Goal: Task Accomplishment & Management: Use online tool/utility

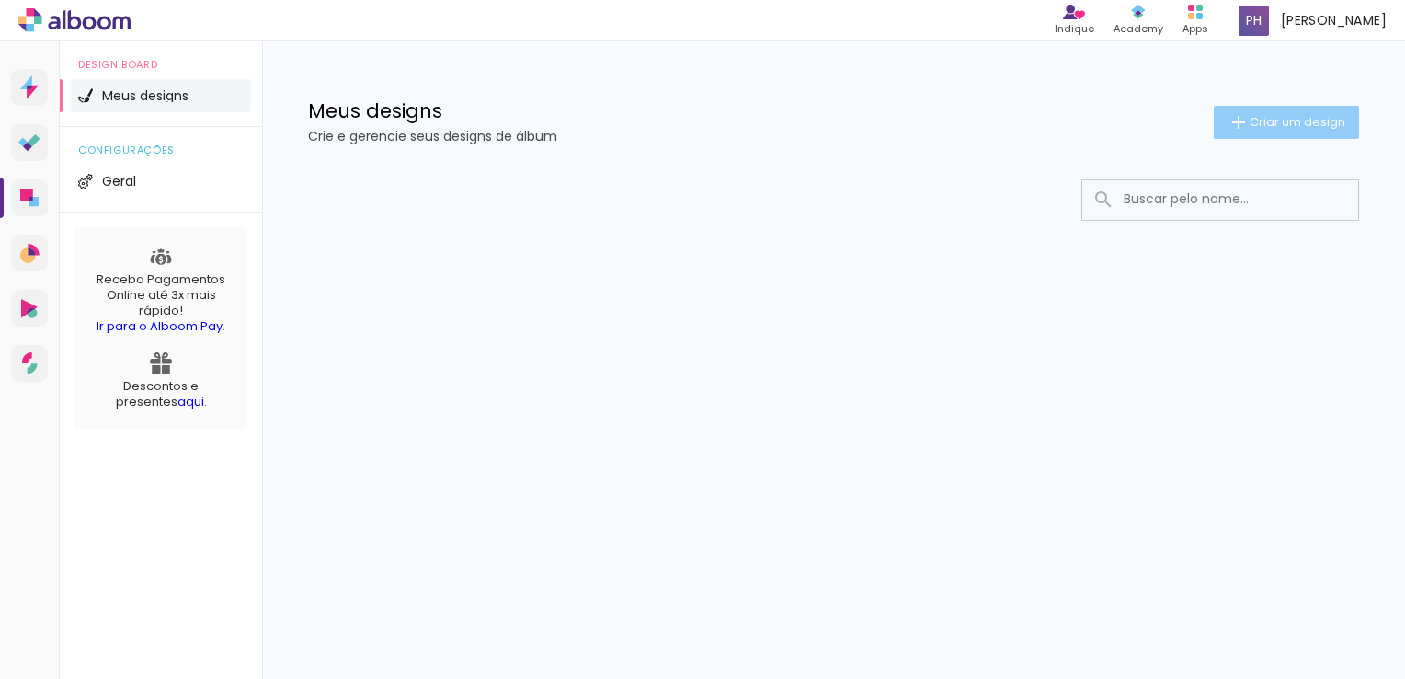
click at [1300, 120] on span "Criar um design" at bounding box center [1298, 122] width 96 height 12
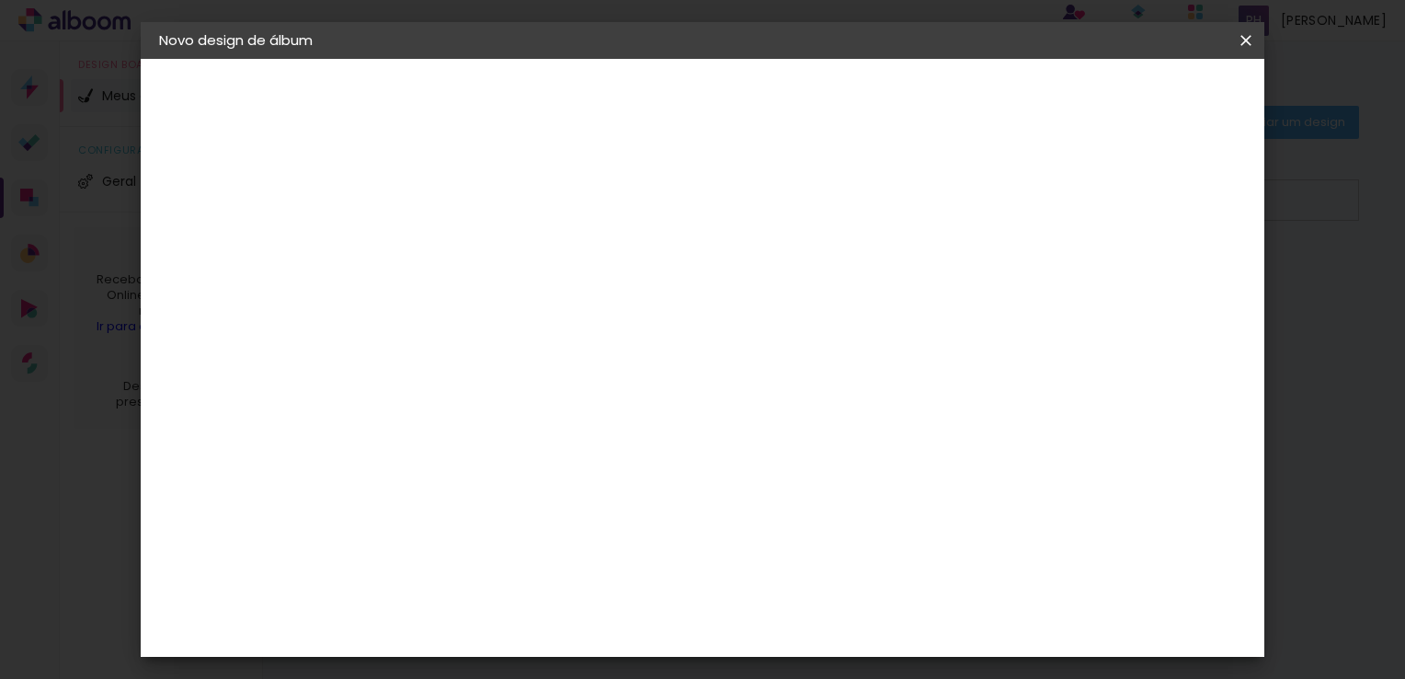
click at [460, 245] on input at bounding box center [460, 247] width 0 height 29
type input "E"
type input "Ligiane & Elivelton"
type paper-input "Ligiane & Elivelton"
click at [0, 0] on slot "Avançar" at bounding box center [0, 0] width 0 height 0
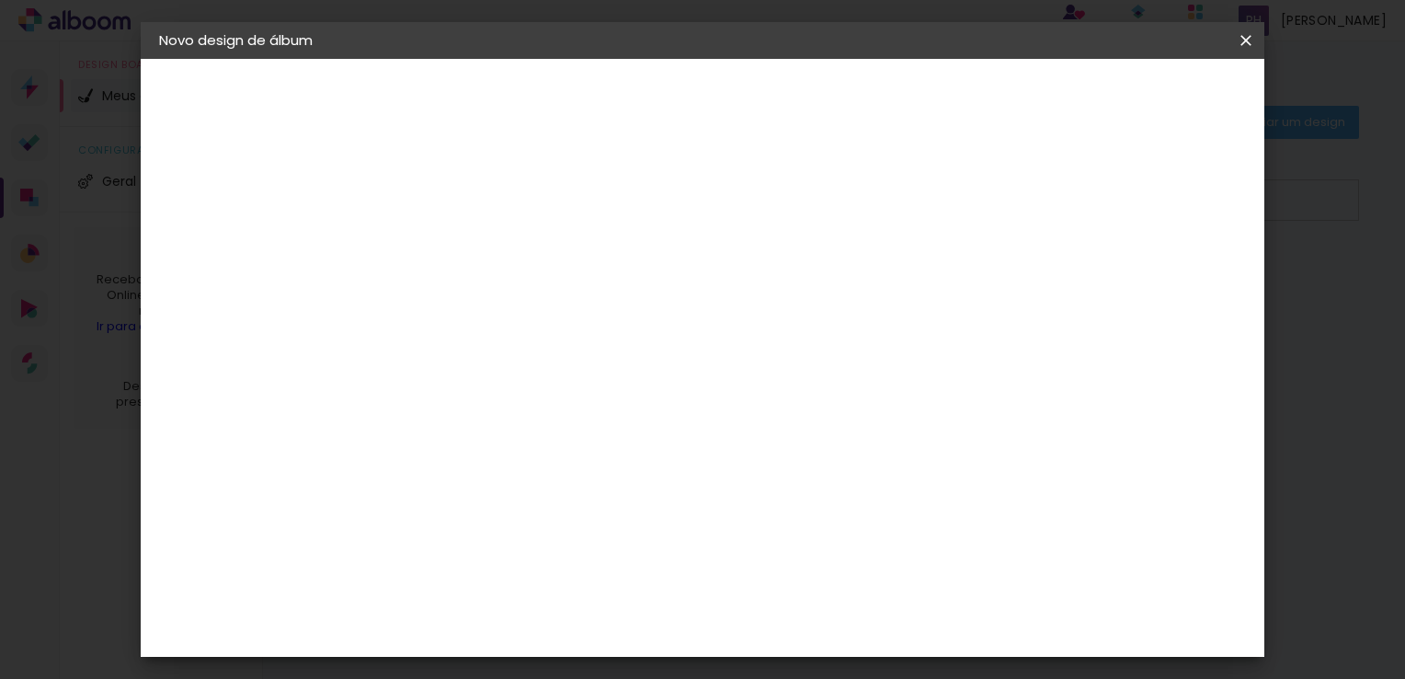
click at [0, 0] on slot "Tamanho Livre" at bounding box center [0, 0] width 0 height 0
click at [804, 273] on paper-item "Tamanho Livre" at bounding box center [715, 279] width 177 height 40
click at [804, 291] on paper-item "Tamanho Livre" at bounding box center [715, 279] width 177 height 40
click at [659, 285] on iron-icon at bounding box center [647, 280] width 22 height 22
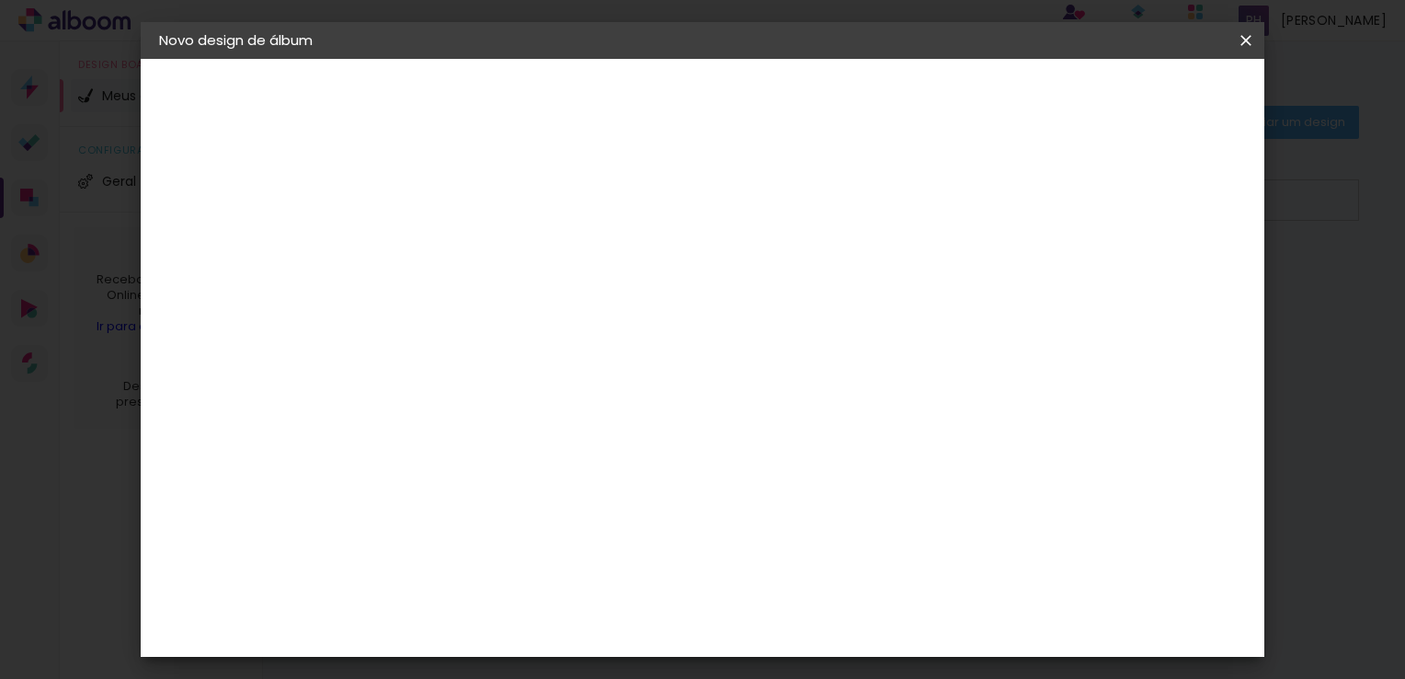
scroll to position [920, 0]
click at [503, 557] on div "Criativa Álbuns" at bounding box center [475, 571] width 56 height 29
click at [0, 0] on slot "Avançar" at bounding box center [0, 0] width 0 height 0
click at [532, 306] on input "text" at bounding box center [496, 320] width 72 height 29
click at [560, 386] on div "Escolha o tamanho" at bounding box center [506, 420] width 107 height 86
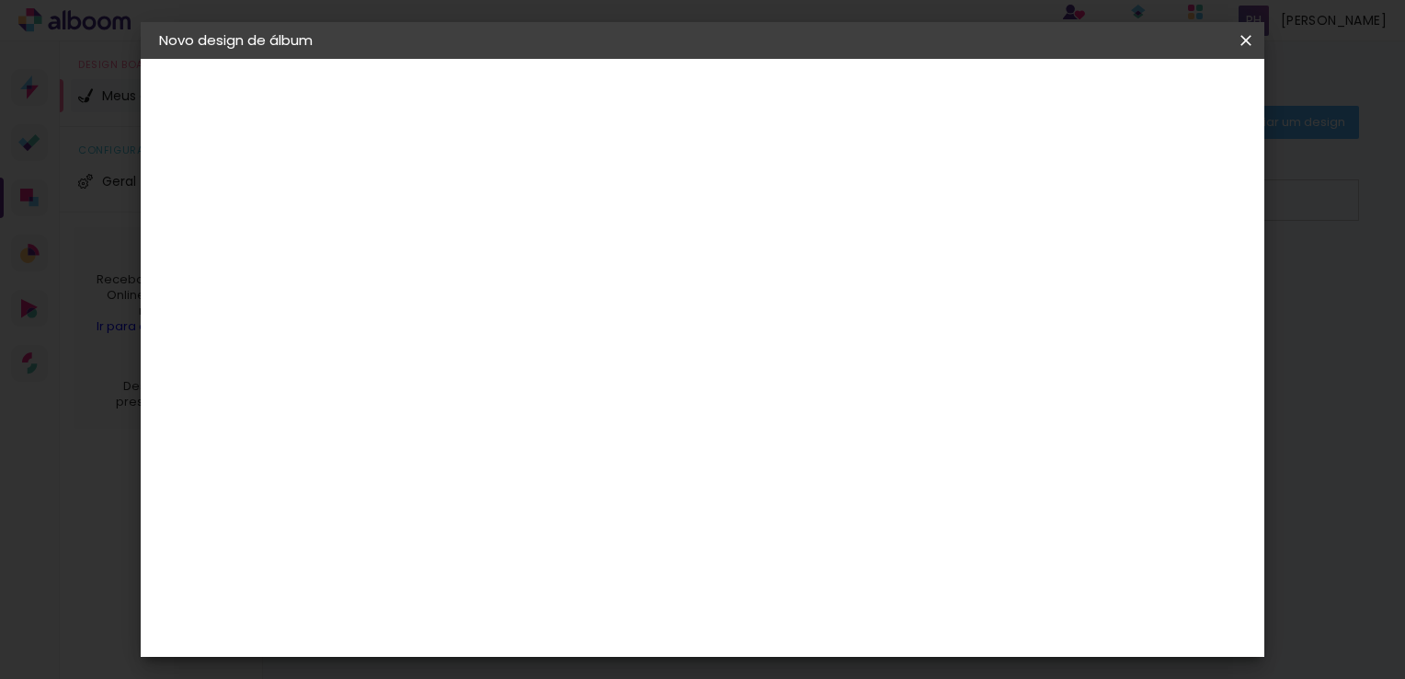
click at [560, 377] on div "Escolha o tamanho" at bounding box center [506, 420] width 107 height 86
click at [532, 315] on input "text" at bounding box center [496, 320] width 72 height 29
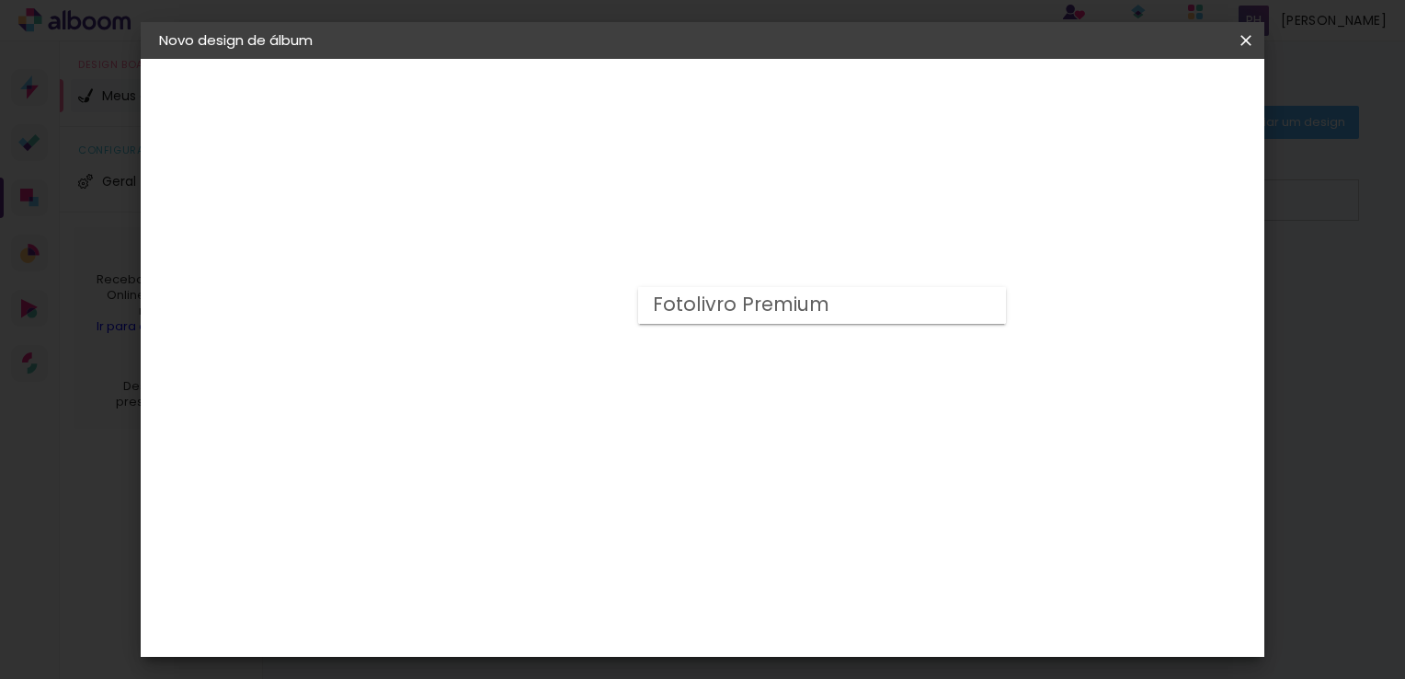
click at [560, 382] on div "Escolha o tamanho" at bounding box center [506, 420] width 107 height 86
click at [532, 308] on input "text" at bounding box center [496, 320] width 72 height 29
click at [740, 323] on paper-item "Fotolivro Premium" at bounding box center [822, 305] width 368 height 37
type input "Fotolivro Premium"
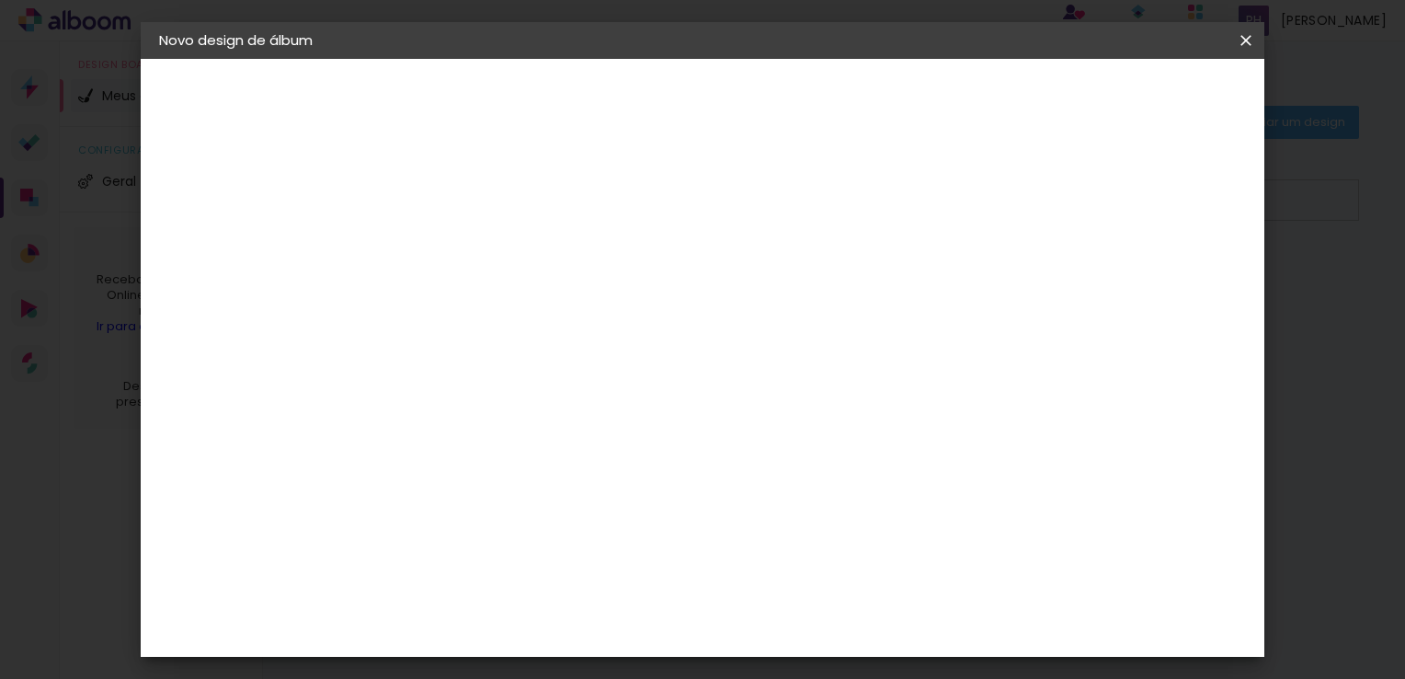
click at [584, 431] on span "20 × 30" at bounding box center [541, 455] width 86 height 49
click at [760, 106] on paper-button "Avançar" at bounding box center [715, 97] width 90 height 31
click at [1131, 98] on span "Iniciar design" at bounding box center [1090, 97] width 84 height 13
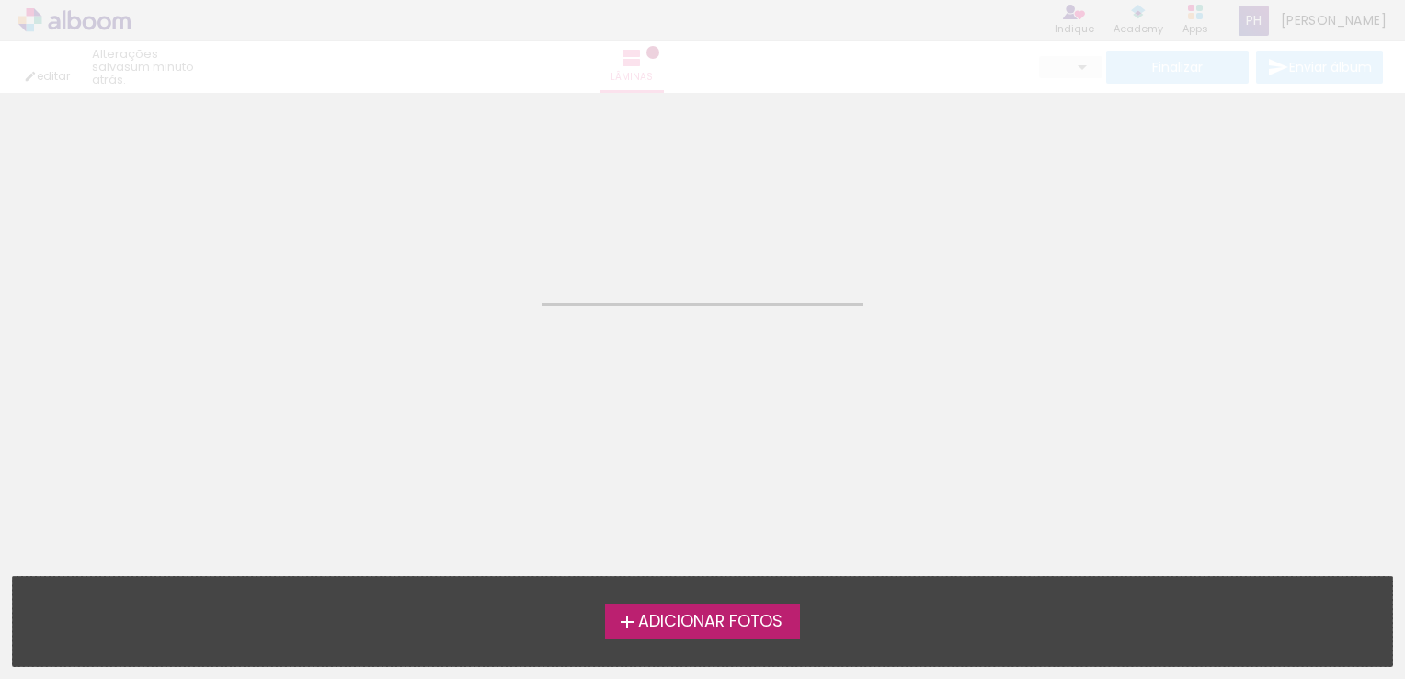
click at [738, 623] on span "Adicionar Fotos" at bounding box center [710, 621] width 144 height 17
click at [0, 0] on input "file" at bounding box center [0, 0] width 0 height 0
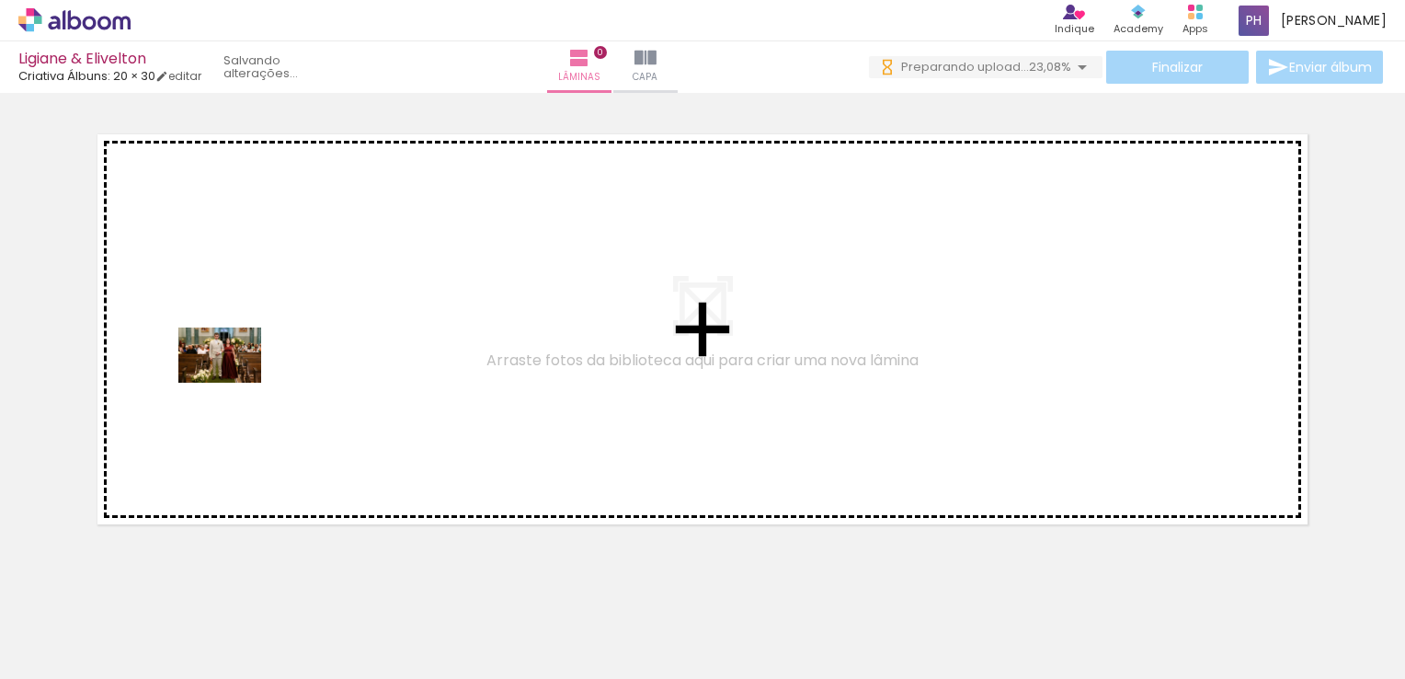
drag, startPoint x: 215, startPoint y: 633, endPoint x: 270, endPoint y: 425, distance: 215.1
click at [235, 377] on quentale-workspace at bounding box center [702, 339] width 1405 height 679
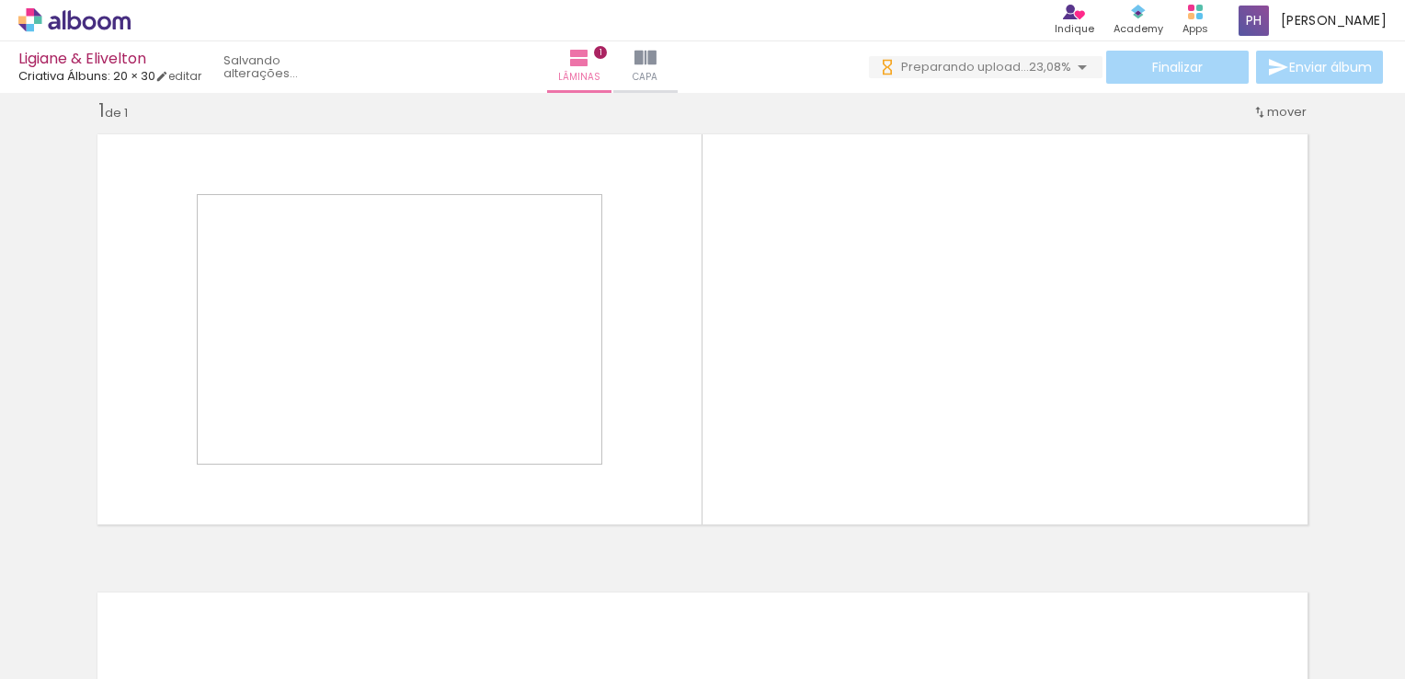
scroll to position [23, 0]
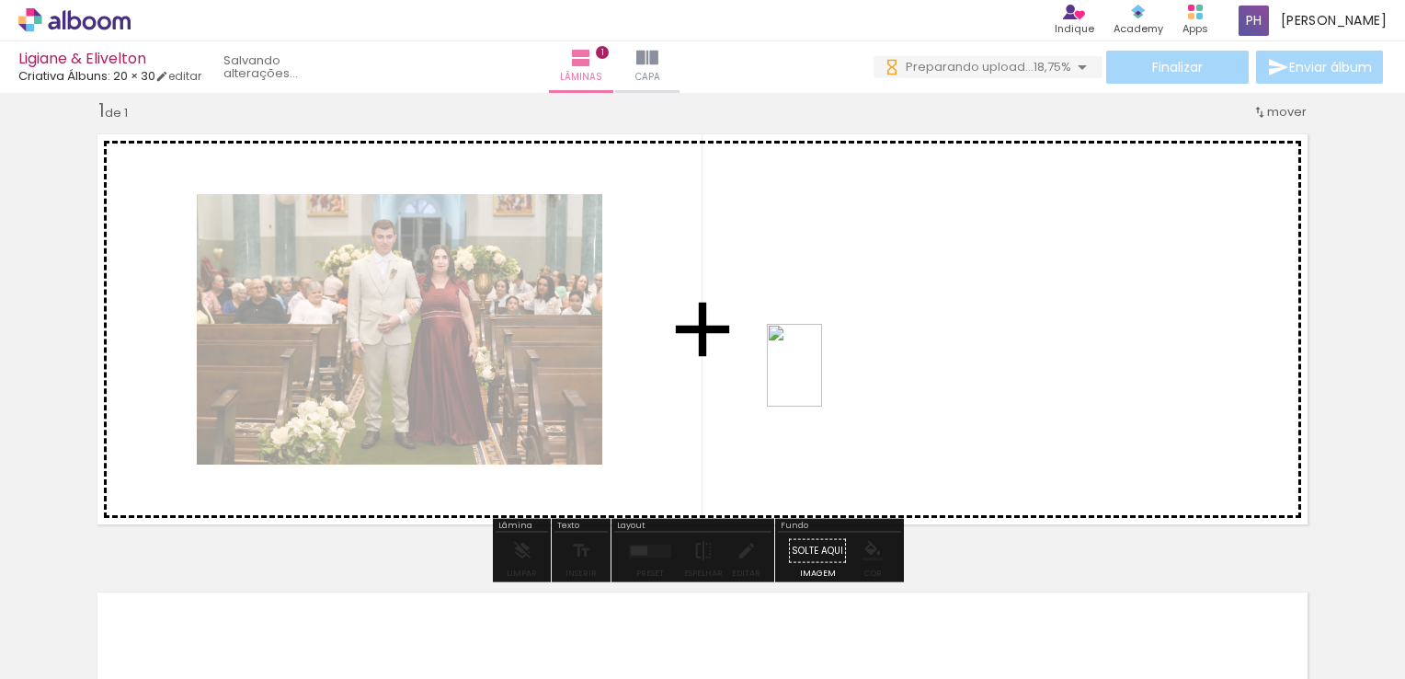
drag, startPoint x: 317, startPoint y: 590, endPoint x: 822, endPoint y: 379, distance: 547.1
click at [822, 379] on quentale-workspace at bounding box center [702, 339] width 1405 height 679
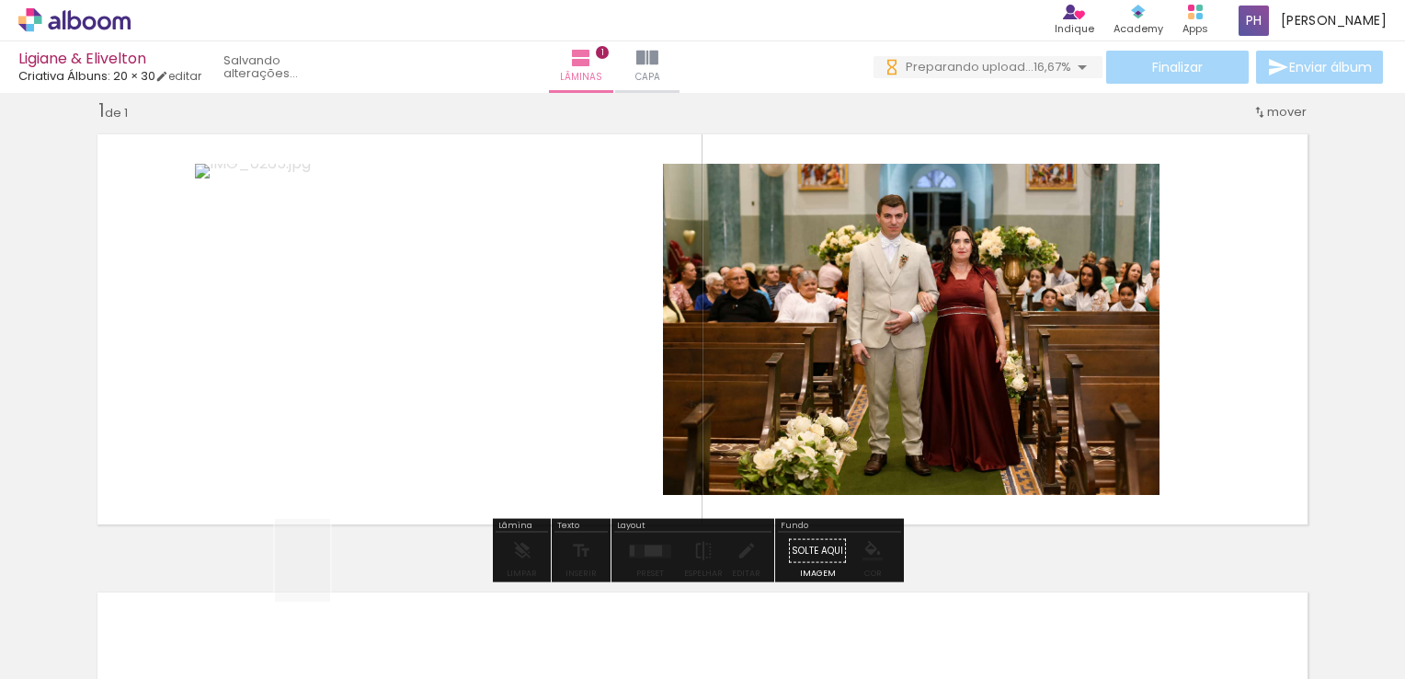
scroll to position [0, 0]
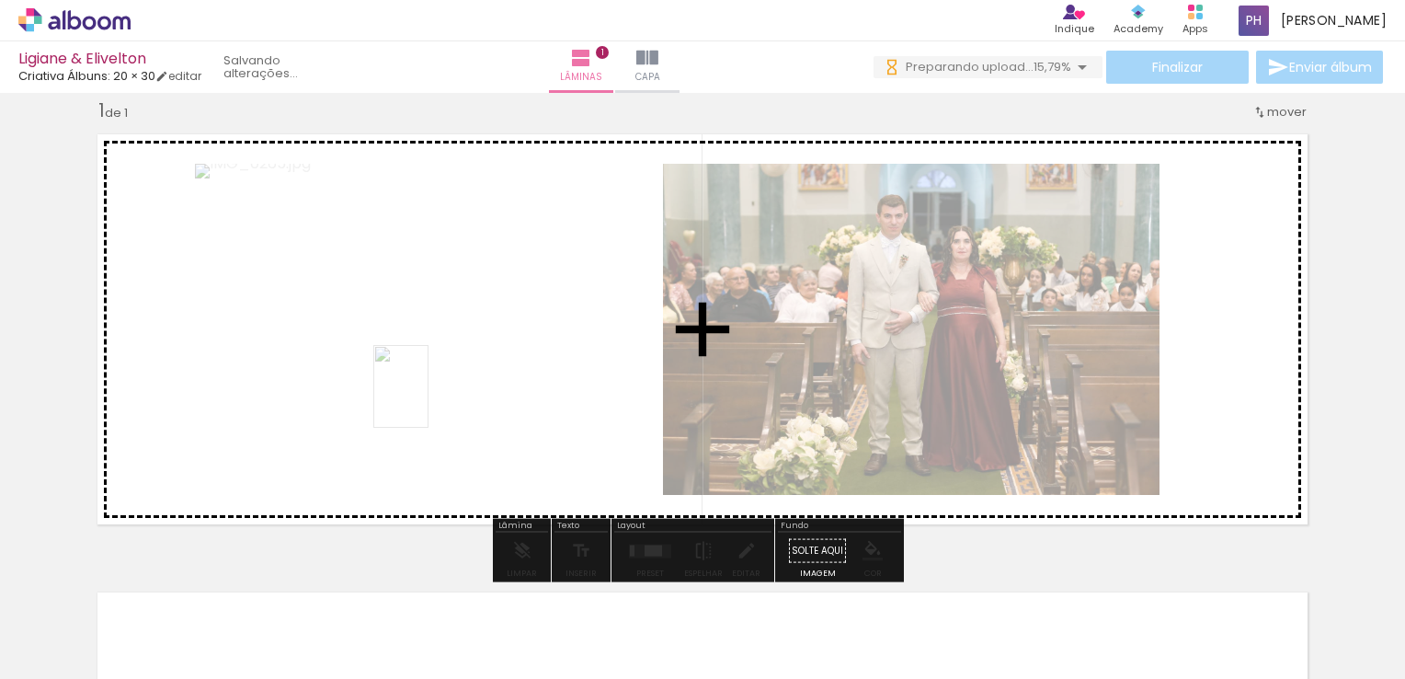
drag, startPoint x: 292, startPoint y: 613, endPoint x: 429, endPoint y: 400, distance: 252.8
click at [429, 400] on quentale-workspace at bounding box center [702, 339] width 1405 height 679
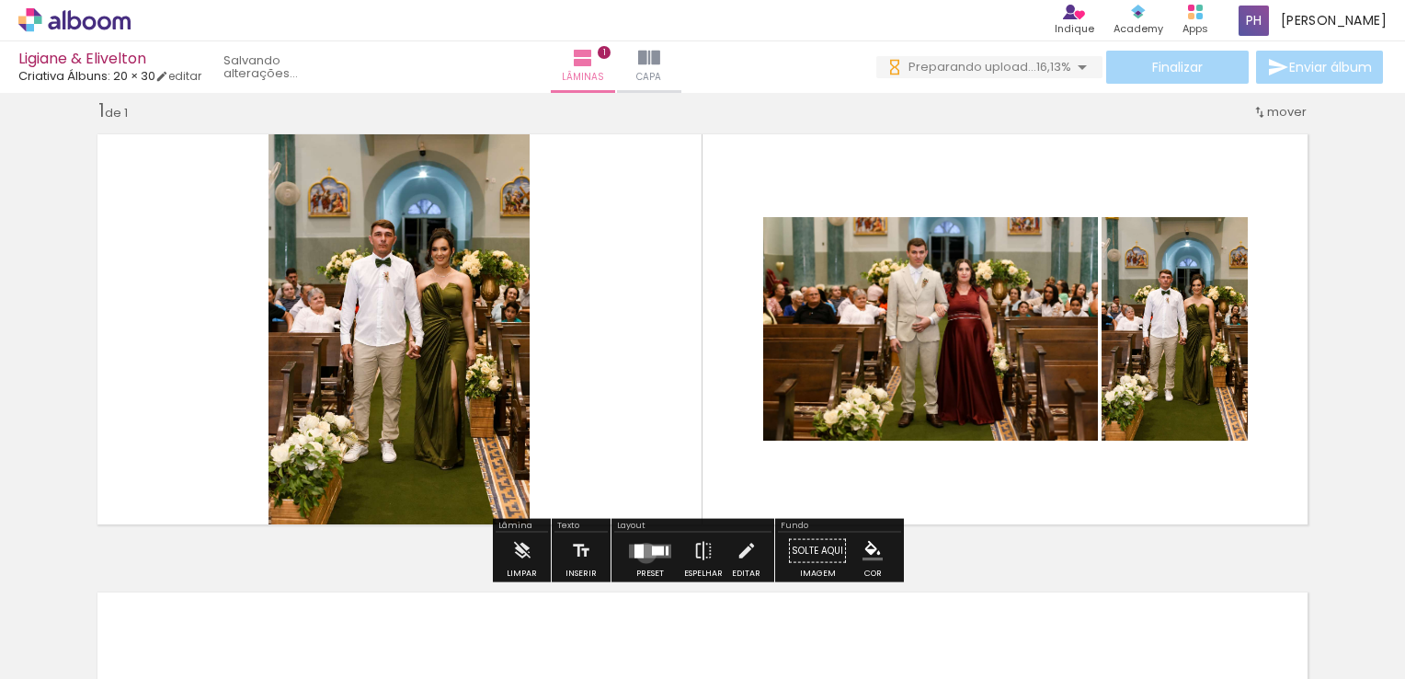
click at [642, 552] on quentale-layouter at bounding box center [650, 551] width 42 height 14
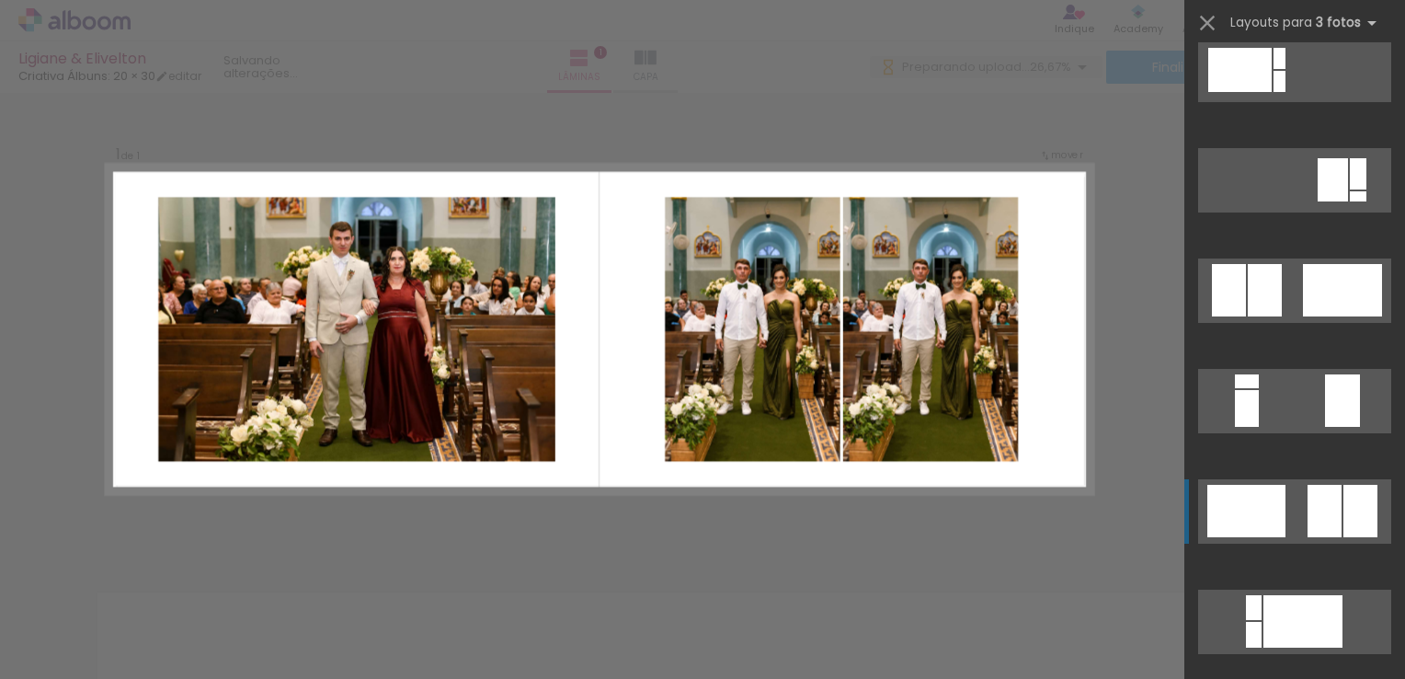
click at [1253, 515] on div at bounding box center [1247, 511] width 78 height 52
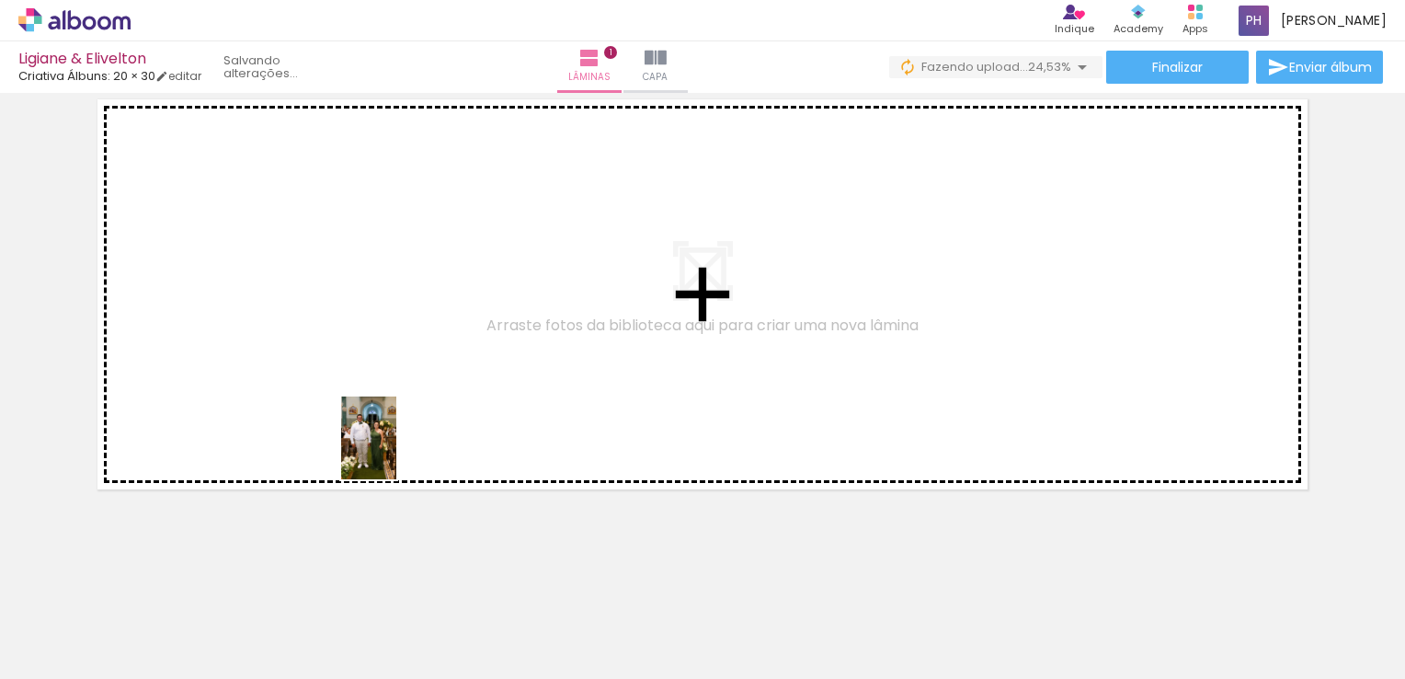
drag, startPoint x: 401, startPoint y: 598, endPoint x: 379, endPoint y: 362, distance: 236.5
click at [379, 362] on quentale-workspace at bounding box center [702, 339] width 1405 height 679
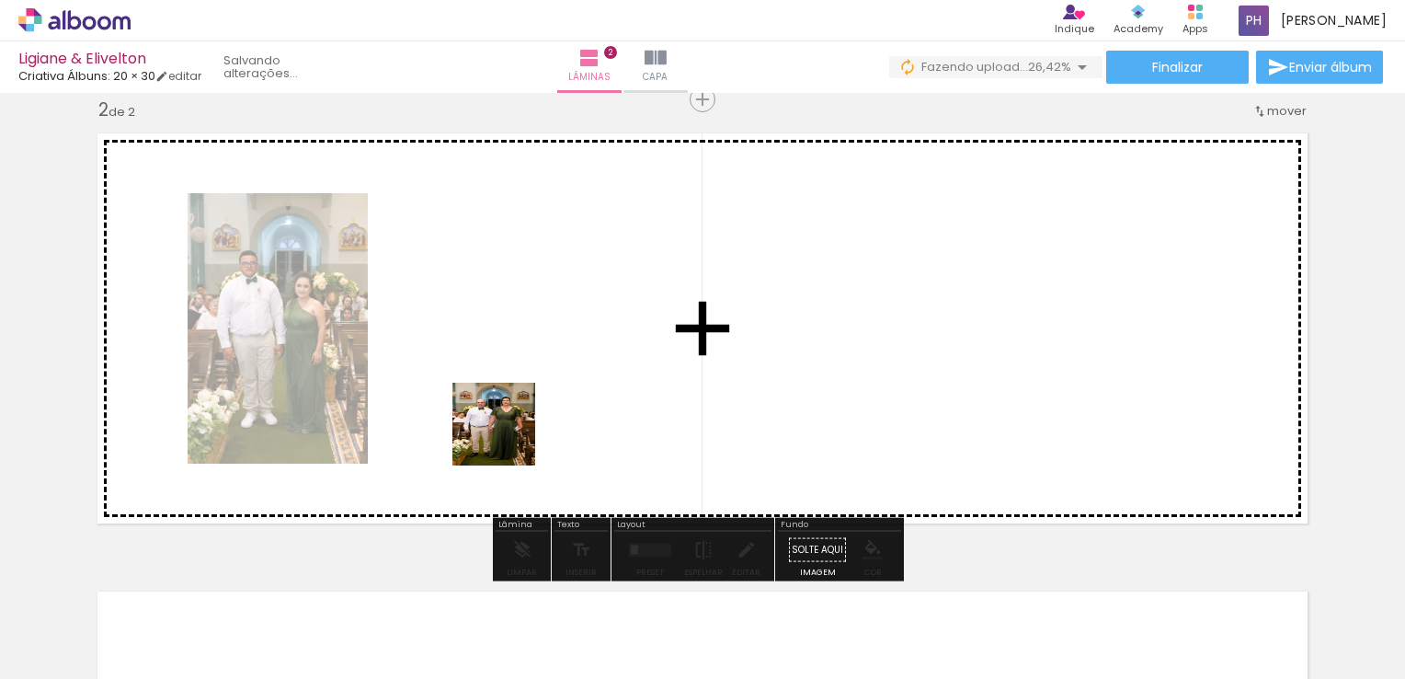
drag, startPoint x: 491, startPoint y: 609, endPoint x: 508, endPoint y: 349, distance: 260.8
click at [508, 349] on quentale-workspace at bounding box center [702, 339] width 1405 height 679
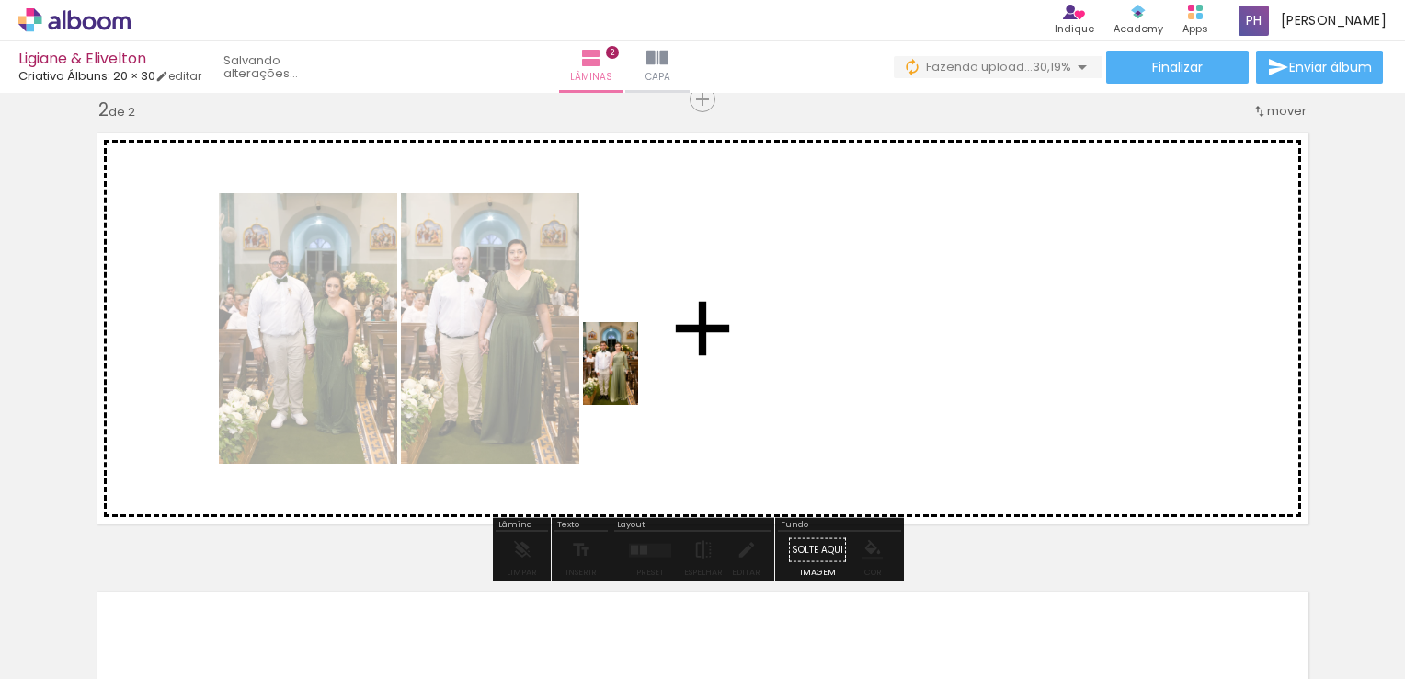
drag, startPoint x: 582, startPoint y: 617, endPoint x: 649, endPoint y: 425, distance: 203.6
click at [638, 372] on quentale-workspace at bounding box center [702, 339] width 1405 height 679
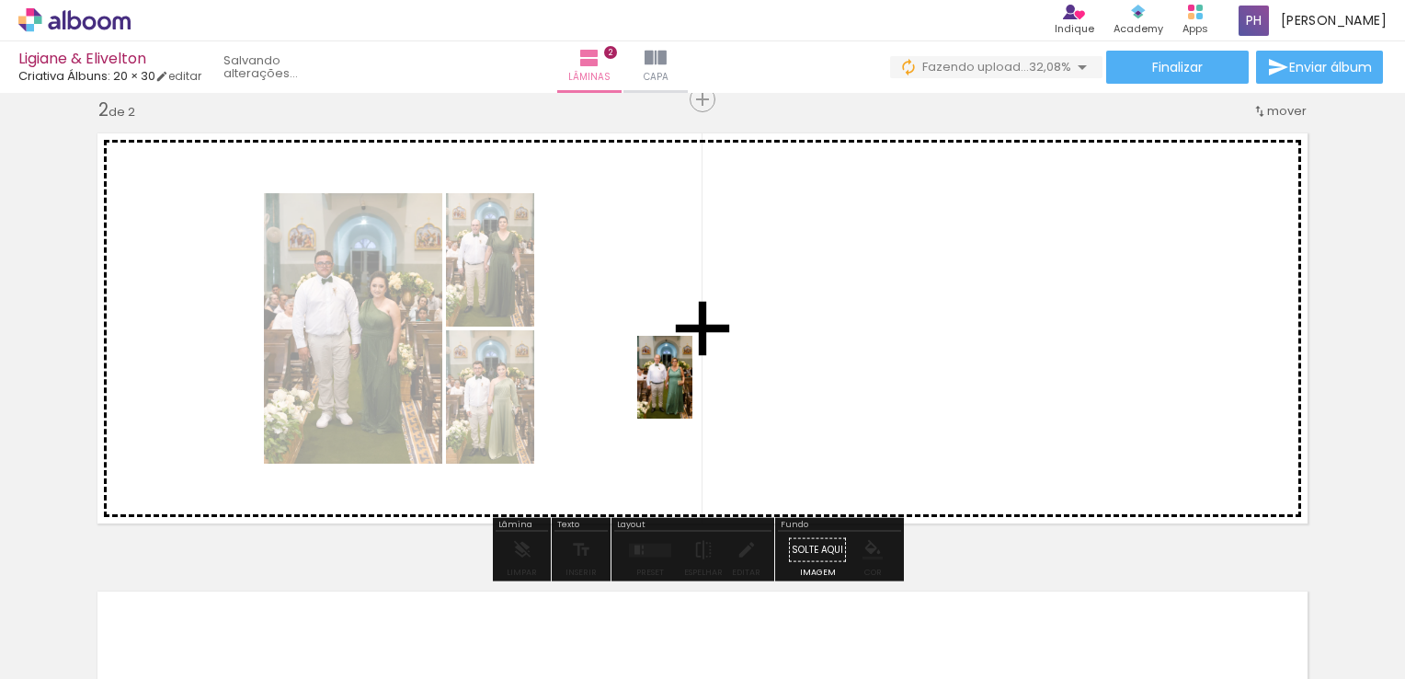
drag, startPoint x: 694, startPoint y: 625, endPoint x: 692, endPoint y: 385, distance: 240.1
click at [692, 385] on quentale-workspace at bounding box center [702, 339] width 1405 height 679
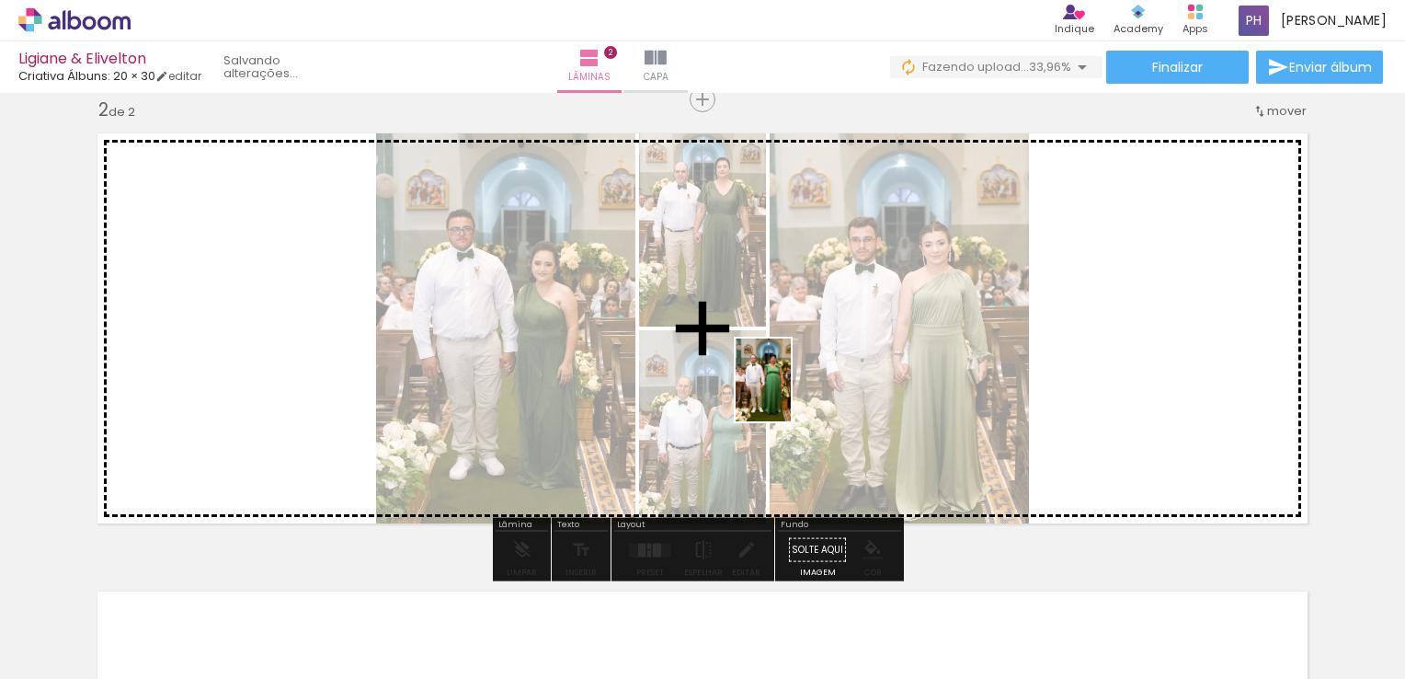
drag, startPoint x: 786, startPoint y: 614, endPoint x: 835, endPoint y: 494, distance: 130.0
click at [791, 384] on quentale-workspace at bounding box center [702, 339] width 1405 height 679
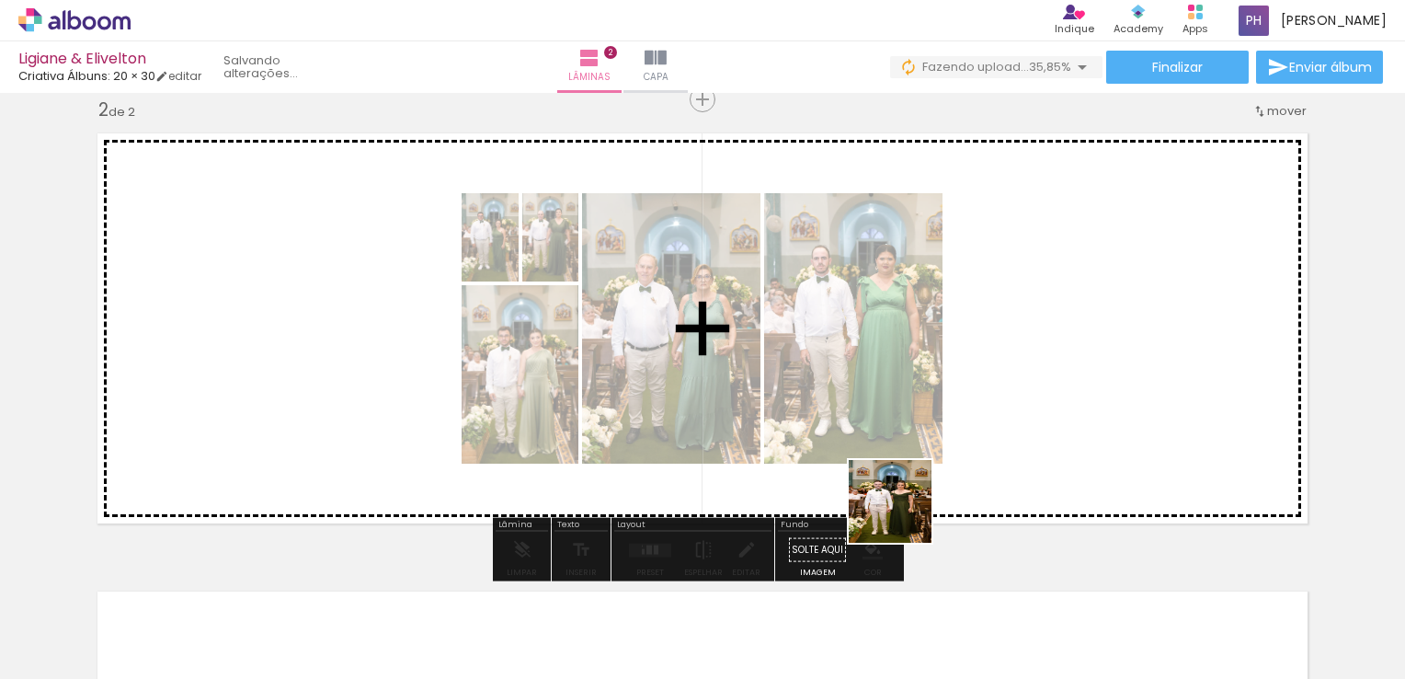
drag, startPoint x: 905, startPoint y: 618, endPoint x: 922, endPoint y: 429, distance: 190.3
click at [898, 398] on quentale-workspace at bounding box center [702, 339] width 1405 height 679
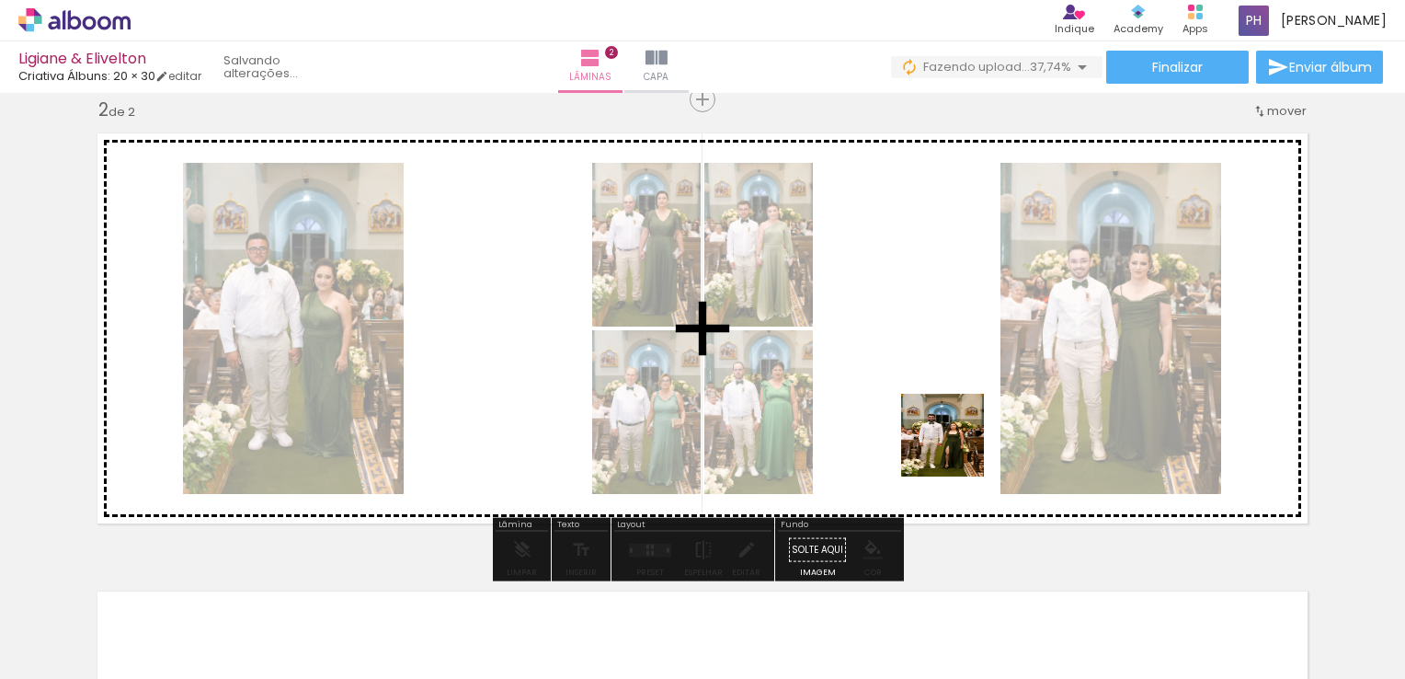
drag, startPoint x: 1006, startPoint y: 623, endPoint x: 946, endPoint y: 394, distance: 236.7
click at [946, 394] on quentale-workspace at bounding box center [702, 339] width 1405 height 679
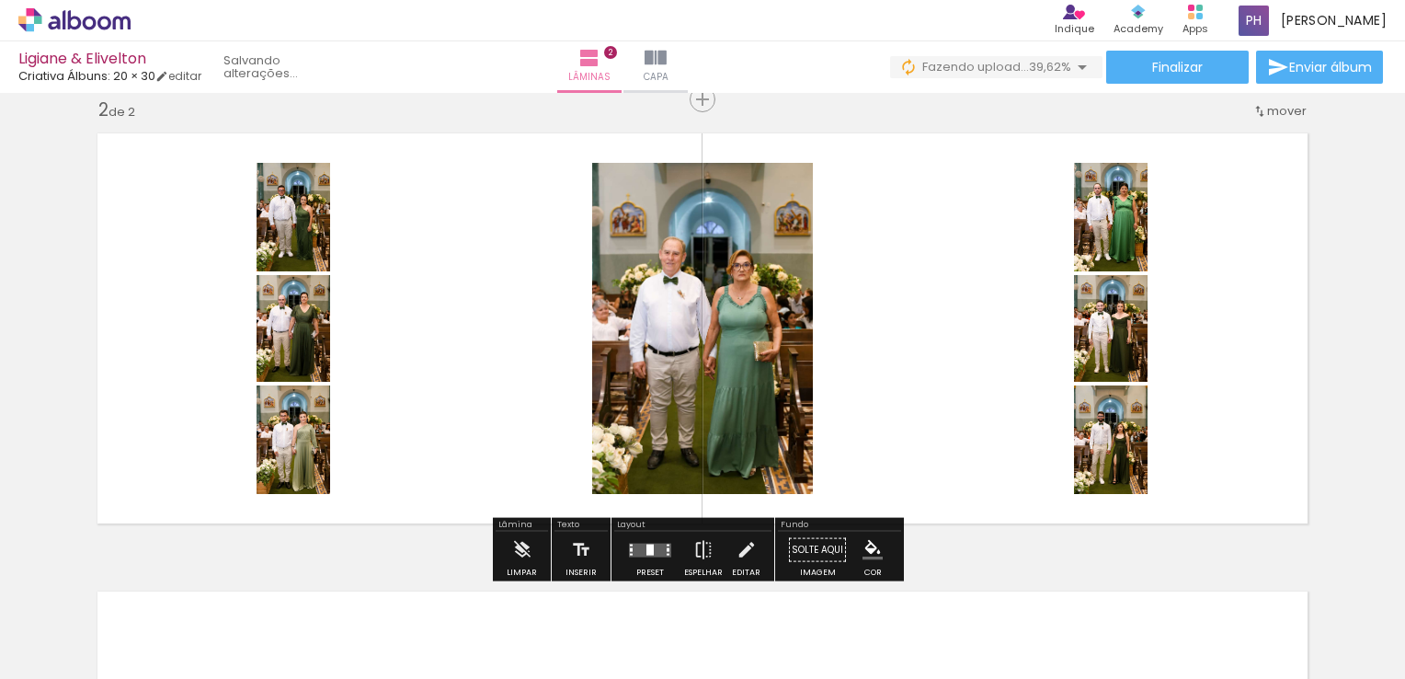
click at [641, 543] on quentale-layouter at bounding box center [650, 550] width 42 height 14
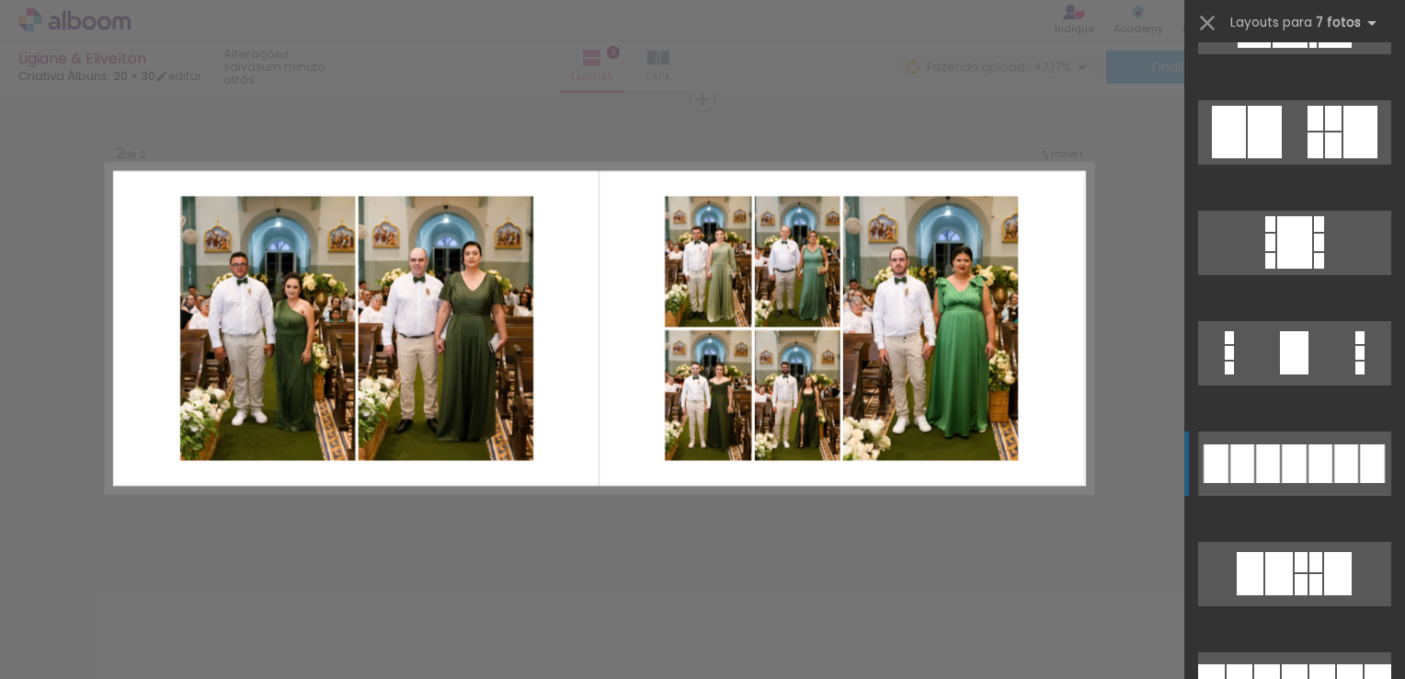
scroll to position [1012, 0]
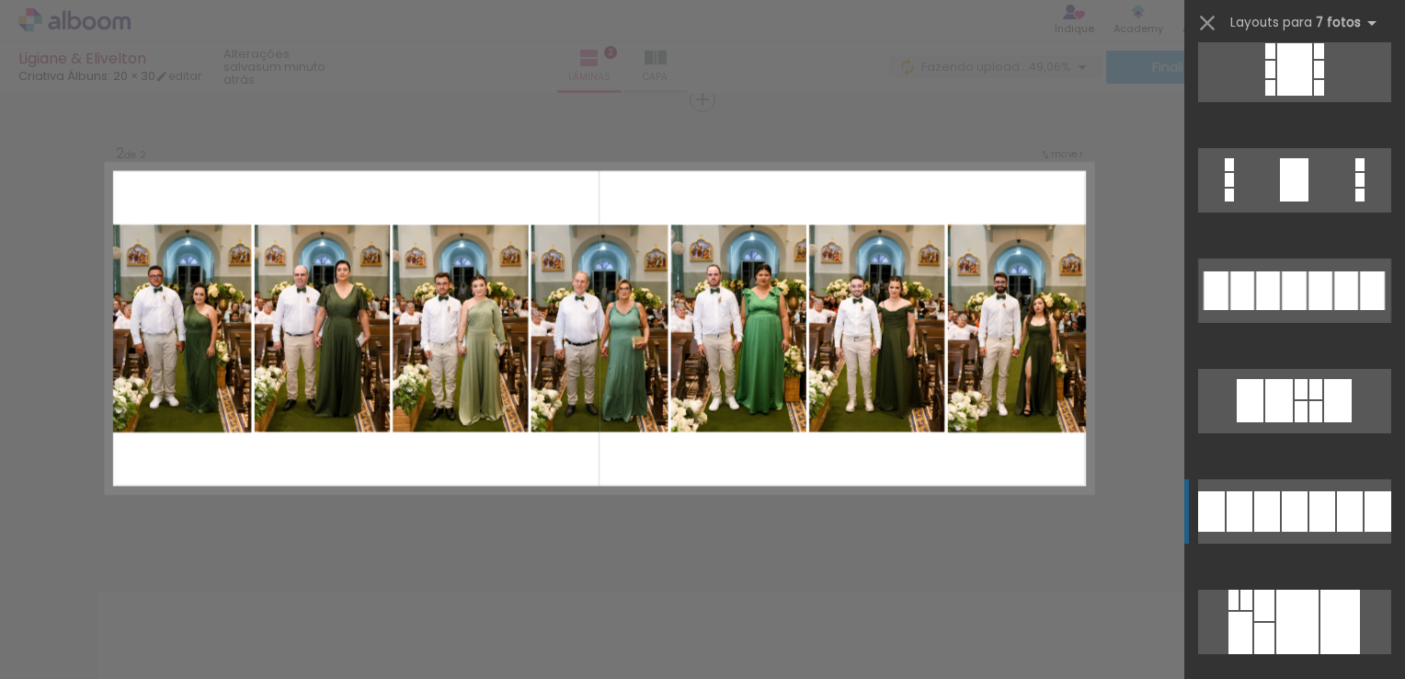
click at [1310, 509] on div at bounding box center [1323, 511] width 26 height 40
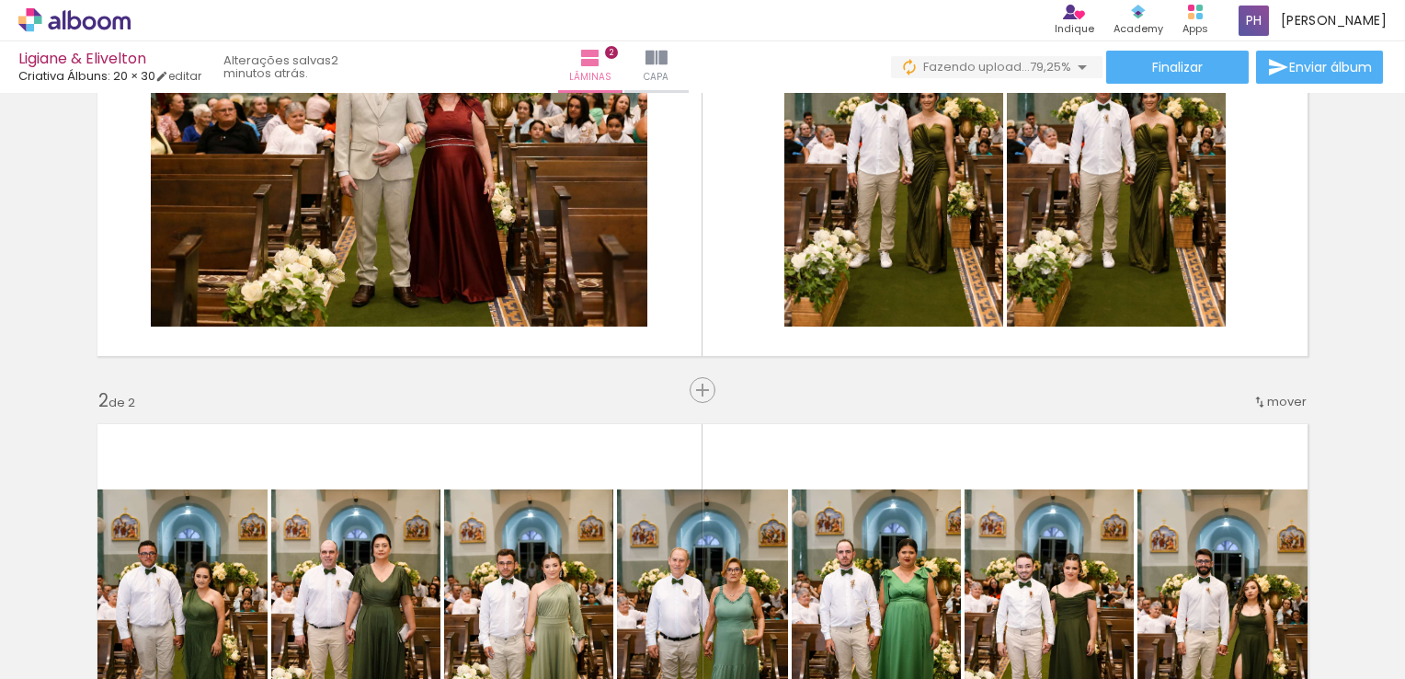
scroll to position [22, 0]
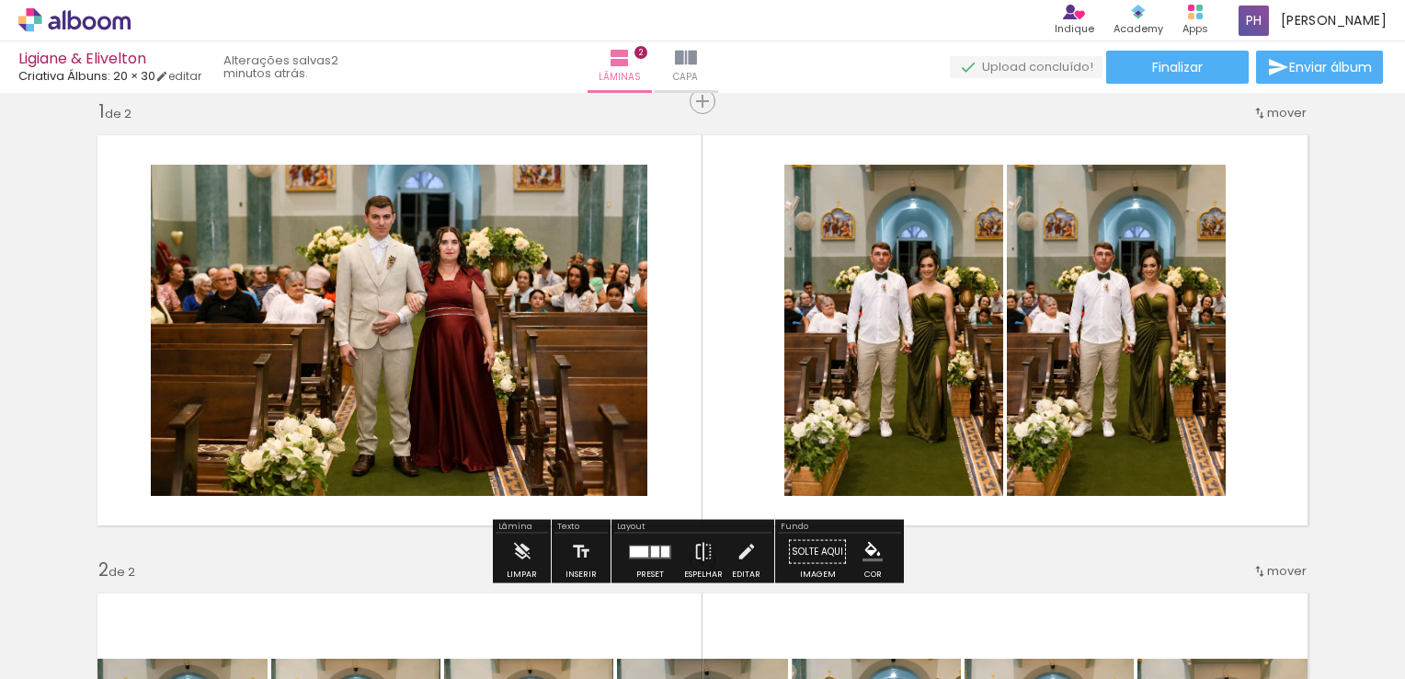
click at [1167, 289] on quentale-photo at bounding box center [1116, 330] width 219 height 331
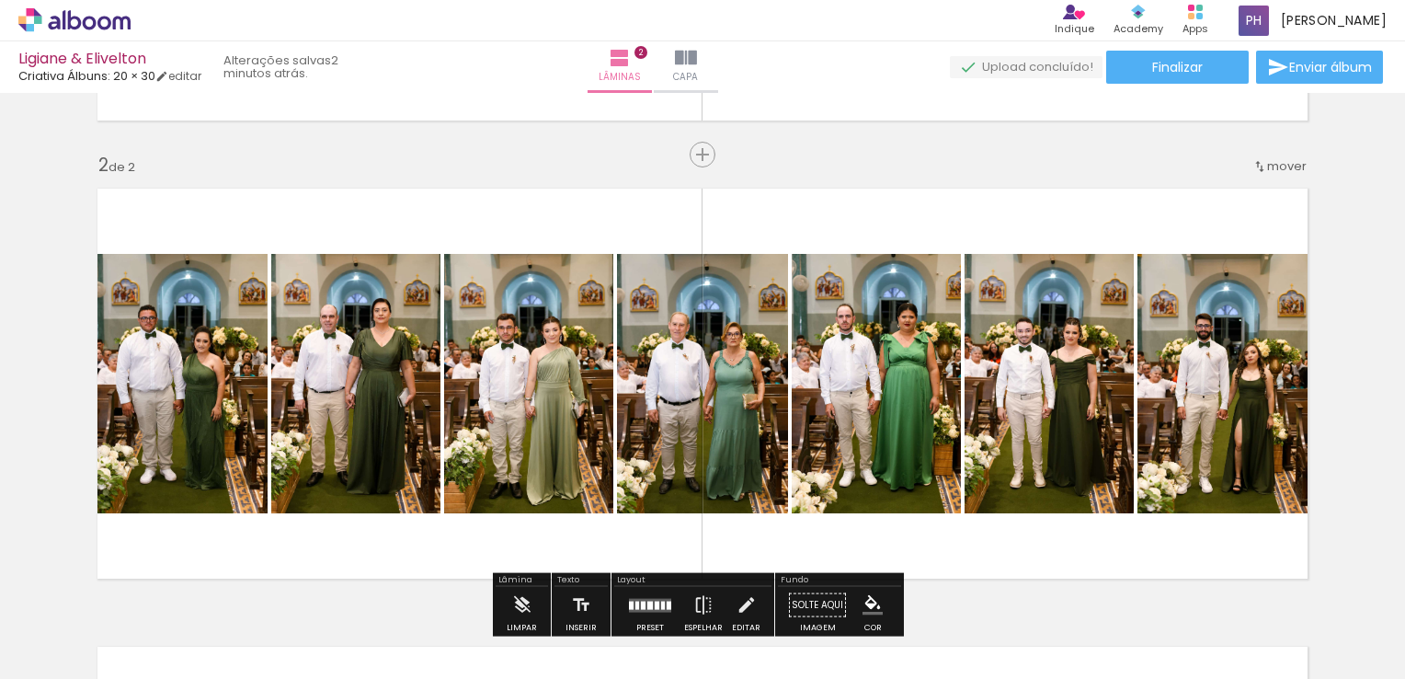
scroll to position [298, 0]
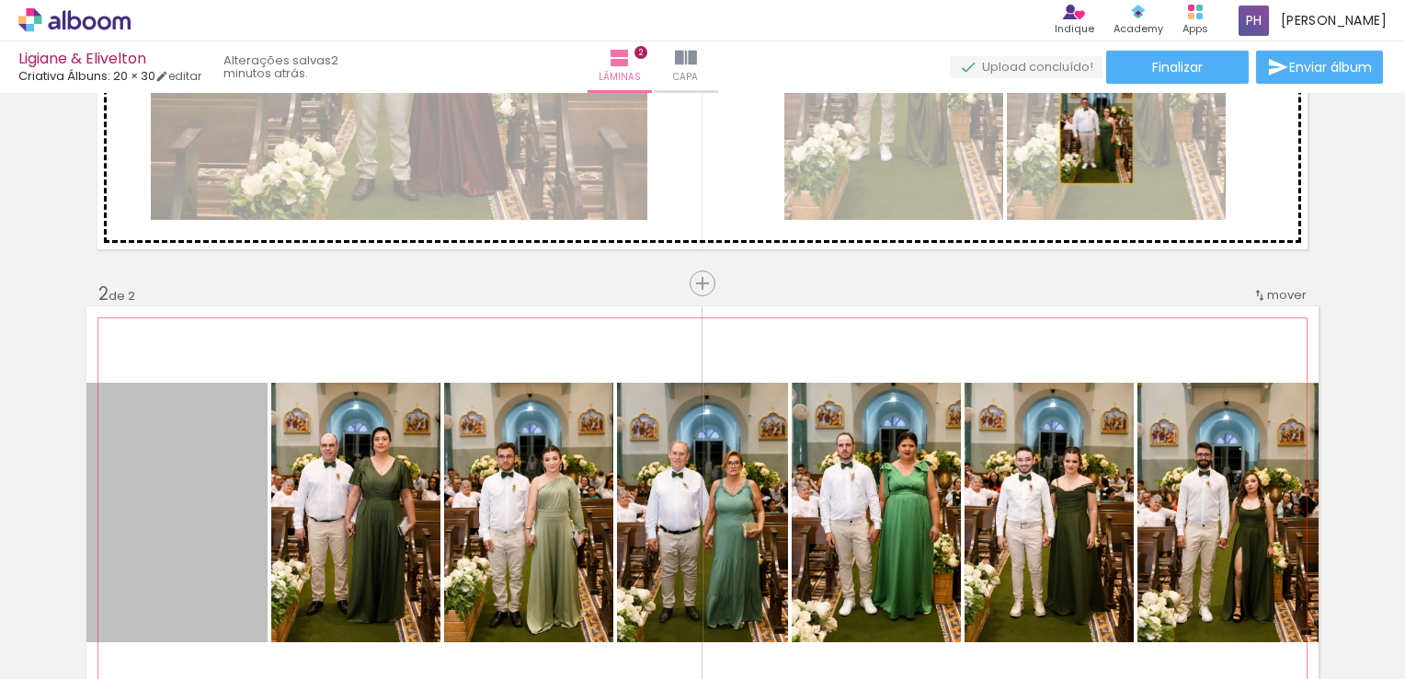
drag, startPoint x: 162, startPoint y: 469, endPoint x: 1090, endPoint y: 132, distance: 987.5
click at [1090, 132] on div "Inserir lâmina 1 de 2 Inserir lâmina 2 de 2" at bounding box center [702, 488] width 1405 height 1375
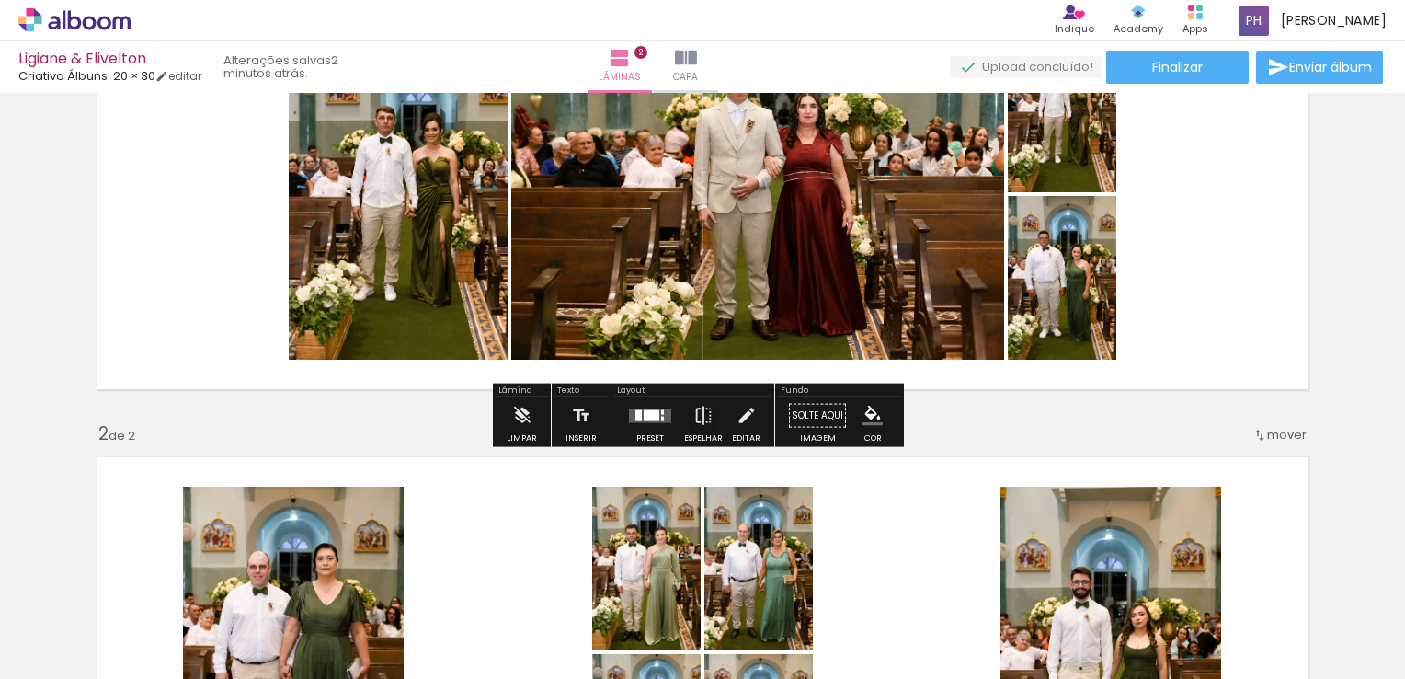
scroll to position [22, 0]
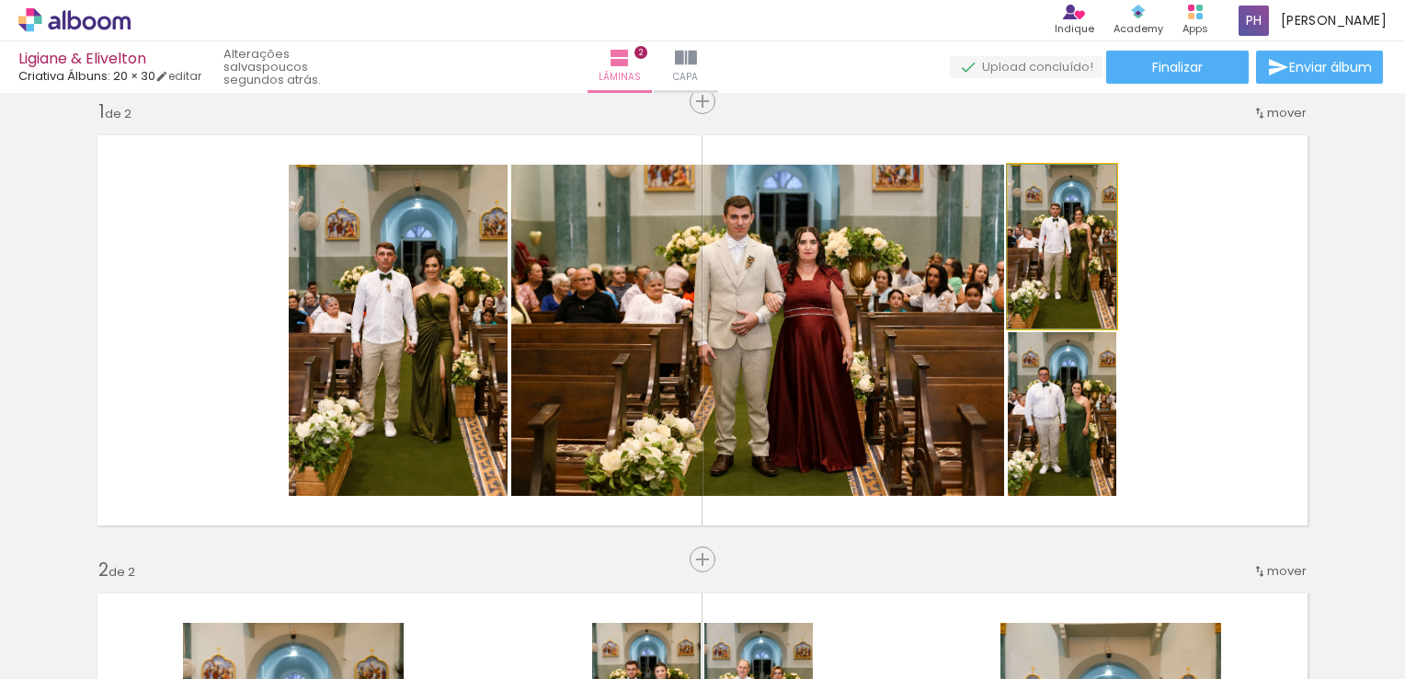
click at [1072, 256] on quentale-photo at bounding box center [1062, 247] width 109 height 164
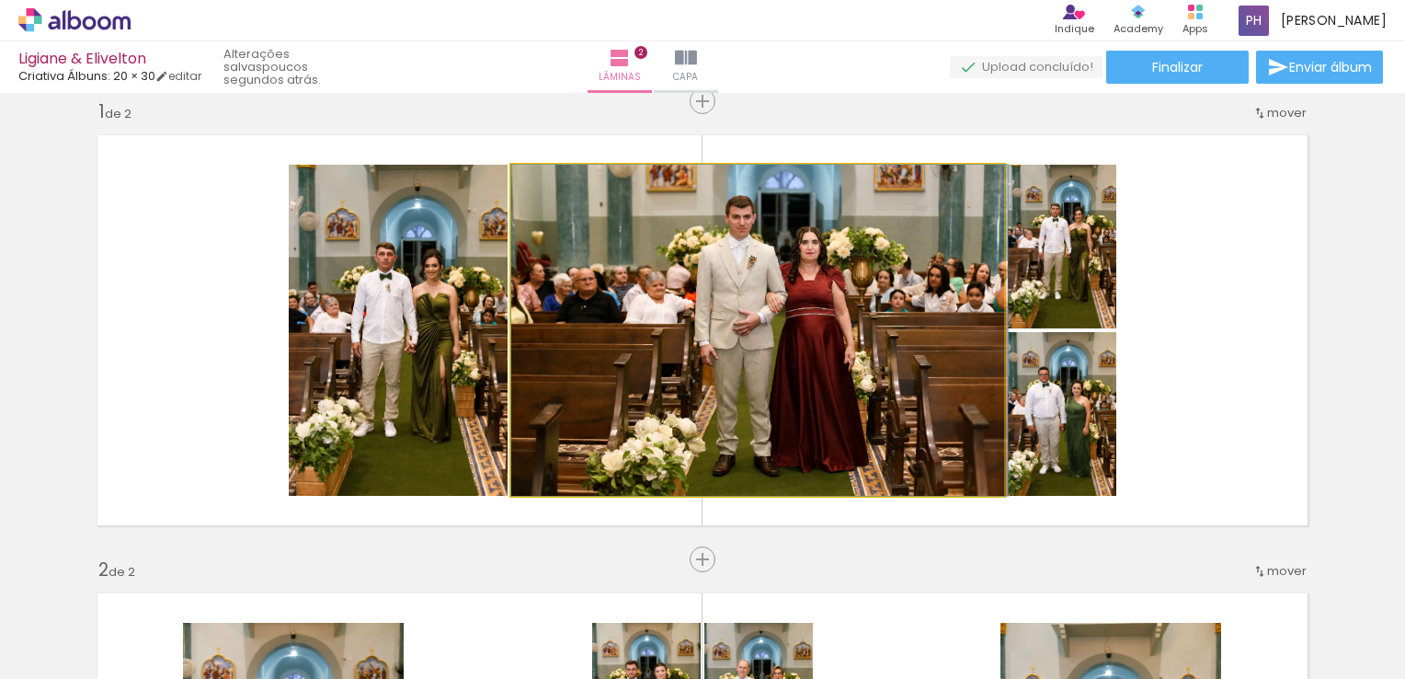
drag, startPoint x: 625, startPoint y: 325, endPoint x: 685, endPoint y: 346, distance: 63.4
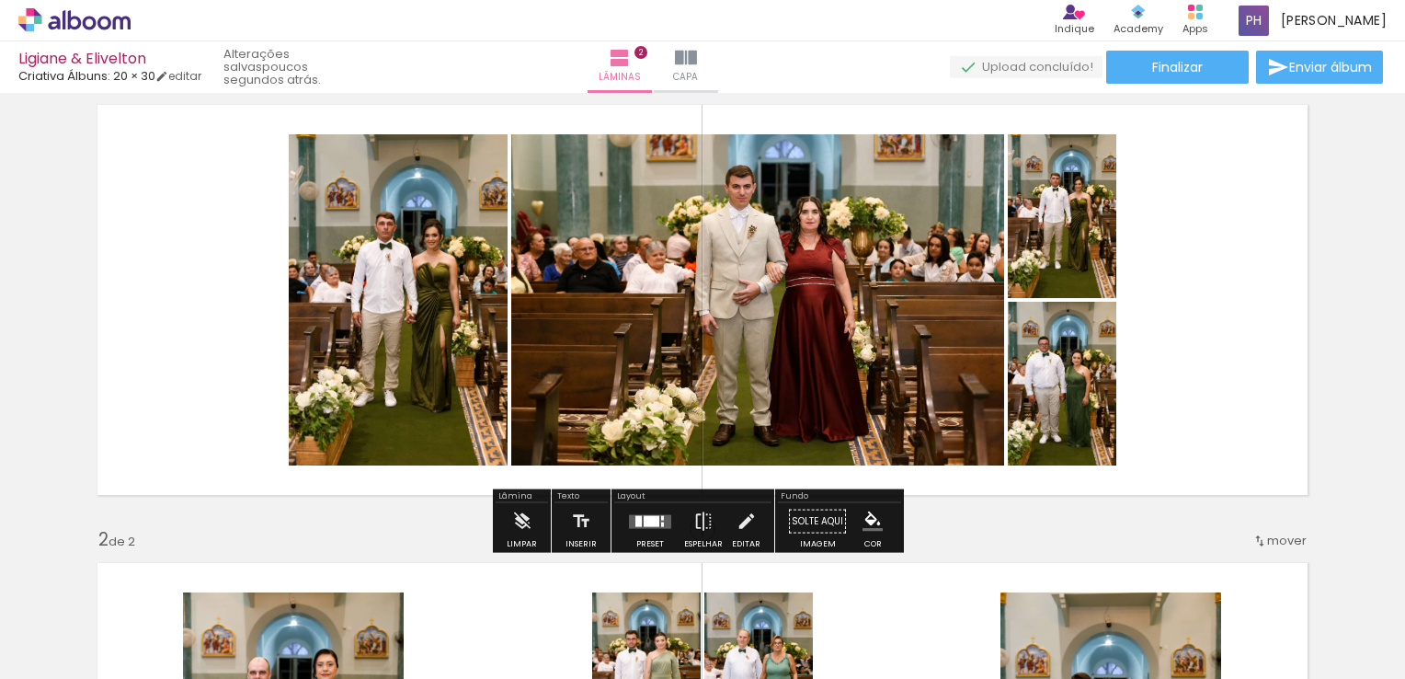
scroll to position [0, 0]
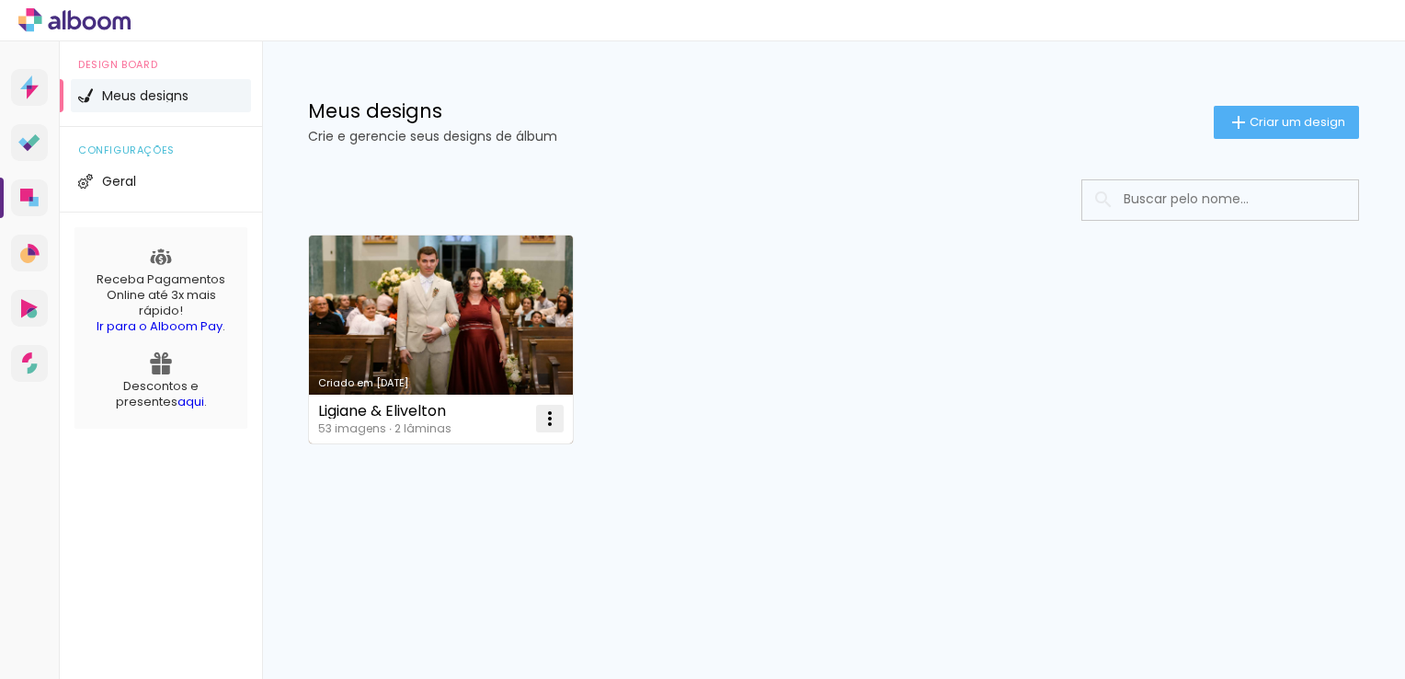
click at [557, 416] on iron-icon at bounding box center [550, 418] width 22 height 22
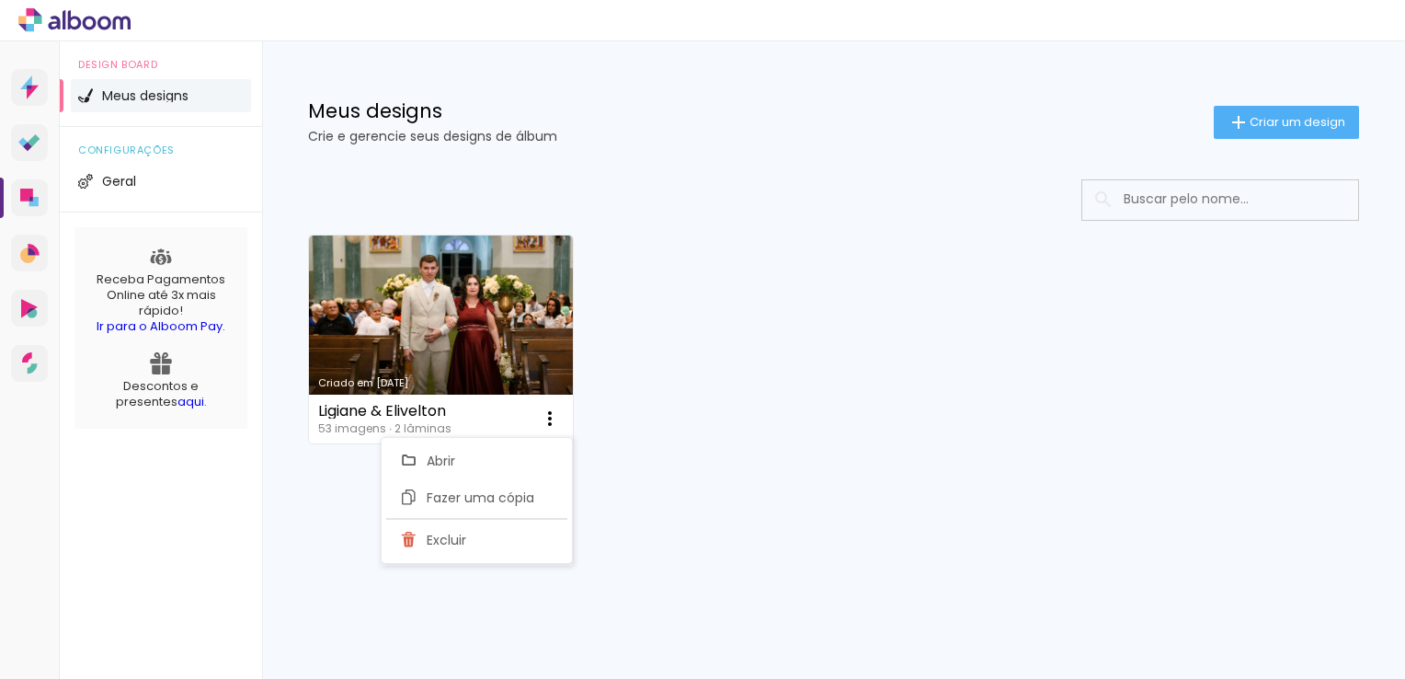
click at [675, 435] on div "Criado em 22/09/25 Ligiane & Elivelton 53 imagens ∙ 2 lâminas Abrir Fazer uma c…" at bounding box center [834, 338] width 1068 height 224
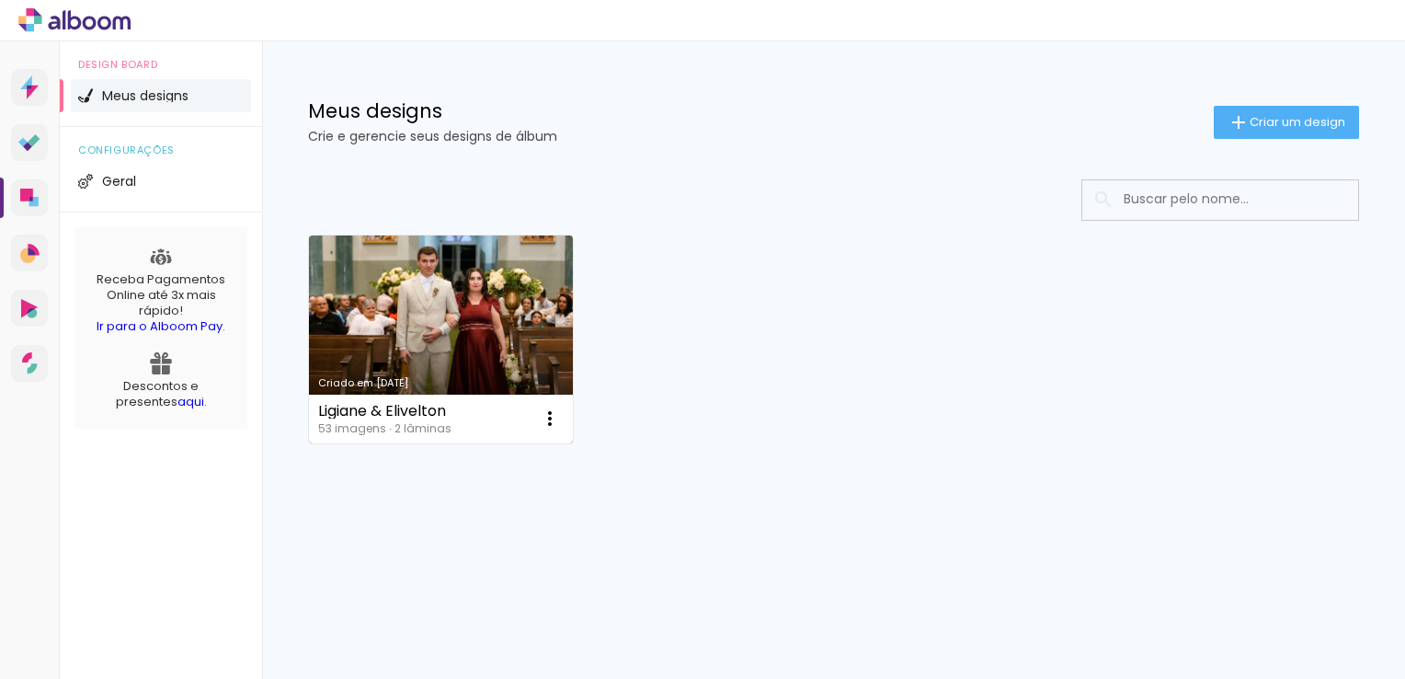
click at [531, 341] on link "Criado em [DATE]" at bounding box center [441, 339] width 264 height 208
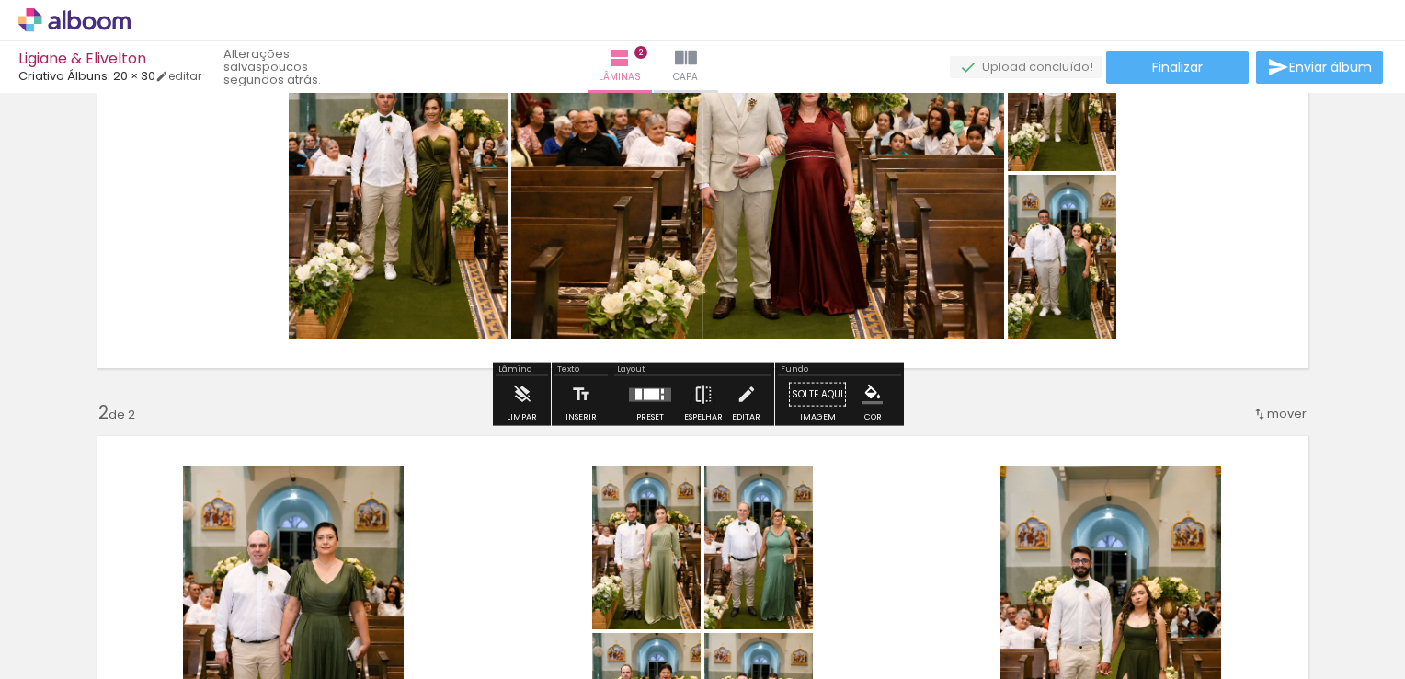
scroll to position [184, 0]
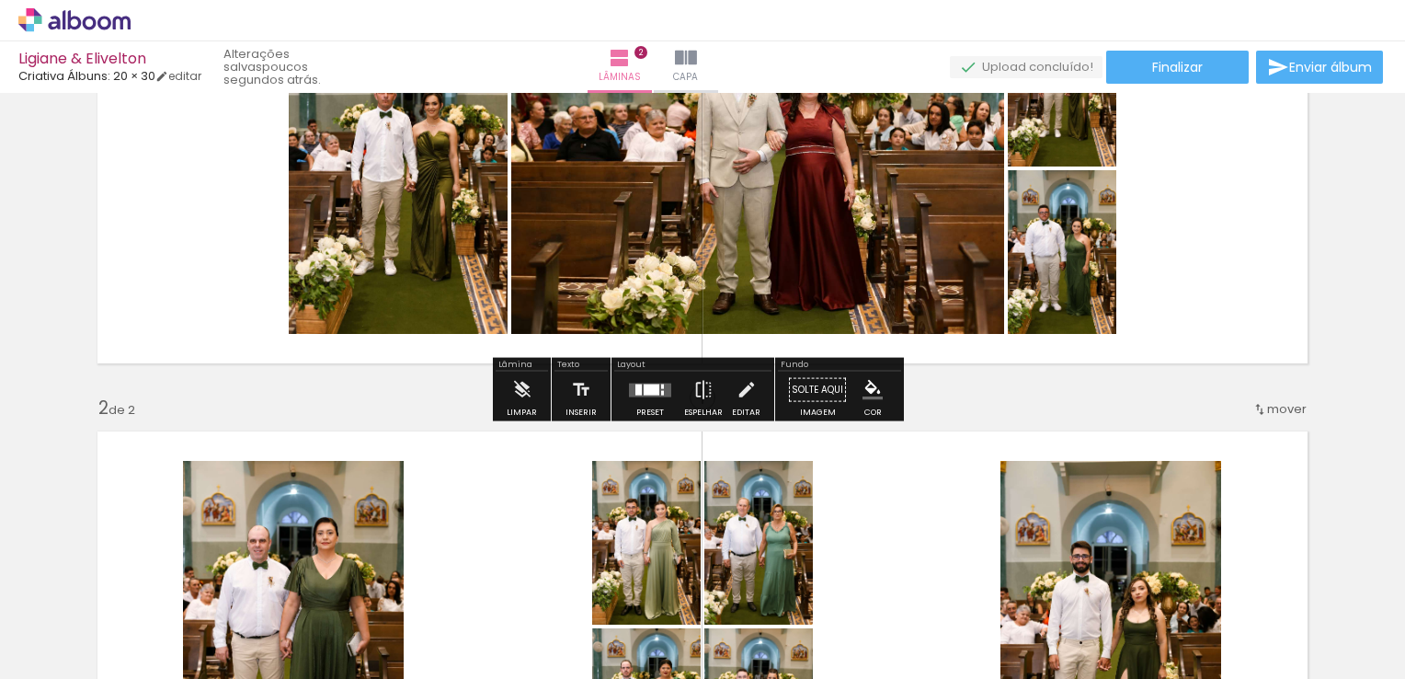
click at [471, 261] on quentale-photo at bounding box center [398, 168] width 219 height 331
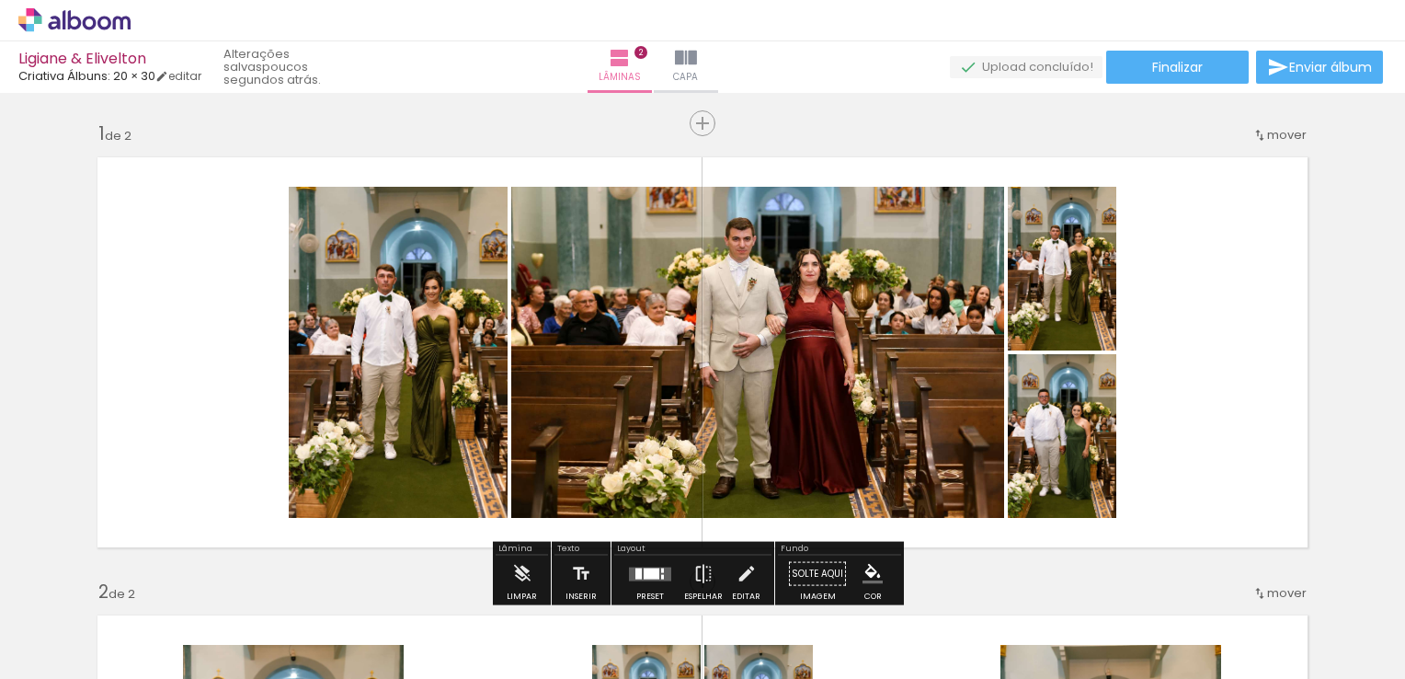
scroll to position [92, 0]
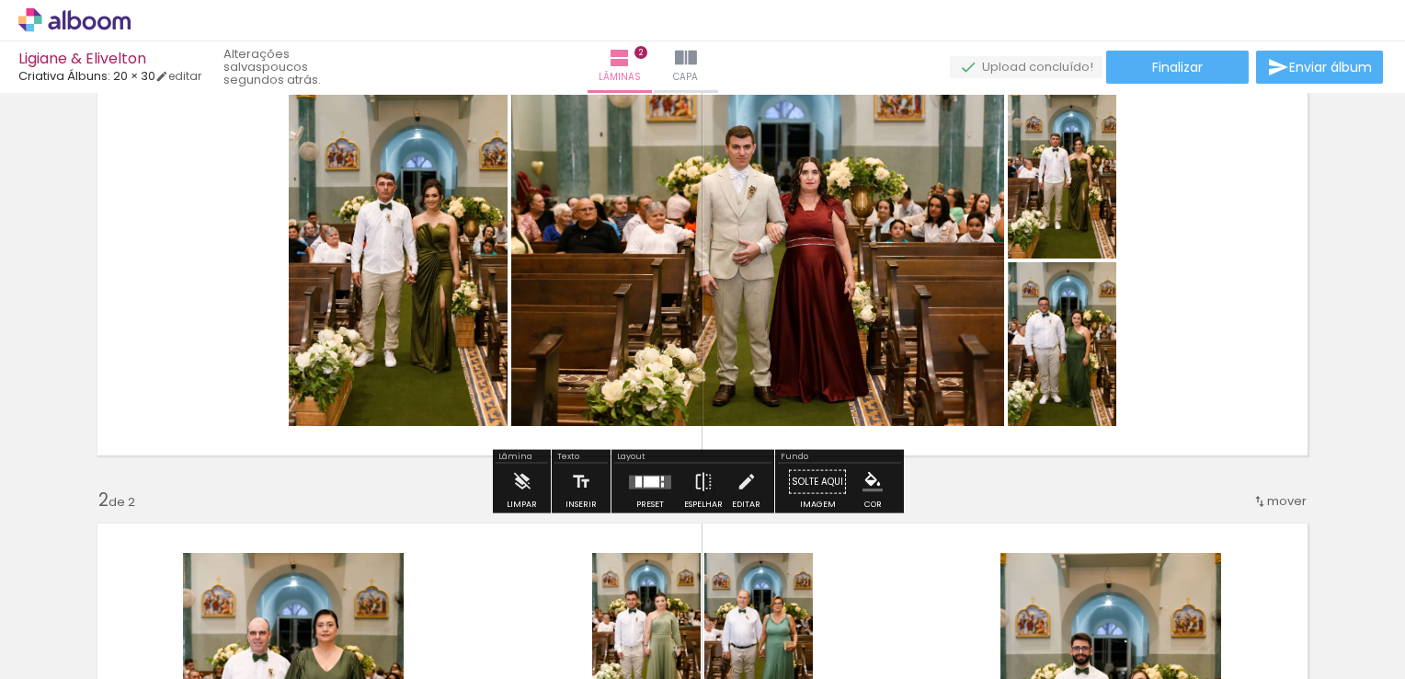
click at [452, 344] on quentale-photo at bounding box center [398, 260] width 219 height 331
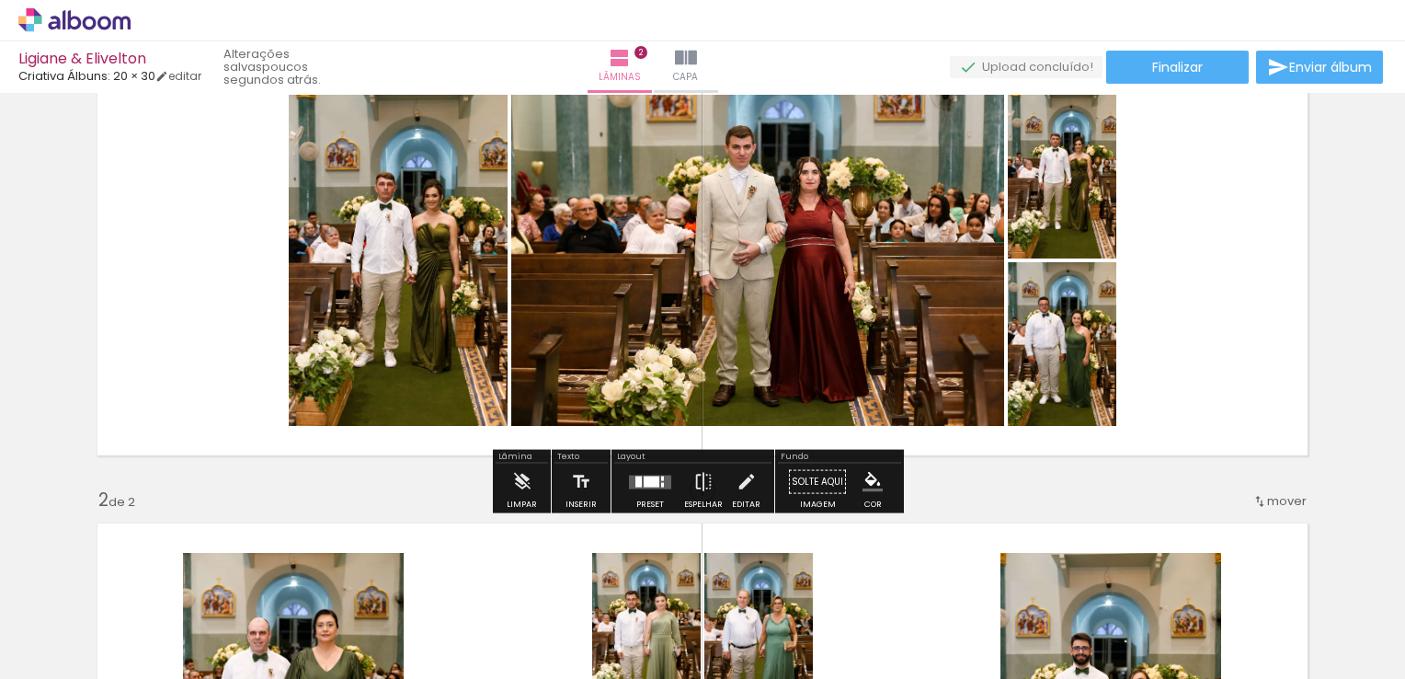
click at [460, 369] on quentale-photo at bounding box center [398, 260] width 219 height 331
click at [531, 478] on paper-button "Limpar" at bounding box center [522, 487] width 40 height 47
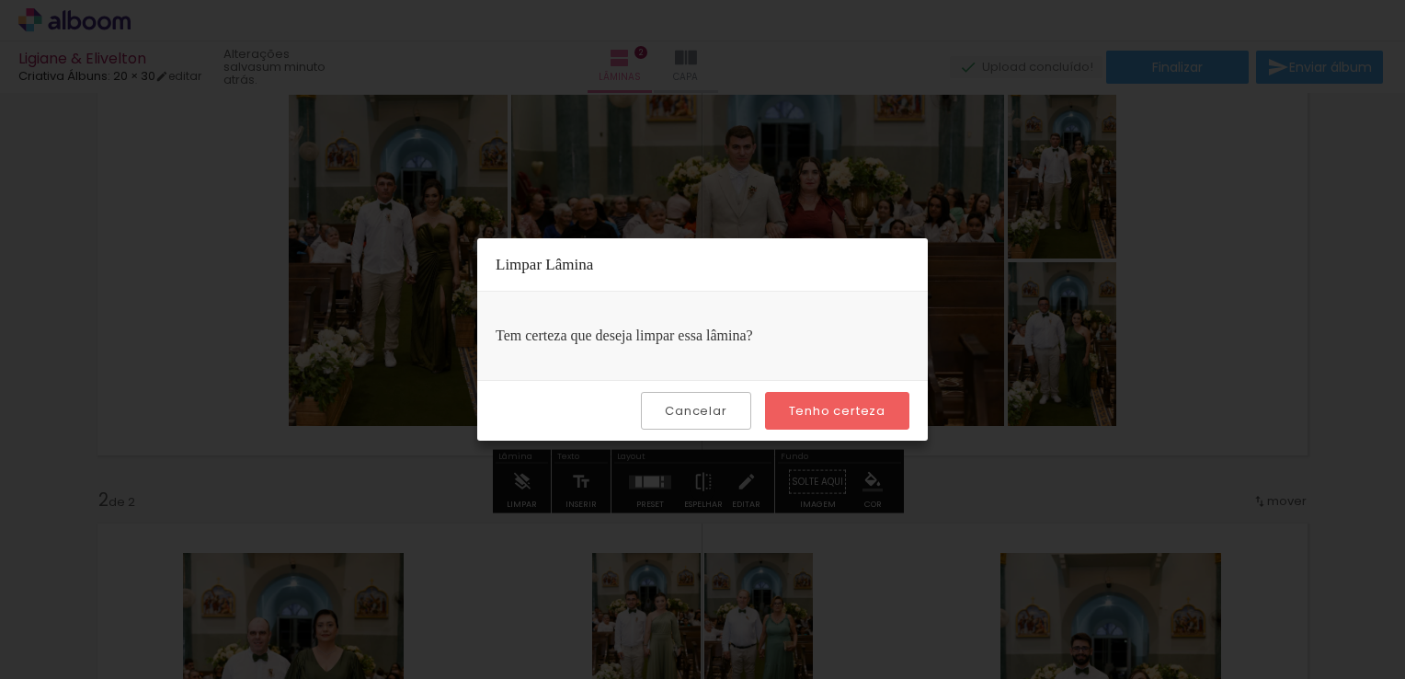
click at [788, 411] on paper-button "Tenho certeza" at bounding box center [837, 411] width 144 height 38
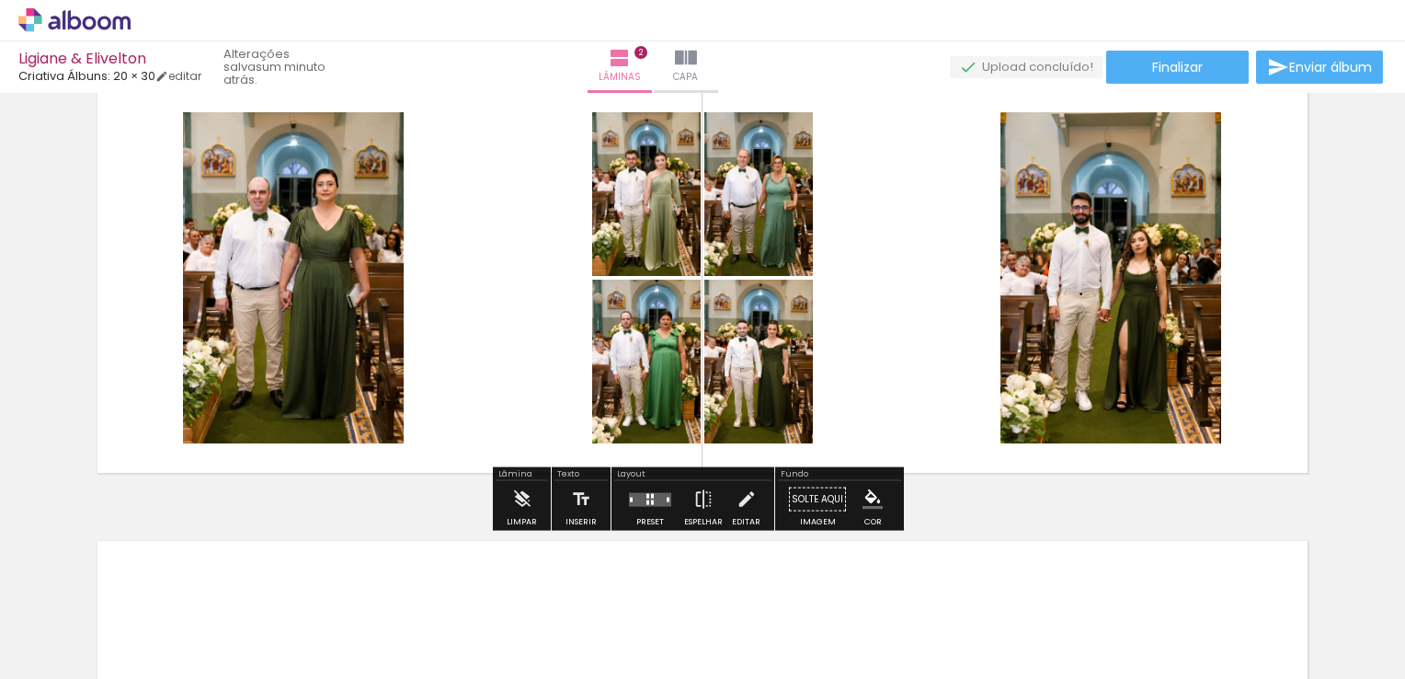
scroll to position [644, 0]
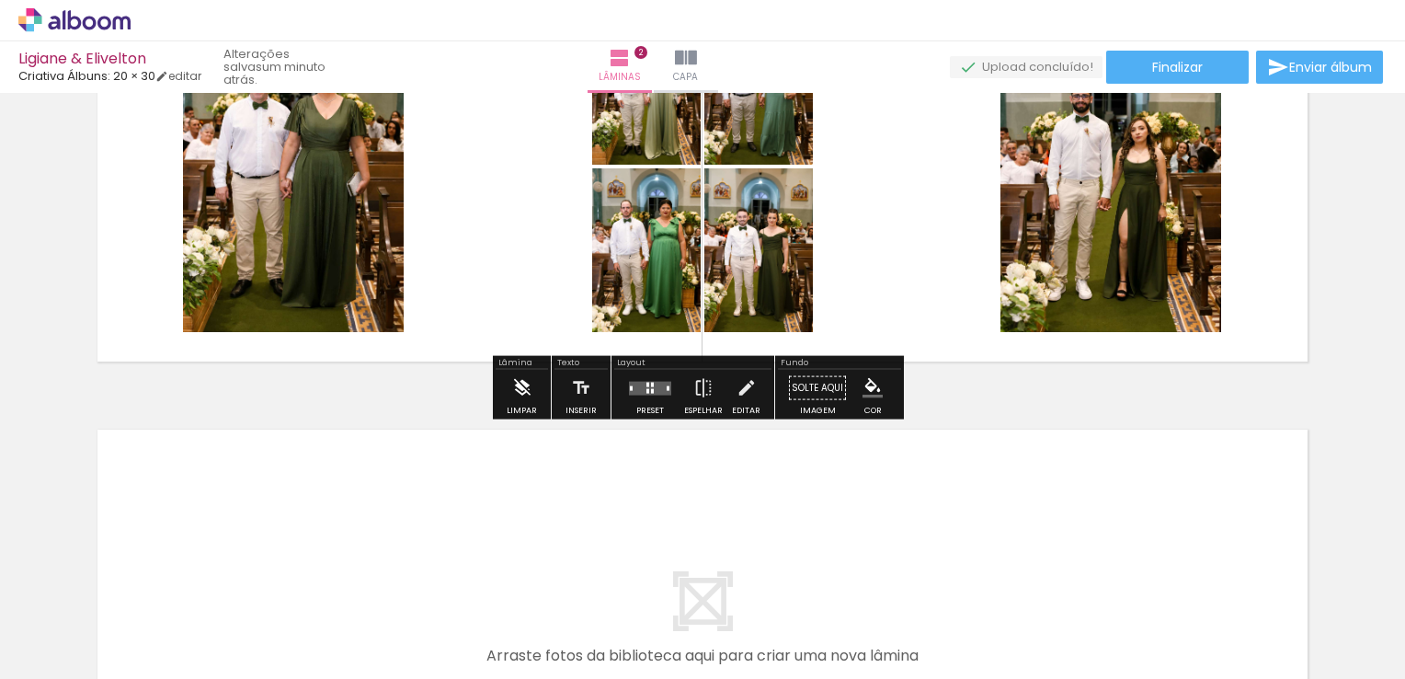
click at [525, 400] on iron-icon at bounding box center [522, 388] width 20 height 37
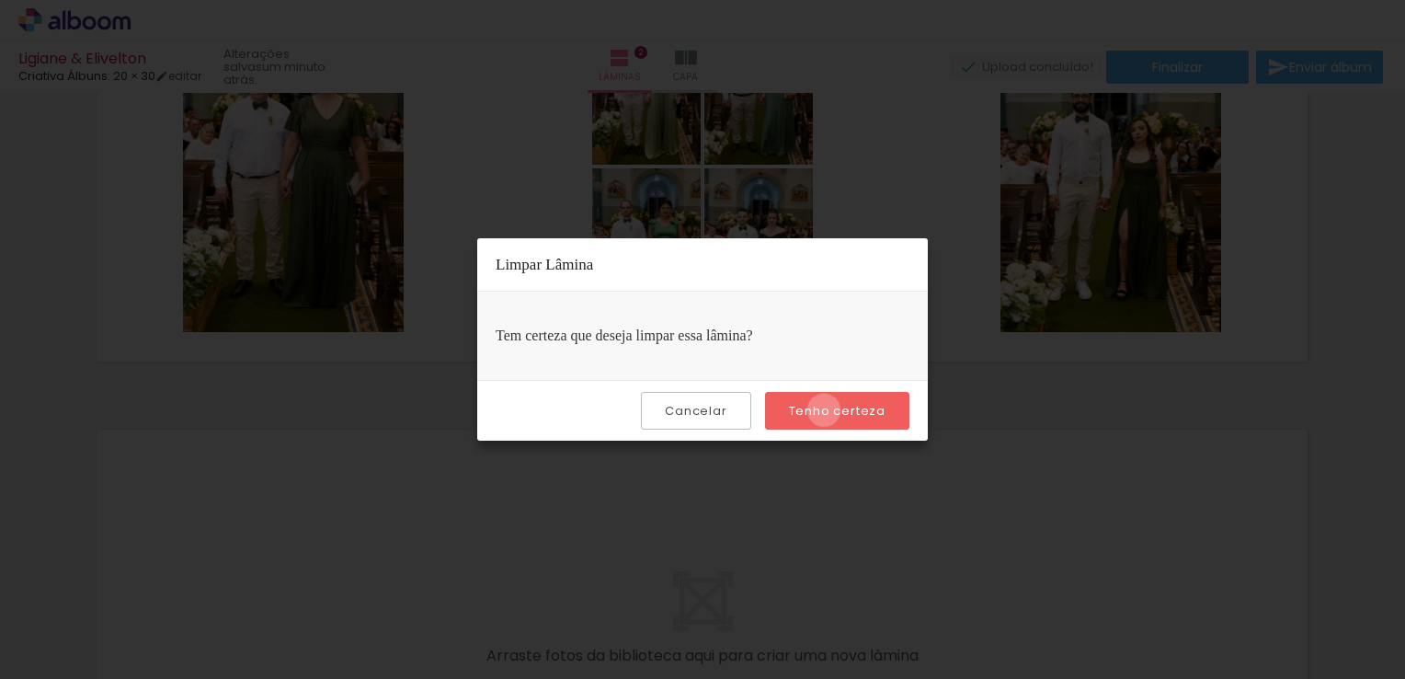
click at [0, 0] on slot "Tenho certeza" at bounding box center [0, 0] width 0 height 0
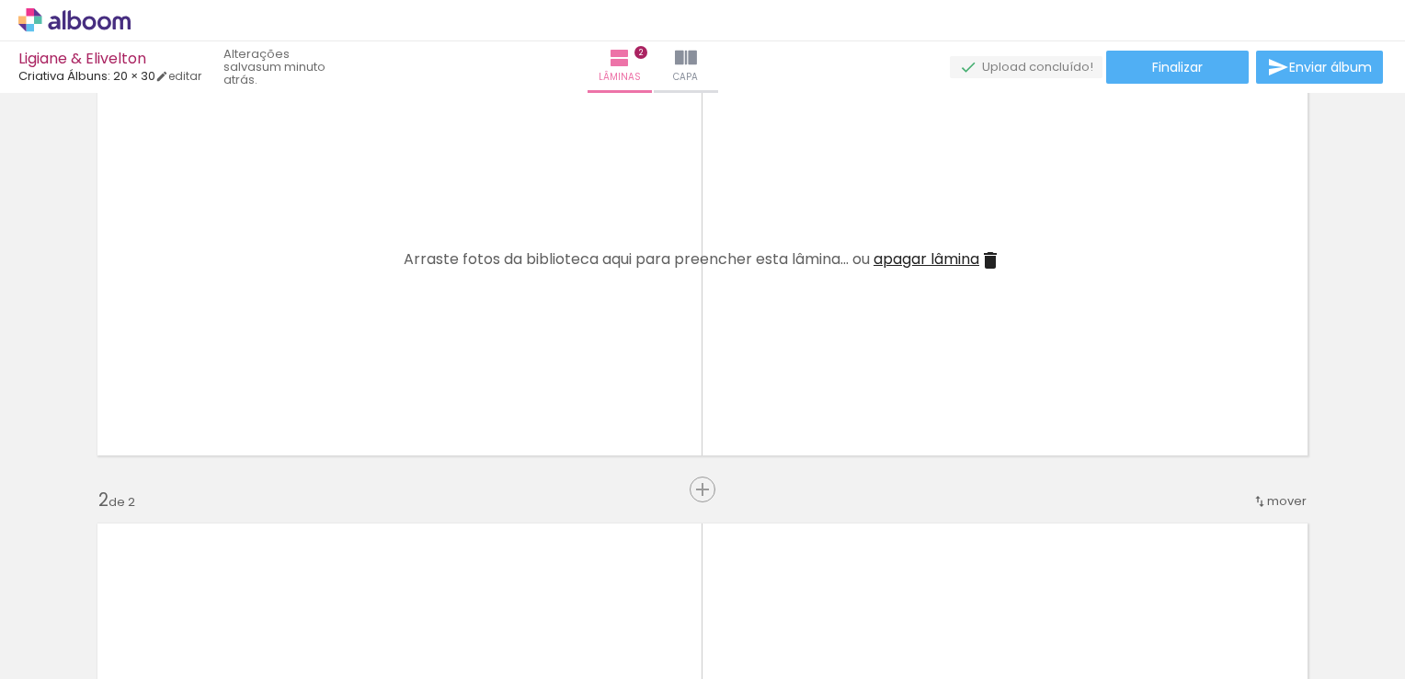
scroll to position [0, 0]
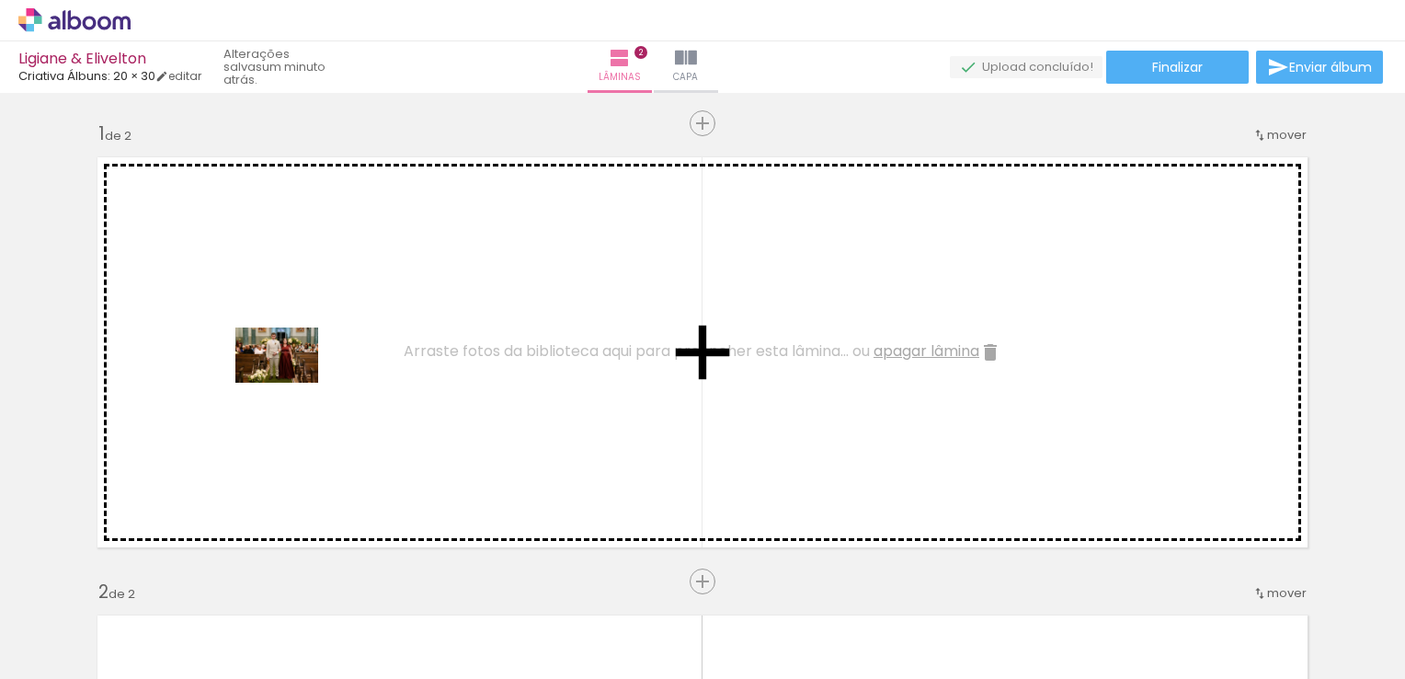
drag, startPoint x: 175, startPoint y: 622, endPoint x: 291, endPoint y: 383, distance: 265.7
click at [291, 383] on quentale-workspace at bounding box center [702, 339] width 1405 height 679
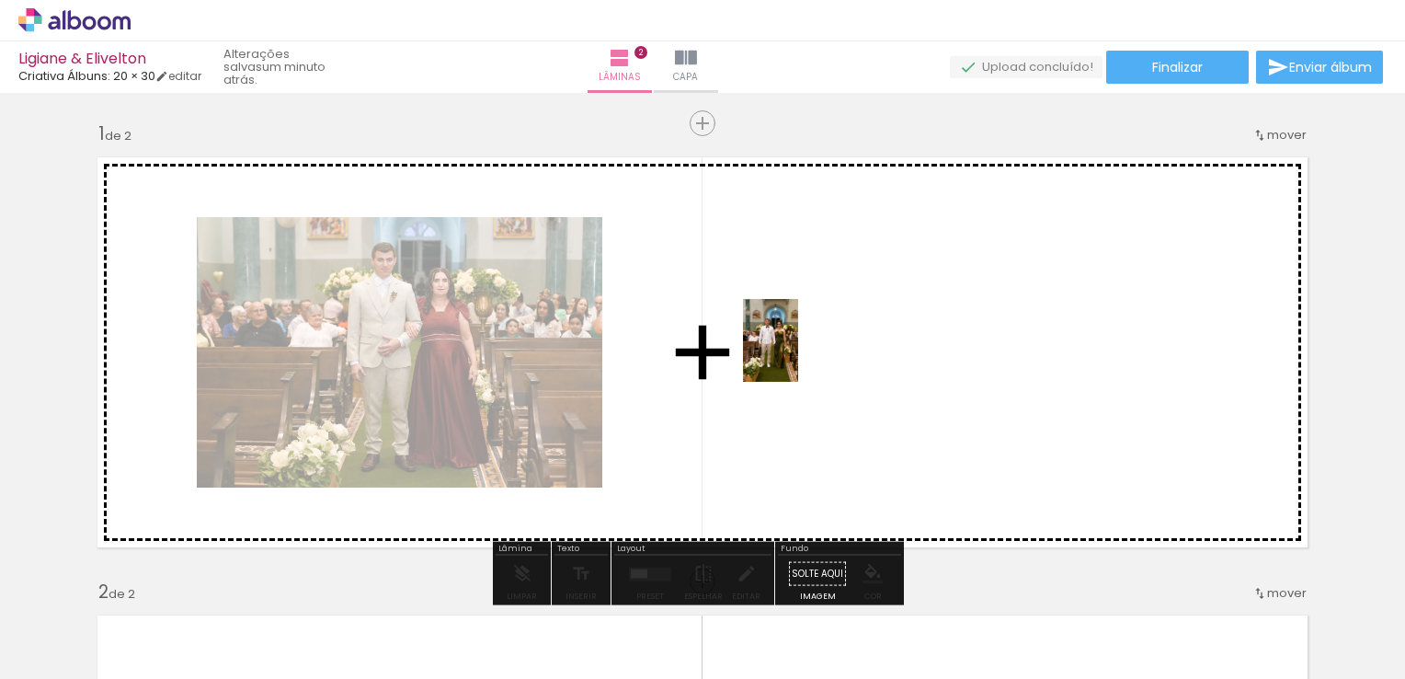
drag, startPoint x: 310, startPoint y: 617, endPoint x: 812, endPoint y: 352, distance: 567.7
click at [812, 352] on quentale-workspace at bounding box center [702, 339] width 1405 height 679
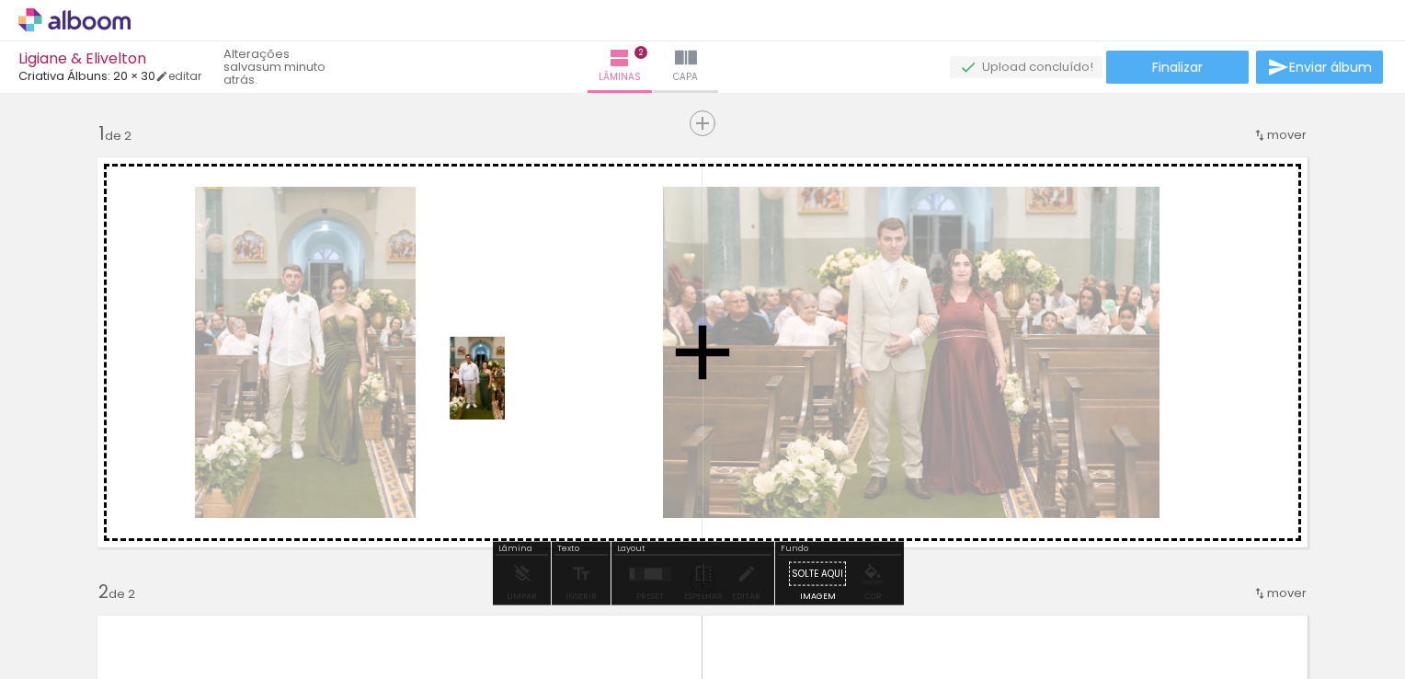
drag, startPoint x: 390, startPoint y: 644, endPoint x: 497, endPoint y: 381, distance: 283.8
click at [497, 381] on quentale-workspace at bounding box center [702, 339] width 1405 height 679
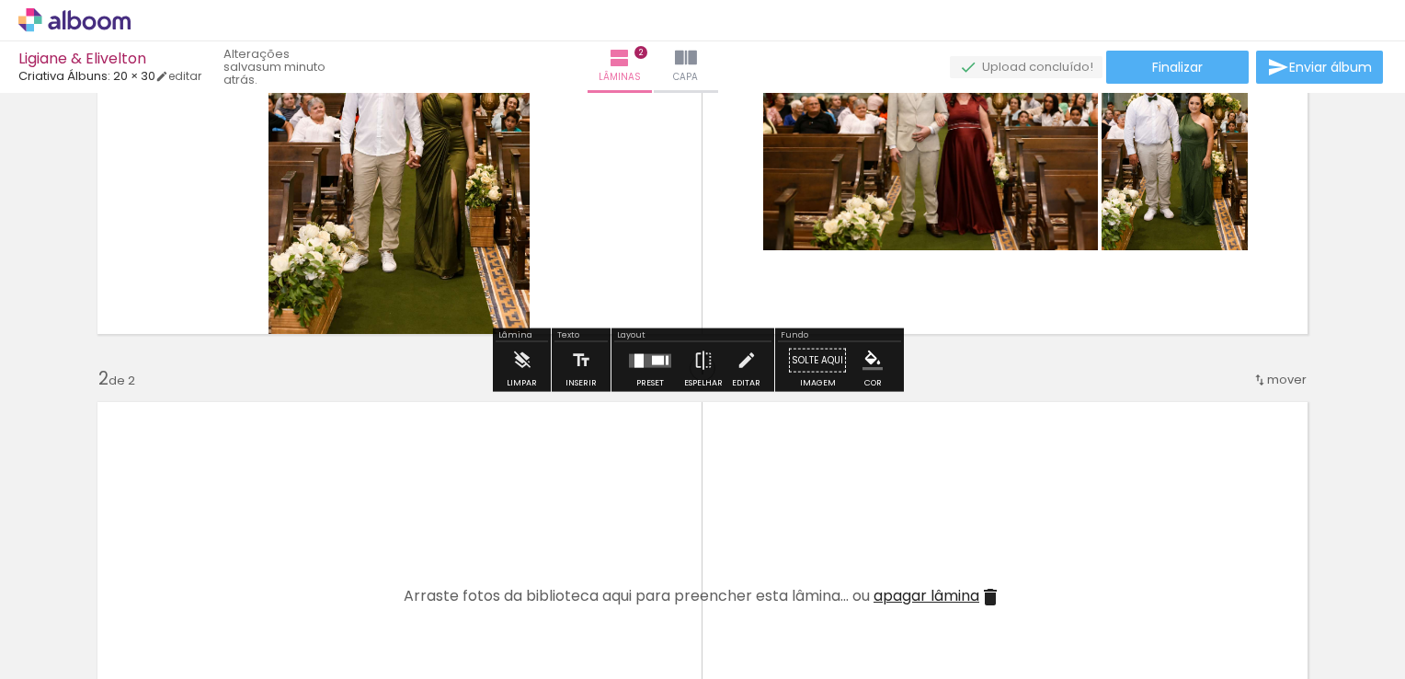
scroll to position [184, 0]
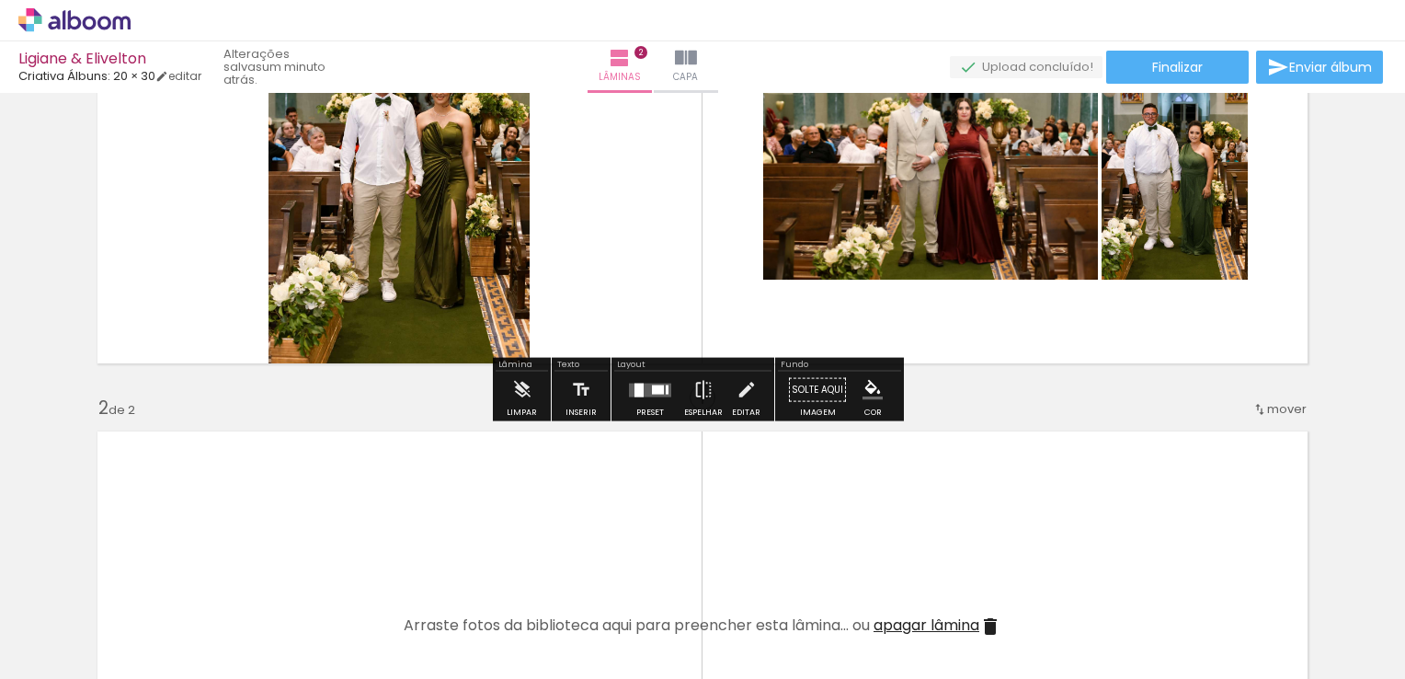
click at [652, 389] on div at bounding box center [658, 388] width 12 height 9
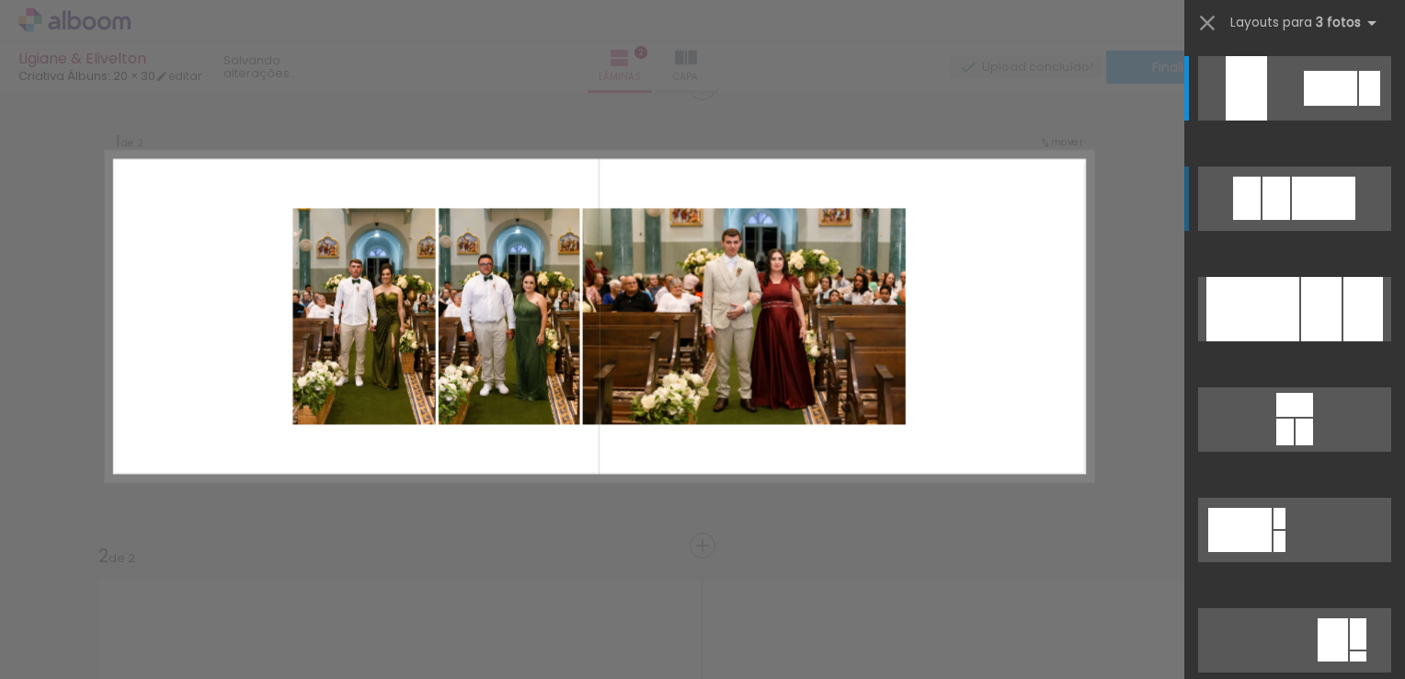
scroll to position [23, 0]
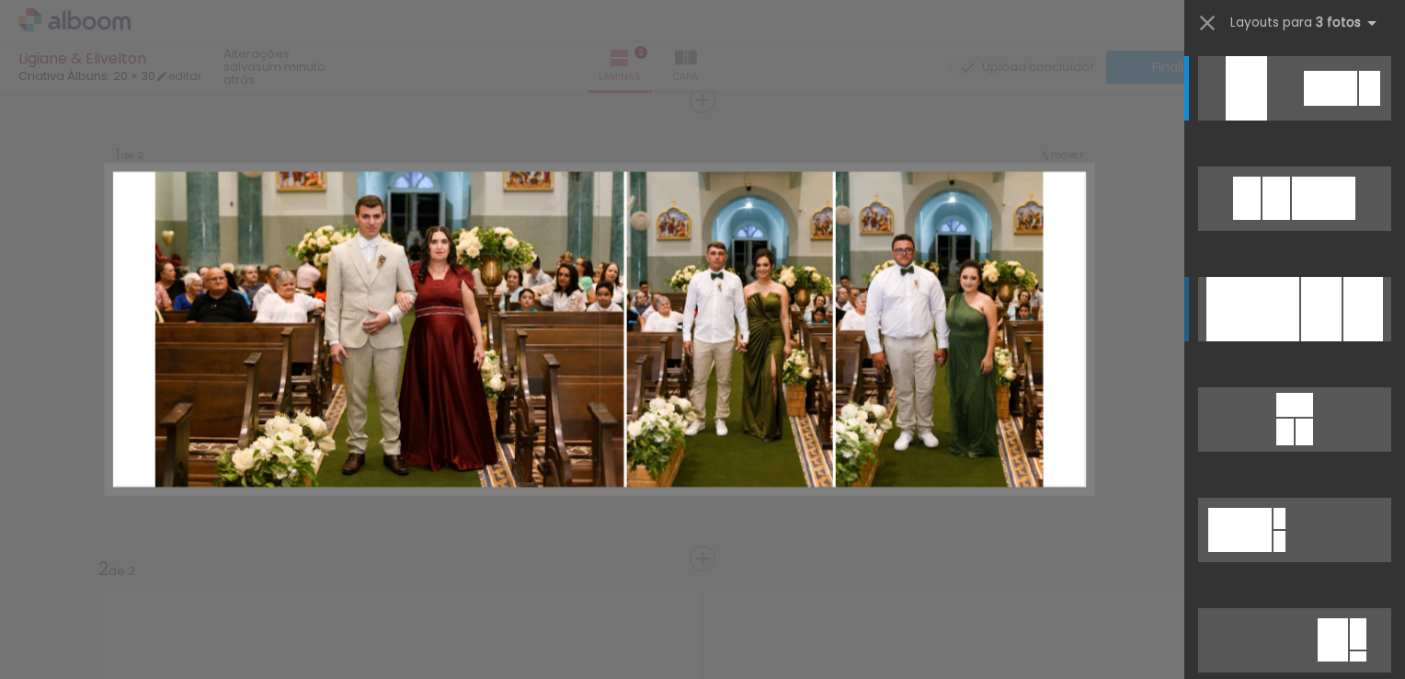
click at [1303, 301] on div at bounding box center [1321, 309] width 40 height 64
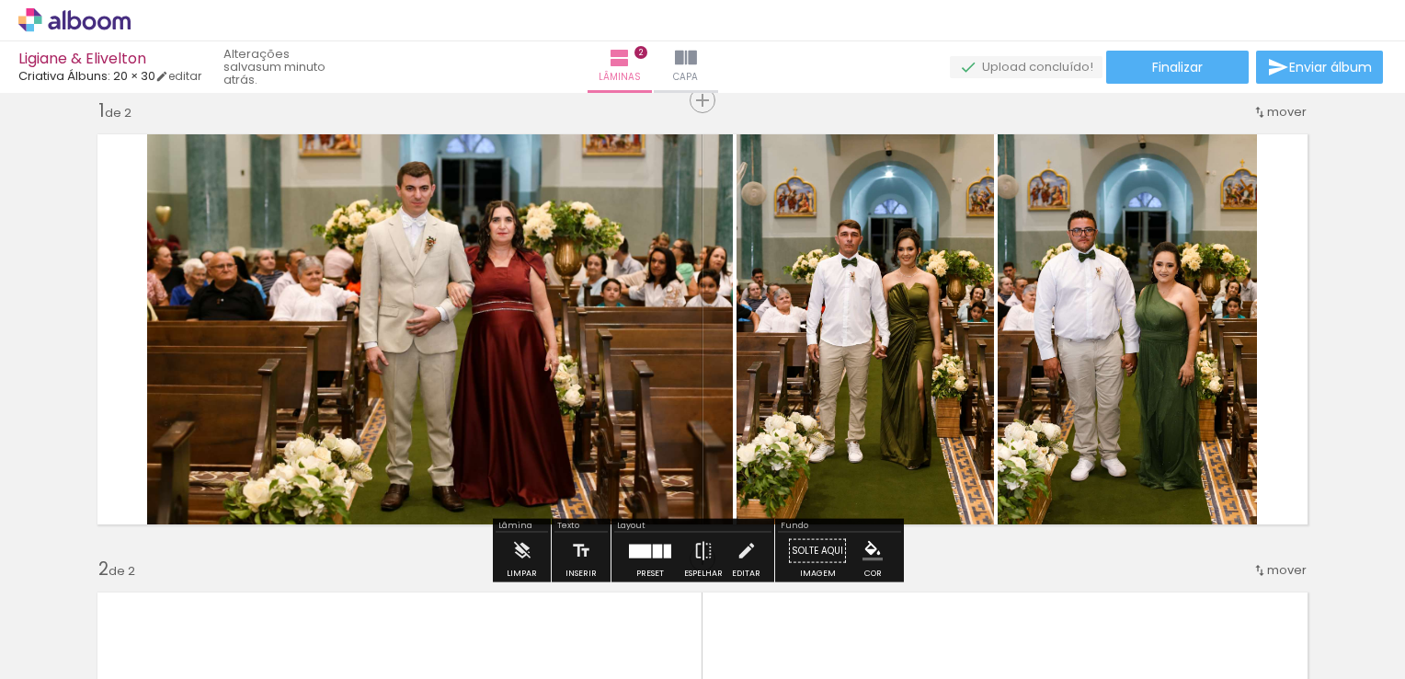
click at [664, 554] on div at bounding box center [667, 551] width 7 height 14
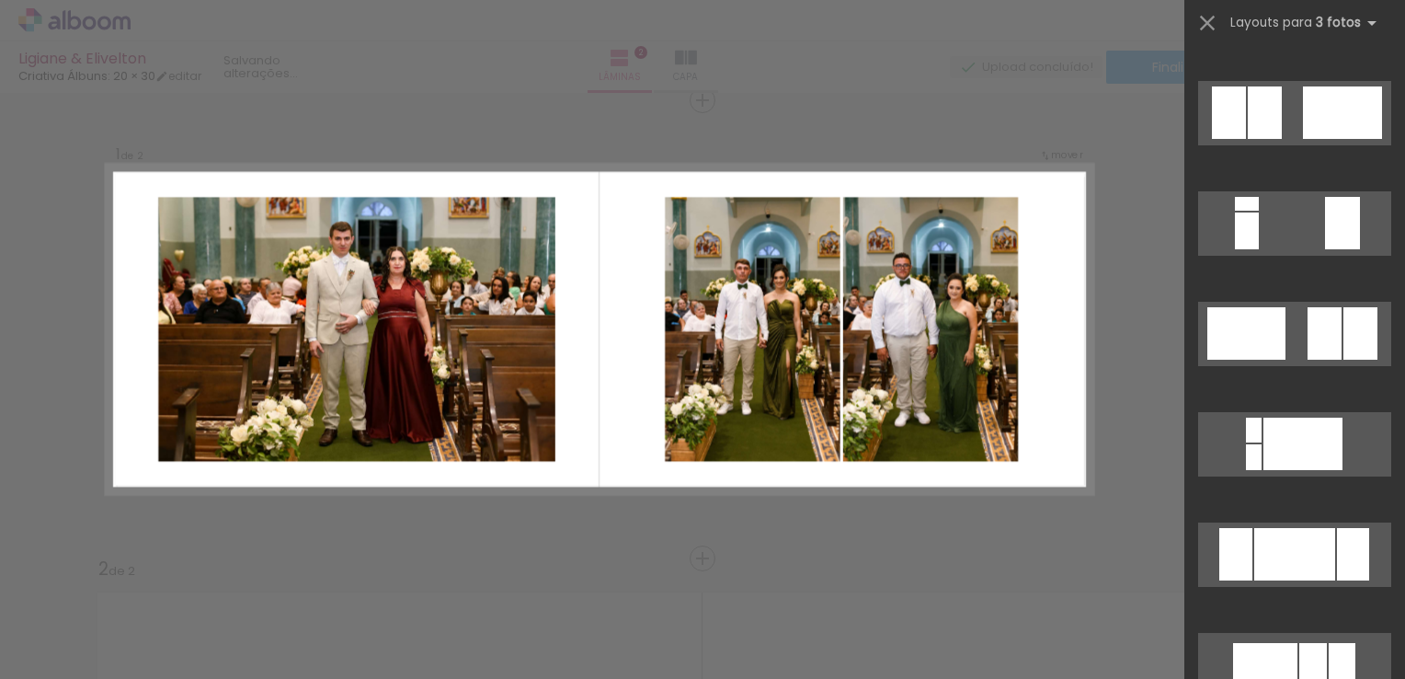
scroll to position [644, 0]
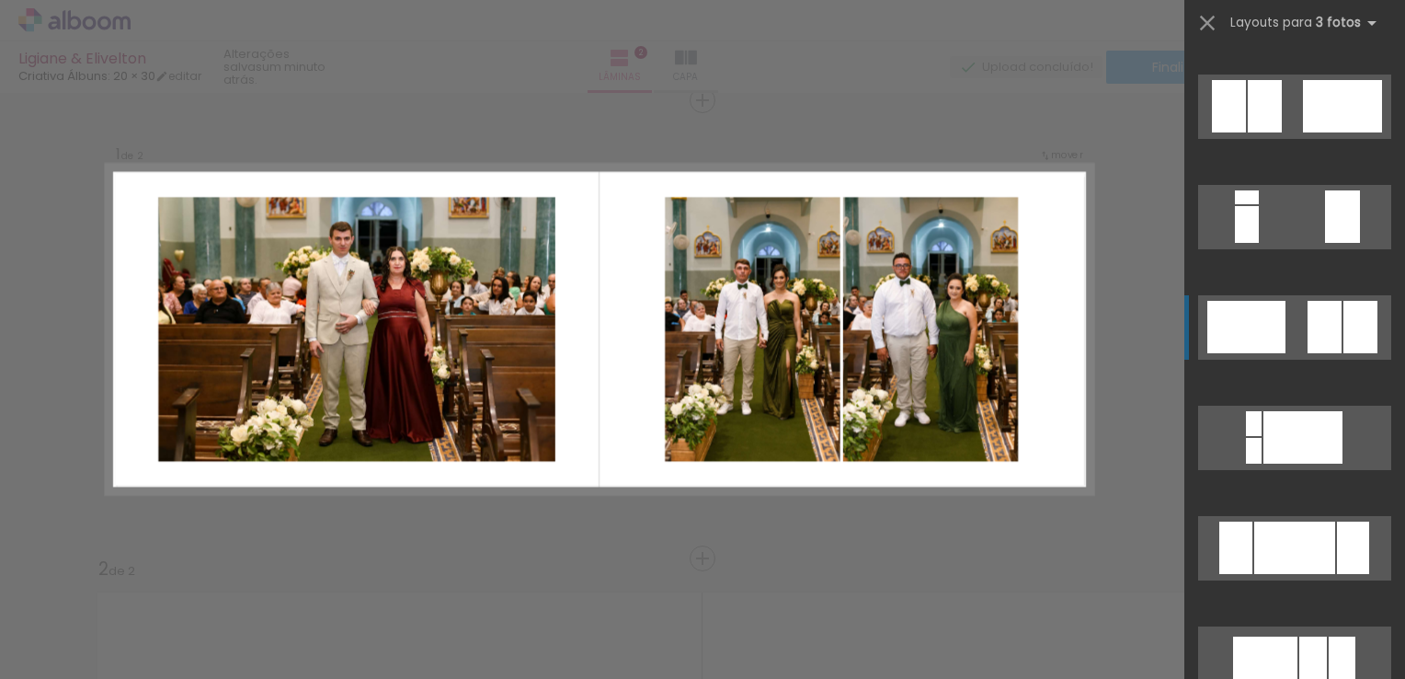
click at [1272, 340] on div at bounding box center [1247, 327] width 78 height 52
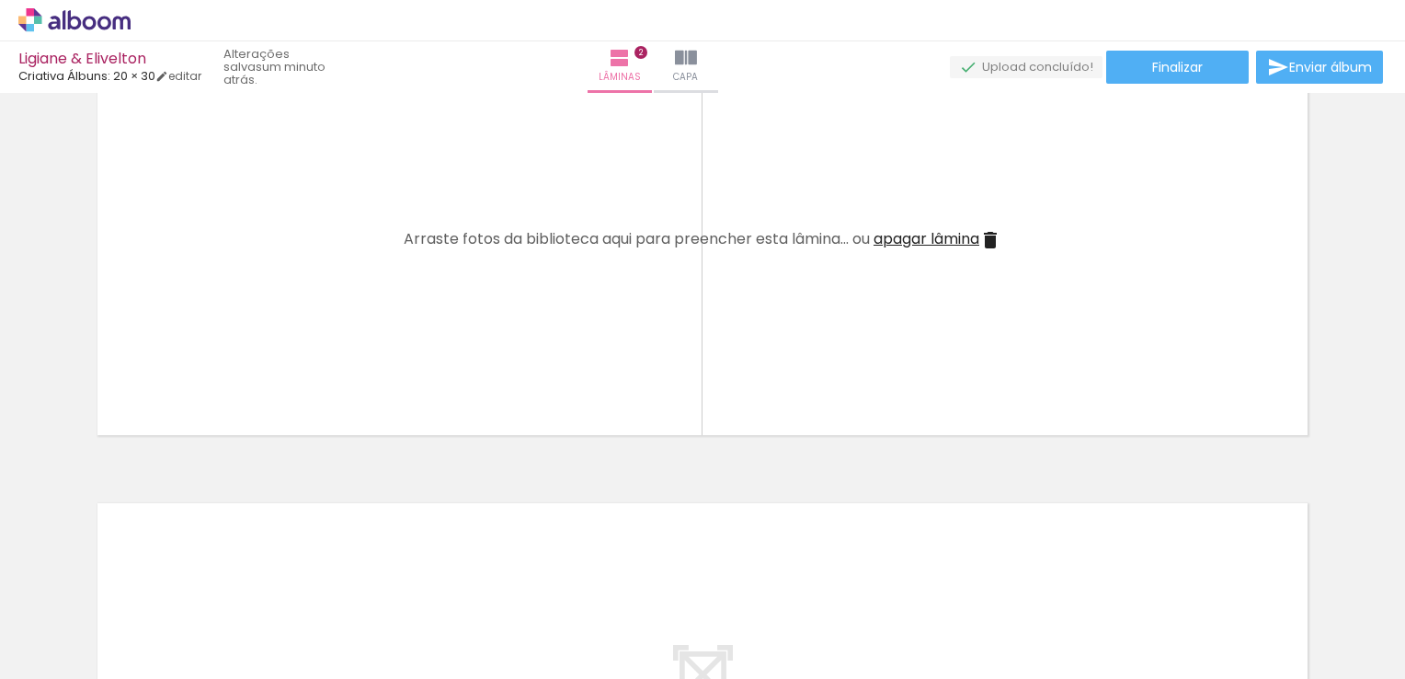
scroll to position [575, 0]
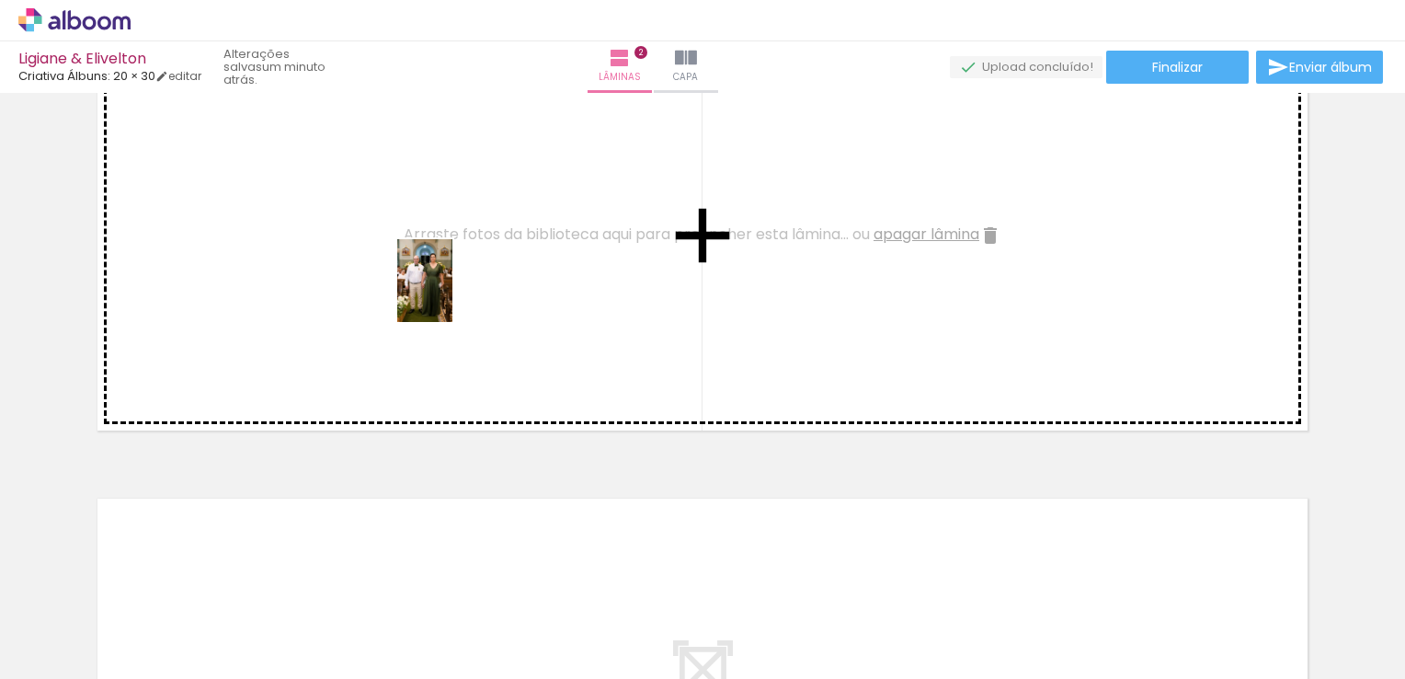
drag, startPoint x: 521, startPoint y: 590, endPoint x: 452, endPoint y: 294, distance: 303.0
click at [452, 294] on quentale-workspace at bounding box center [702, 339] width 1405 height 679
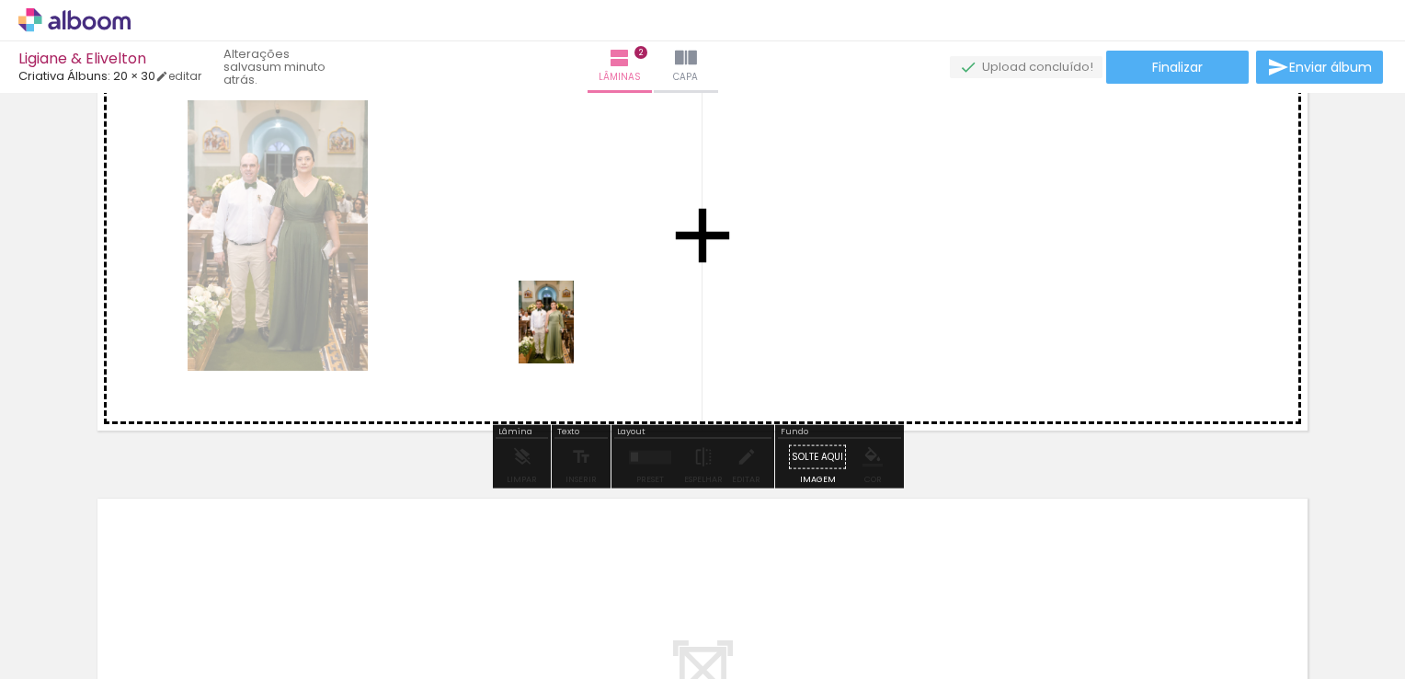
drag, startPoint x: 618, startPoint y: 629, endPoint x: 555, endPoint y: 270, distance: 364.3
click at [555, 270] on quentale-workspace at bounding box center [702, 339] width 1405 height 679
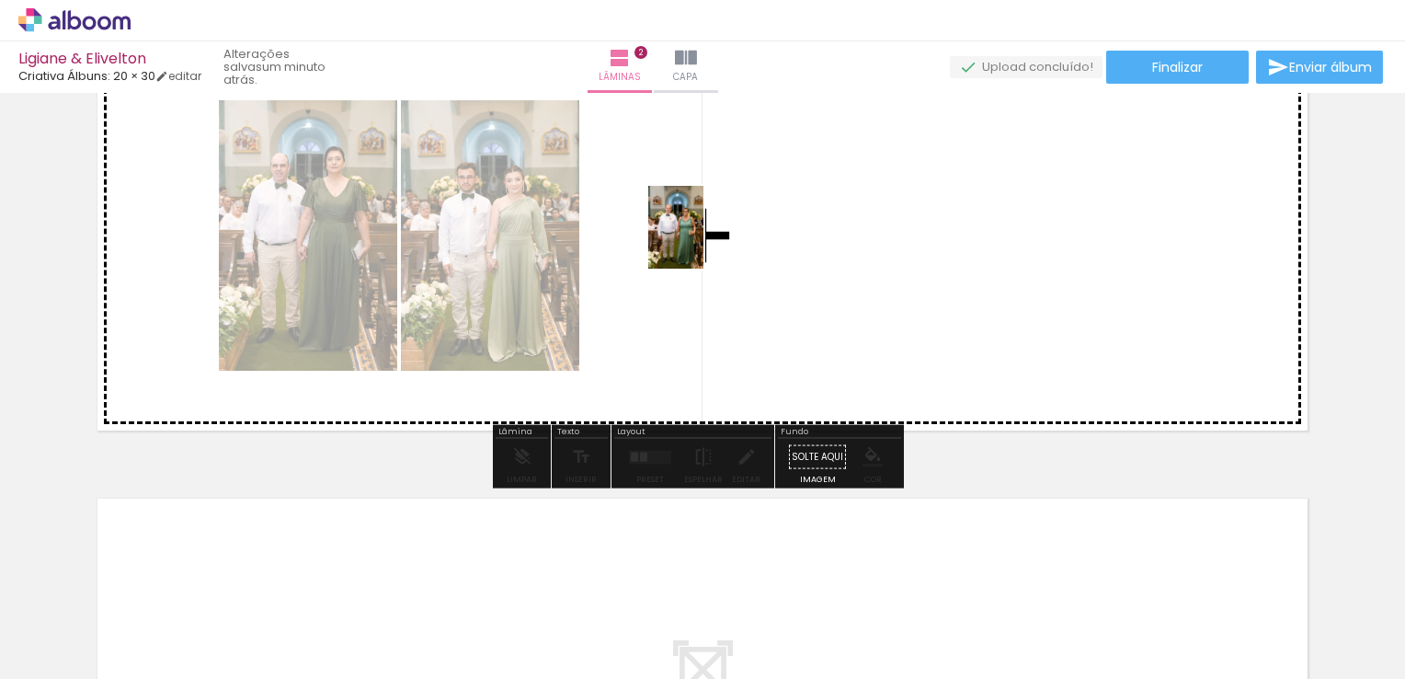
drag, startPoint x: 706, startPoint y: 608, endPoint x: 701, endPoint y: 220, distance: 388.2
click at [701, 220] on quentale-workspace at bounding box center [702, 339] width 1405 height 679
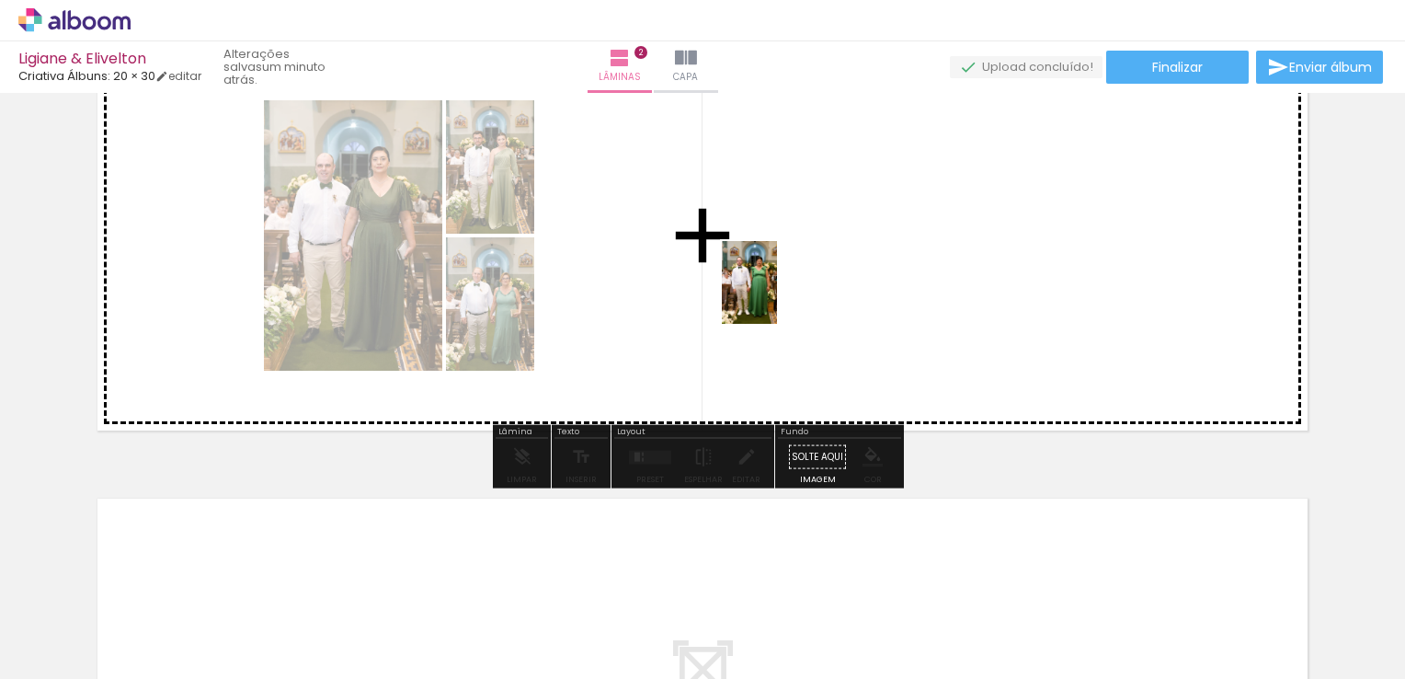
drag, startPoint x: 822, startPoint y: 628, endPoint x: 787, endPoint y: 301, distance: 329.3
click at [776, 278] on quentale-workspace at bounding box center [702, 339] width 1405 height 679
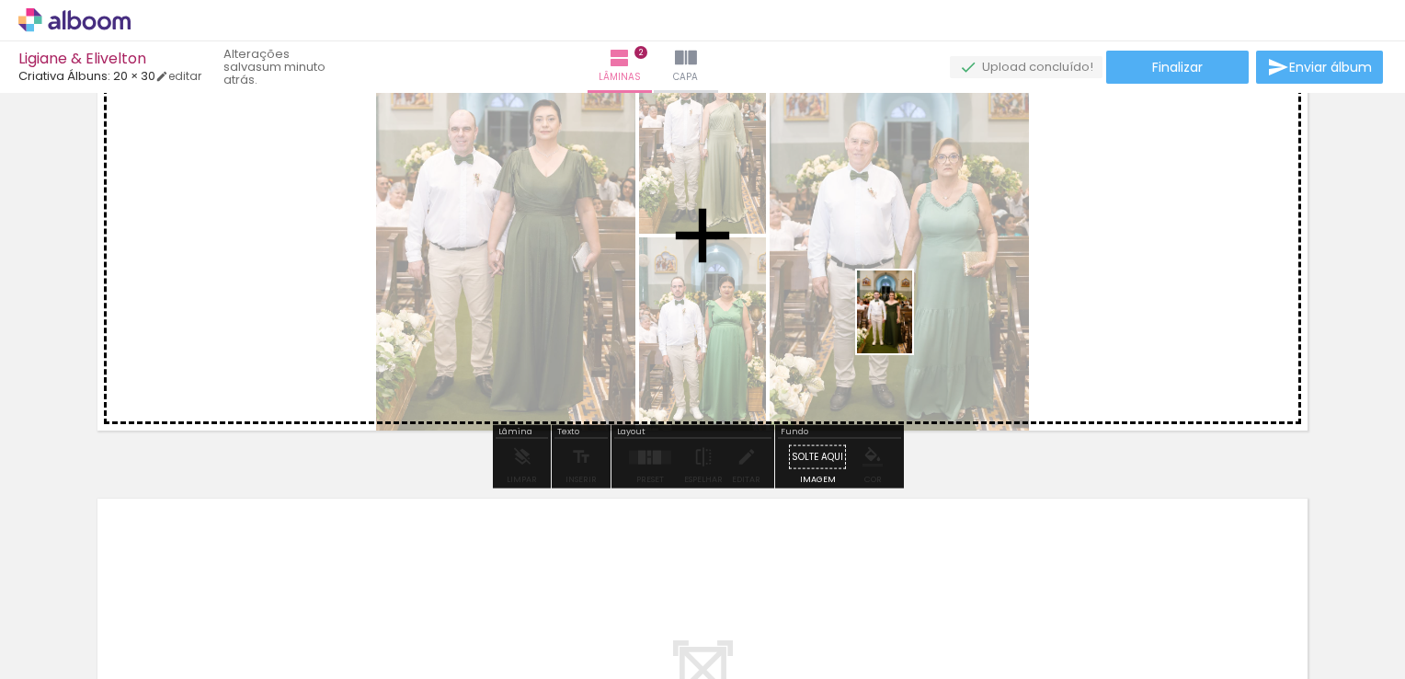
drag, startPoint x: 919, startPoint y: 627, endPoint x: 922, endPoint y: 300, distance: 327.4
click at [912, 287] on quentale-workspace at bounding box center [702, 339] width 1405 height 679
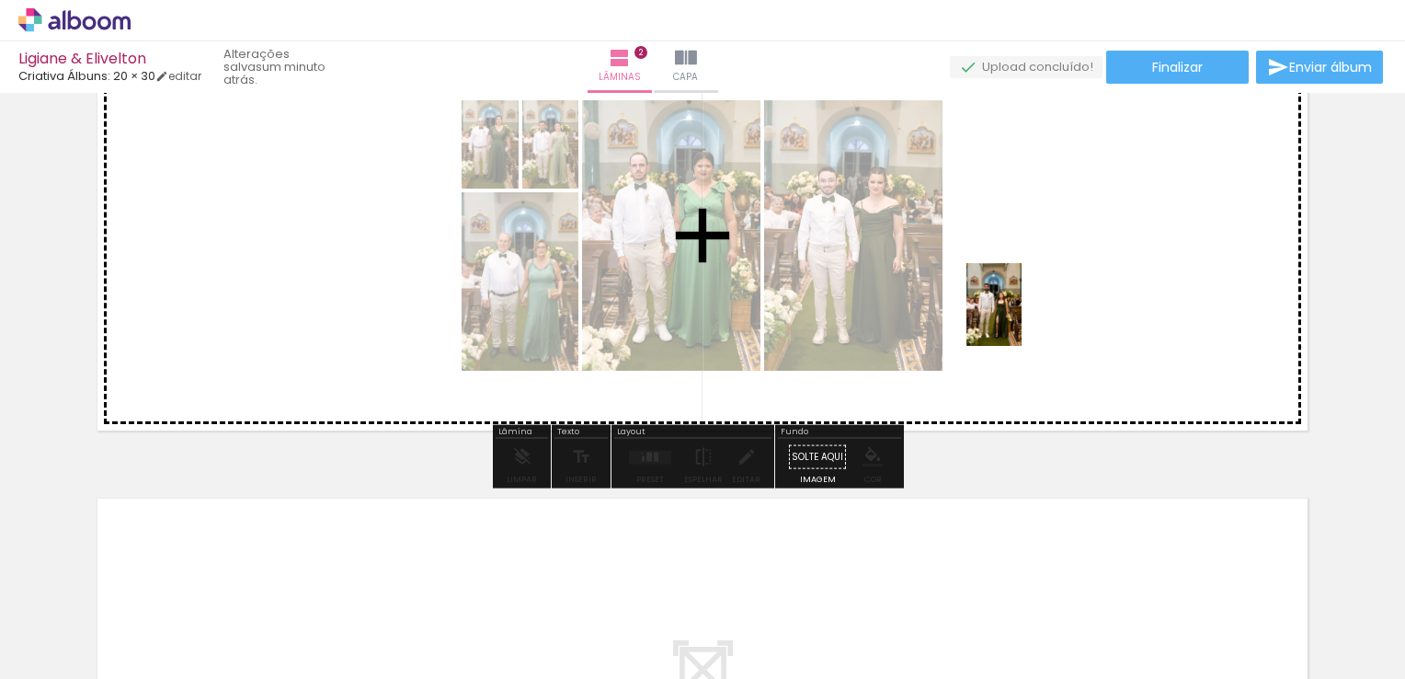
drag, startPoint x: 1023, startPoint y: 631, endPoint x: 1022, endPoint y: 285, distance: 345.8
click at [1022, 285] on quentale-workspace at bounding box center [702, 339] width 1405 height 679
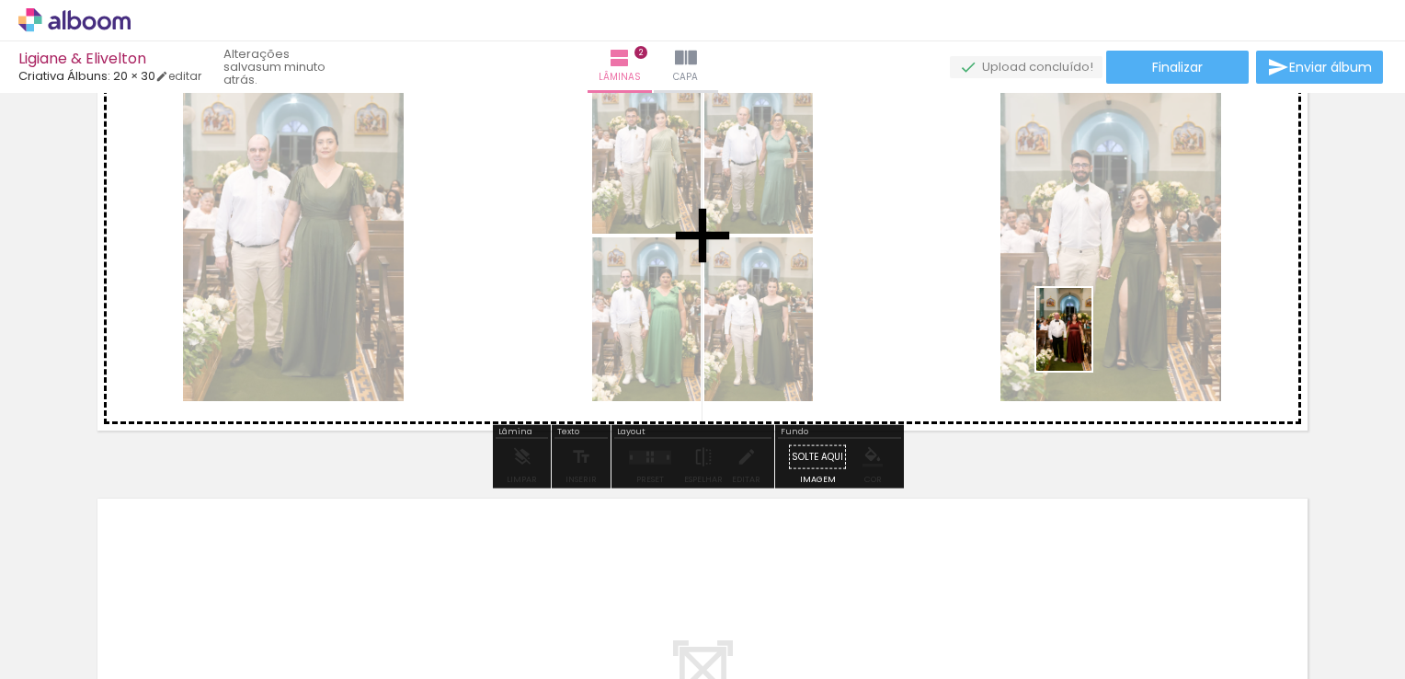
drag, startPoint x: 1112, startPoint y: 628, endPoint x: 1090, endPoint y: 304, distance: 325.4
click at [1090, 309] on quentale-workspace at bounding box center [702, 339] width 1405 height 679
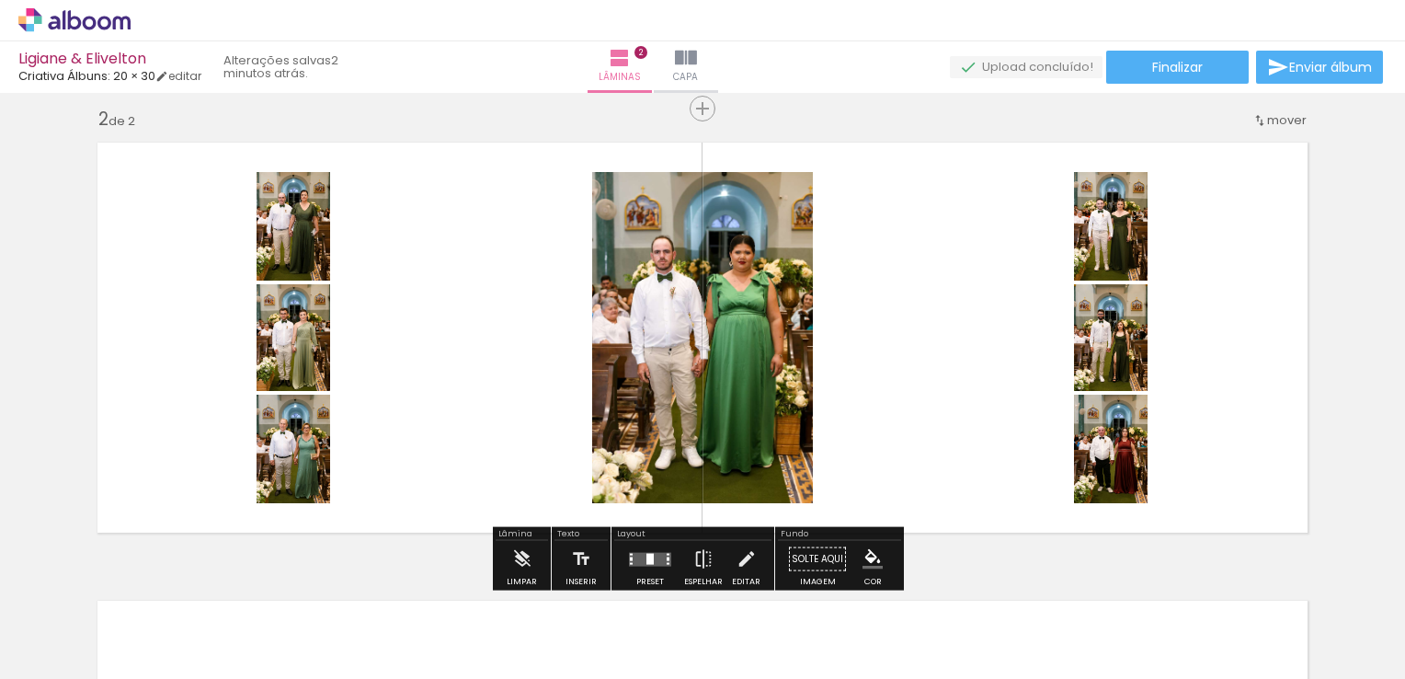
scroll to position [644, 0]
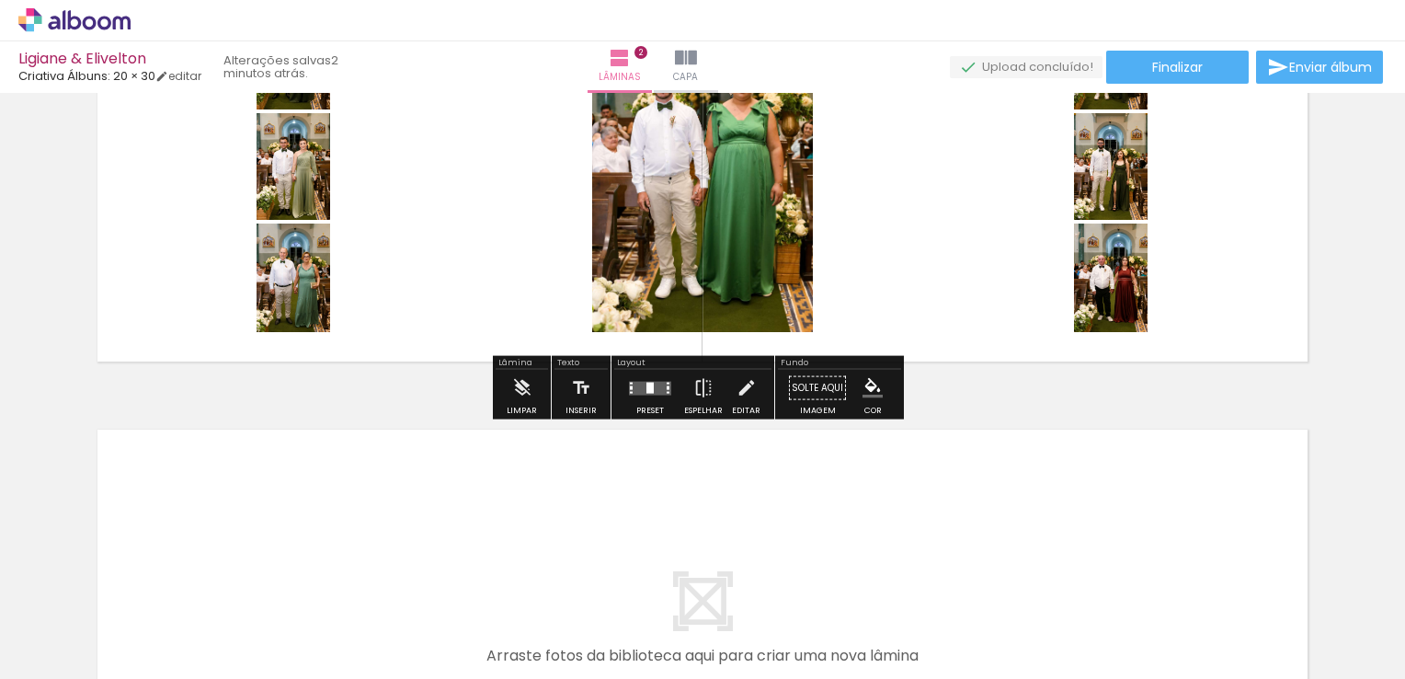
click at [647, 397] on div at bounding box center [650, 388] width 50 height 37
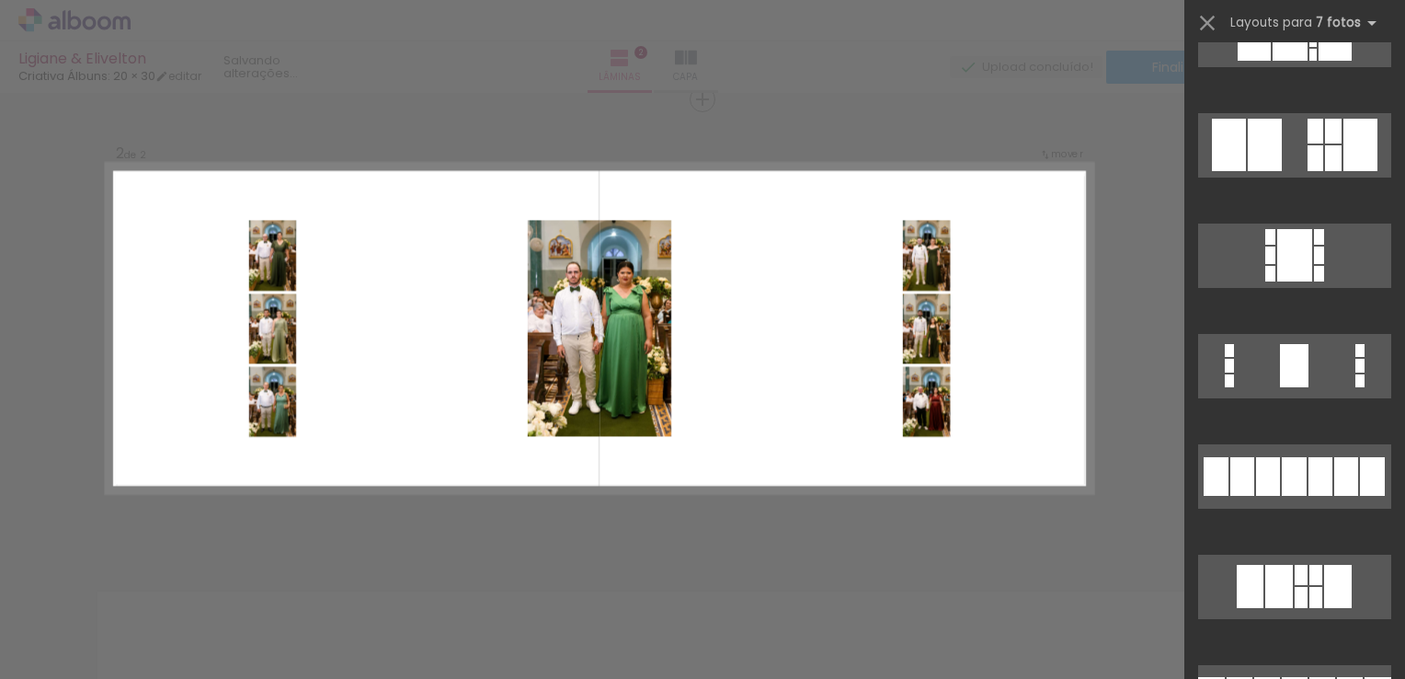
scroll to position [920, 0]
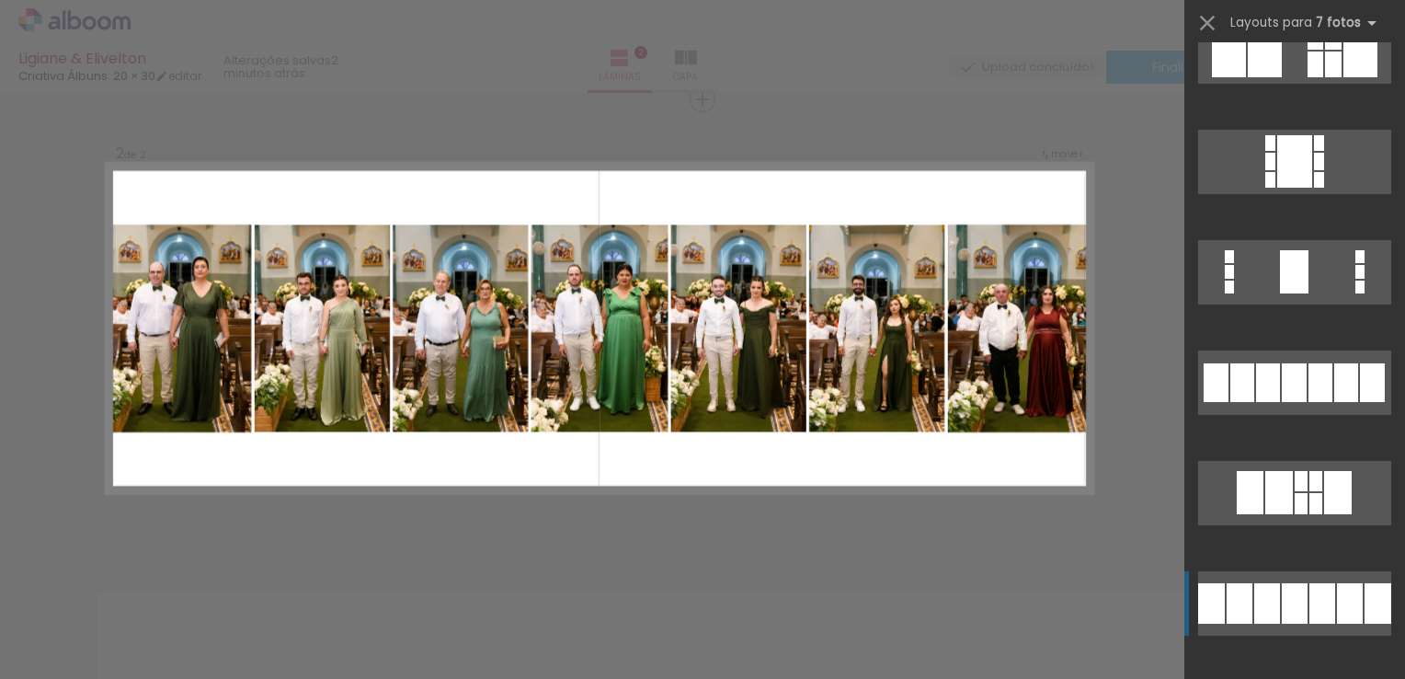
click at [1299, 594] on div at bounding box center [1295, 603] width 26 height 40
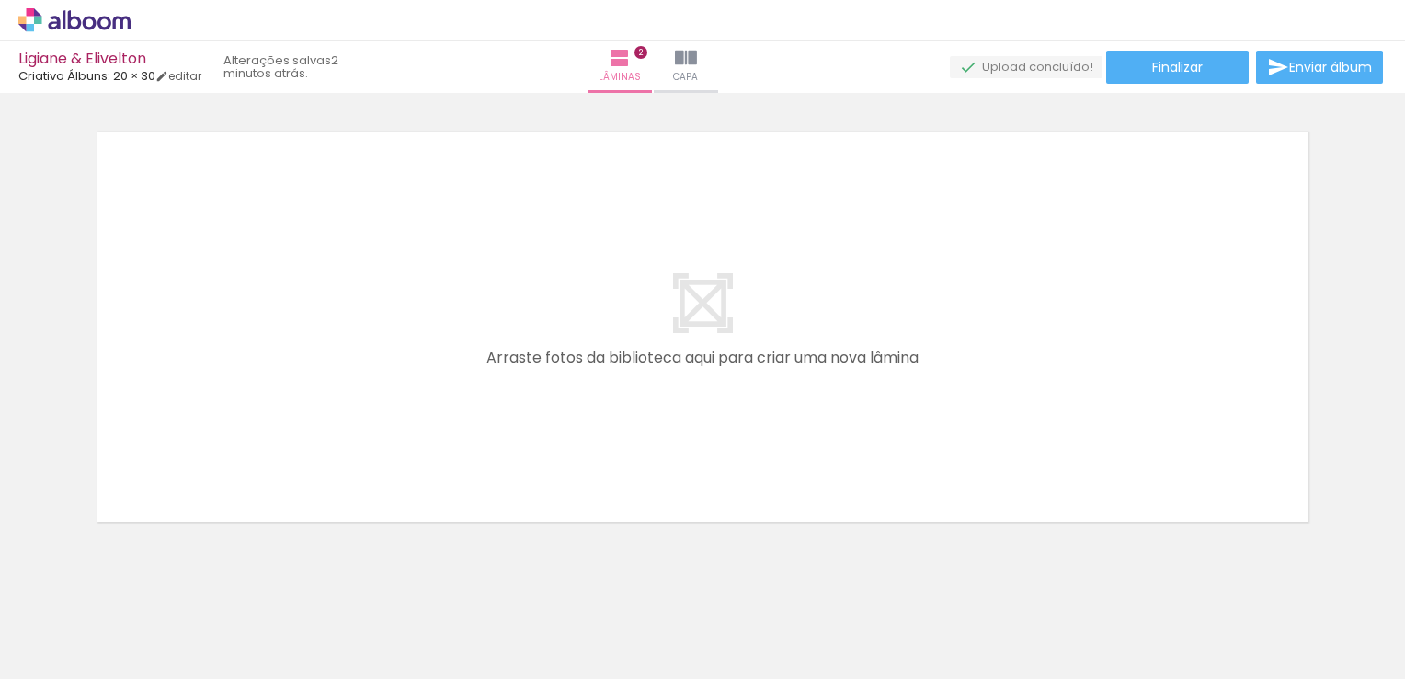
scroll to position [0, 820]
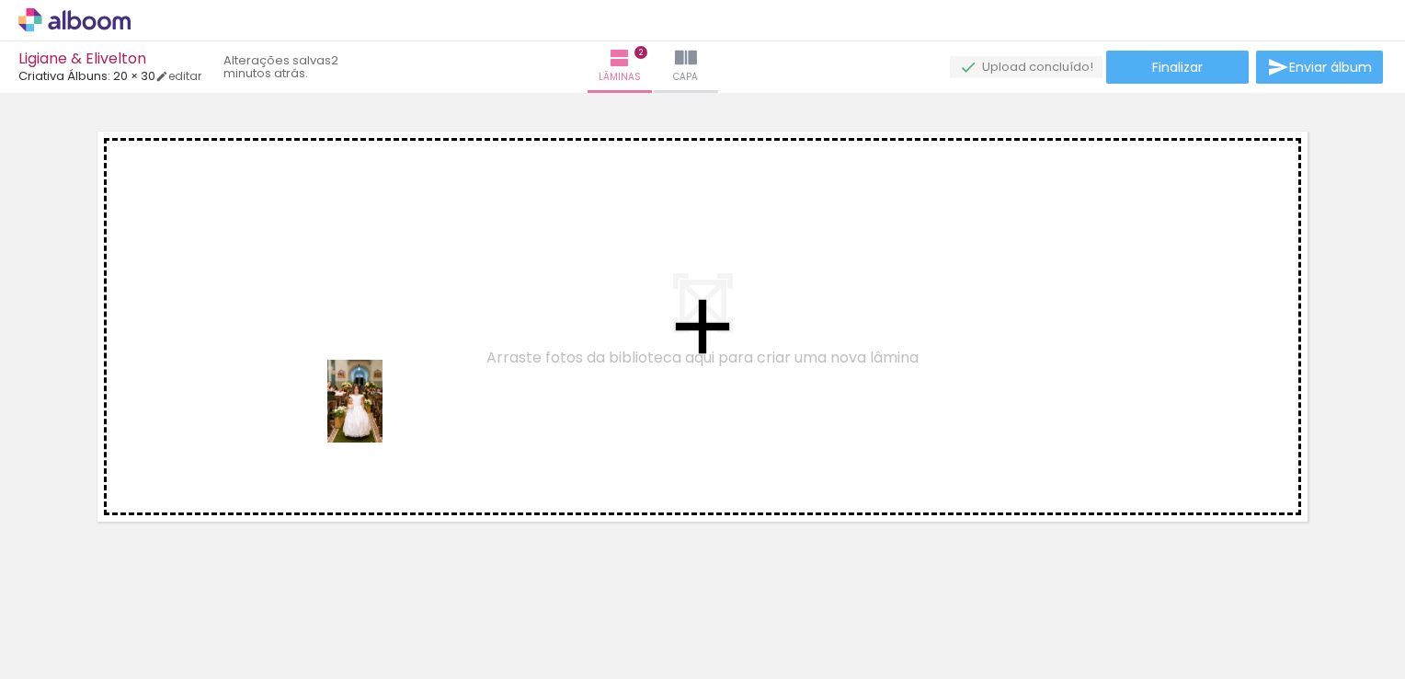
drag, startPoint x: 397, startPoint y: 631, endPoint x: 382, endPoint y: 354, distance: 277.3
click at [382, 354] on quentale-workspace at bounding box center [702, 339] width 1405 height 679
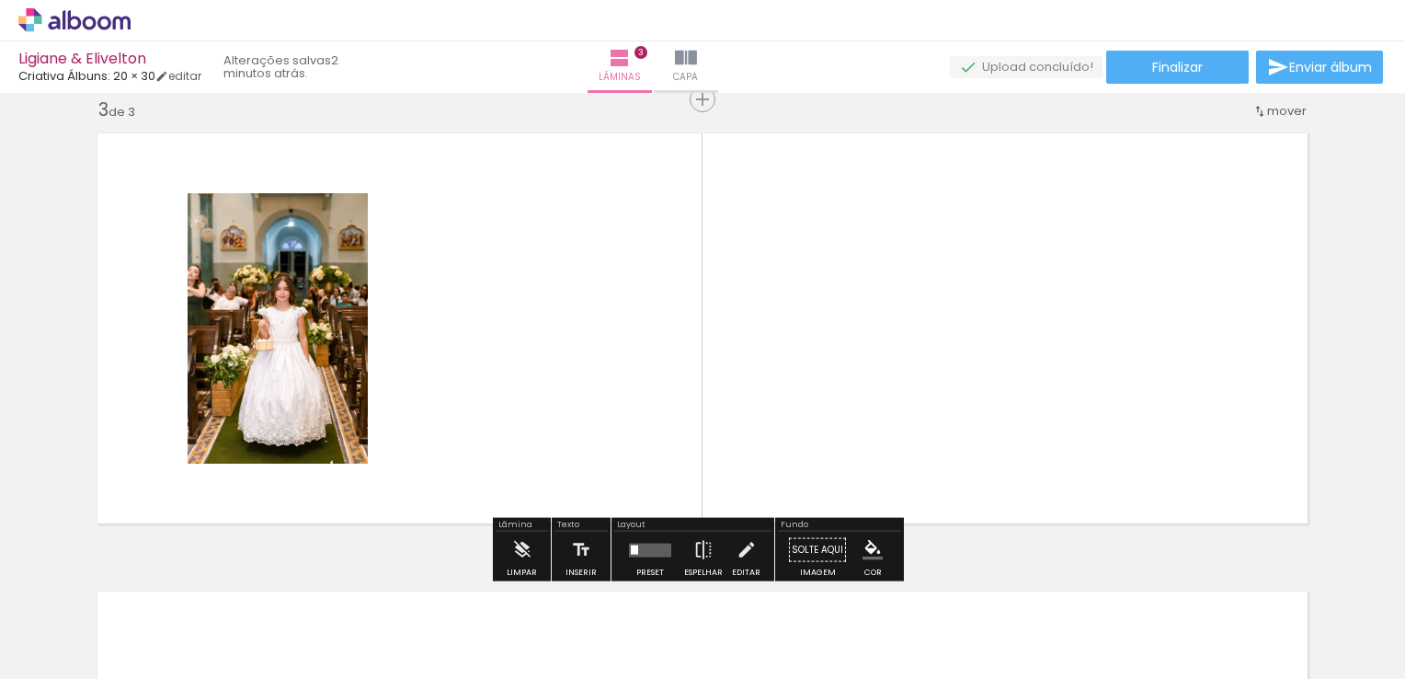
scroll to position [939, 0]
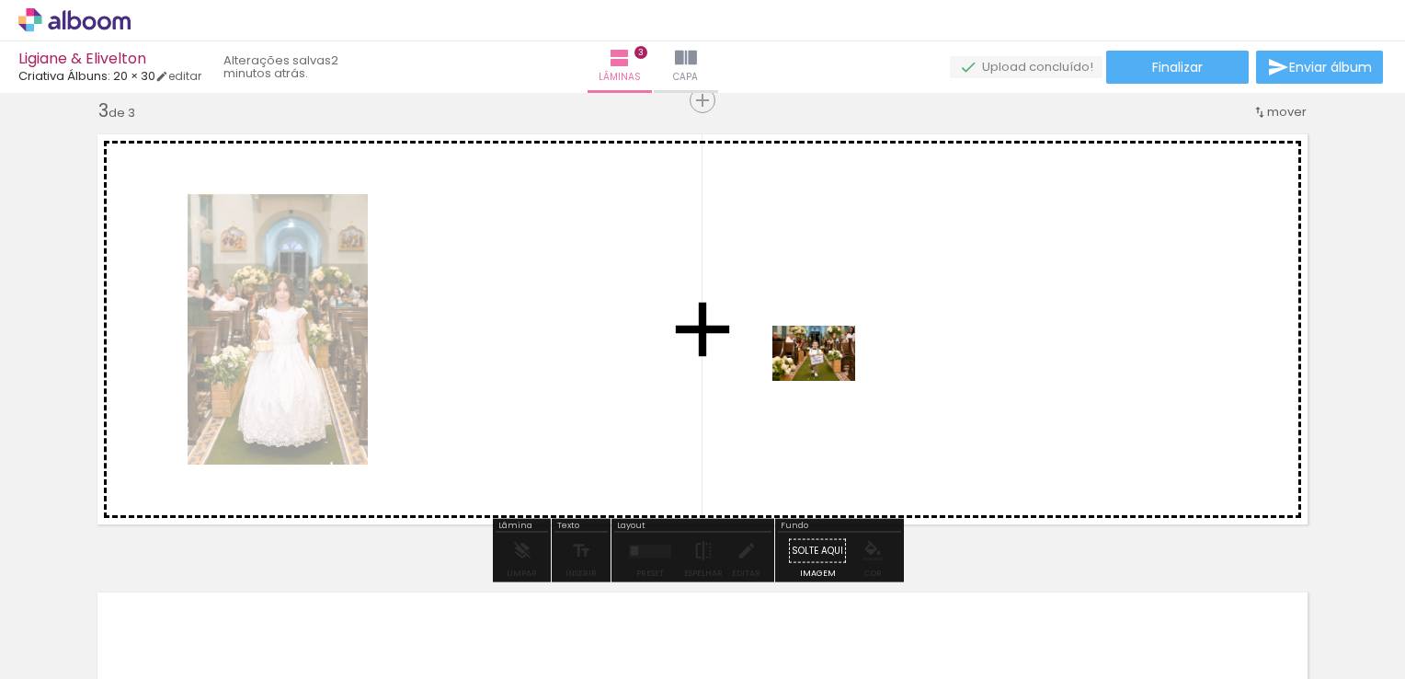
drag, startPoint x: 508, startPoint y: 624, endPoint x: 933, endPoint y: 355, distance: 503.2
click at [933, 355] on quentale-workspace at bounding box center [702, 339] width 1405 height 679
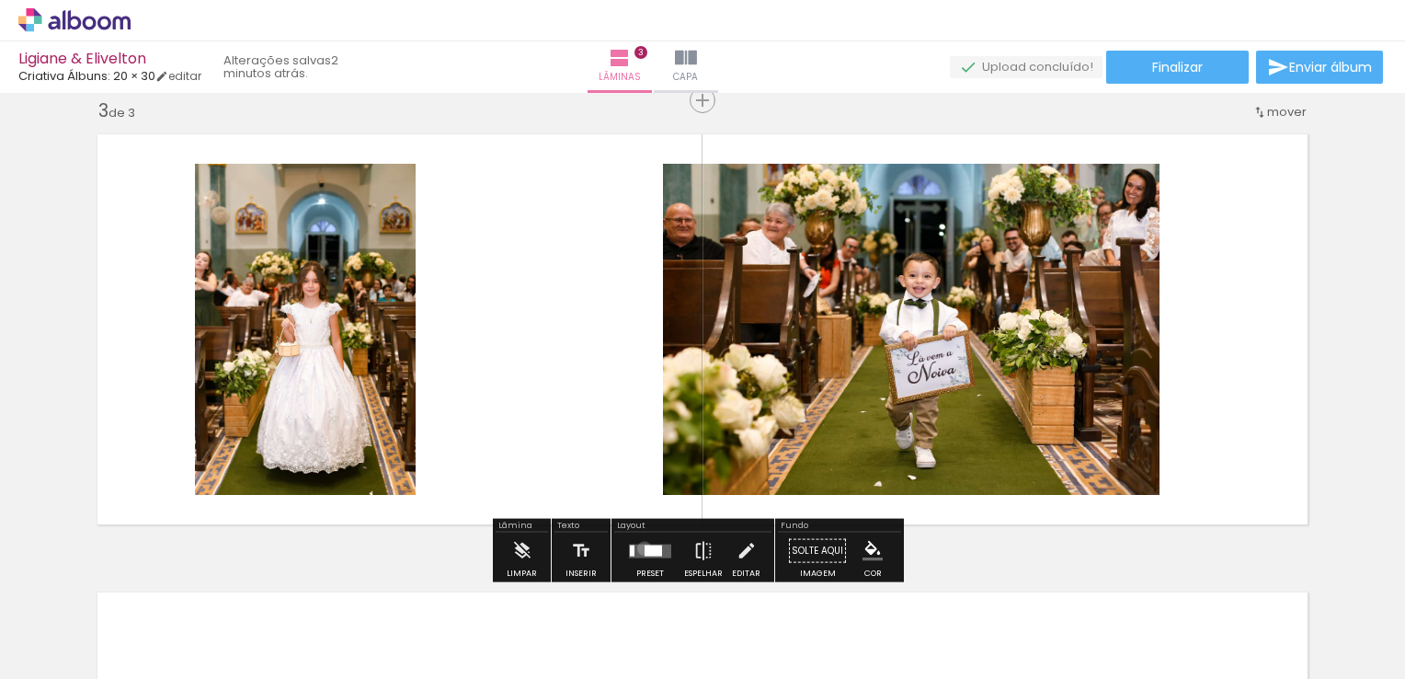
click at [645, 547] on div at bounding box center [653, 549] width 17 height 11
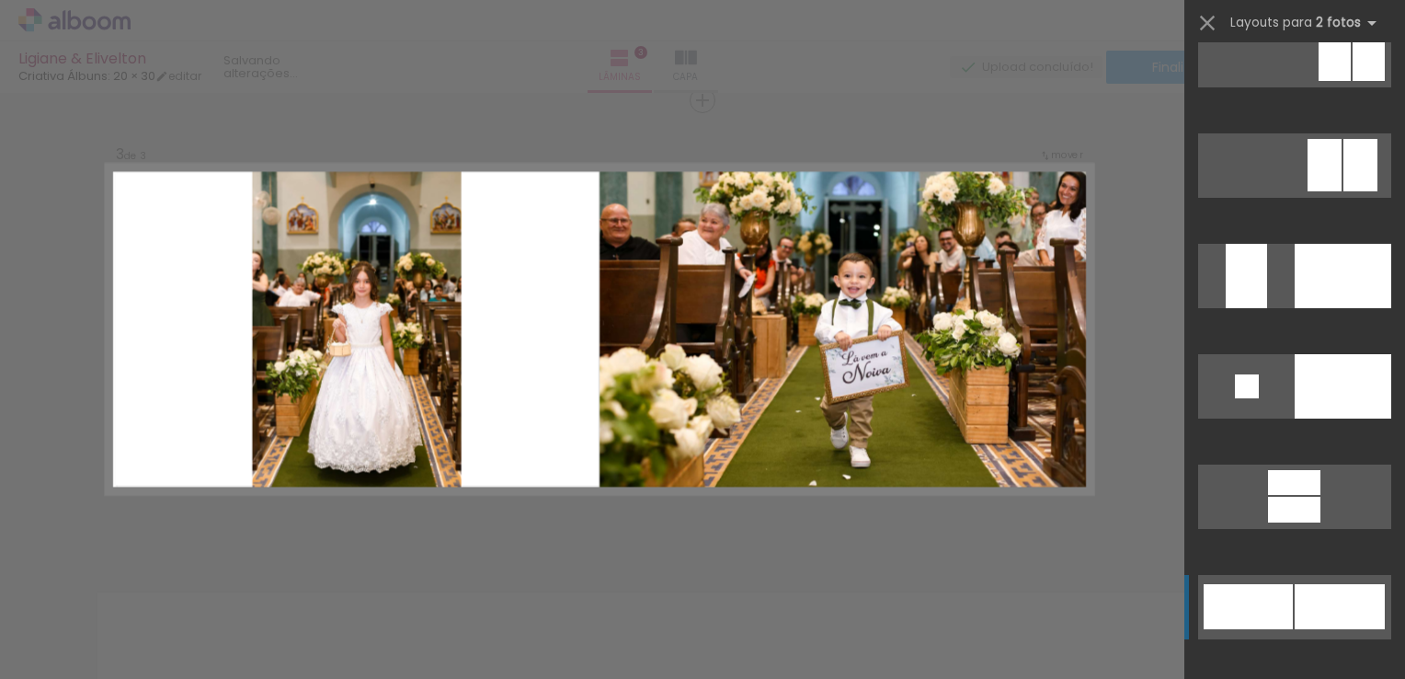
scroll to position [6990, 0]
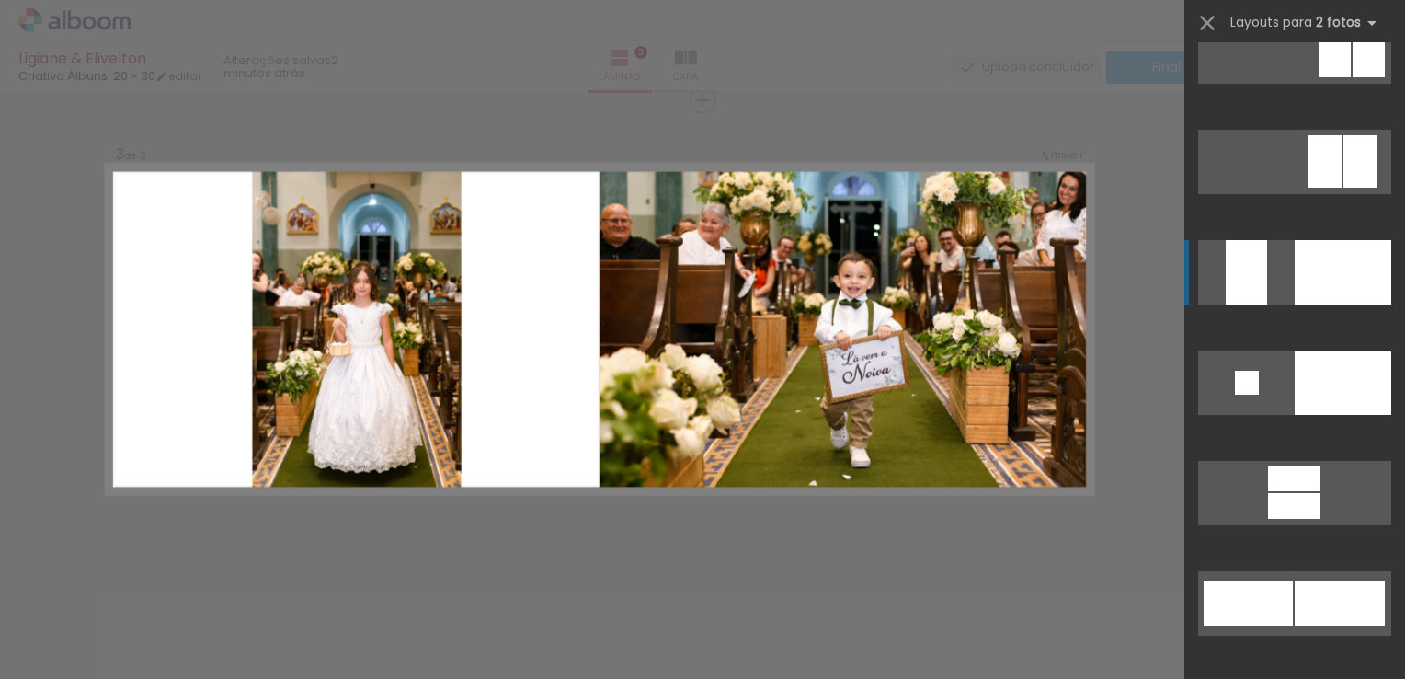
click at [1272, 289] on quentale-layouter at bounding box center [1294, 272] width 193 height 64
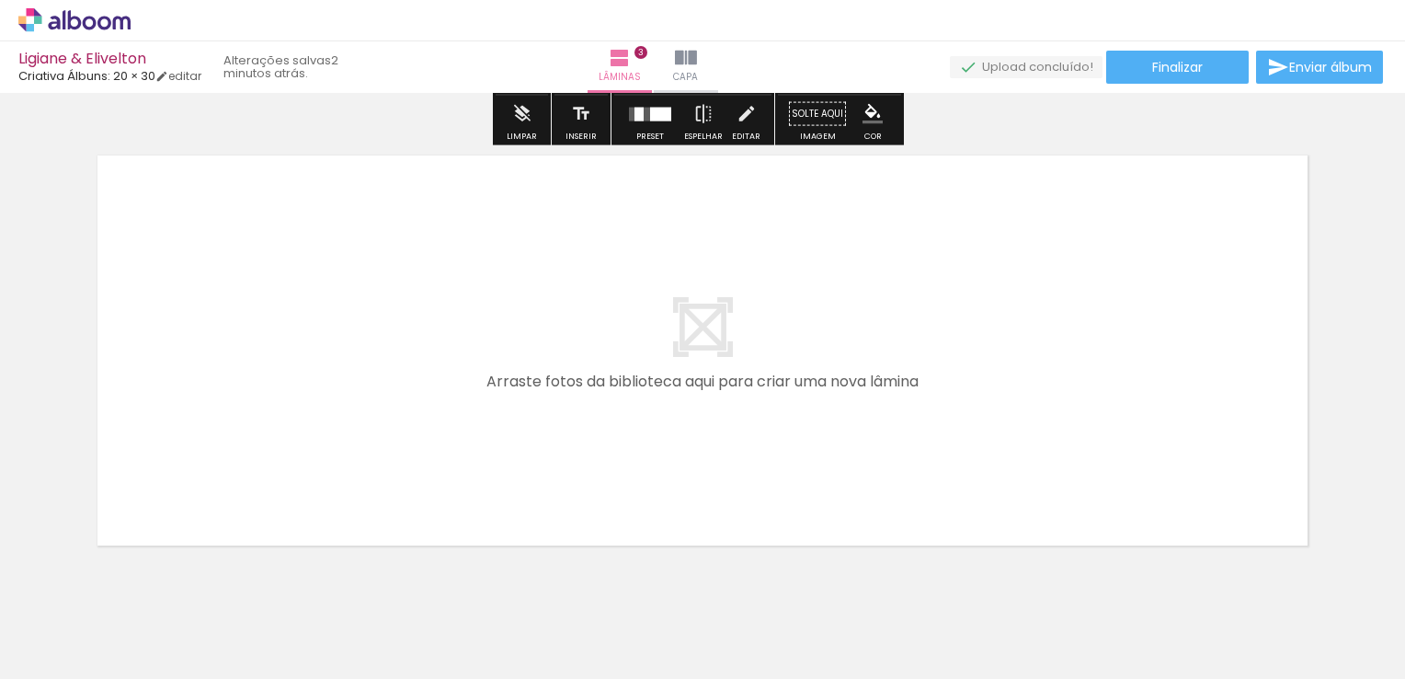
scroll to position [1432, 0]
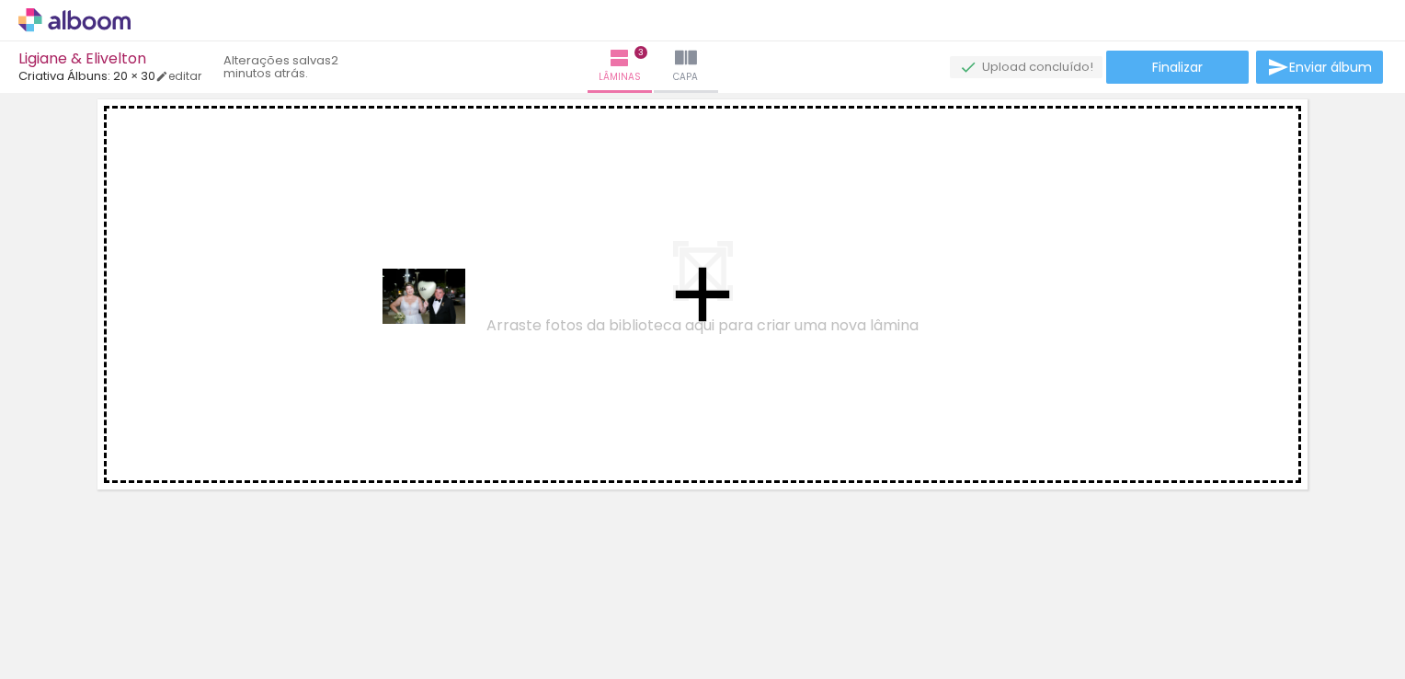
drag, startPoint x: 614, startPoint y: 625, endPoint x: 435, endPoint y: 315, distance: 358.1
click at [435, 315] on quentale-workspace at bounding box center [702, 339] width 1405 height 679
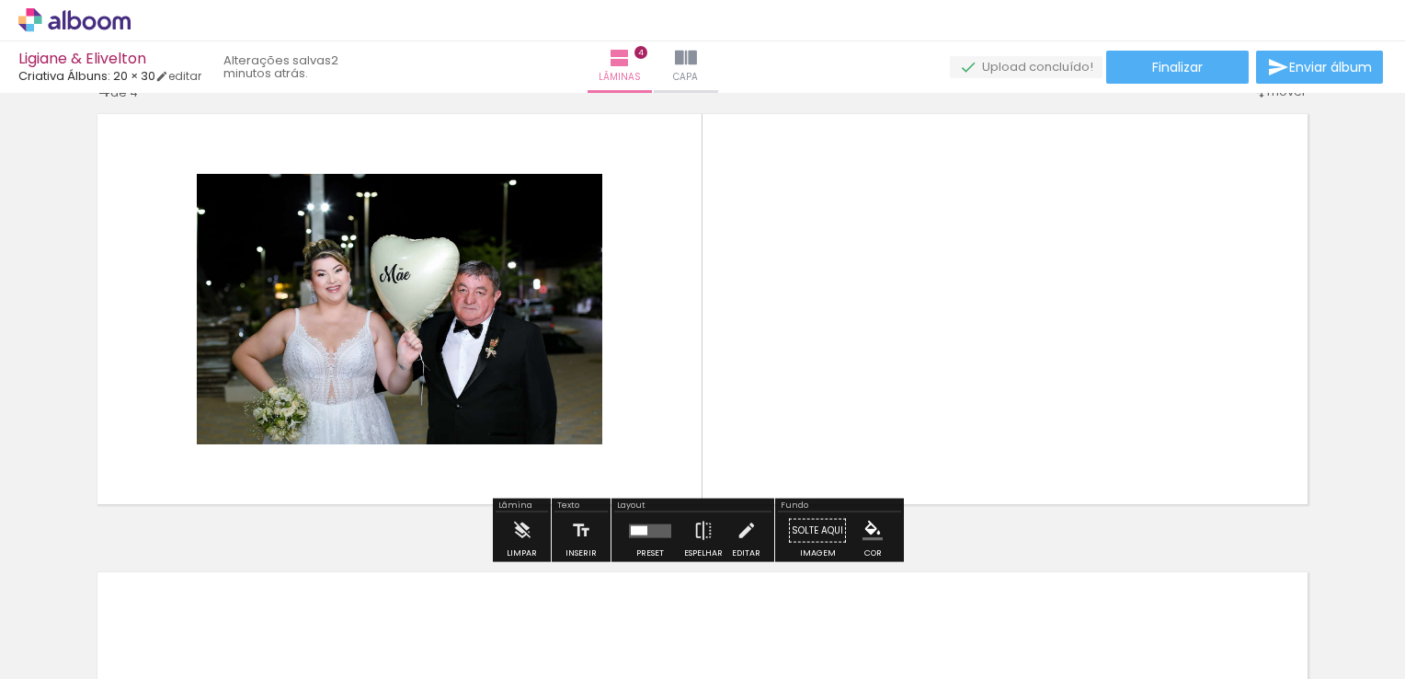
scroll to position [1398, 0]
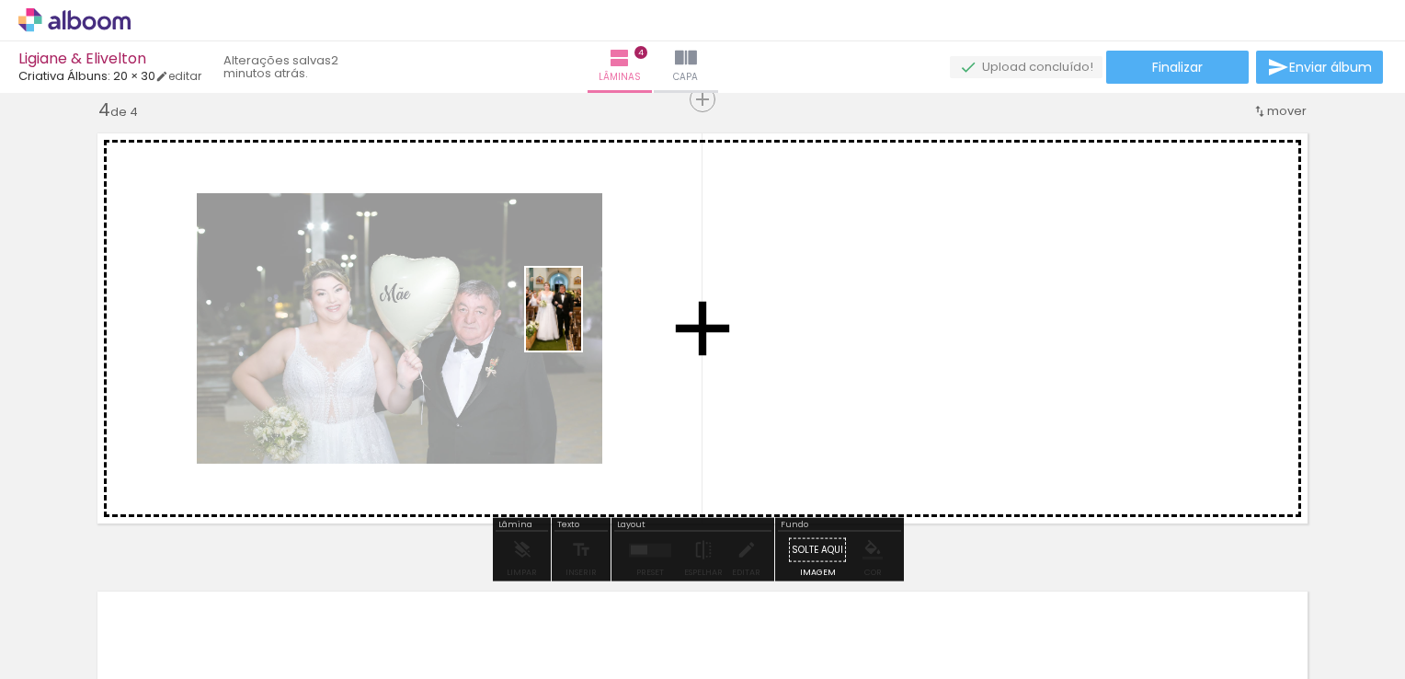
drag, startPoint x: 700, startPoint y: 578, endPoint x: 581, endPoint y: 323, distance: 281.9
click at [581, 323] on quentale-workspace at bounding box center [702, 339] width 1405 height 679
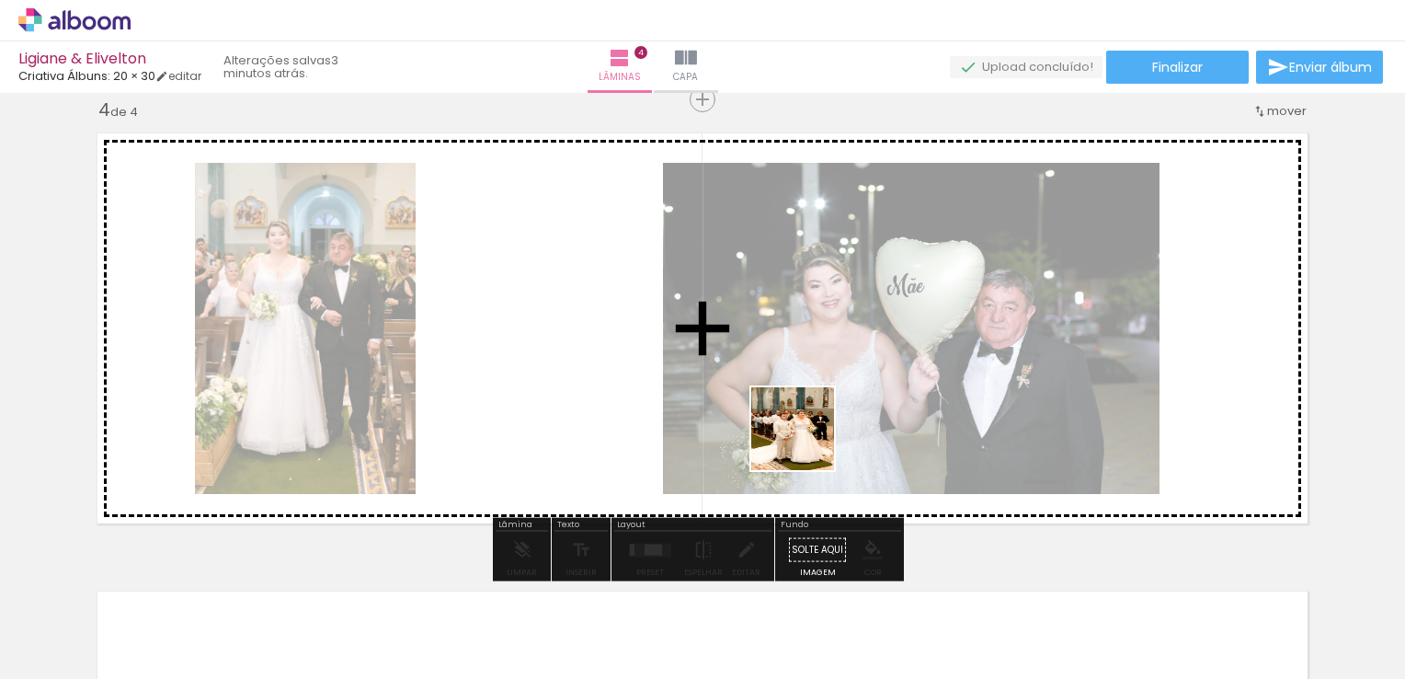
drag, startPoint x: 808, startPoint y: 616, endPoint x: 809, endPoint y: 360, distance: 256.6
click at [807, 351] on quentale-workspace at bounding box center [702, 339] width 1405 height 679
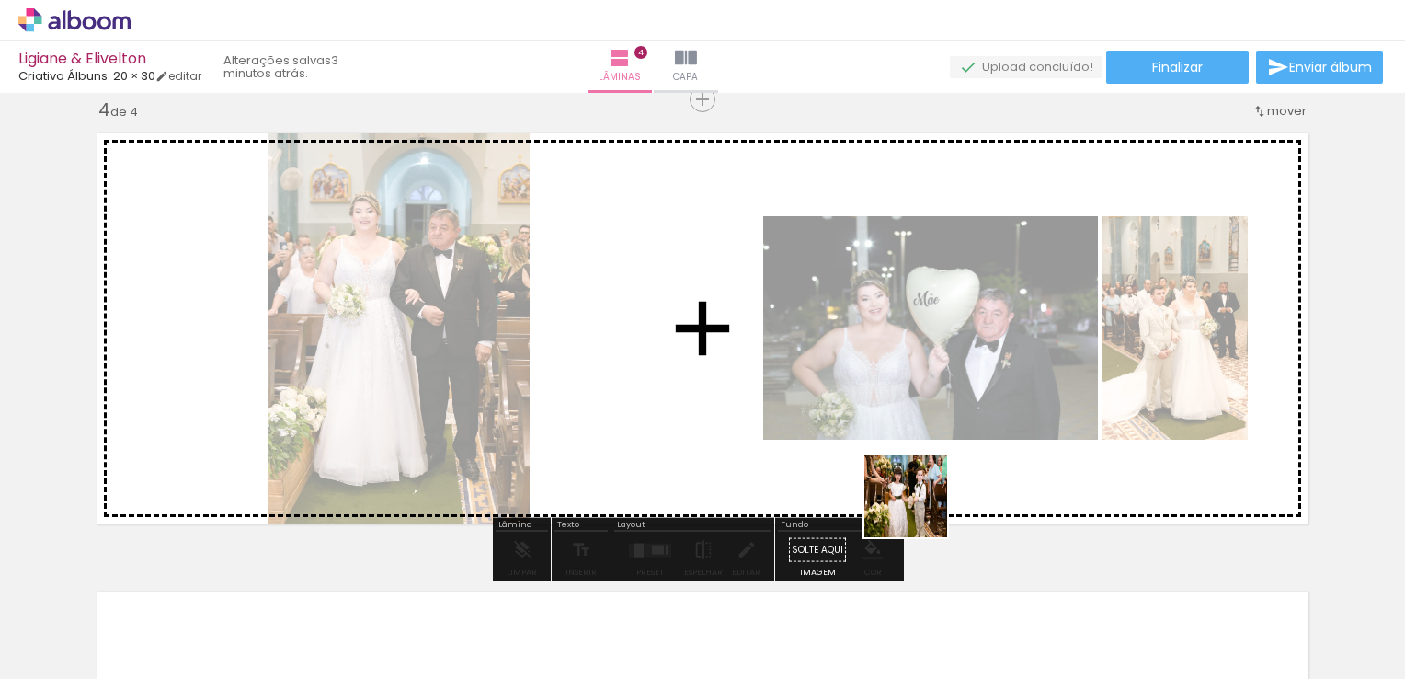
drag, startPoint x: 922, startPoint y: 629, endPoint x: 919, endPoint y: 384, distance: 244.7
click at [919, 386] on quentale-workspace at bounding box center [702, 339] width 1405 height 679
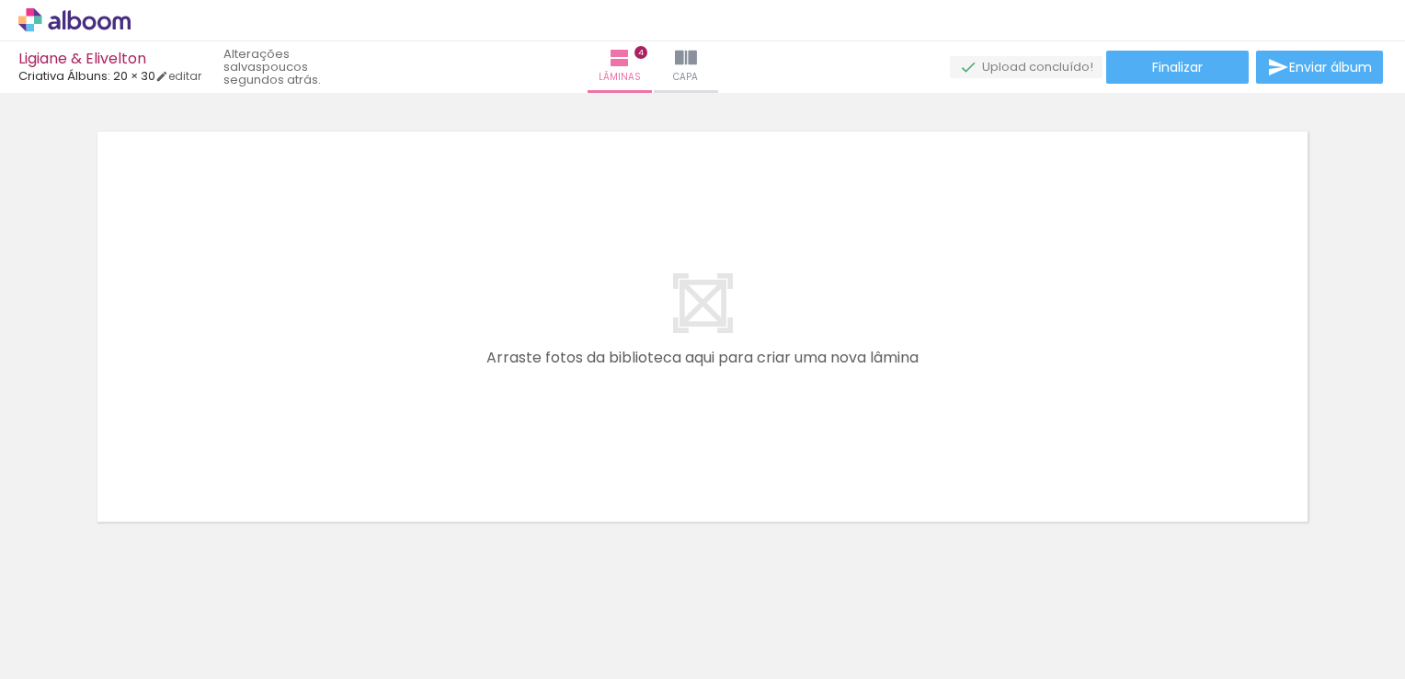
scroll to position [0, 1415]
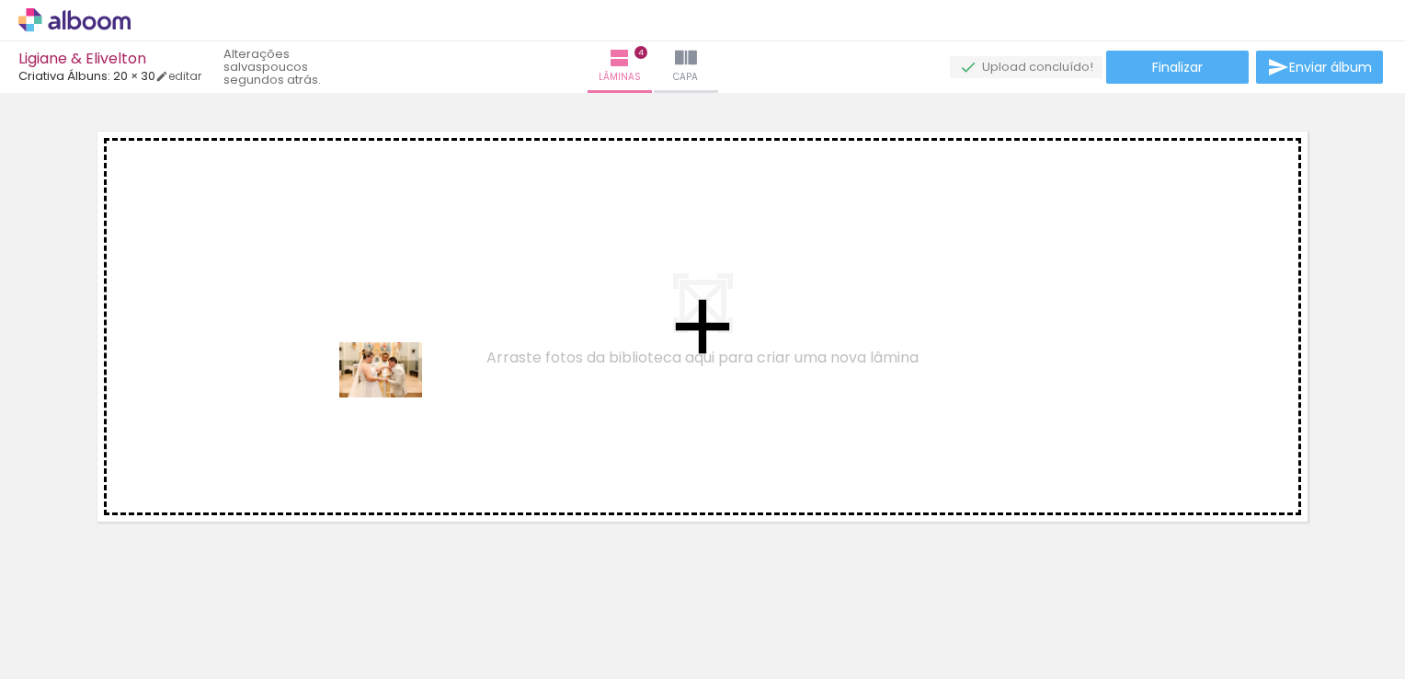
drag, startPoint x: 441, startPoint y: 628, endPoint x: 402, endPoint y: 418, distance: 214.1
click at [395, 395] on quentale-workspace at bounding box center [702, 339] width 1405 height 679
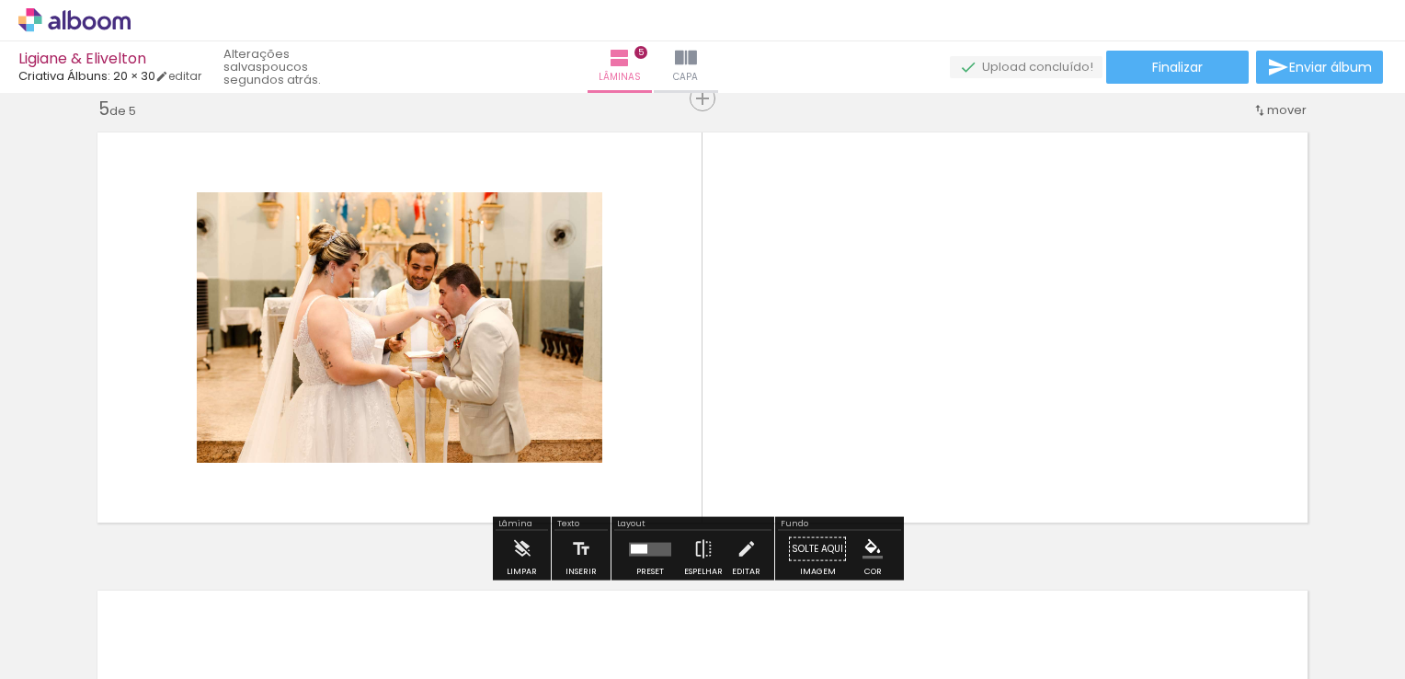
scroll to position [1855, 0]
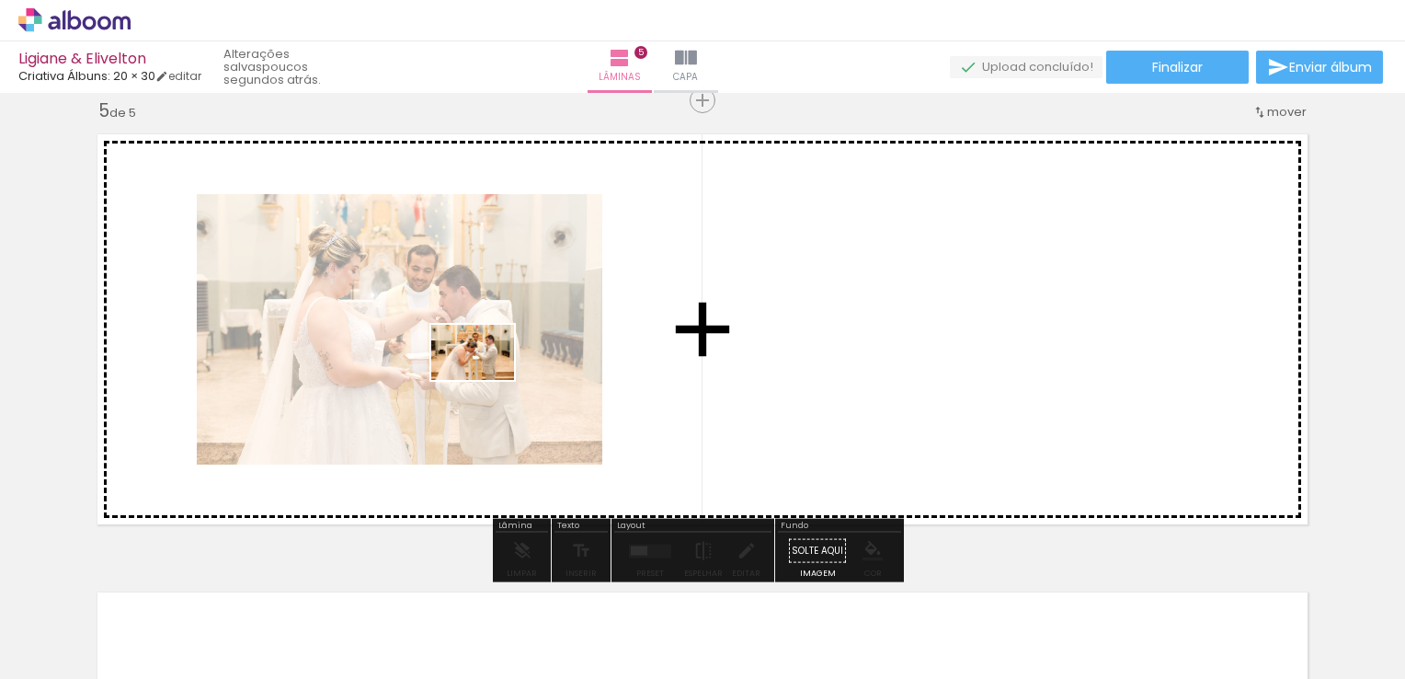
drag, startPoint x: 516, startPoint y: 624, endPoint x: 482, endPoint y: 353, distance: 273.4
click at [482, 353] on quentale-workspace at bounding box center [702, 339] width 1405 height 679
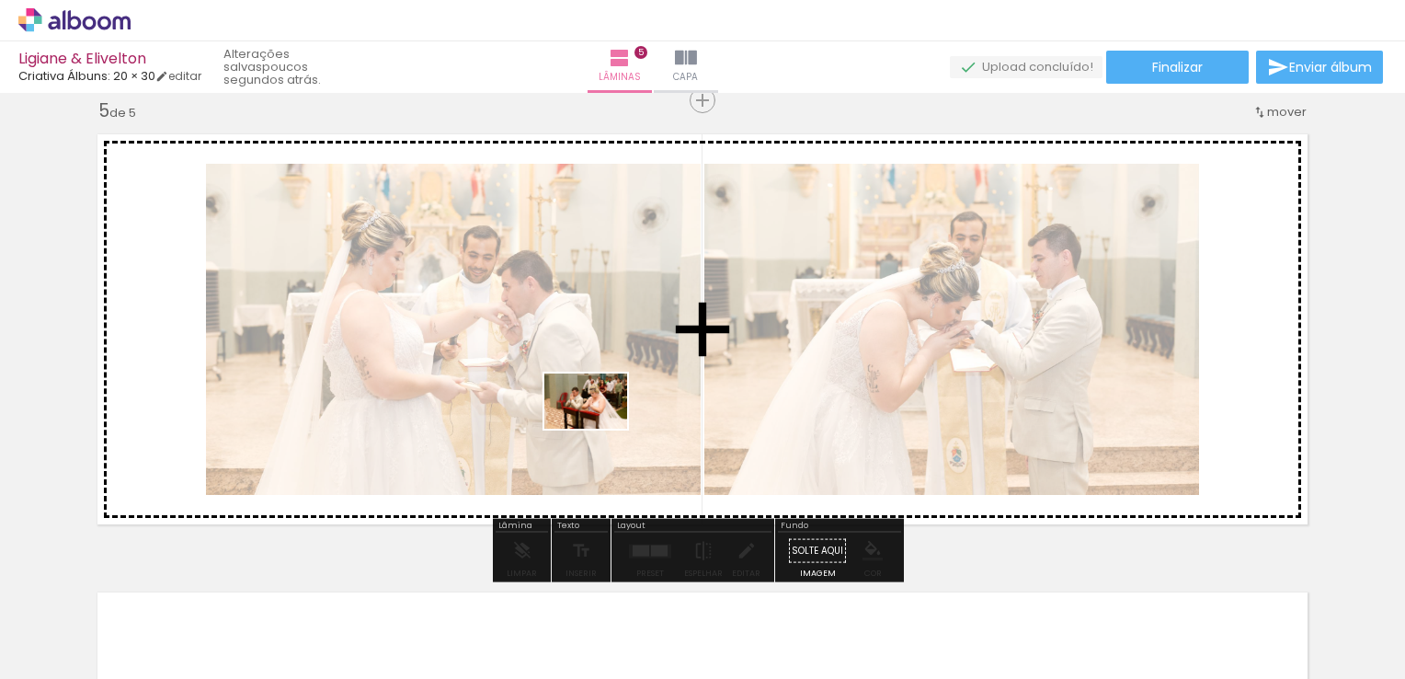
drag, startPoint x: 625, startPoint y: 611, endPoint x: 598, endPoint y: 396, distance: 216.1
click at [598, 396] on quentale-workspace at bounding box center [702, 339] width 1405 height 679
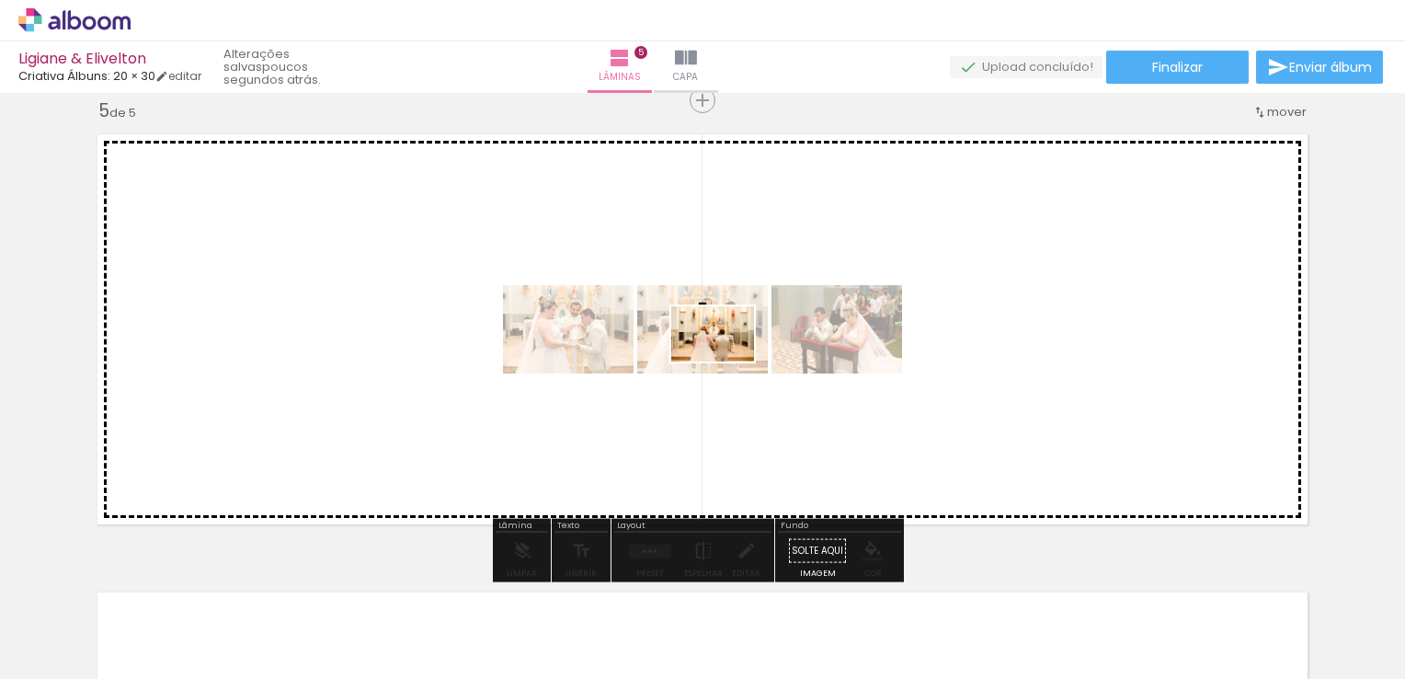
drag, startPoint x: 734, startPoint y: 577, endPoint x: 726, endPoint y: 344, distance: 232.8
click at [726, 344] on quentale-workspace at bounding box center [702, 339] width 1405 height 679
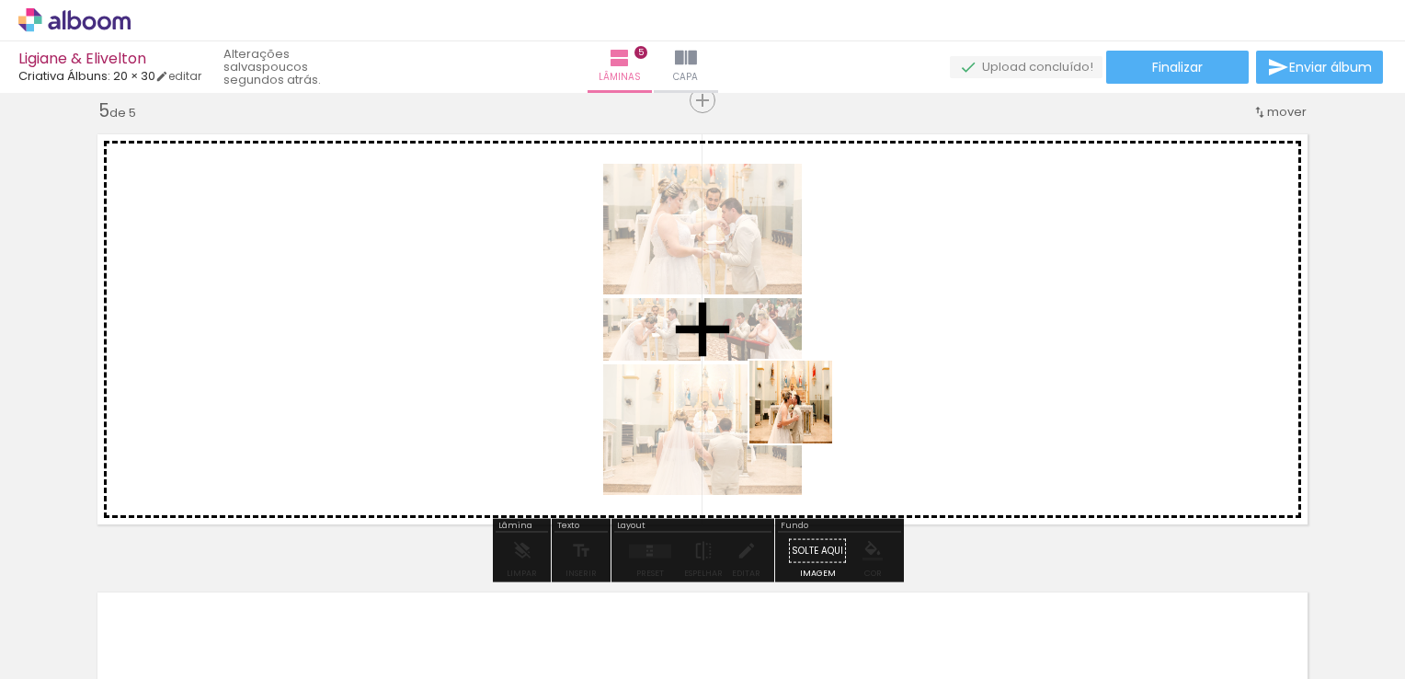
drag, startPoint x: 840, startPoint y: 630, endPoint x: 833, endPoint y: 446, distance: 184.1
click at [796, 381] on quentale-workspace at bounding box center [702, 339] width 1405 height 679
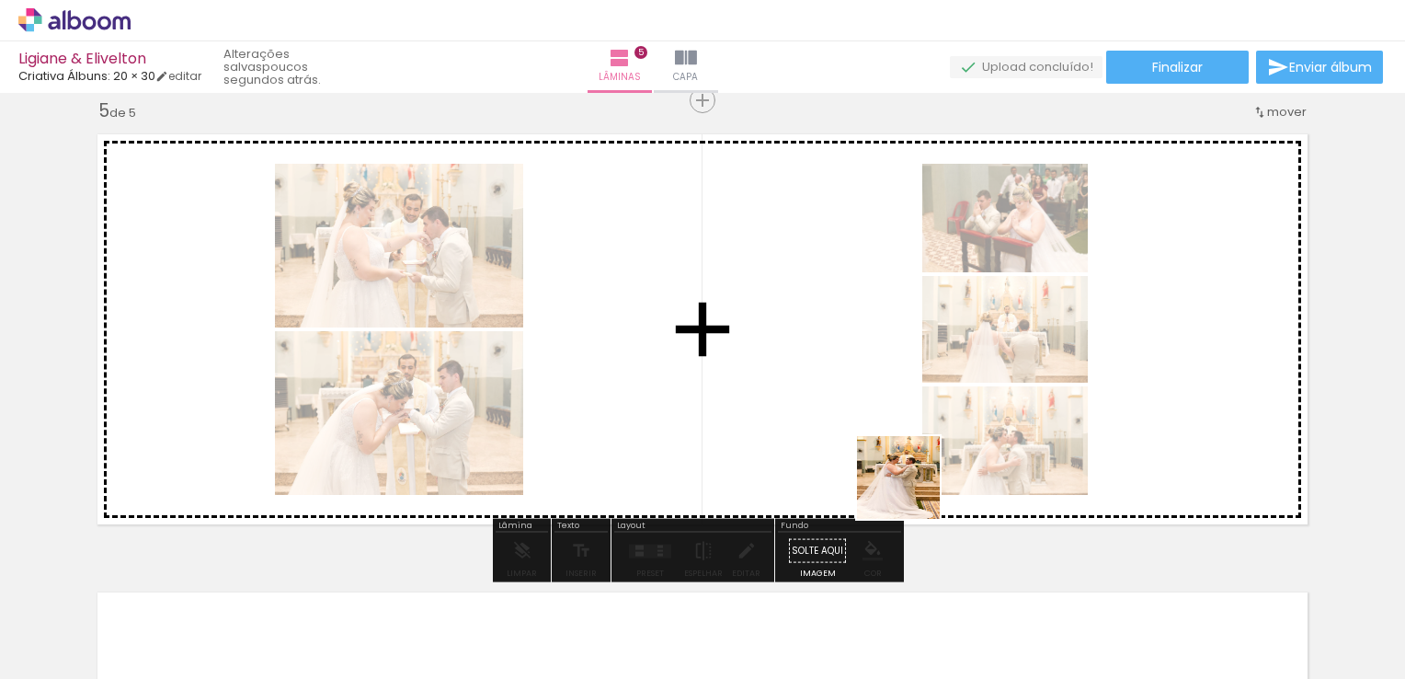
drag, startPoint x: 942, startPoint y: 638, endPoint x: 896, endPoint y: 394, distance: 248.9
click at [896, 398] on quentale-workspace at bounding box center [702, 339] width 1405 height 679
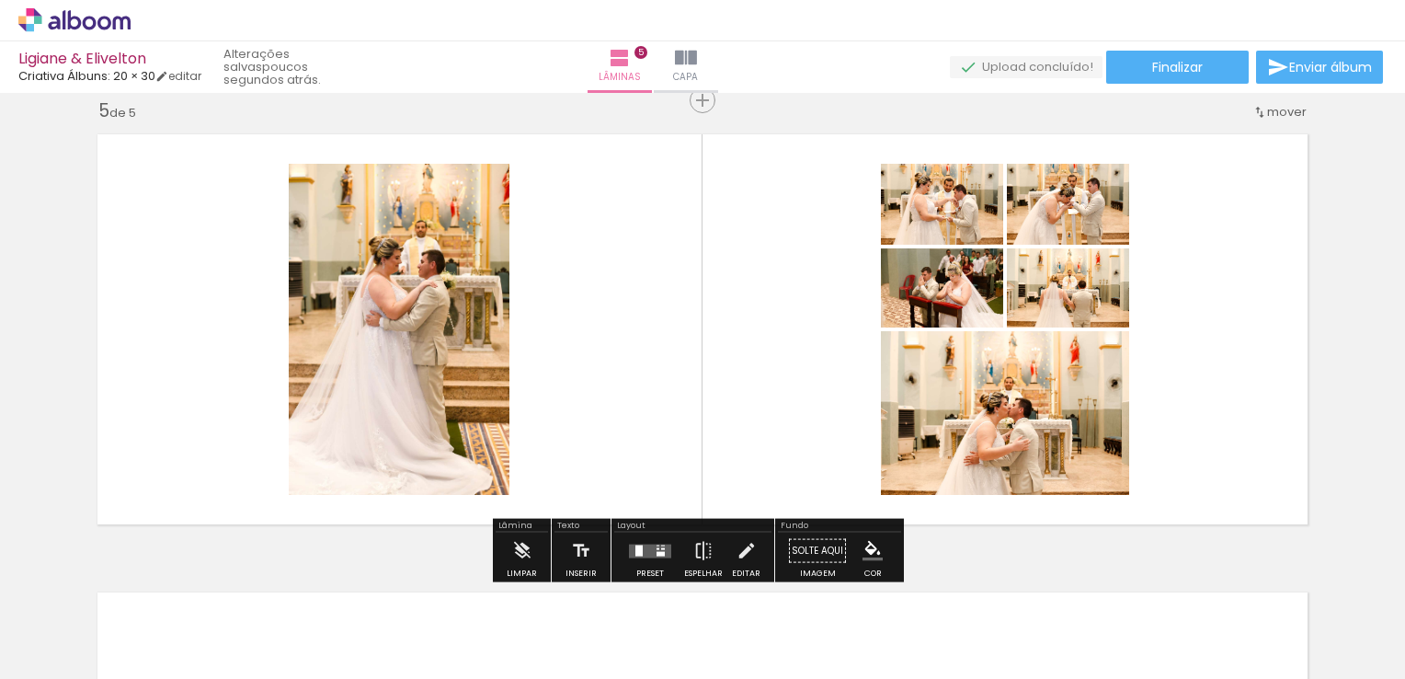
click at [651, 557] on div at bounding box center [650, 551] width 50 height 37
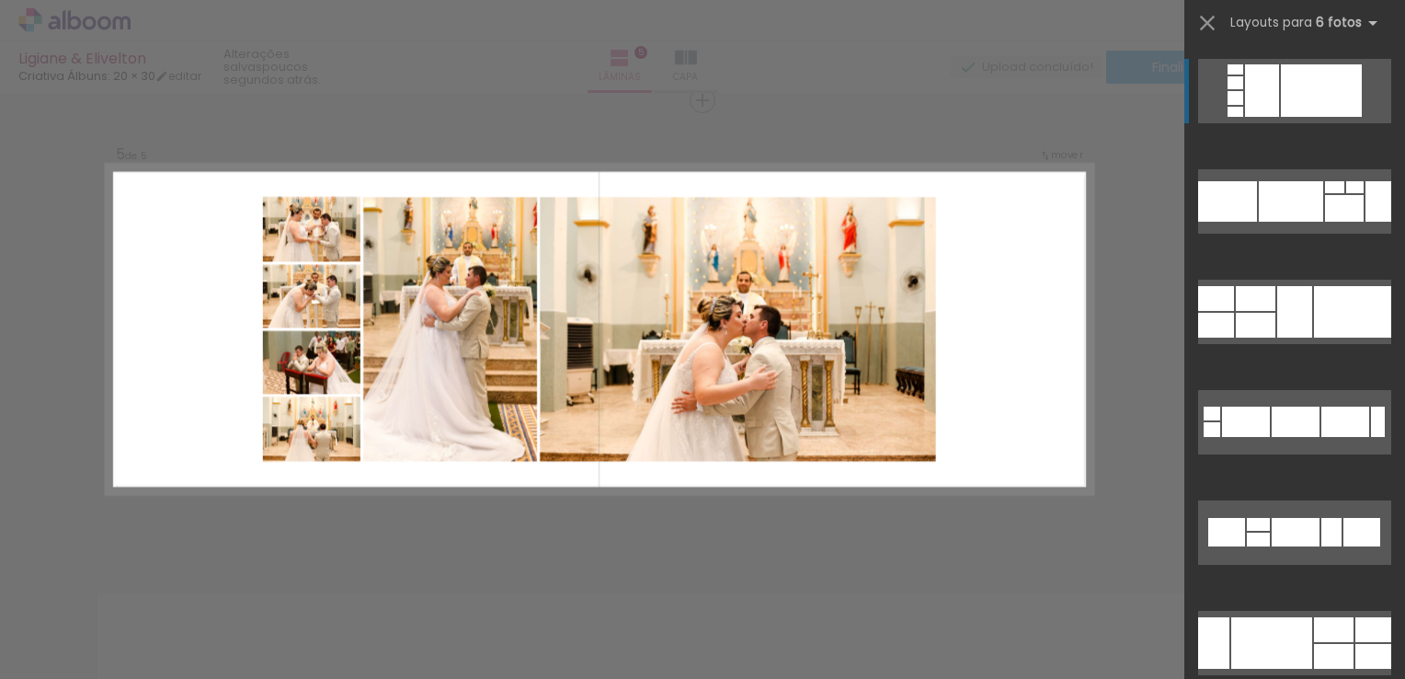
scroll to position [2575, 0]
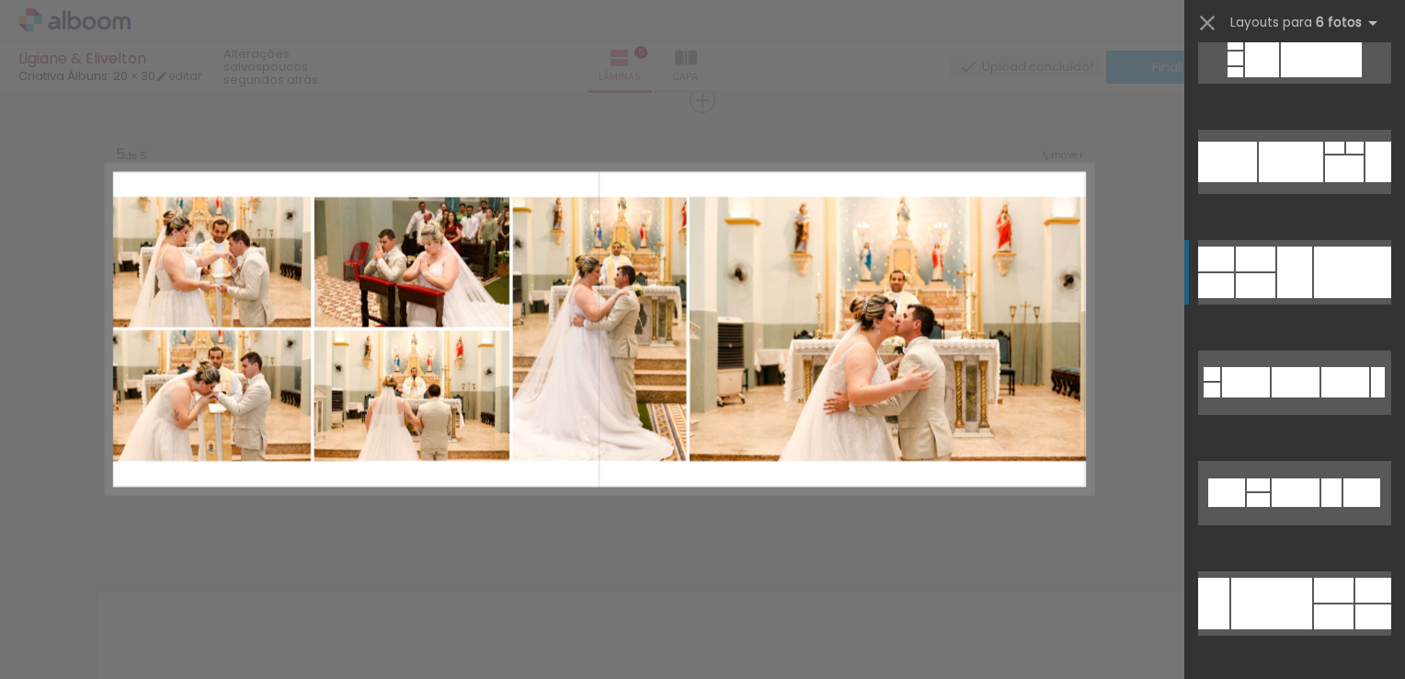
click at [1261, 273] on div at bounding box center [1256, 285] width 40 height 25
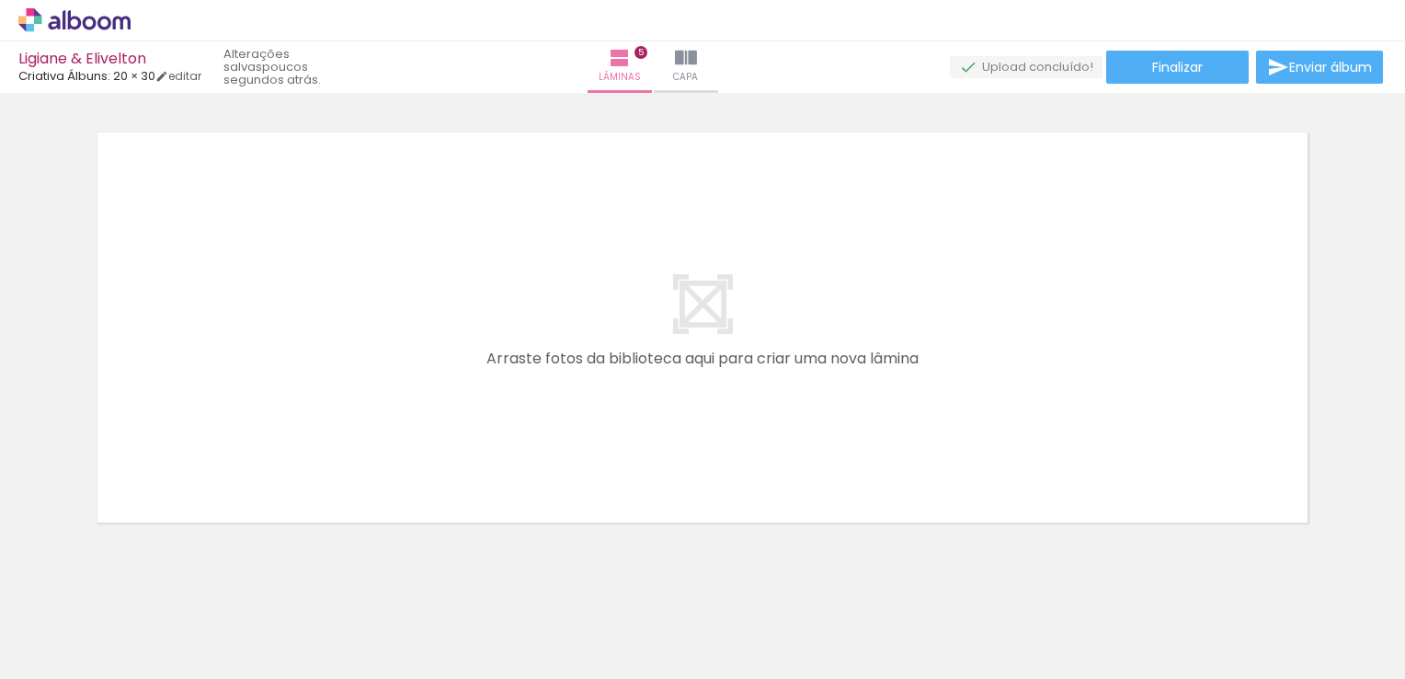
scroll to position [0, 2148]
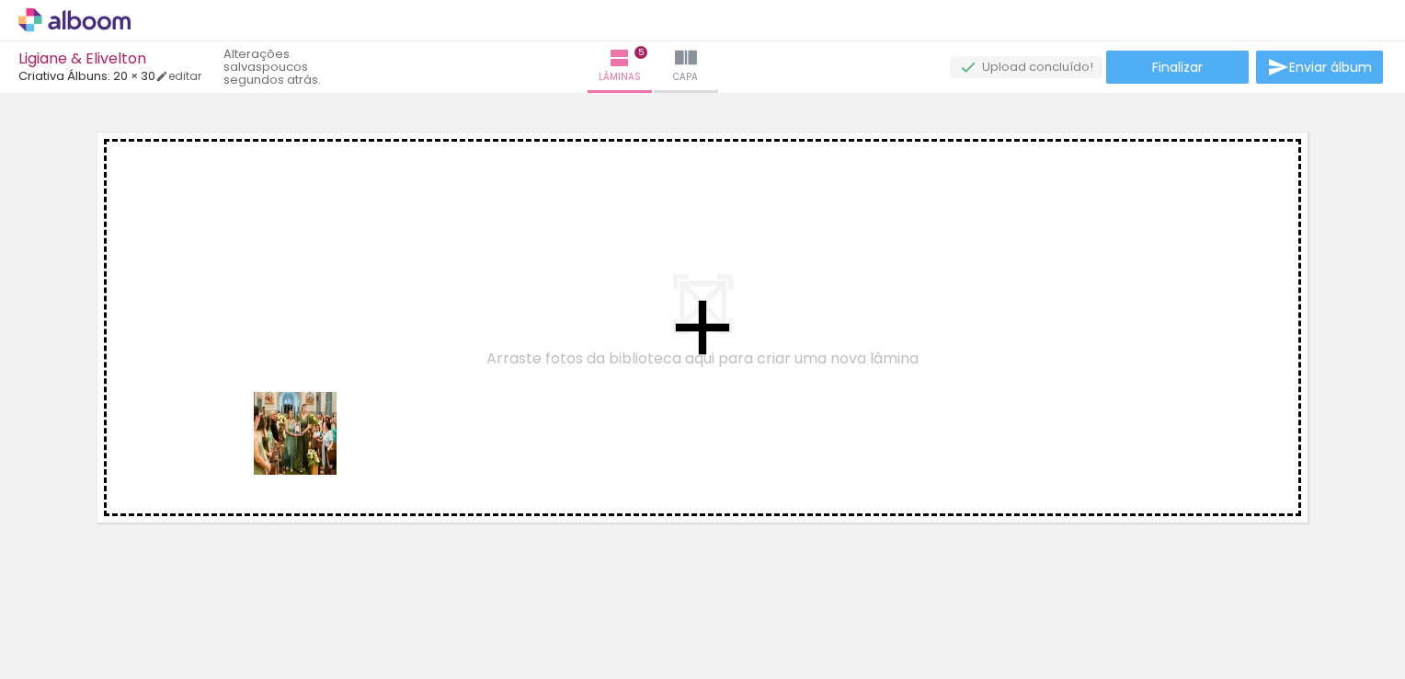
drag, startPoint x: 316, startPoint y: 618, endPoint x: 452, endPoint y: 573, distance: 142.5
click at [309, 382] on quentale-workspace at bounding box center [702, 339] width 1405 height 679
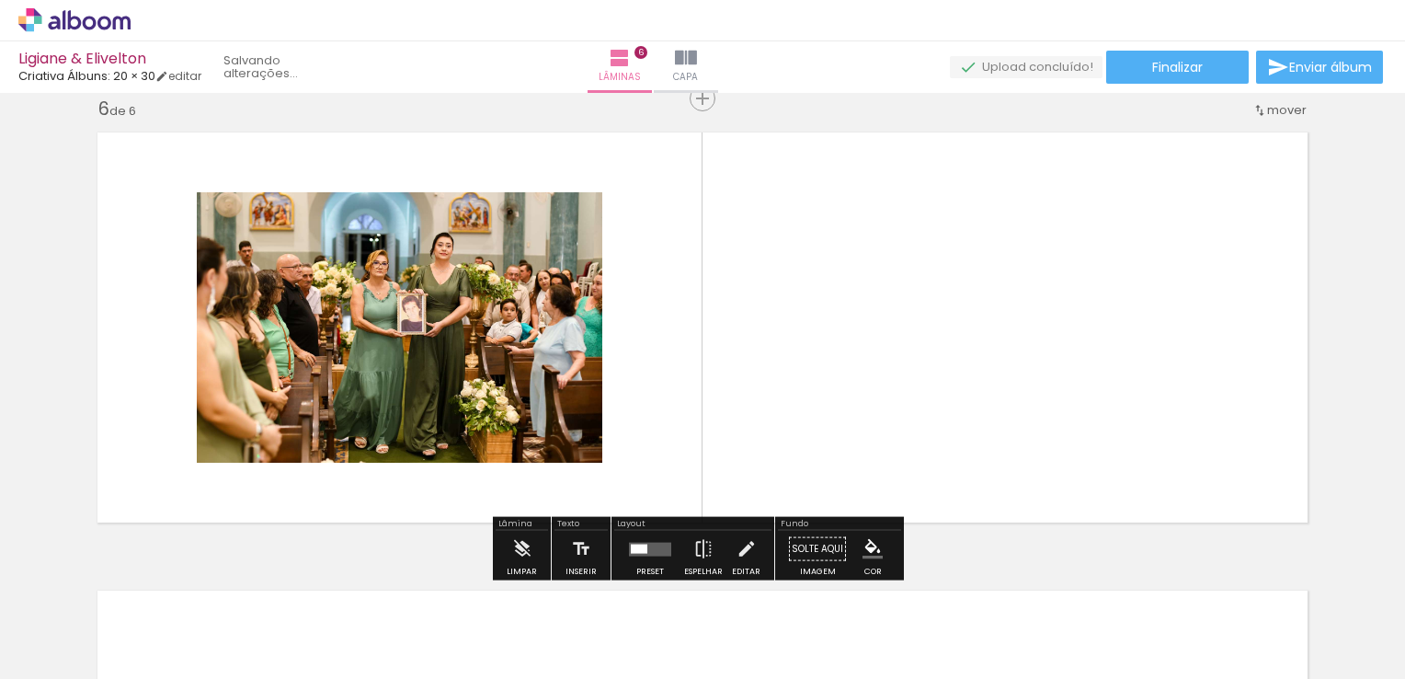
scroll to position [2314, 0]
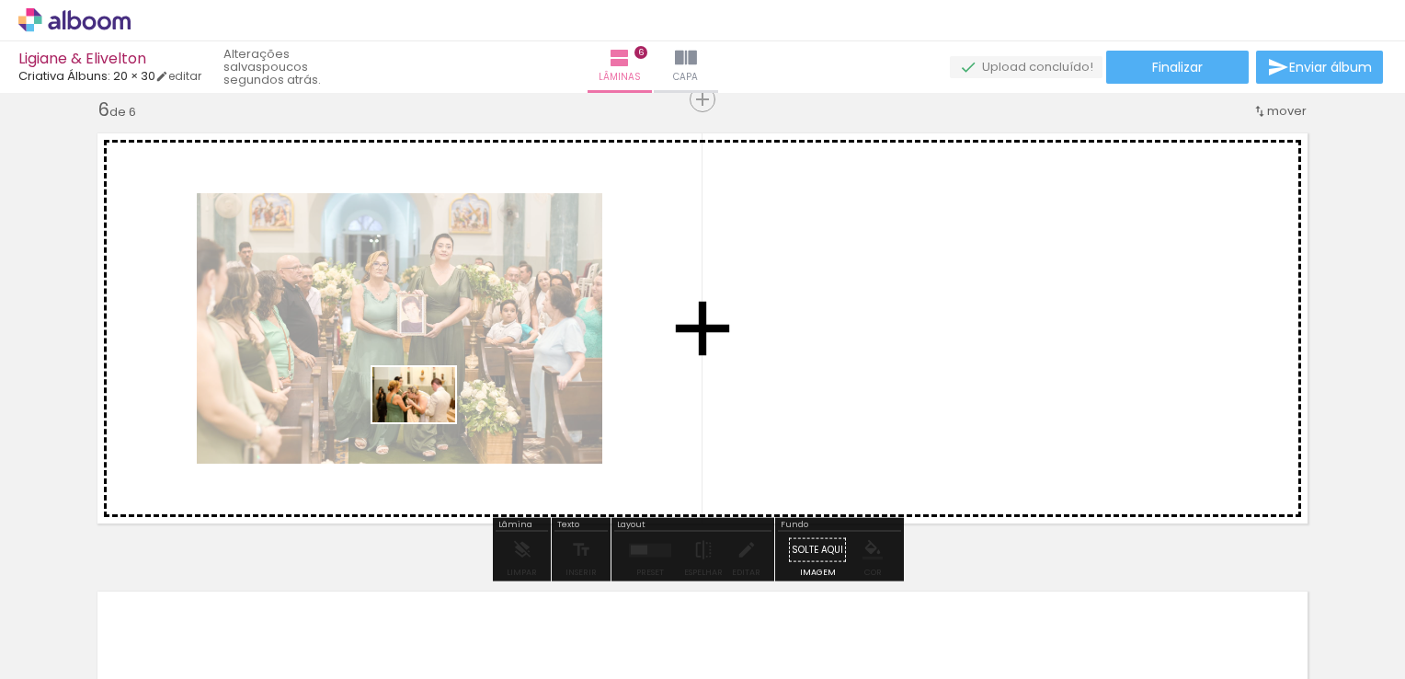
drag, startPoint x: 429, startPoint y: 608, endPoint x: 460, endPoint y: 470, distance: 141.5
click at [428, 379] on quentale-workspace at bounding box center [702, 339] width 1405 height 679
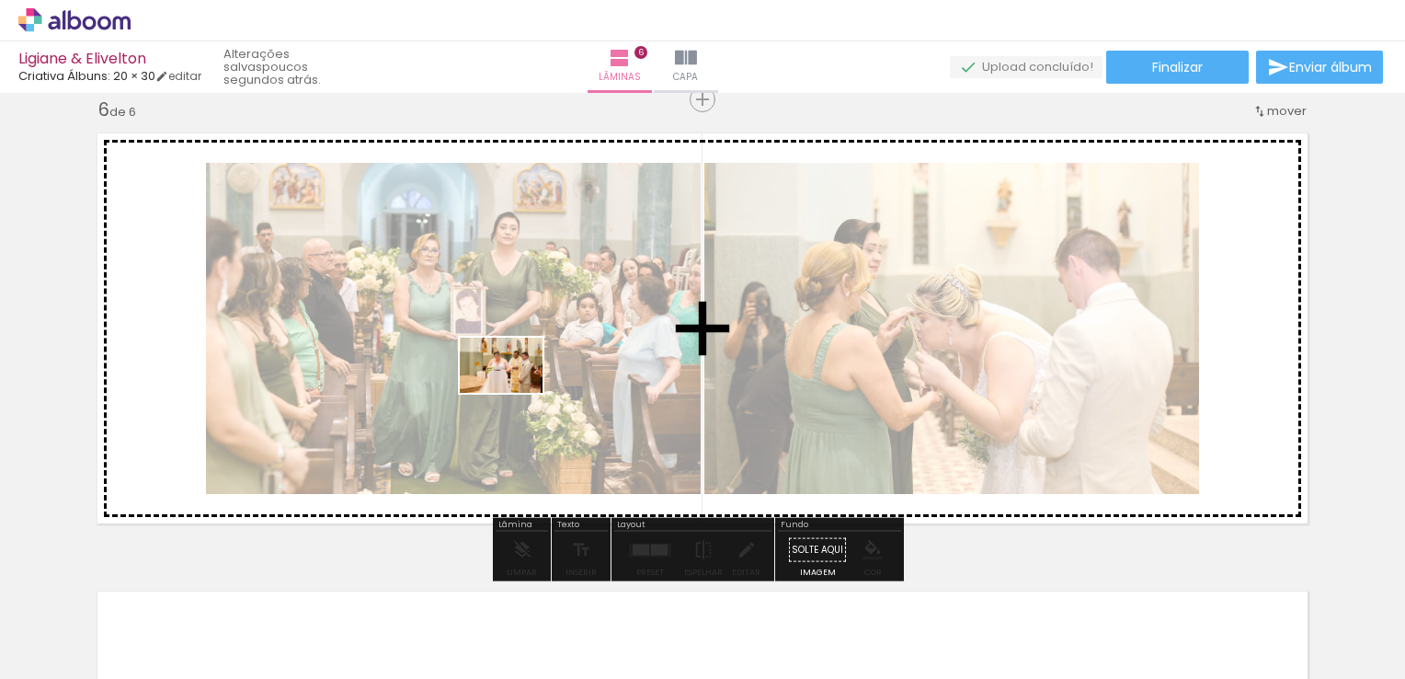
drag, startPoint x: 521, startPoint y: 615, endPoint x: 515, endPoint y: 337, distance: 278.7
click at [515, 348] on quentale-workspace at bounding box center [702, 339] width 1405 height 679
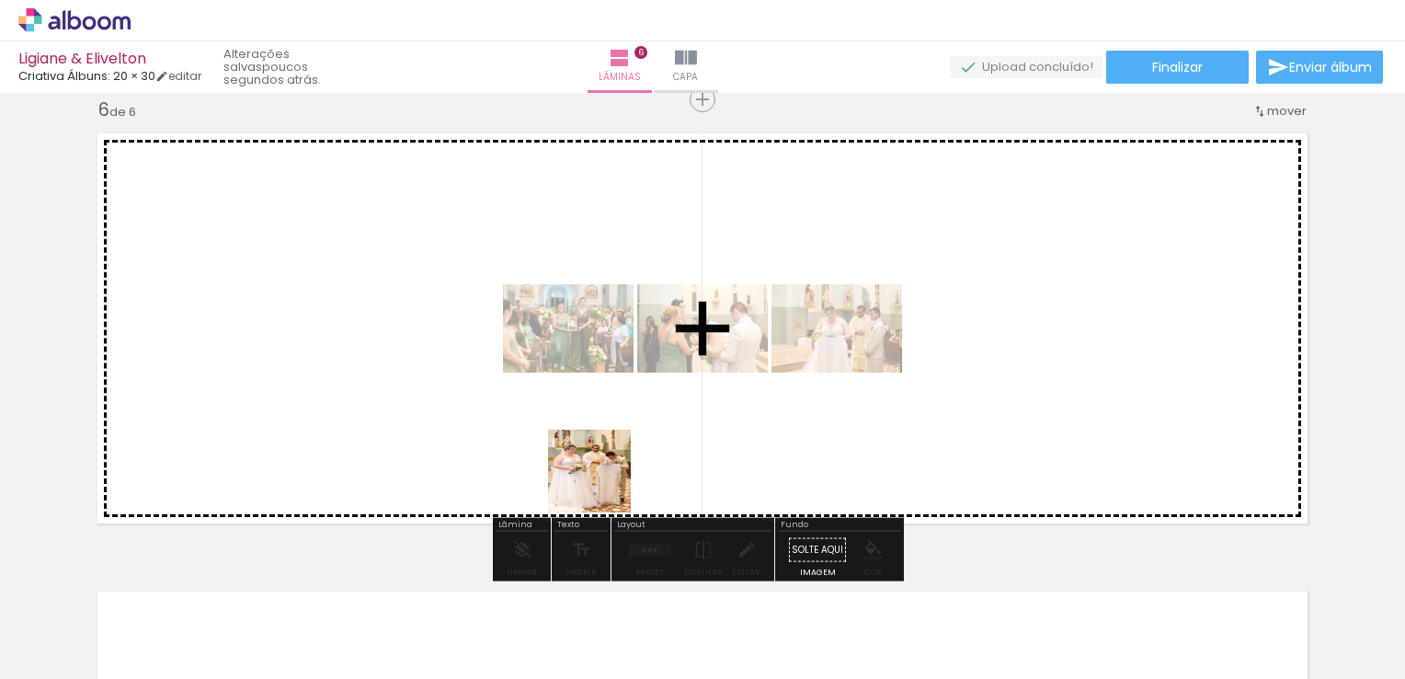
drag, startPoint x: 624, startPoint y: 631, endPoint x: 591, endPoint y: 351, distance: 281.5
click at [584, 351] on quentale-workspace at bounding box center [702, 339] width 1405 height 679
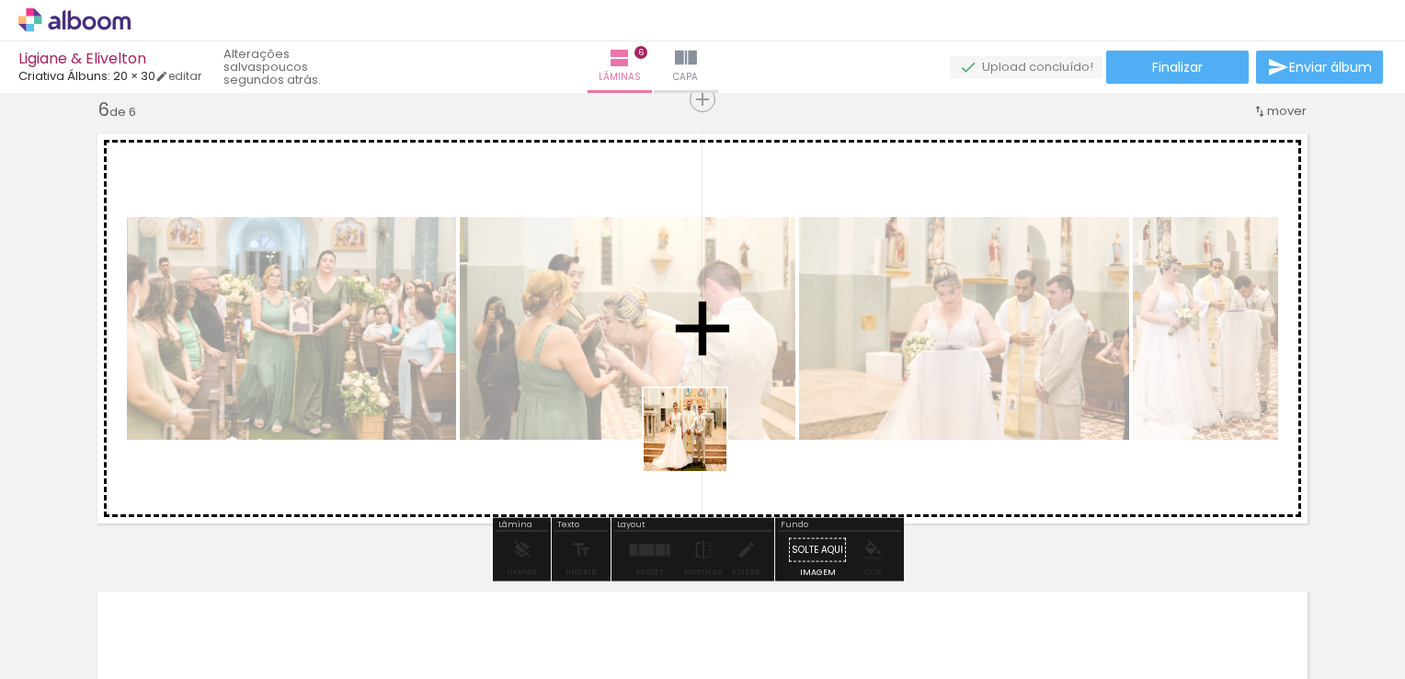
drag, startPoint x: 734, startPoint y: 620, endPoint x: 788, endPoint y: 460, distance: 169.0
click at [697, 347] on quentale-workspace at bounding box center [702, 339] width 1405 height 679
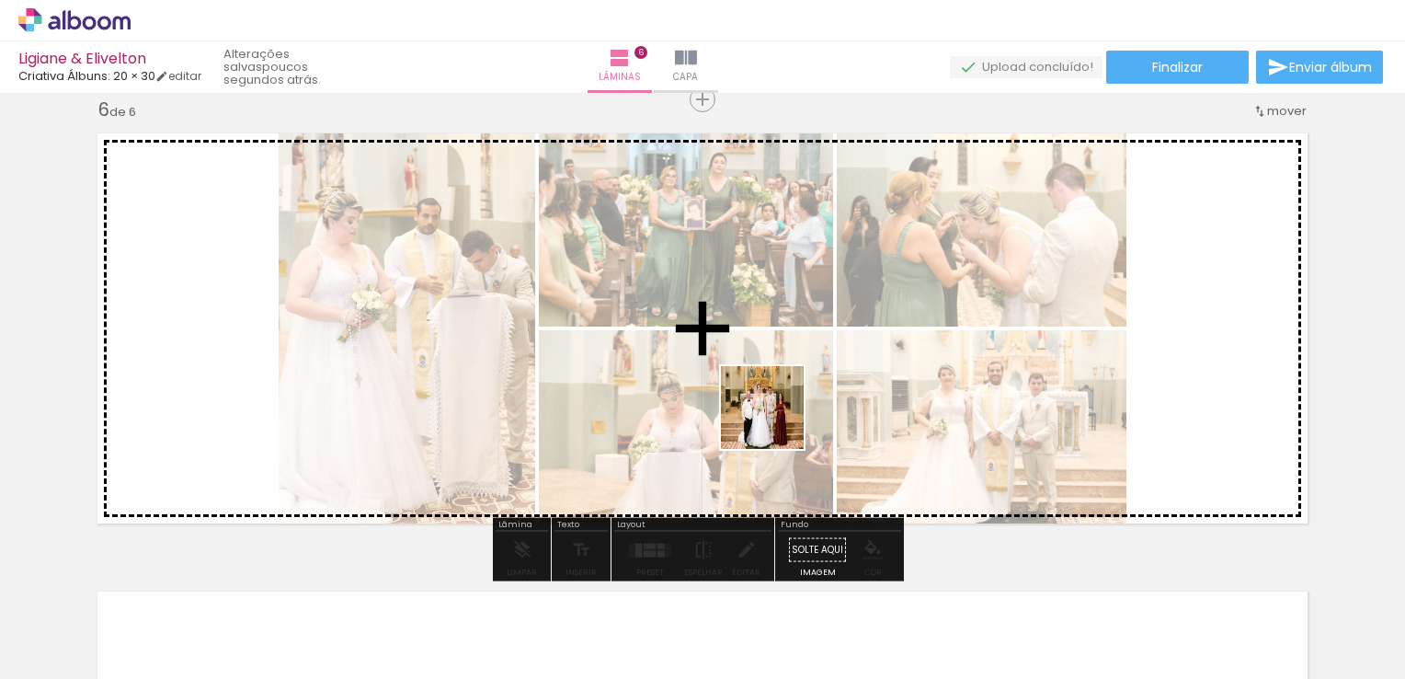
drag, startPoint x: 812, startPoint y: 631, endPoint x: 775, endPoint y: 366, distance: 267.4
click at [775, 377] on quentale-workspace at bounding box center [702, 339] width 1405 height 679
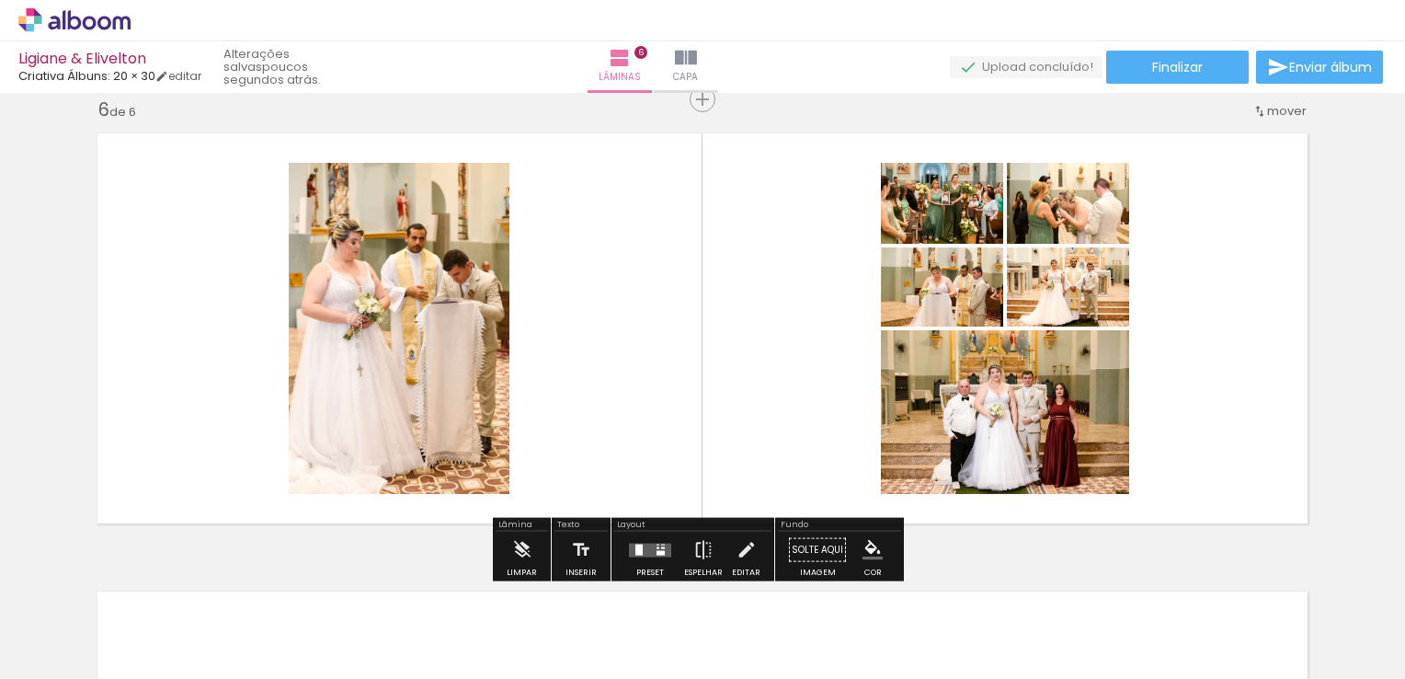
scroll to position [0, 2148]
click at [636, 543] on quentale-layouter at bounding box center [650, 550] width 42 height 14
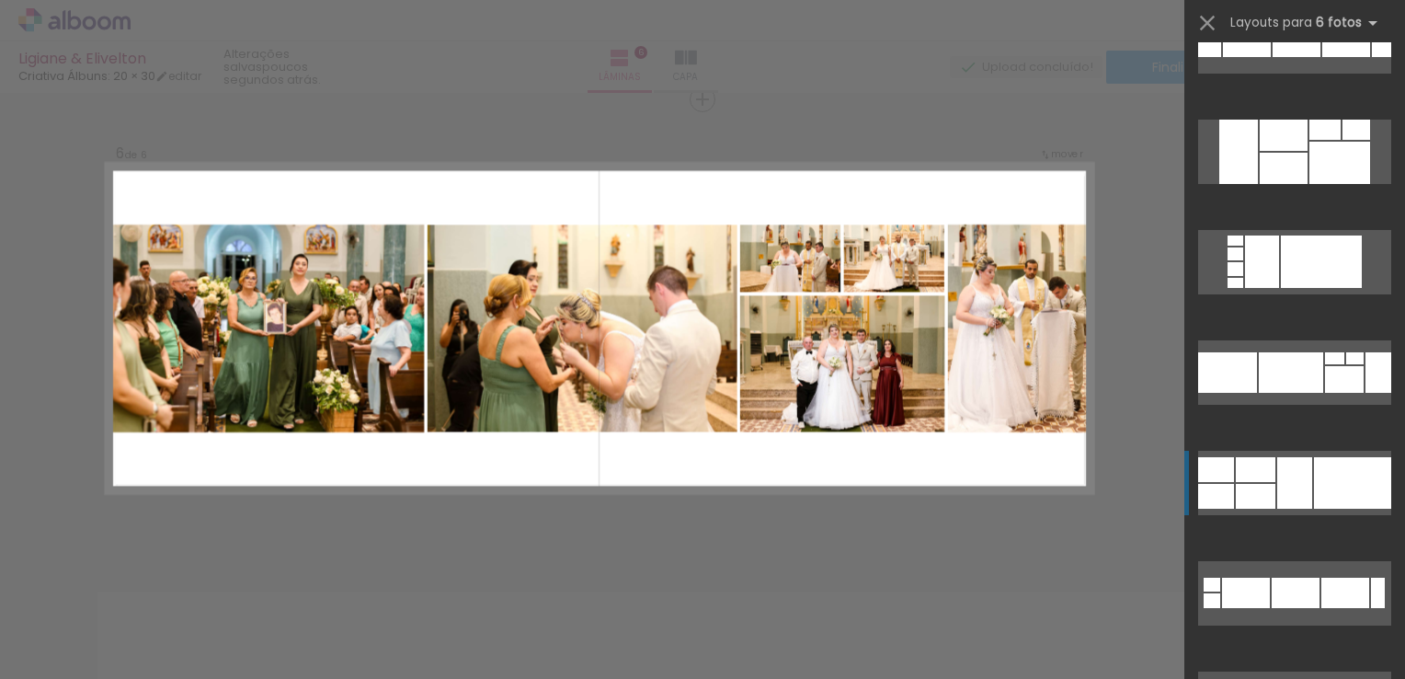
scroll to position [2391, 0]
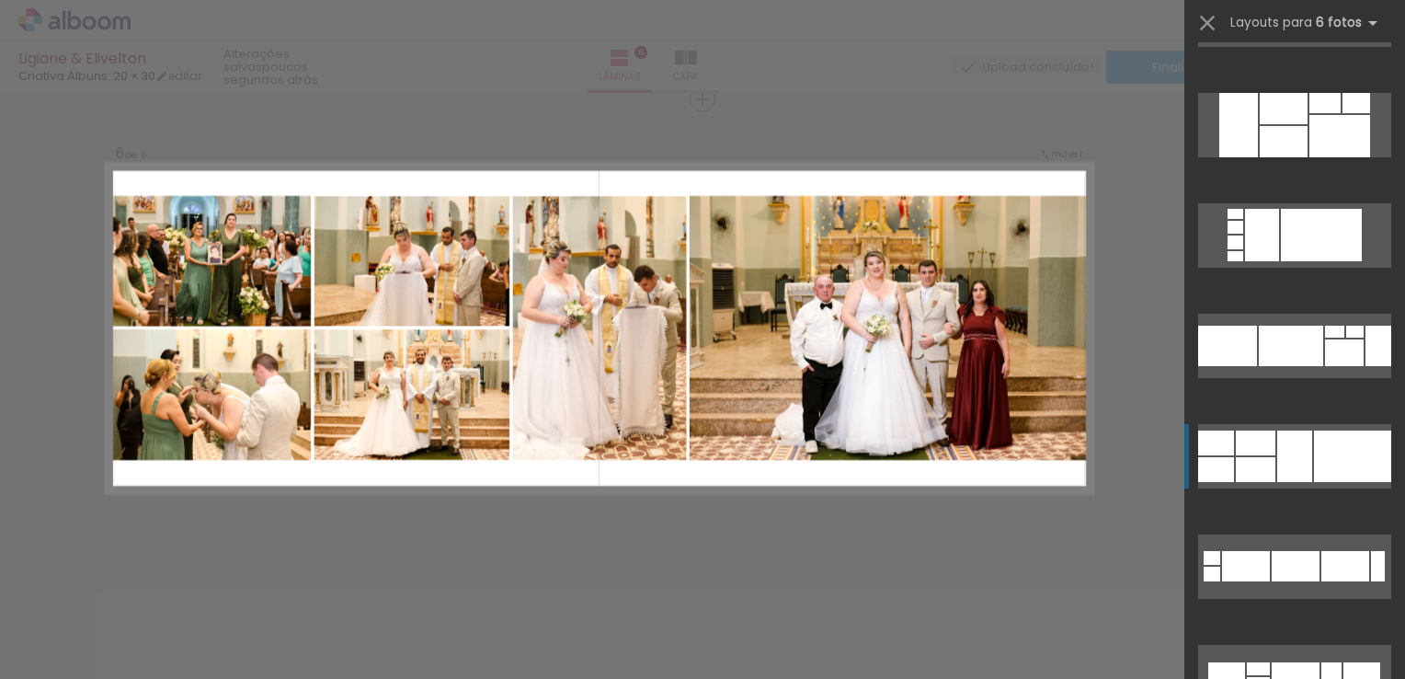
click at [1277, 443] on div at bounding box center [1294, 456] width 35 height 52
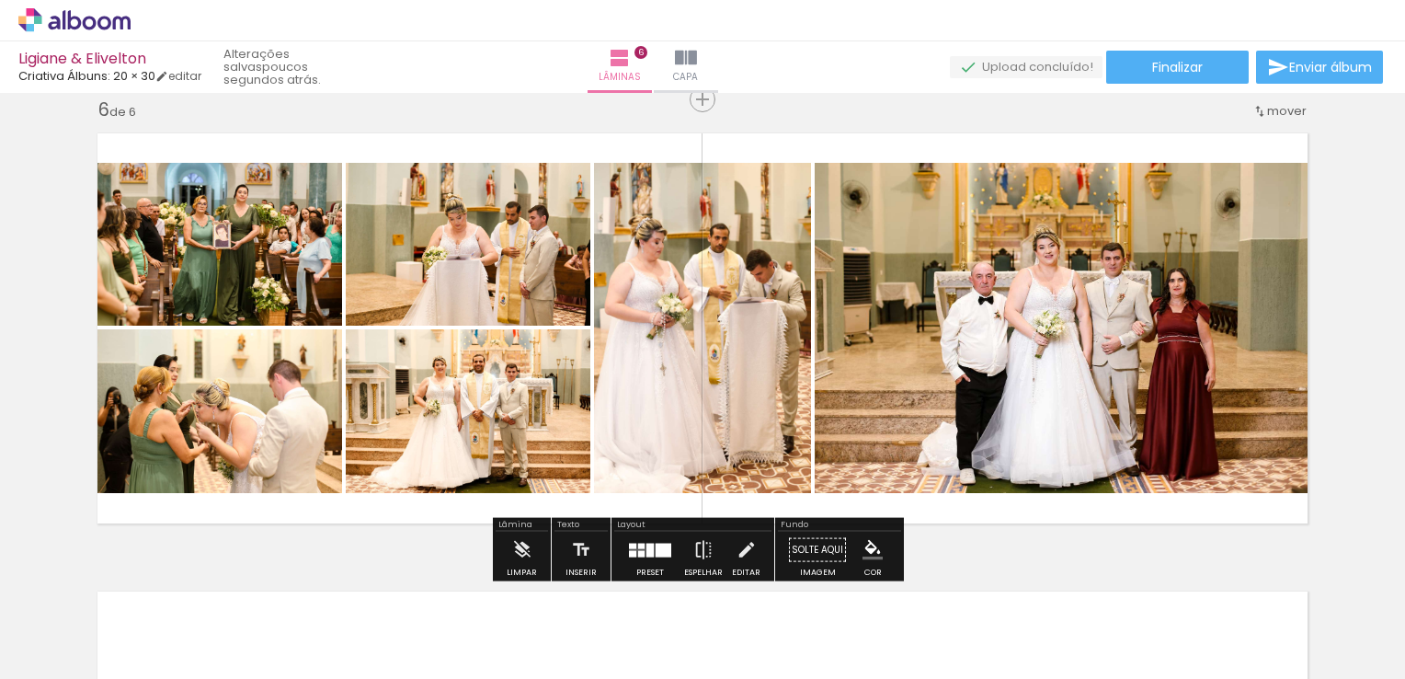
drag, startPoint x: 636, startPoint y: 560, endPoint x: 1051, endPoint y: 483, distance: 421.9
click at [636, 560] on div at bounding box center [650, 550] width 50 height 37
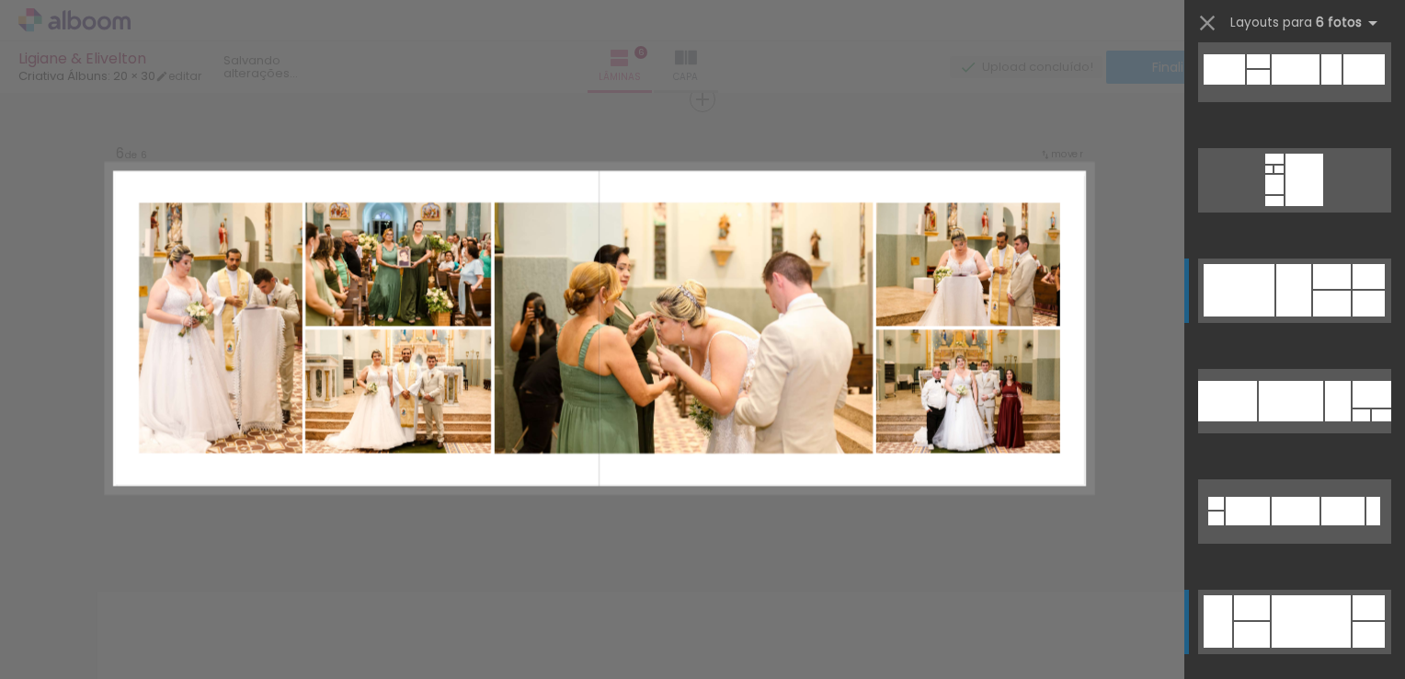
scroll to position [3495, 0]
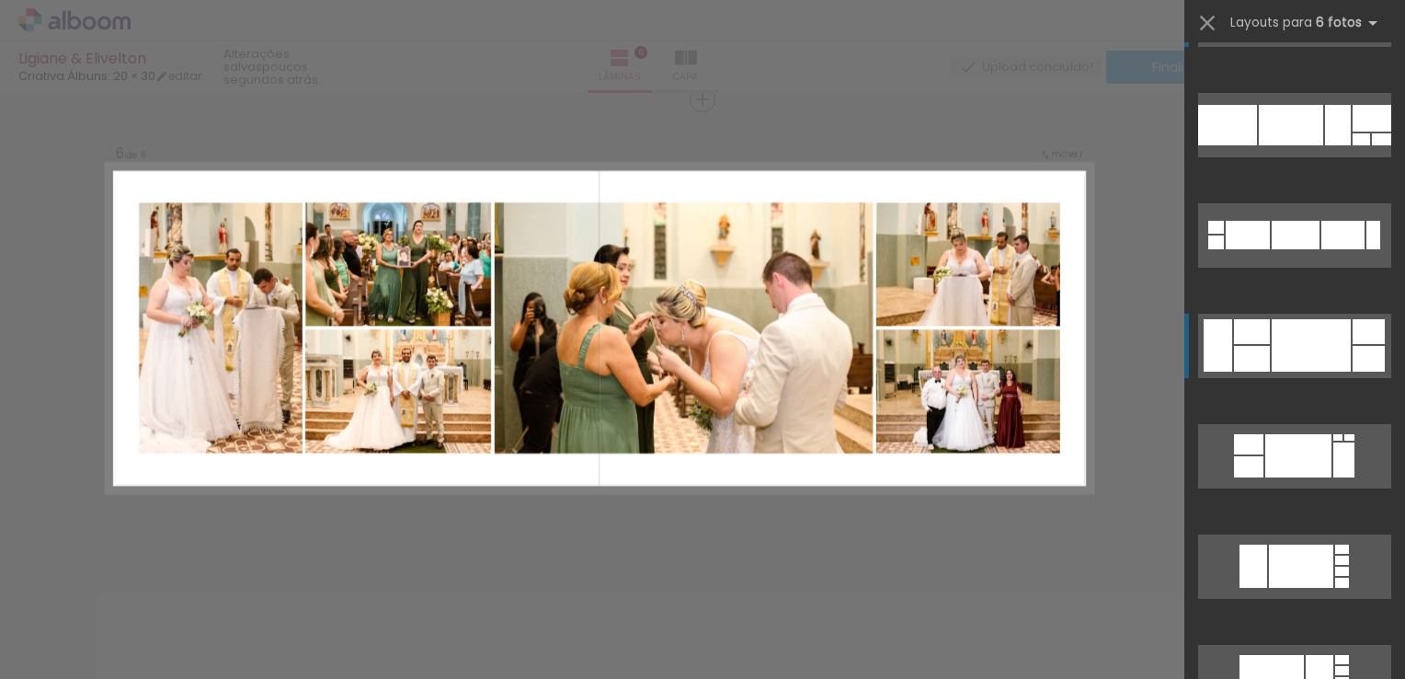
click at [1264, 337] on quentale-layouter at bounding box center [1294, 346] width 193 height 64
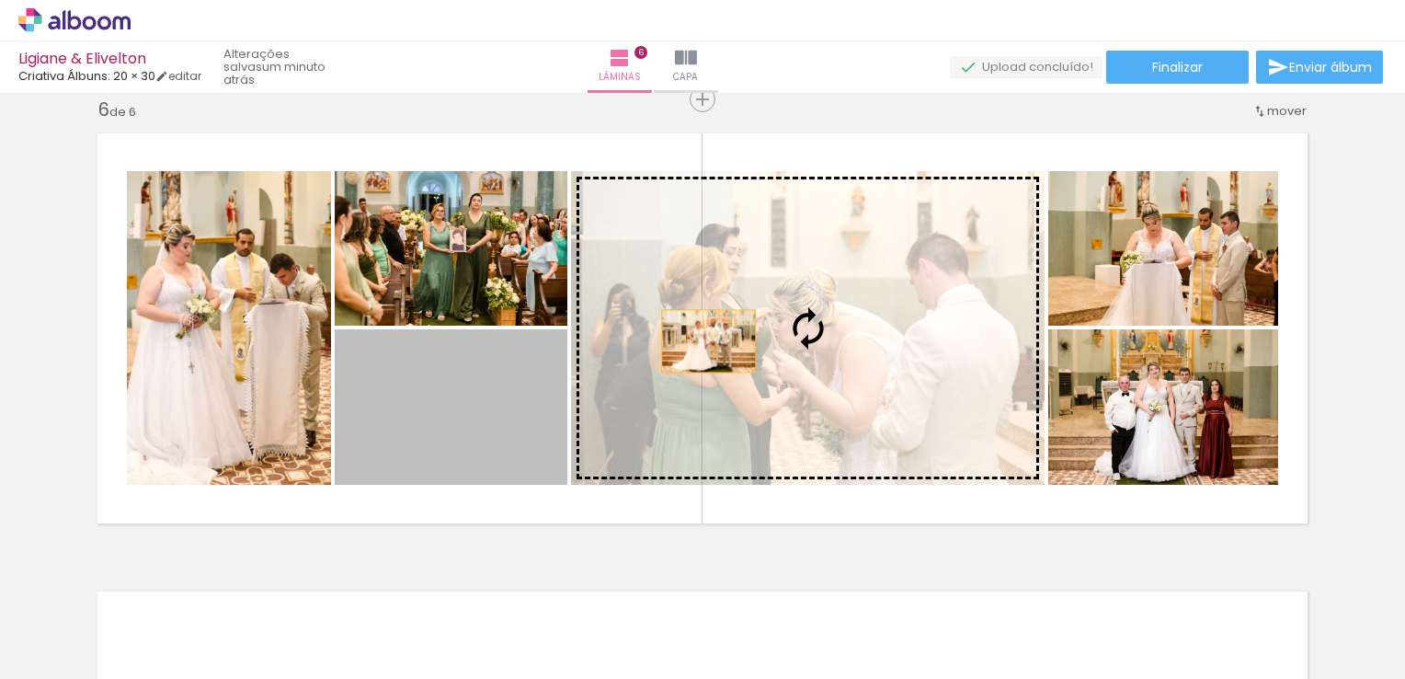
drag, startPoint x: 481, startPoint y: 418, endPoint x: 818, endPoint y: 329, distance: 348.2
click at [0, 0] on slot at bounding box center [0, 0] width 0 height 0
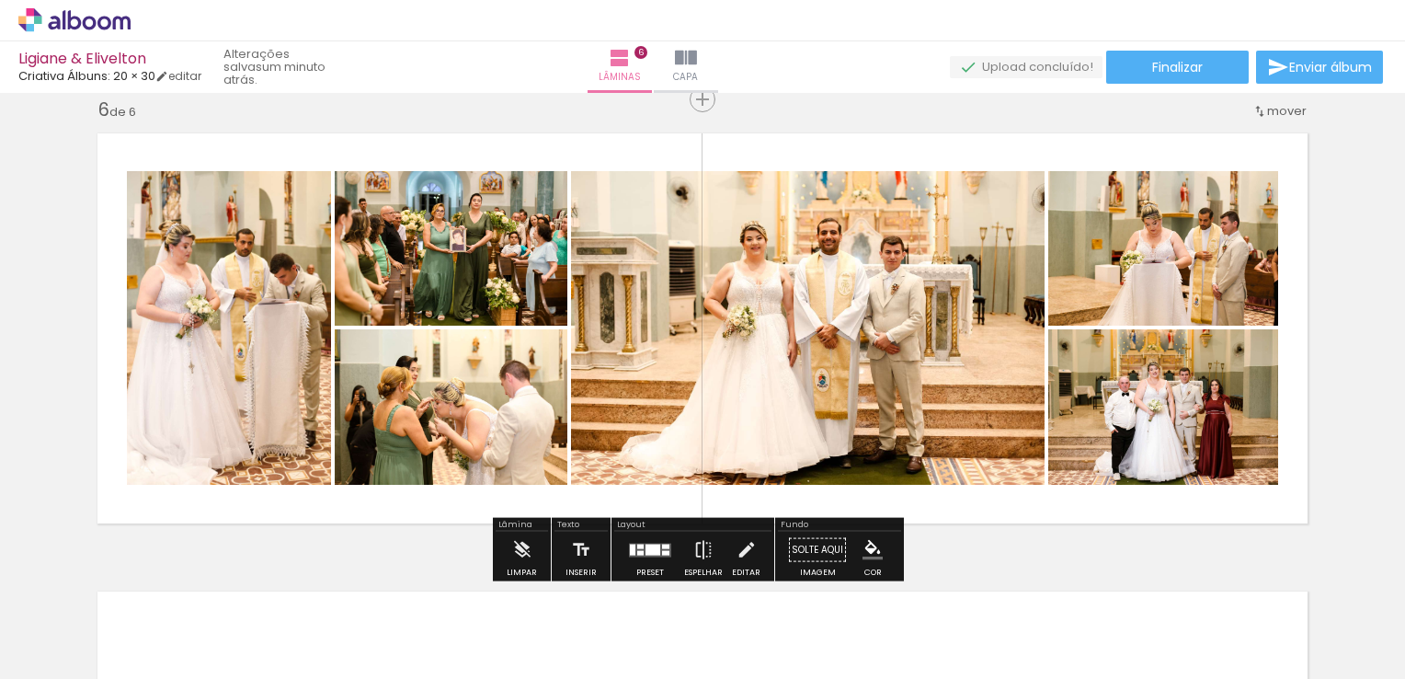
scroll to position [0, 2148]
click at [648, 554] on div at bounding box center [653, 549] width 15 height 11
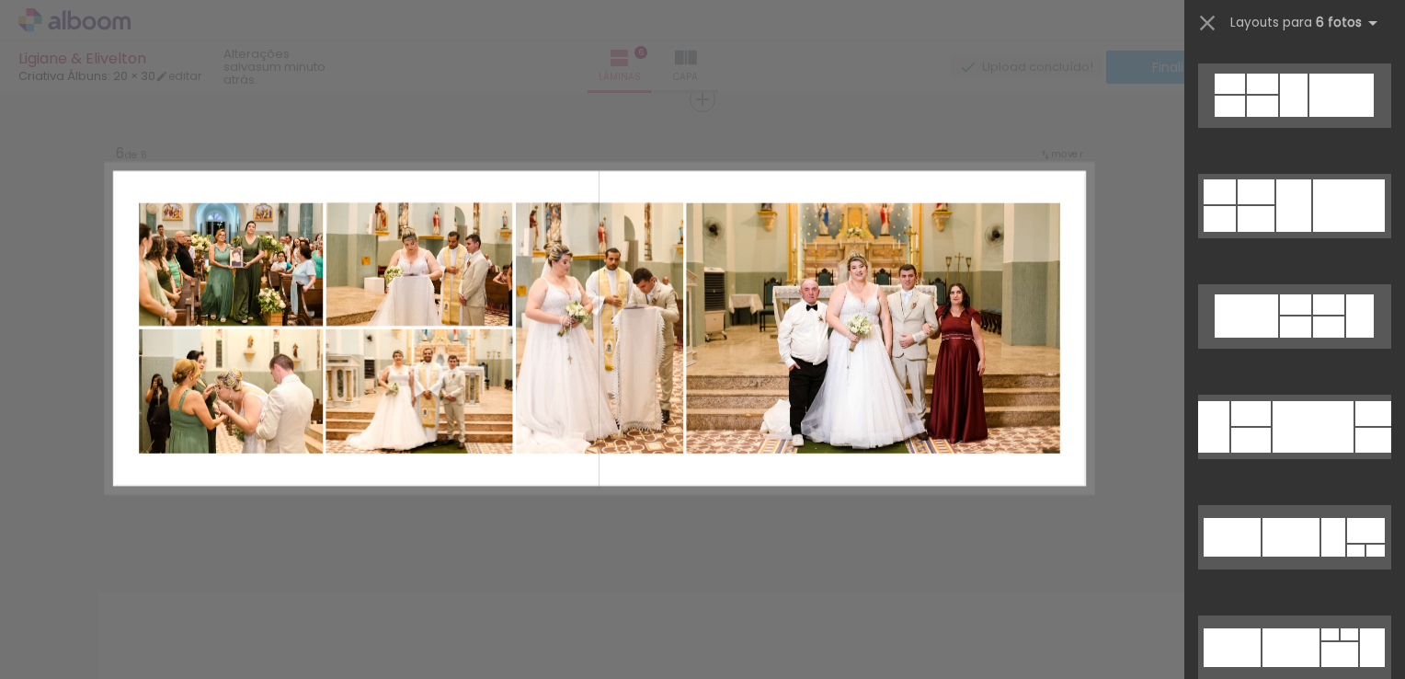
scroll to position [4856, 0]
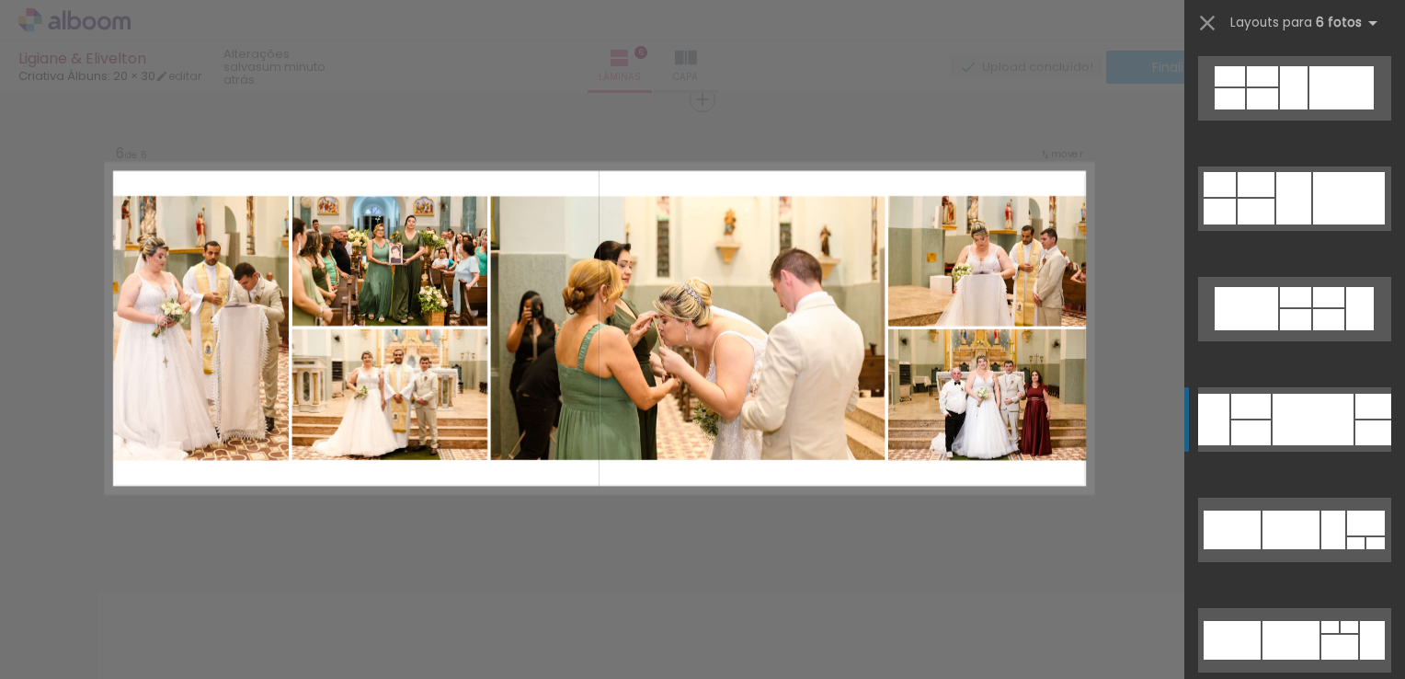
click at [1263, 418] on div at bounding box center [1251, 406] width 40 height 25
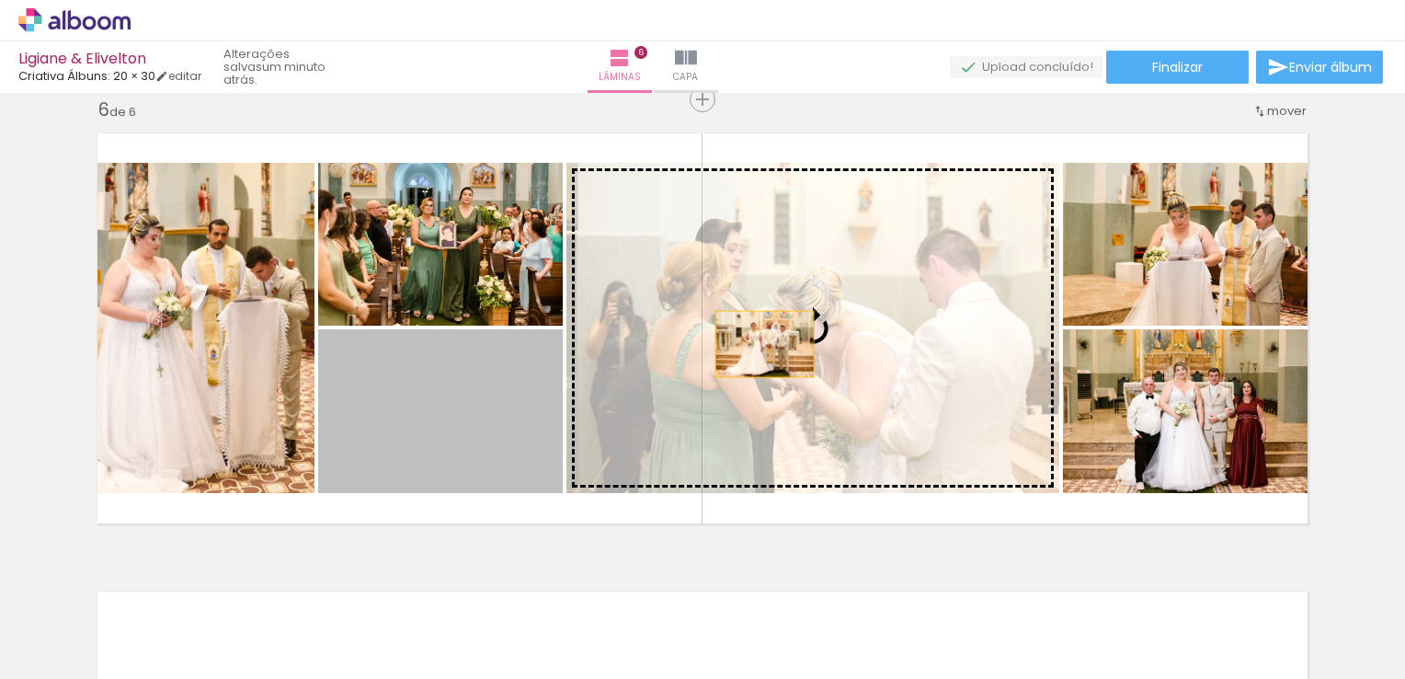
drag, startPoint x: 469, startPoint y: 424, endPoint x: 758, endPoint y: 344, distance: 299.7
click at [0, 0] on slot at bounding box center [0, 0] width 0 height 0
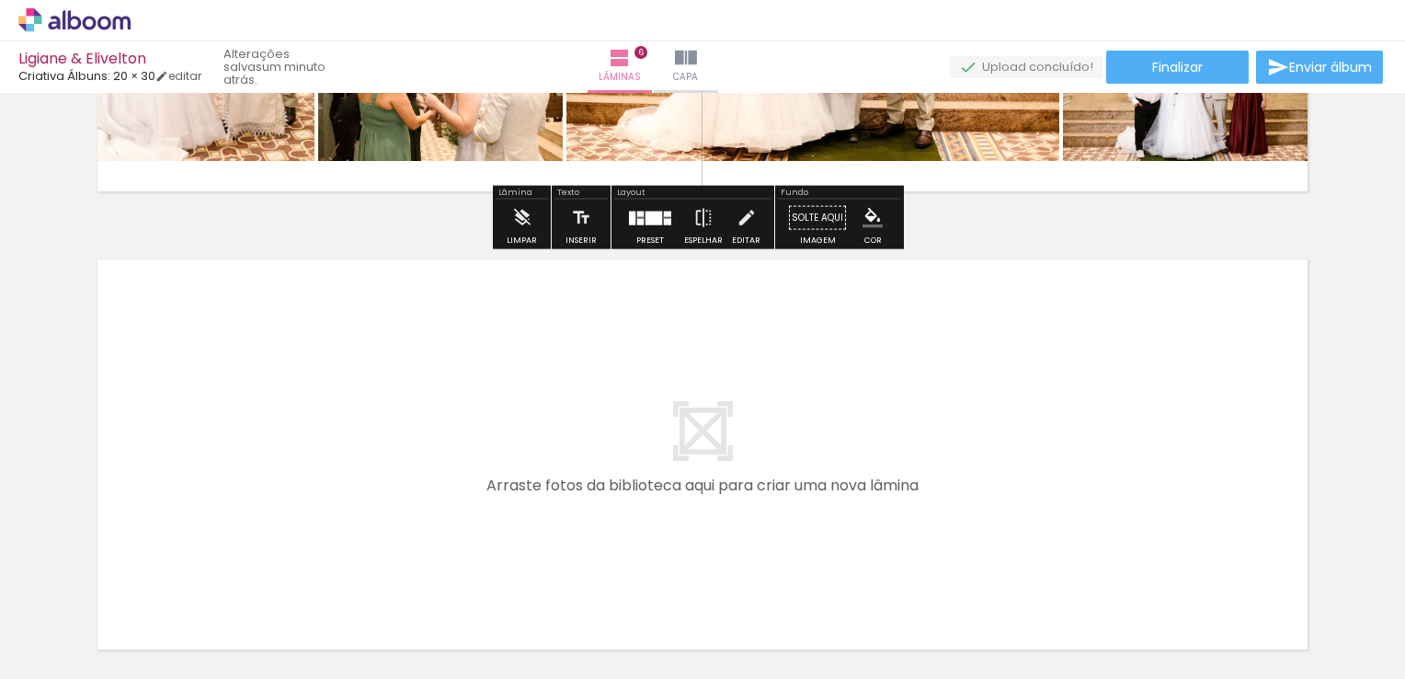
scroll to position [2682, 0]
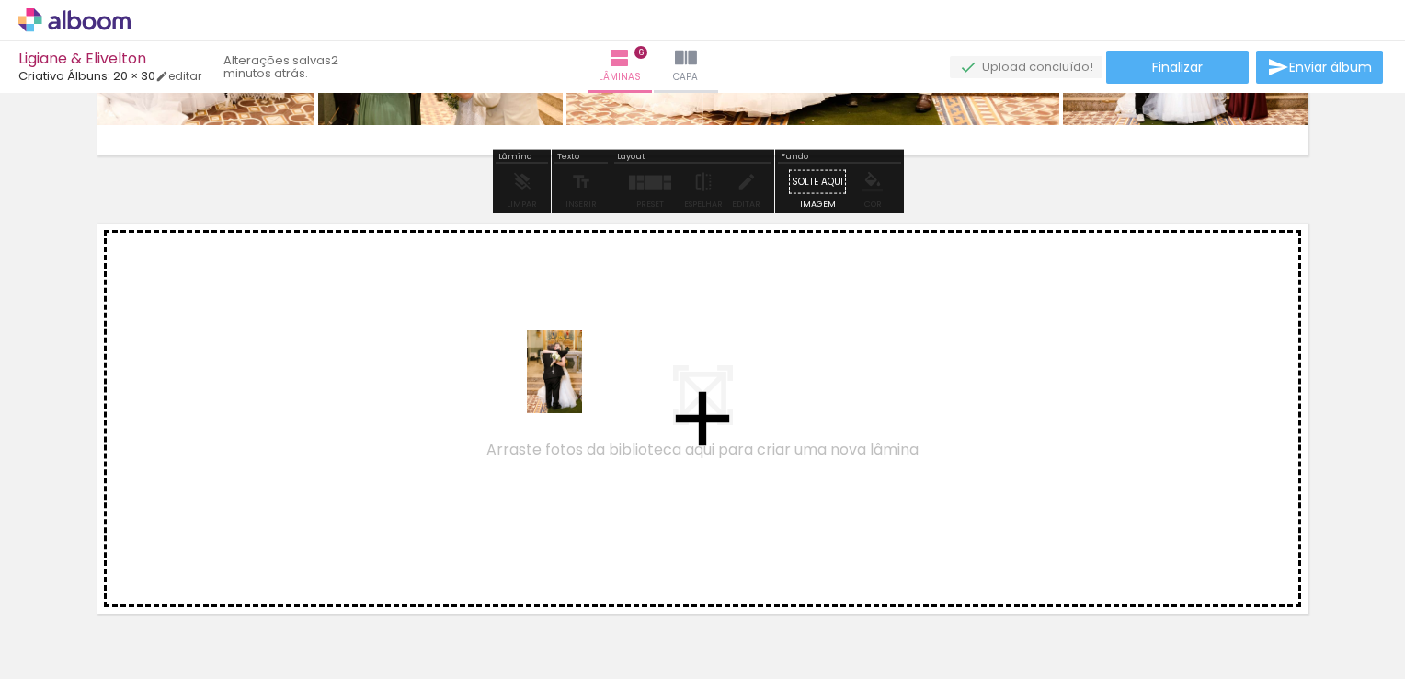
drag, startPoint x: 927, startPoint y: 627, endPoint x: 581, endPoint y: 384, distance: 422.5
click at [581, 384] on quentale-workspace at bounding box center [702, 339] width 1405 height 679
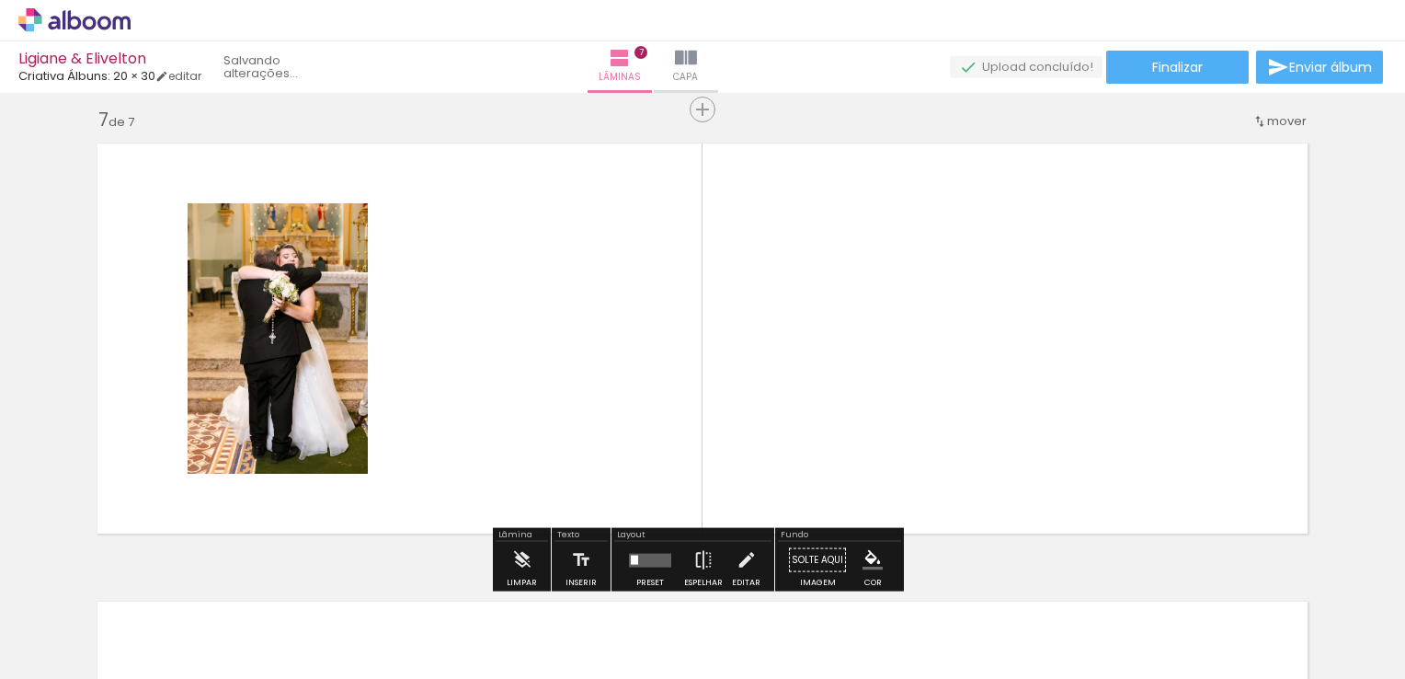
scroll to position [2771, 0]
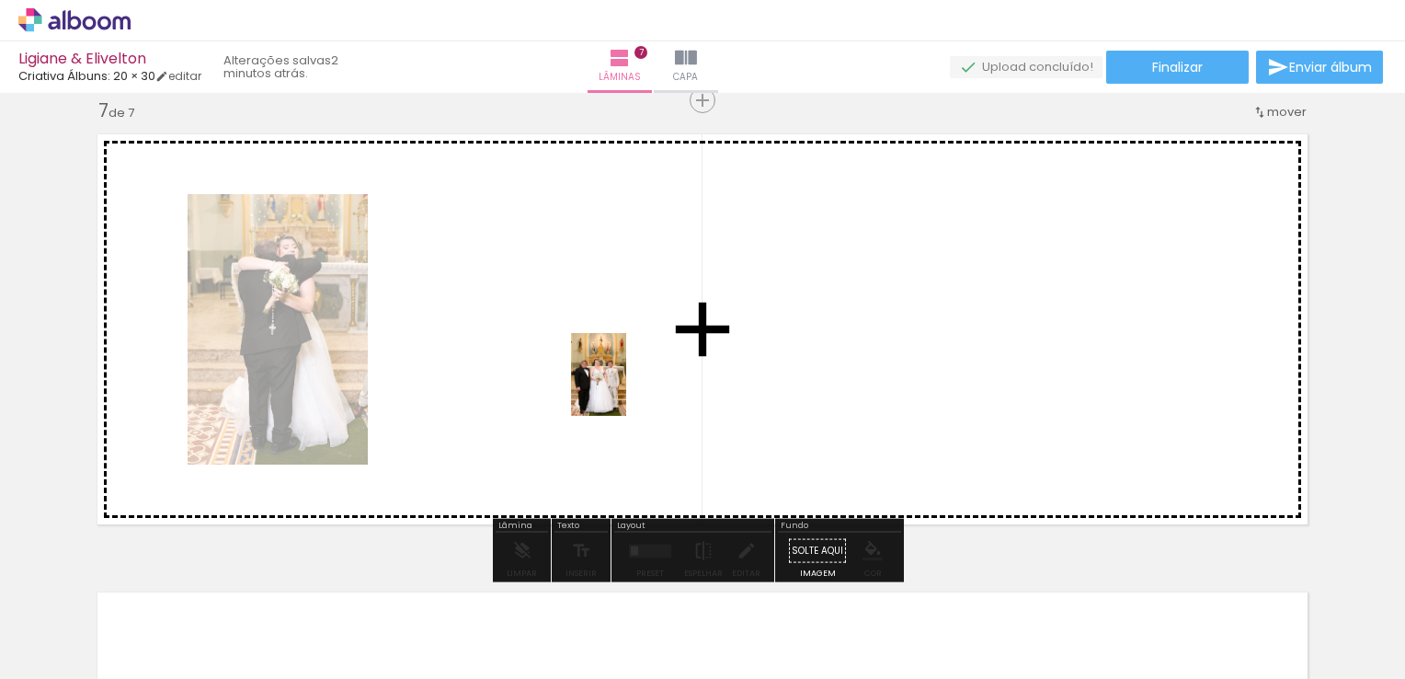
drag, startPoint x: 1018, startPoint y: 635, endPoint x: 590, endPoint y: 358, distance: 509.4
click at [590, 358] on quentale-workspace at bounding box center [702, 339] width 1405 height 679
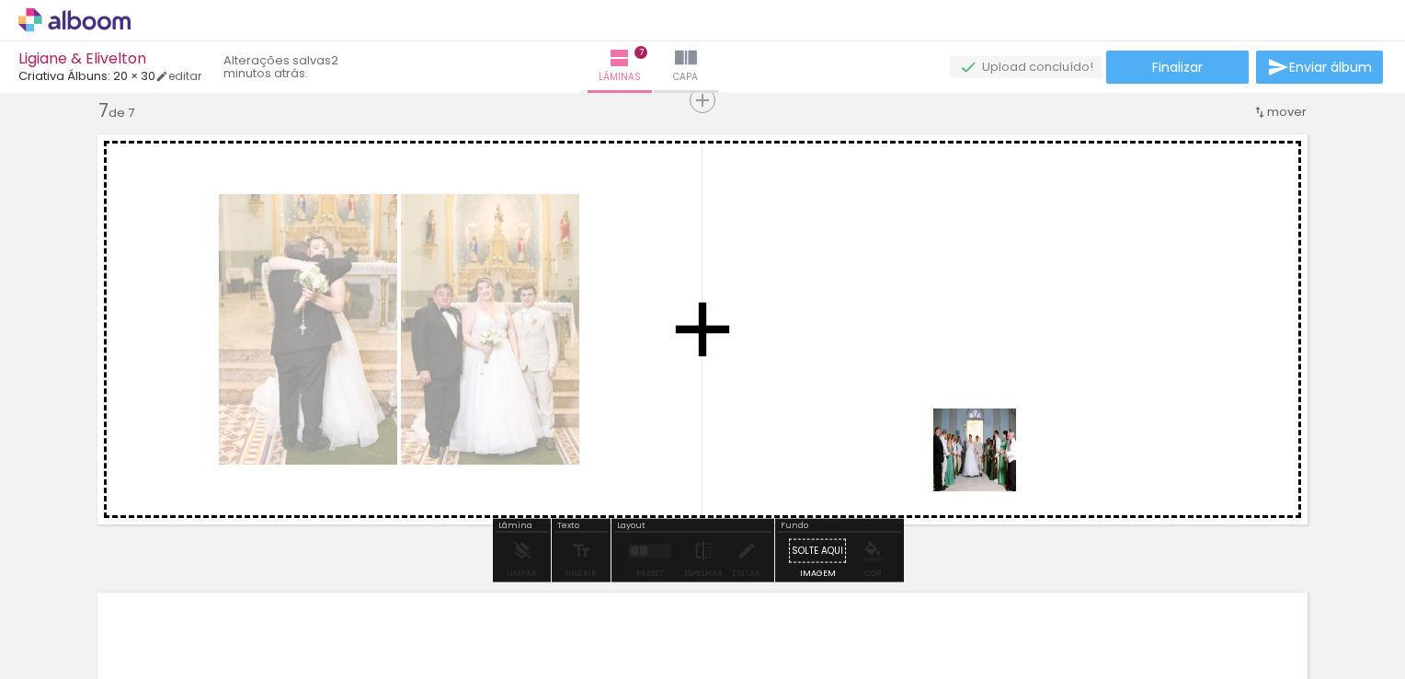
drag, startPoint x: 1123, startPoint y: 623, endPoint x: 916, endPoint y: 338, distance: 351.5
click at [916, 338] on quentale-workspace at bounding box center [702, 339] width 1405 height 679
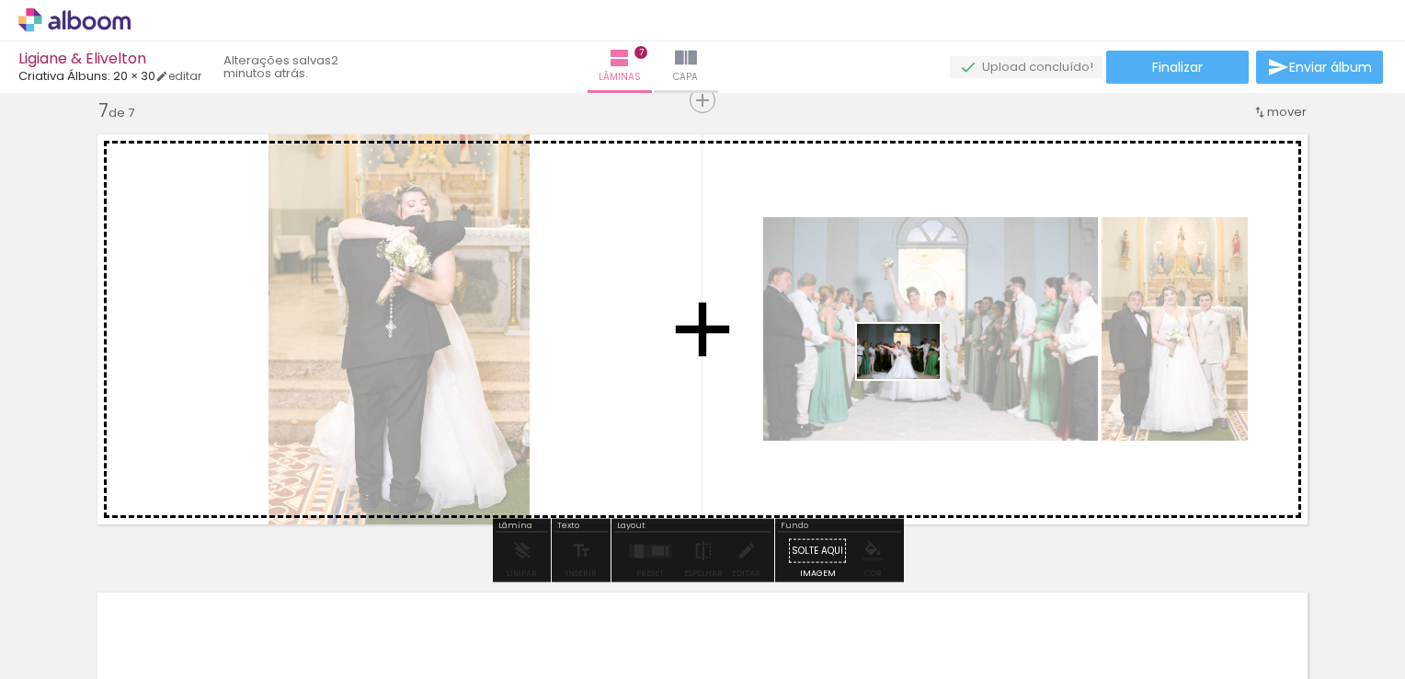
drag, startPoint x: 1241, startPoint y: 633, endPoint x: 899, endPoint y: 363, distance: 434.8
click at [899, 363] on quentale-workspace at bounding box center [702, 339] width 1405 height 679
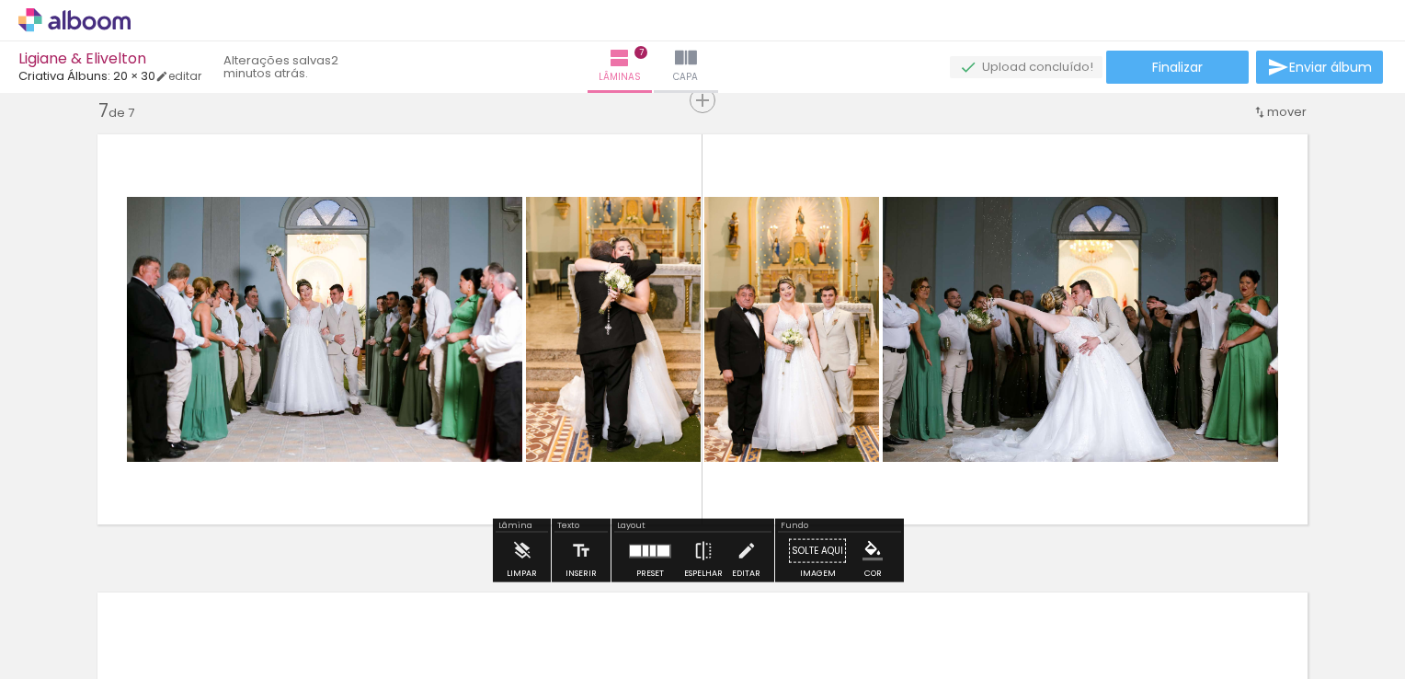
click at [658, 544] on div at bounding box center [664, 549] width 12 height 11
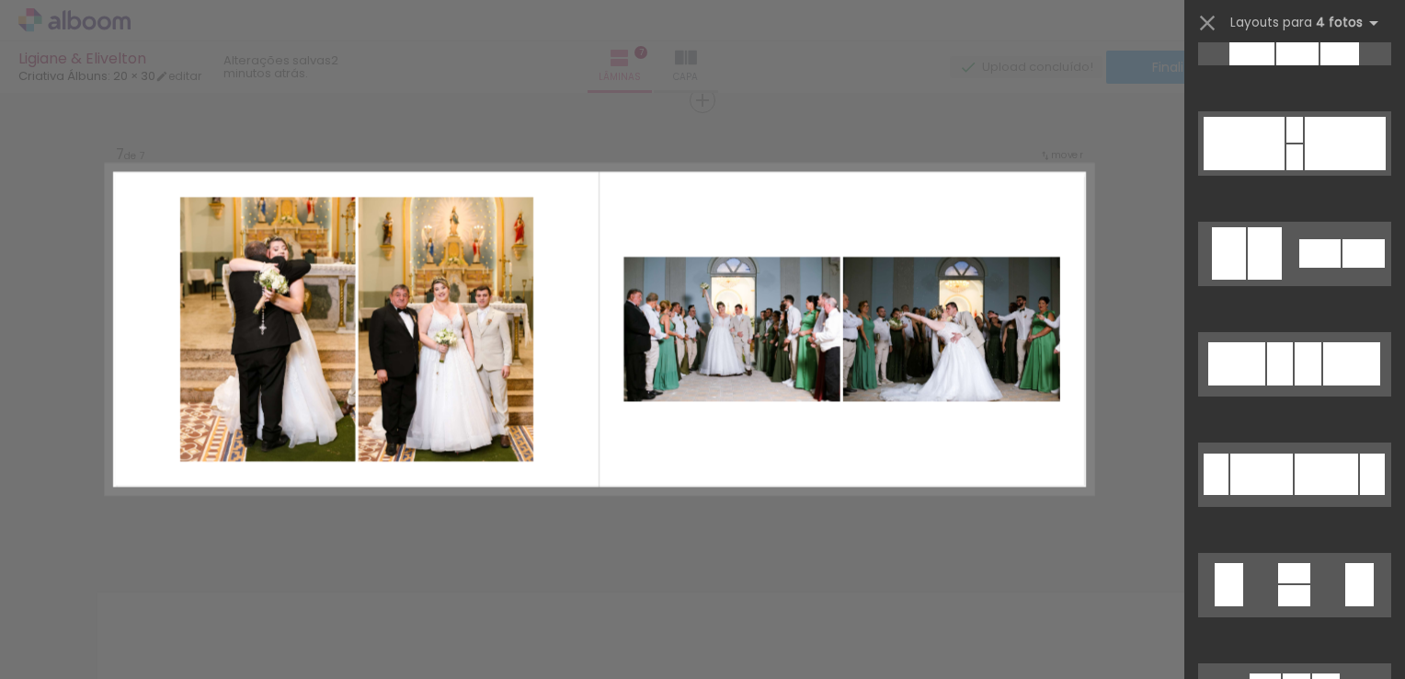
scroll to position [184, 0]
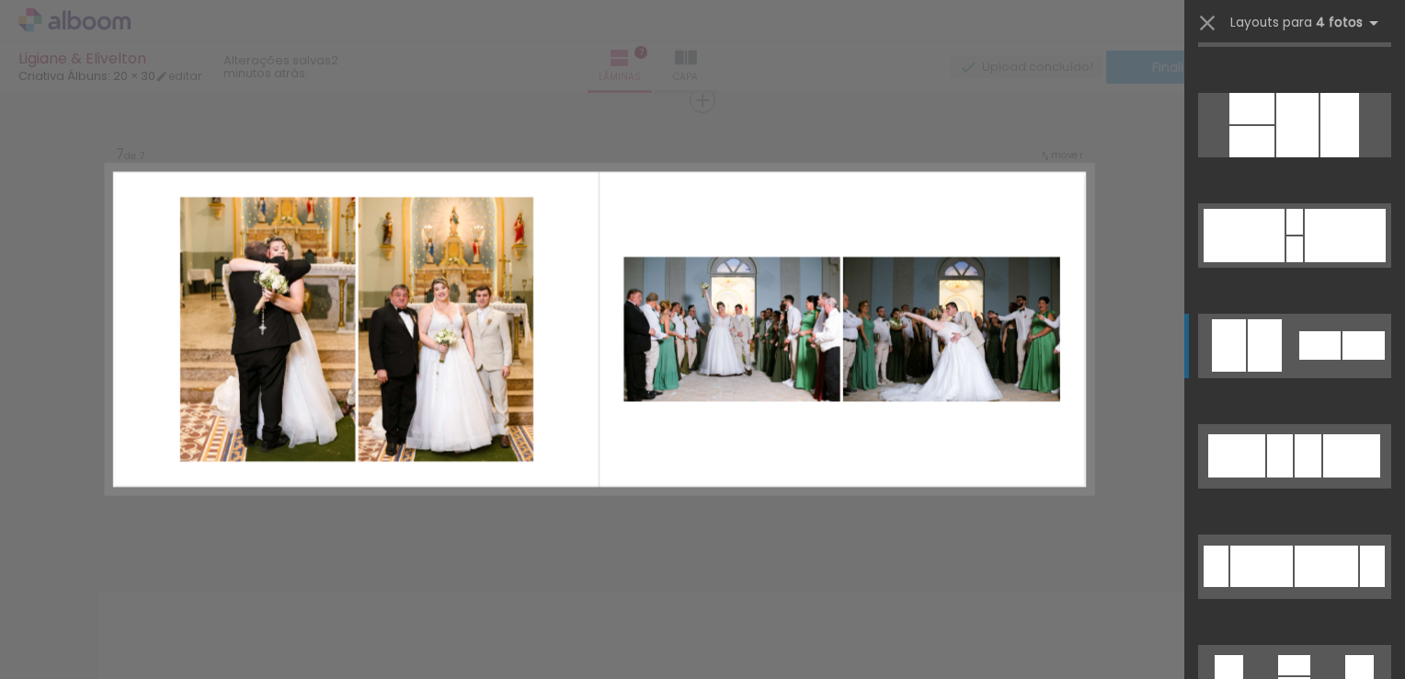
click at [1269, 330] on div at bounding box center [1265, 345] width 34 height 52
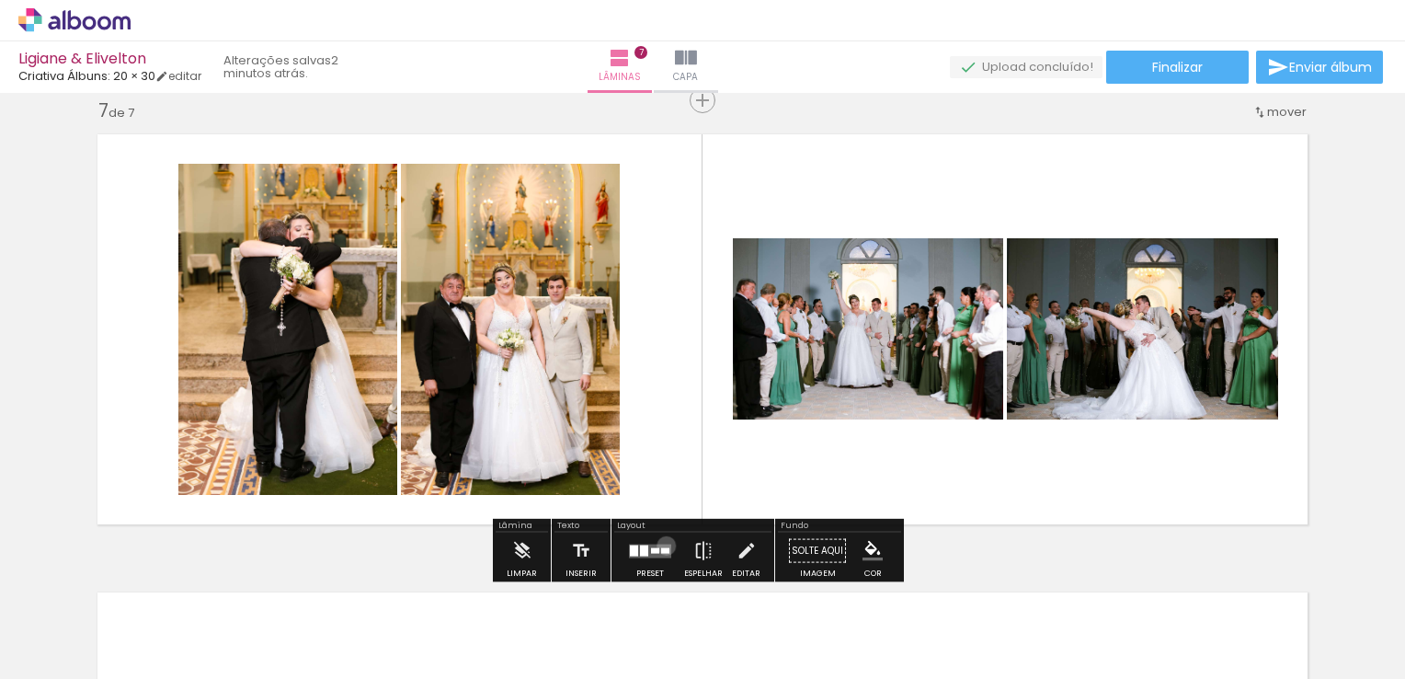
click at [662, 544] on quentale-layouter at bounding box center [650, 551] width 42 height 14
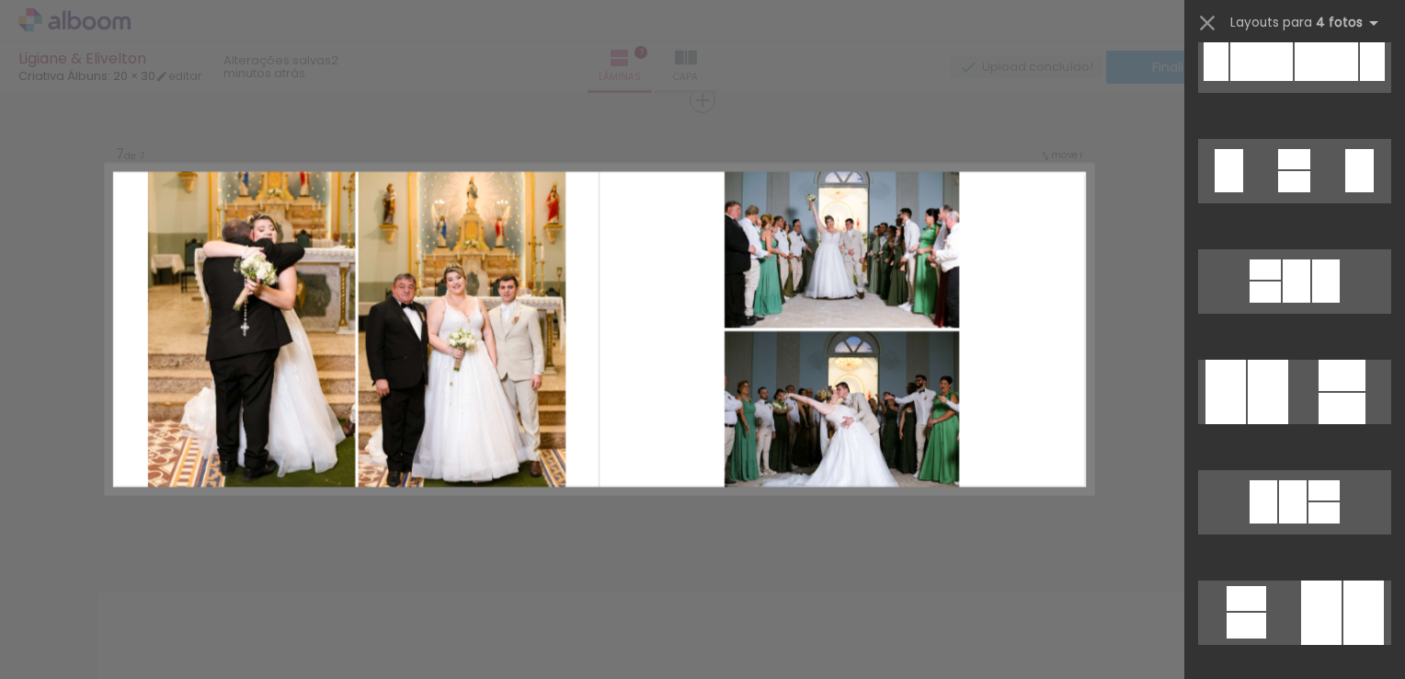
scroll to position [717, 0]
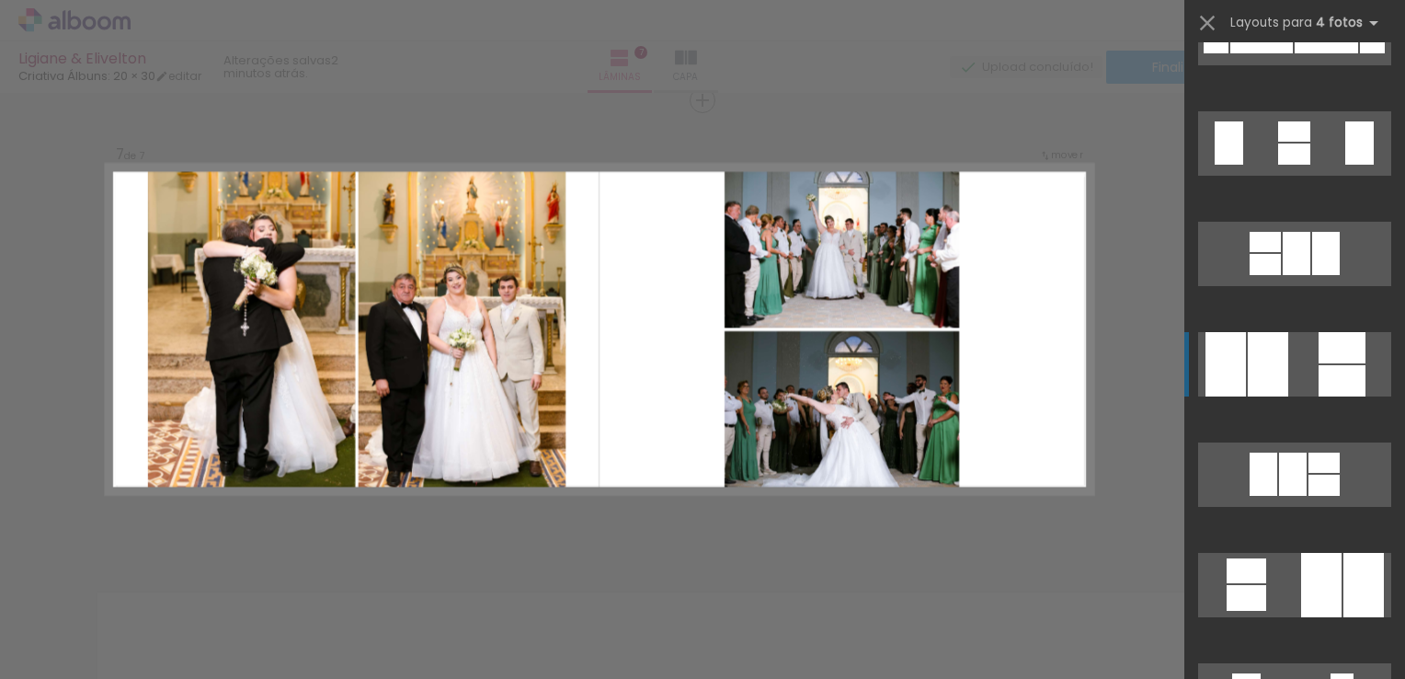
click at [1277, 379] on div at bounding box center [1268, 364] width 40 height 64
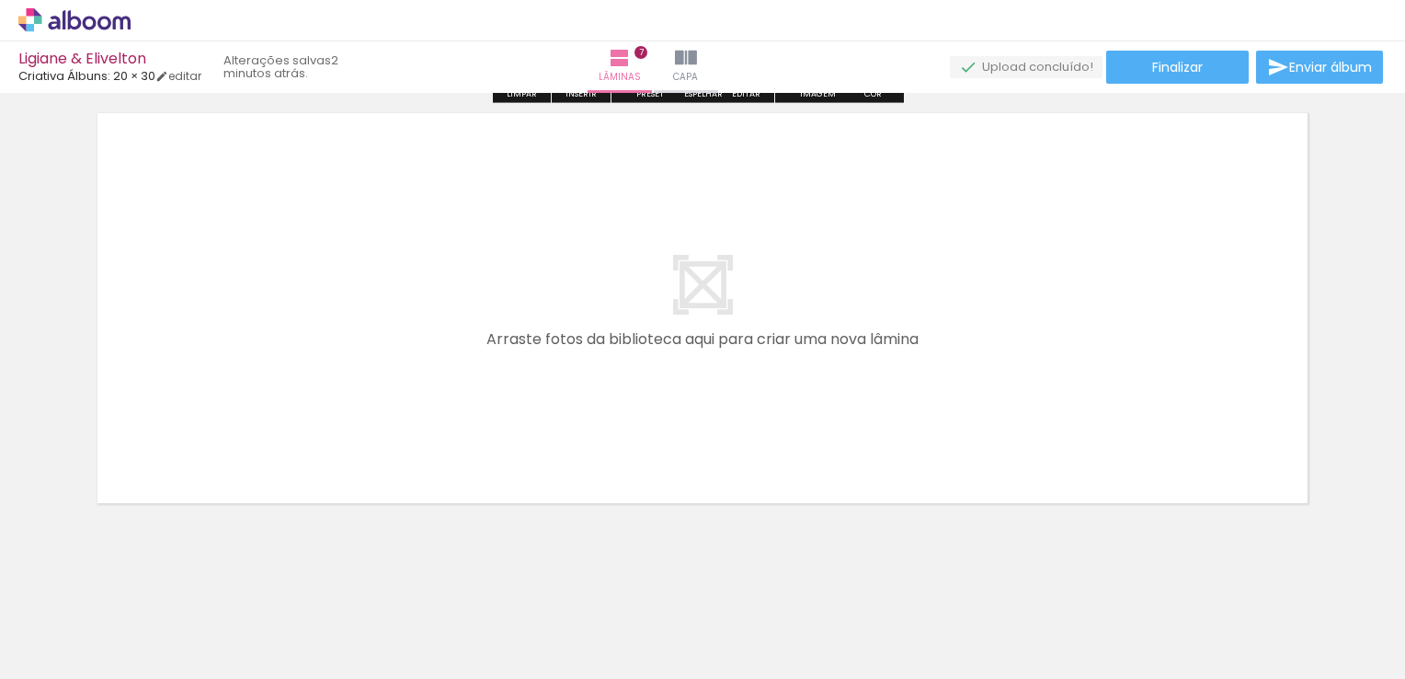
scroll to position [3264, 0]
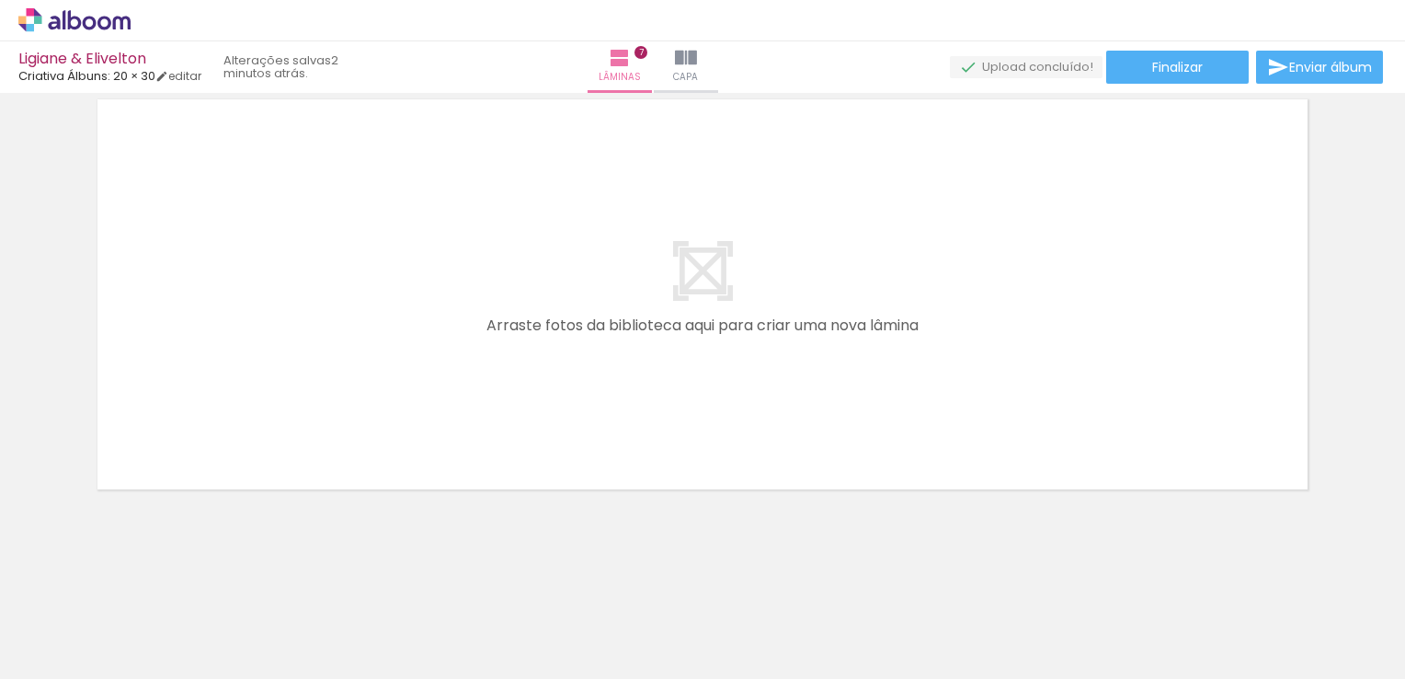
scroll to position [0, 2799]
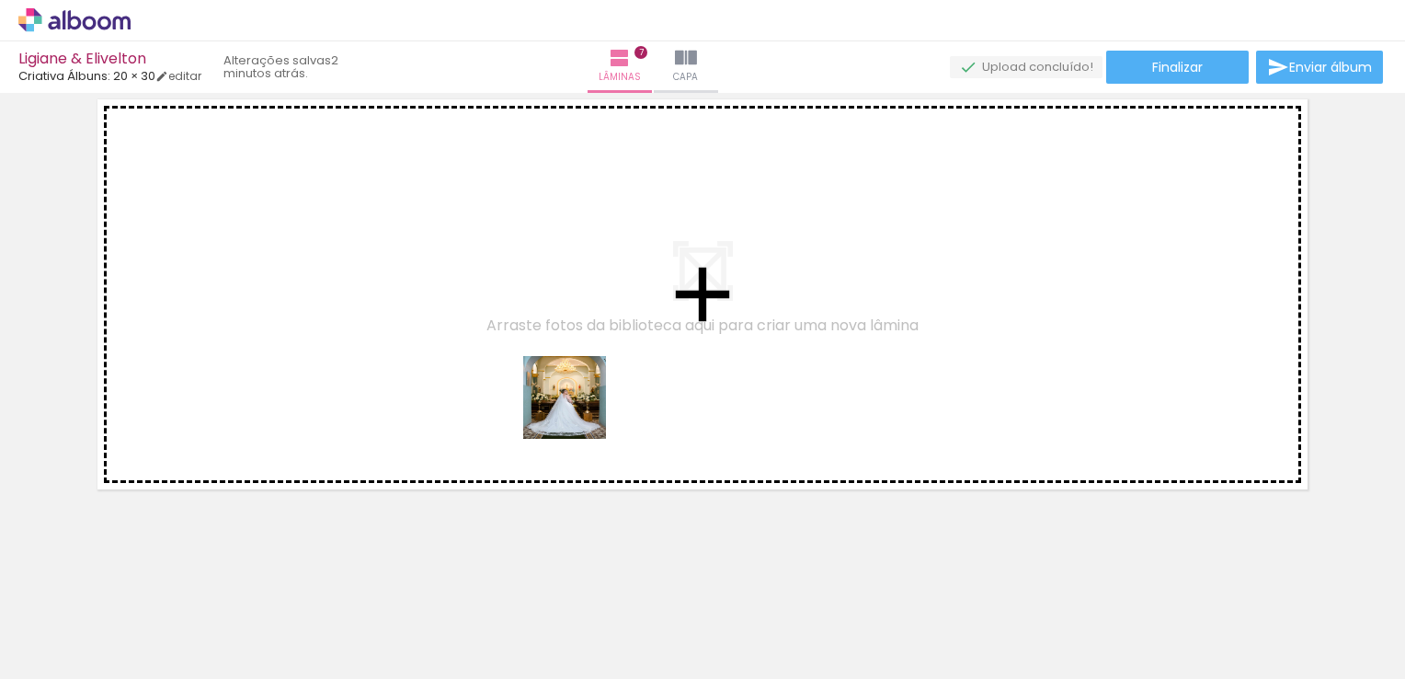
drag, startPoint x: 695, startPoint y: 611, endPoint x: 545, endPoint y: 321, distance: 326.2
click at [512, 296] on quentale-workspace at bounding box center [702, 339] width 1405 height 679
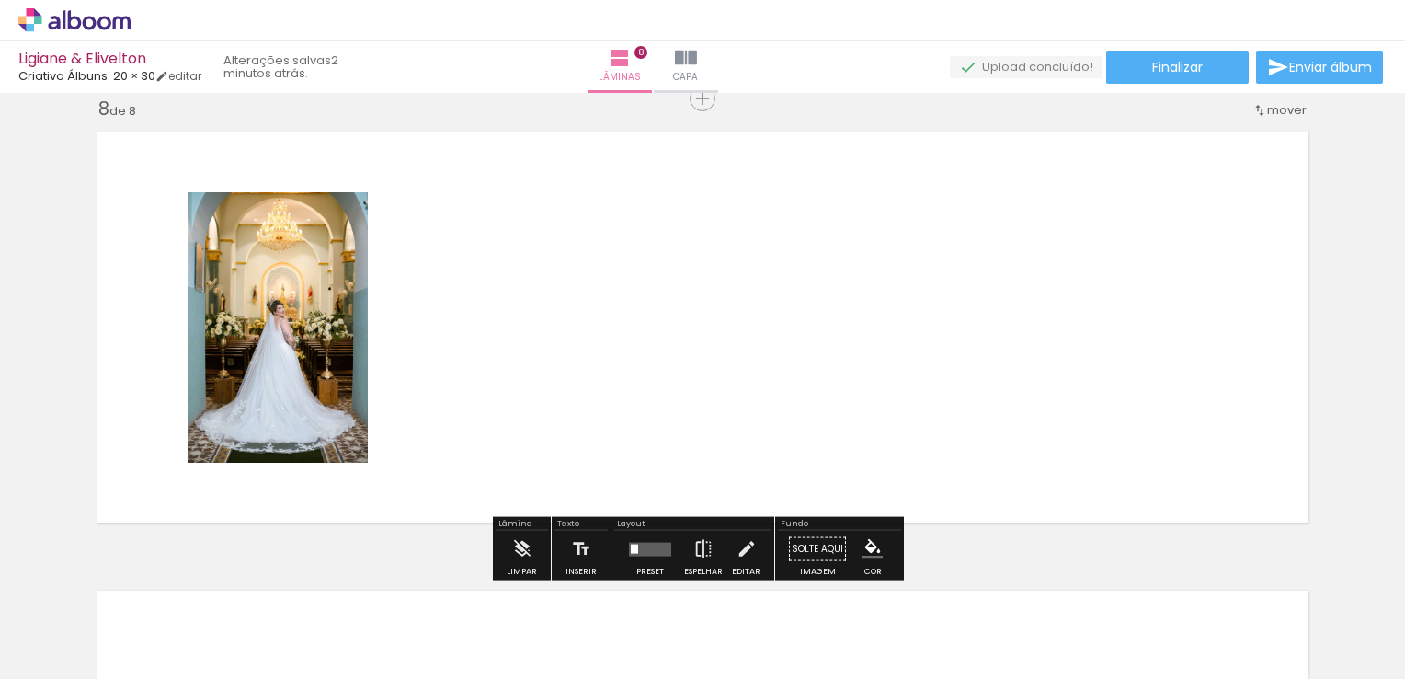
scroll to position [3230, 0]
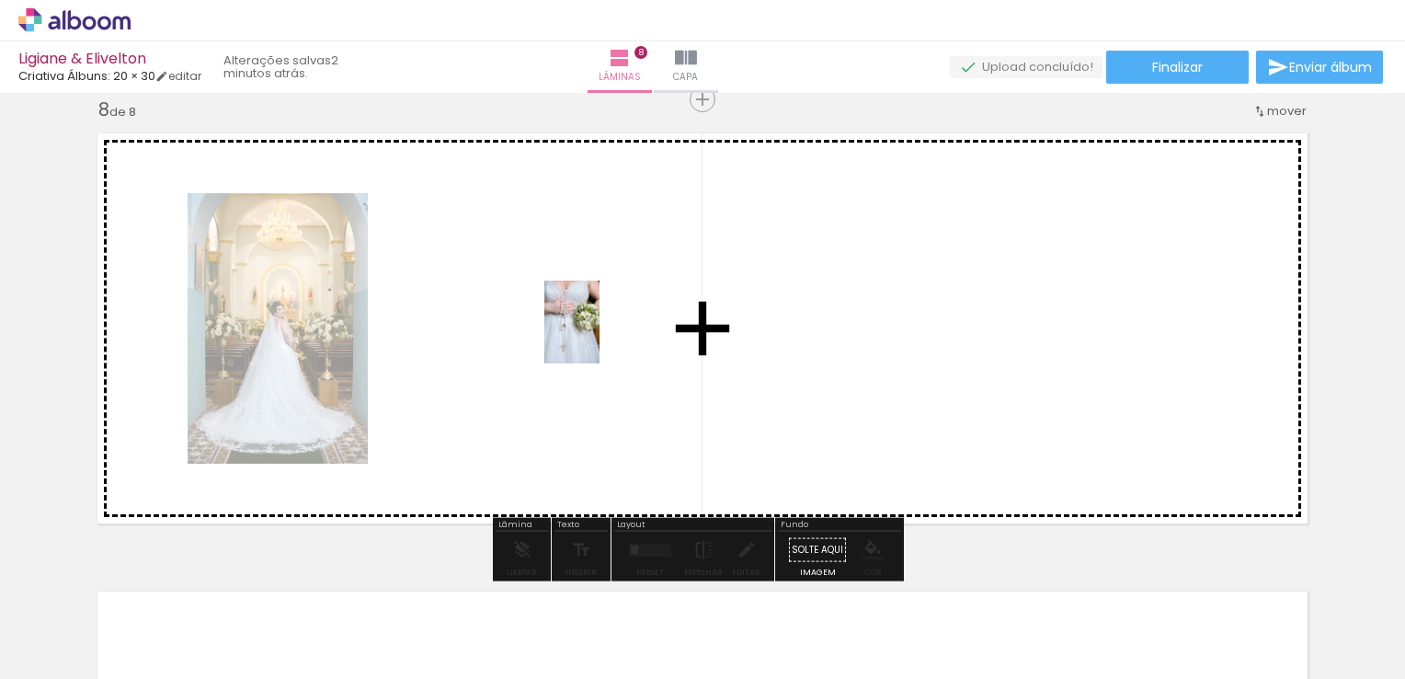
drag, startPoint x: 791, startPoint y: 616, endPoint x: 600, endPoint y: 322, distance: 351.0
click at [577, 307] on quentale-workspace at bounding box center [702, 339] width 1405 height 679
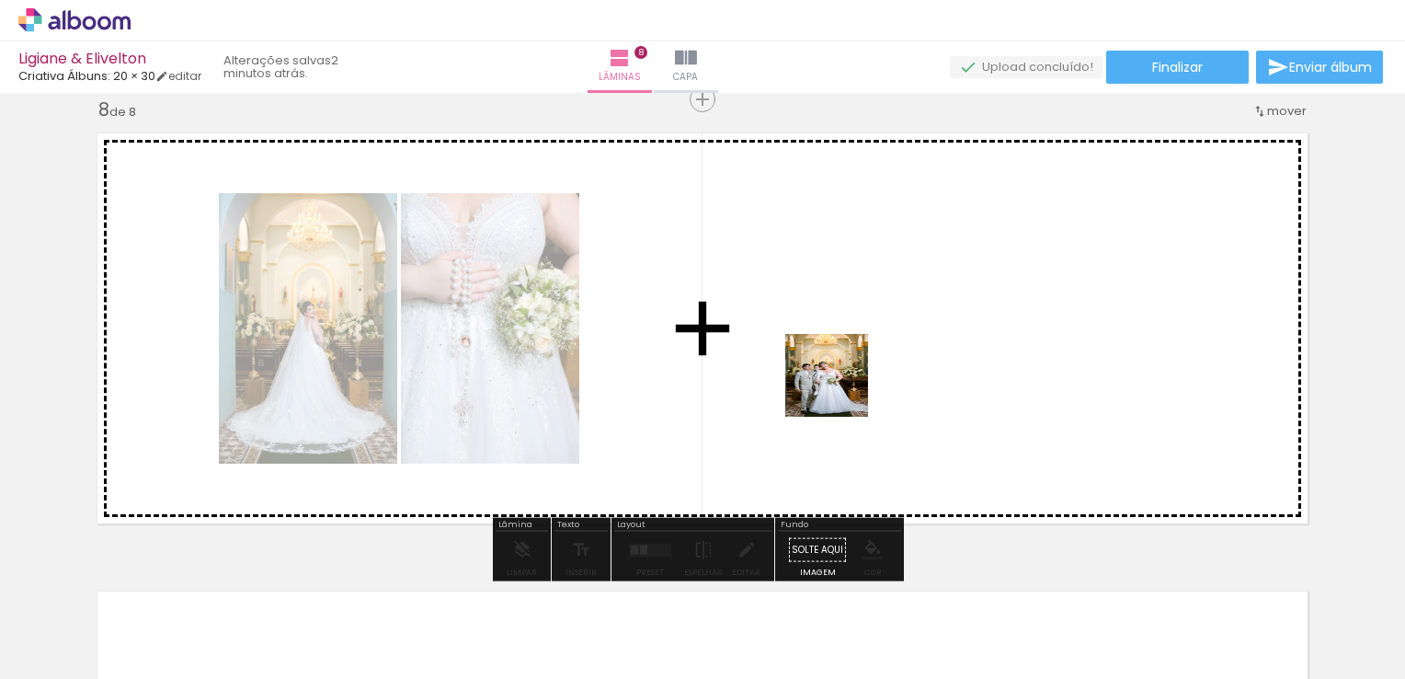
drag, startPoint x: 905, startPoint y: 609, endPoint x: 835, endPoint y: 371, distance: 248.2
click at [835, 371] on quentale-workspace at bounding box center [702, 339] width 1405 height 679
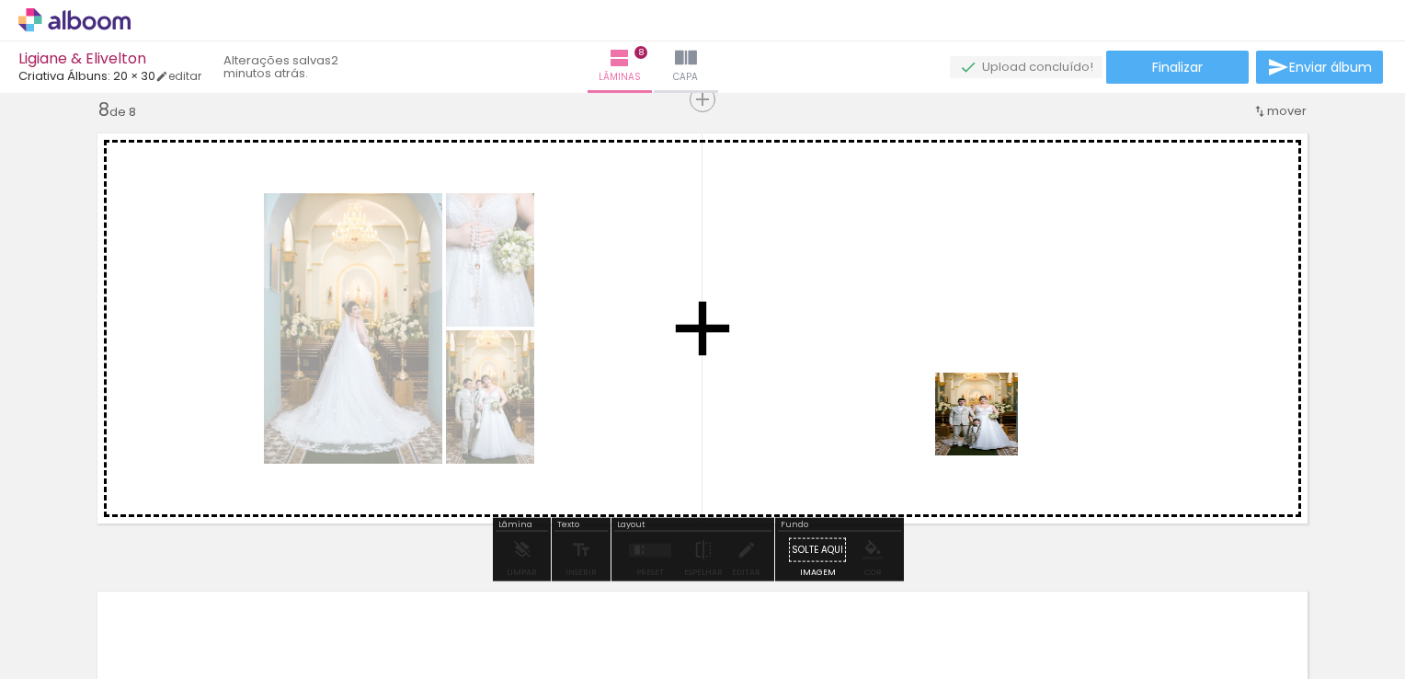
drag, startPoint x: 994, startPoint y: 619, endPoint x: 982, endPoint y: 386, distance: 233.0
click at [982, 386] on quentale-workspace at bounding box center [702, 339] width 1405 height 679
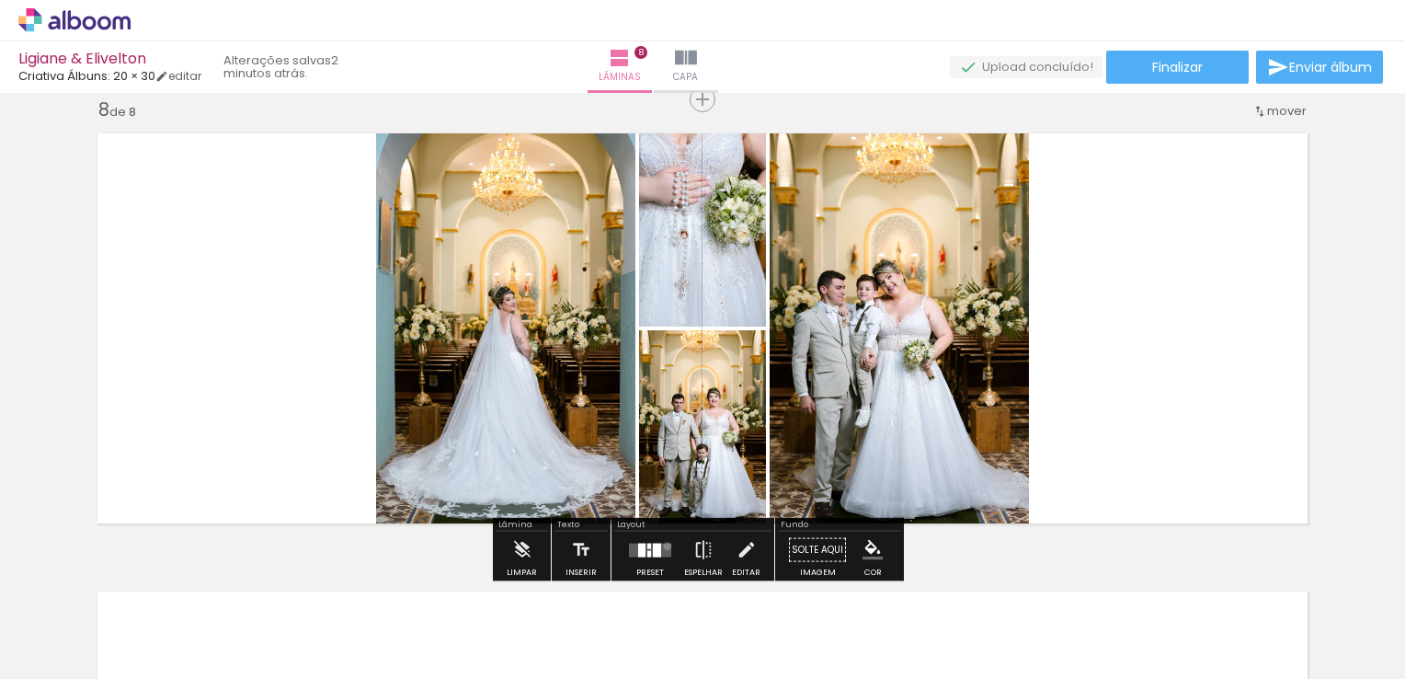
click at [663, 545] on quentale-layouter at bounding box center [650, 550] width 42 height 14
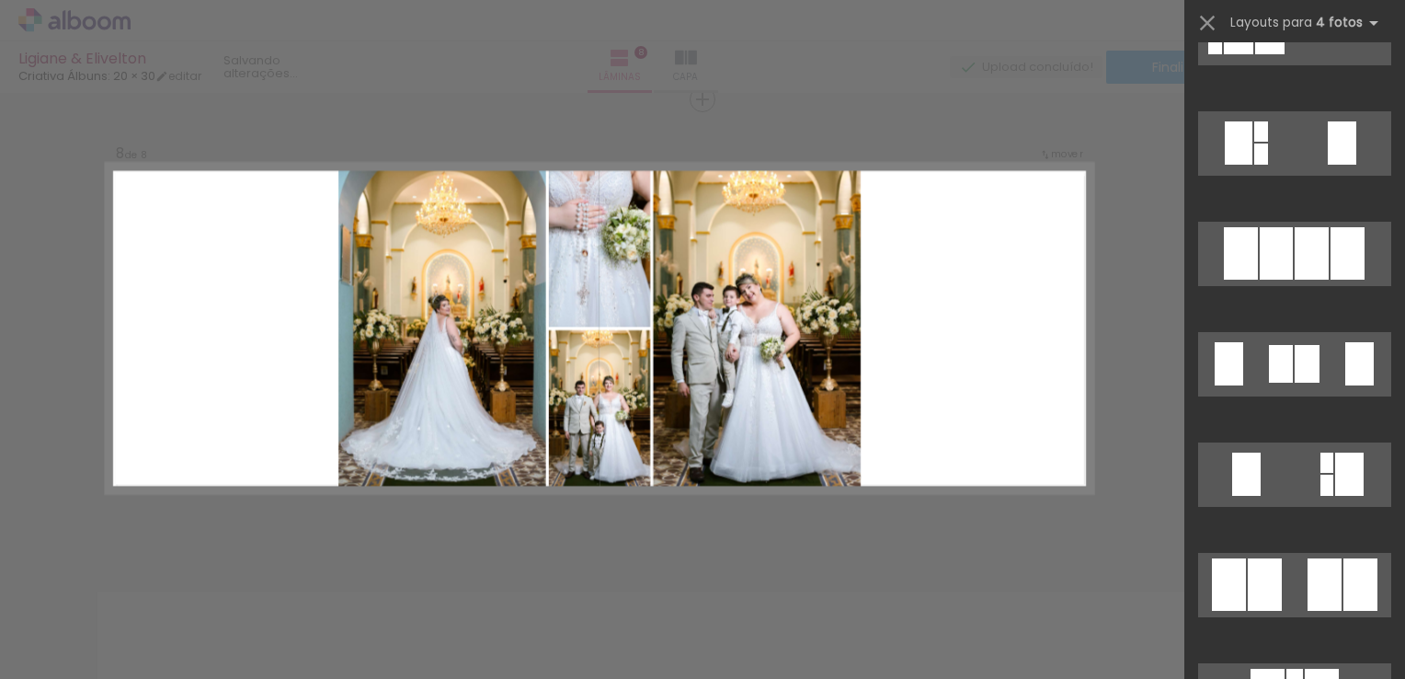
scroll to position [0, 0]
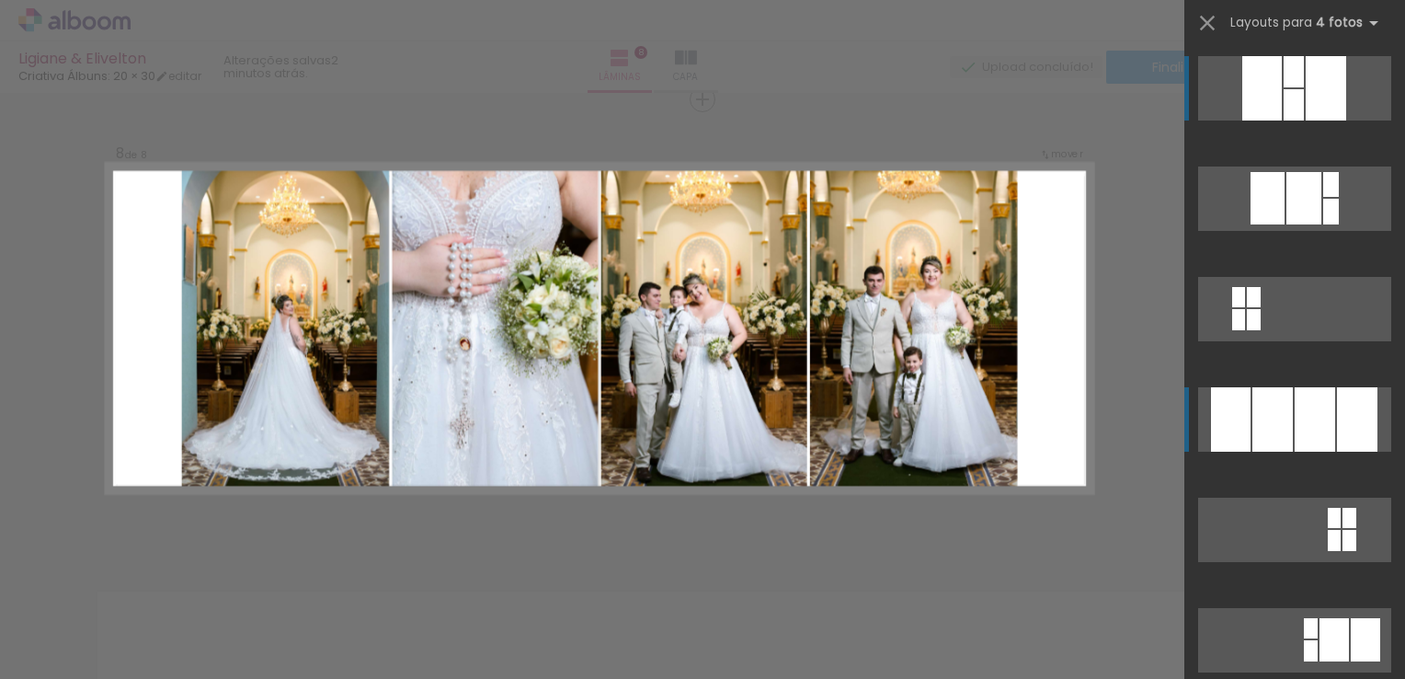
click at [1261, 434] on div at bounding box center [1273, 419] width 40 height 64
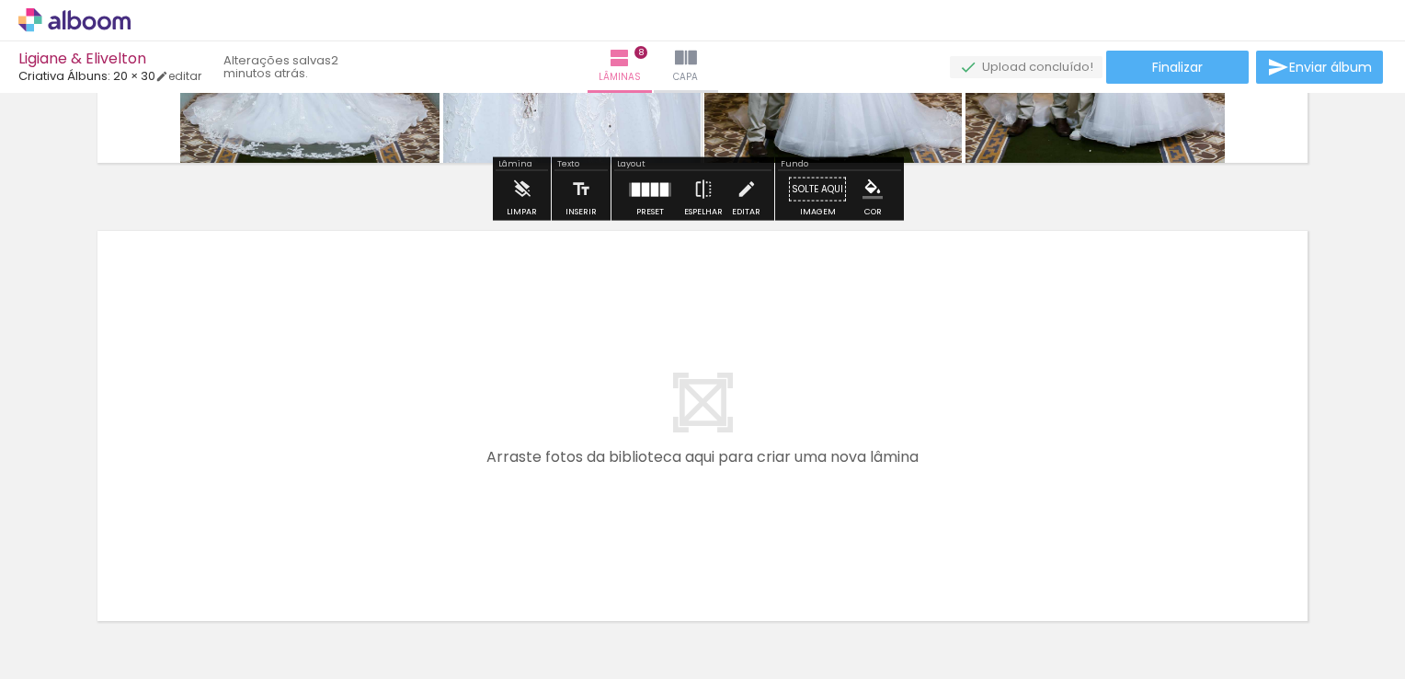
scroll to position [3598, 0]
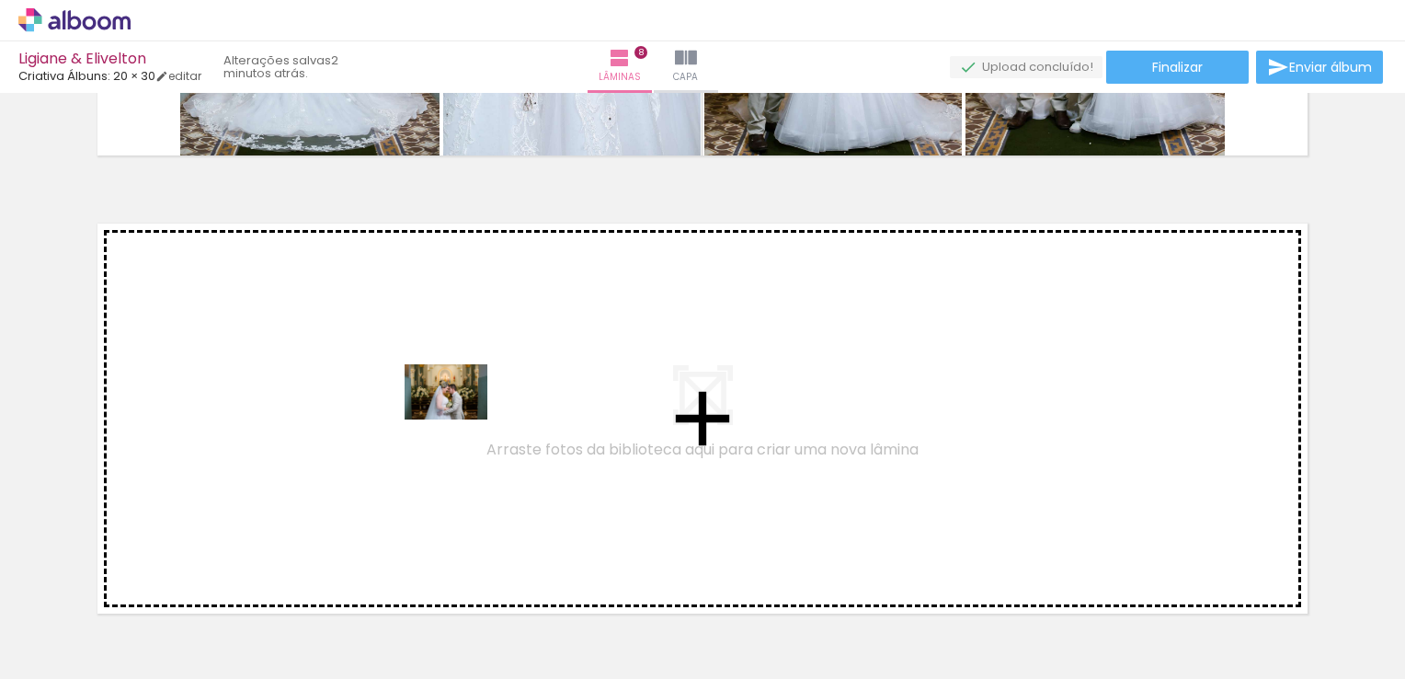
drag, startPoint x: 1107, startPoint y: 619, endPoint x: 452, endPoint y: 414, distance: 686.2
click at [452, 414] on quentale-workspace at bounding box center [702, 339] width 1405 height 679
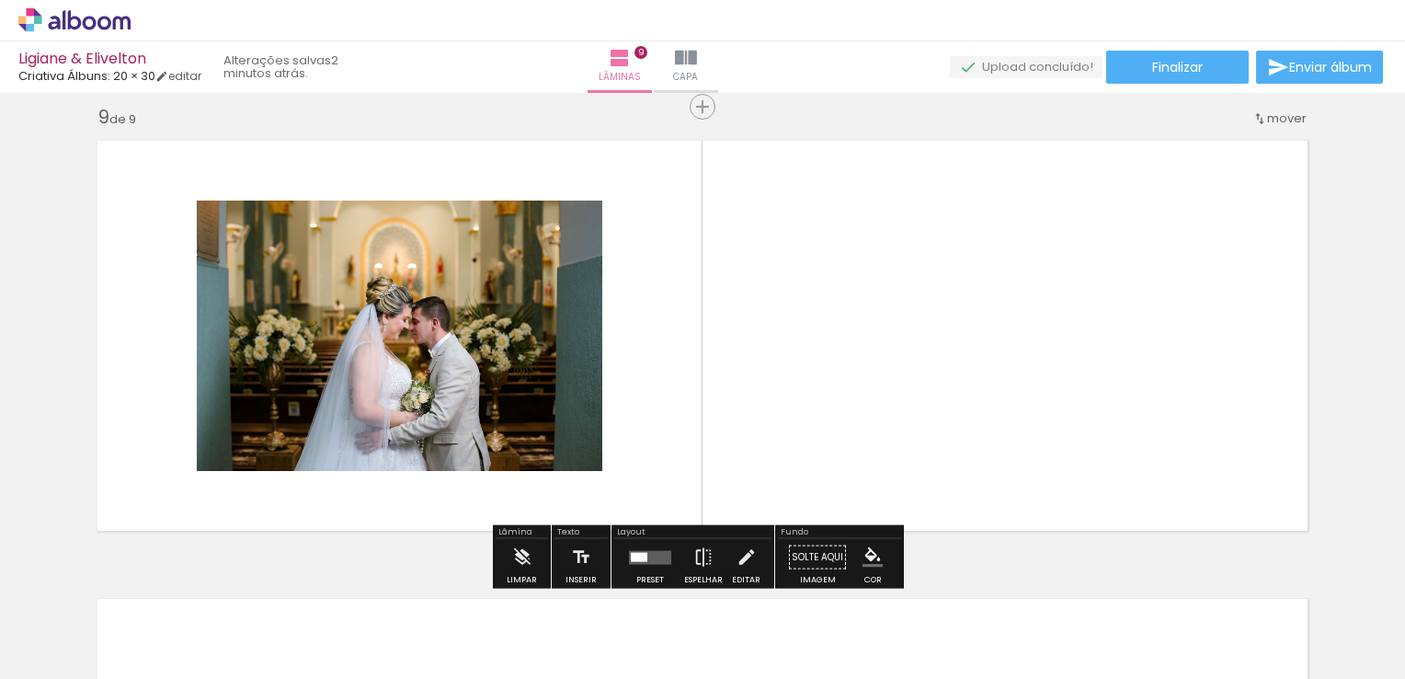
scroll to position [3687, 0]
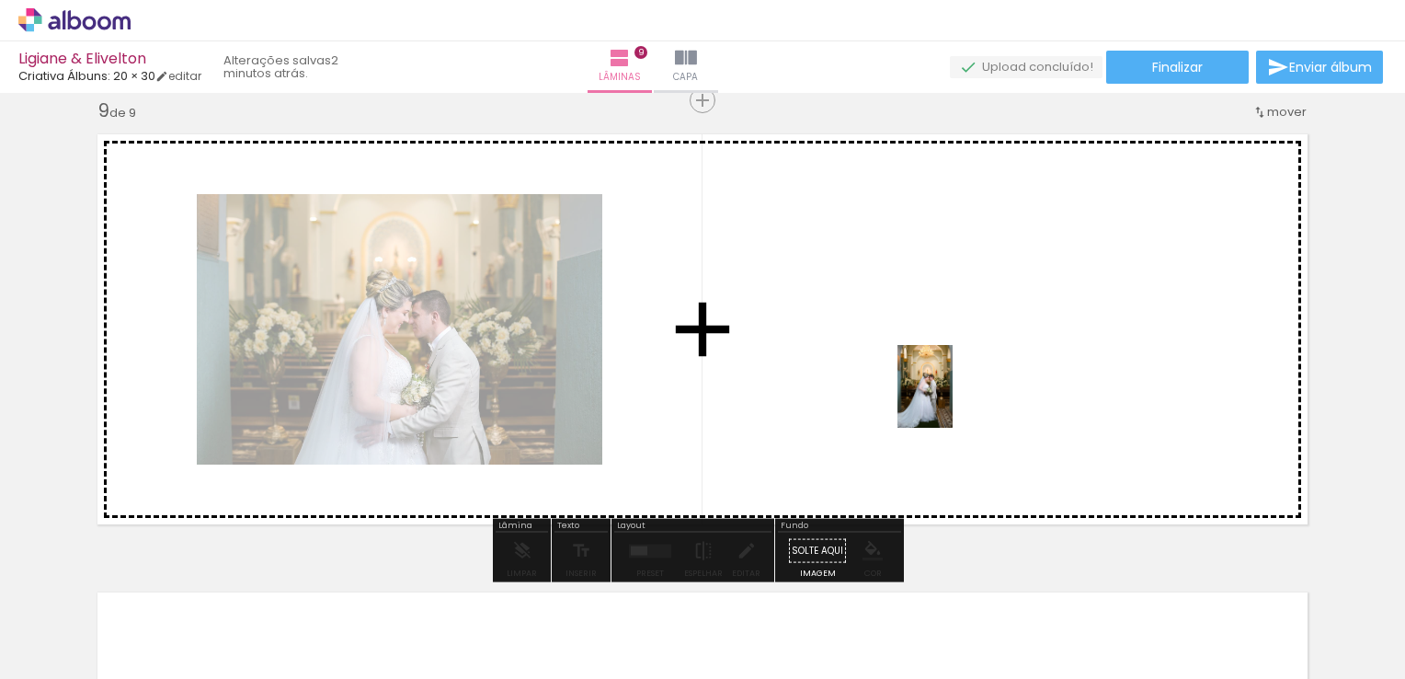
drag, startPoint x: 1137, startPoint y: 567, endPoint x: 947, endPoint y: 397, distance: 254.6
click at [947, 397] on quentale-workspace at bounding box center [702, 339] width 1405 height 679
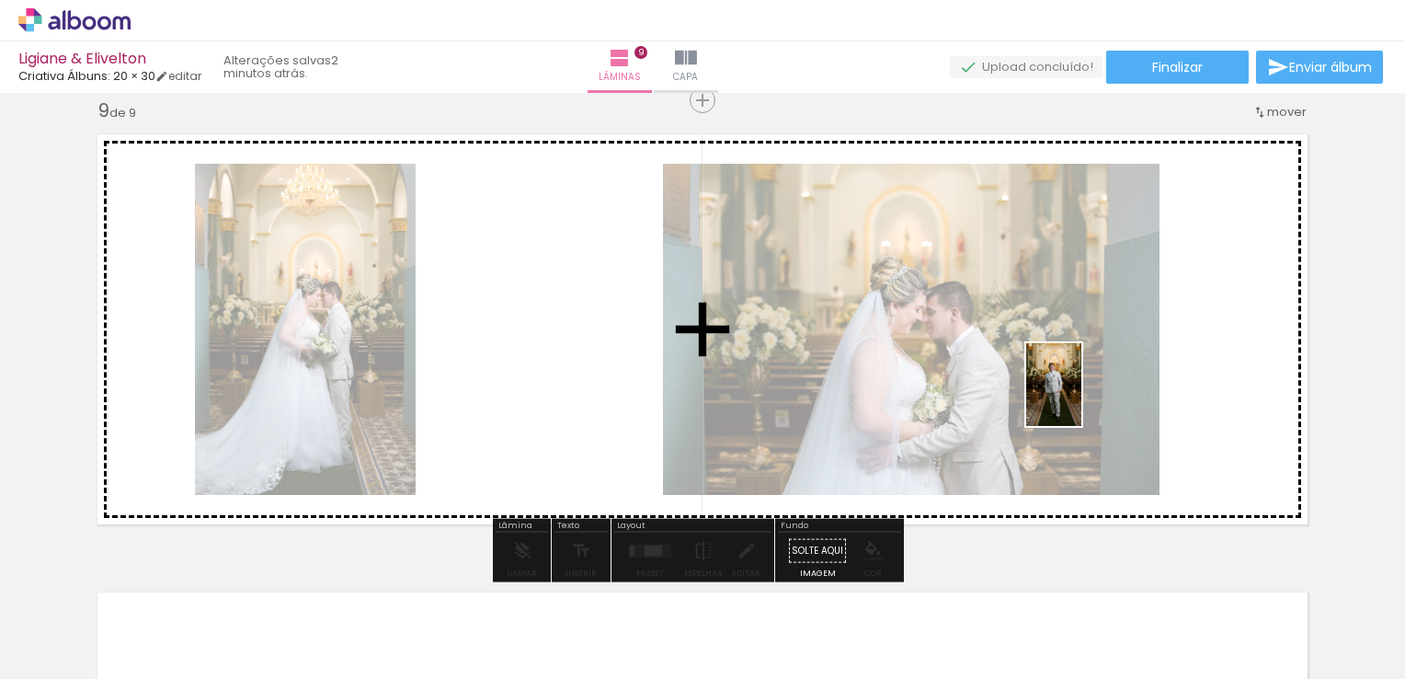
drag, startPoint x: 1297, startPoint y: 608, endPoint x: 1057, endPoint y: 389, distance: 324.9
click at [1057, 389] on quentale-workspace at bounding box center [702, 339] width 1405 height 679
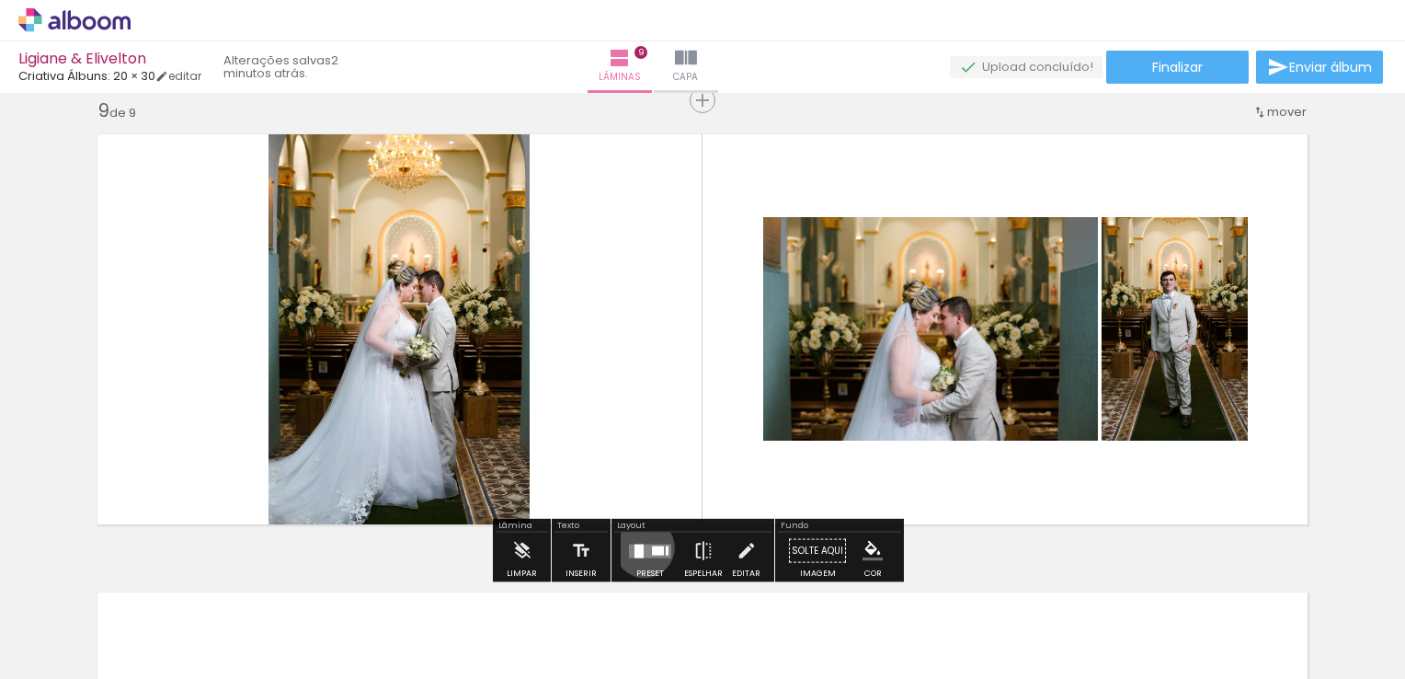
click at [640, 546] on quentale-layouter at bounding box center [650, 551] width 42 height 14
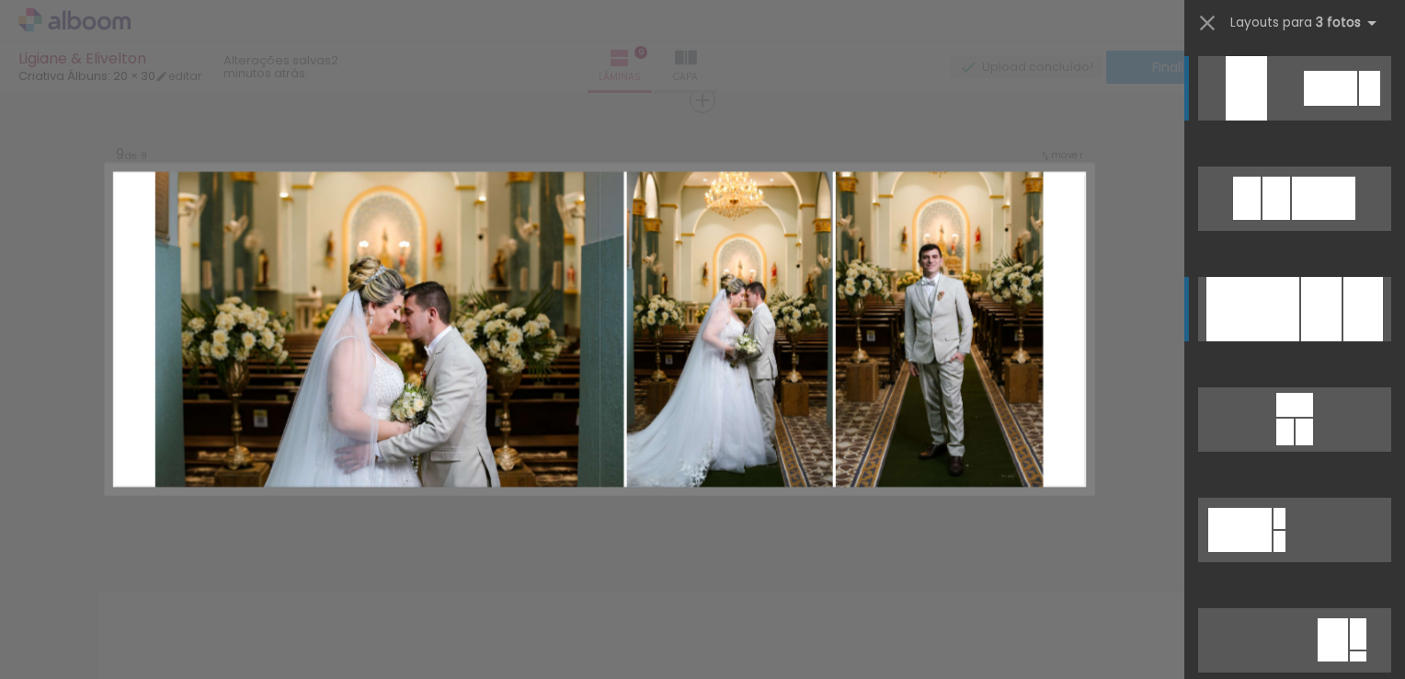
click at [1270, 297] on div at bounding box center [1253, 309] width 93 height 64
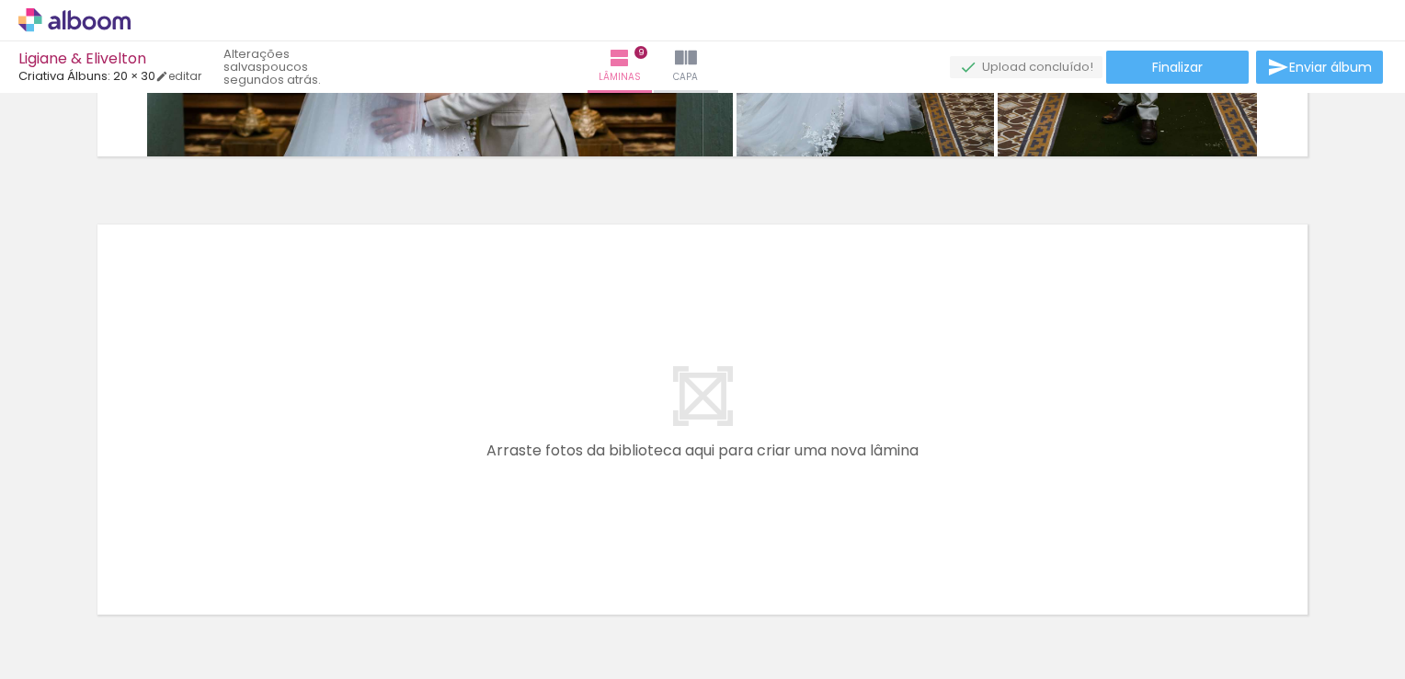
scroll to position [0, 3947]
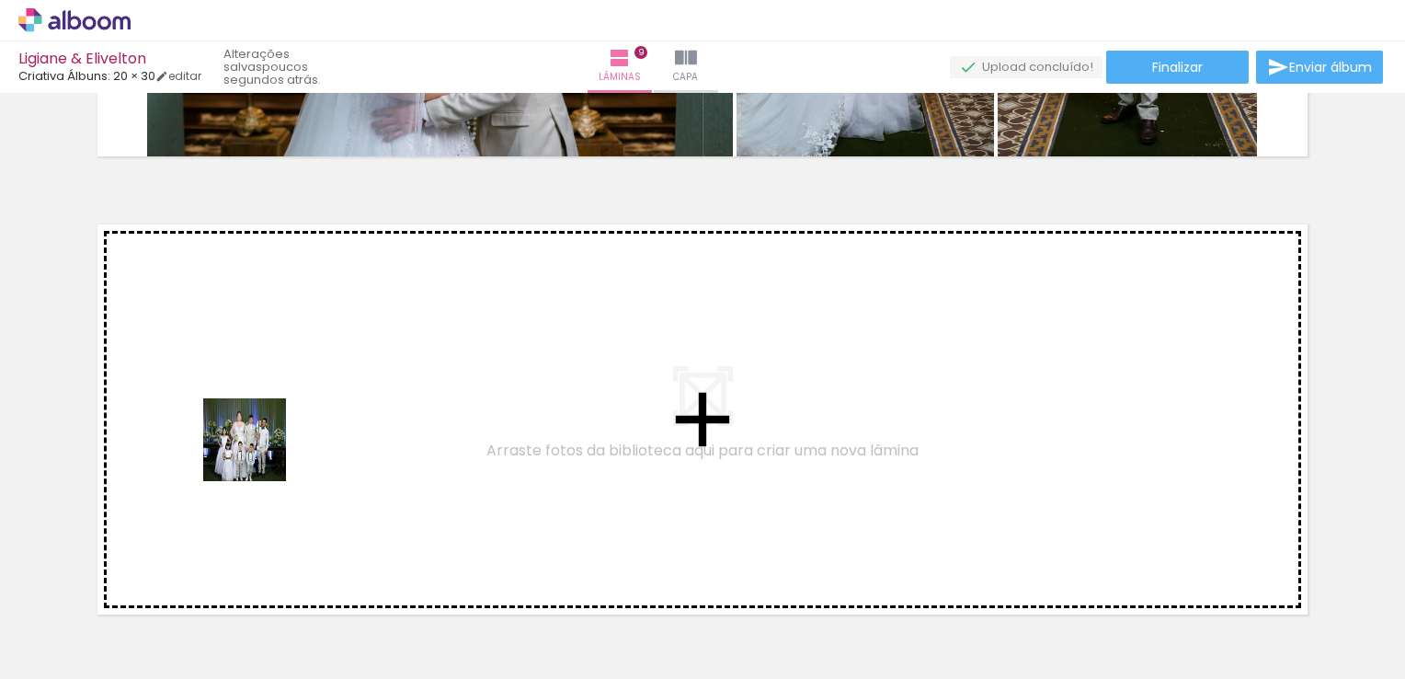
drag, startPoint x: 261, startPoint y: 628, endPoint x: 258, endPoint y: 402, distance: 226.3
click at [258, 402] on quentale-workspace at bounding box center [702, 339] width 1405 height 679
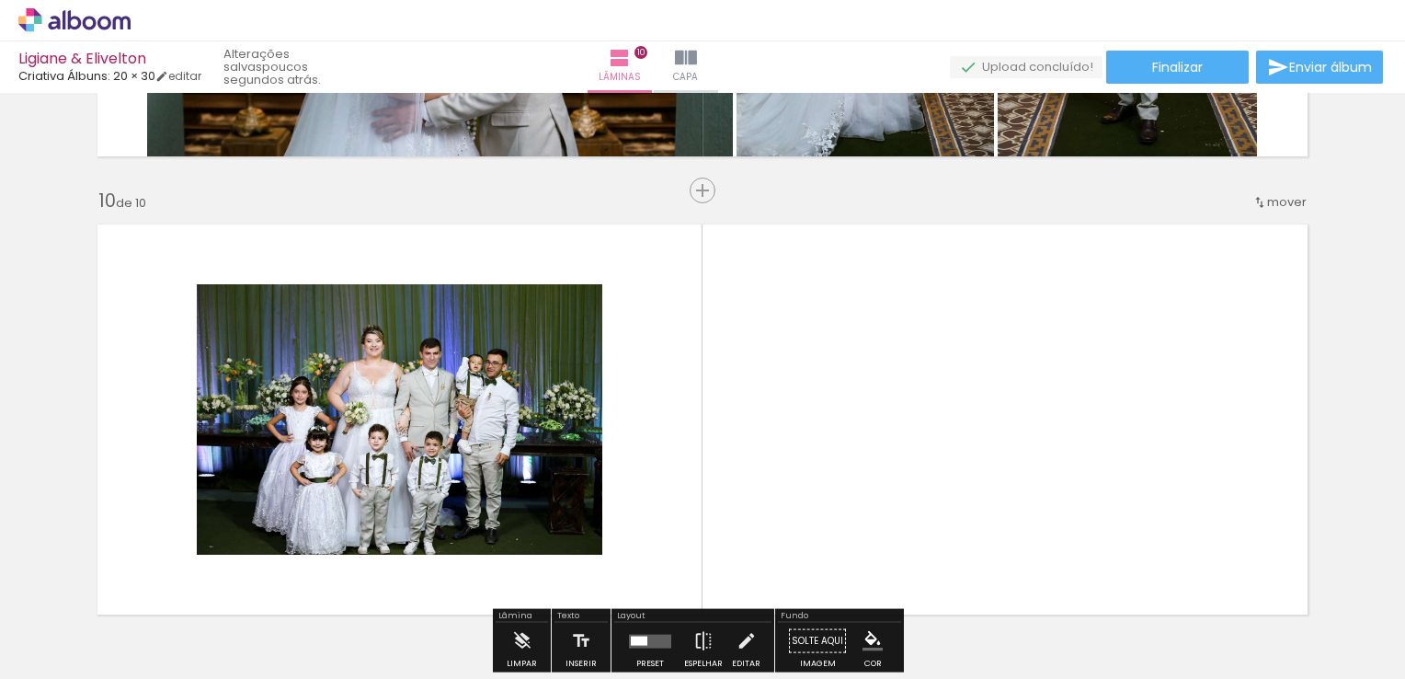
scroll to position [4146, 0]
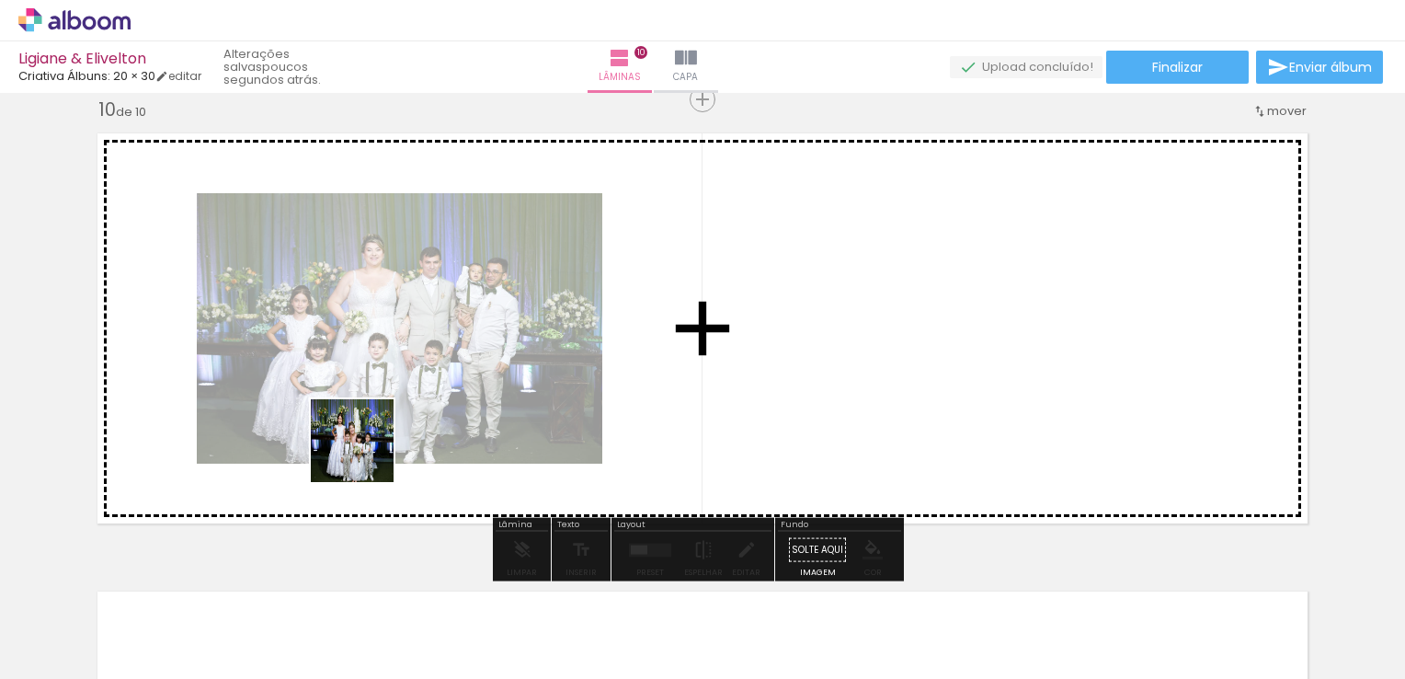
drag, startPoint x: 365, startPoint y: 624, endPoint x: 387, endPoint y: 484, distance: 141.5
click at [366, 410] on quentale-workspace at bounding box center [702, 339] width 1405 height 679
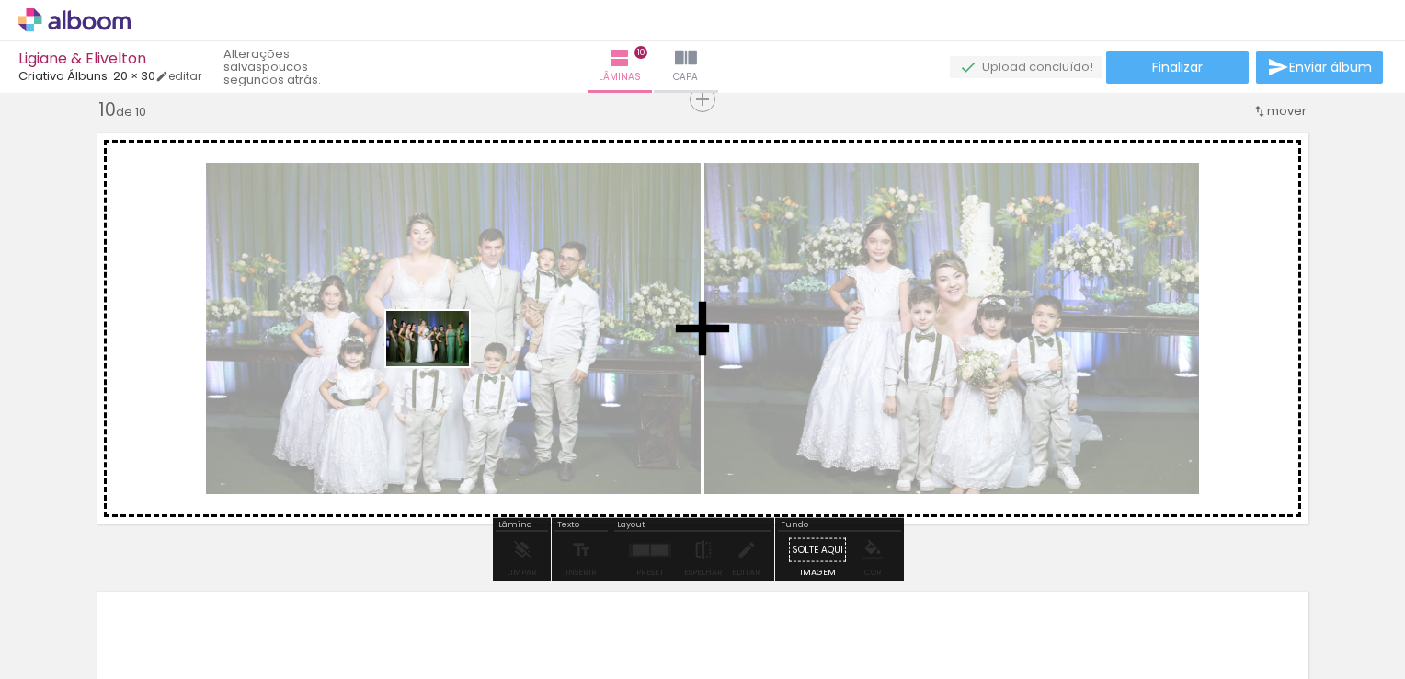
drag, startPoint x: 464, startPoint y: 634, endPoint x: 441, endPoint y: 366, distance: 268.5
click at [441, 366] on quentale-workspace at bounding box center [702, 339] width 1405 height 679
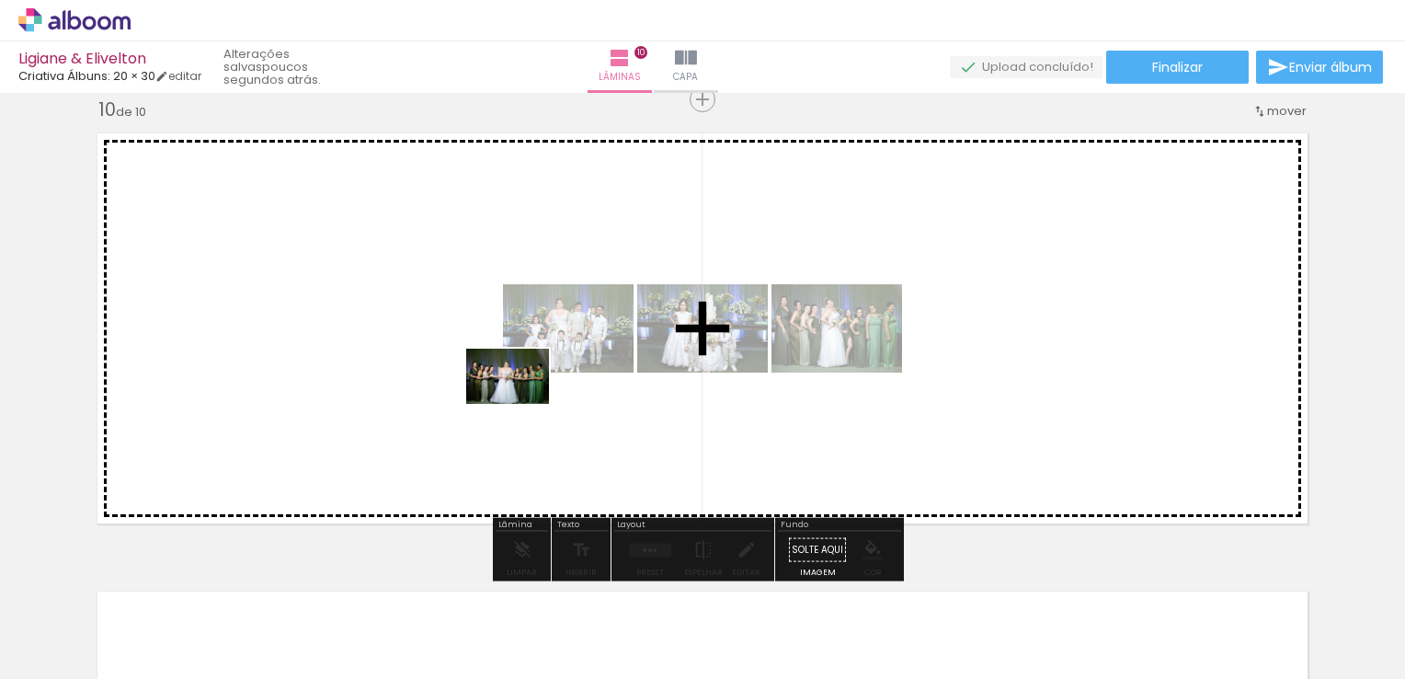
drag, startPoint x: 571, startPoint y: 616, endPoint x: 589, endPoint y: 515, distance: 102.7
click at [521, 402] on quentale-workspace at bounding box center [702, 339] width 1405 height 679
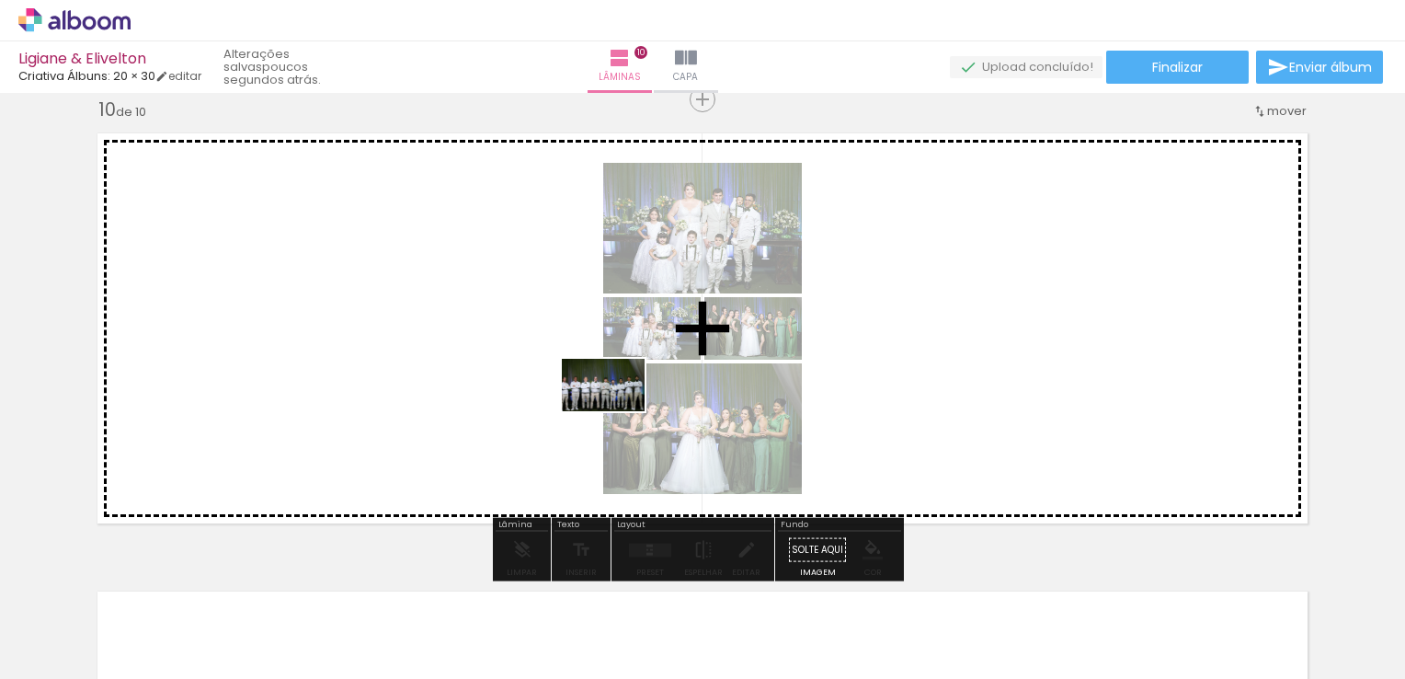
drag, startPoint x: 659, startPoint y: 632, endPoint x: 666, endPoint y: 454, distance: 177.7
click at [607, 391] on quentale-workspace at bounding box center [702, 339] width 1405 height 679
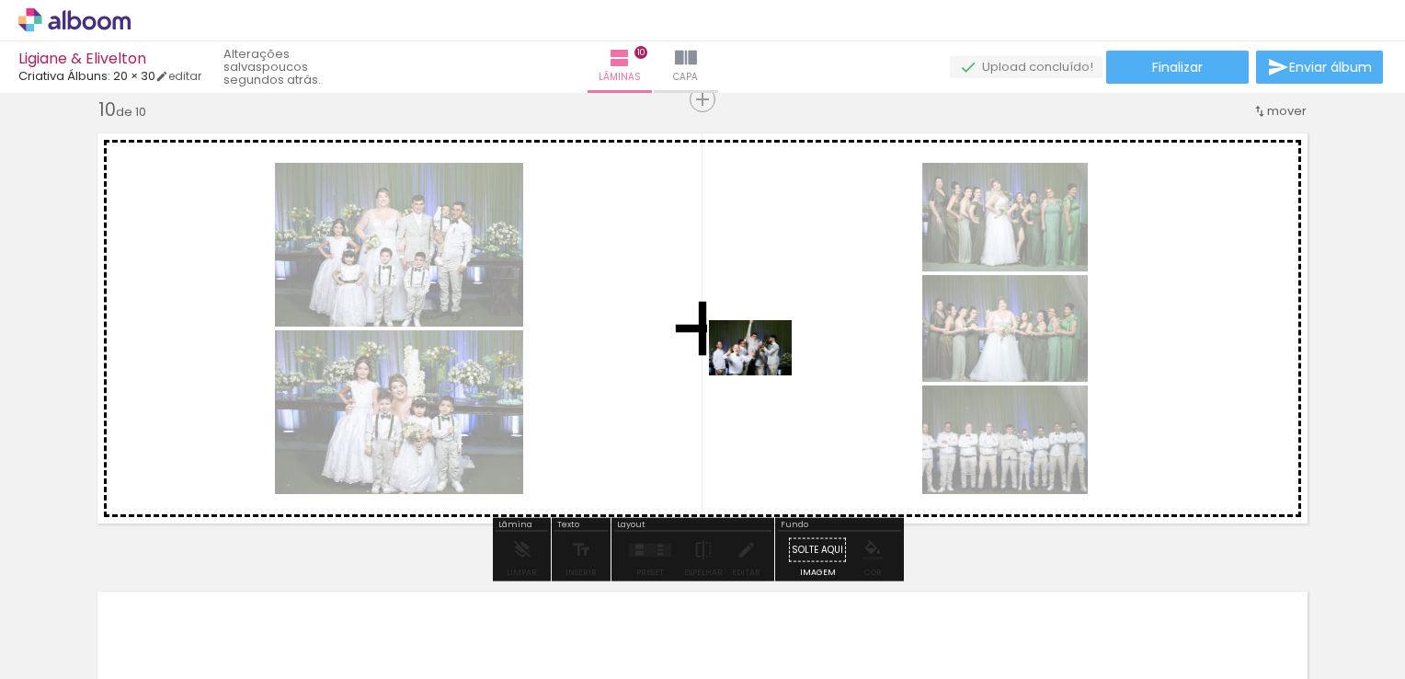
drag, startPoint x: 784, startPoint y: 622, endPoint x: 764, endPoint y: 375, distance: 247.2
click at [764, 375] on quentale-workspace at bounding box center [702, 339] width 1405 height 679
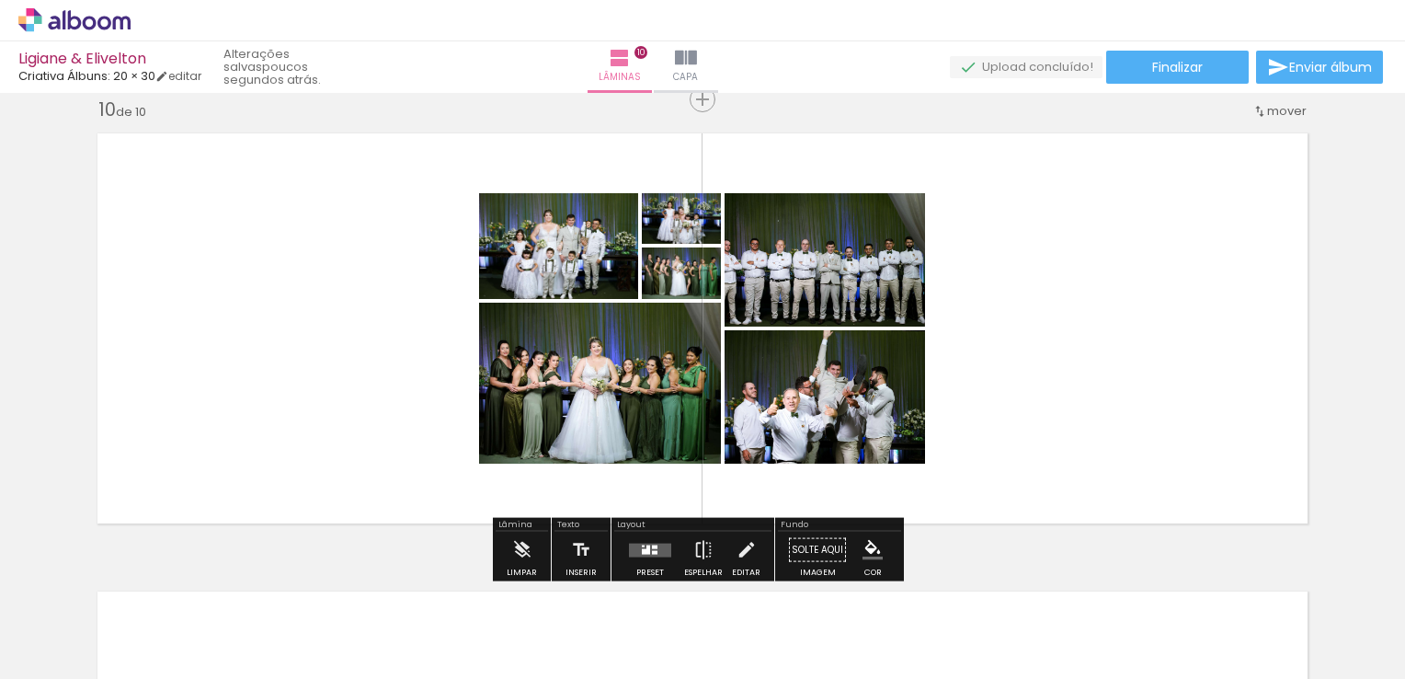
click at [649, 556] on quentale-layouter at bounding box center [650, 550] width 42 height 14
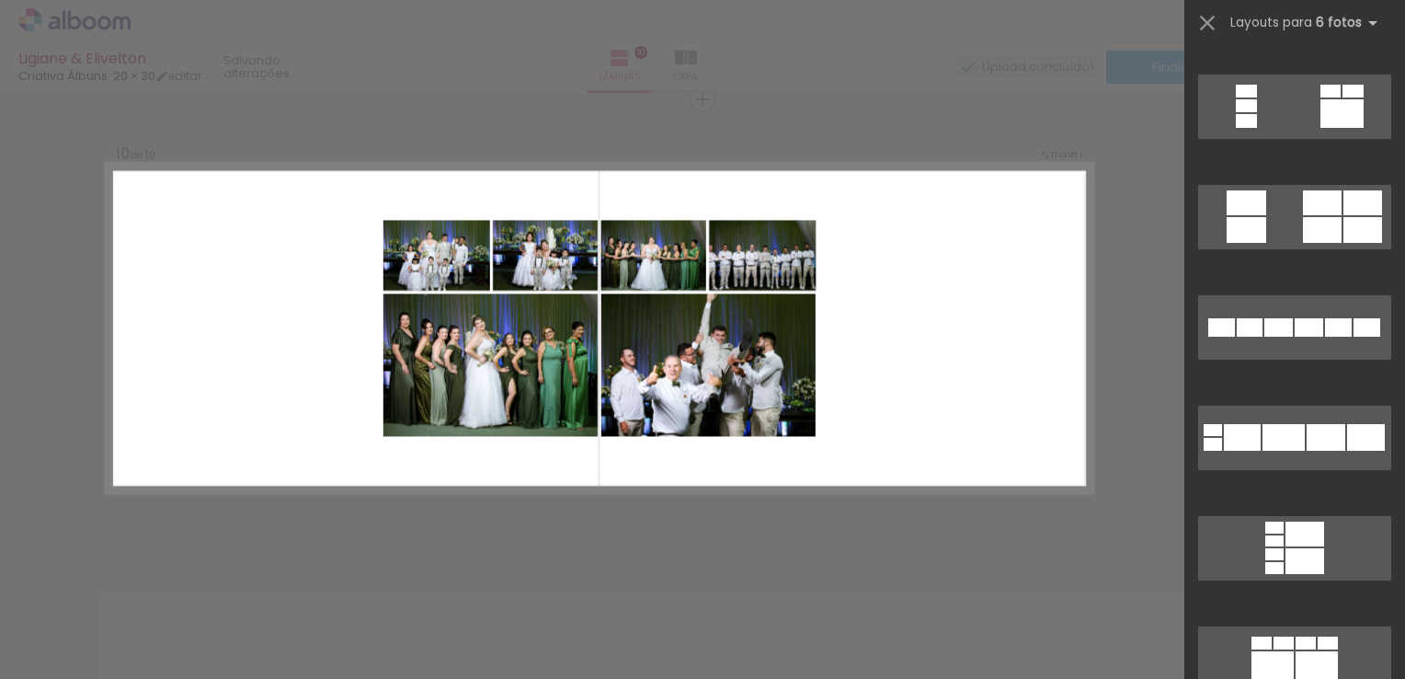
scroll to position [3082, 0]
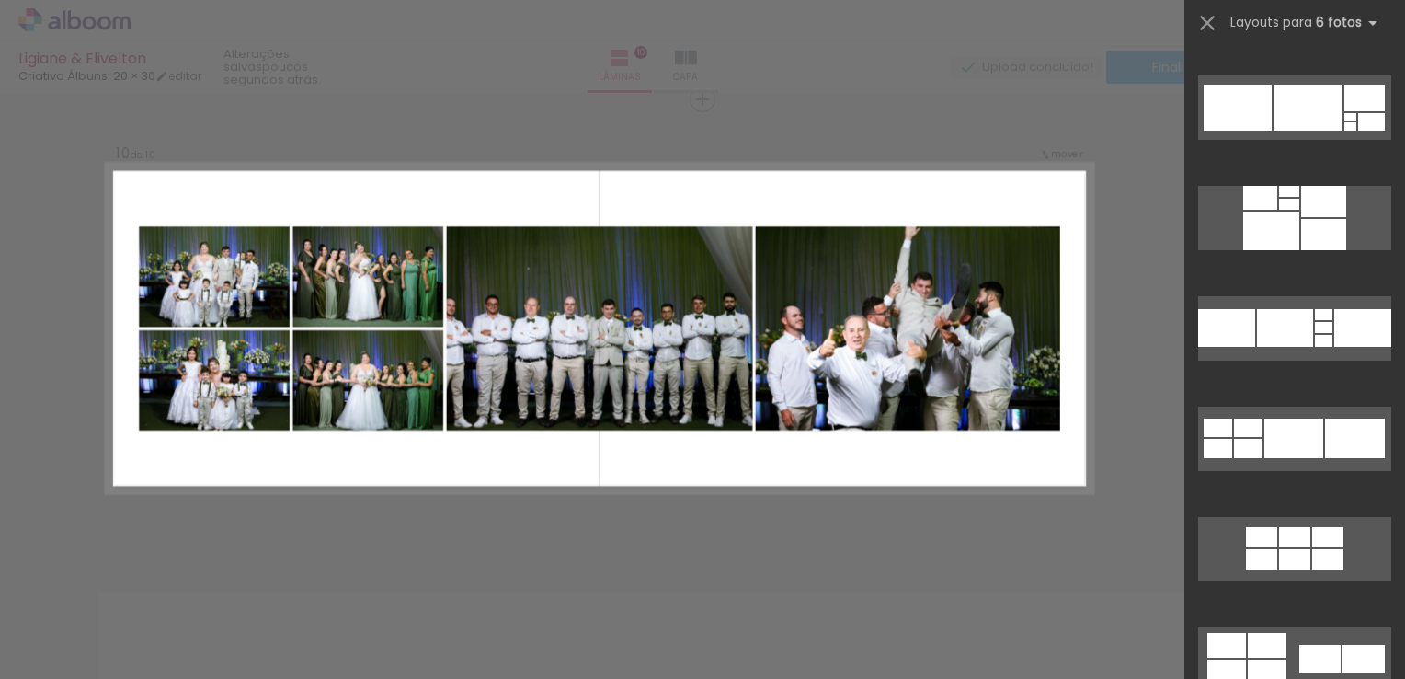
scroll to position [5058, 0]
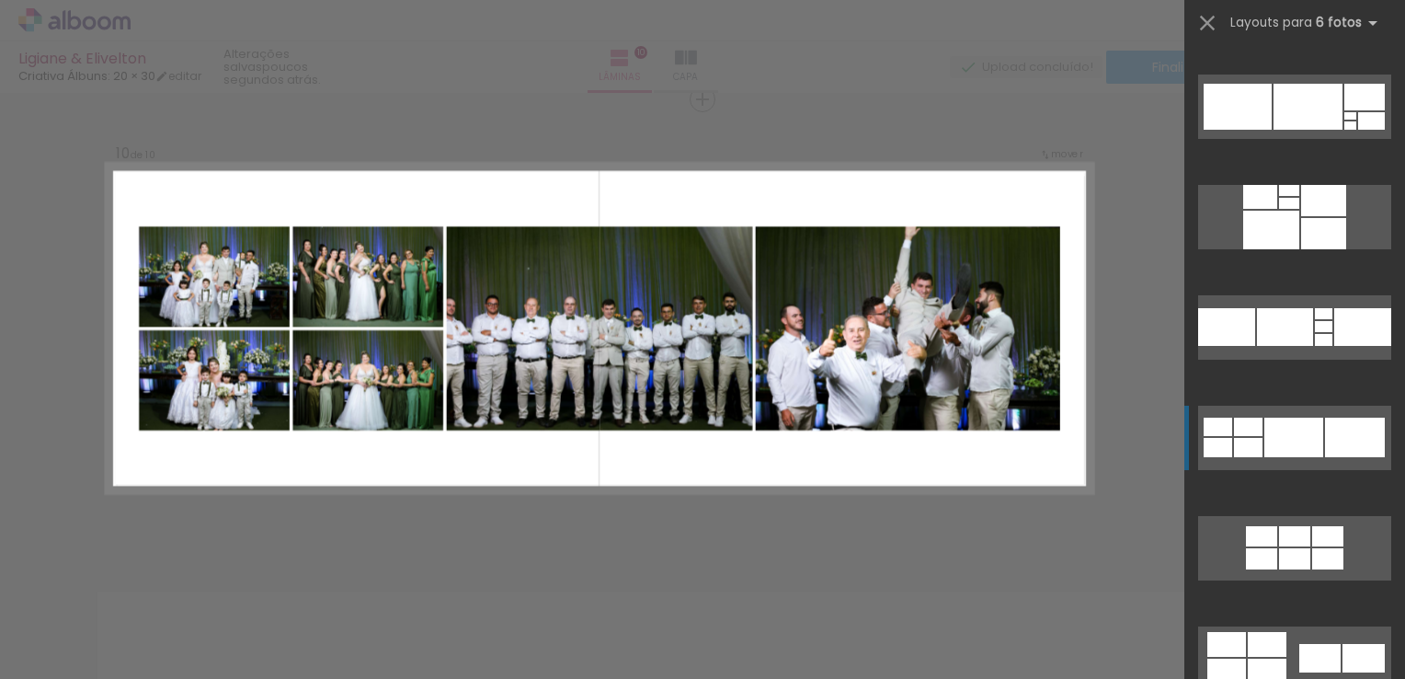
click at [1256, 440] on quentale-layouter at bounding box center [1294, 438] width 193 height 64
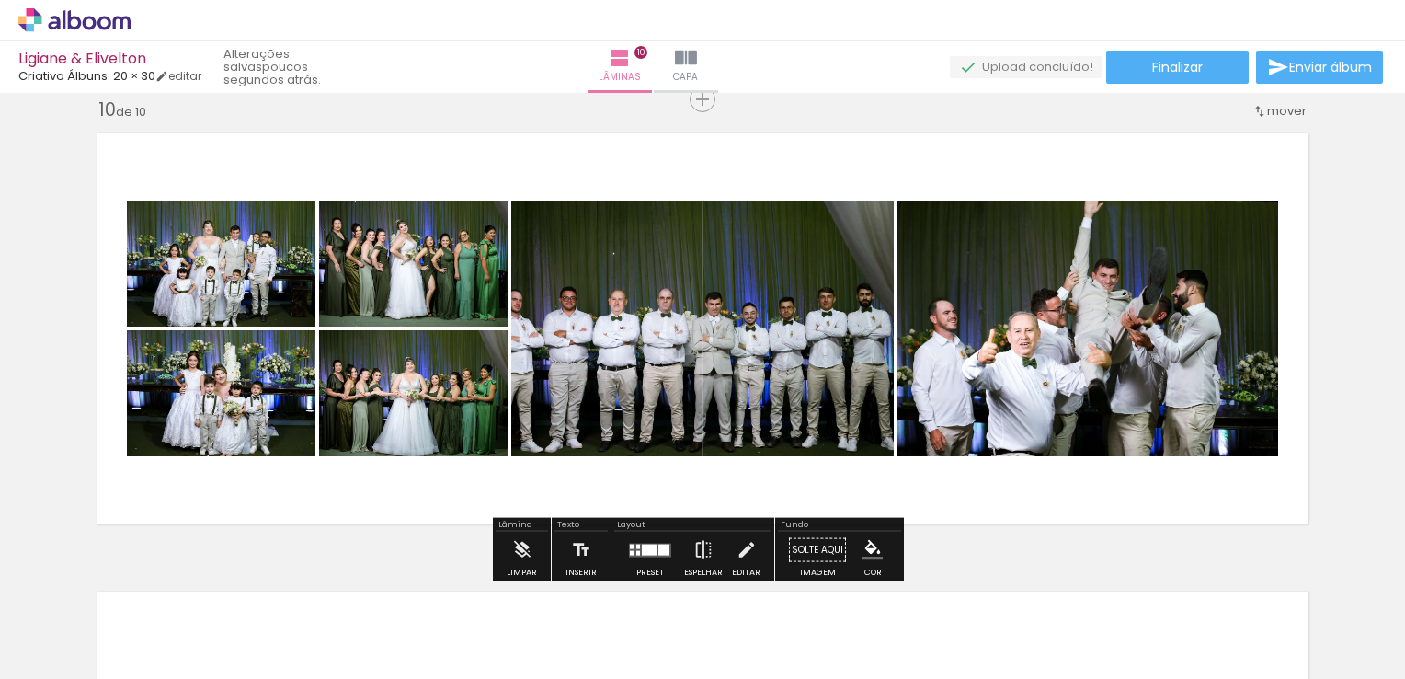
click at [630, 550] on div at bounding box center [632, 552] width 5 height 5
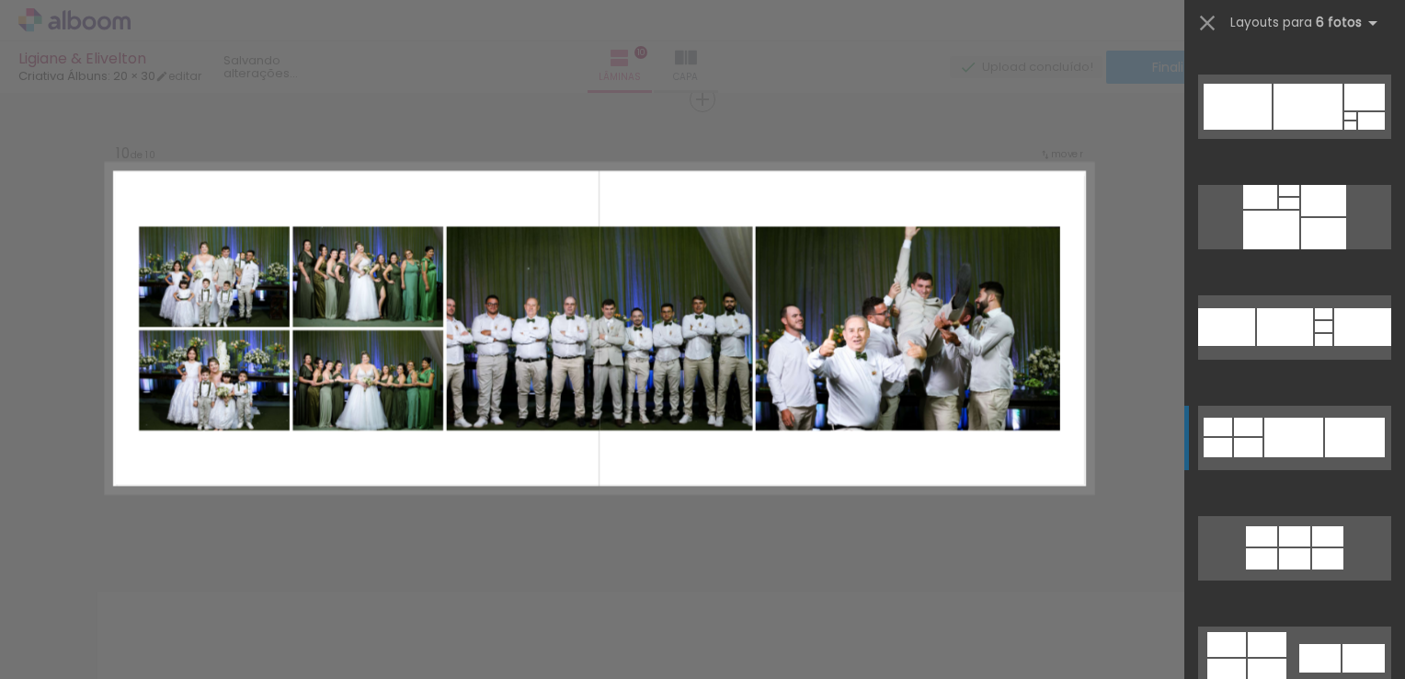
scroll to position [5408, 0]
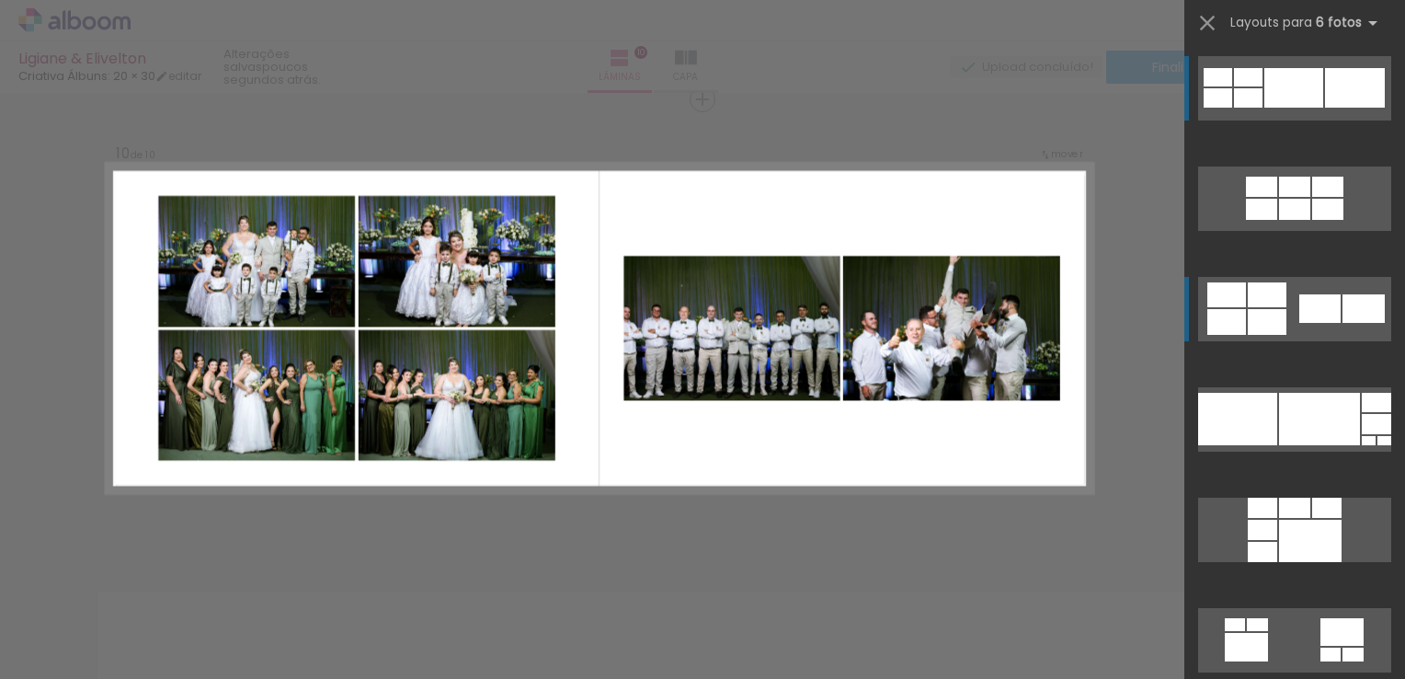
click at [1288, 300] on quentale-layouter at bounding box center [1294, 309] width 193 height 64
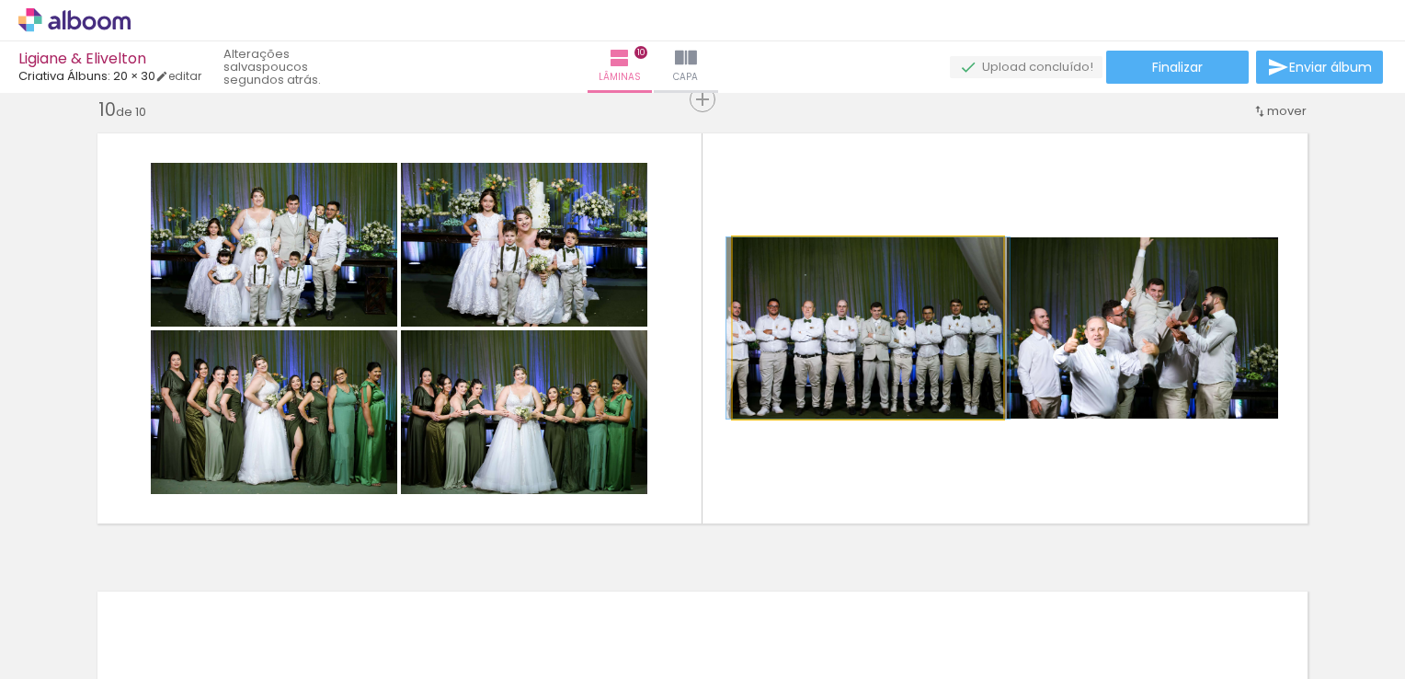
click at [881, 380] on quentale-photo at bounding box center [868, 327] width 270 height 181
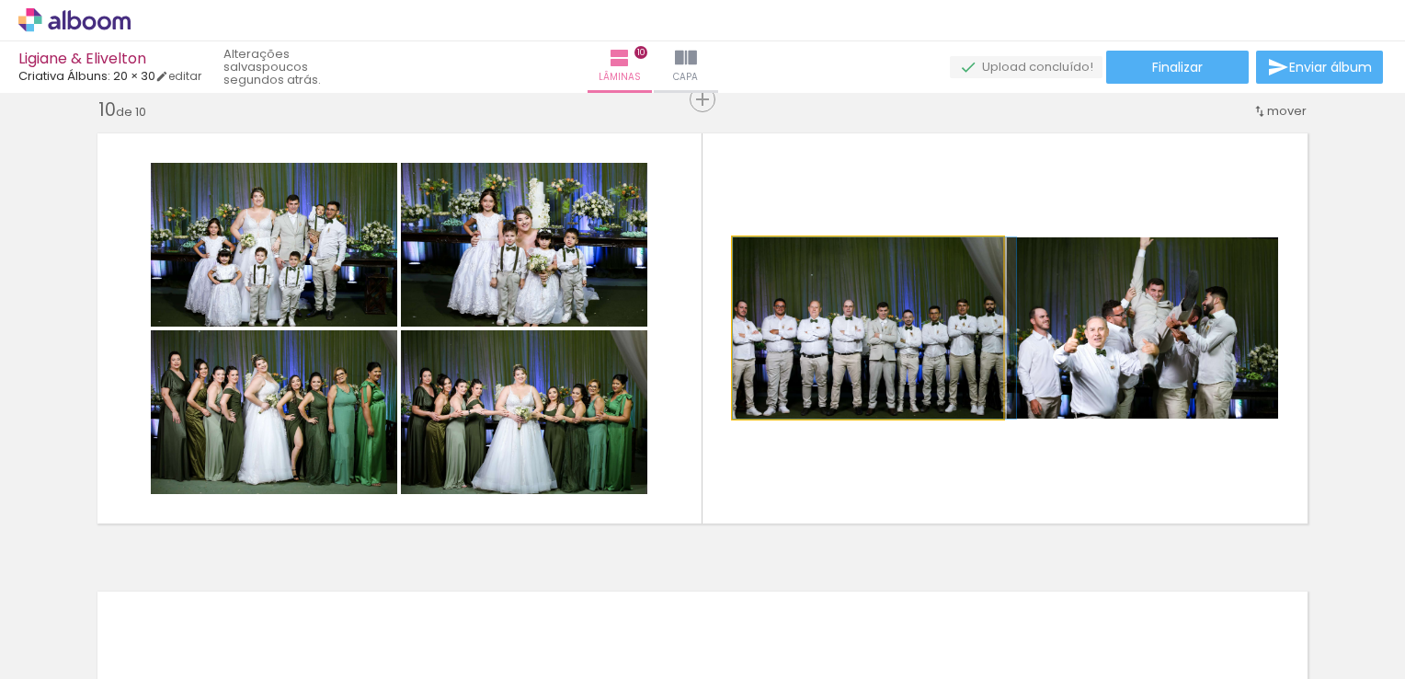
drag, startPoint x: 856, startPoint y: 372, endPoint x: 888, endPoint y: 370, distance: 31.4
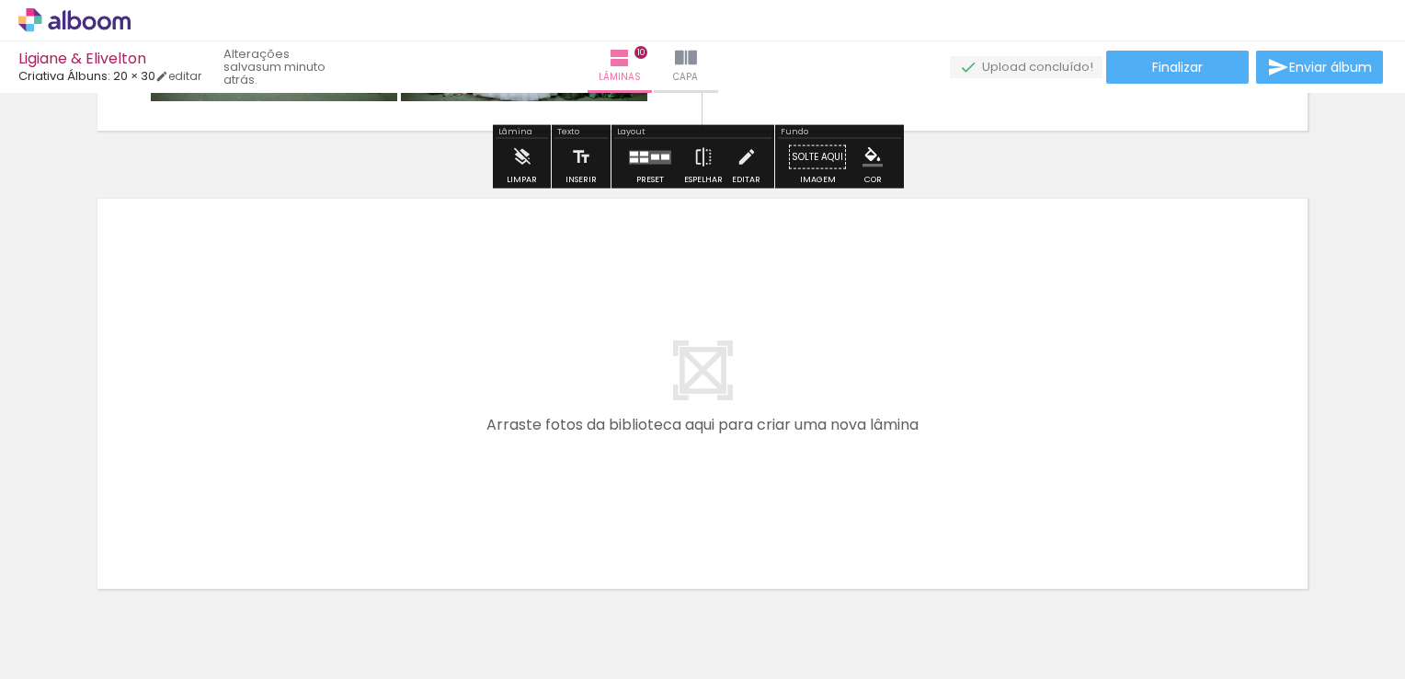
scroll to position [4606, 0]
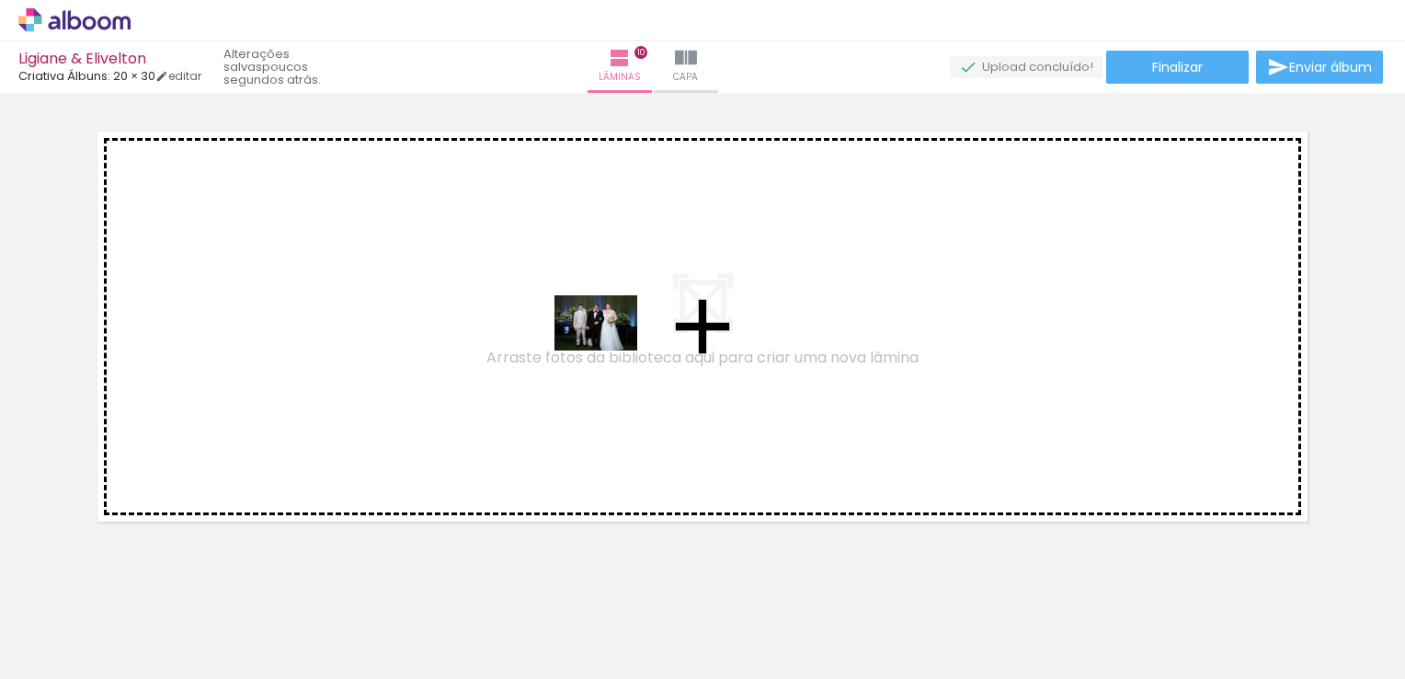
drag, startPoint x: 881, startPoint y: 608, endPoint x: 610, endPoint y: 350, distance: 374.1
click at [610, 350] on quentale-workspace at bounding box center [702, 339] width 1405 height 679
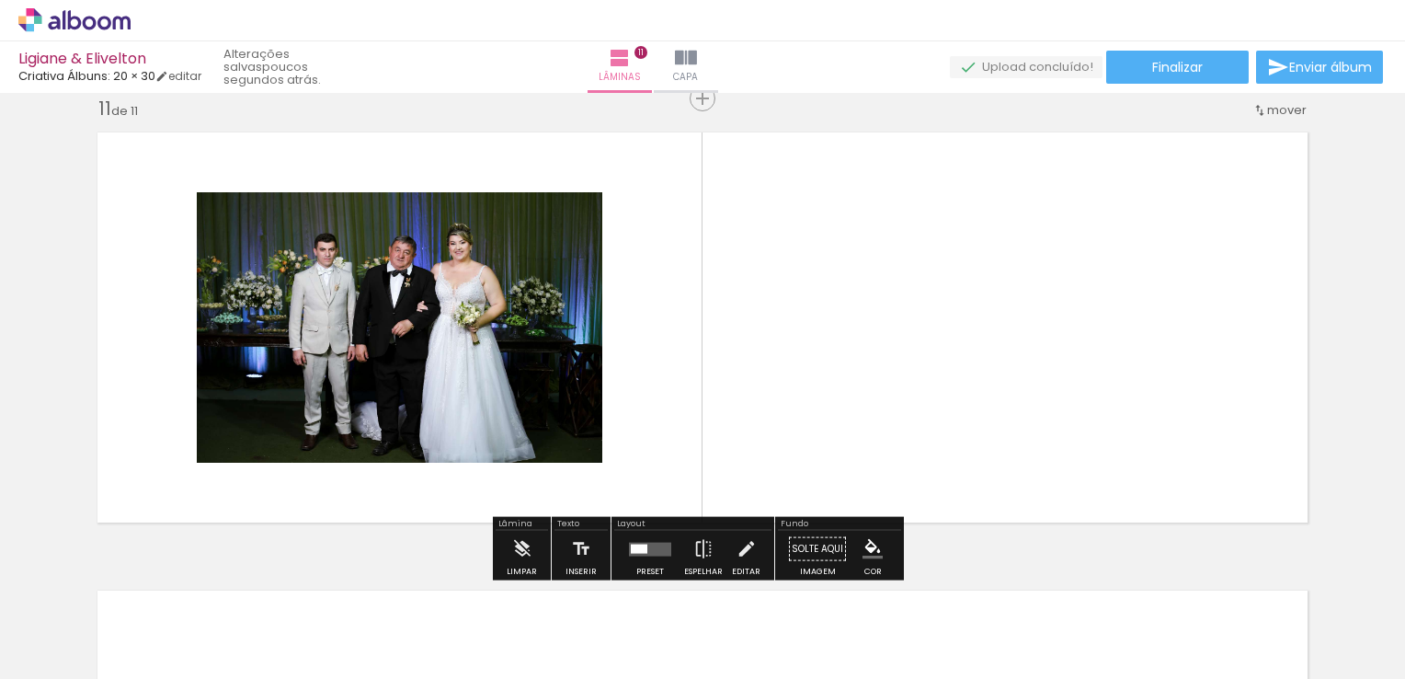
scroll to position [4603, 0]
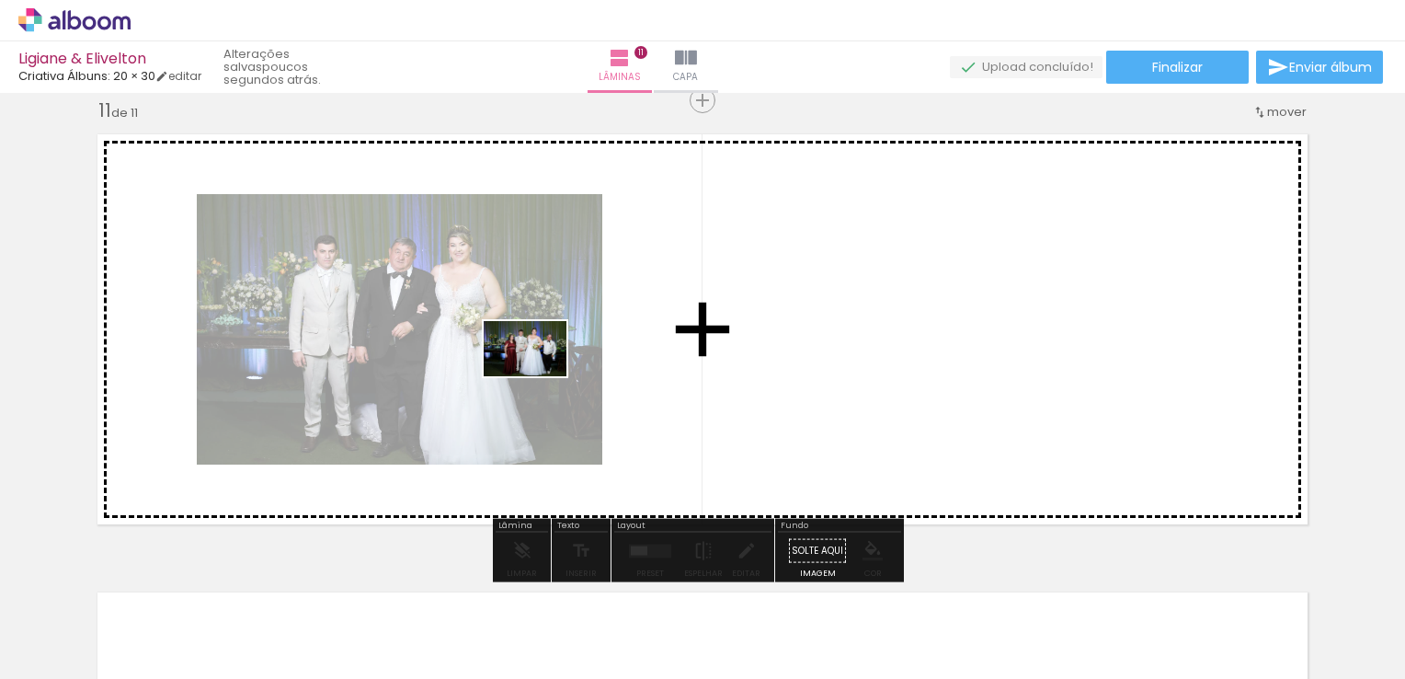
drag, startPoint x: 986, startPoint y: 623, endPoint x: 518, endPoint y: 359, distance: 537.4
click at [518, 359] on quentale-workspace at bounding box center [702, 339] width 1405 height 679
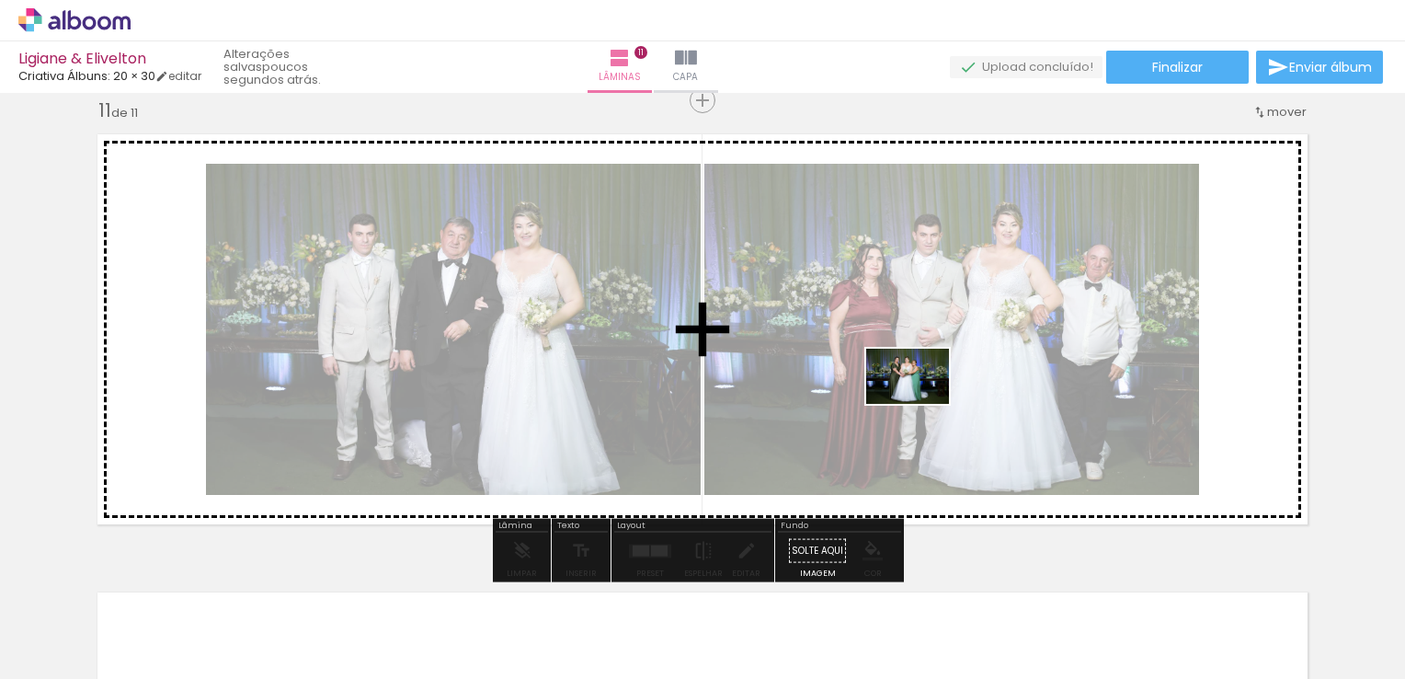
drag, startPoint x: 1093, startPoint y: 631, endPoint x: 921, endPoint y: 404, distance: 284.9
click at [921, 404] on quentale-workspace at bounding box center [702, 339] width 1405 height 679
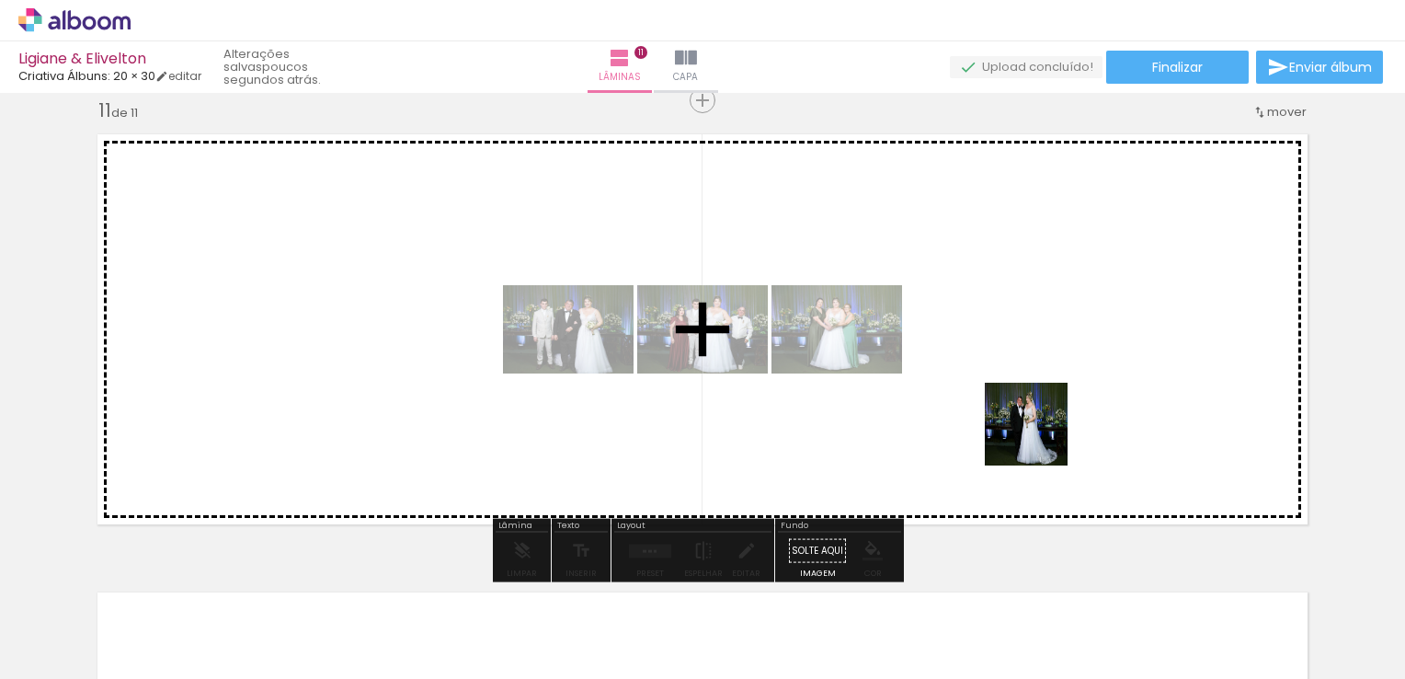
drag, startPoint x: 1177, startPoint y: 617, endPoint x: 1015, endPoint y: 401, distance: 270.0
click at [1015, 403] on quentale-workspace at bounding box center [702, 339] width 1405 height 679
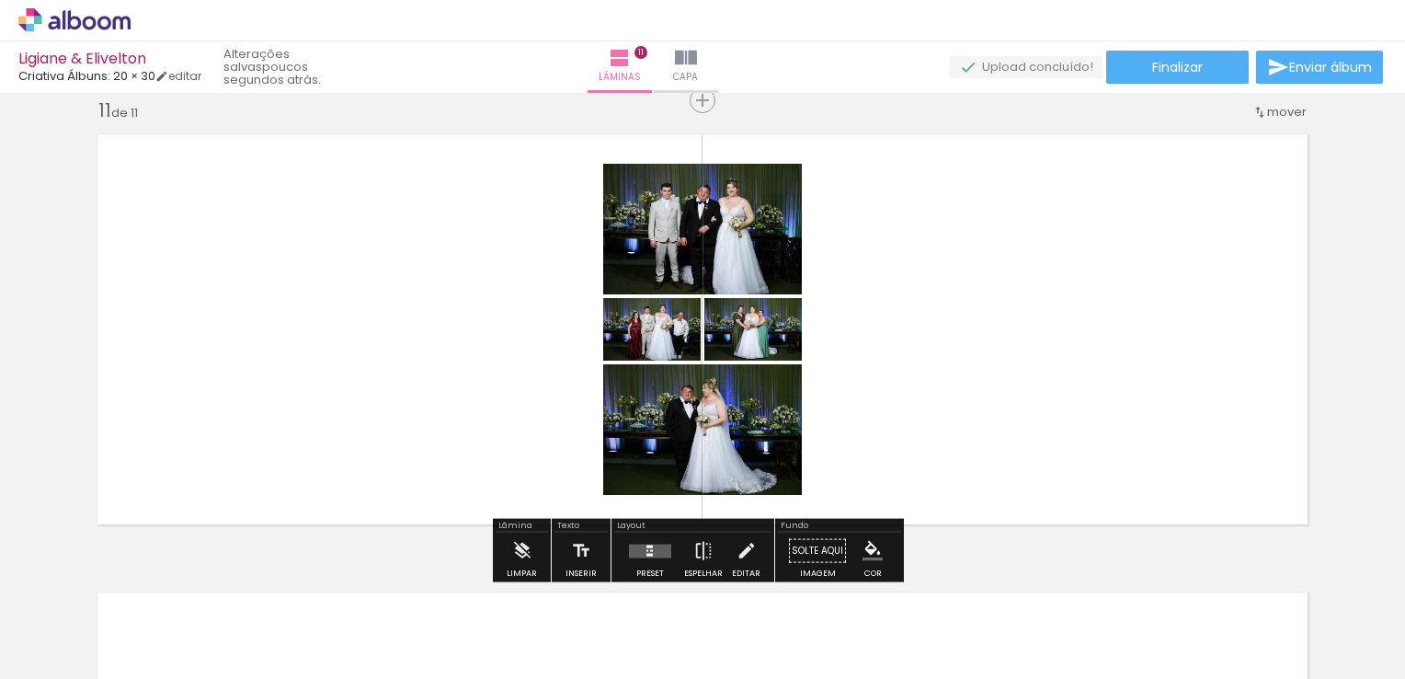
click at [650, 549] on div at bounding box center [651, 550] width 3 height 2
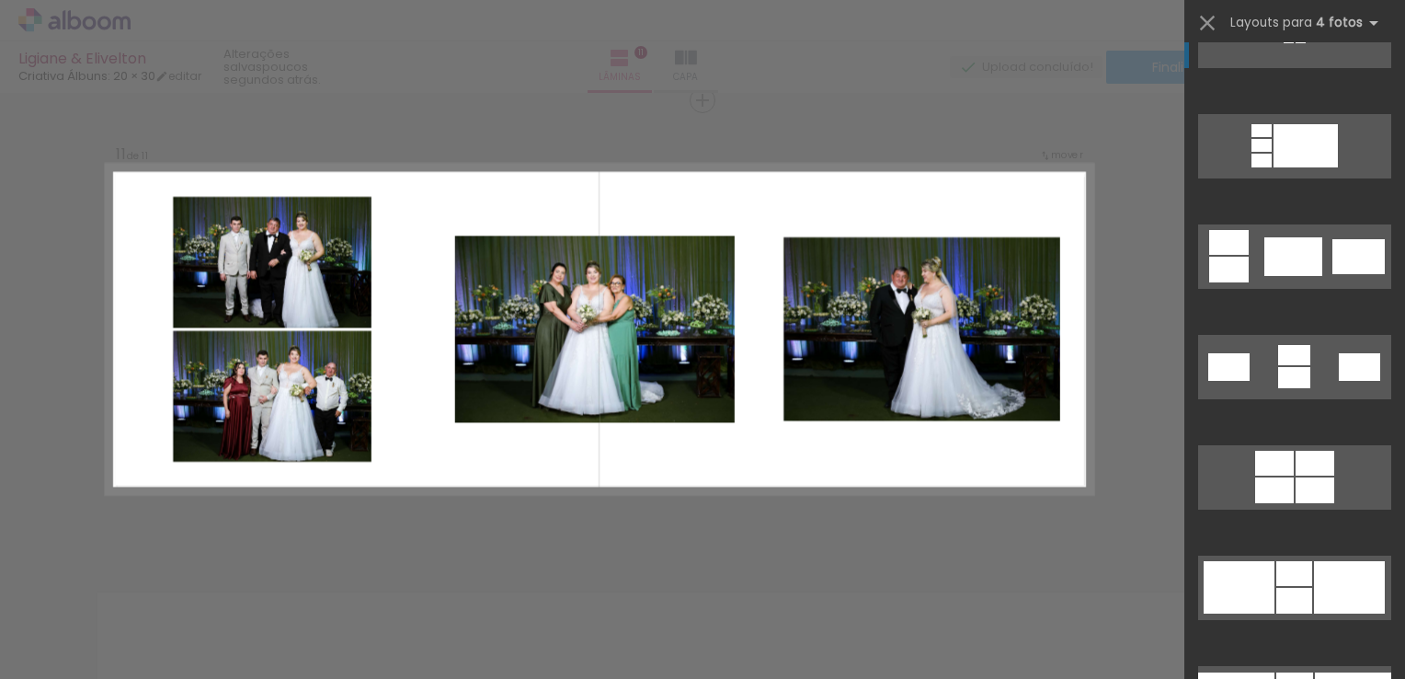
scroll to position [3035, 0]
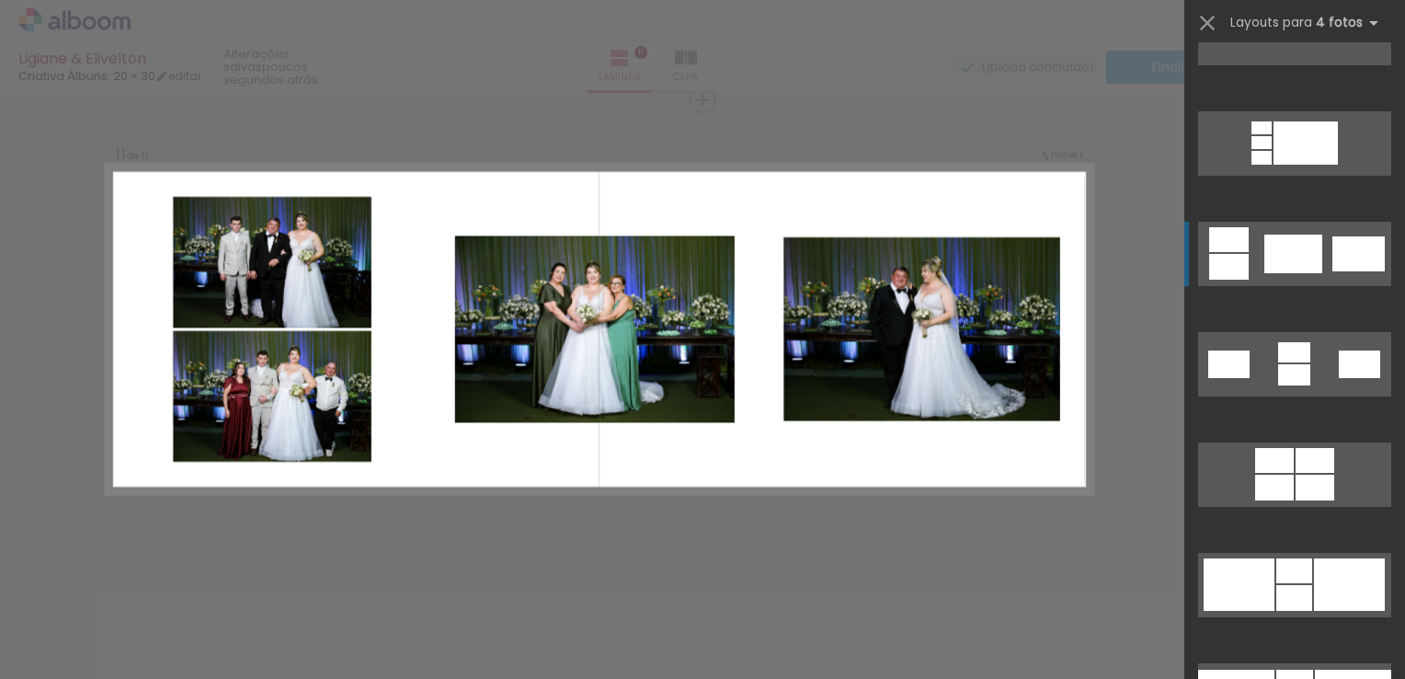
click at [1225, 279] on div at bounding box center [1229, 267] width 40 height 26
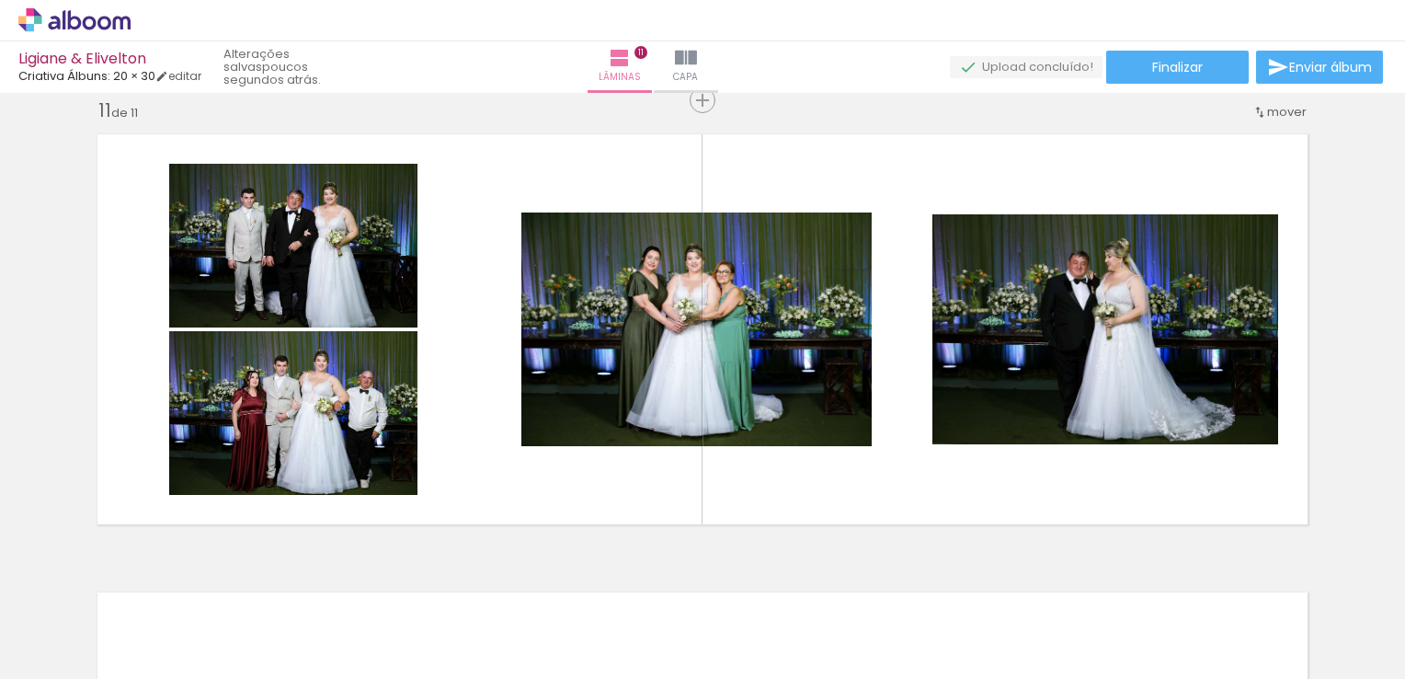
scroll to position [0, 3947]
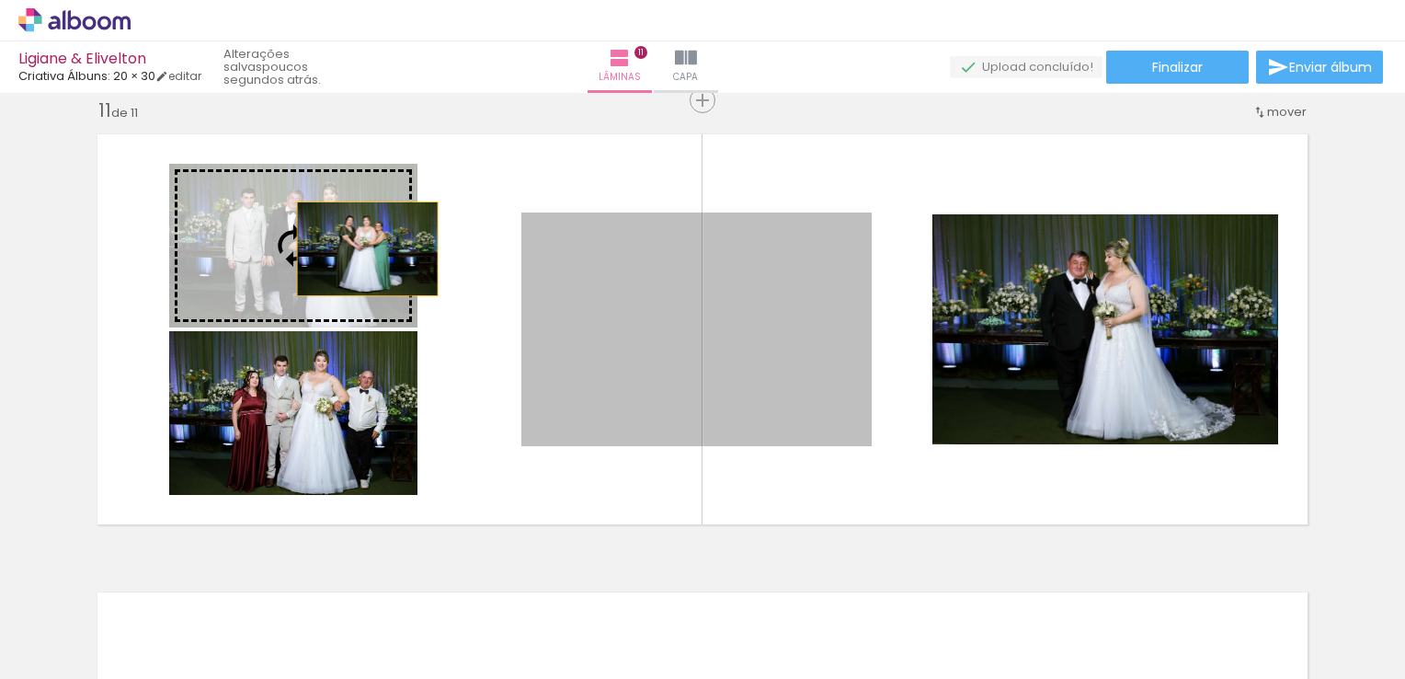
drag, startPoint x: 692, startPoint y: 343, endPoint x: 361, endPoint y: 248, distance: 344.4
click at [0, 0] on slot at bounding box center [0, 0] width 0 height 0
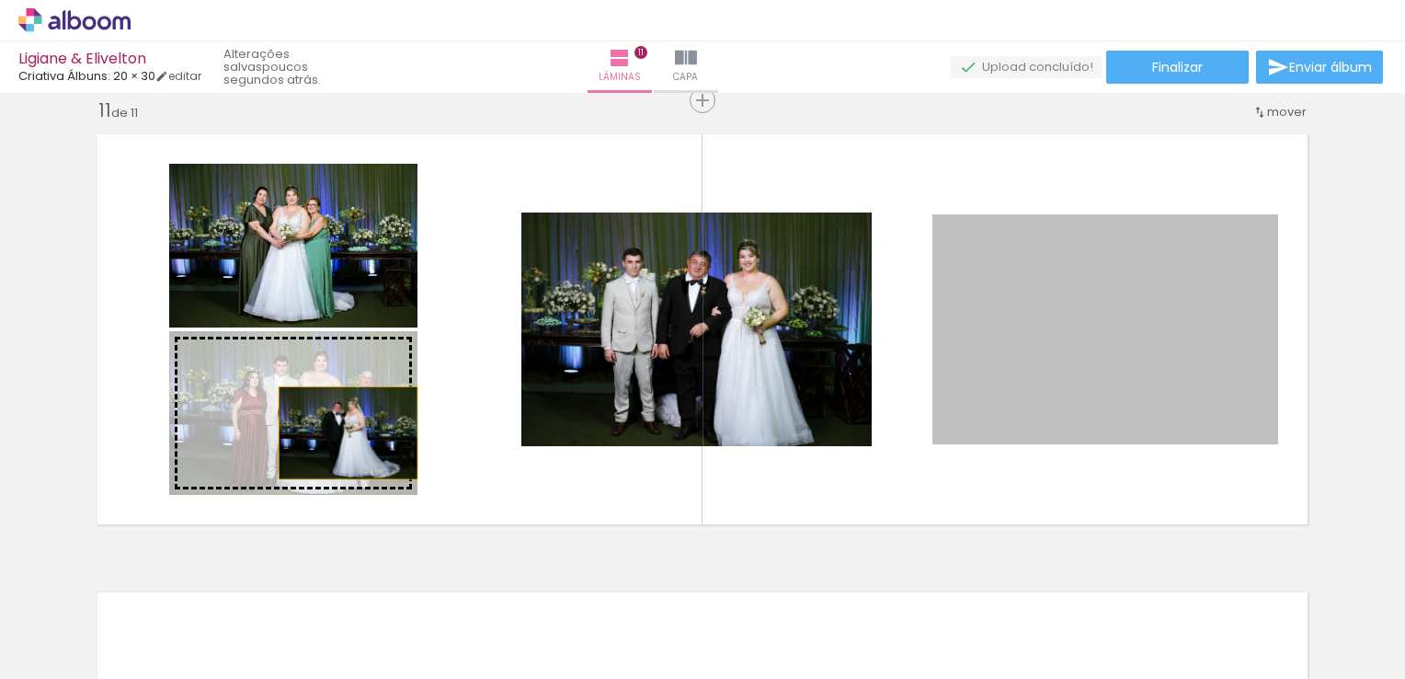
drag, startPoint x: 1048, startPoint y: 374, endPoint x: 328, endPoint y: 432, distance: 722.5
click at [0, 0] on slot at bounding box center [0, 0] width 0 height 0
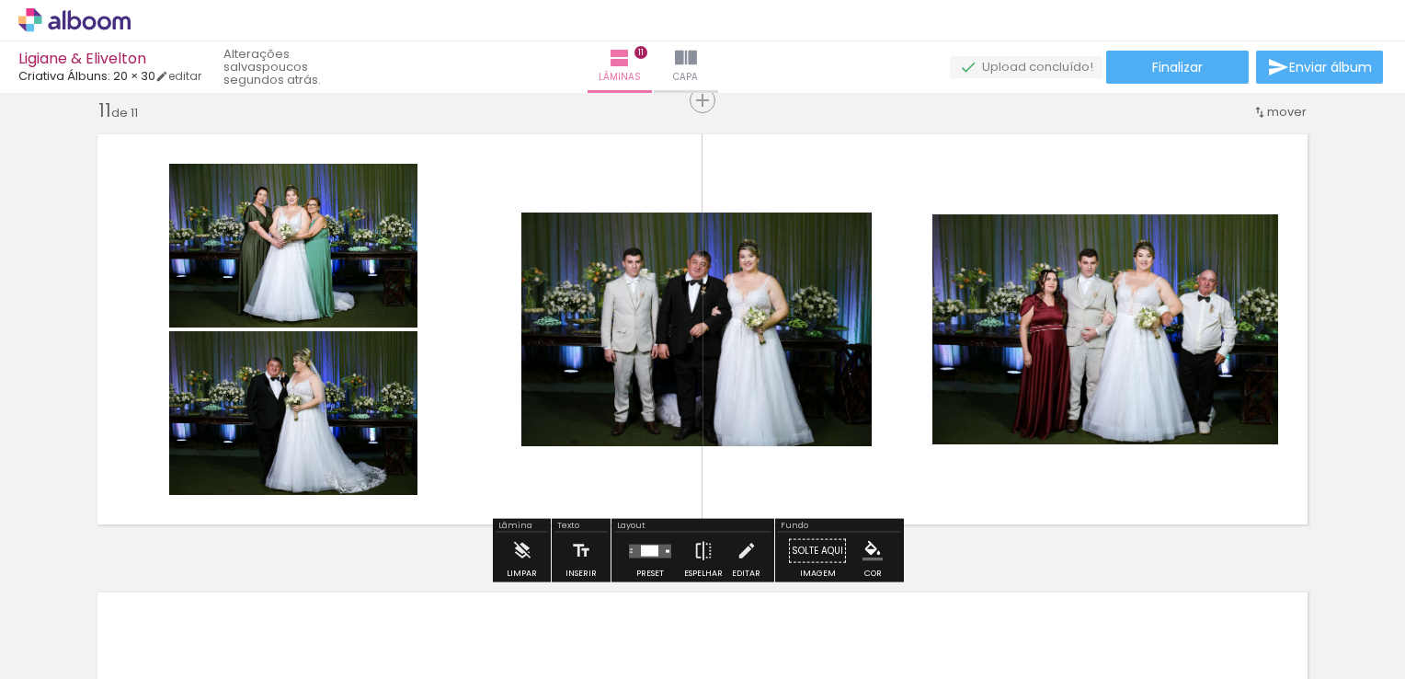
scroll to position [4695, 0]
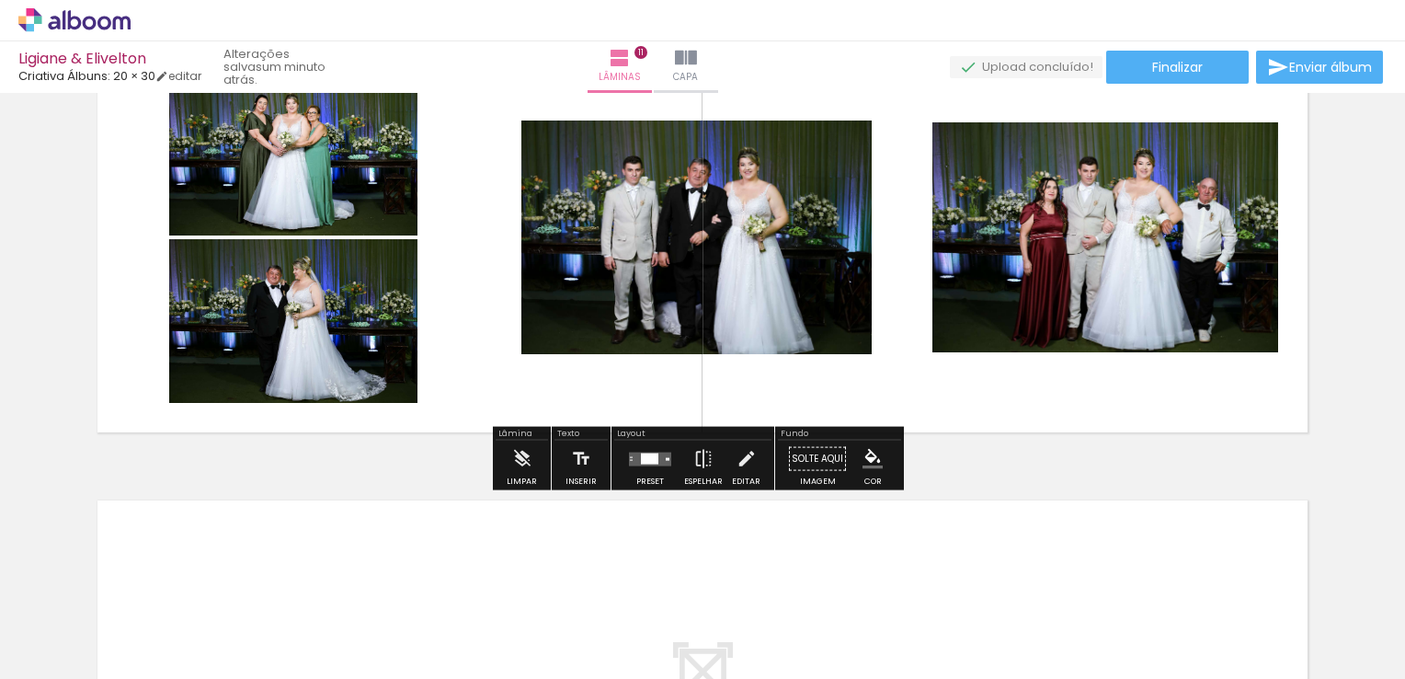
click at [646, 466] on div at bounding box center [650, 459] width 50 height 37
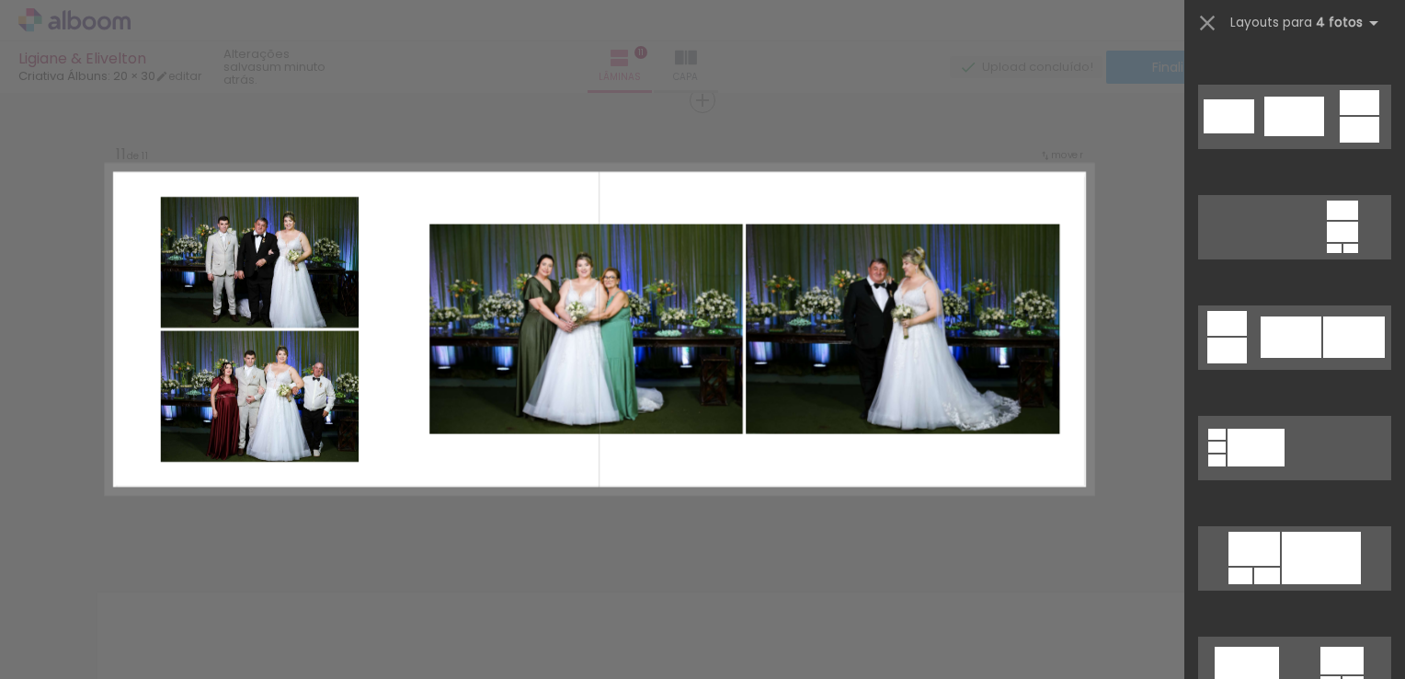
scroll to position [4856, 0]
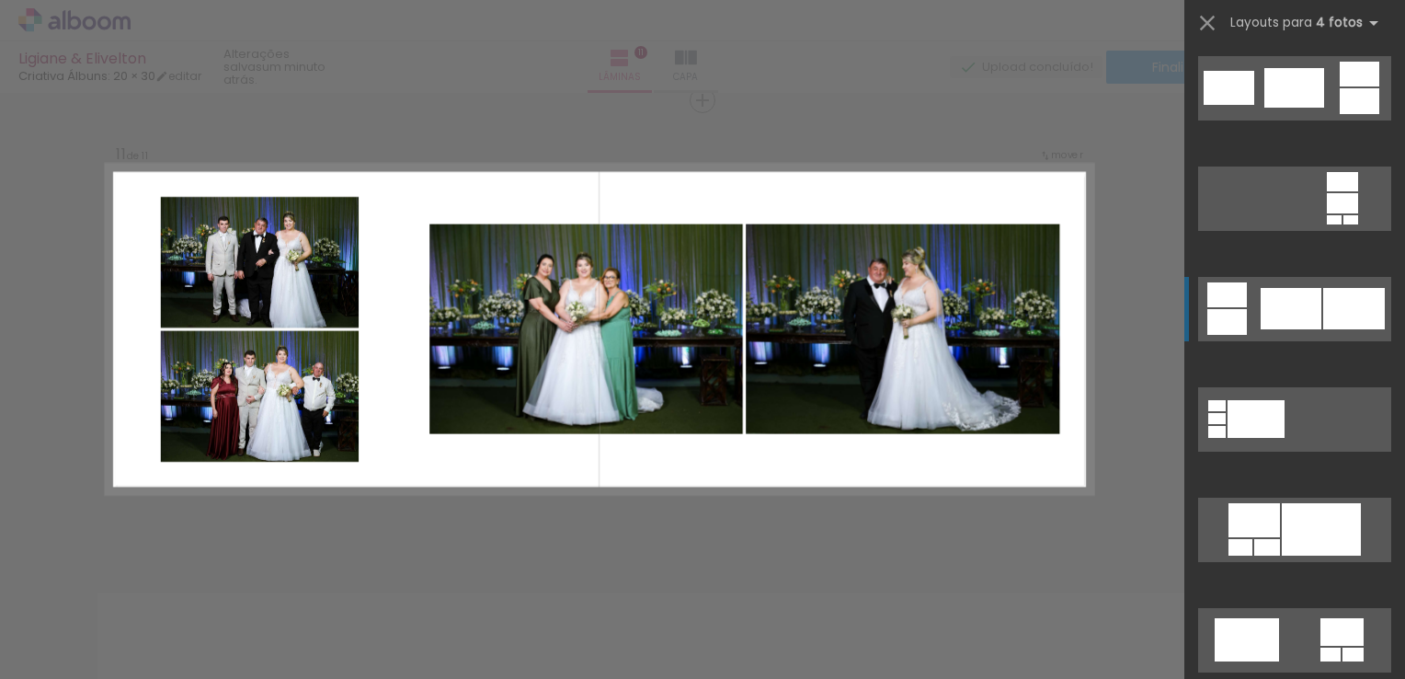
click at [1266, 324] on div at bounding box center [1291, 308] width 61 height 41
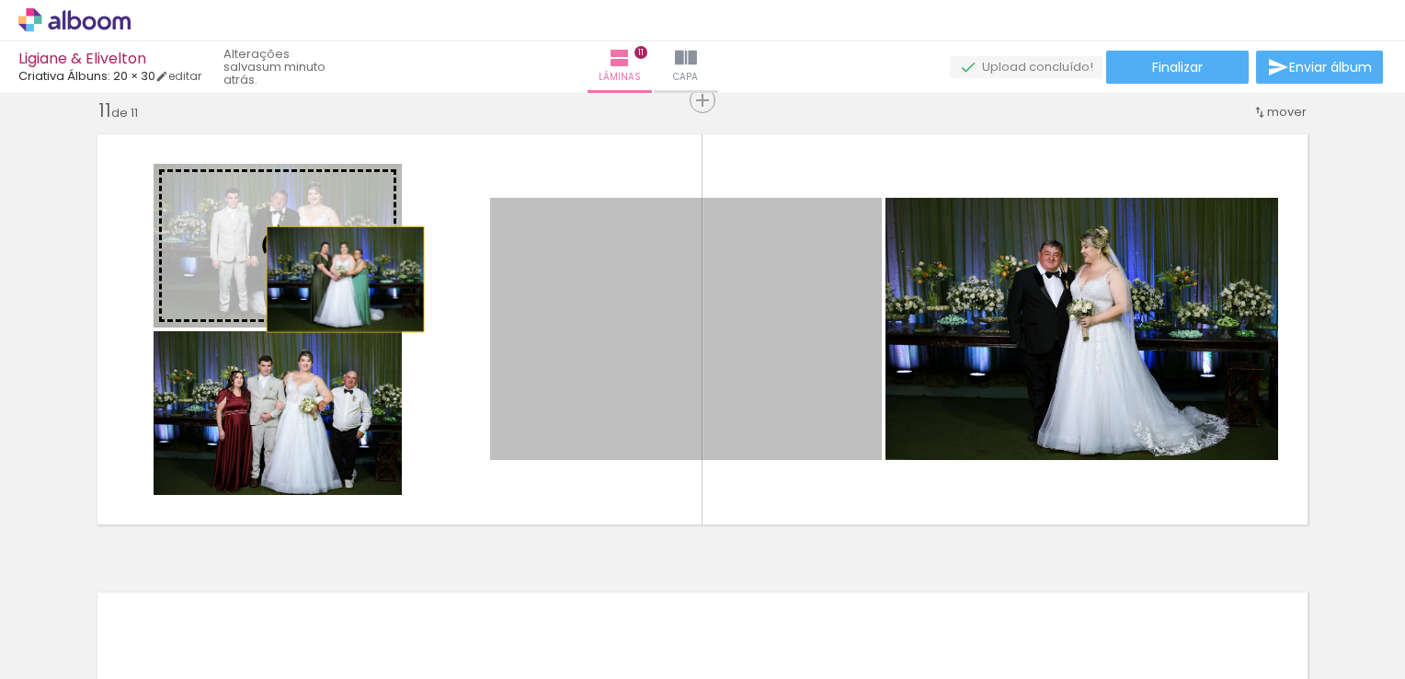
drag, startPoint x: 747, startPoint y: 341, endPoint x: 331, endPoint y: 274, distance: 421.1
click at [0, 0] on slot at bounding box center [0, 0] width 0 height 0
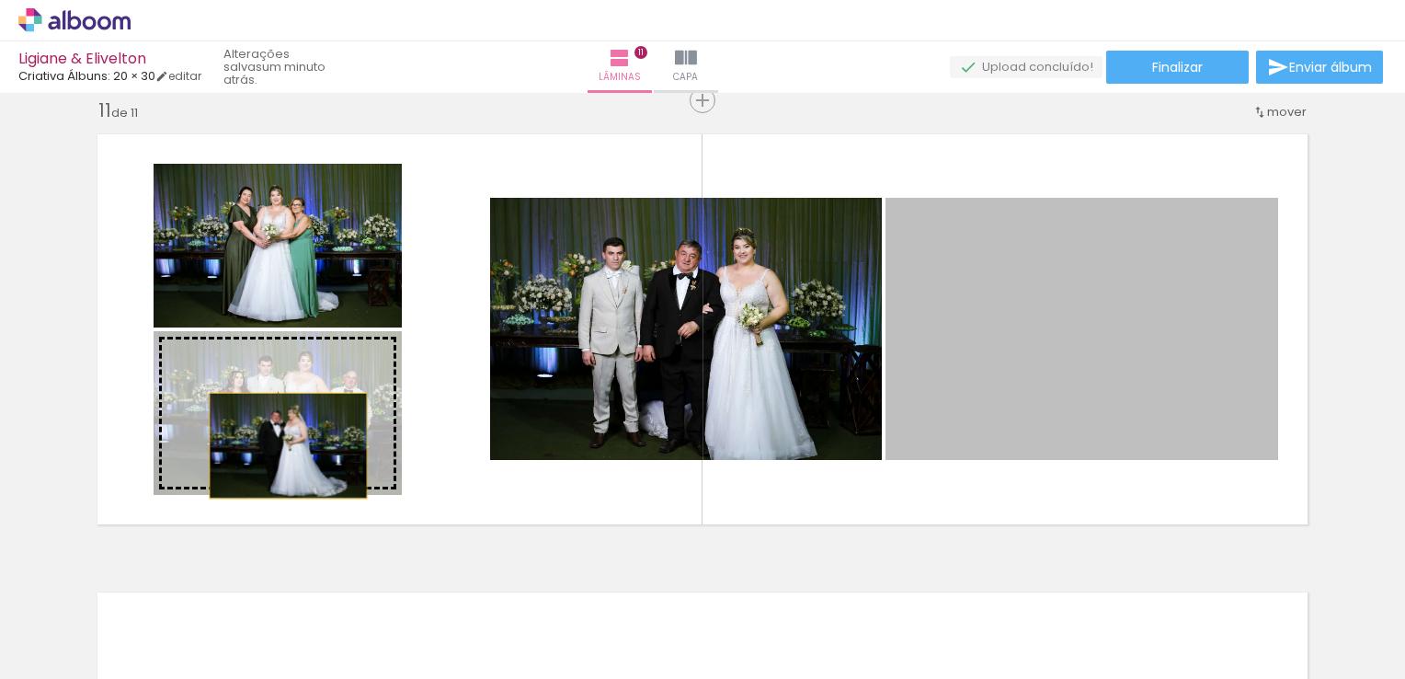
drag, startPoint x: 1057, startPoint y: 337, endPoint x: 281, endPoint y: 445, distance: 782.9
click at [0, 0] on slot at bounding box center [0, 0] width 0 height 0
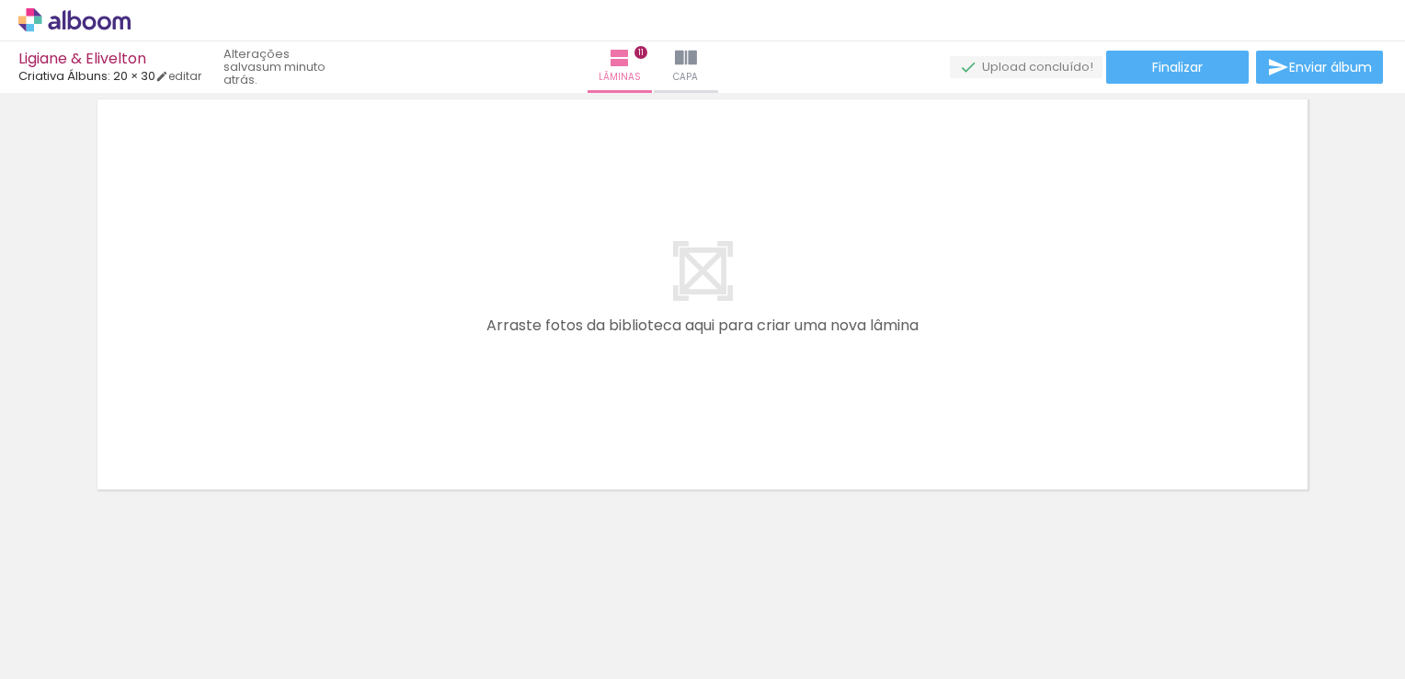
scroll to position [0, 4210]
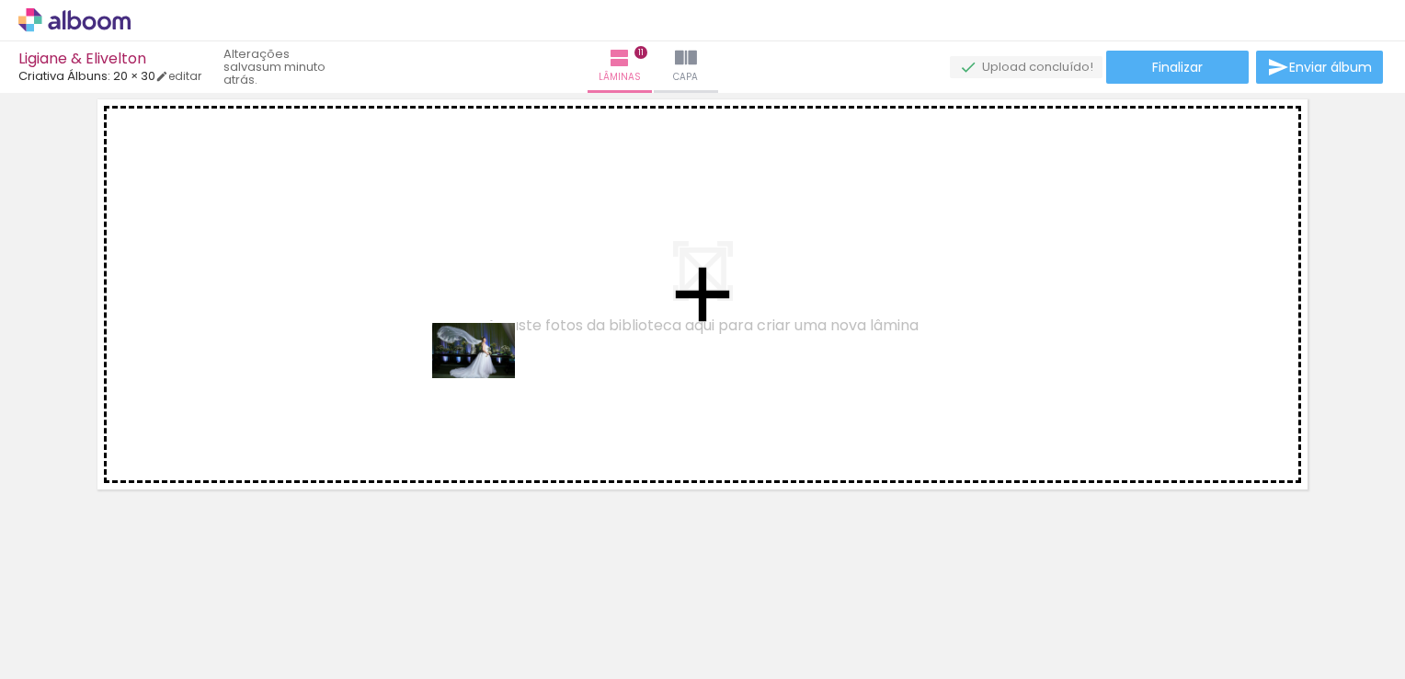
drag, startPoint x: 1021, startPoint y: 633, endPoint x: 521, endPoint y: 385, distance: 558.1
click at [460, 359] on quentale-workspace at bounding box center [702, 339] width 1405 height 679
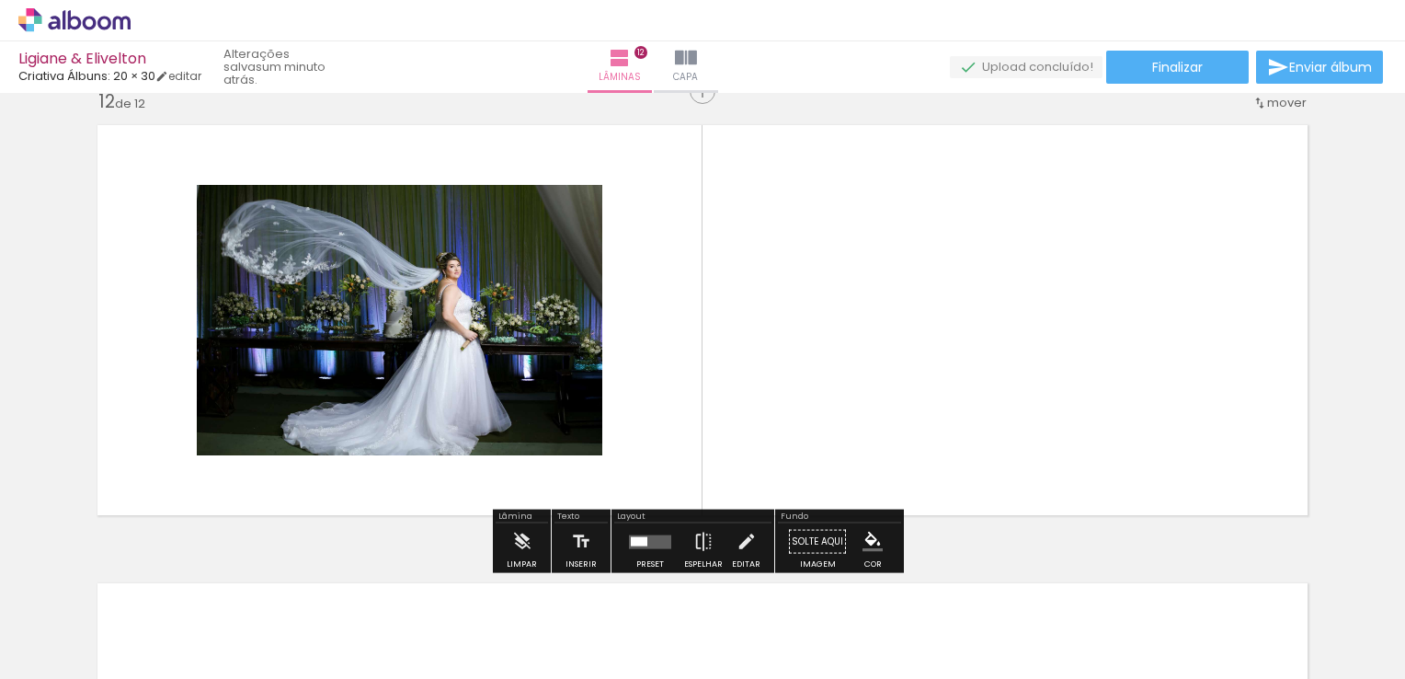
scroll to position [5062, 0]
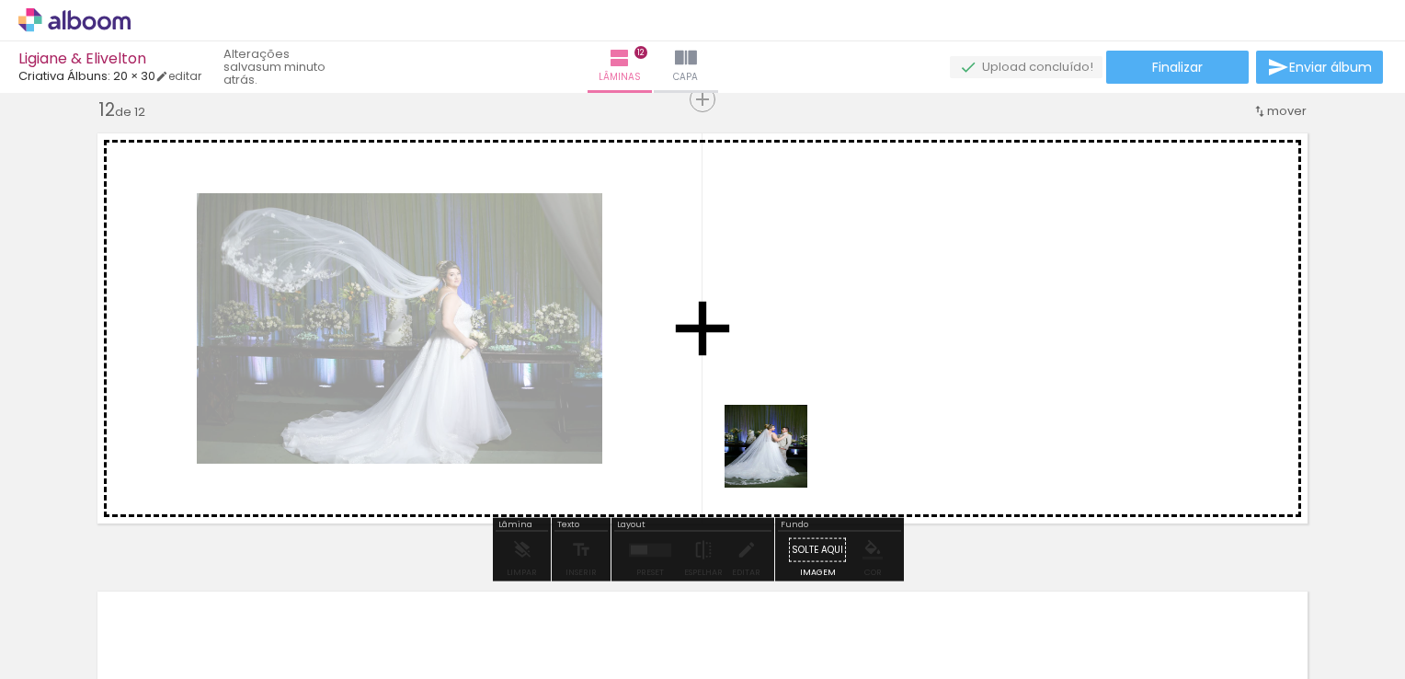
drag, startPoint x: 1147, startPoint y: 621, endPoint x: 659, endPoint y: 377, distance: 545.8
click at [659, 377] on quentale-workspace at bounding box center [702, 339] width 1405 height 679
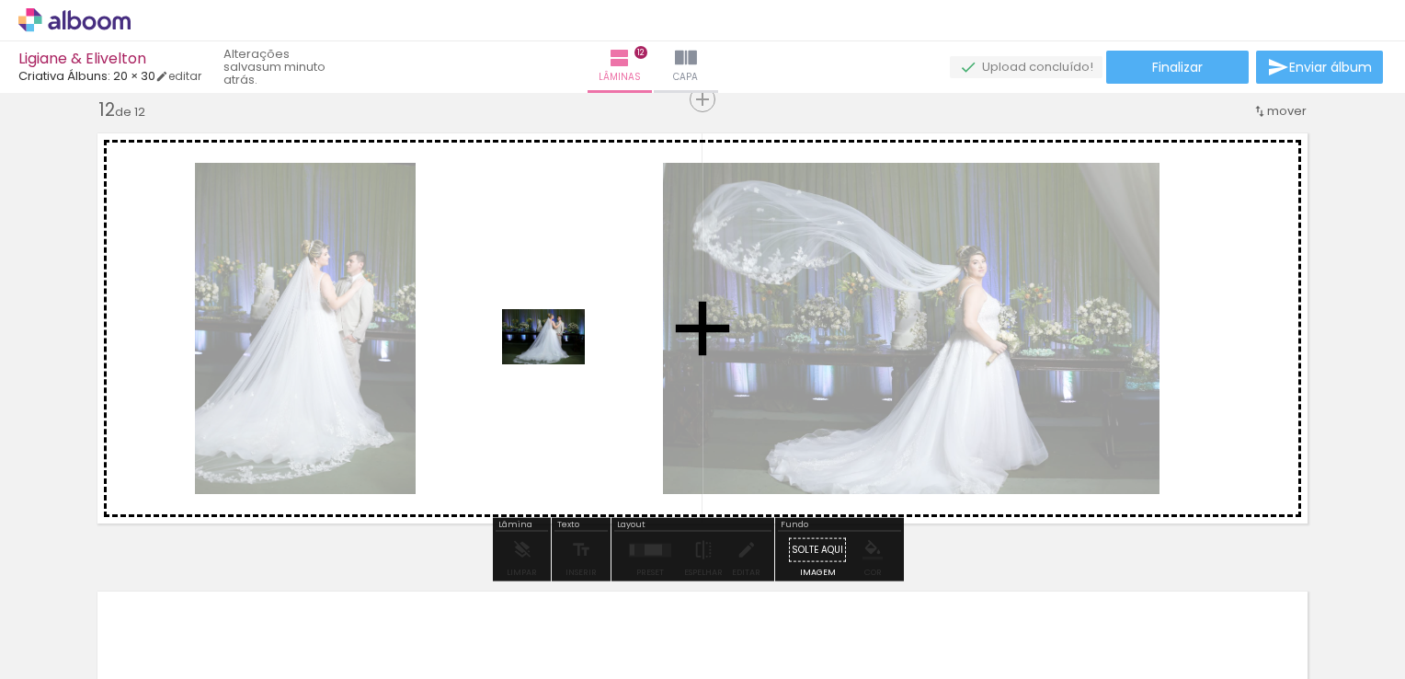
drag, startPoint x: 1223, startPoint y: 612, endPoint x: 557, endPoint y: 364, distance: 710.3
click at [557, 364] on quentale-workspace at bounding box center [702, 339] width 1405 height 679
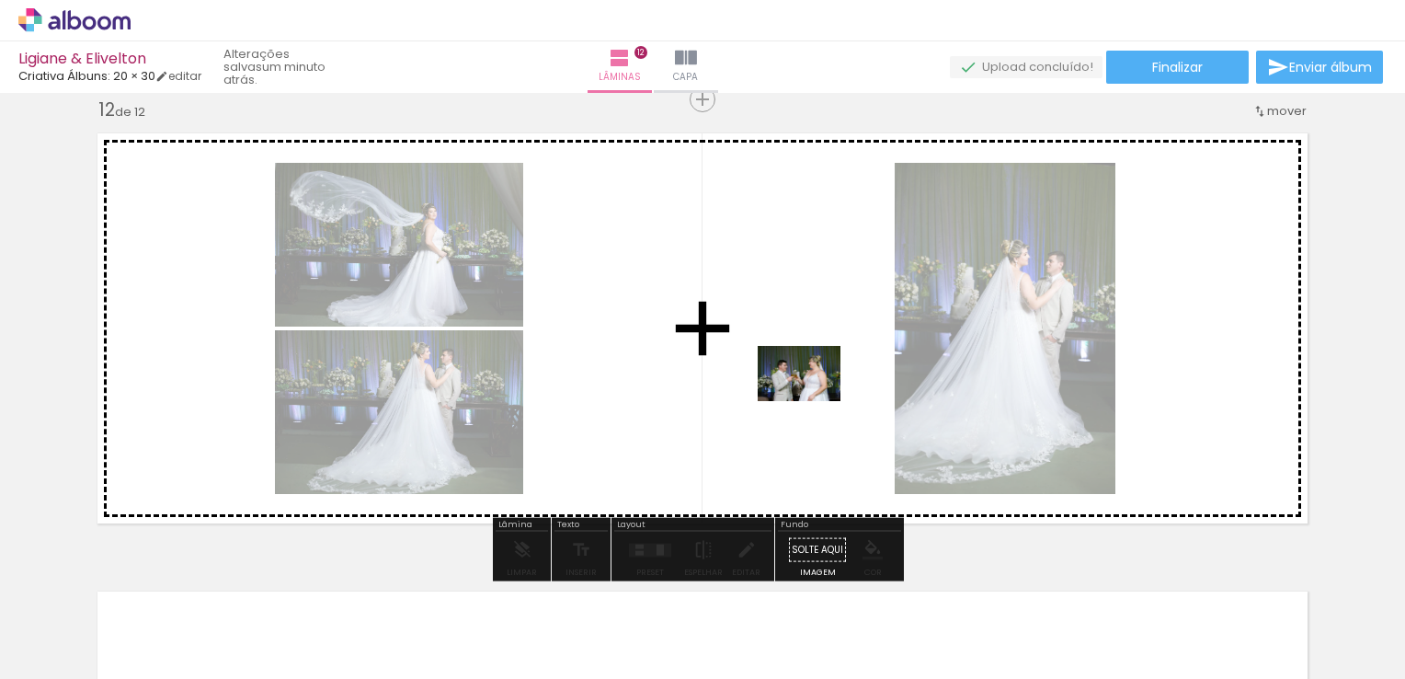
drag, startPoint x: 1344, startPoint y: 637, endPoint x: 813, endPoint y: 401, distance: 580.9
click at [813, 401] on quentale-workspace at bounding box center [702, 339] width 1405 height 679
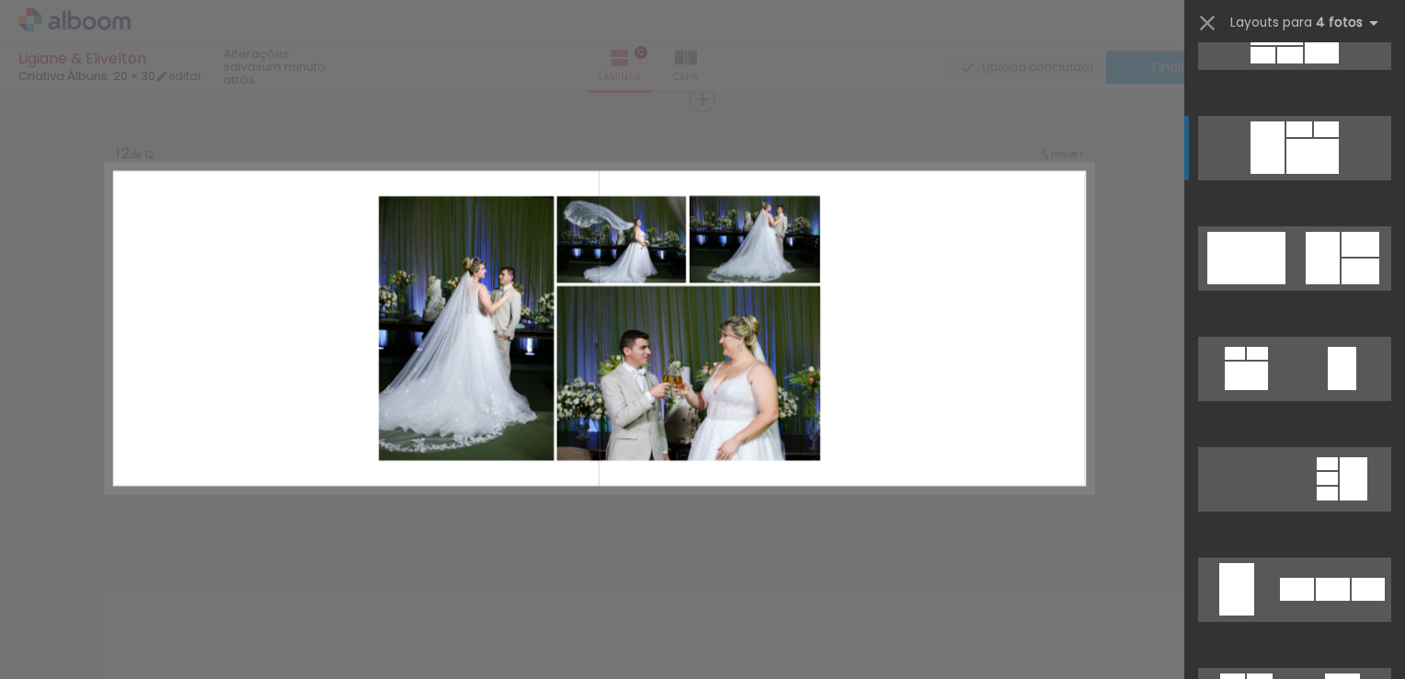
scroll to position [184, 0]
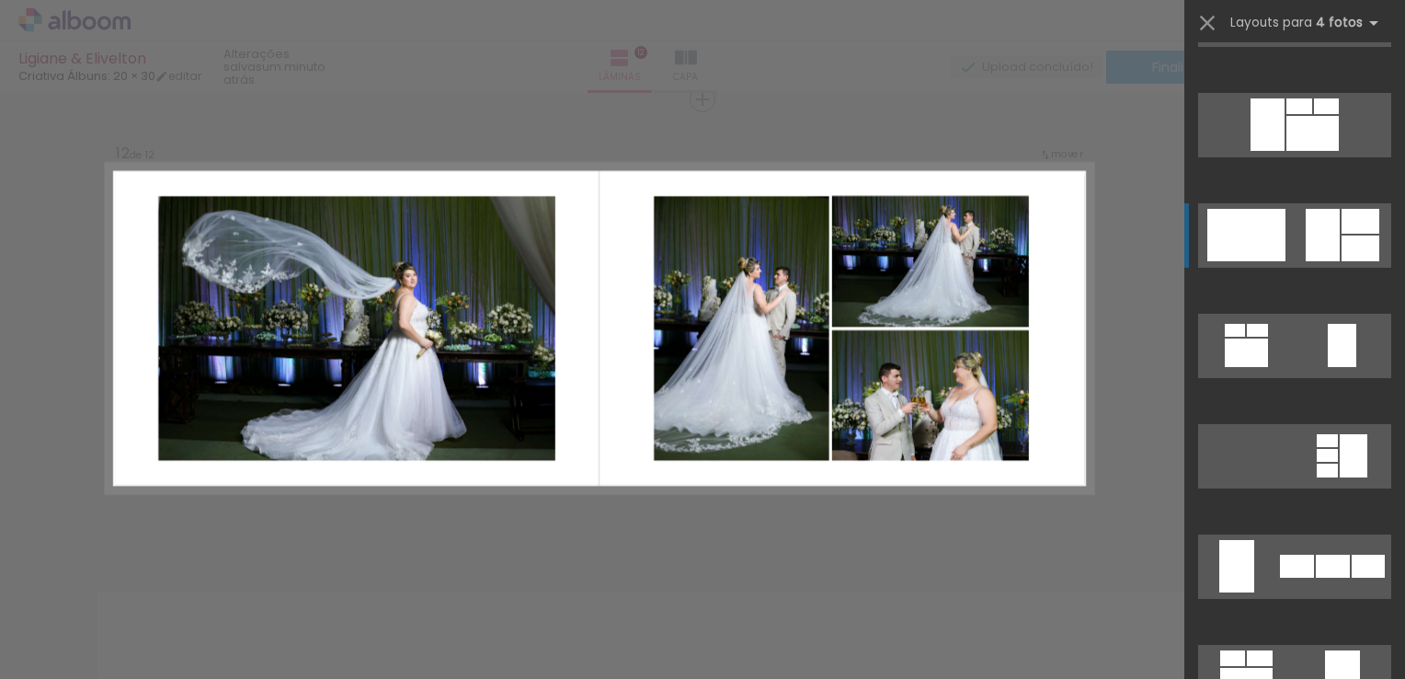
click at [1265, 245] on div at bounding box center [1247, 235] width 78 height 52
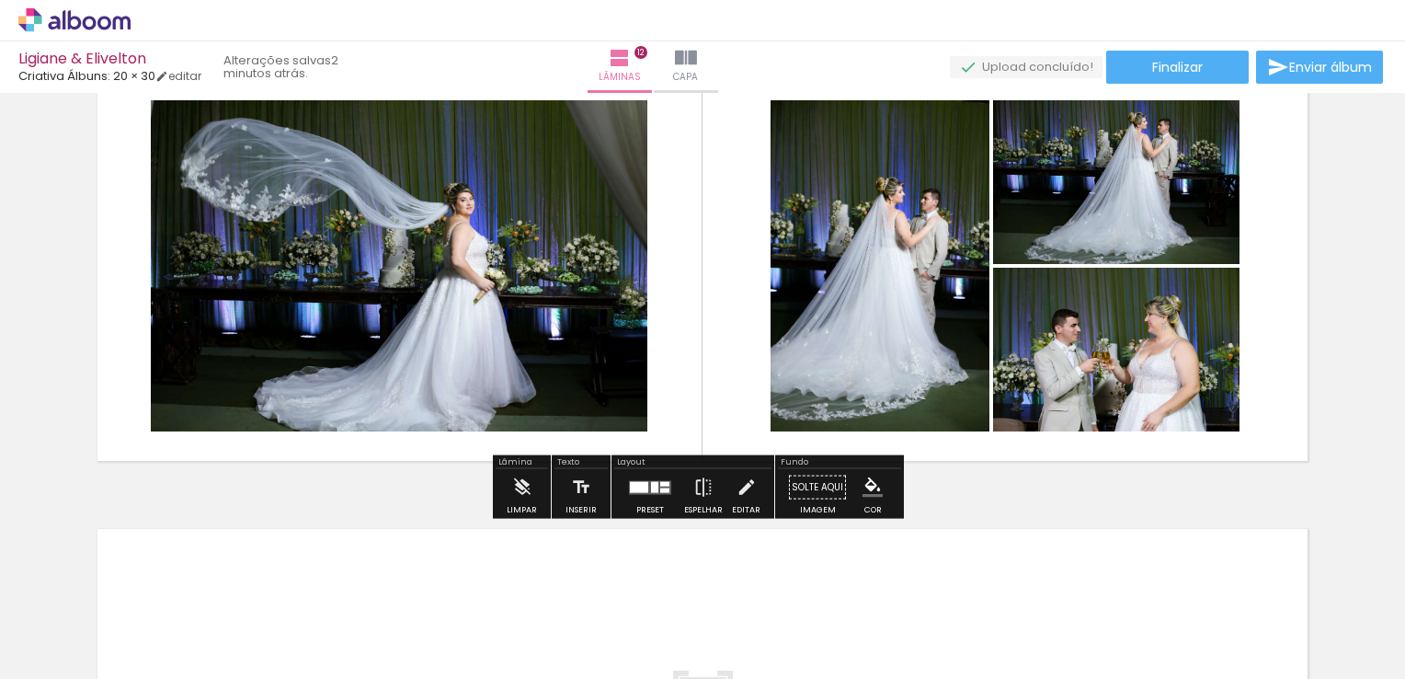
scroll to position [5154, 0]
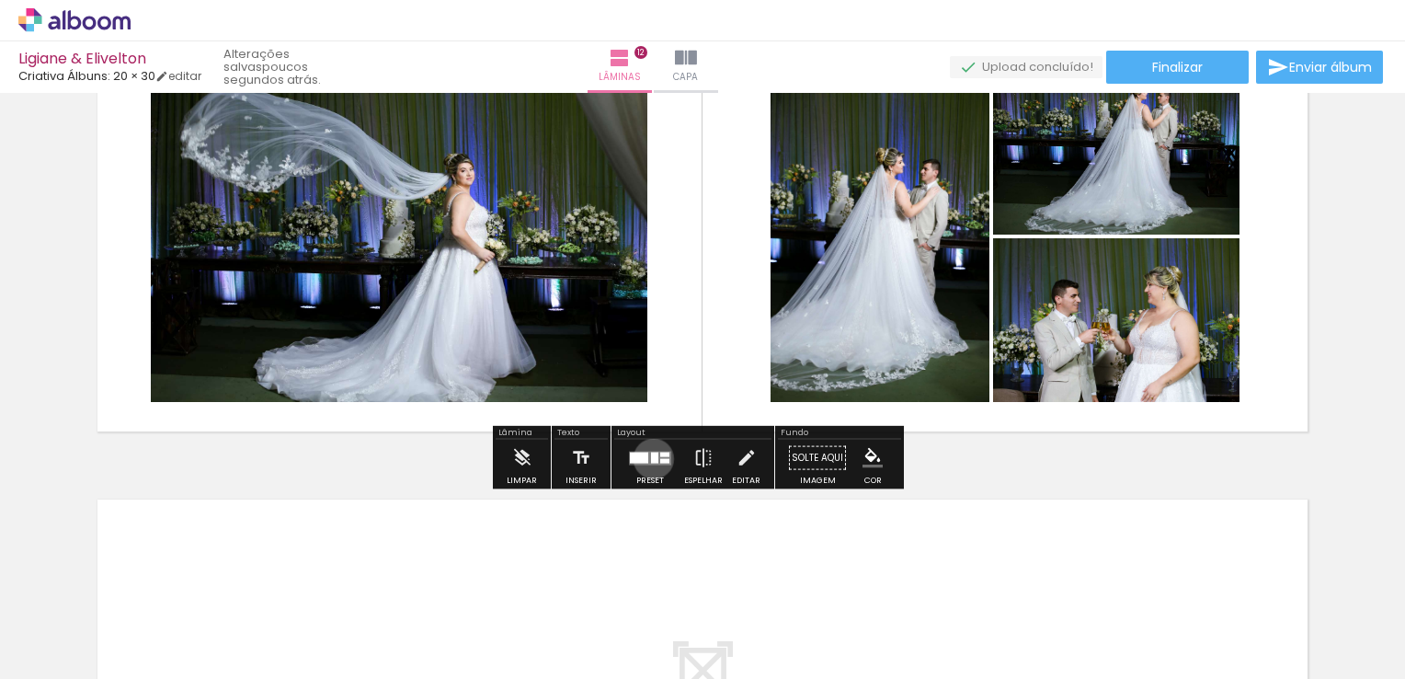
click at [651, 458] on div at bounding box center [654, 457] width 7 height 11
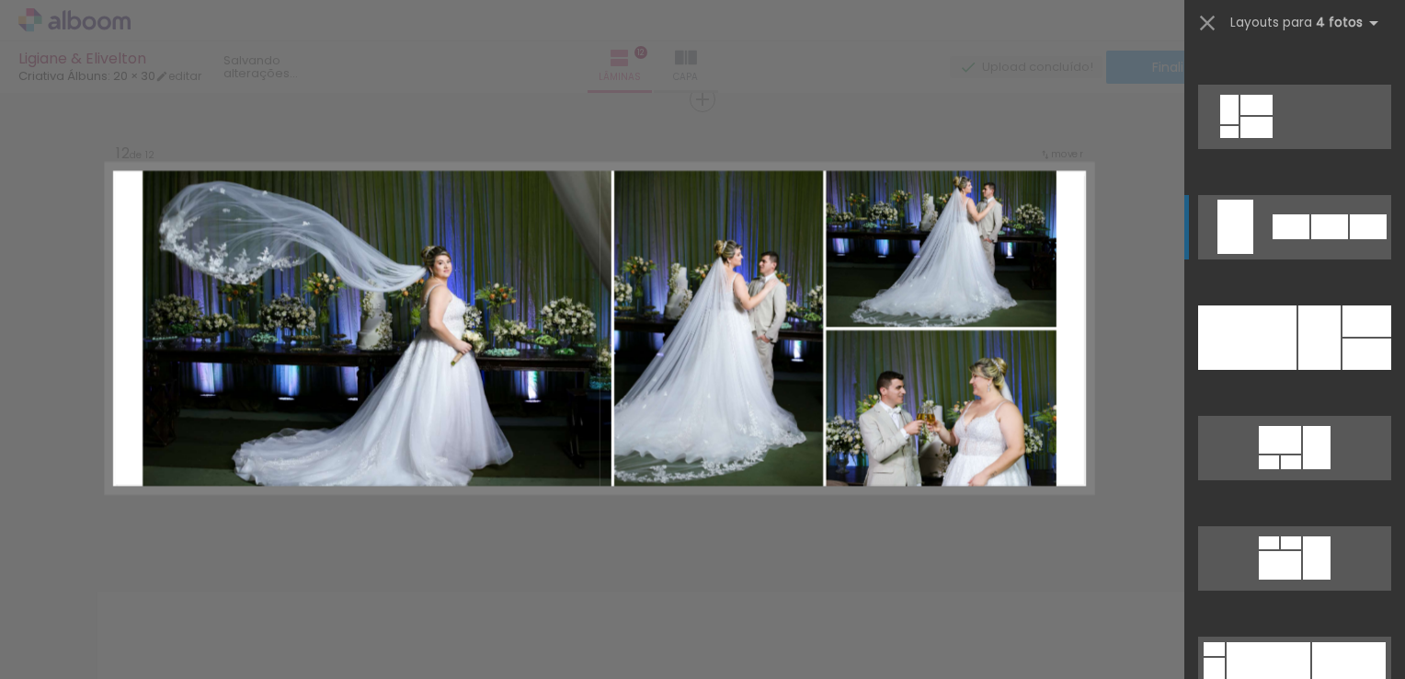
scroll to position [1619, 0]
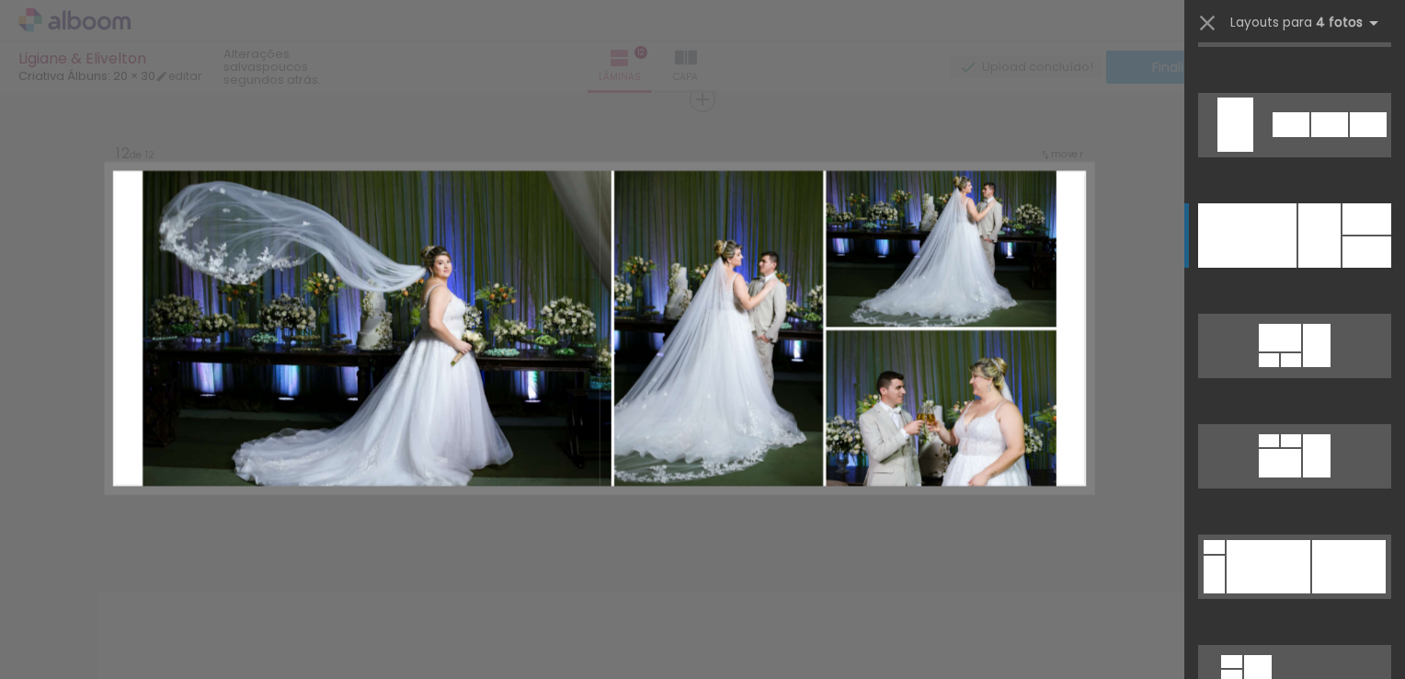
click at [1257, 248] on div at bounding box center [1247, 235] width 98 height 64
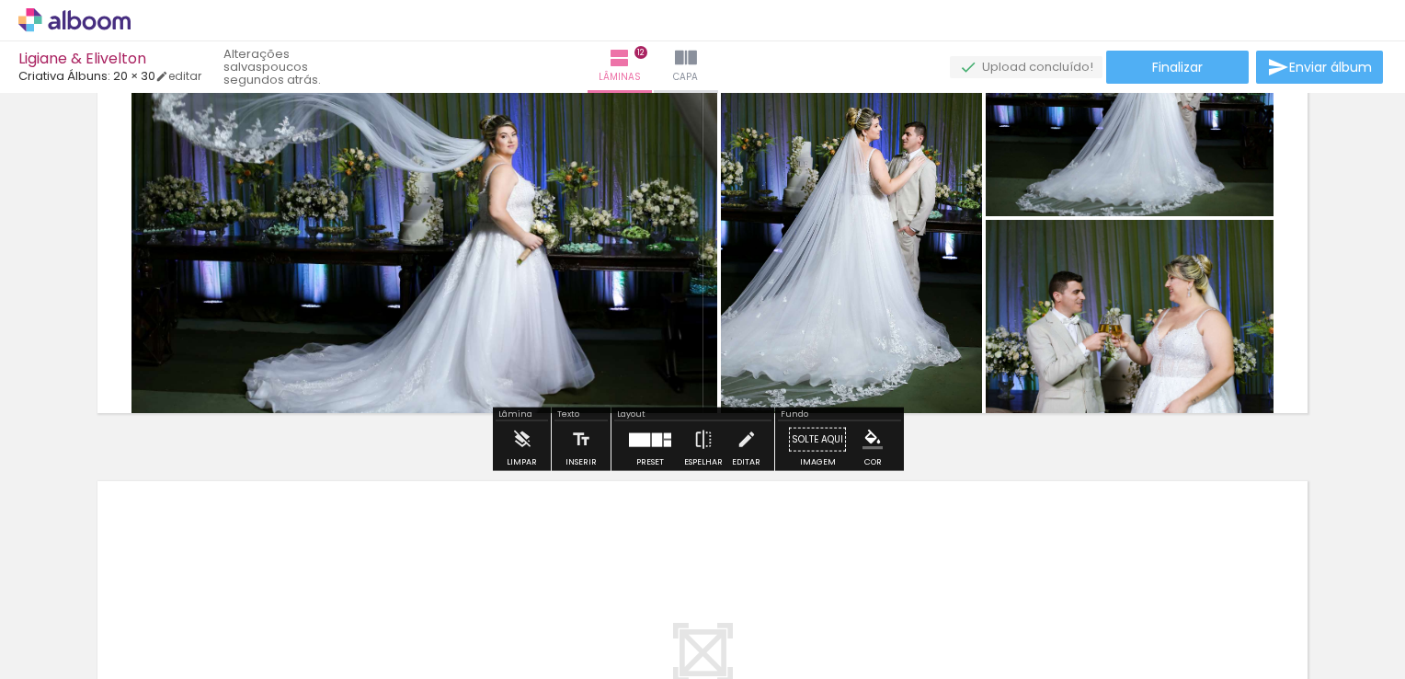
scroll to position [5062, 0]
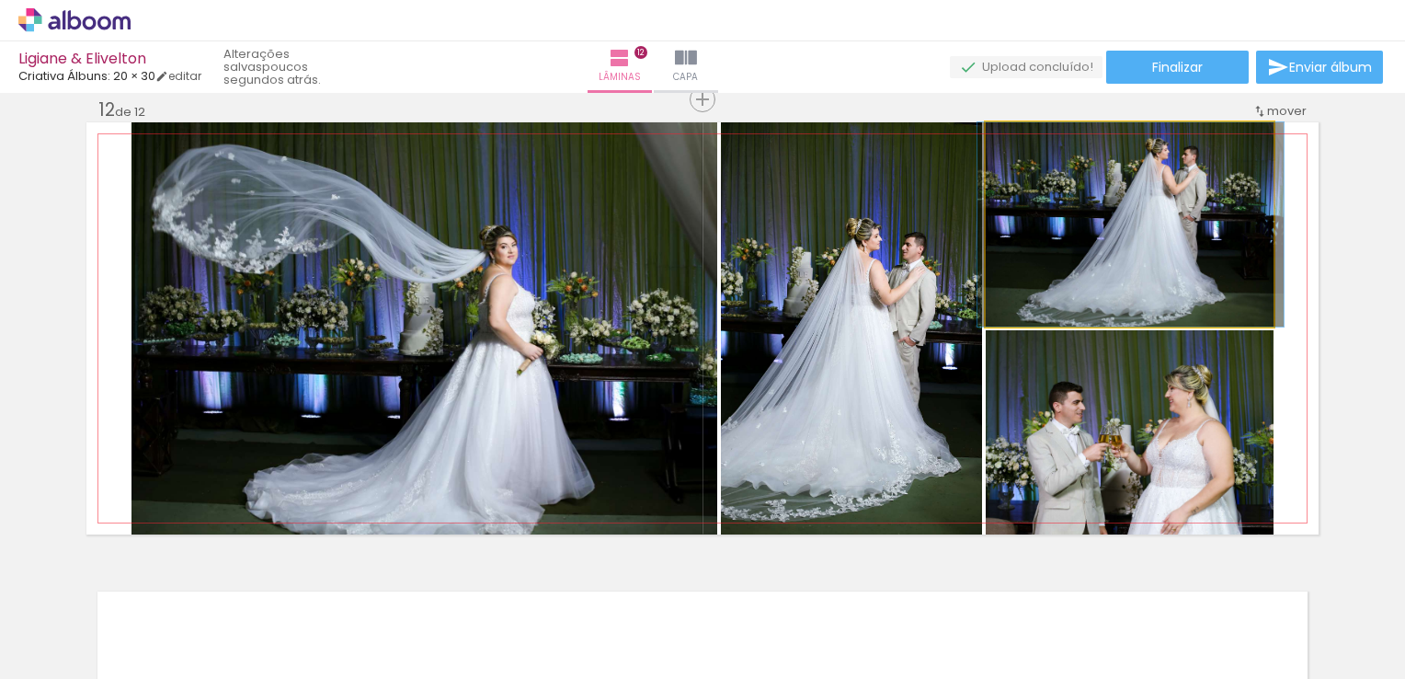
drag, startPoint x: 1137, startPoint y: 230, endPoint x: 1138, endPoint y: 296, distance: 66.2
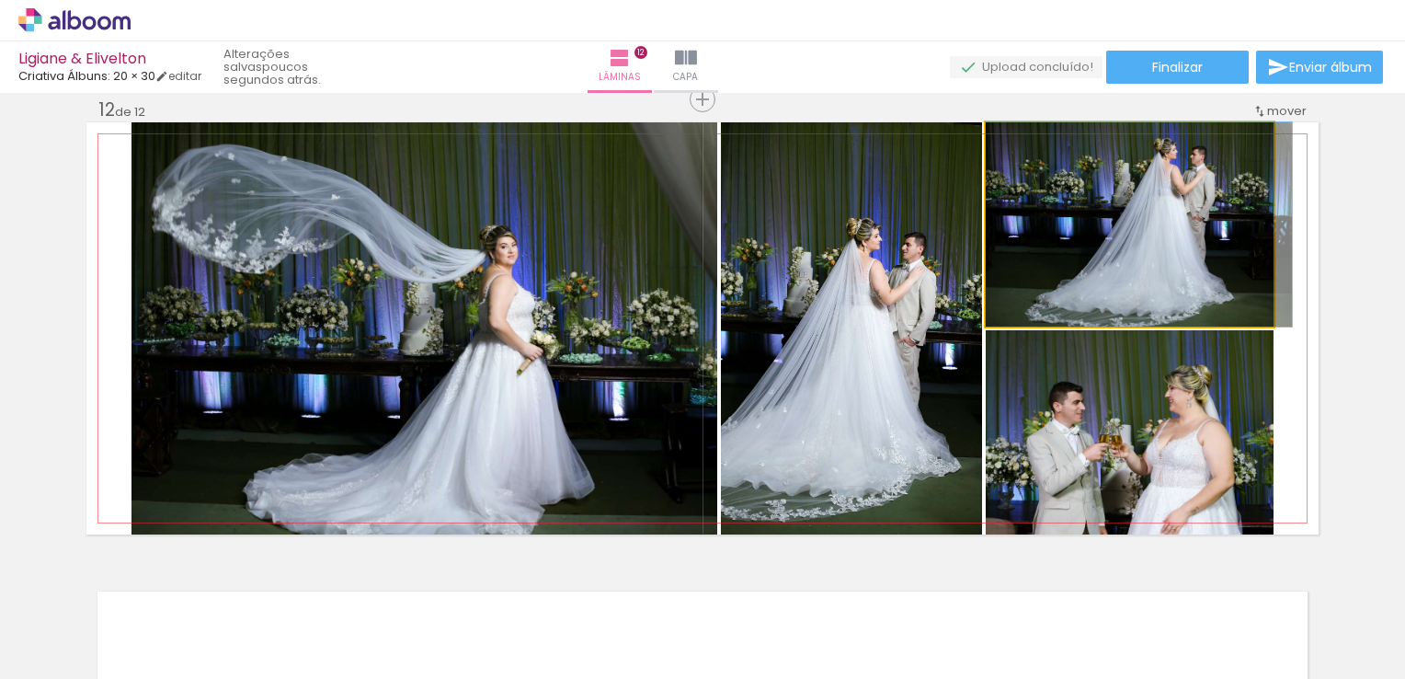
drag, startPoint x: 1150, startPoint y: 267, endPoint x: 1164, endPoint y: 285, distance: 23.6
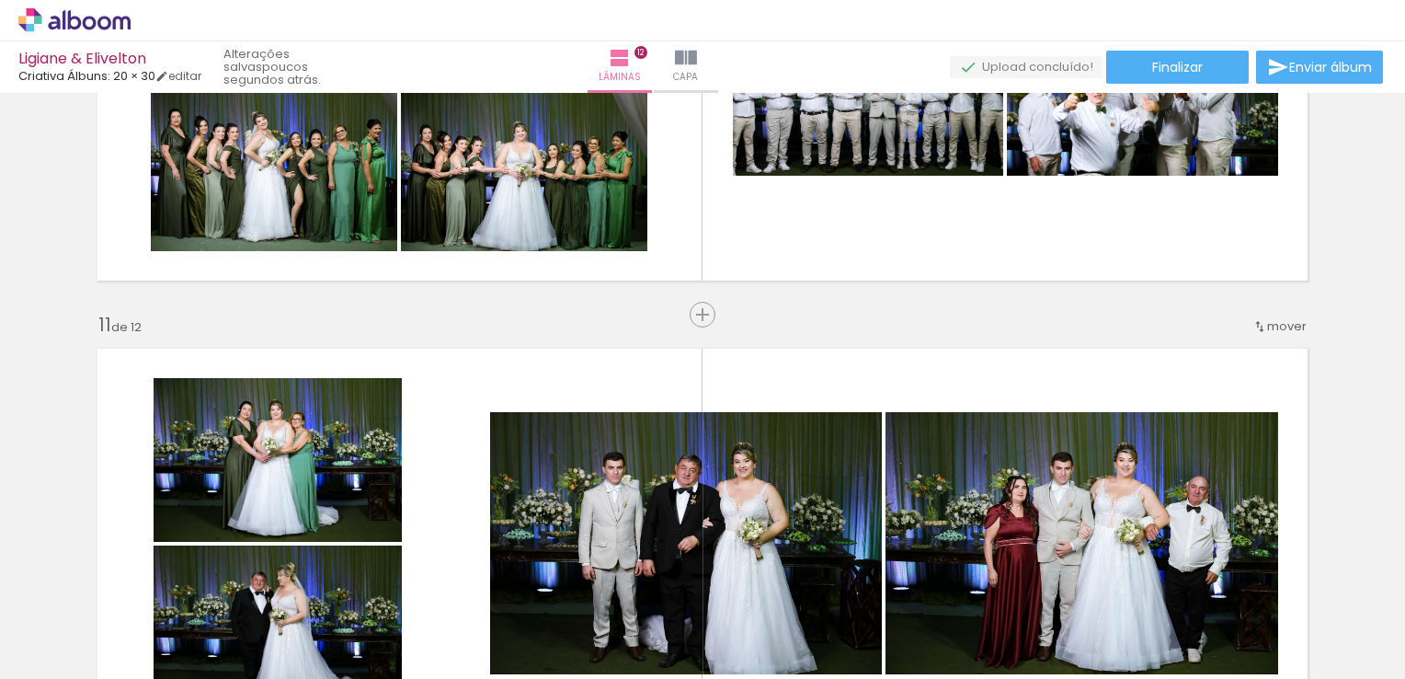
scroll to position [4326, 0]
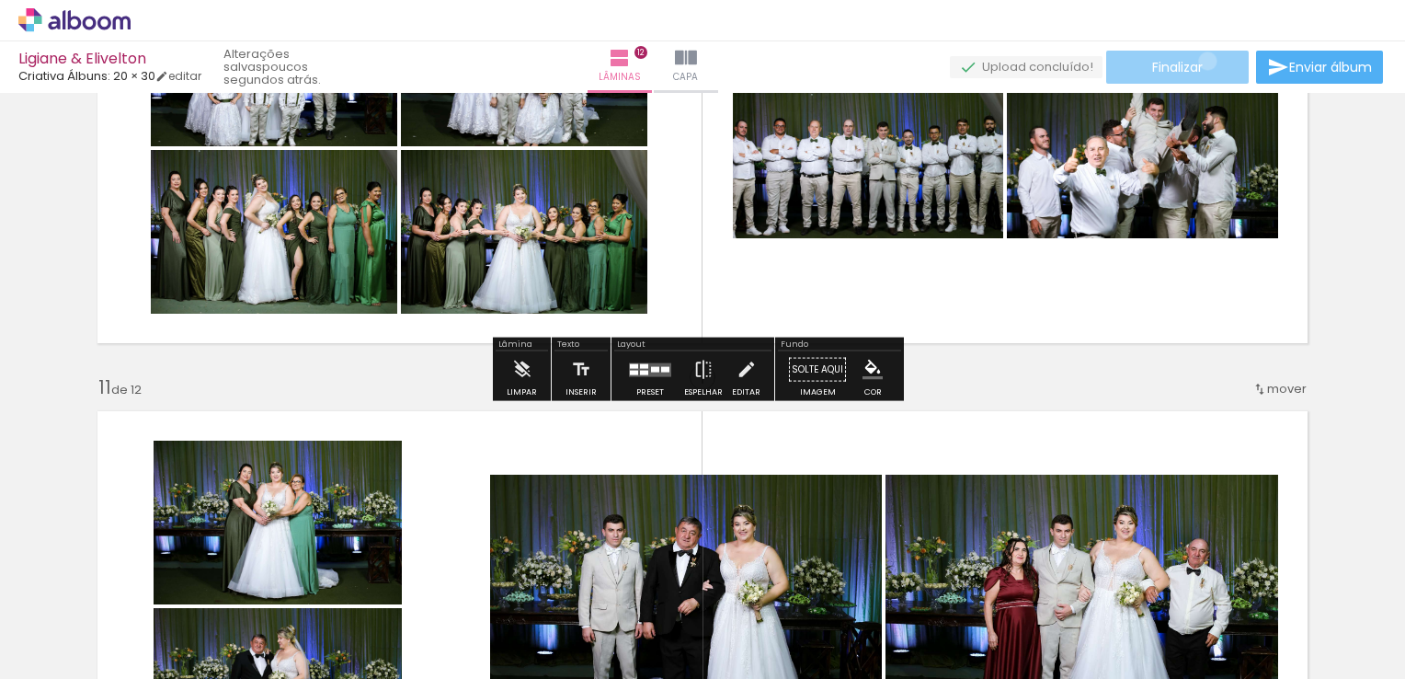
click at [1201, 61] on paper-button "Finalizar" at bounding box center [1177, 67] width 143 height 33
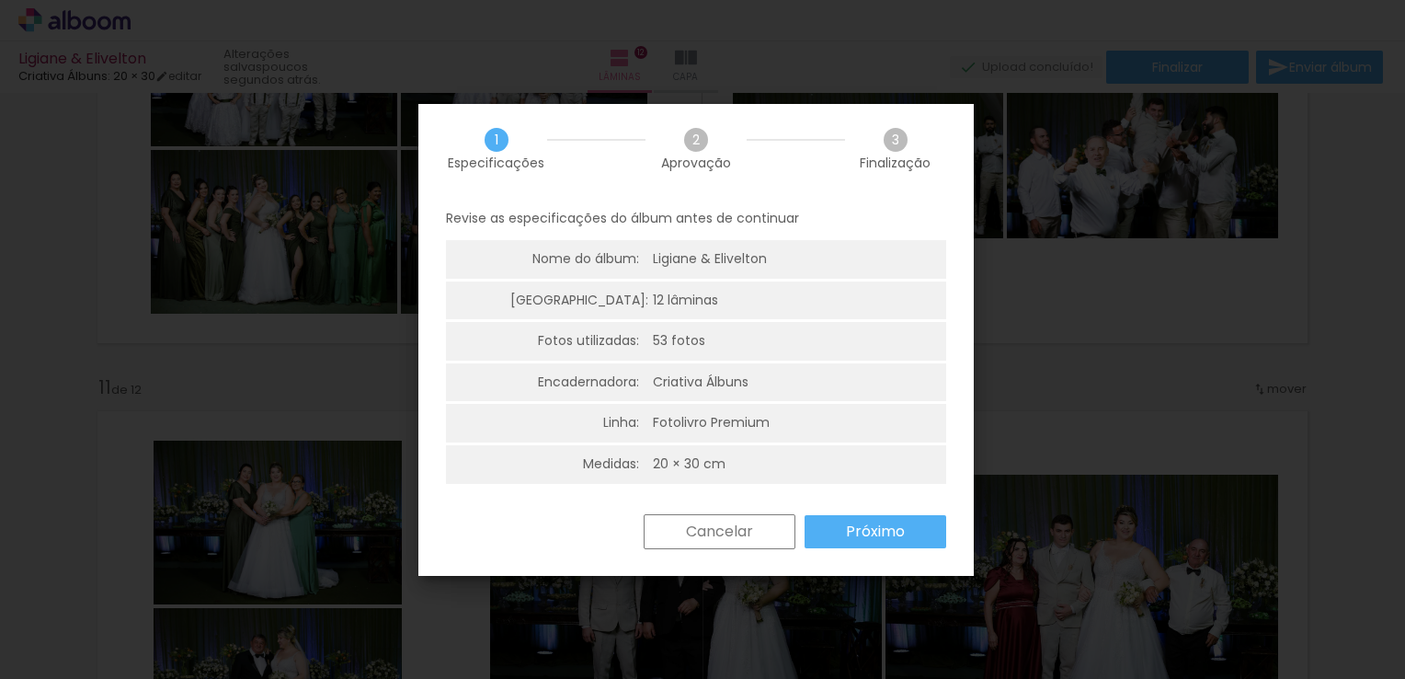
scroll to position [4, 0]
click at [844, 535] on paper-button "Próximo" at bounding box center [876, 531] width 142 height 33
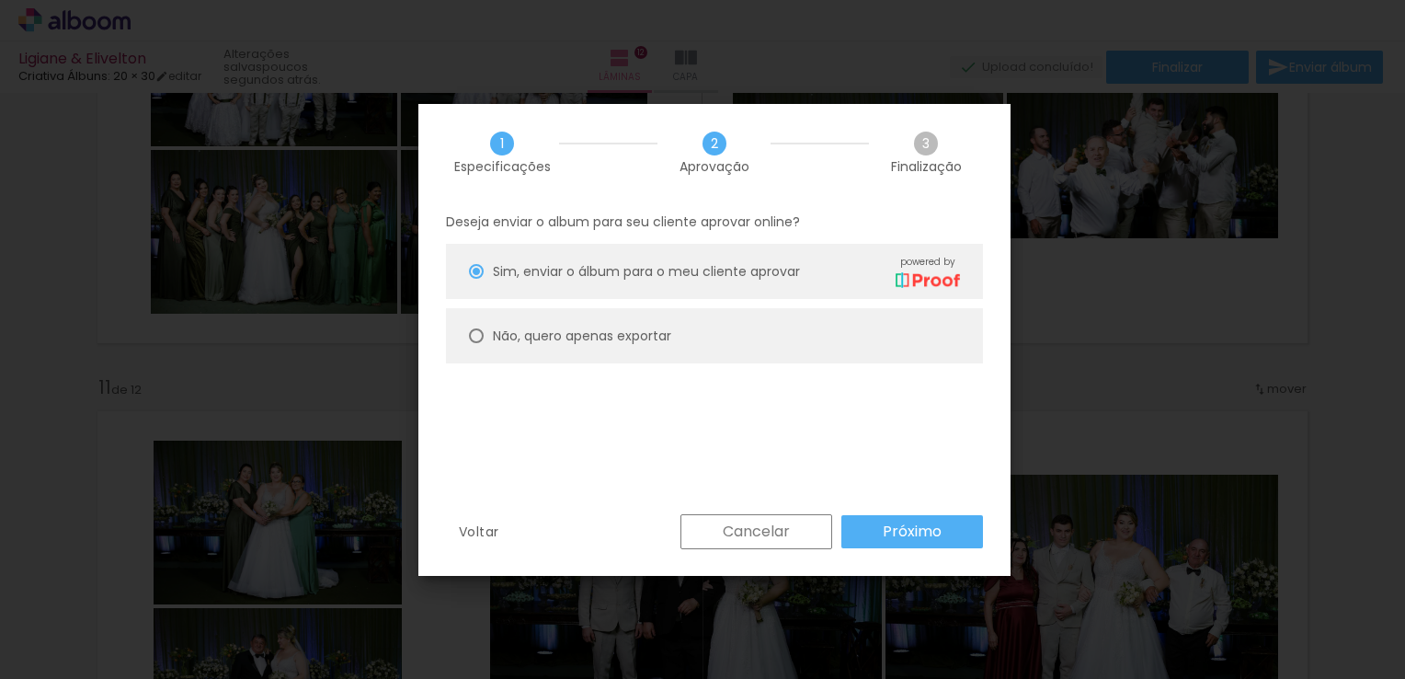
click at [0, 0] on slot "Não, quero apenas exportar" at bounding box center [0, 0] width 0 height 0
type paper-radio-button "on"
click at [0, 0] on slot "Próximo" at bounding box center [0, 0] width 0 height 0
type input "Alta, 300 DPI"
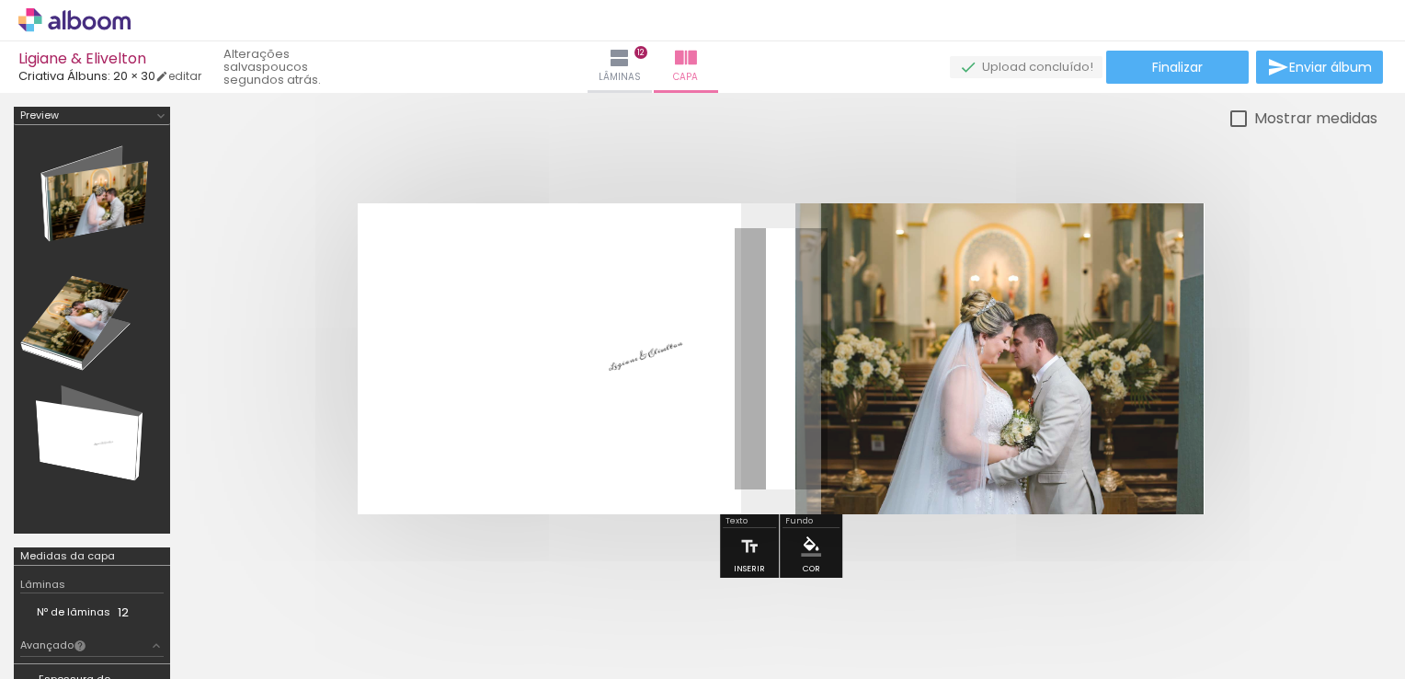
scroll to position [0, 3158]
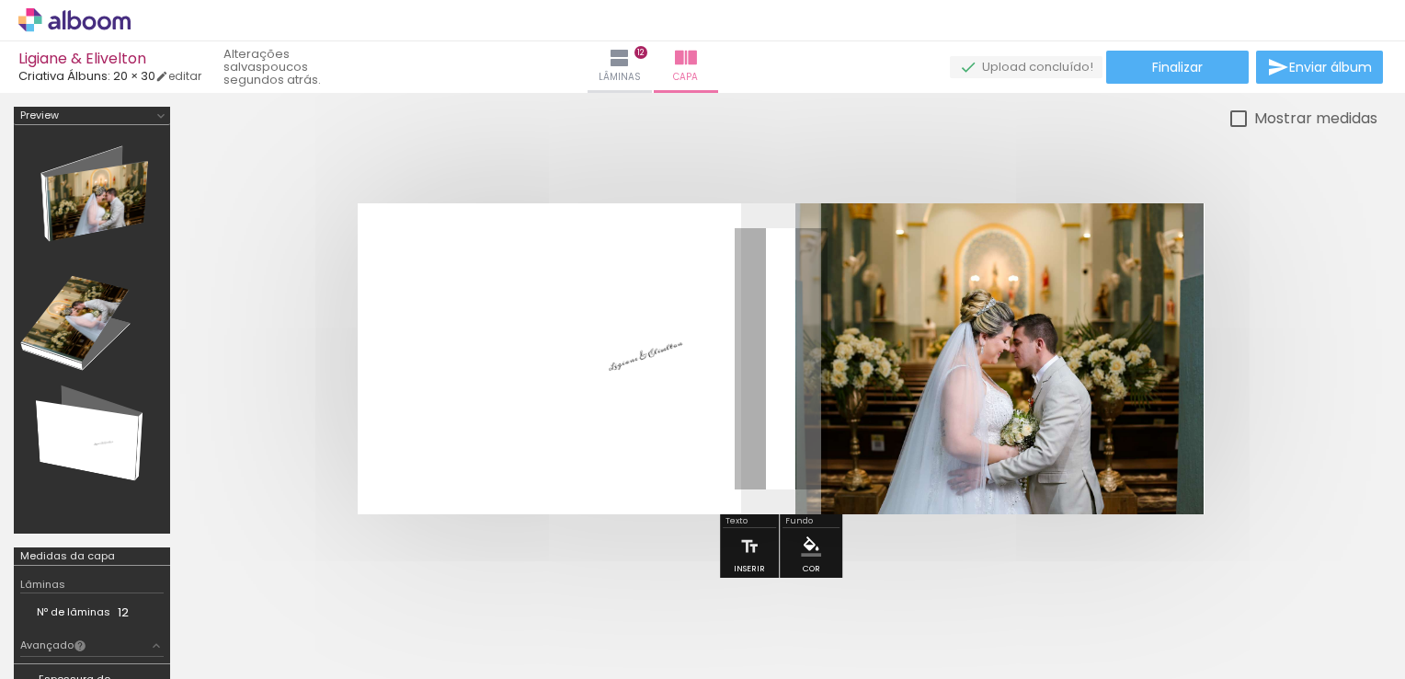
drag, startPoint x: 999, startPoint y: 259, endPoint x: 1111, endPoint y: 262, distance: 112.2
type paper-slider "100"
click at [1111, 235] on div "P&B Largura Cor" at bounding box center [1032, 235] width 408 height 0
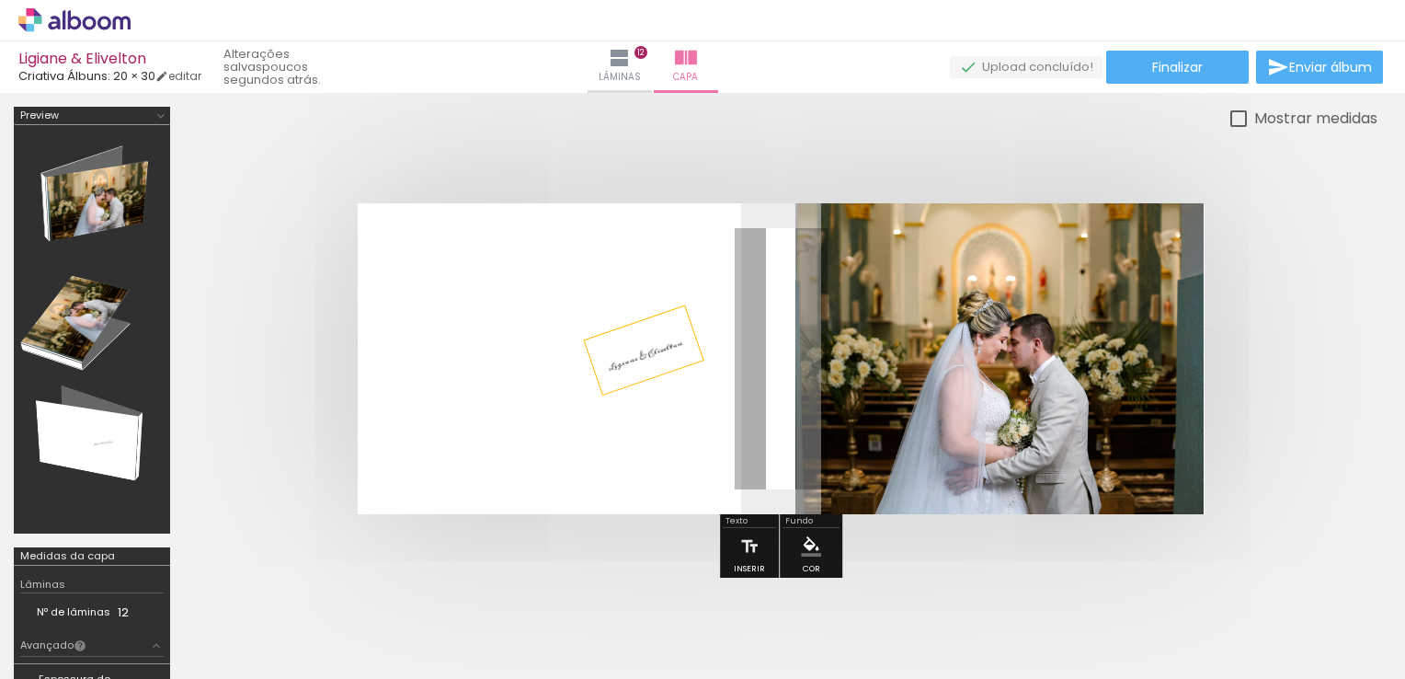
click at [667, 339] on span "Ligiane & Elivelton" at bounding box center [645, 356] width 78 height 38
click at [825, 533] on paper-menu-button "#ffebee #ffcdd2 #ef9a9a #e57373 #ef5350 #f44336 #e53935 #d32f2f #c62828 #b71c1c…" at bounding box center [811, 546] width 35 height 35
click at [670, 356] on p "Ligiane & Elivelton" at bounding box center [644, 350] width 86 height 58
drag, startPoint x: 670, startPoint y: 356, endPoint x: 494, endPoint y: 135, distance: 282.1
click at [494, 135] on div at bounding box center [781, 359] width 1194 height 458
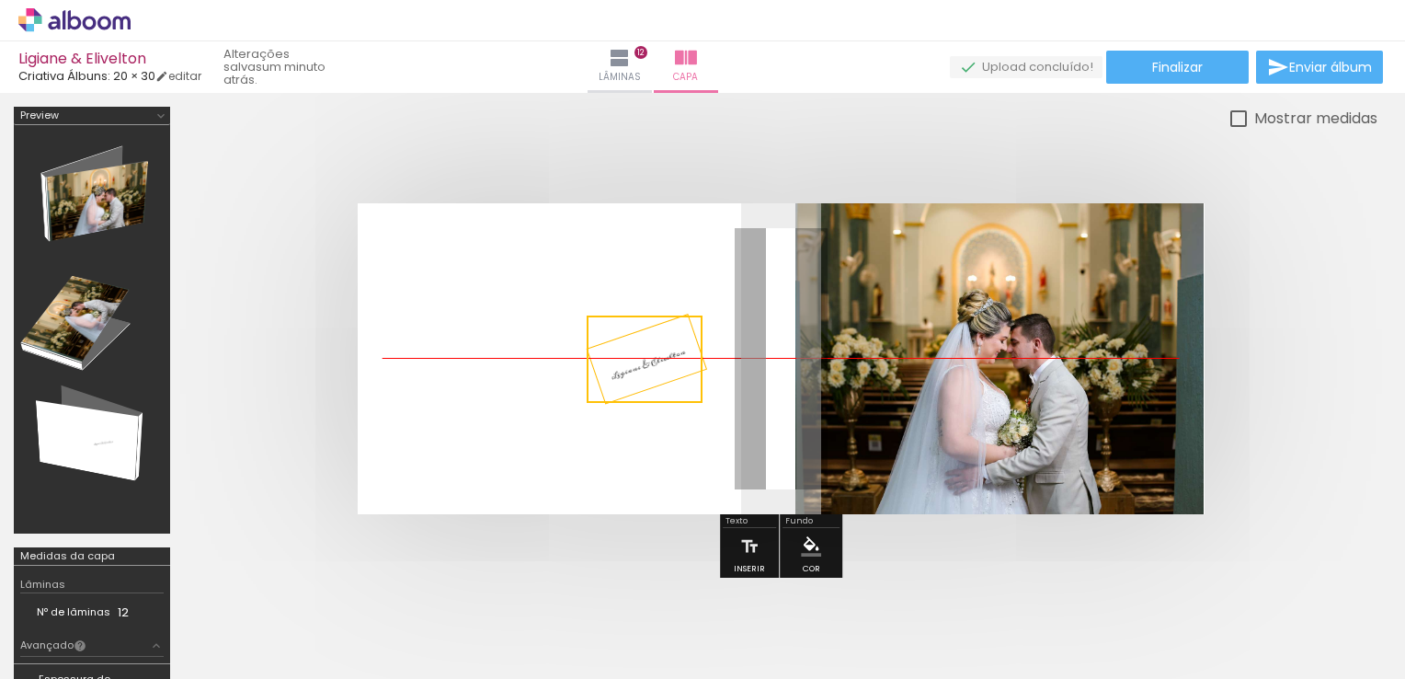
drag, startPoint x: 609, startPoint y: 346, endPoint x: 631, endPoint y: 346, distance: 22.1
click at [630, 346] on quentale-selection at bounding box center [645, 358] width 116 height 87
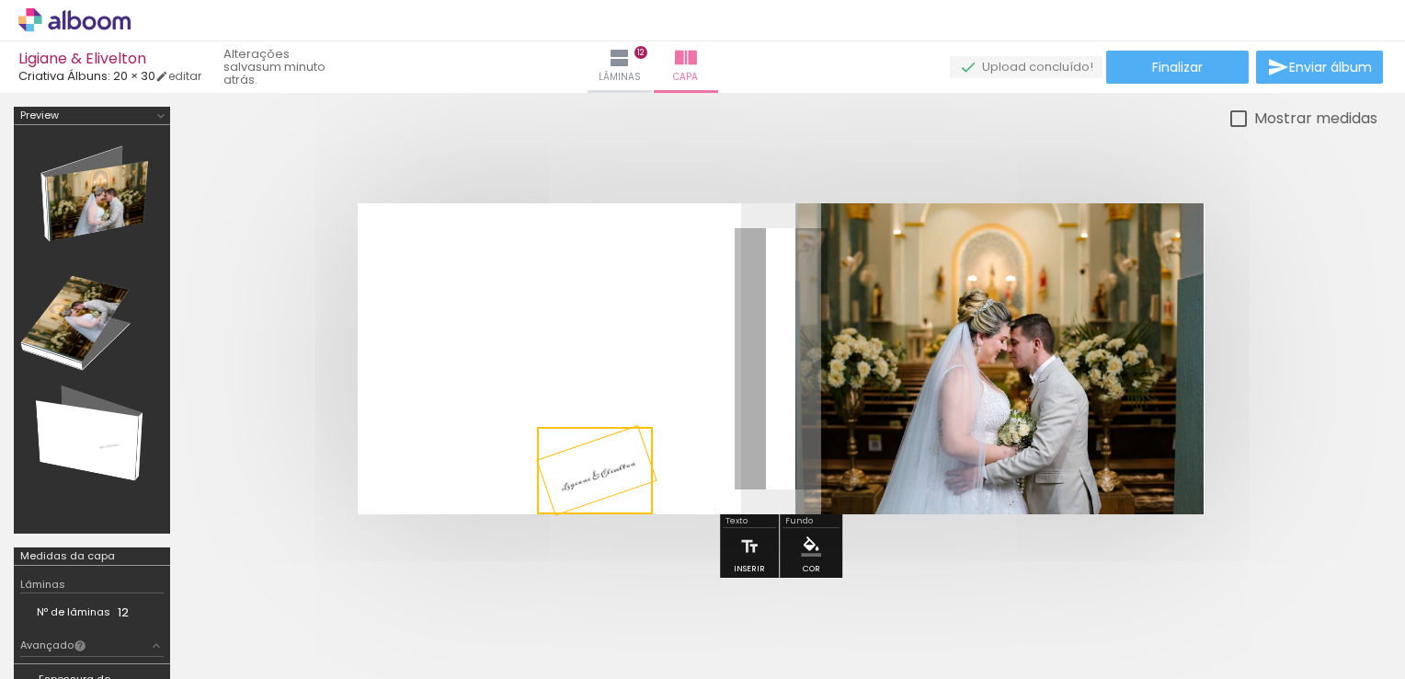
drag, startPoint x: 637, startPoint y: 344, endPoint x: 574, endPoint y: 514, distance: 181.6
click at [574, 514] on quentale-cover-editor at bounding box center [781, 413] width 1194 height 612
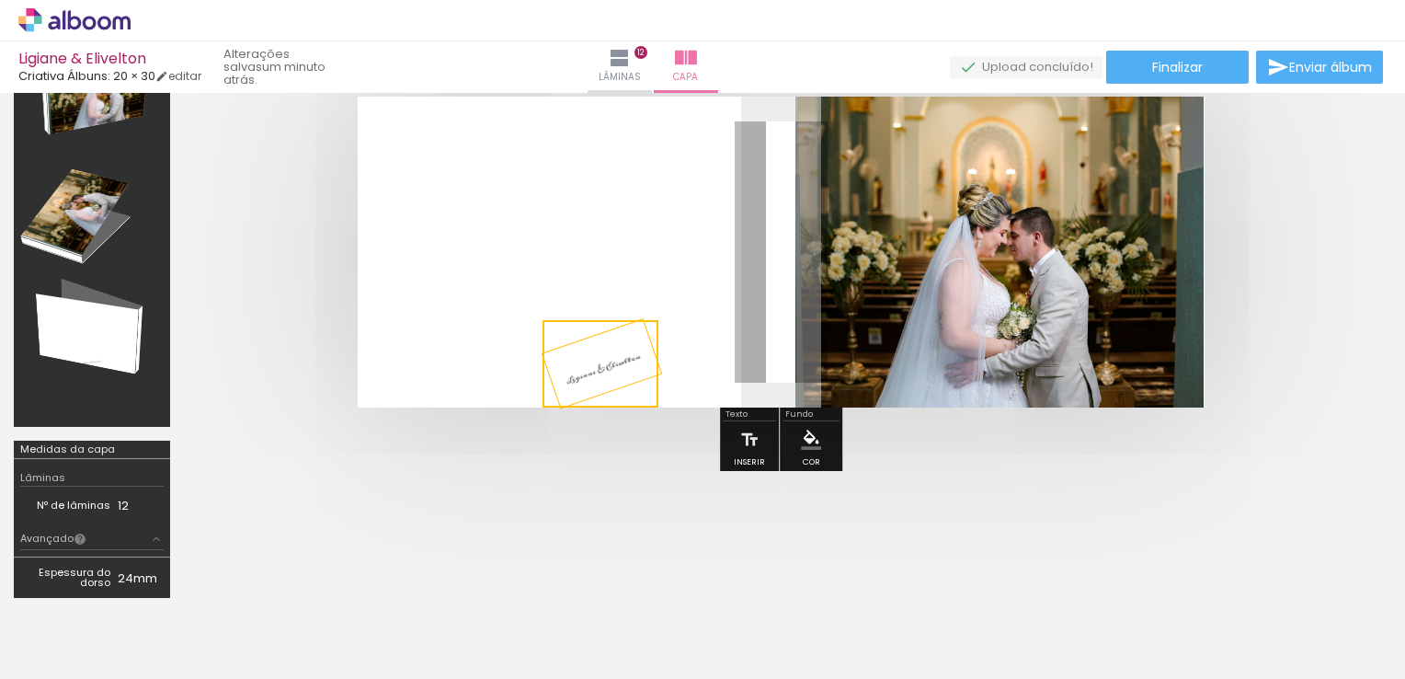
scroll to position [0, 0]
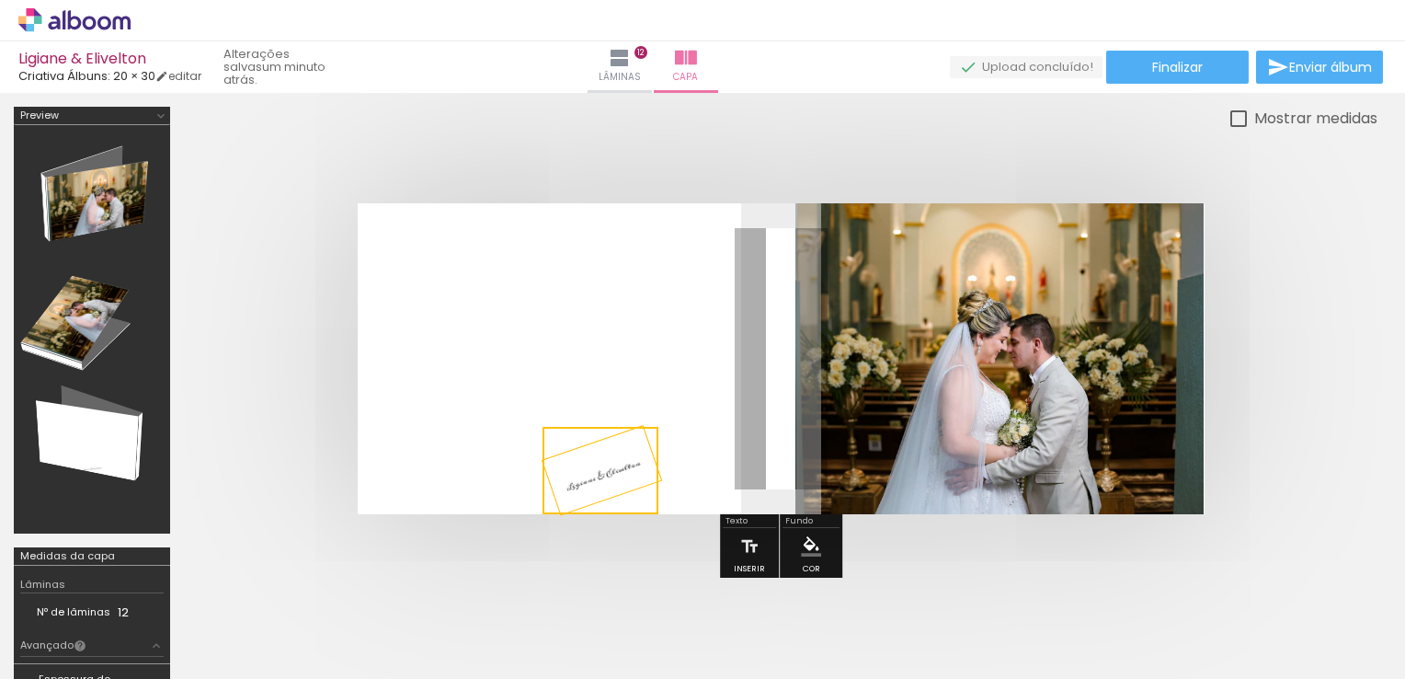
click at [935, 294] on quentale-layouter at bounding box center [781, 358] width 847 height 311
click at [596, 373] on quentale-layouter at bounding box center [781, 358] width 847 height 311
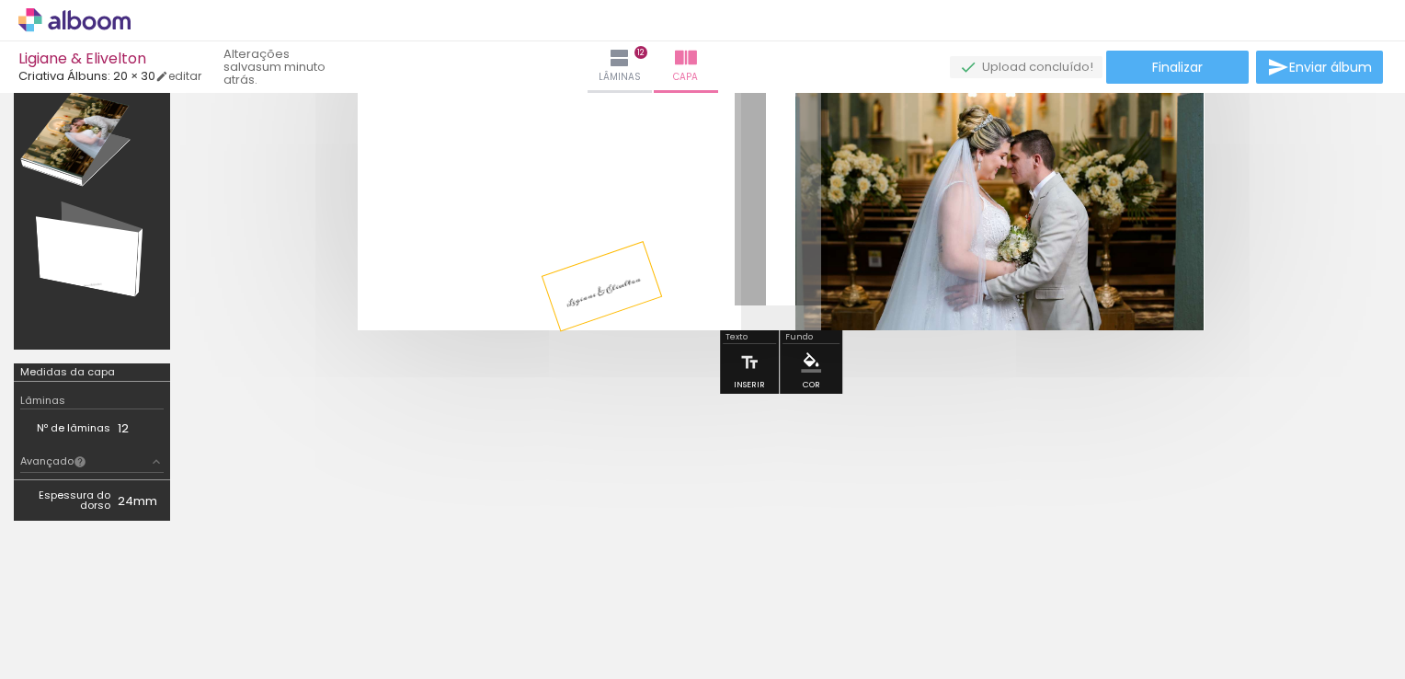
scroll to position [0, 4210]
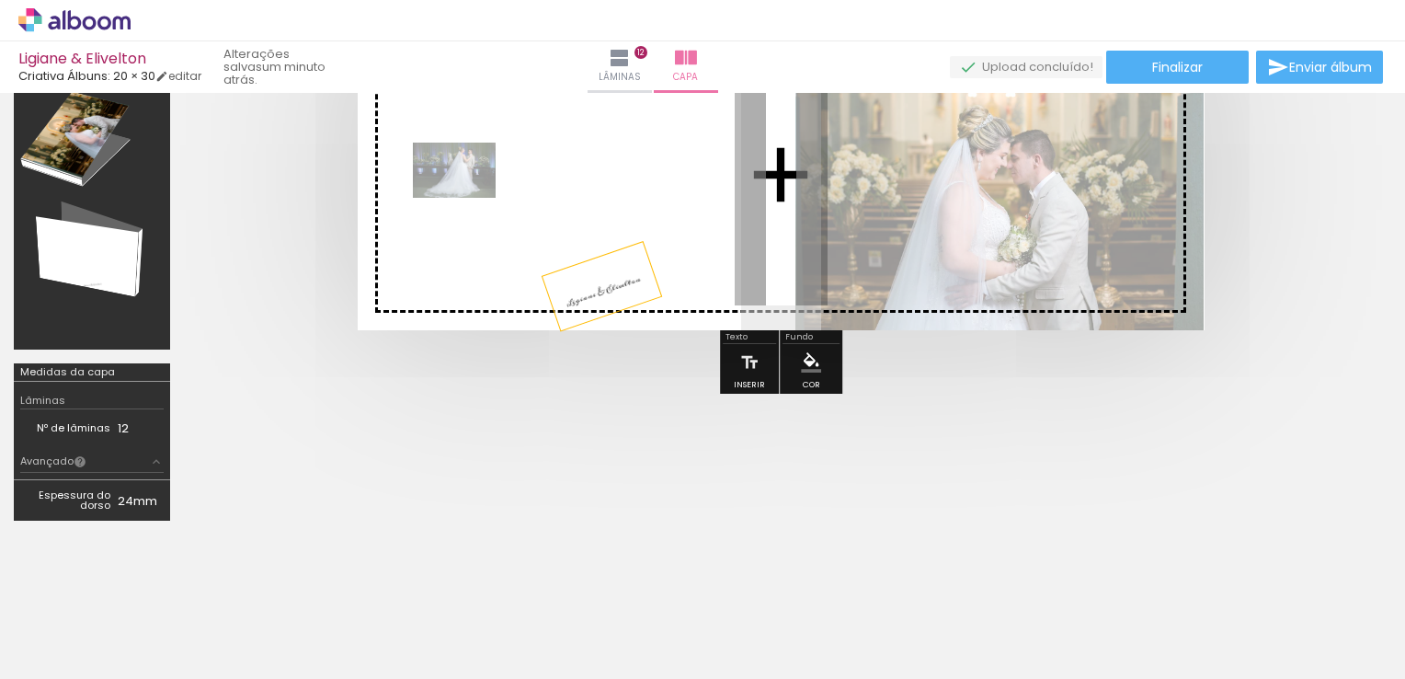
drag, startPoint x: 1252, startPoint y: 638, endPoint x: 467, endPoint y: 198, distance: 899.7
click at [467, 198] on quentale-workspace at bounding box center [702, 339] width 1405 height 679
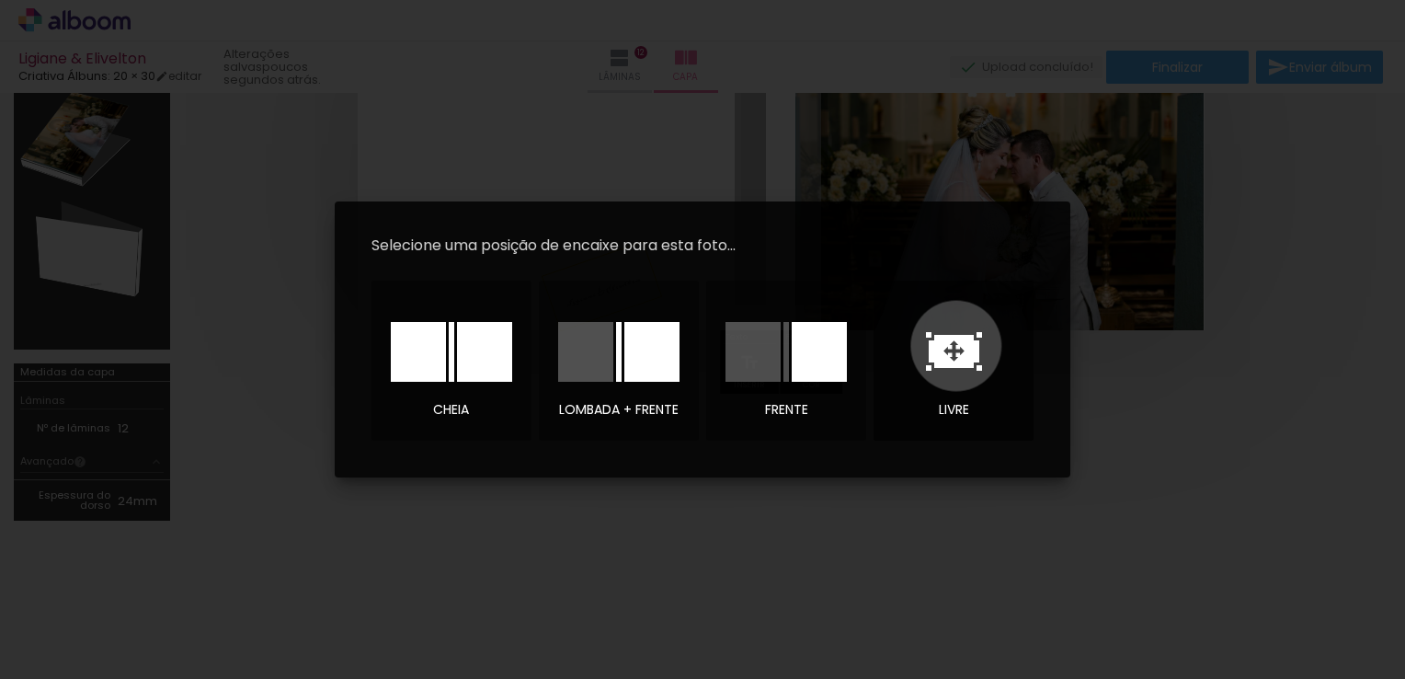
click at [956, 346] on icon at bounding box center [954, 351] width 51 height 33
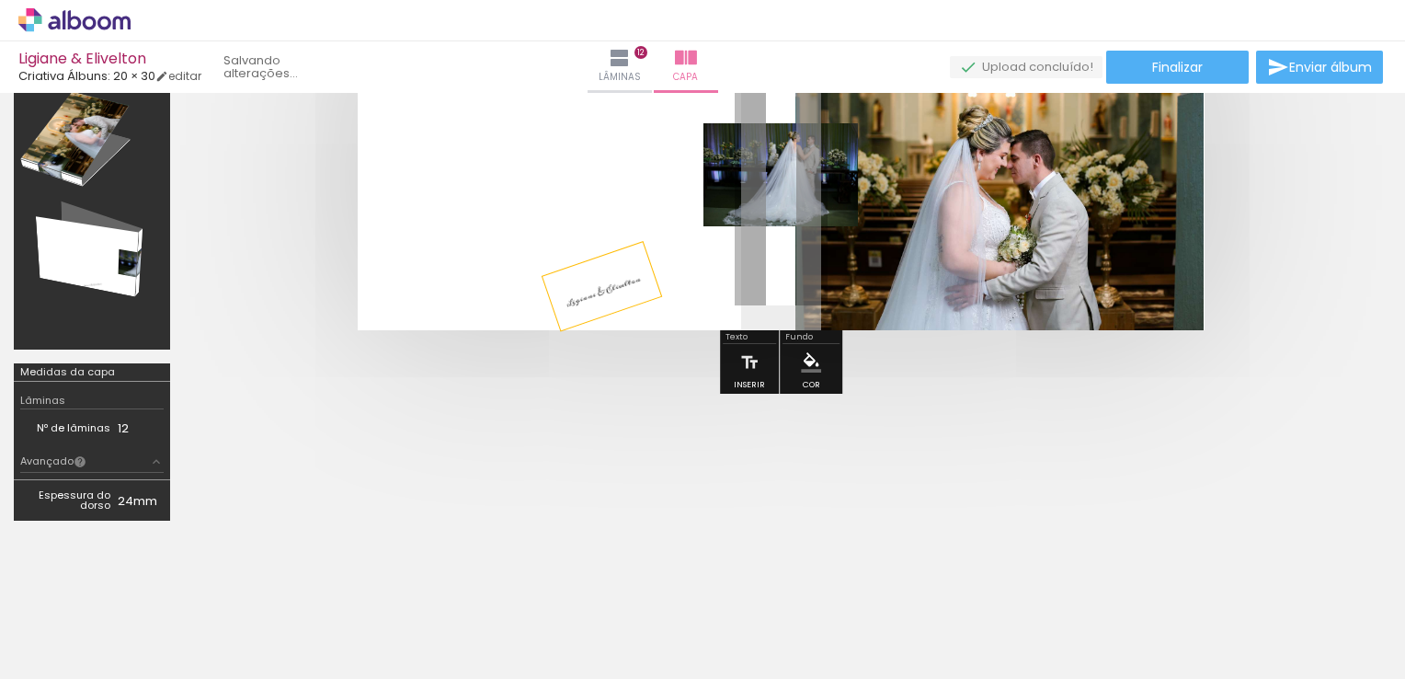
scroll to position [109, 0]
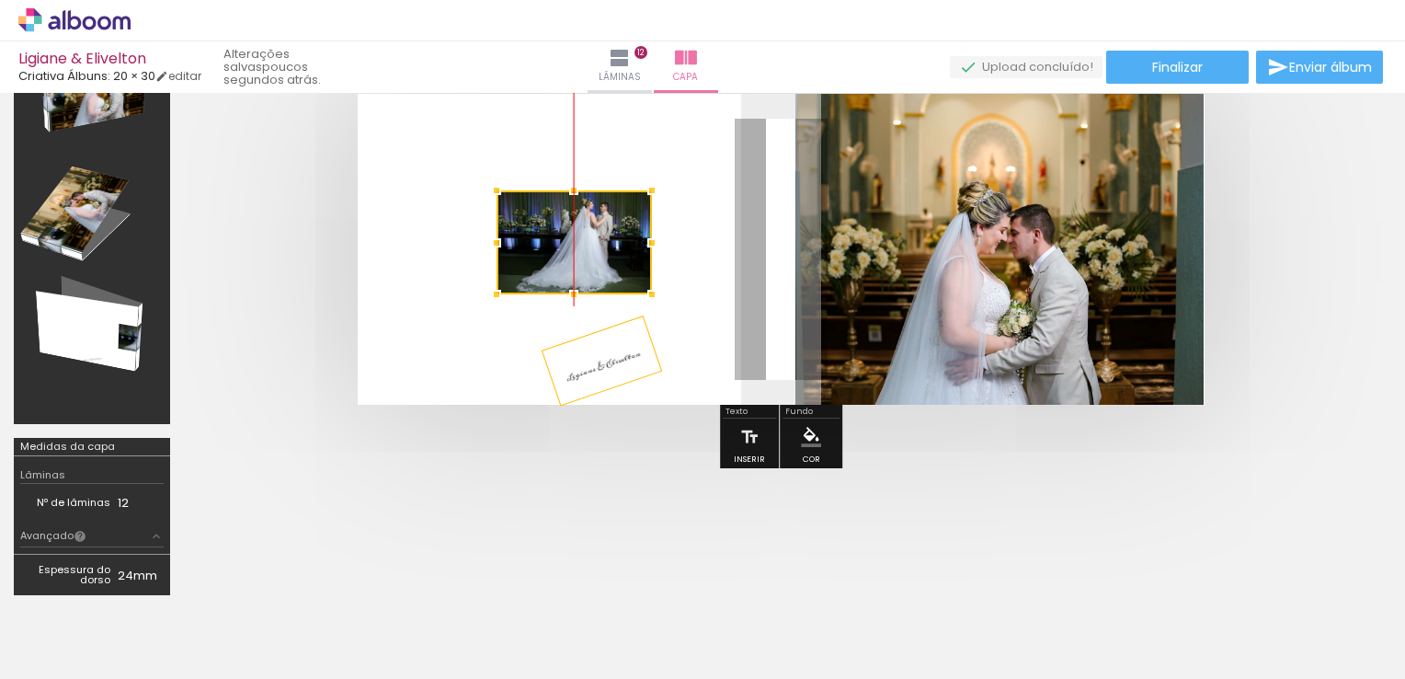
drag, startPoint x: 778, startPoint y: 260, endPoint x: 571, endPoint y: 252, distance: 207.1
click at [571, 252] on div at bounding box center [574, 242] width 155 height 104
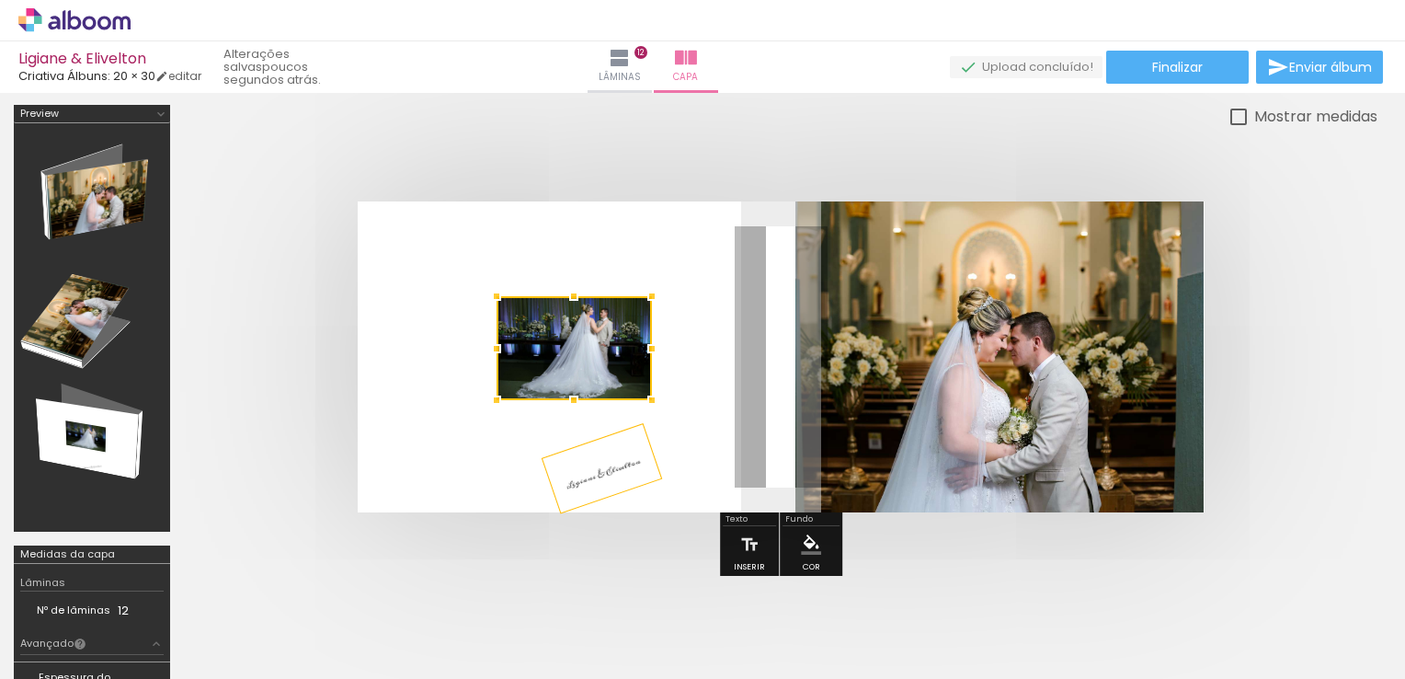
scroll to position [0, 0]
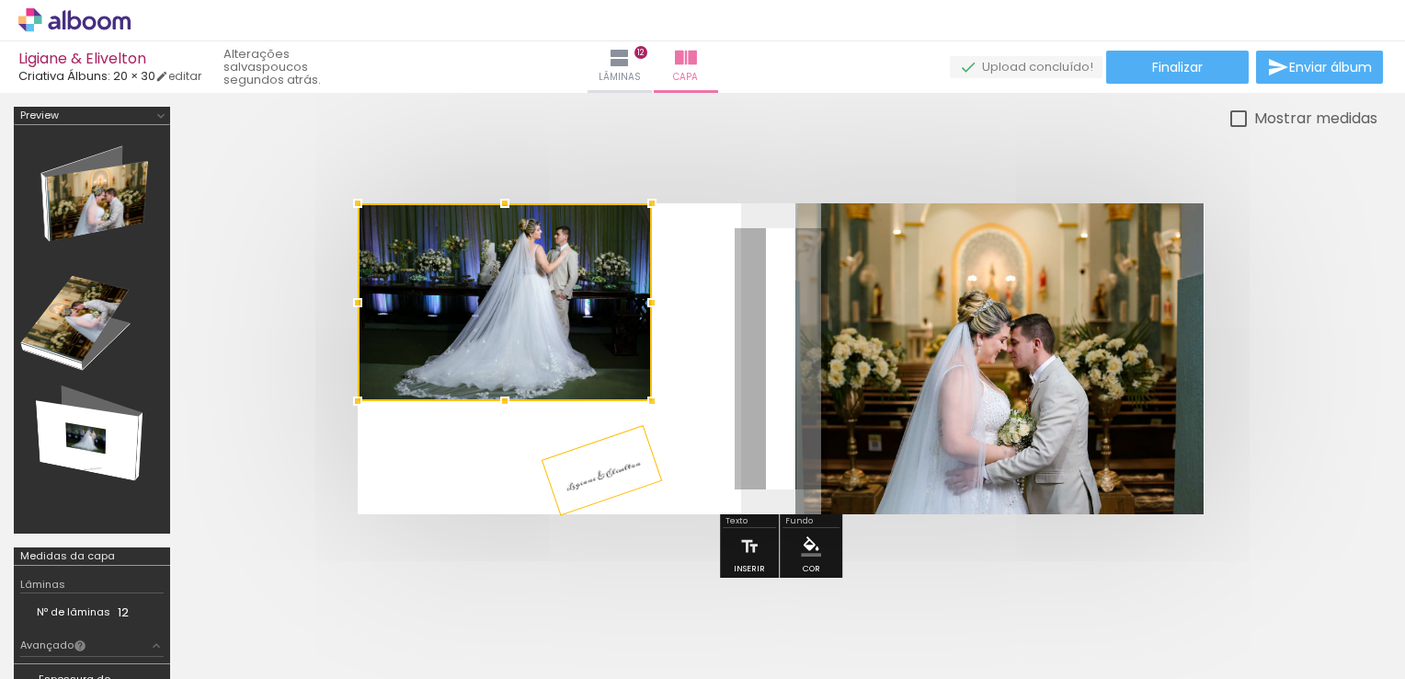
drag, startPoint x: 496, startPoint y: 296, endPoint x: 360, endPoint y: 197, distance: 168.5
click at [360, 197] on div at bounding box center [357, 203] width 37 height 37
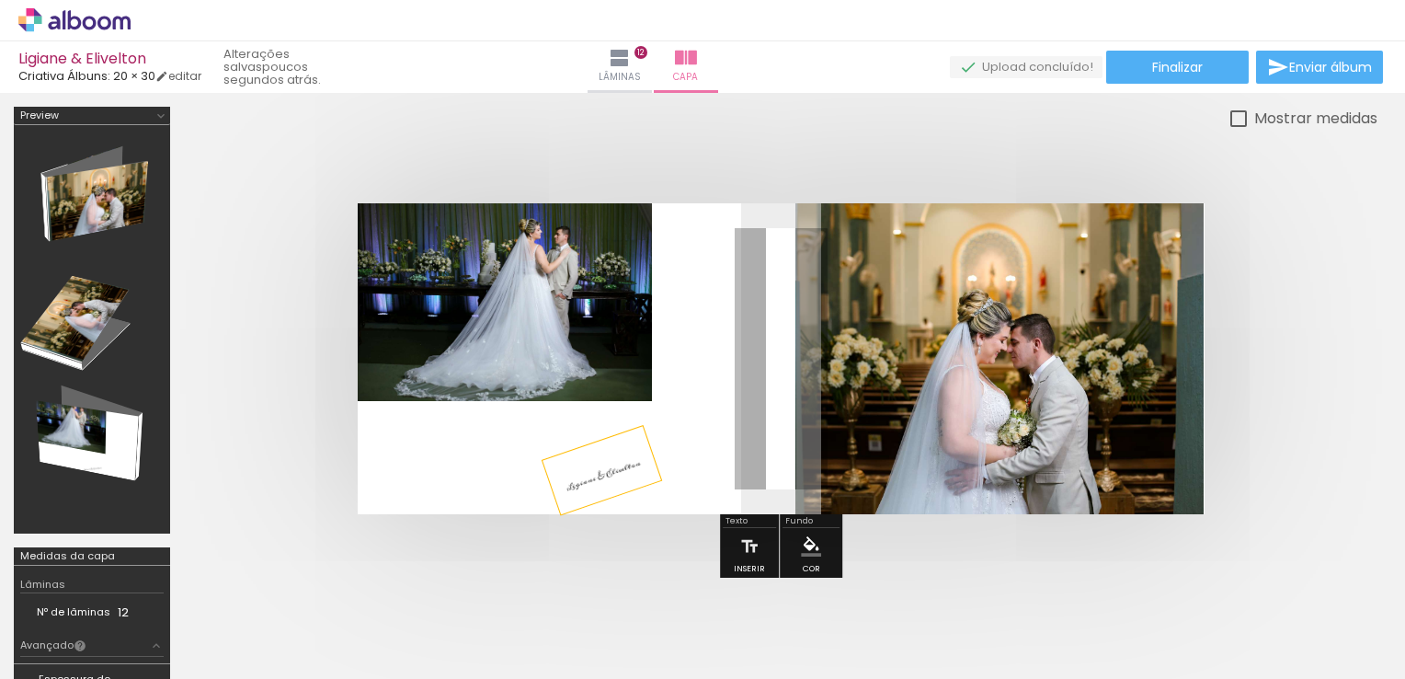
click at [617, 378] on quentale-photo at bounding box center [505, 302] width 294 height 198
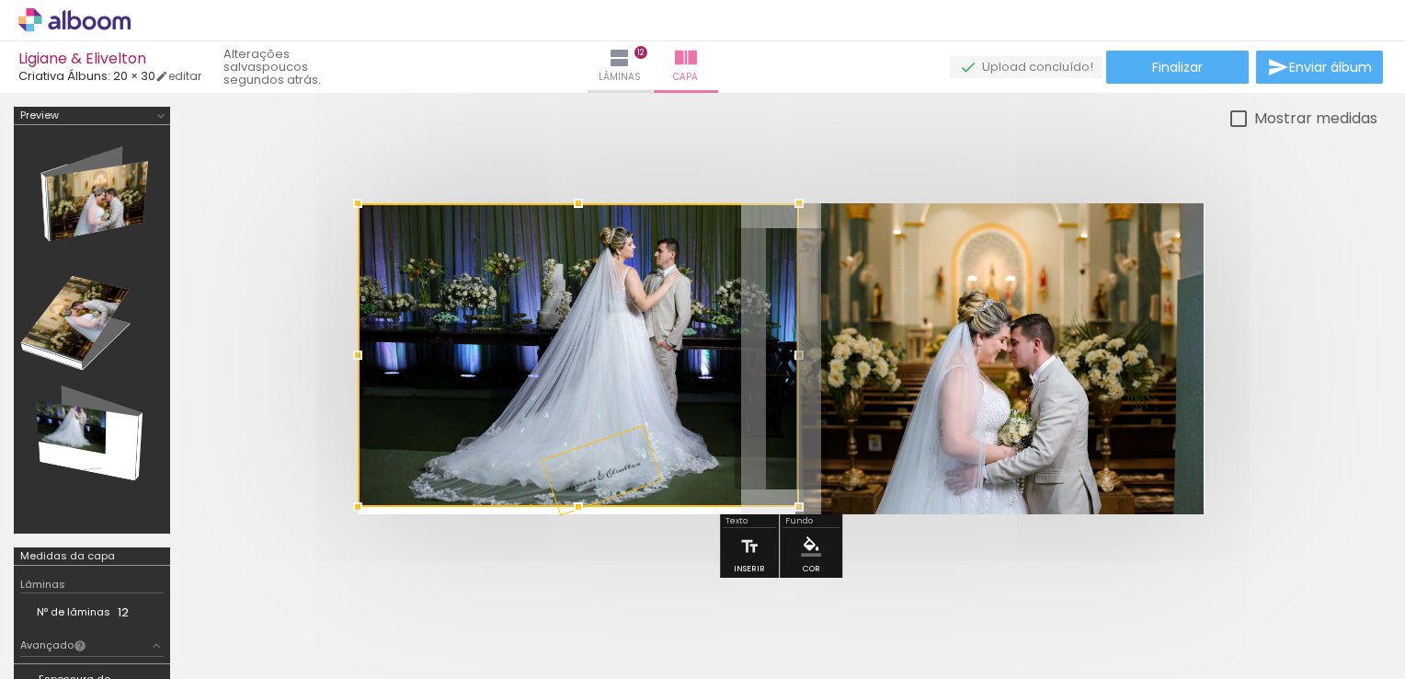
drag, startPoint x: 653, startPoint y: 402, endPoint x: 798, endPoint y: 541, distance: 201.0
click at [798, 541] on quentale-cover-editor at bounding box center [781, 413] width 1194 height 612
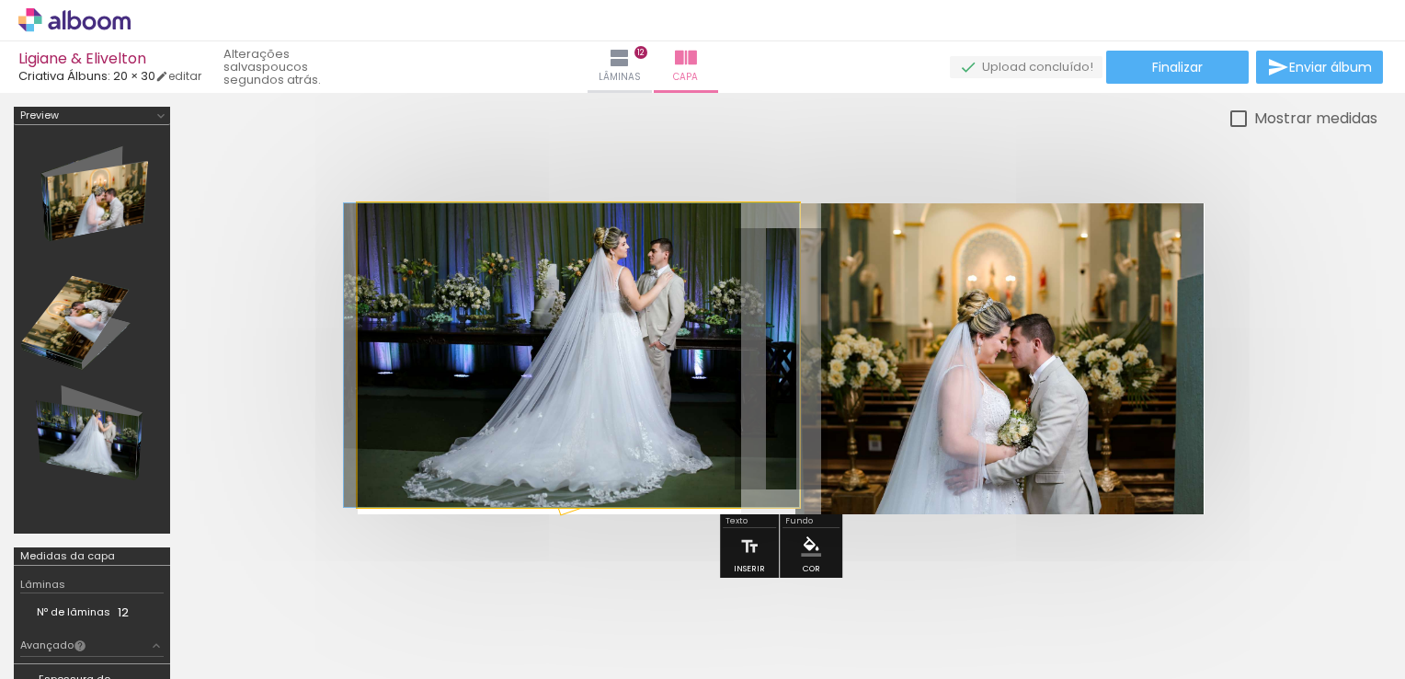
drag, startPoint x: 757, startPoint y: 443, endPoint x: 741, endPoint y: 462, distance: 24.1
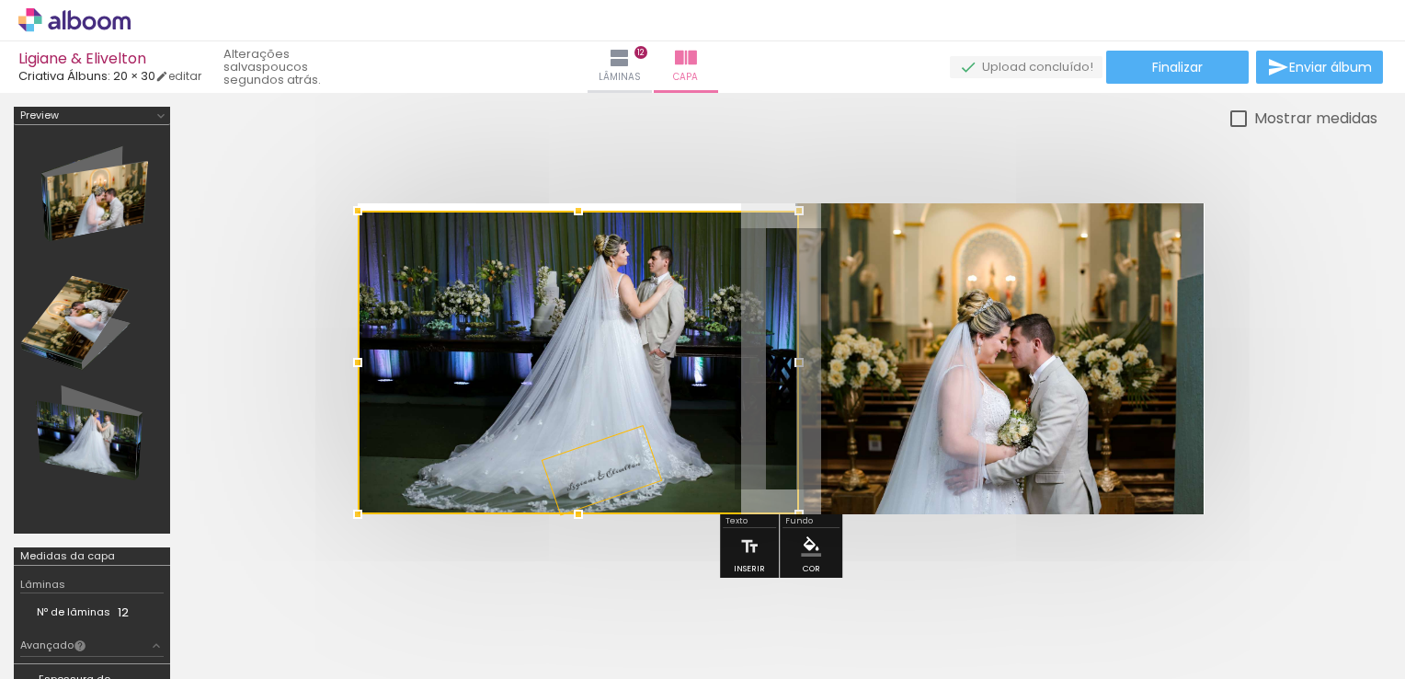
drag, startPoint x: 655, startPoint y: 332, endPoint x: 655, endPoint y: 372, distance: 39.5
click at [655, 372] on div at bounding box center [578, 363] width 441 height 304
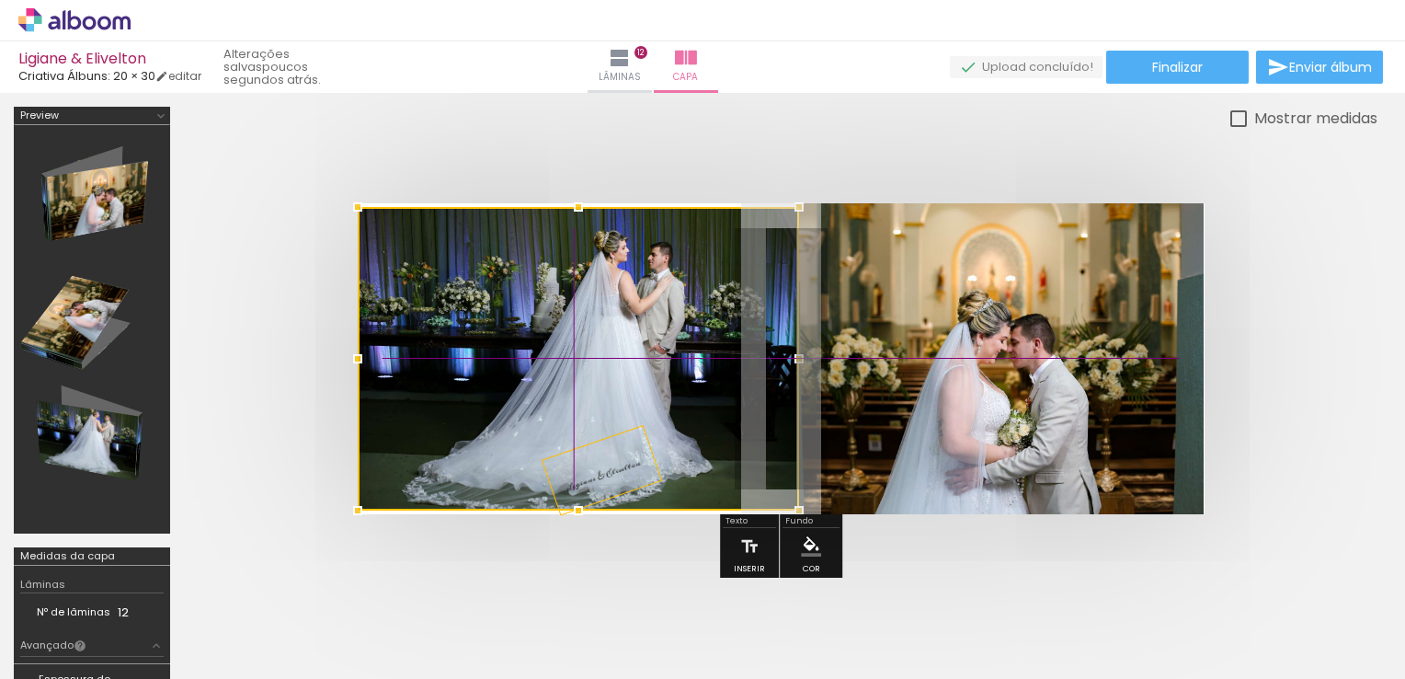
drag, startPoint x: 484, startPoint y: 296, endPoint x: 493, endPoint y: 258, distance: 38.8
click at [493, 258] on div at bounding box center [578, 359] width 441 height 304
drag, startPoint x: 519, startPoint y: 326, endPoint x: 528, endPoint y: 281, distance: 45.1
click at [527, 285] on div at bounding box center [578, 359] width 441 height 304
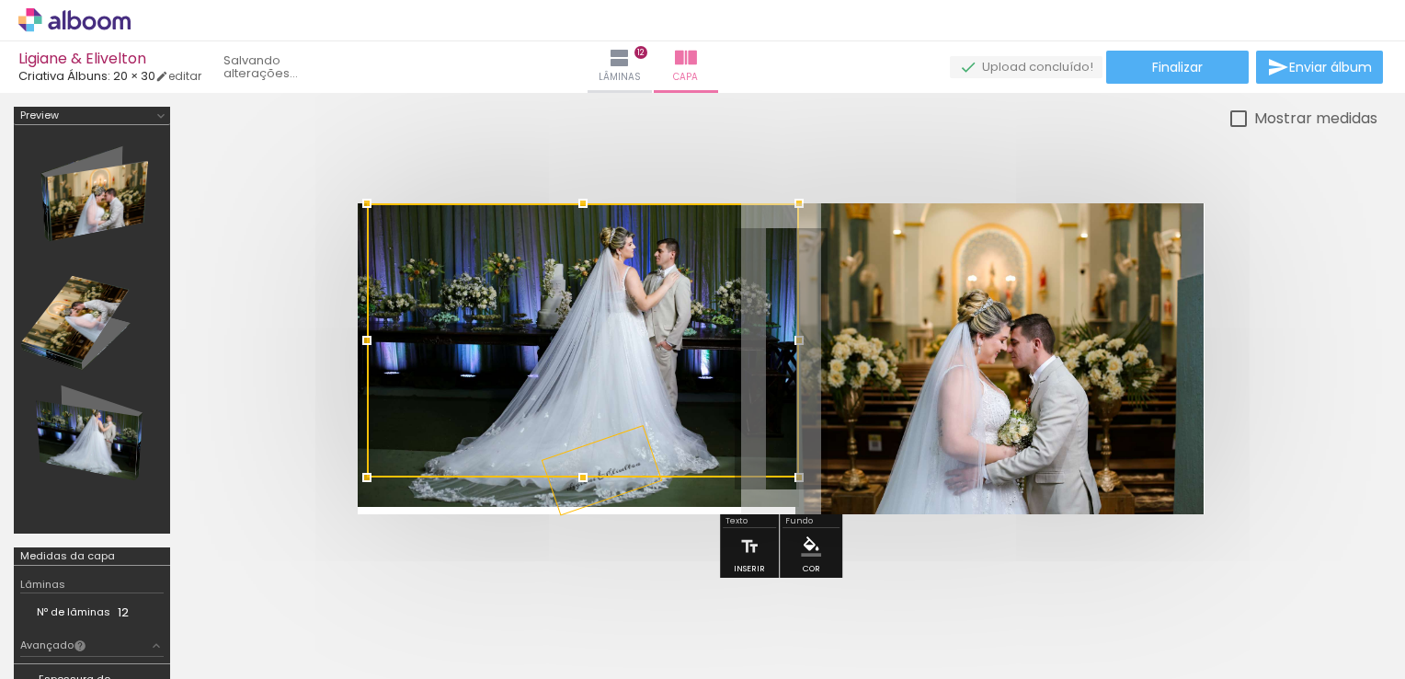
drag, startPoint x: 357, startPoint y: 506, endPoint x: 318, endPoint y: 565, distance: 70.4
click at [318, 567] on quentale-workspace at bounding box center [702, 339] width 1405 height 679
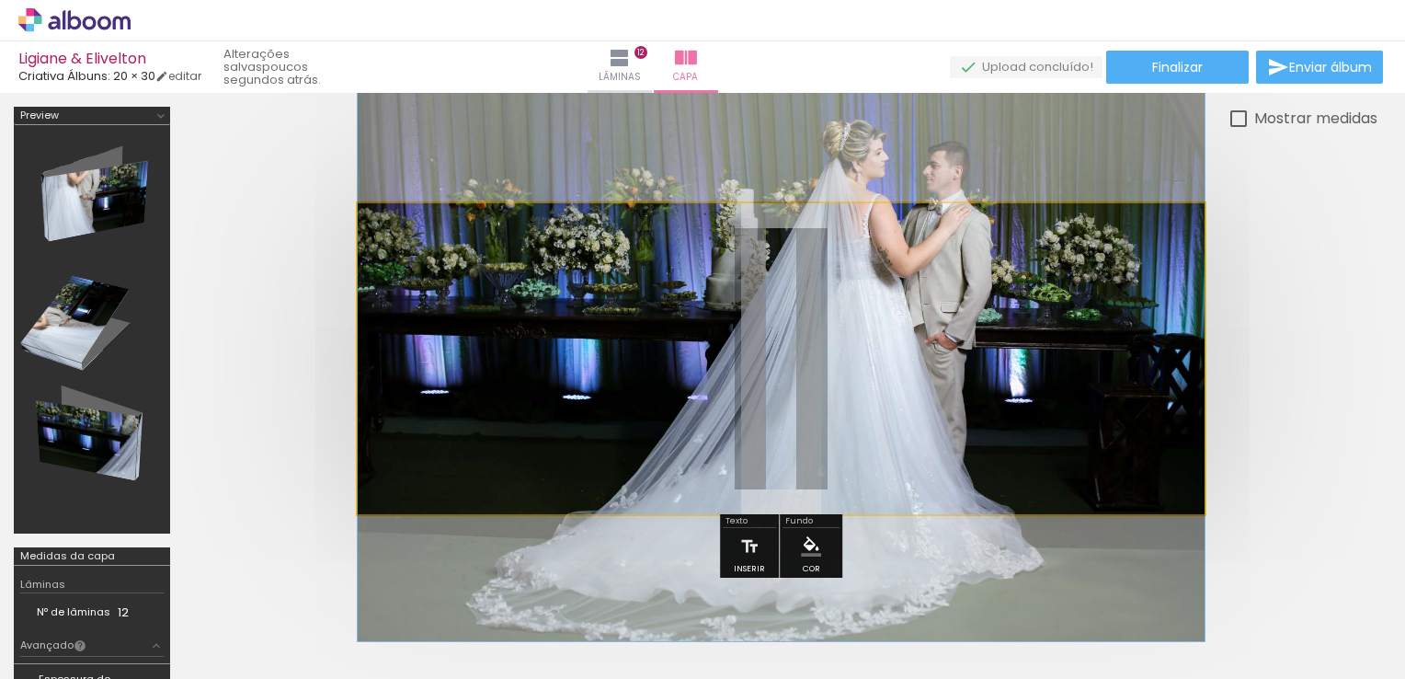
click at [426, 384] on quentale-photo at bounding box center [781, 358] width 847 height 311
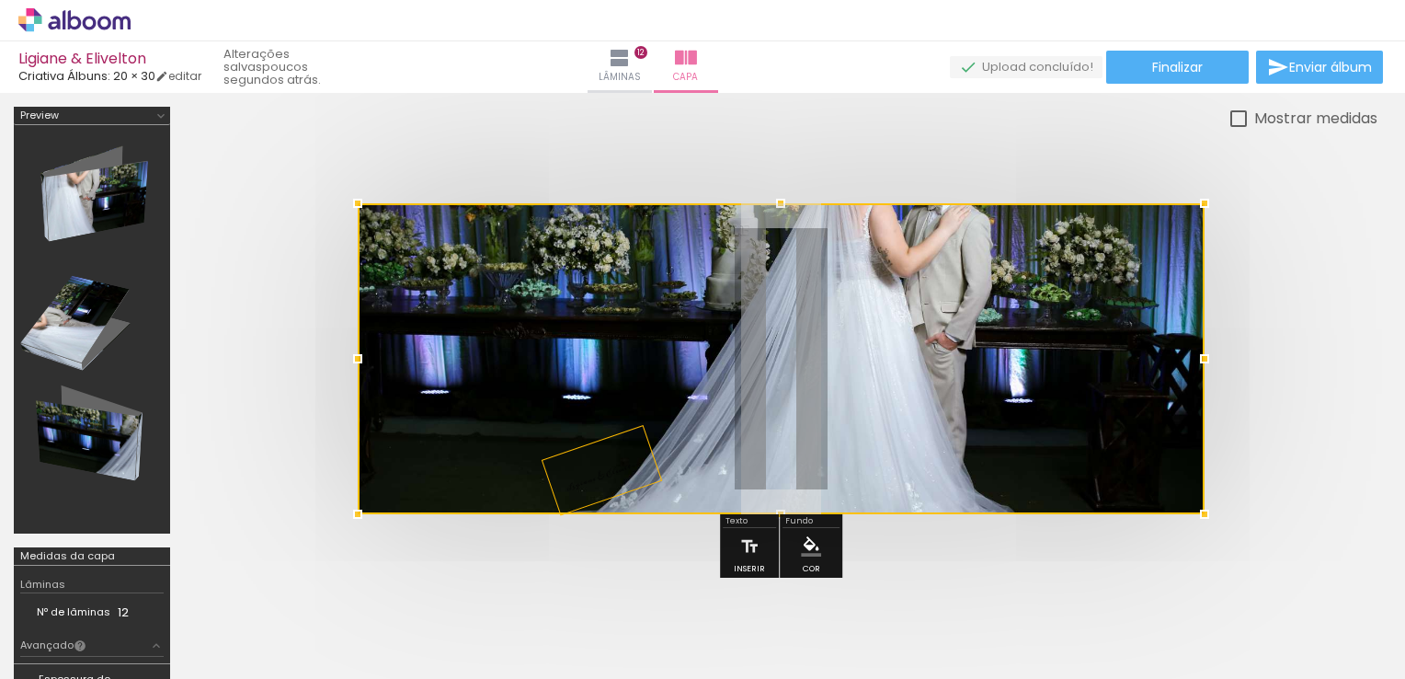
click at [433, 375] on div at bounding box center [781, 358] width 847 height 311
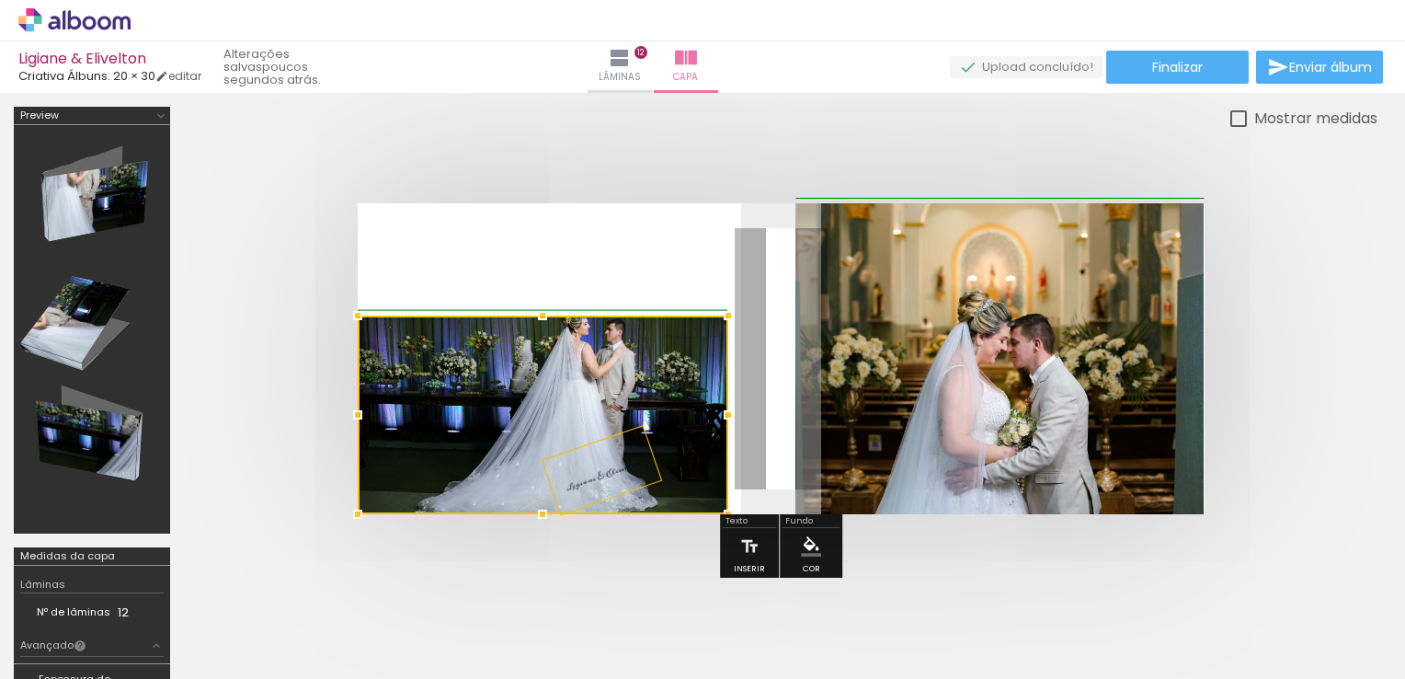
drag, startPoint x: 1208, startPoint y: 202, endPoint x: 775, endPoint y: 259, distance: 436.0
click at [775, 259] on album-spread at bounding box center [781, 358] width 847 height 311
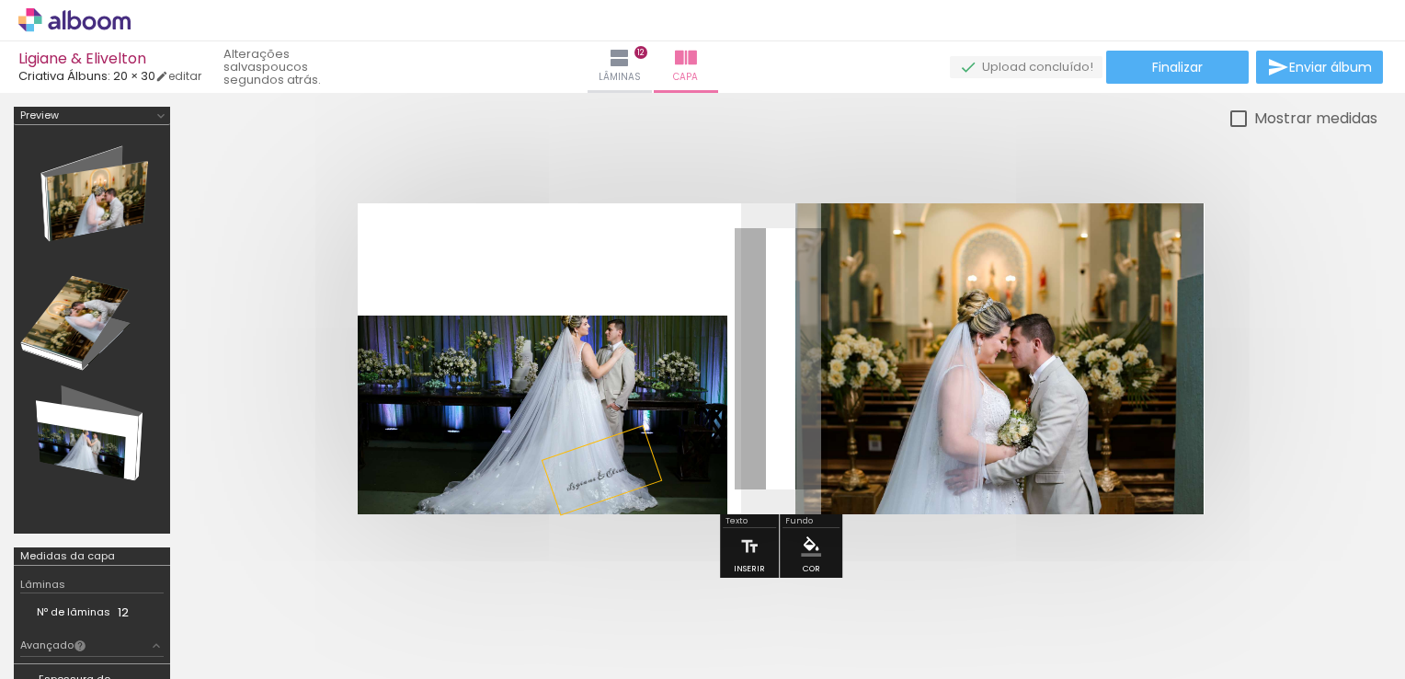
click at [543, 301] on quentale-layouter at bounding box center [781, 358] width 847 height 311
click at [542, 342] on div at bounding box center [544, 335] width 22 height 18
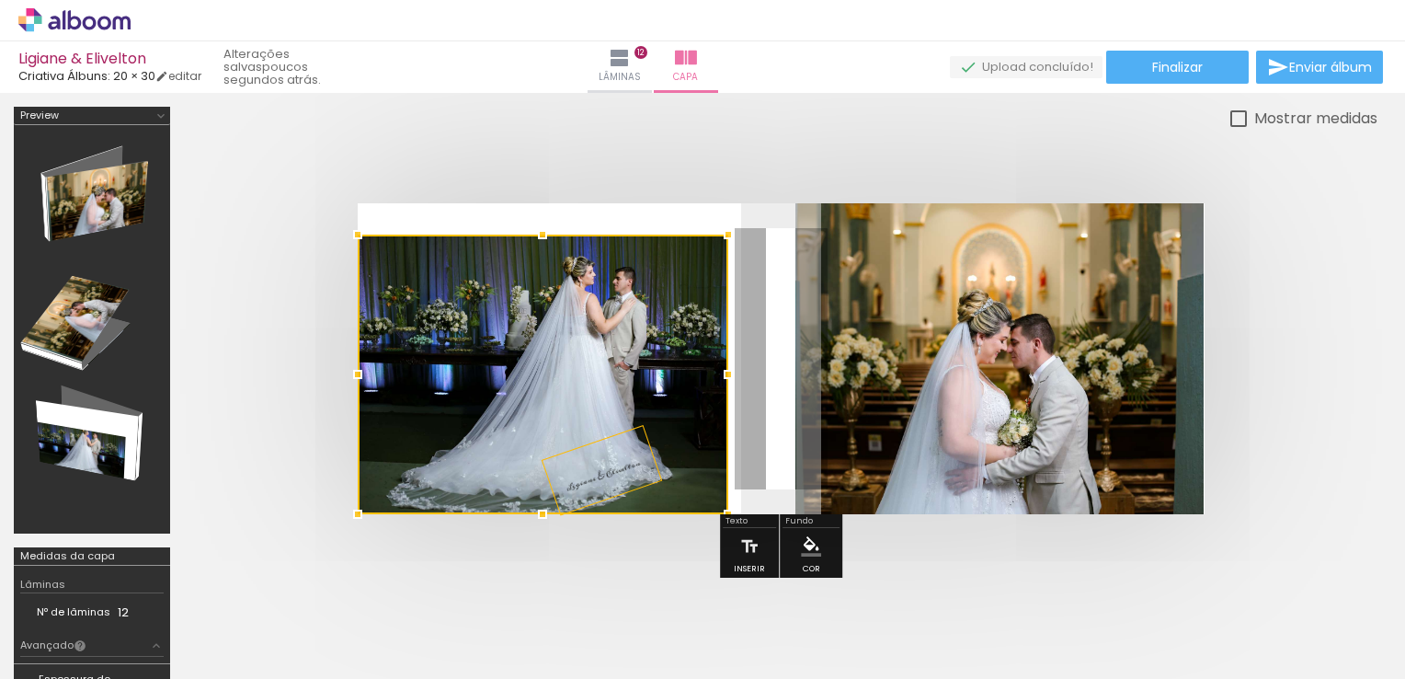
drag, startPoint x: 548, startPoint y: 308, endPoint x: 567, endPoint y: 227, distance: 83.2
click at [567, 227] on album-spread at bounding box center [781, 358] width 847 height 311
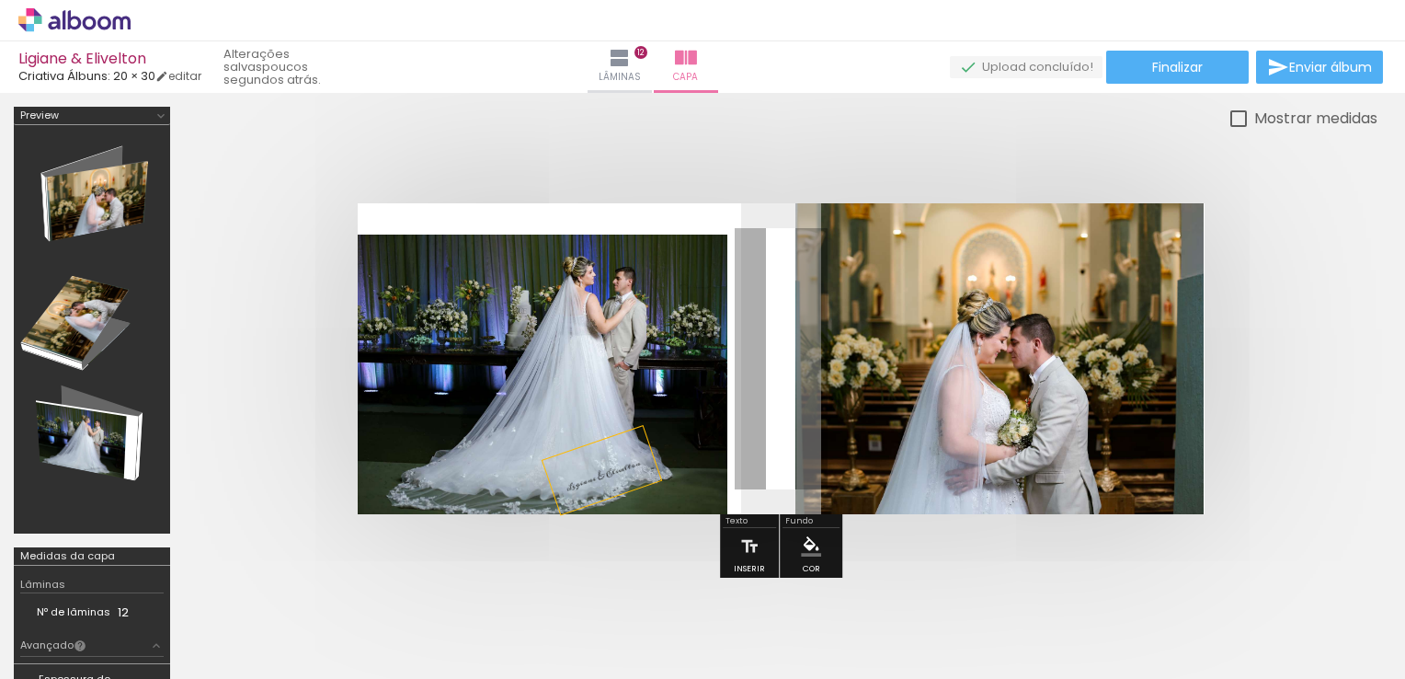
click at [452, 355] on quentale-photo at bounding box center [543, 375] width 371 height 280
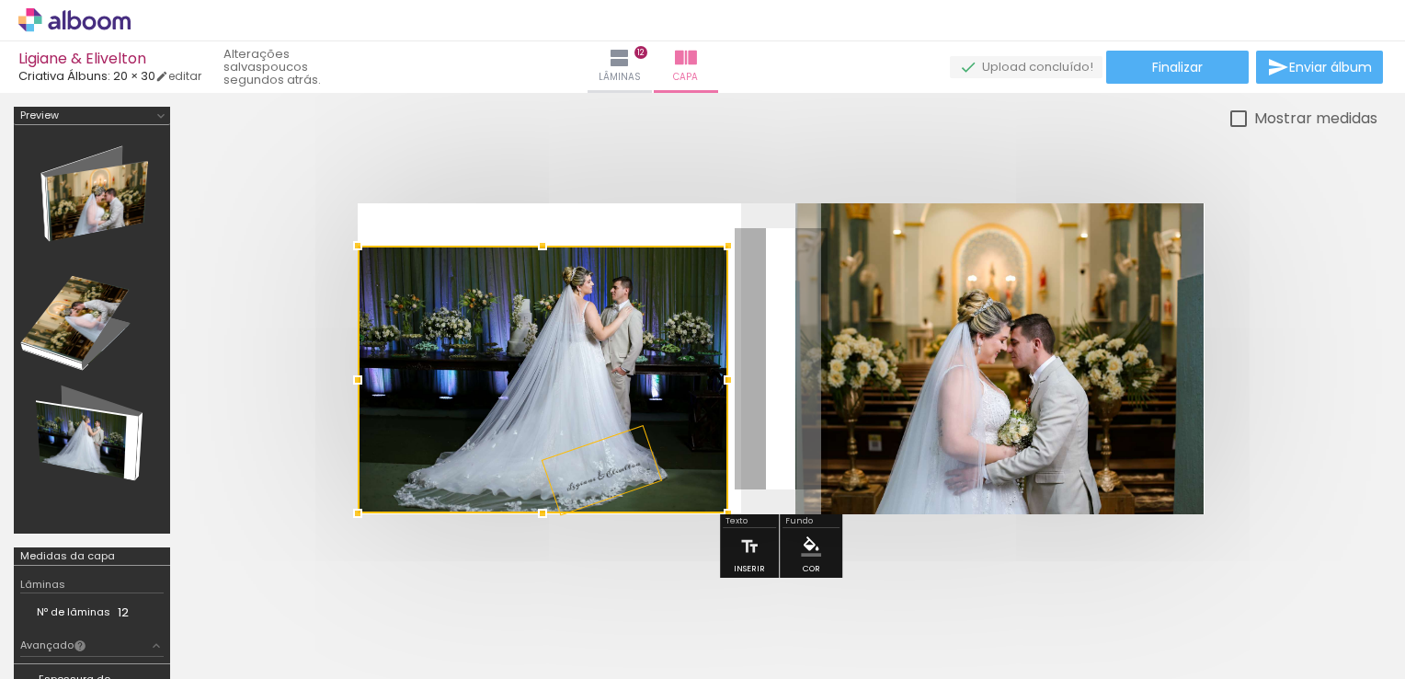
drag, startPoint x: 546, startPoint y: 230, endPoint x: 546, endPoint y: 242, distance: 12.0
click at [546, 242] on div at bounding box center [542, 245] width 37 height 37
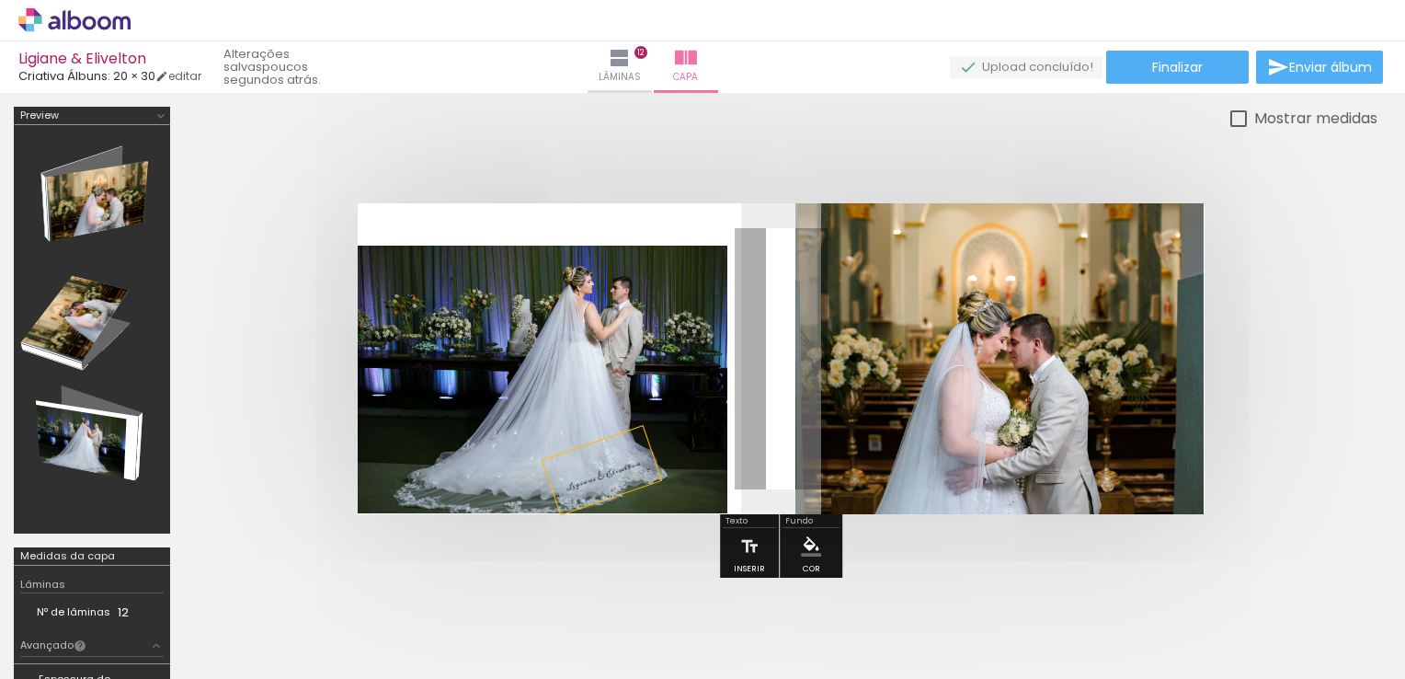
type paper-slider "126"
click at [423, 272] on paper-progress at bounding box center [440, 264] width 66 height 29
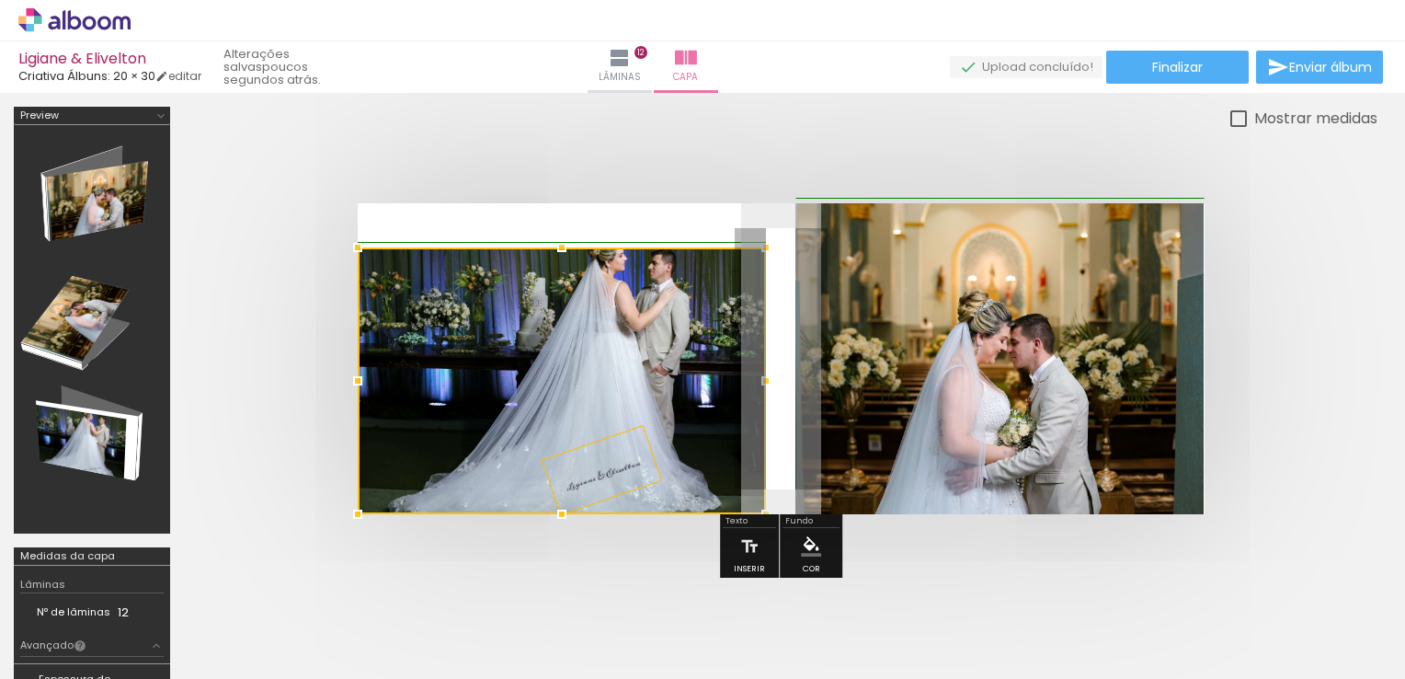
drag, startPoint x: 724, startPoint y: 245, endPoint x: 755, endPoint y: 246, distance: 31.3
click at [755, 246] on div at bounding box center [766, 247] width 37 height 37
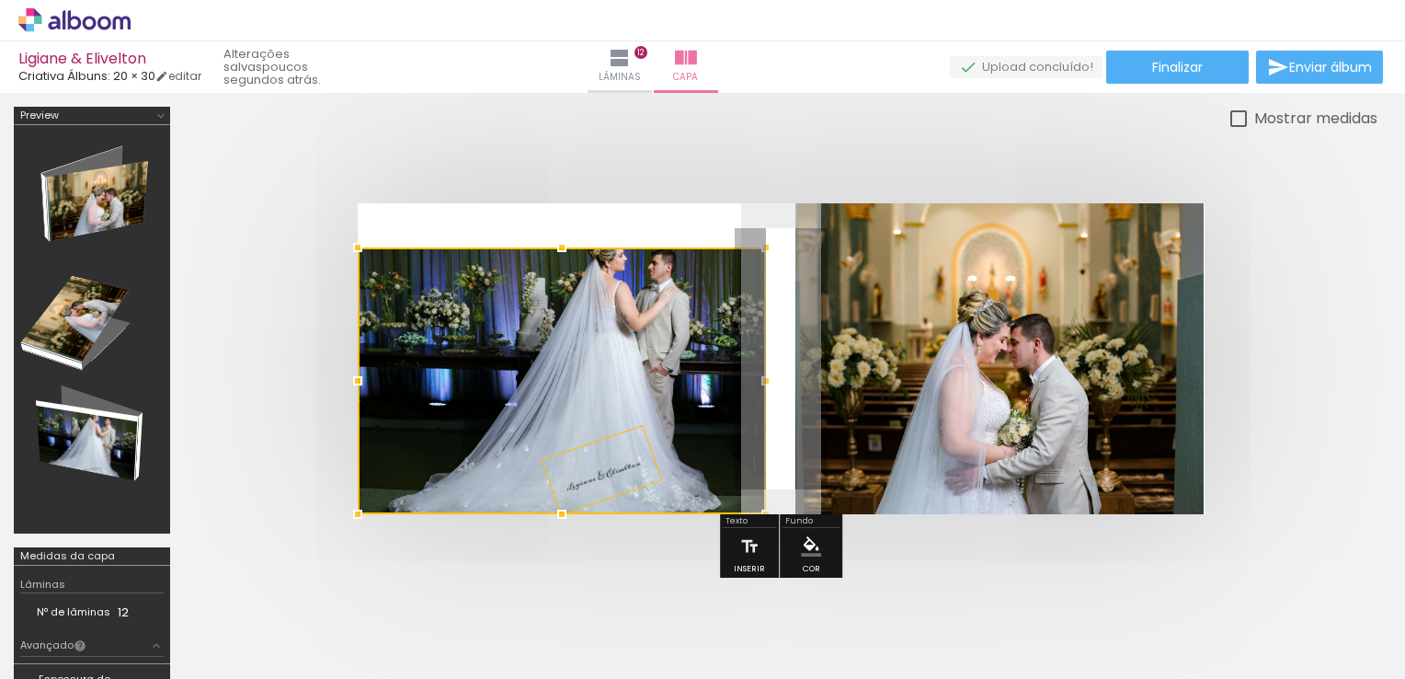
drag, startPoint x: 569, startPoint y: 329, endPoint x: 536, endPoint y: 382, distance: 62.0
click at [536, 382] on div at bounding box center [562, 380] width 408 height 267
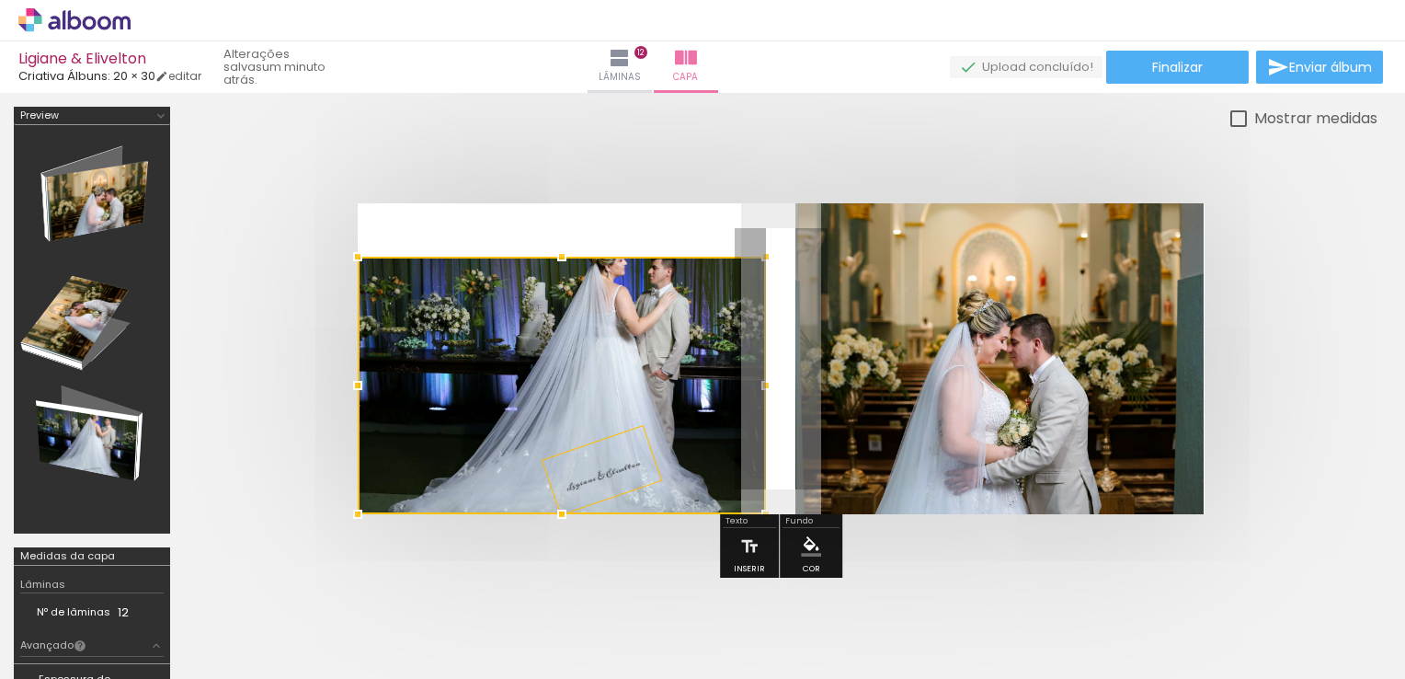
drag, startPoint x: 567, startPoint y: 246, endPoint x: 578, endPoint y: 189, distance: 58.3
click at [580, 187] on div at bounding box center [781, 359] width 1194 height 458
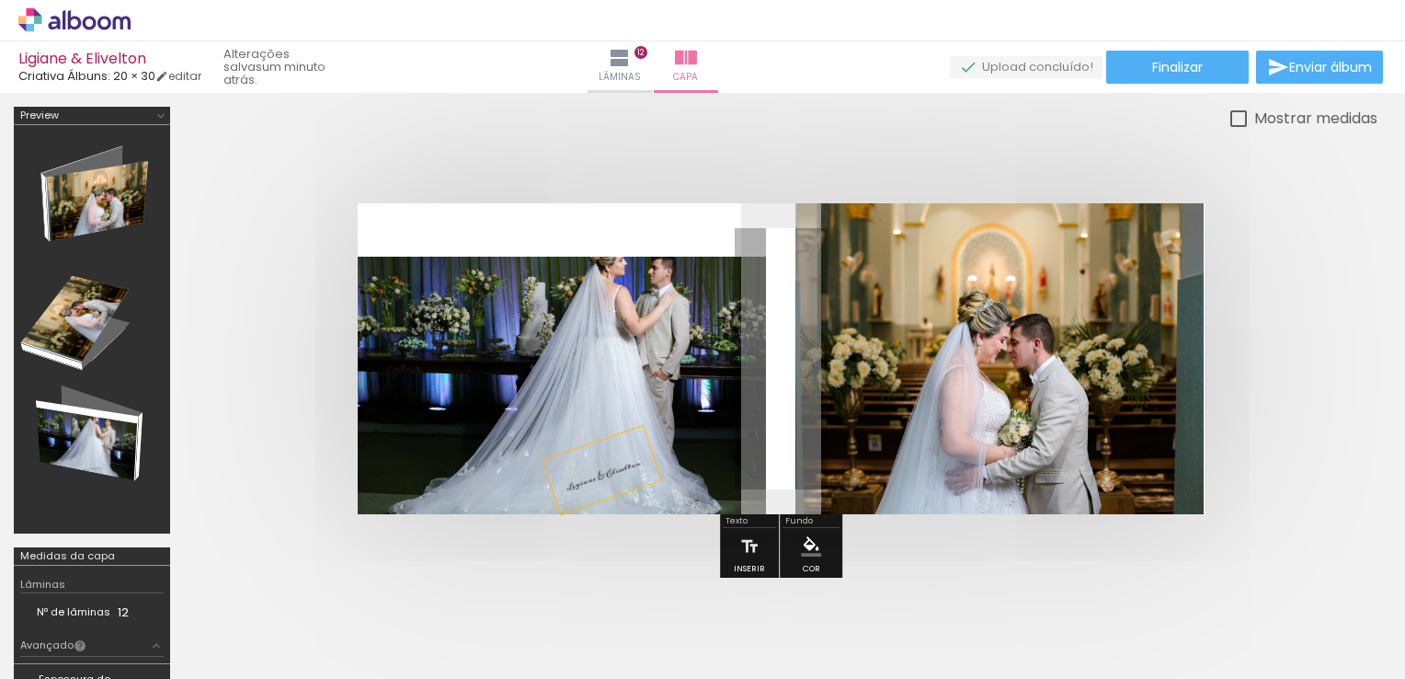
click at [566, 257] on quentale-photo at bounding box center [562, 386] width 408 height 258
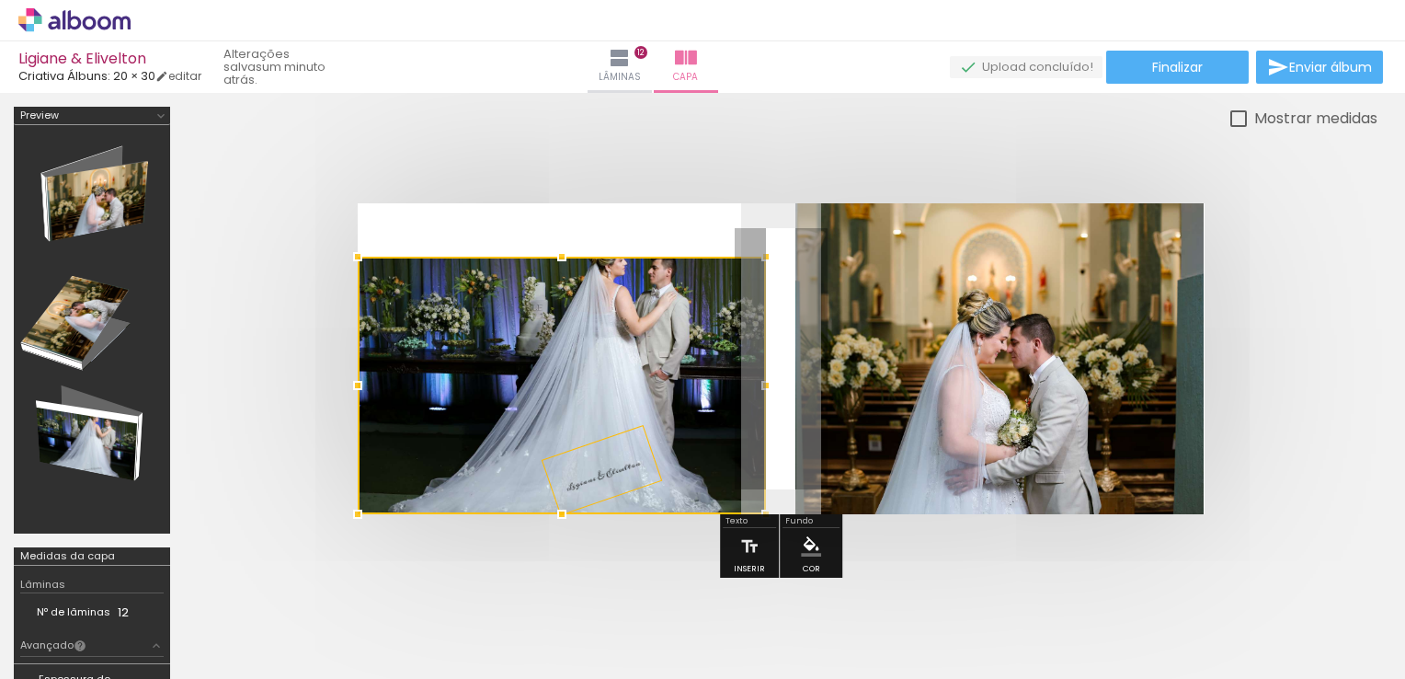
click at [586, 311] on div at bounding box center [562, 386] width 408 height 258
click at [584, 278] on div at bounding box center [562, 386] width 408 height 258
click at [574, 240] on div at bounding box center [562, 256] width 37 height 37
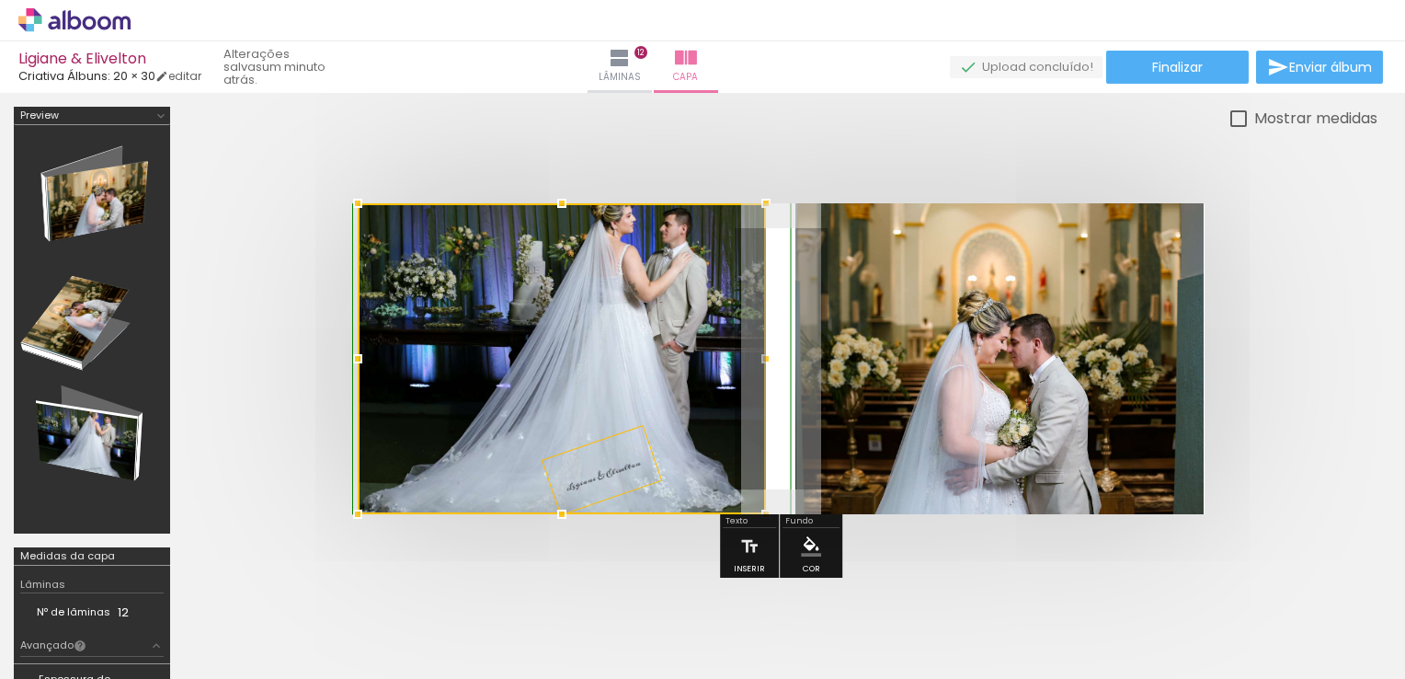
drag, startPoint x: 563, startPoint y: 242, endPoint x: 574, endPoint y: 207, distance: 36.7
click at [574, 207] on div at bounding box center [562, 203] width 37 height 37
drag, startPoint x: 586, startPoint y: 297, endPoint x: 516, endPoint y: 387, distance: 114.1
click at [516, 387] on div at bounding box center [562, 358] width 408 height 311
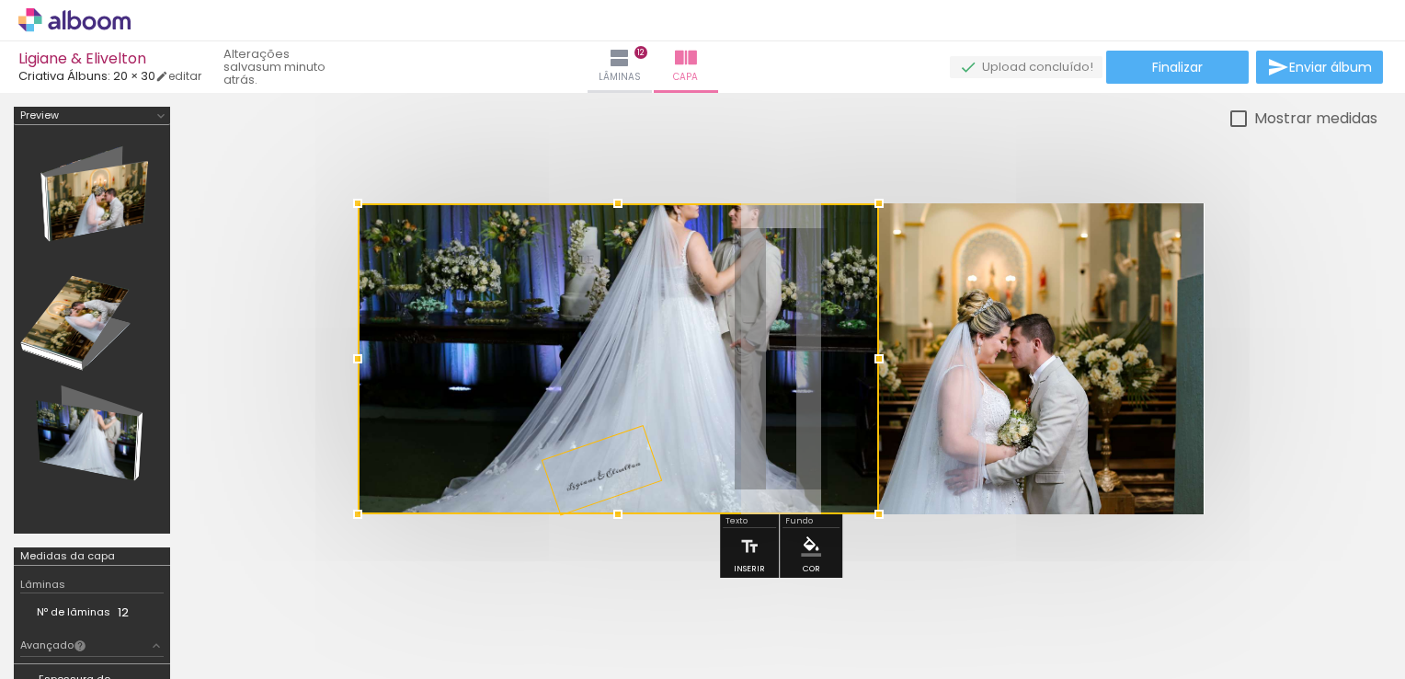
drag, startPoint x: 772, startPoint y: 359, endPoint x: 955, endPoint y: 363, distance: 183.1
click at [955, 363] on album-spread at bounding box center [781, 358] width 847 height 311
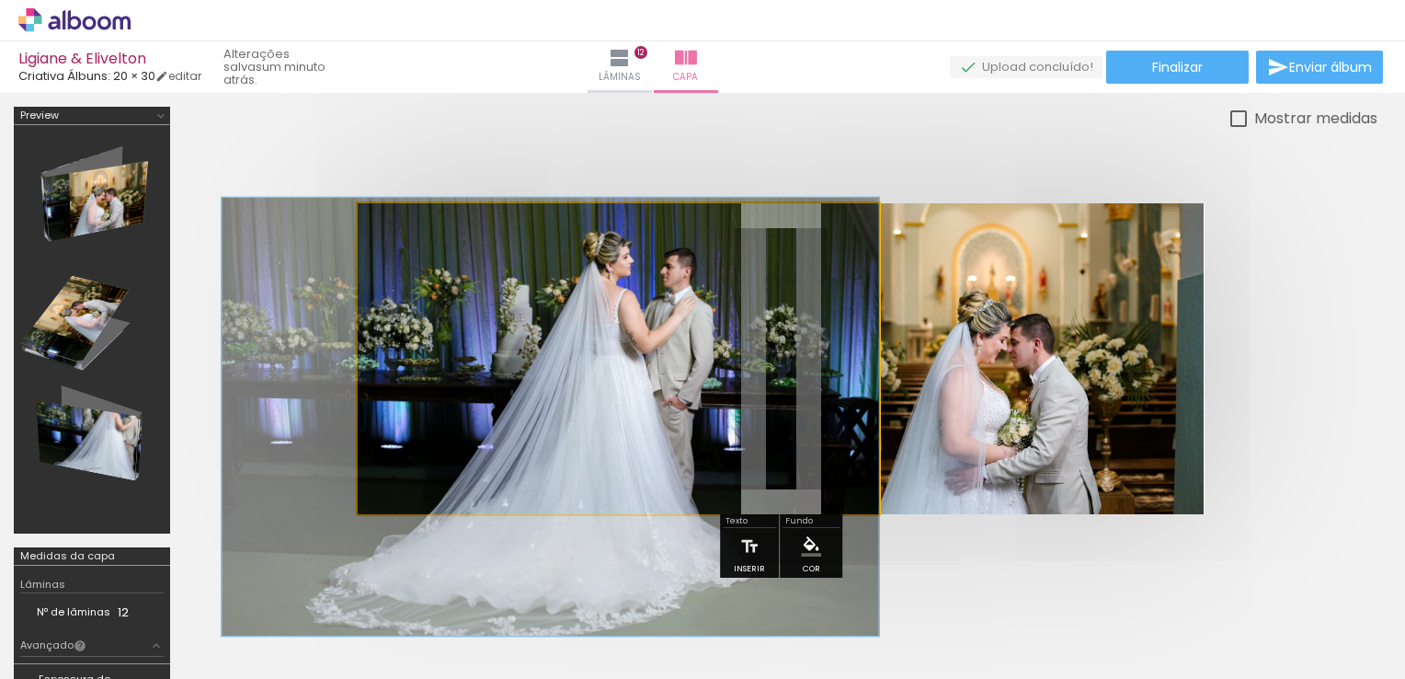
drag, startPoint x: 672, startPoint y: 328, endPoint x: 604, endPoint y: 381, distance: 85.9
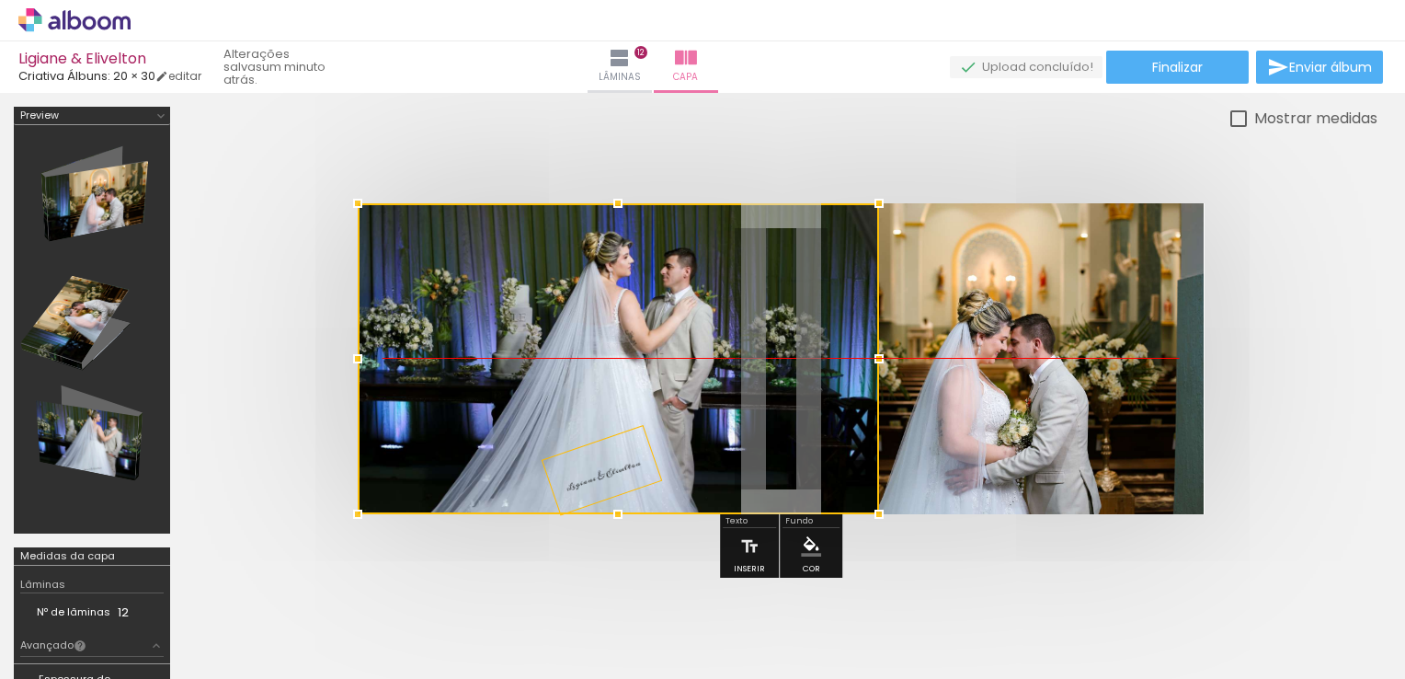
drag, startPoint x: 636, startPoint y: 347, endPoint x: 547, endPoint y: 374, distance: 93.4
click at [547, 374] on div at bounding box center [618, 358] width 521 height 311
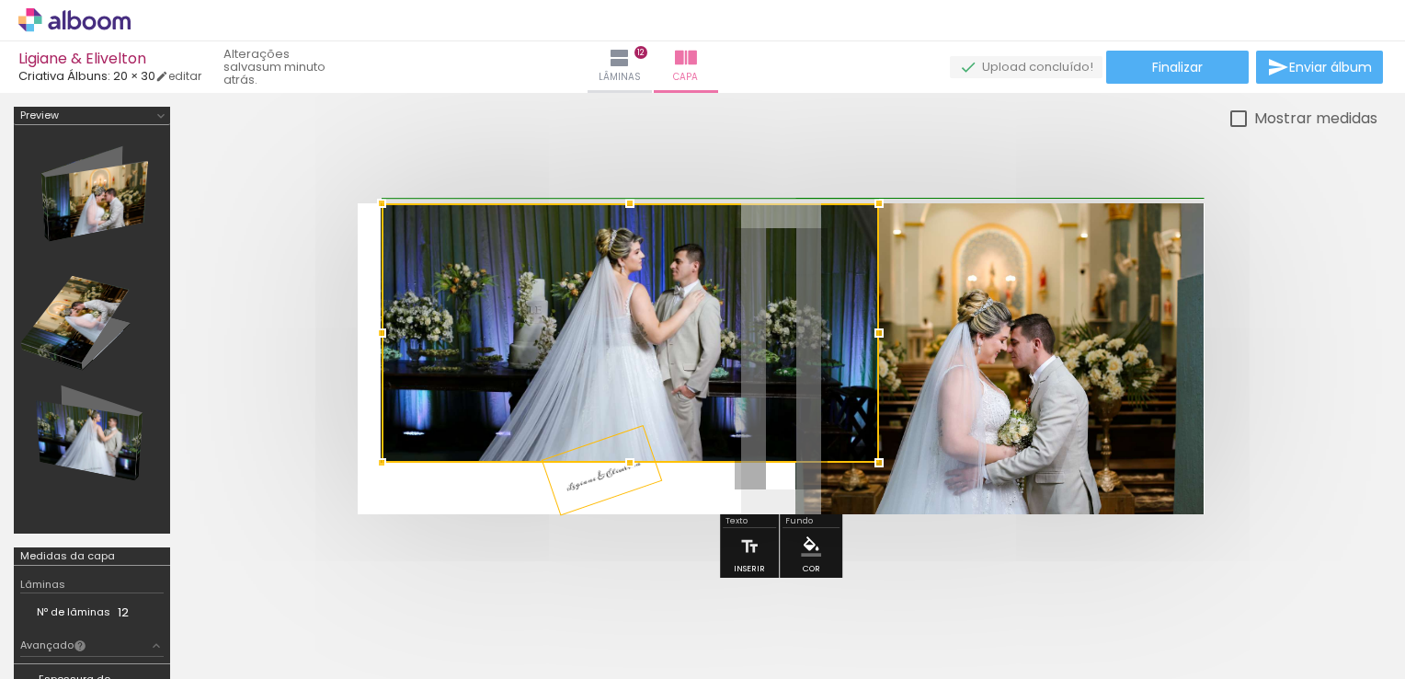
drag, startPoint x: 358, startPoint y: 518, endPoint x: 468, endPoint y: 440, distance: 135.2
click at [468, 440] on div at bounding box center [631, 332] width 498 height 259
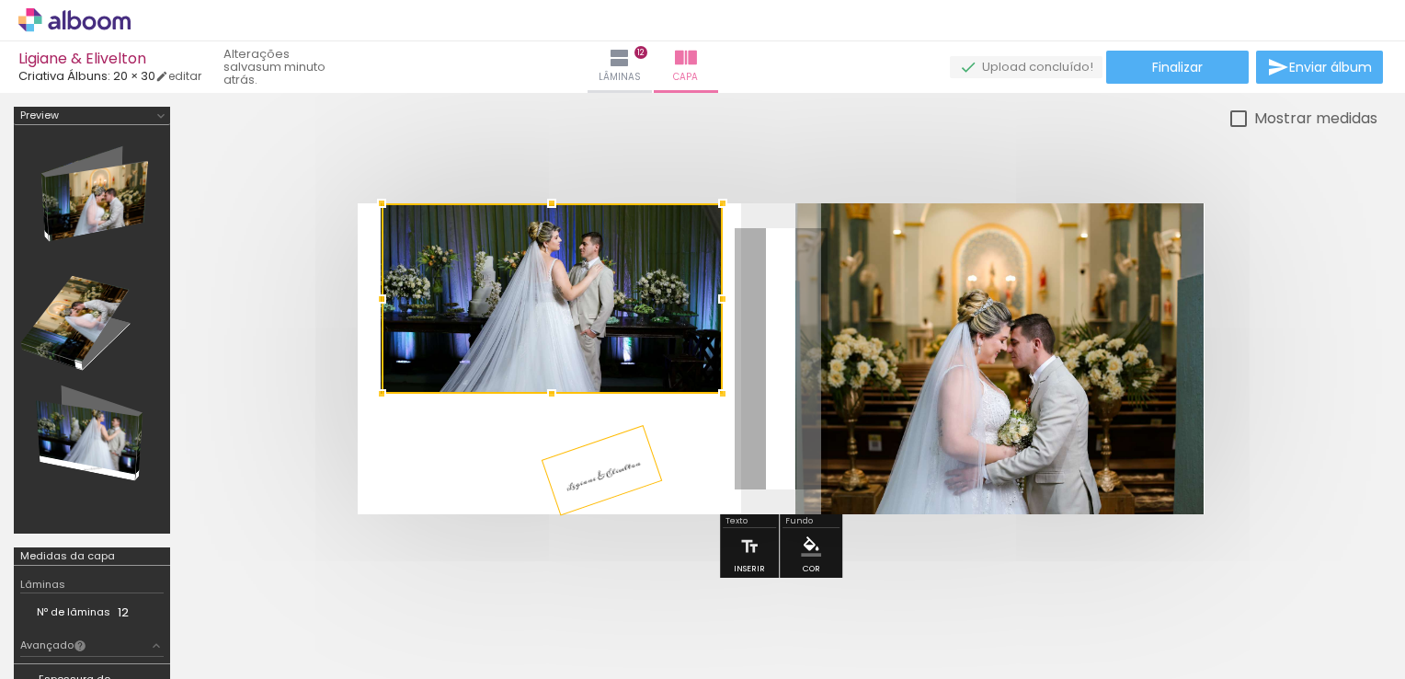
drag, startPoint x: 884, startPoint y: 462, endPoint x: 730, endPoint y: 392, distance: 168.7
click at [730, 392] on div at bounding box center [722, 393] width 37 height 37
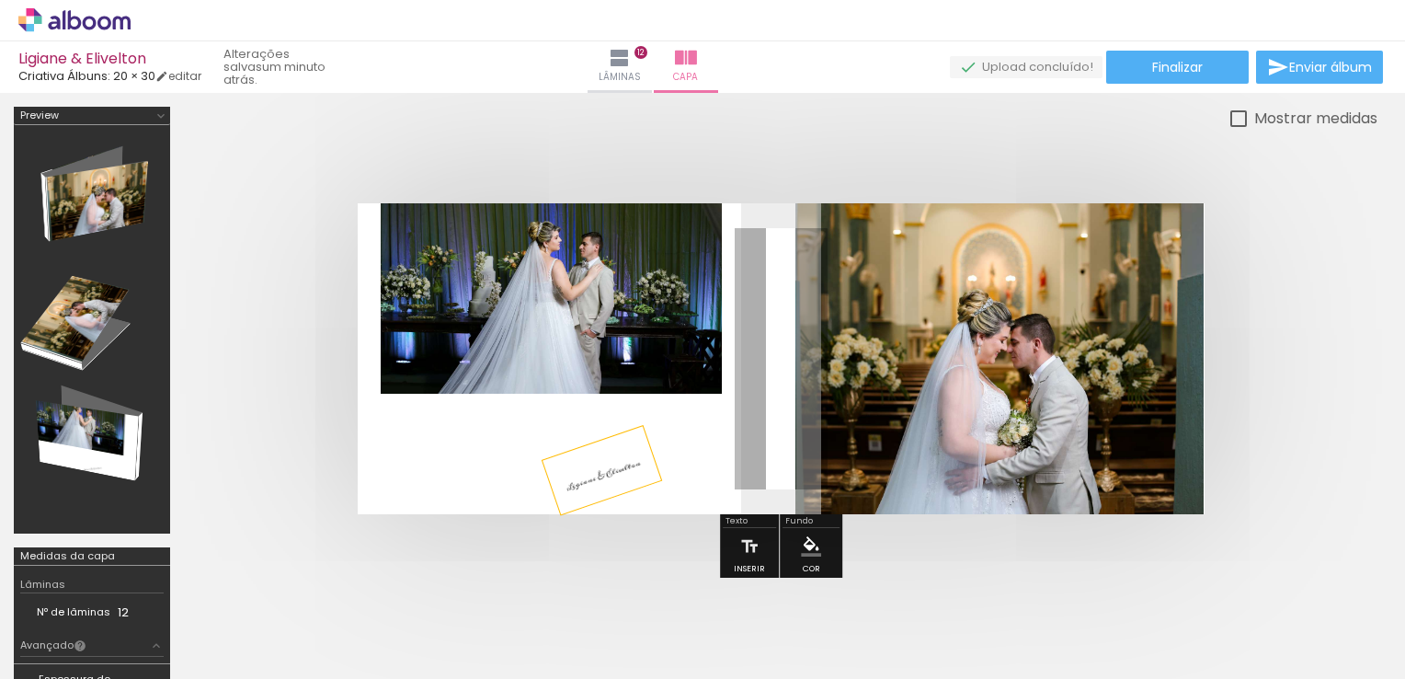
click at [575, 227] on div at bounding box center [568, 222] width 22 height 18
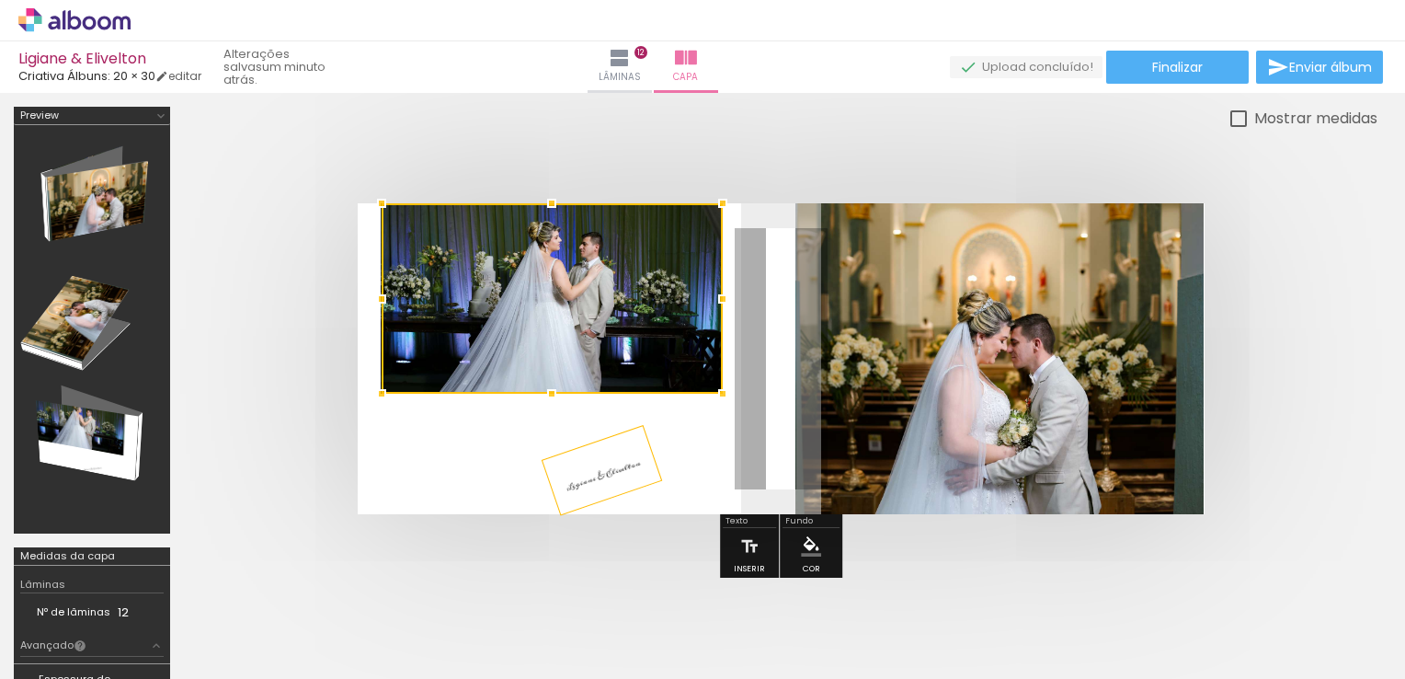
click at [575, 289] on paper-item at bounding box center [568, 291] width 33 height 13
click at [563, 311] on paper-item at bounding box center [568, 317] width 33 height 13
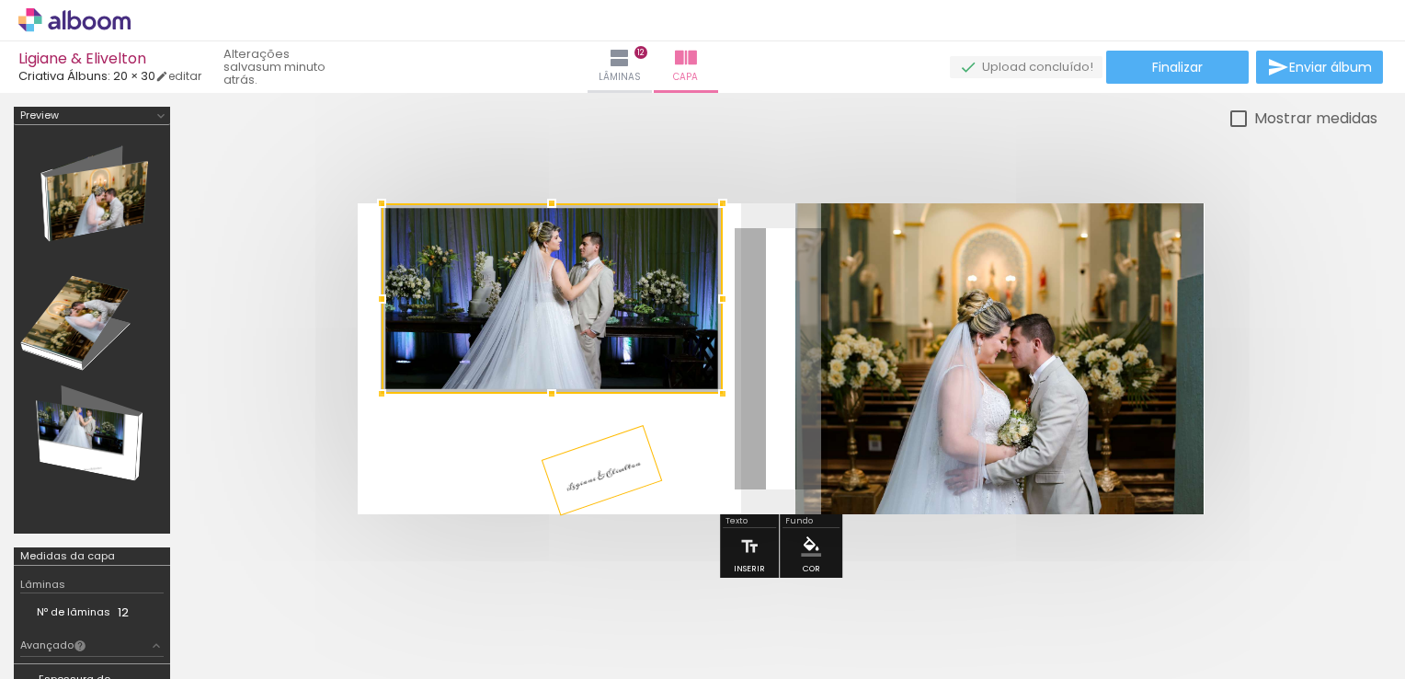
click at [568, 224] on div at bounding box center [568, 222] width 22 height 18
click at [555, 223] on div "Largura Cor" at bounding box center [568, 223] width 33 height 28
click at [430, 230] on div at bounding box center [552, 298] width 341 height 190
click at [504, 311] on div at bounding box center [552, 298] width 341 height 190
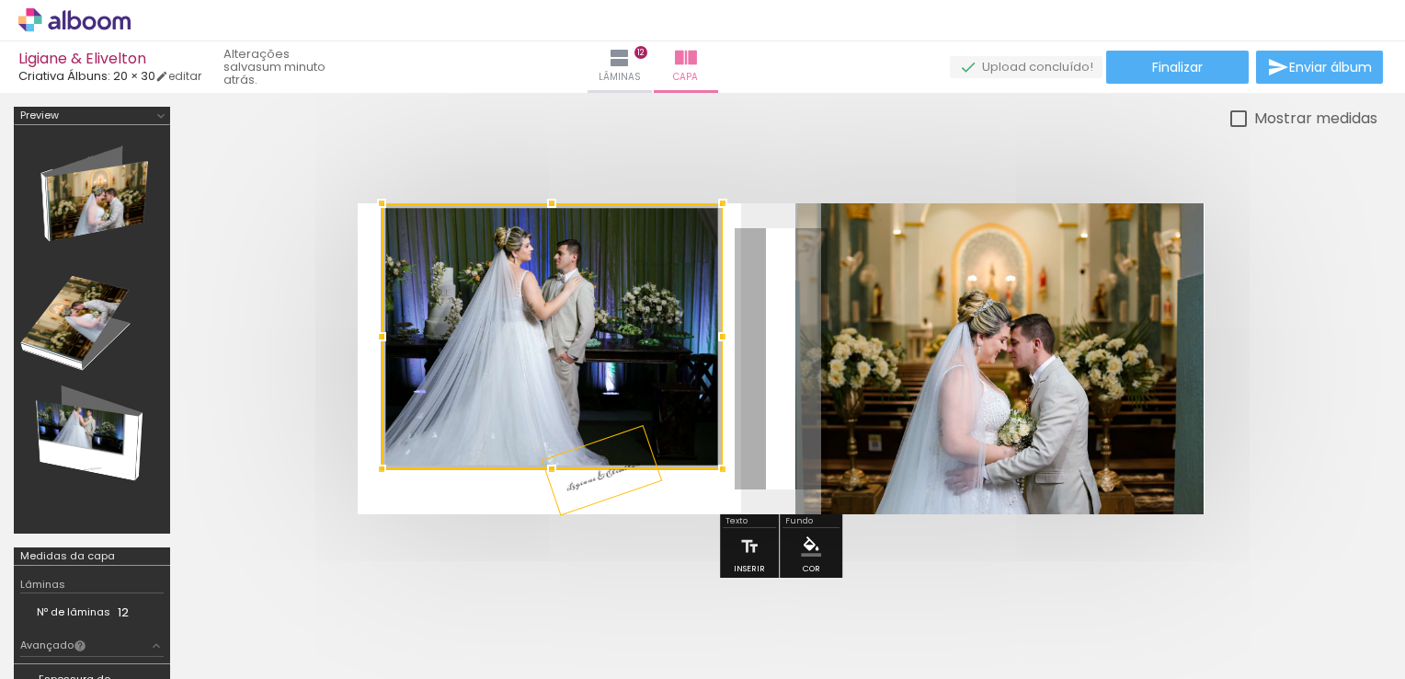
drag, startPoint x: 548, startPoint y: 380, endPoint x: 548, endPoint y: 453, distance: 73.6
click at [548, 453] on div at bounding box center [551, 469] width 37 height 37
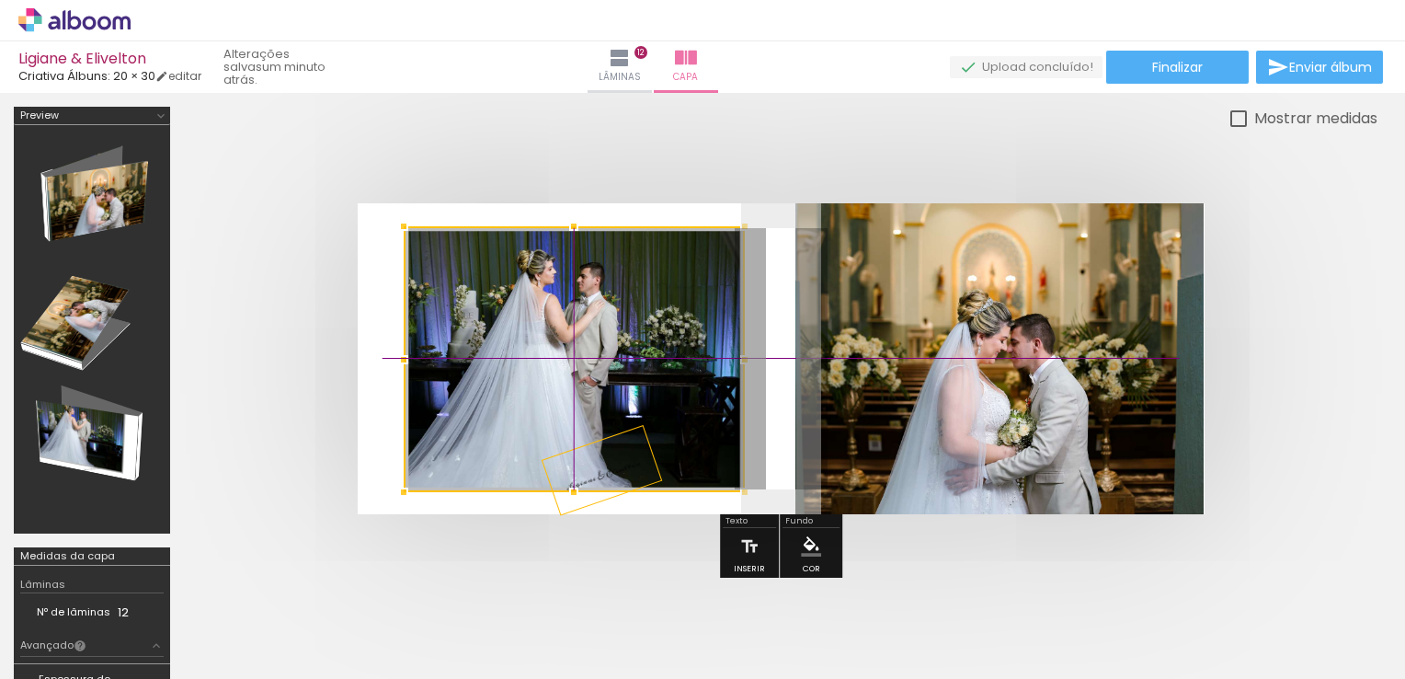
drag, startPoint x: 494, startPoint y: 351, endPoint x: 532, endPoint y: 351, distance: 37.7
click at [532, 351] on div at bounding box center [574, 359] width 341 height 266
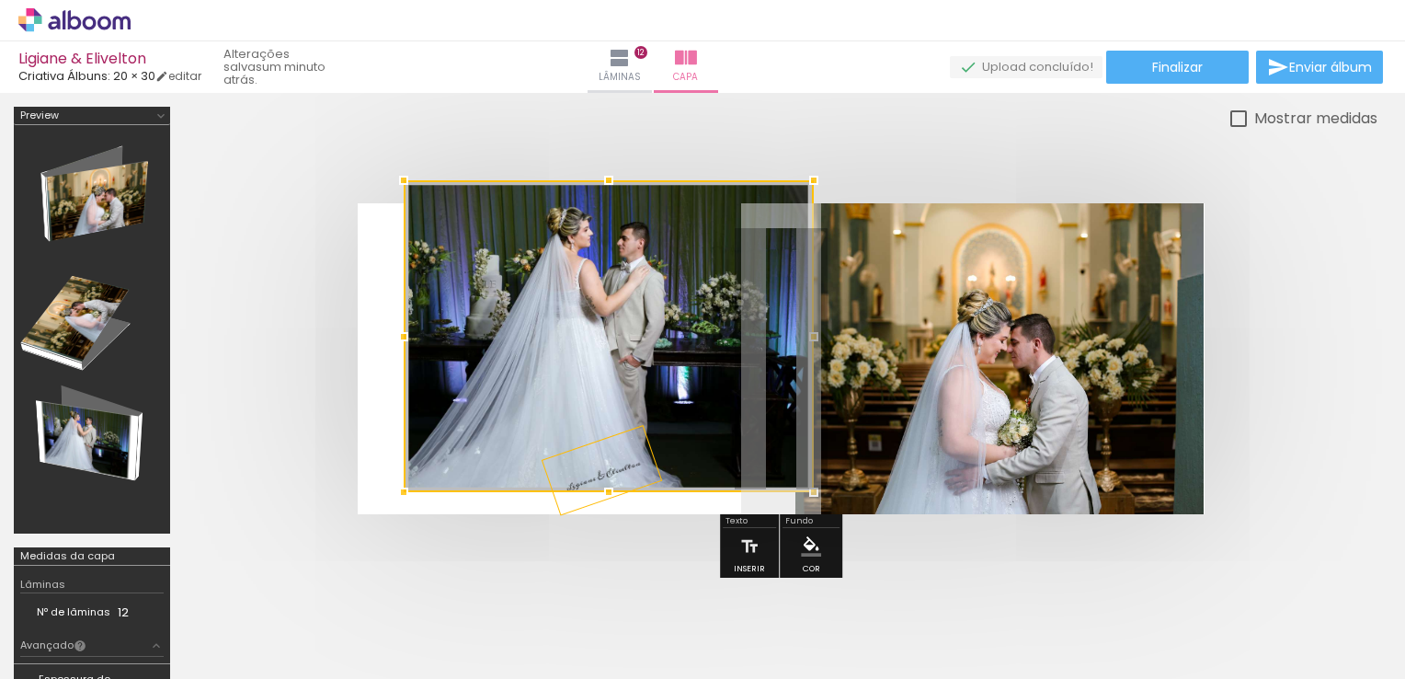
drag, startPoint x: 746, startPoint y: 225, endPoint x: 792, endPoint y: 214, distance: 47.3
click at [792, 214] on div at bounding box center [609, 336] width 410 height 312
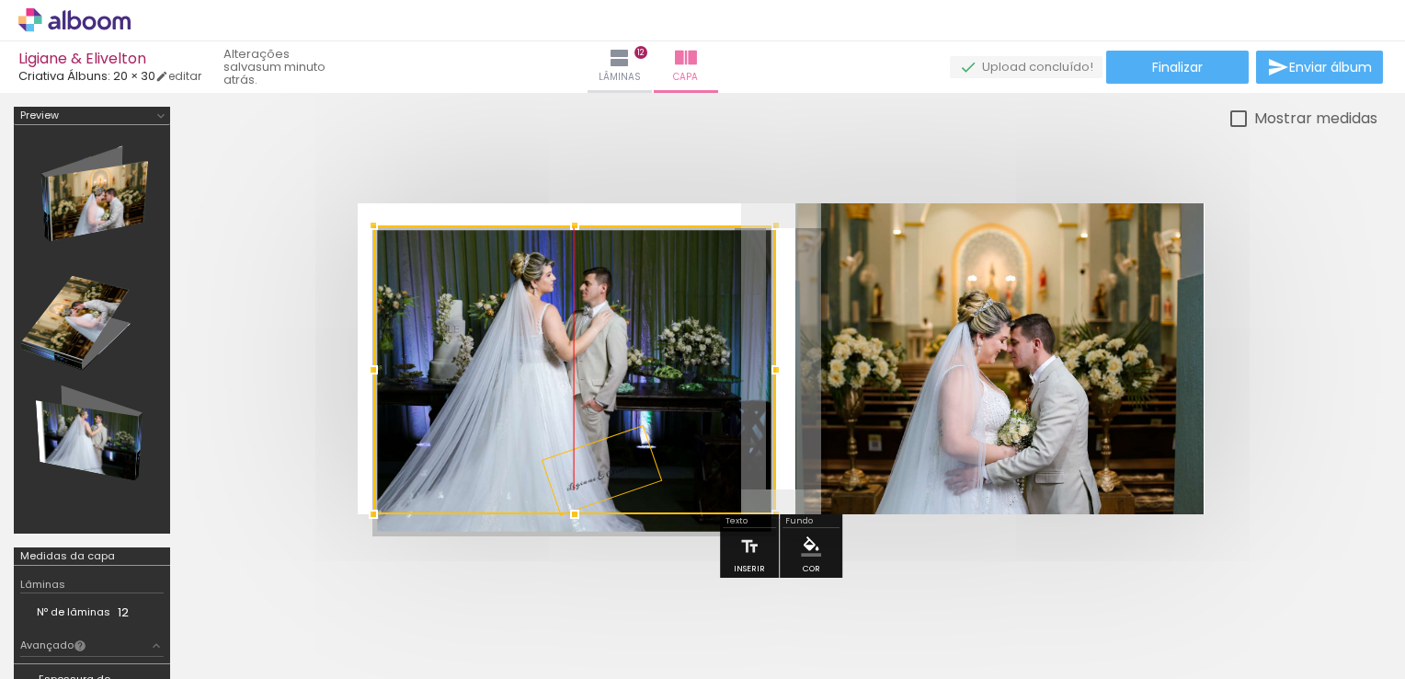
drag, startPoint x: 603, startPoint y: 336, endPoint x: 581, endPoint y: 392, distance: 60.3
click at [581, 392] on div at bounding box center [574, 369] width 403 height 289
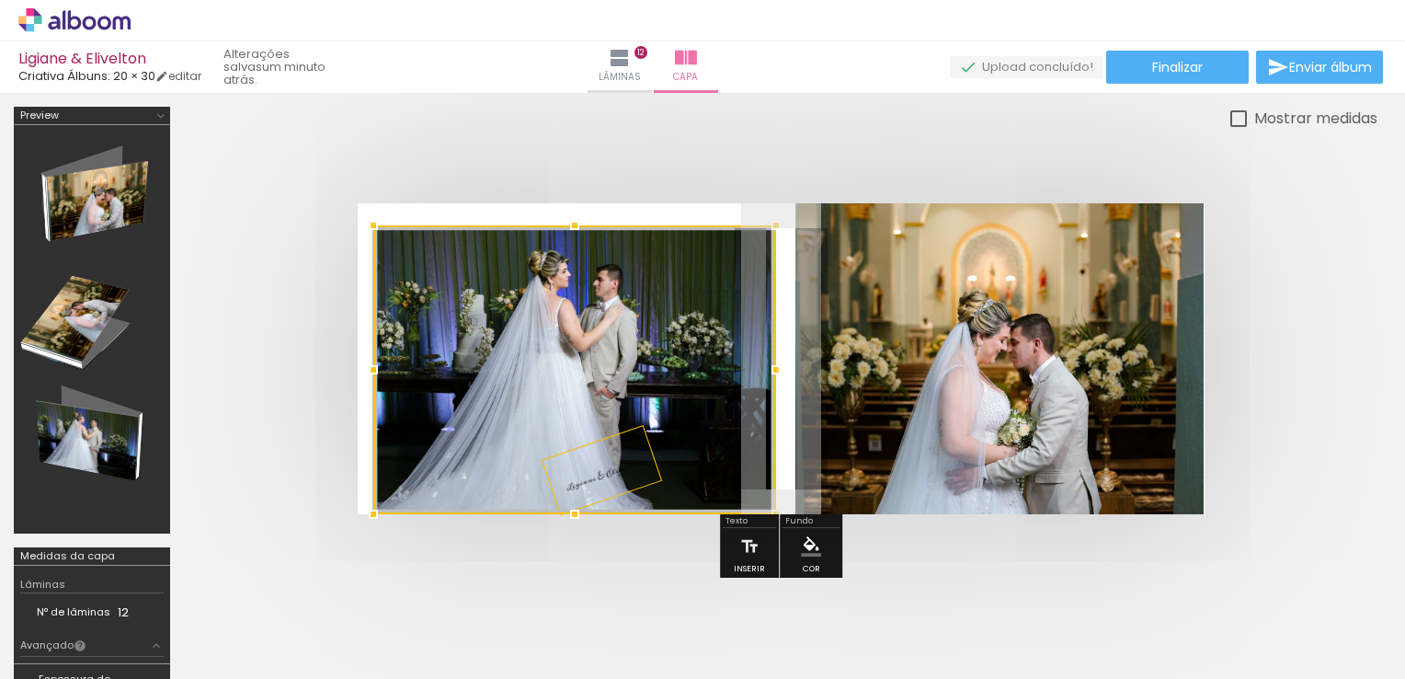
click at [467, 193] on div at bounding box center [781, 359] width 1194 height 458
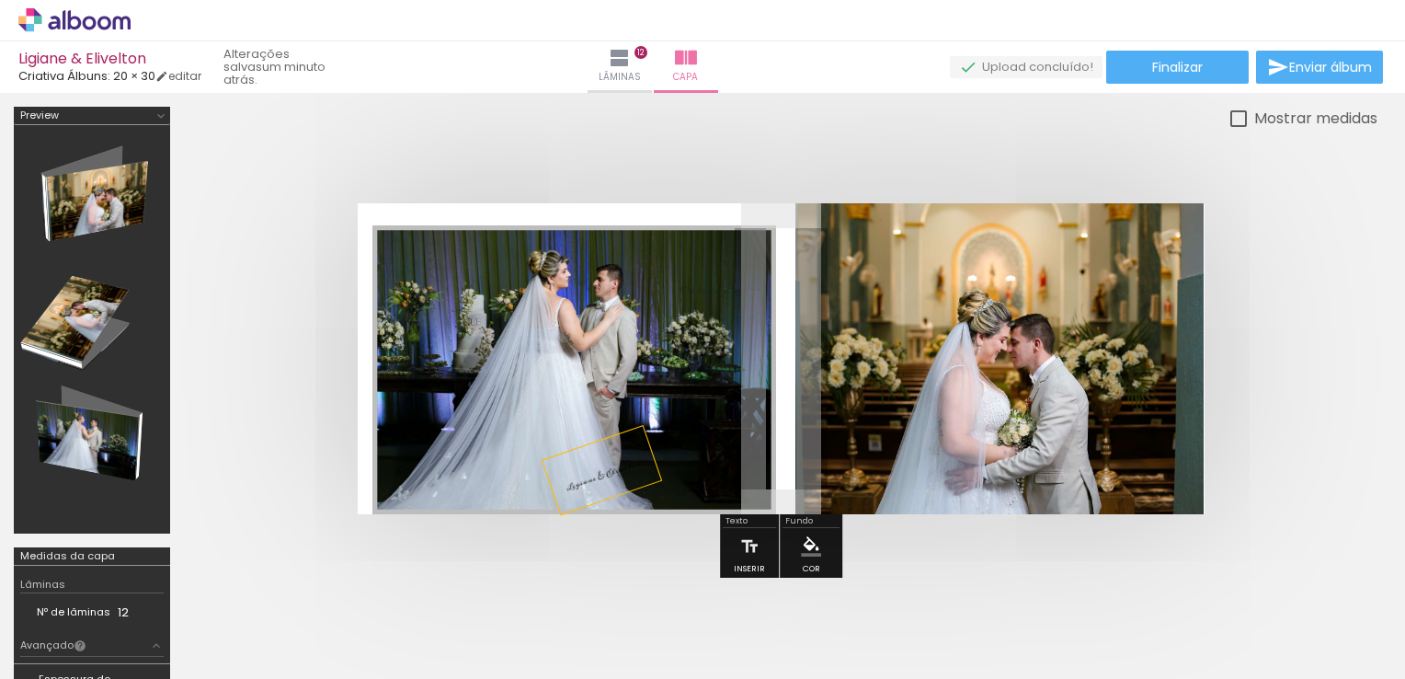
click at [1231, 123] on div at bounding box center [1239, 118] width 17 height 17
type paper-checkbox "on"
click at [1231, 123] on div at bounding box center [1239, 118] width 17 height 17
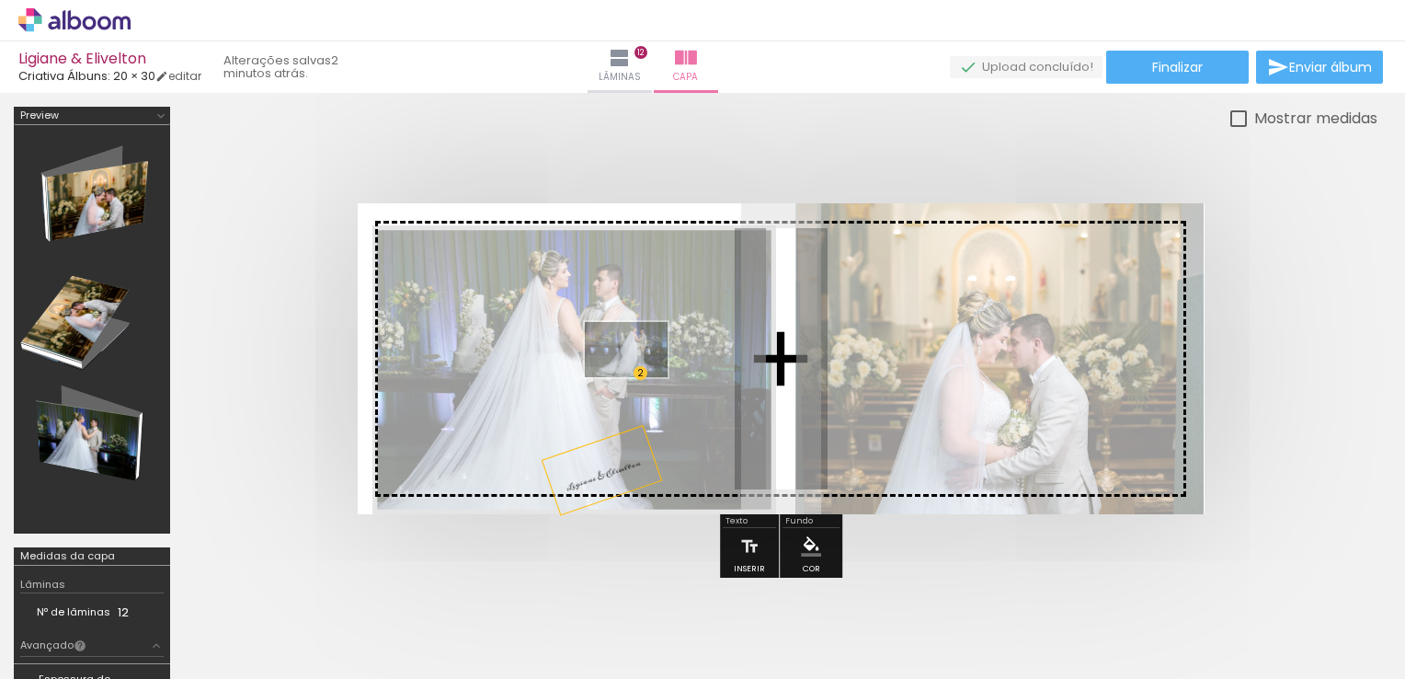
drag, startPoint x: 1243, startPoint y: 618, endPoint x: 640, endPoint y: 377, distance: 649.7
click at [640, 377] on quentale-workspace at bounding box center [702, 339] width 1405 height 679
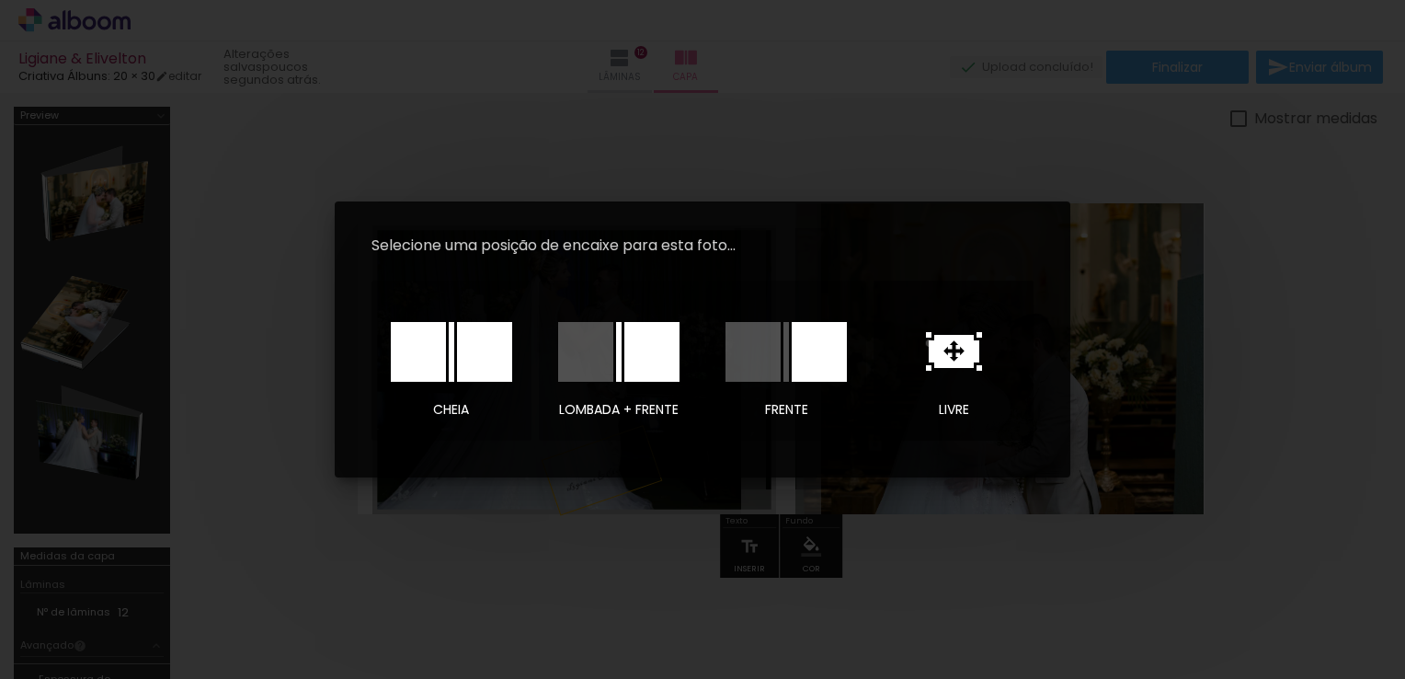
click at [930, 343] on icon at bounding box center [954, 351] width 51 height 33
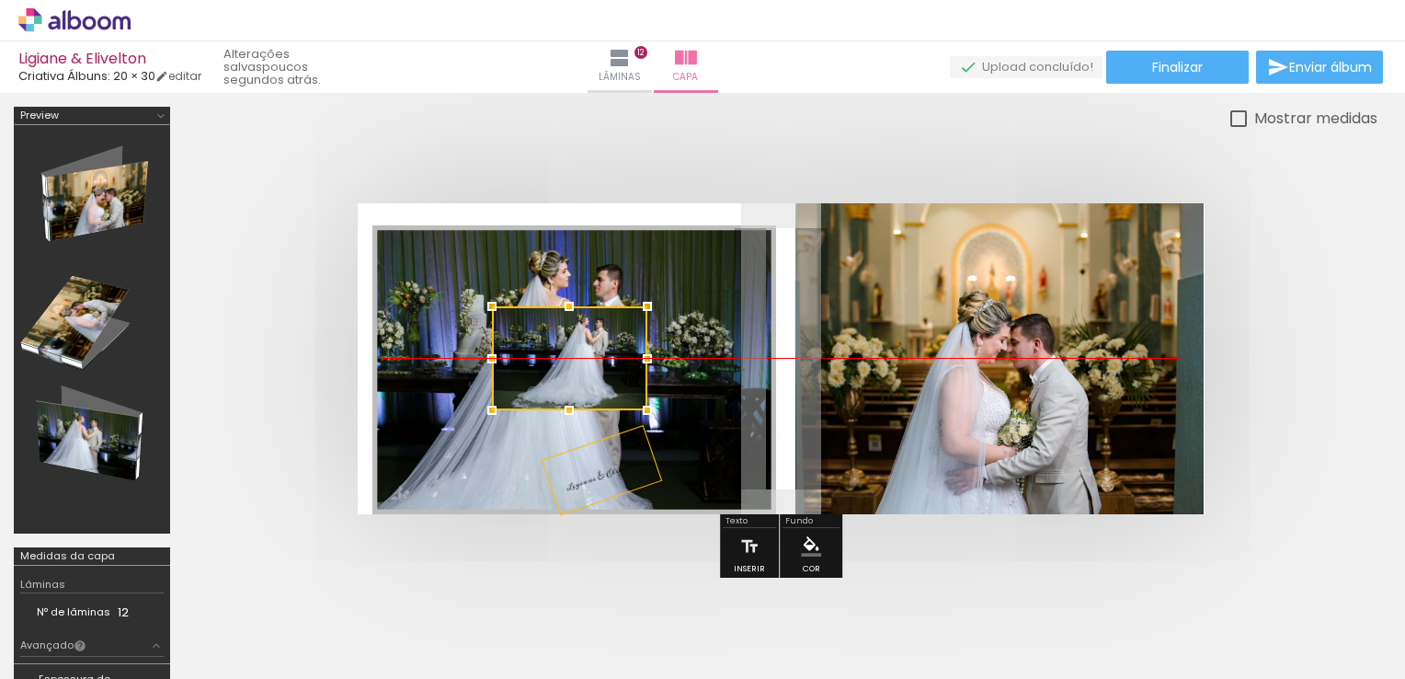
drag, startPoint x: 759, startPoint y: 356, endPoint x: 548, endPoint y: 355, distance: 210.6
click at [548, 355] on div at bounding box center [569, 358] width 155 height 104
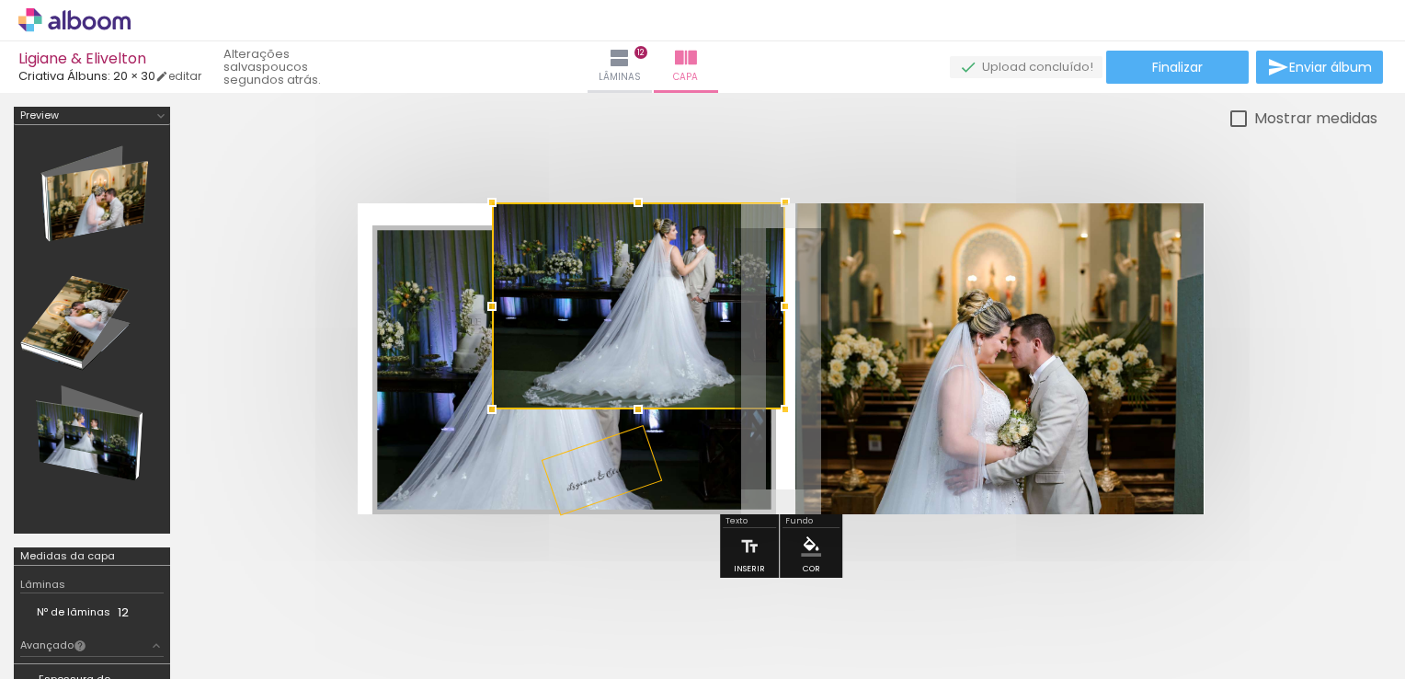
drag, startPoint x: 647, startPoint y: 305, endPoint x: 785, endPoint y: 202, distance: 172.2
click at [785, 202] on div at bounding box center [785, 202] width 37 height 37
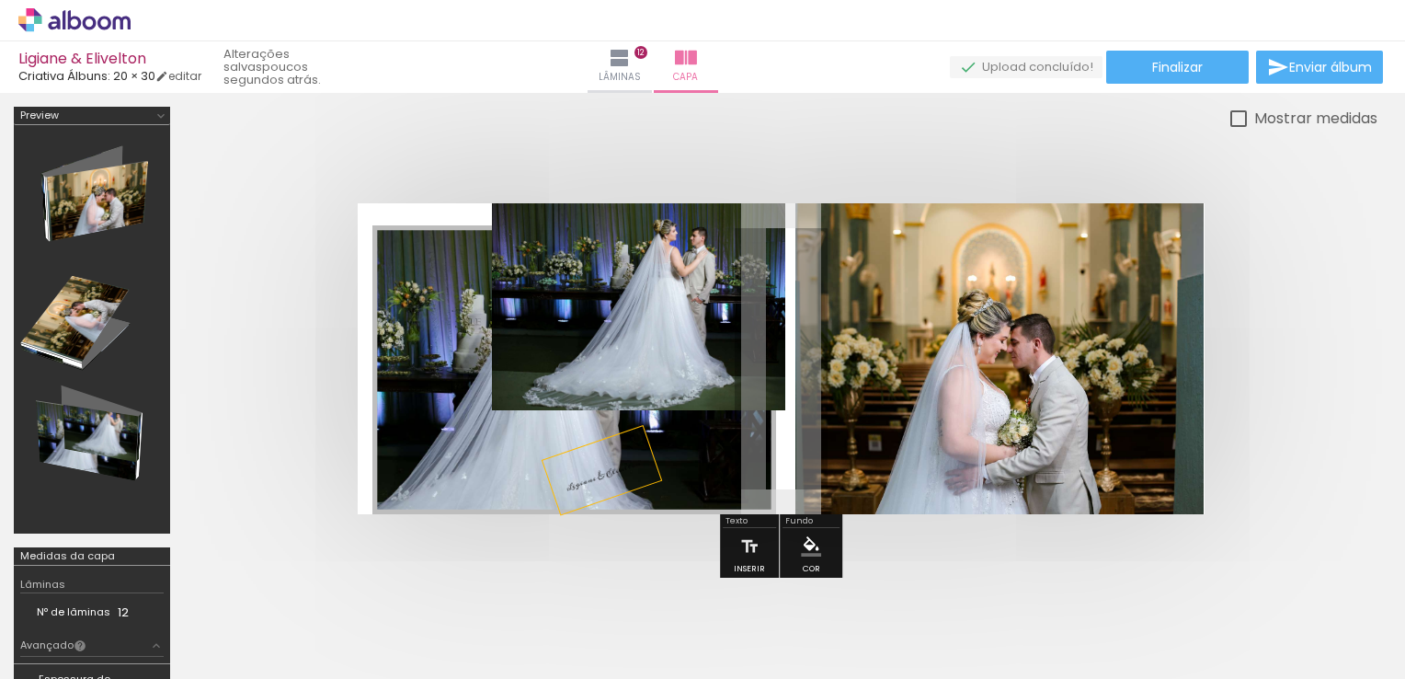
click at [515, 388] on quentale-photo at bounding box center [638, 306] width 293 height 207
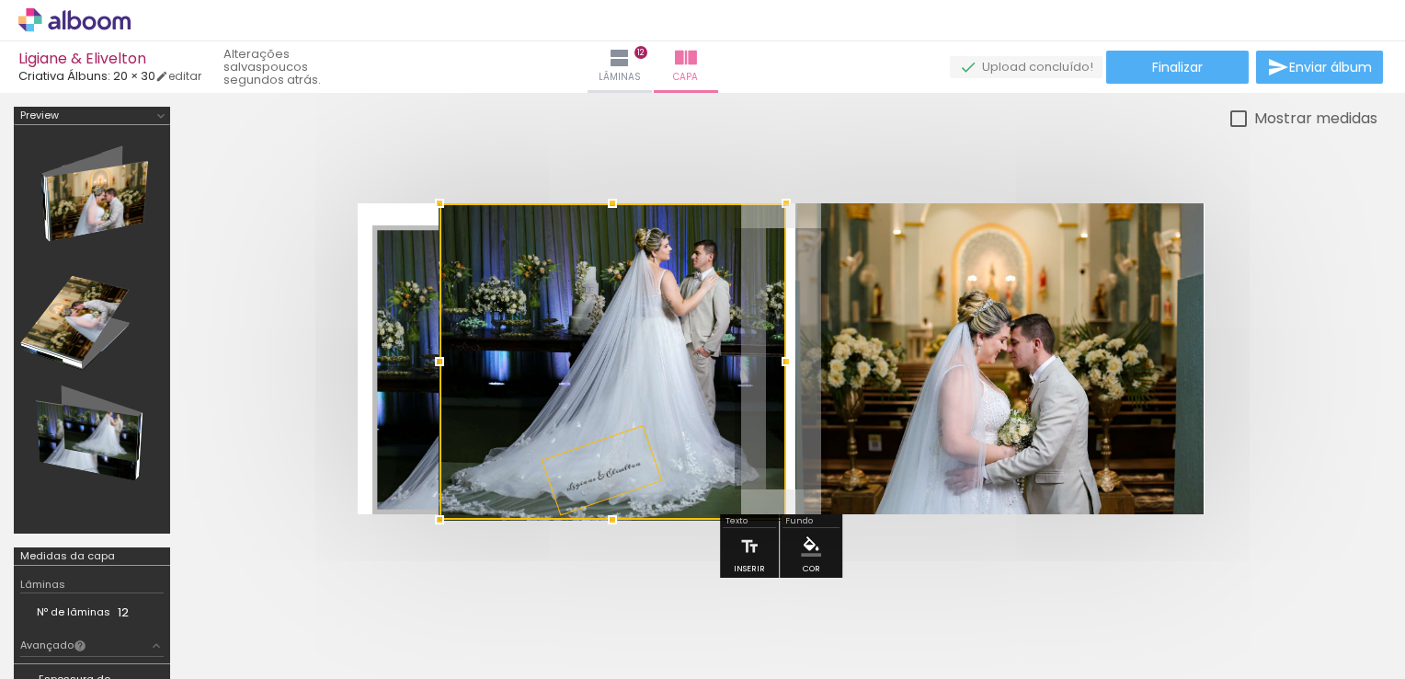
drag, startPoint x: 487, startPoint y: 417, endPoint x: 434, endPoint y: 442, distance: 59.2
click at [434, 442] on album-spread at bounding box center [781, 358] width 847 height 311
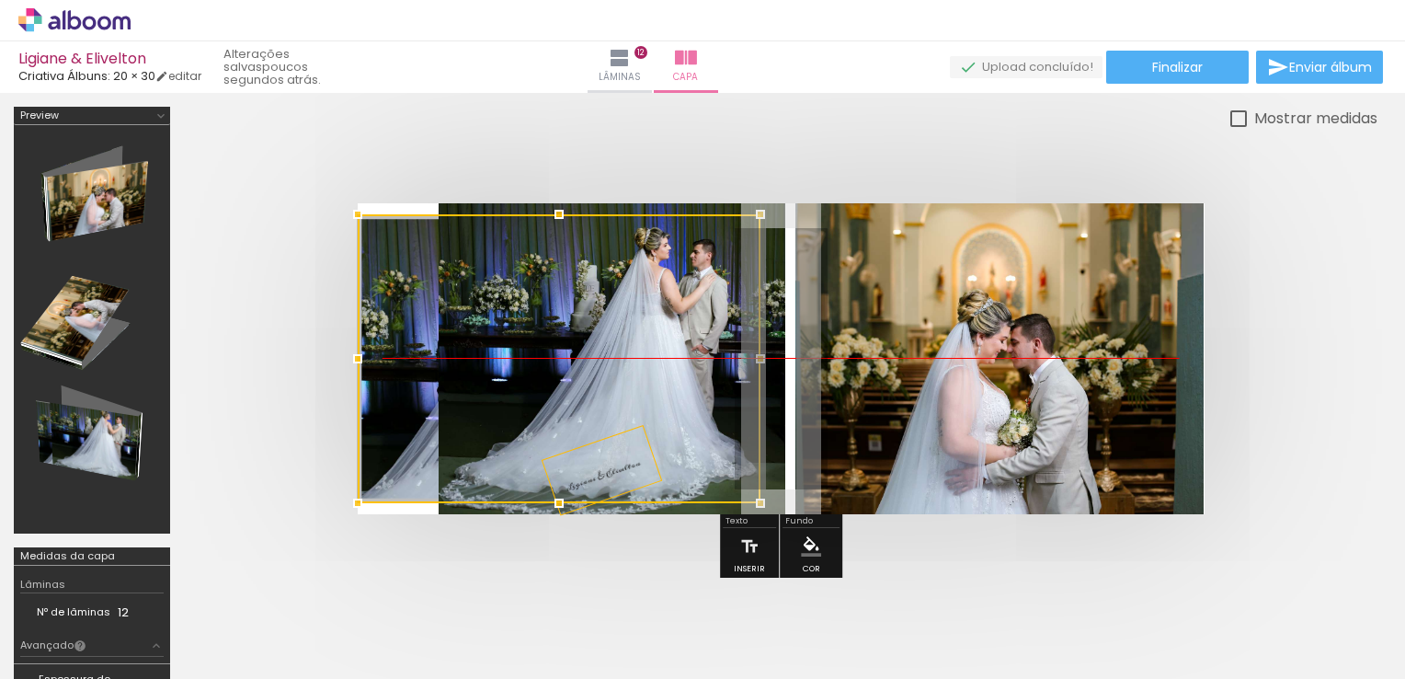
drag, startPoint x: 547, startPoint y: 403, endPoint x: 475, endPoint y: 400, distance: 72.7
click at [475, 400] on div at bounding box center [559, 358] width 403 height 289
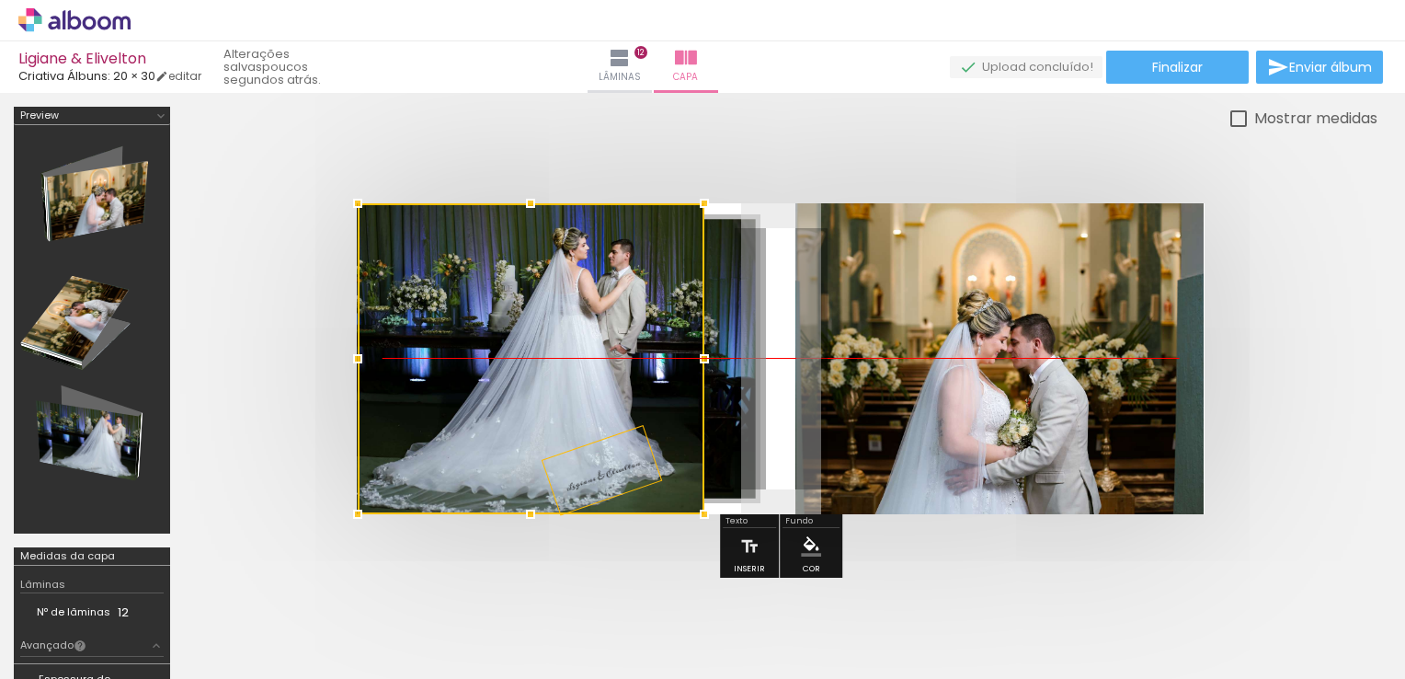
drag, startPoint x: 611, startPoint y: 361, endPoint x: 524, endPoint y: 357, distance: 86.6
click at [524, 357] on div at bounding box center [531, 358] width 347 height 311
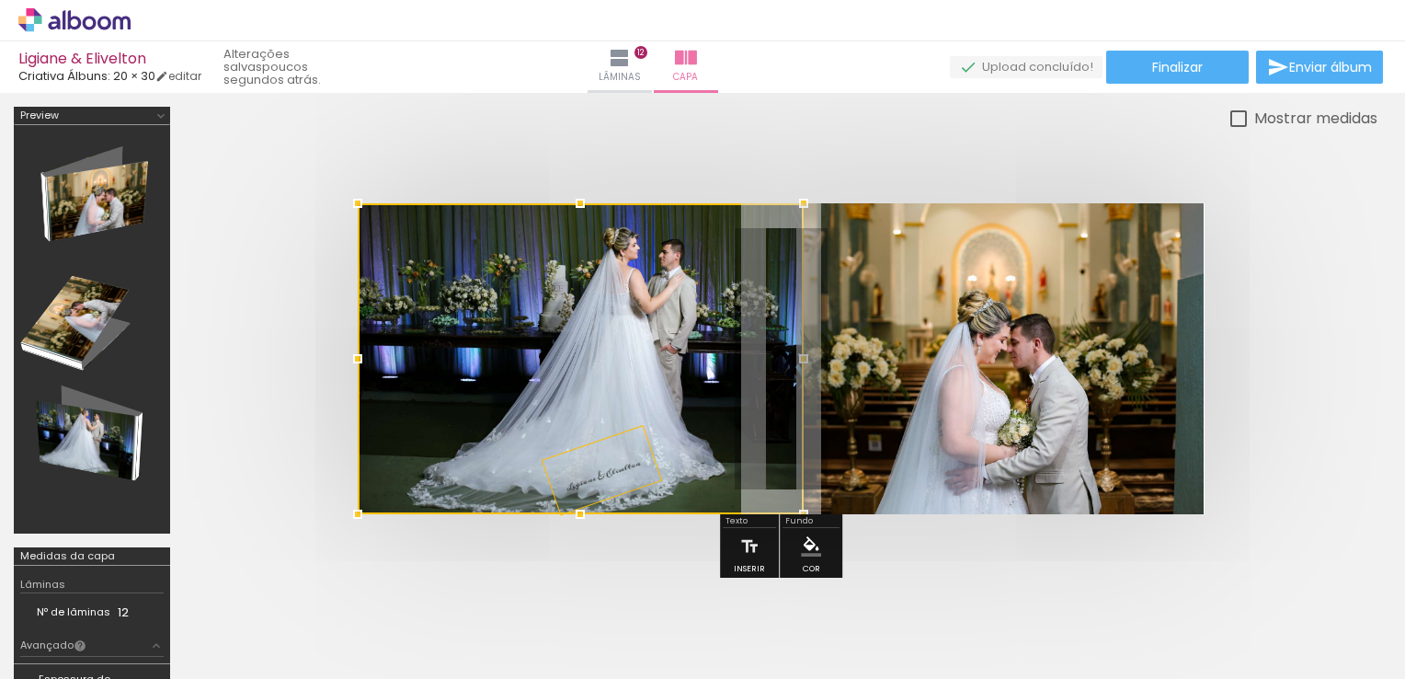
drag, startPoint x: 703, startPoint y: 361, endPoint x: 802, endPoint y: 362, distance: 99.3
click at [802, 362] on div at bounding box center [803, 358] width 37 height 37
click at [722, 152] on div at bounding box center [781, 359] width 1194 height 458
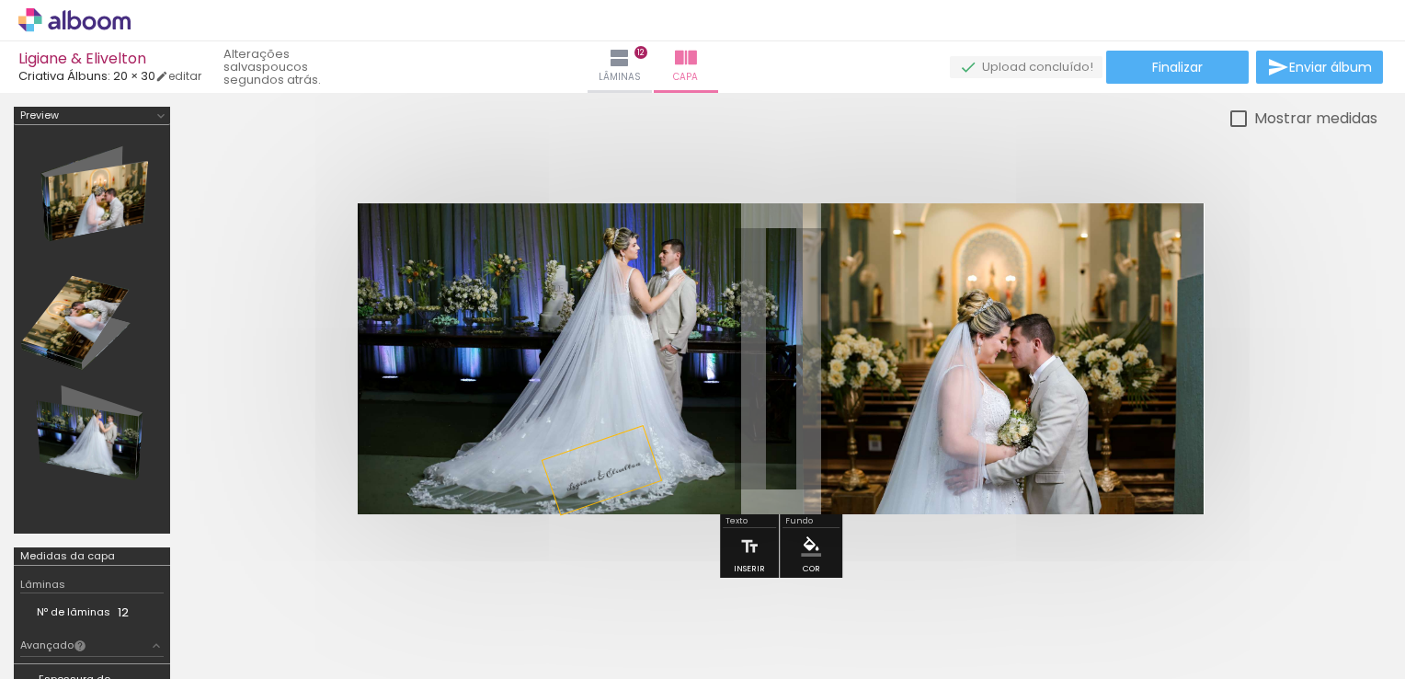
click at [613, 300] on quentale-photo at bounding box center [581, 358] width 446 height 311
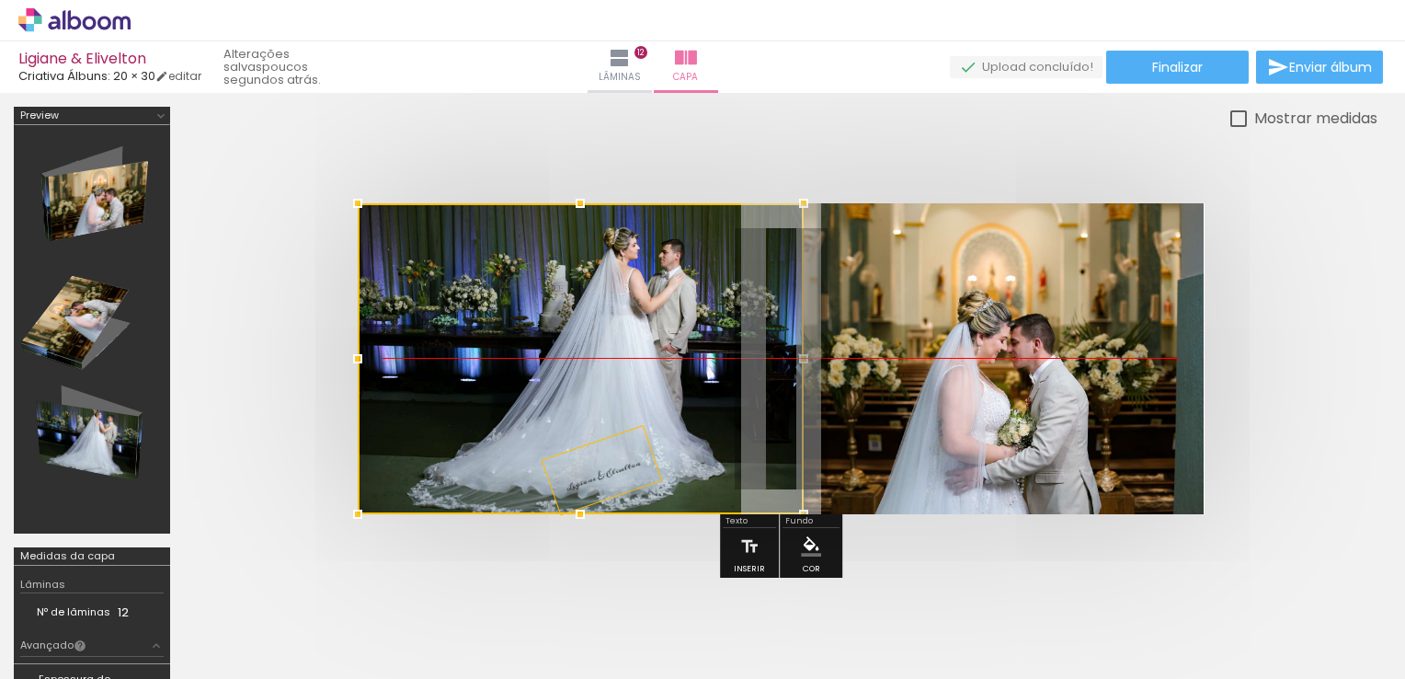
drag, startPoint x: 652, startPoint y: 271, endPoint x: 636, endPoint y: 305, distance: 37.4
click at [636, 305] on div at bounding box center [581, 358] width 446 height 311
drag, startPoint x: 669, startPoint y: 344, endPoint x: 644, endPoint y: 373, distance: 38.5
click at [644, 373] on div at bounding box center [581, 358] width 446 height 311
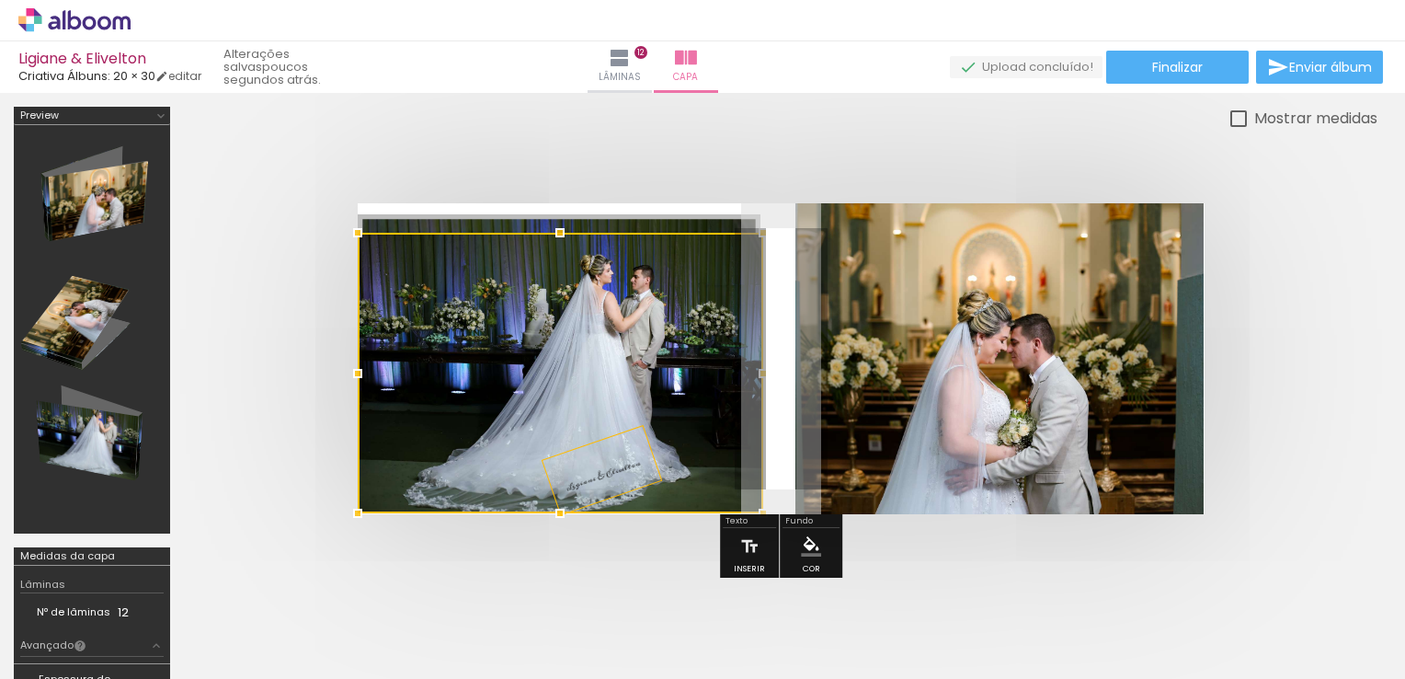
drag, startPoint x: 798, startPoint y: 201, endPoint x: 783, endPoint y: 214, distance: 20.3
click at [783, 214] on album-spread at bounding box center [781, 358] width 847 height 311
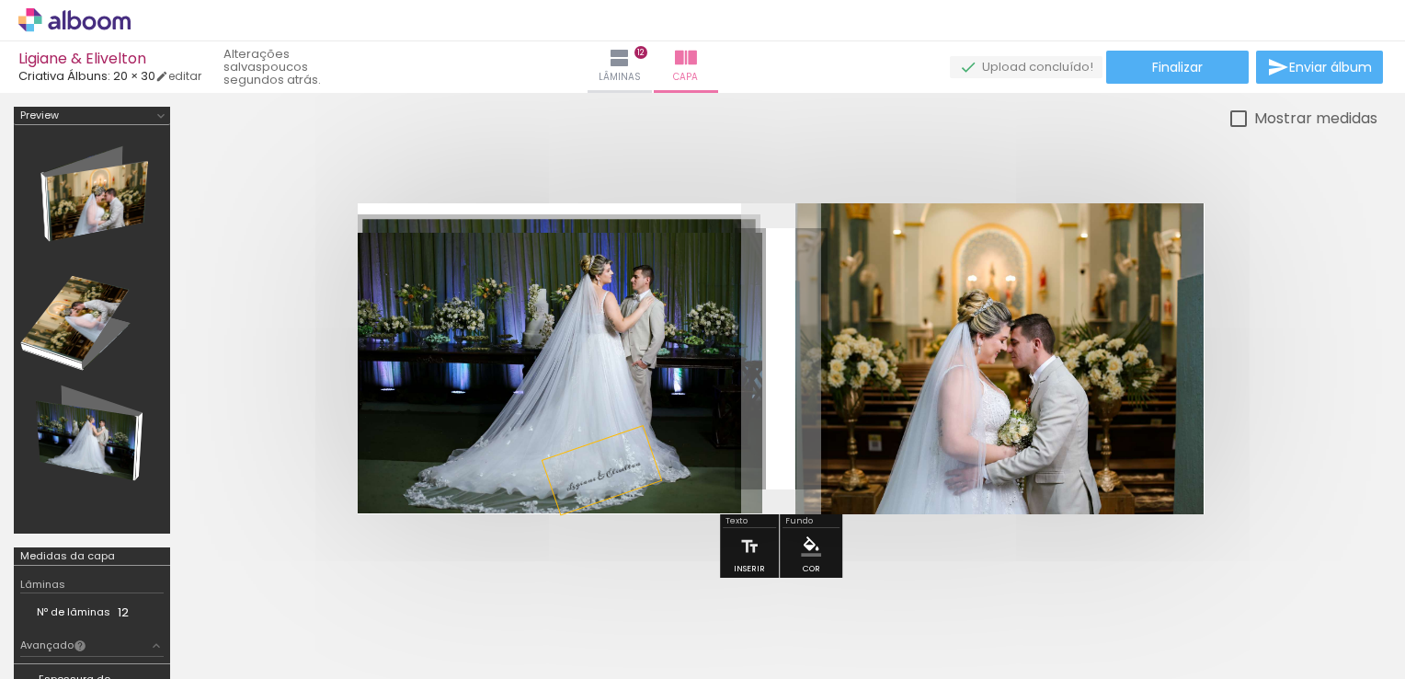
drag, startPoint x: 615, startPoint y: 431, endPoint x: 645, endPoint y: 412, distance: 35.2
click at [645, 412] on album-spread at bounding box center [781, 358] width 847 height 311
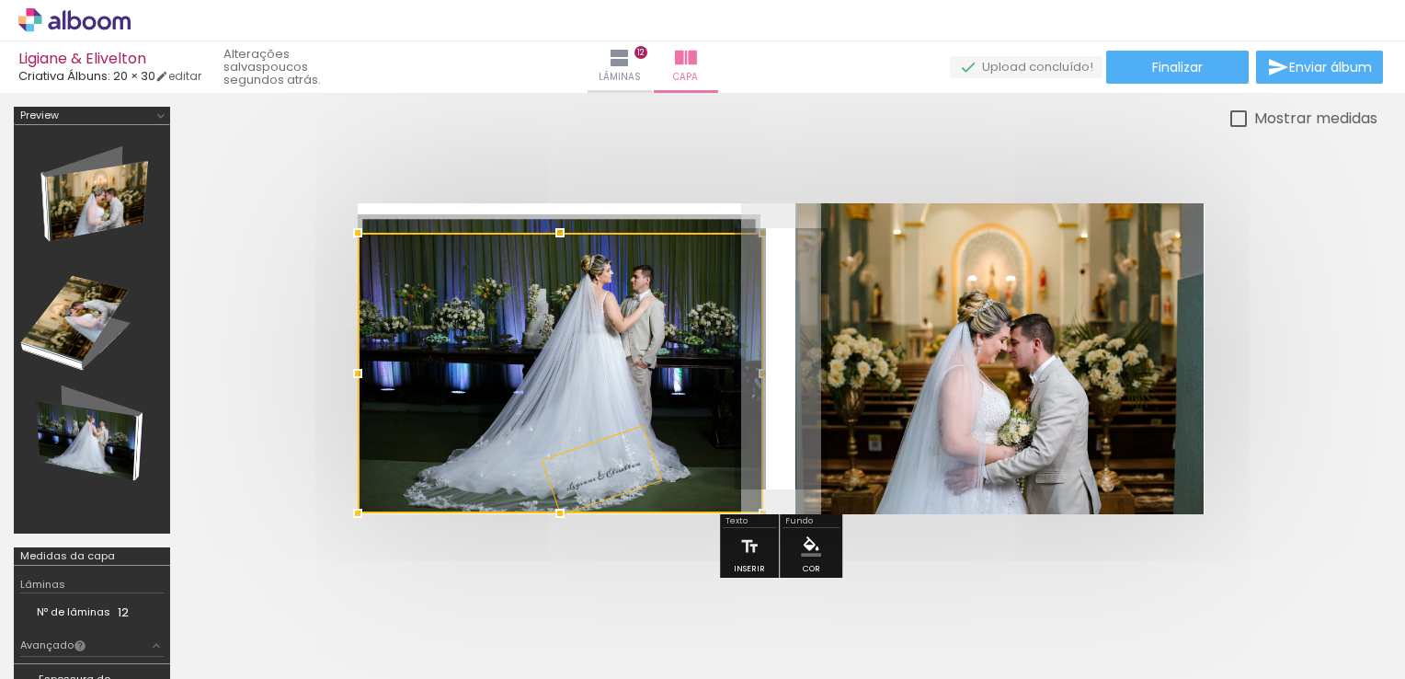
drag, startPoint x: 645, startPoint y: 412, endPoint x: 607, endPoint y: 362, distance: 62.4
click at [607, 362] on div at bounding box center [561, 373] width 406 height 281
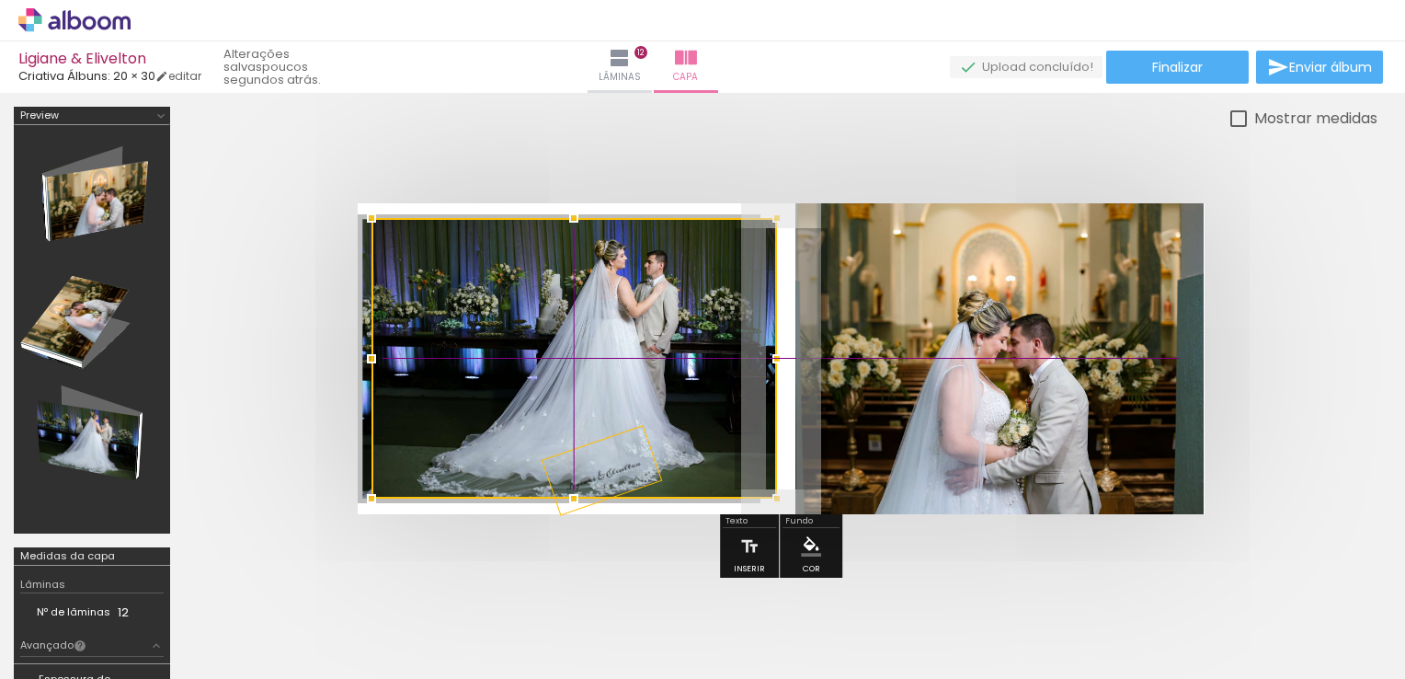
drag, startPoint x: 582, startPoint y: 370, endPoint x: 565, endPoint y: 381, distance: 20.7
click at [565, 381] on div at bounding box center [575, 358] width 406 height 281
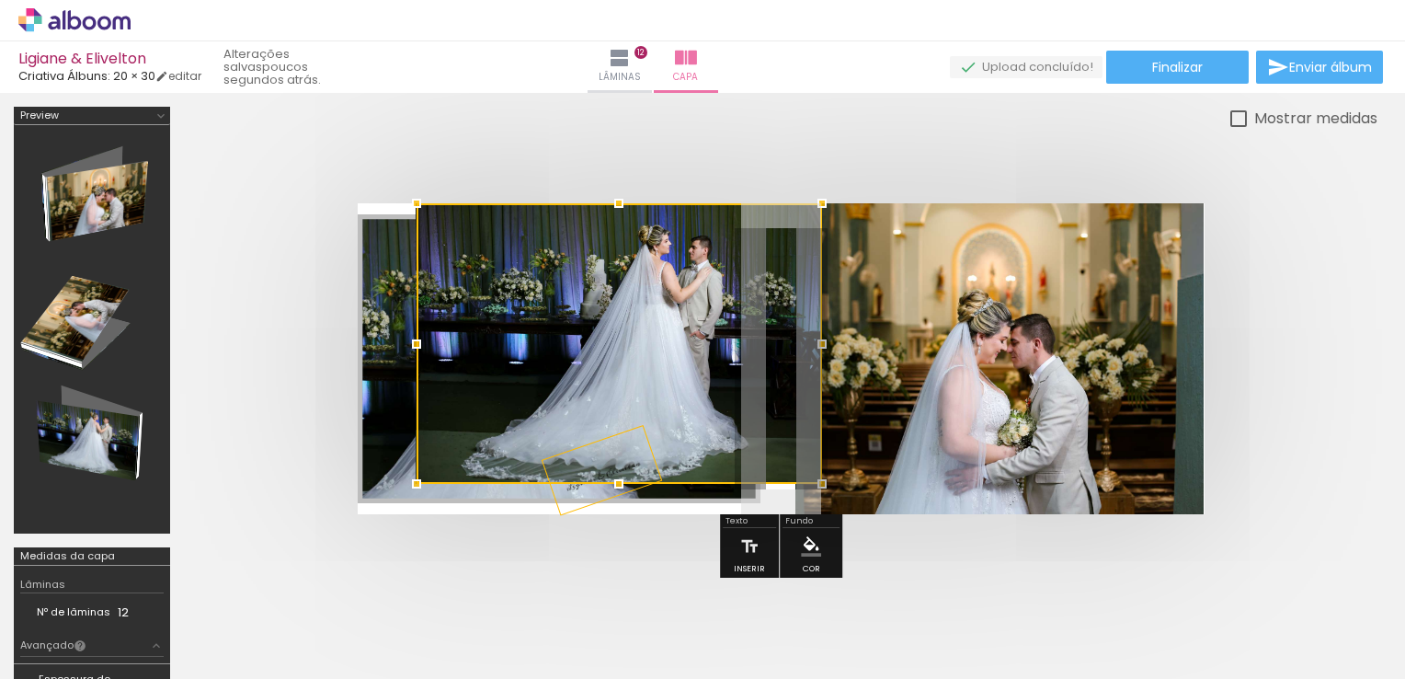
drag, startPoint x: 653, startPoint y: 346, endPoint x: 698, endPoint y: 296, distance: 67.1
click at [698, 296] on div at bounding box center [620, 343] width 406 height 281
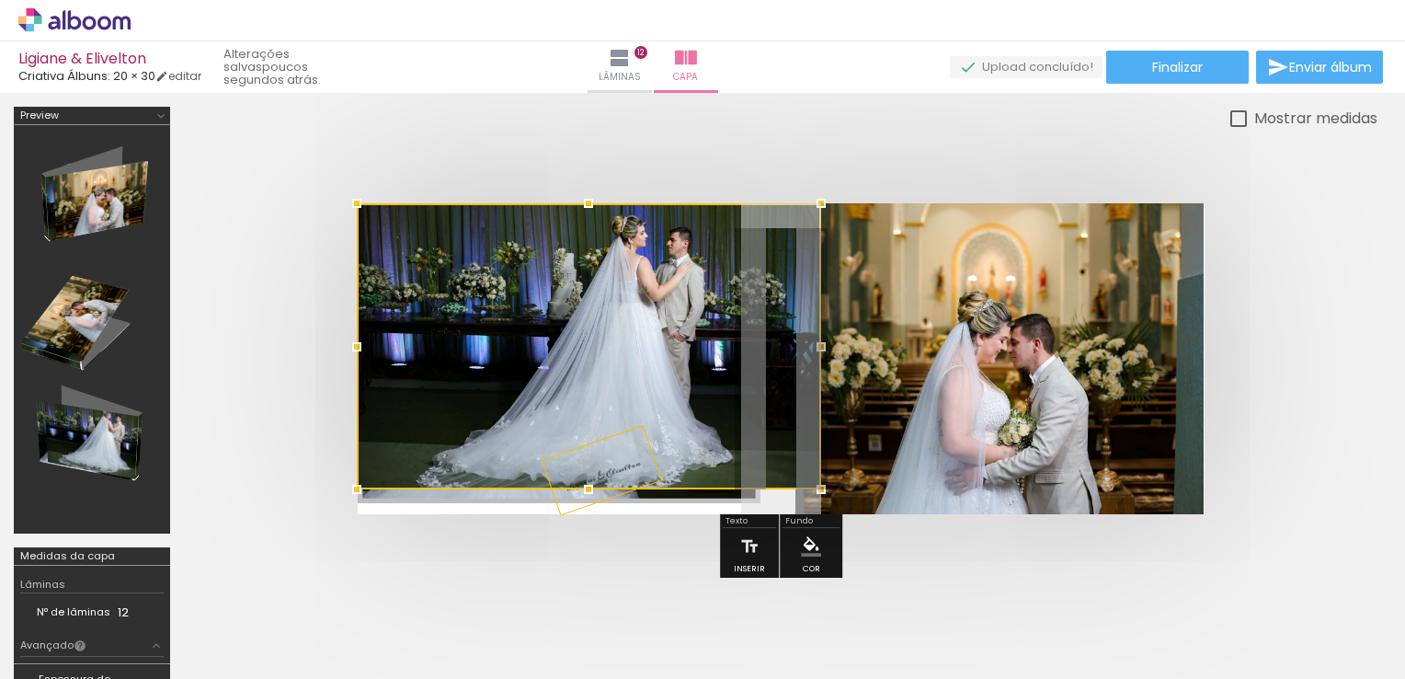
drag, startPoint x: 416, startPoint y: 473, endPoint x: 349, endPoint y: 558, distance: 108.2
click at [349, 558] on div at bounding box center [781, 359] width 1194 height 458
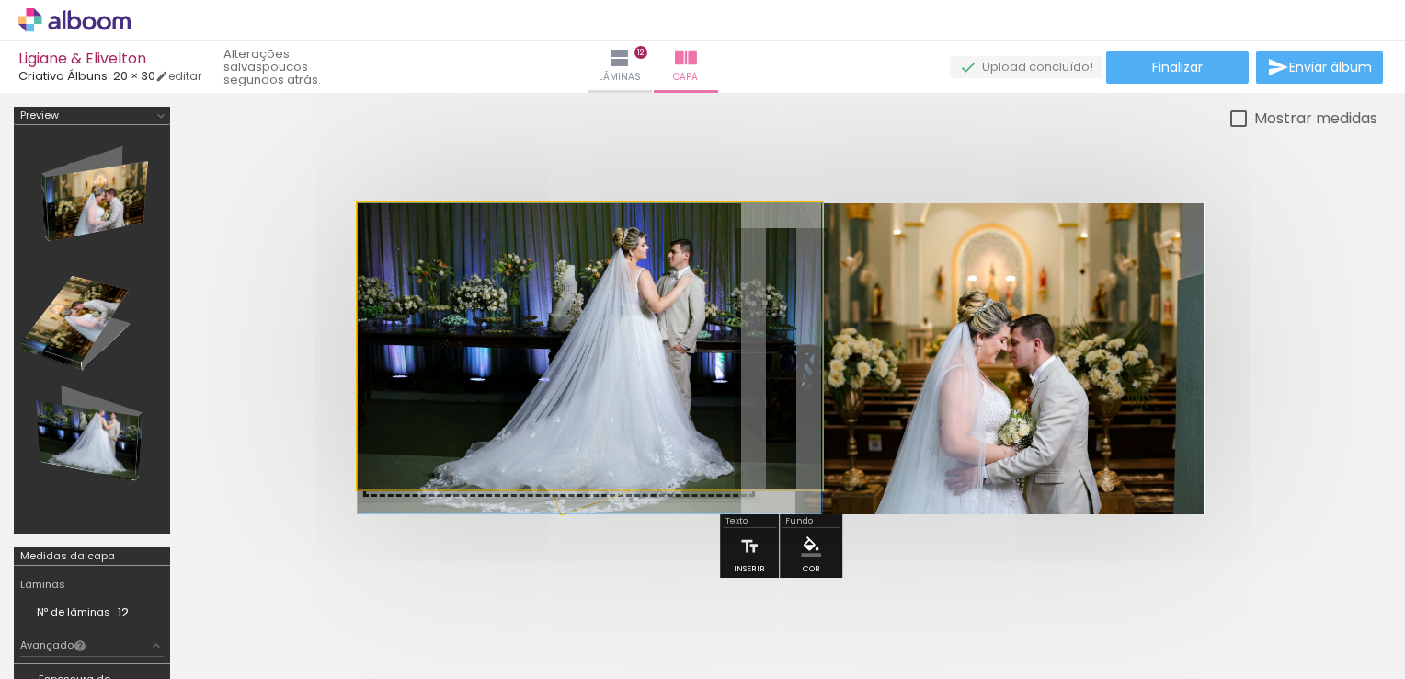
drag, startPoint x: 649, startPoint y: 337, endPoint x: 596, endPoint y: 397, distance: 80.8
click at [0, 0] on slot at bounding box center [0, 0] width 0 height 0
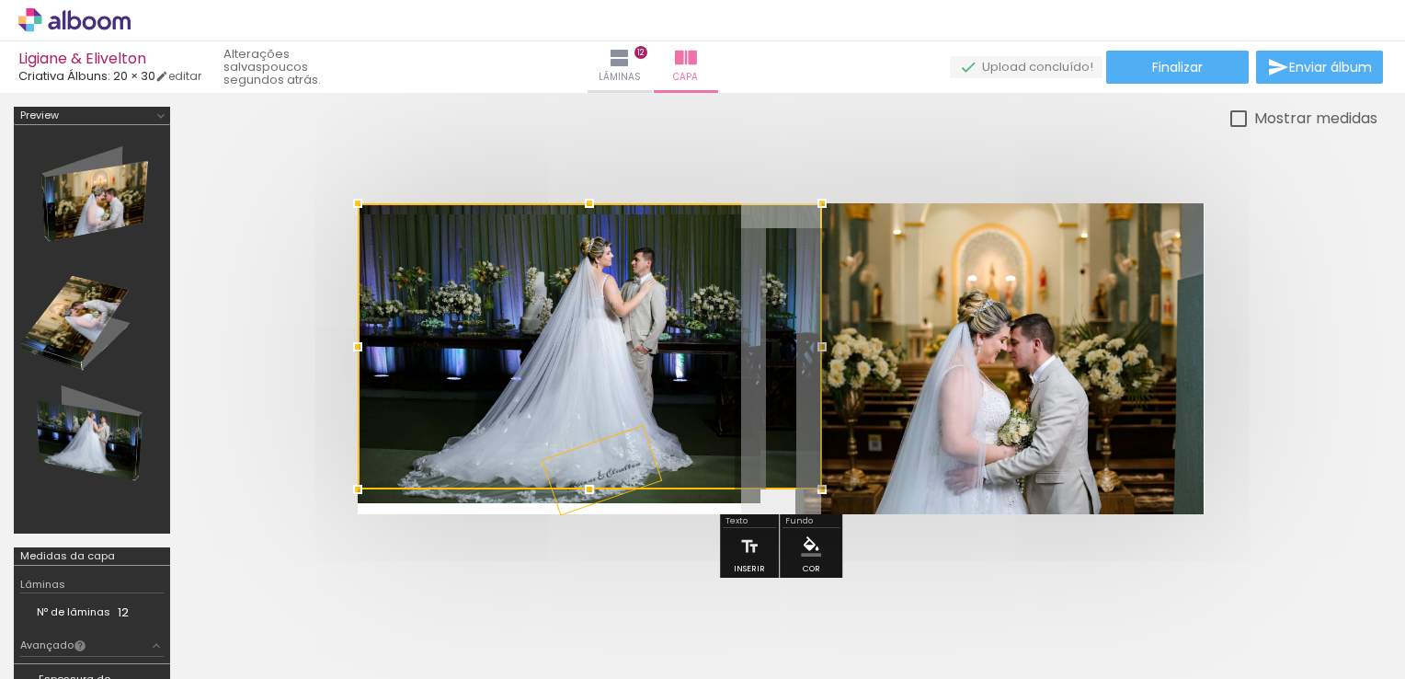
click at [719, 158] on div at bounding box center [781, 359] width 1194 height 458
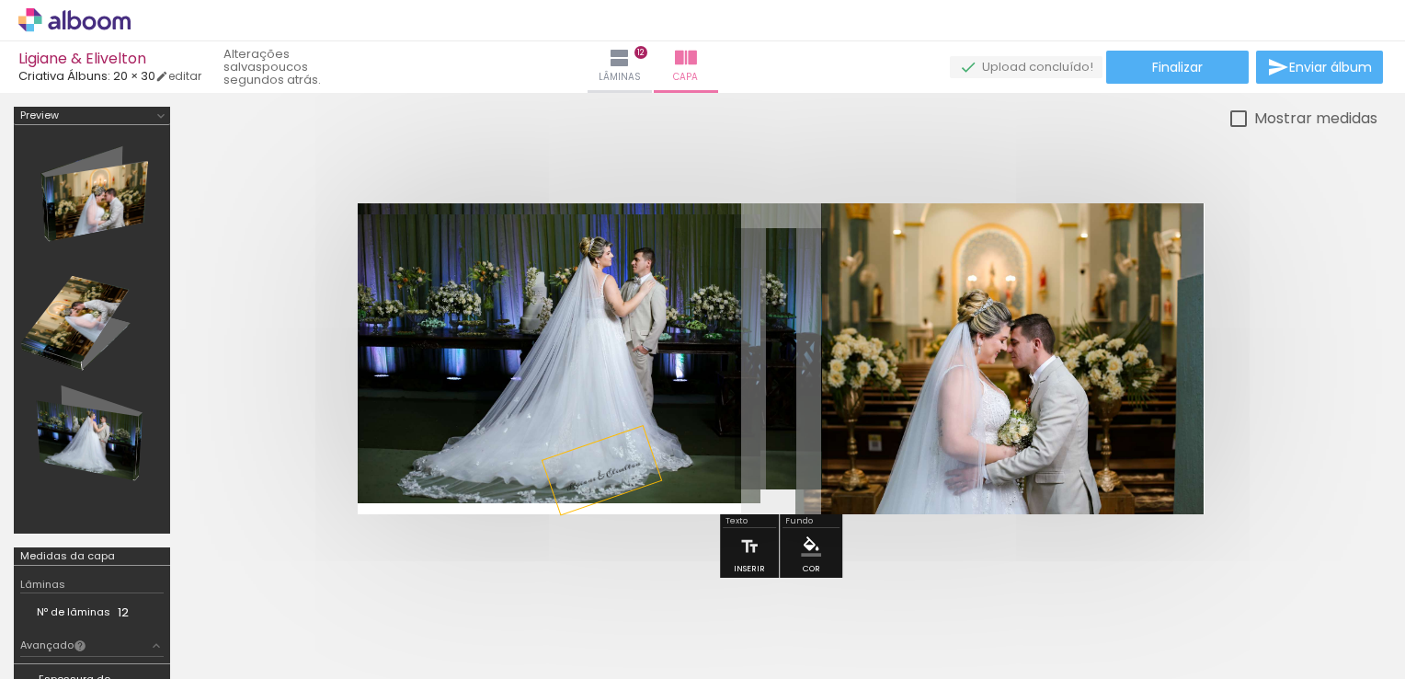
click at [622, 318] on quentale-photo at bounding box center [559, 358] width 403 height 289
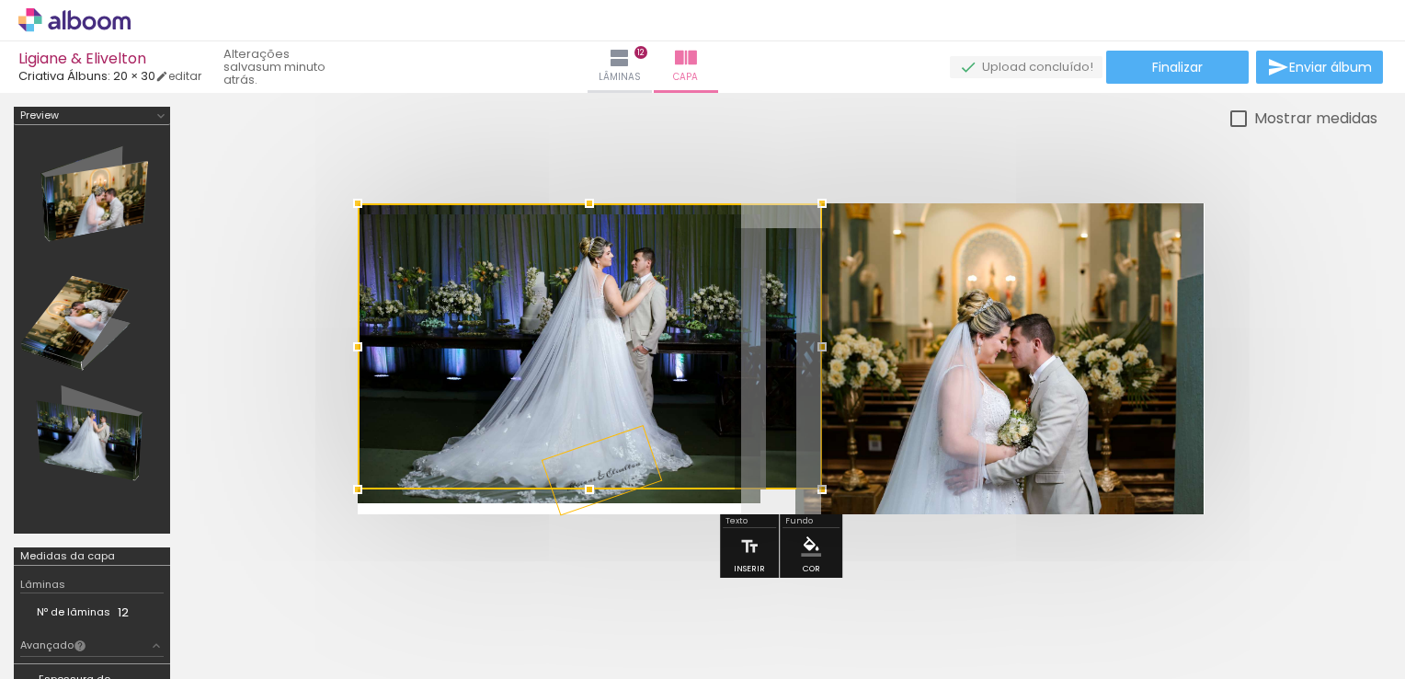
click at [552, 158] on div at bounding box center [781, 359] width 1194 height 458
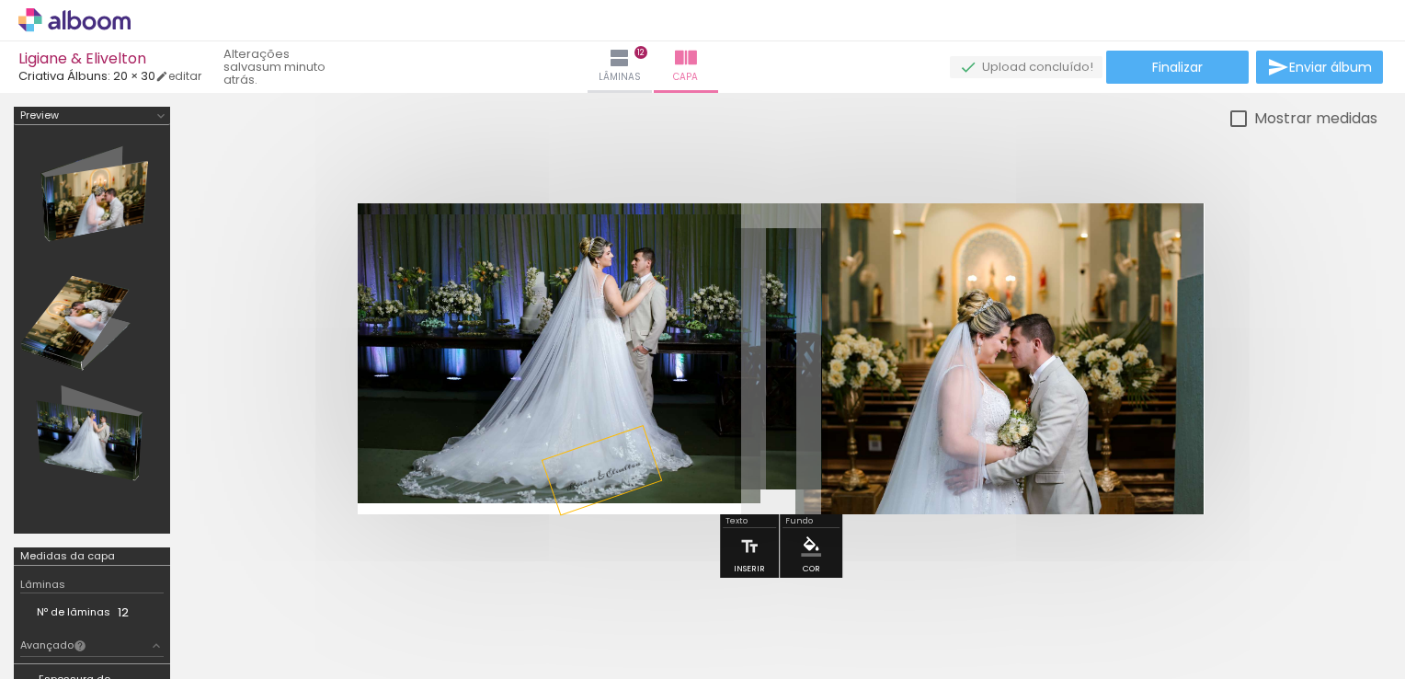
click at [934, 355] on quentale-photo at bounding box center [1000, 358] width 408 height 311
click at [979, 362] on quentale-photo at bounding box center [1000, 358] width 408 height 311
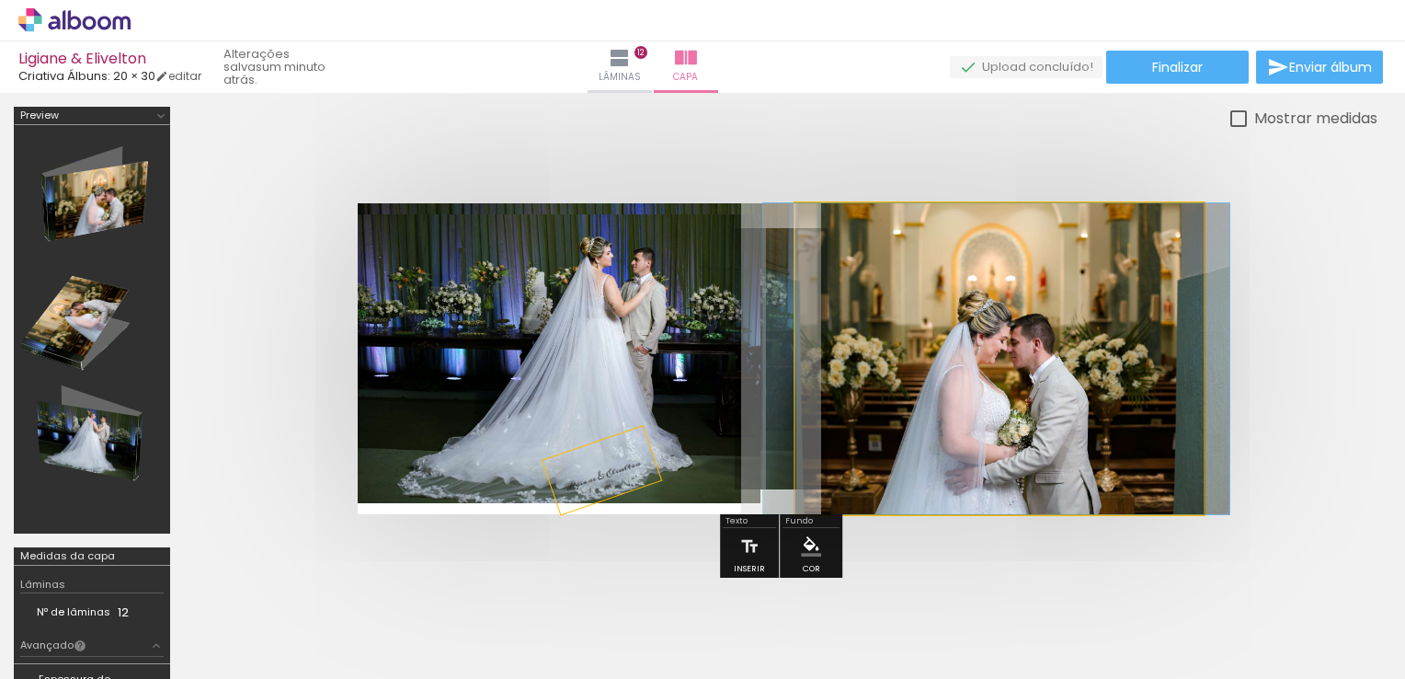
click at [979, 362] on quentale-photo at bounding box center [1000, 358] width 408 height 311
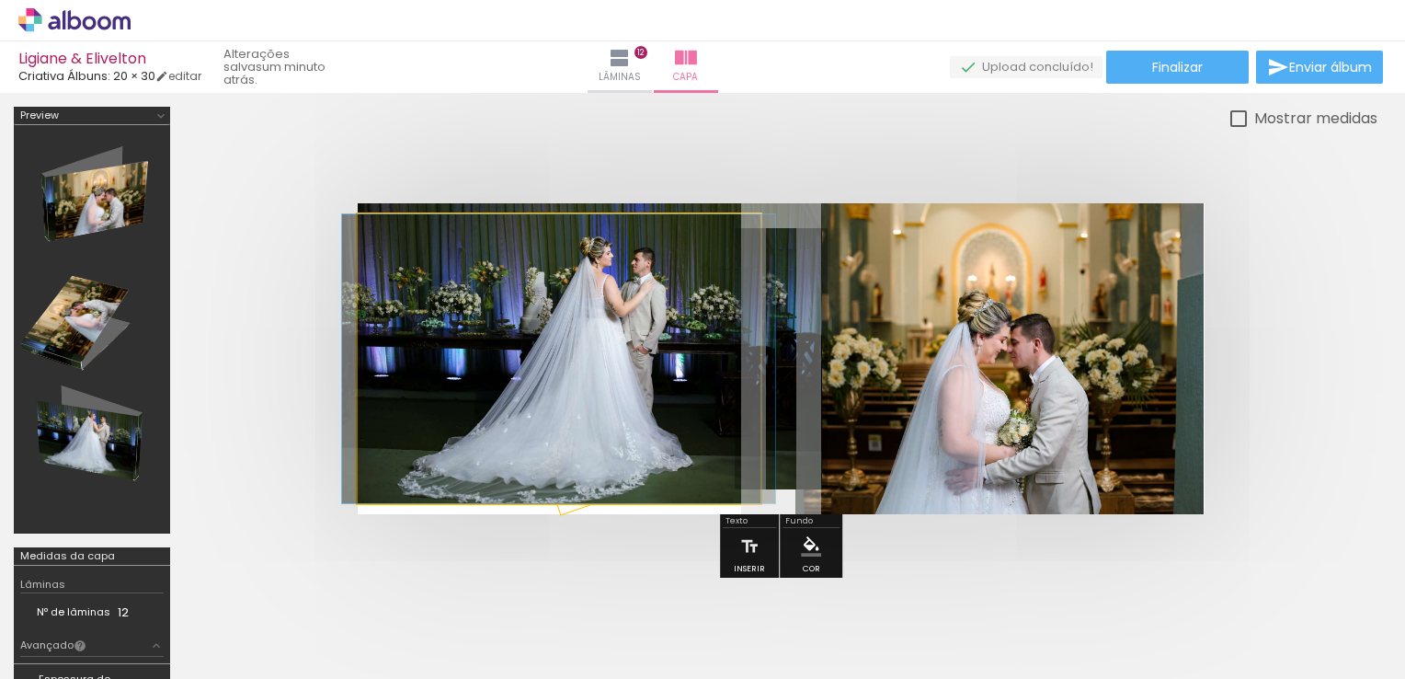
click at [601, 337] on quentale-photo at bounding box center [559, 358] width 403 height 289
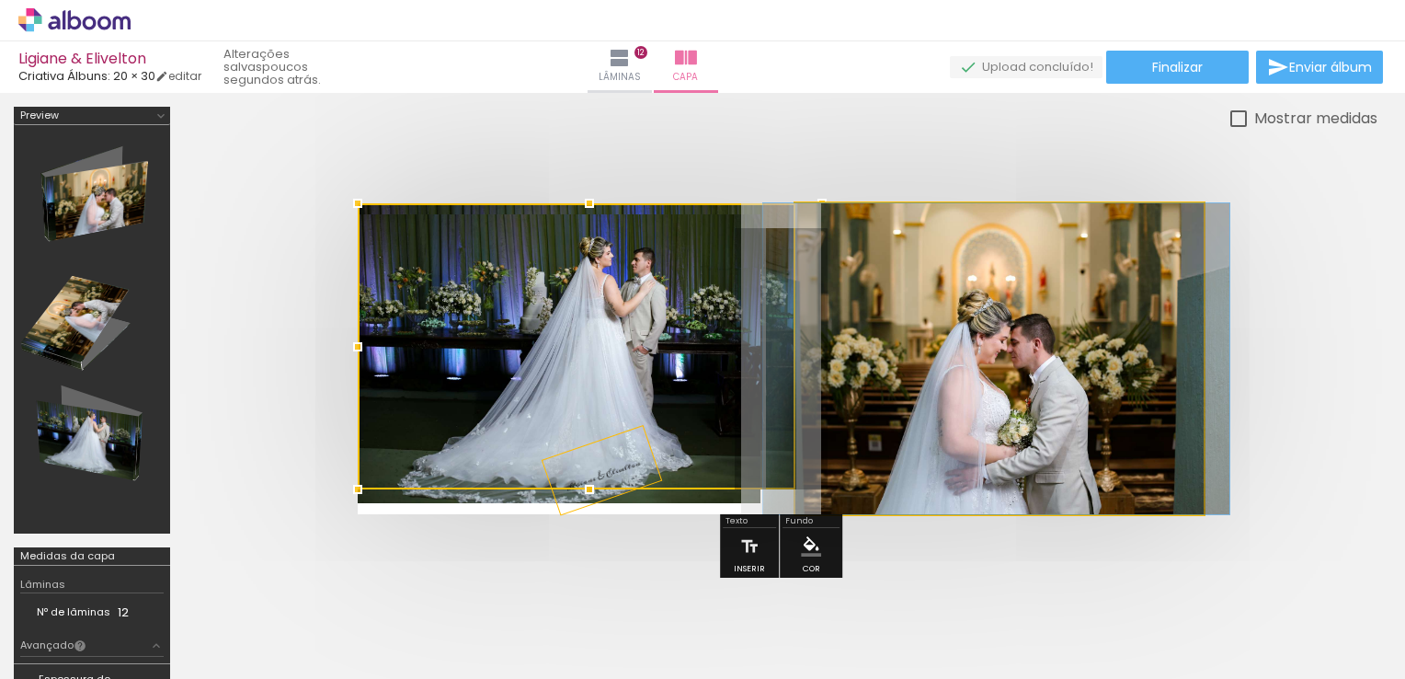
click at [1129, 338] on quentale-photo at bounding box center [1000, 358] width 408 height 311
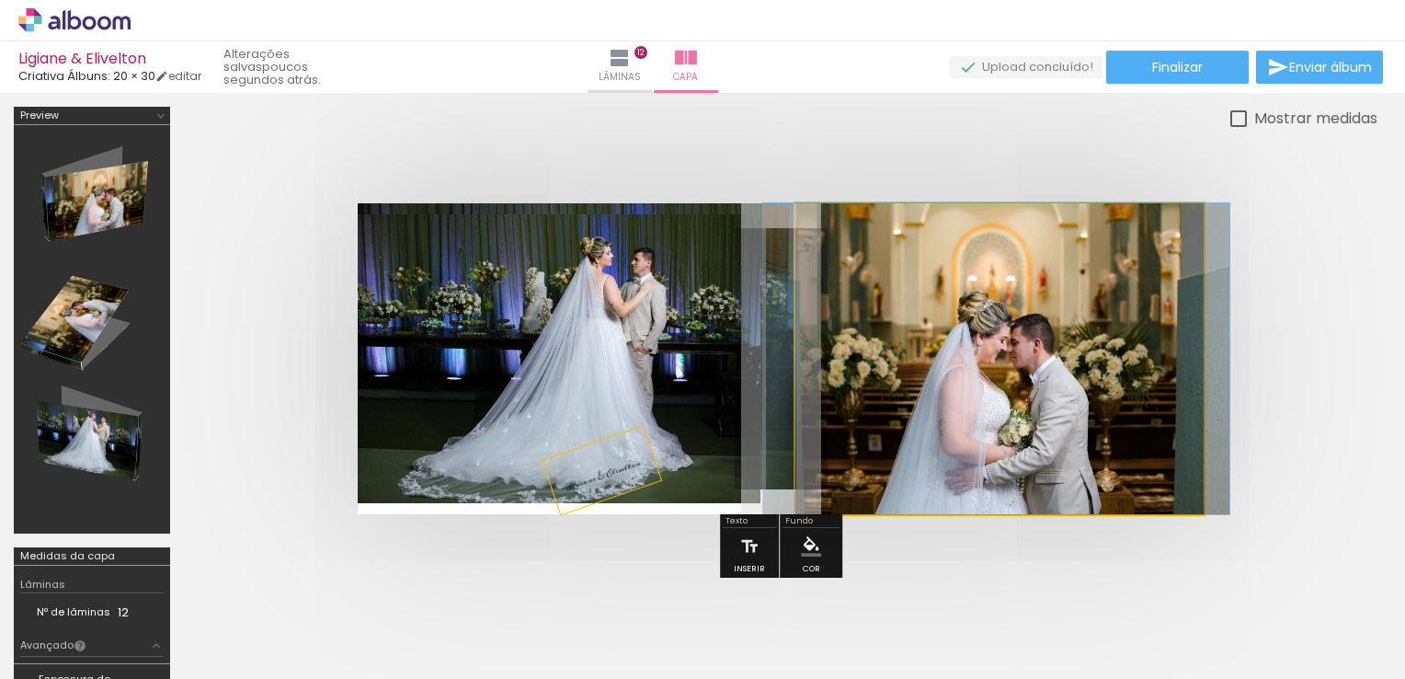
click at [1129, 338] on quentale-photo at bounding box center [1000, 358] width 408 height 311
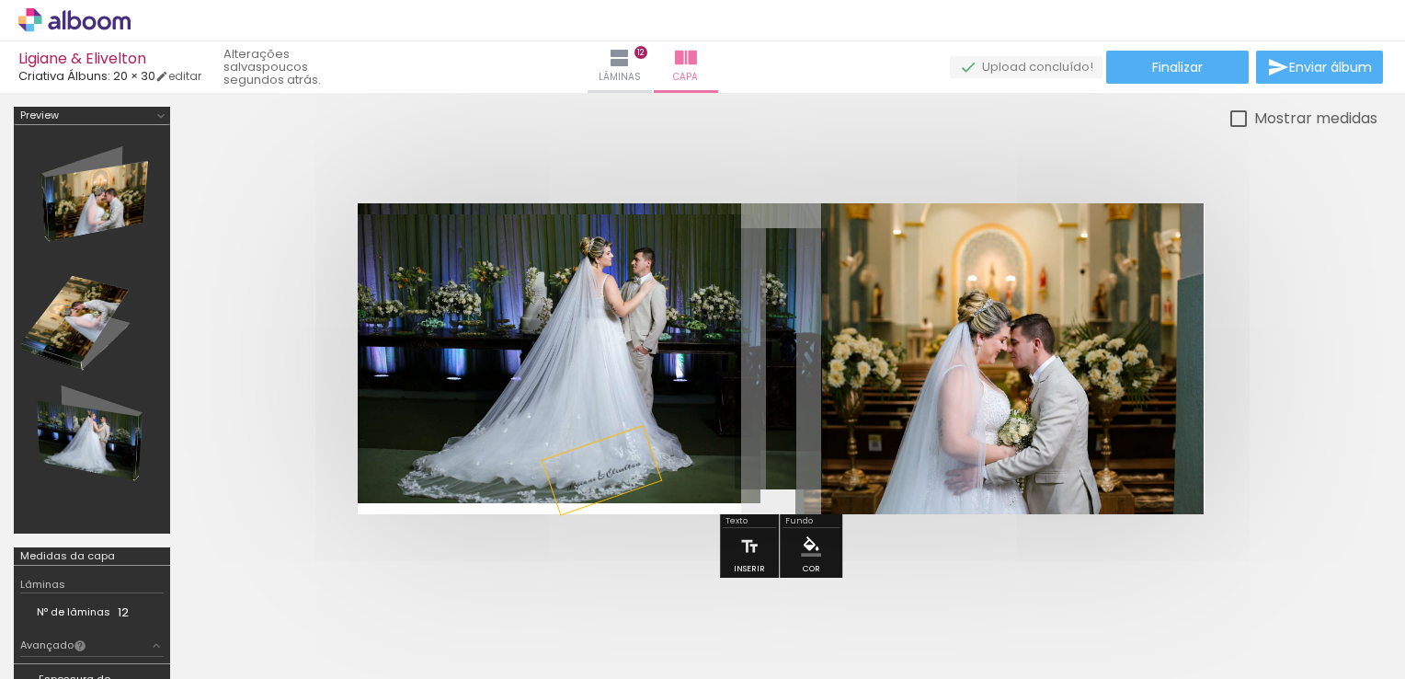
click at [1129, 338] on quentale-photo at bounding box center [1000, 358] width 408 height 311
click at [201, 75] on link "editar" at bounding box center [178, 76] width 46 height 16
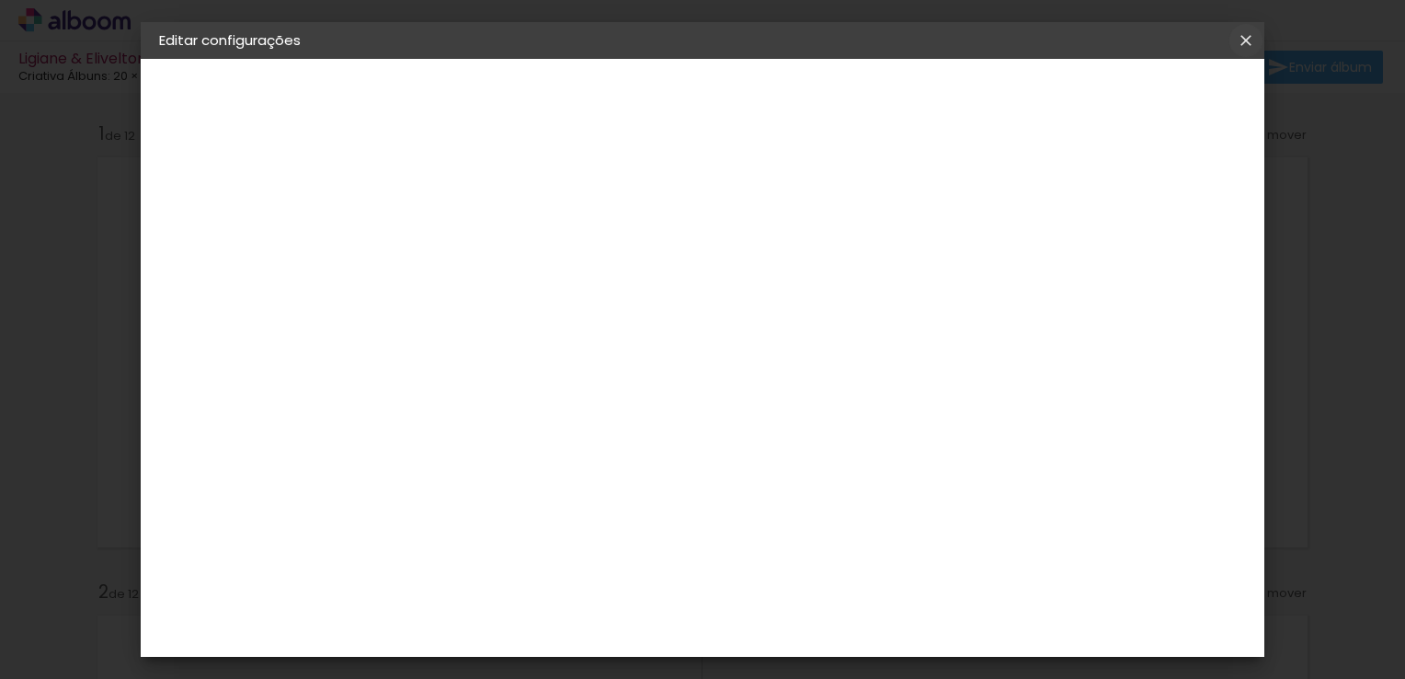
click at [1252, 40] on iron-icon at bounding box center [1246, 40] width 22 height 18
click at [1246, 41] on iron-icon at bounding box center [1246, 40] width 22 height 18
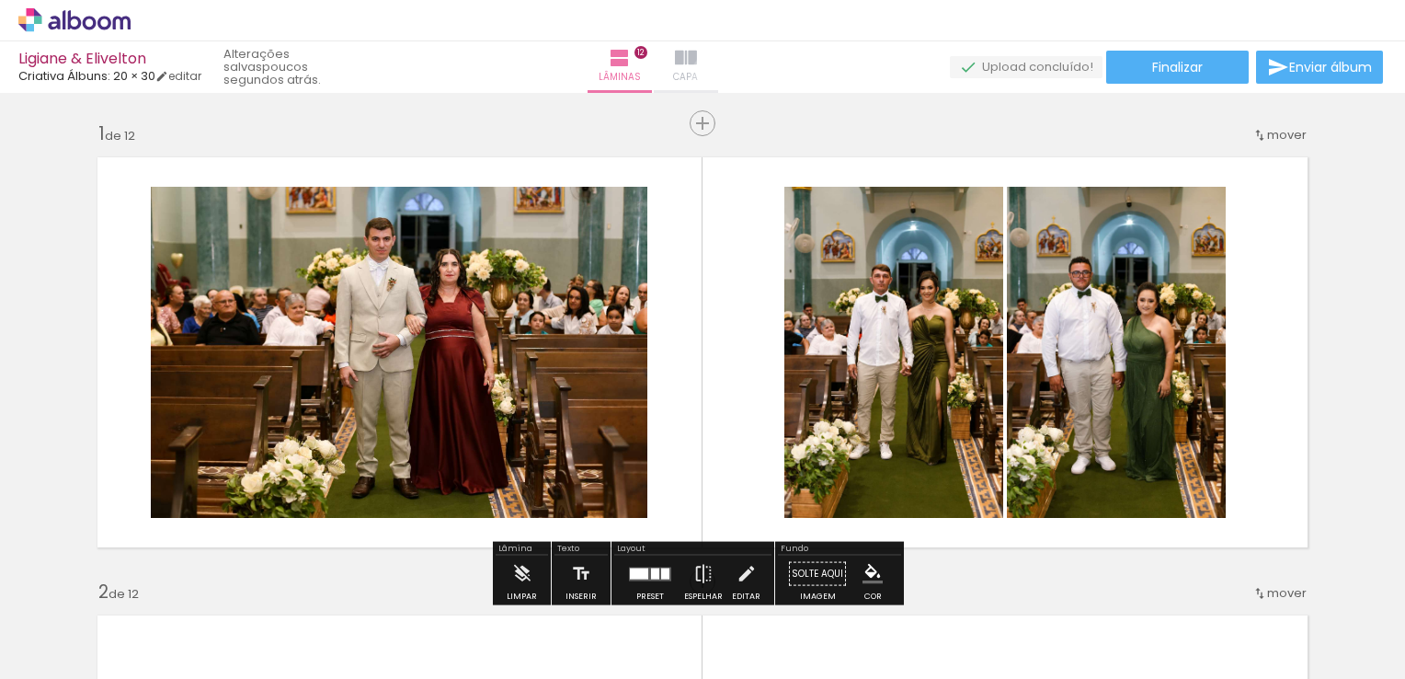
click at [718, 75] on paper-button "Capa" at bounding box center [686, 67] width 64 height 52
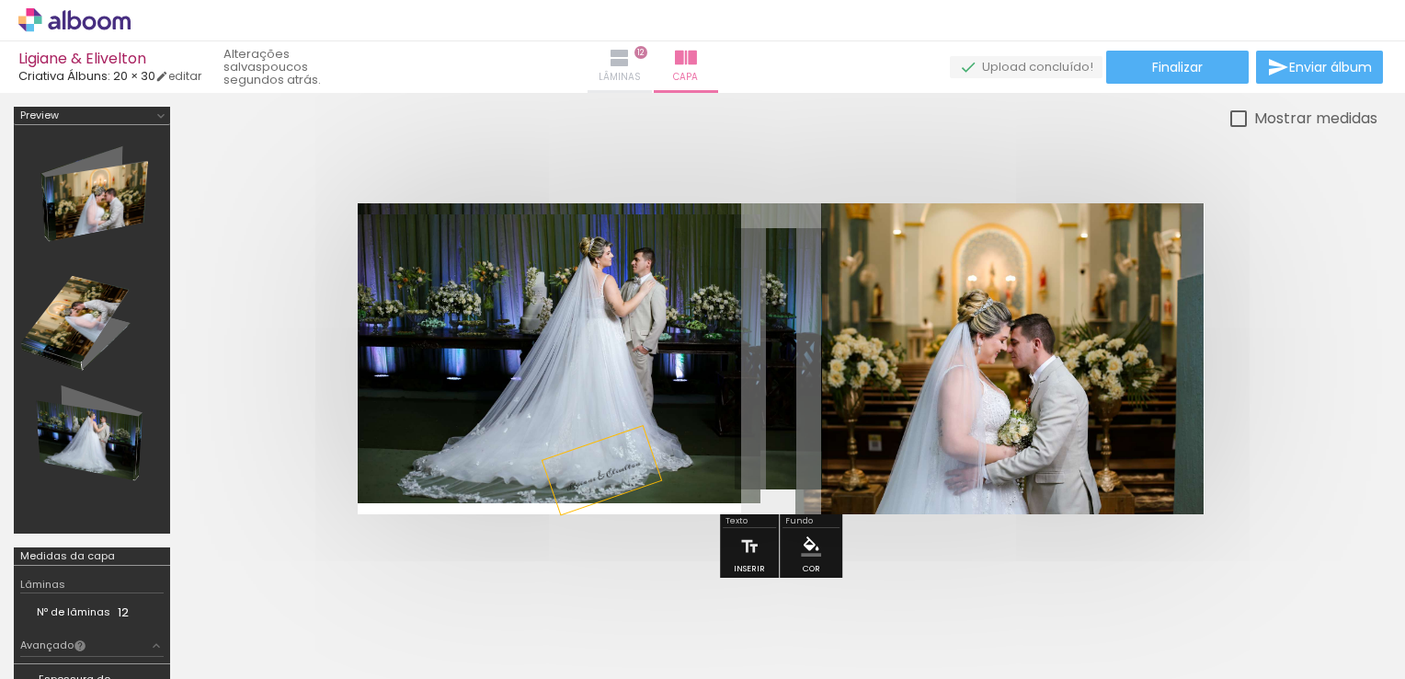
click at [631, 61] on iron-icon at bounding box center [620, 58] width 22 height 22
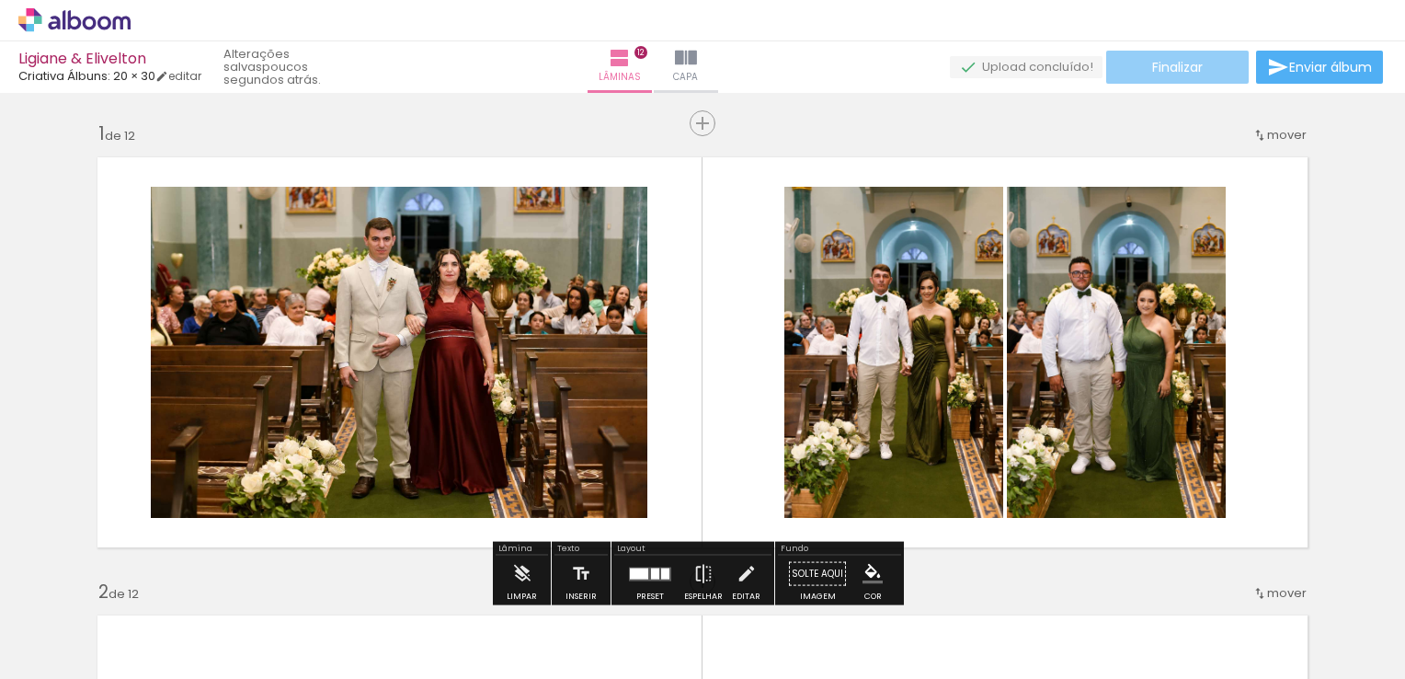
click at [1185, 68] on span "Finalizar" at bounding box center [1177, 67] width 51 height 13
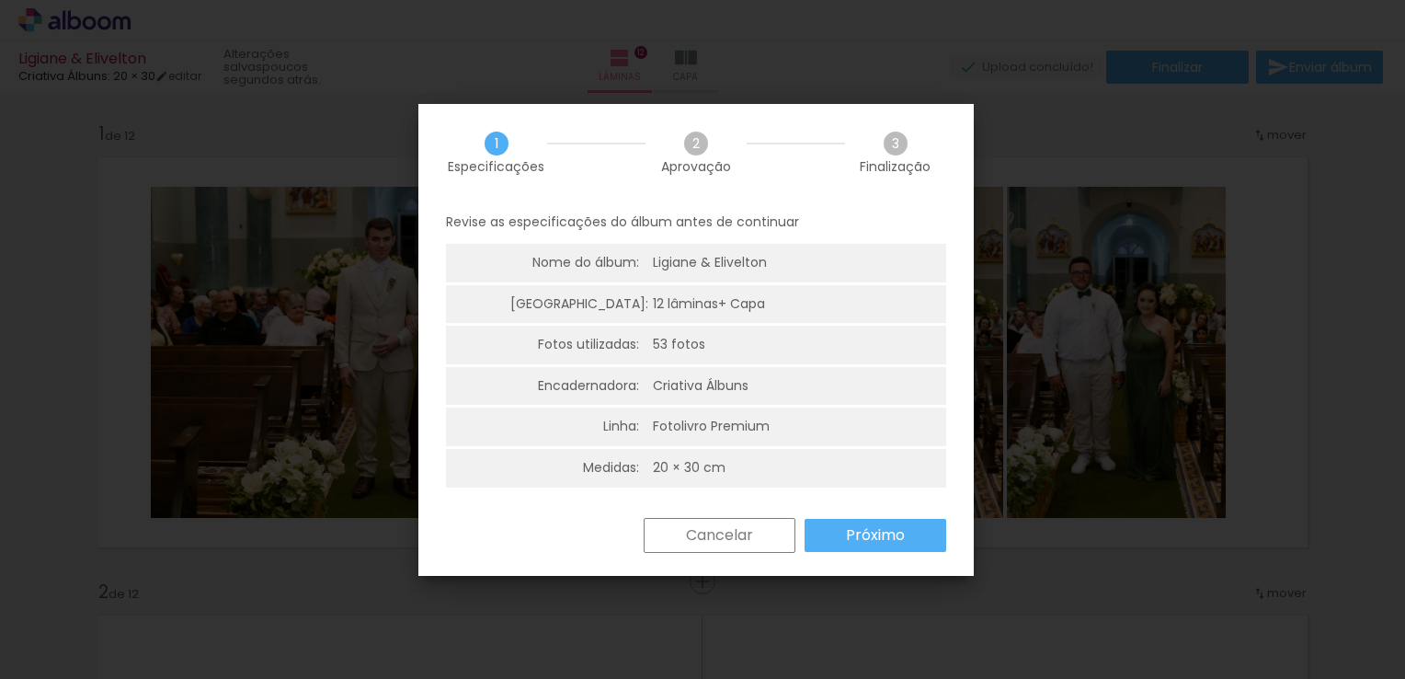
click at [0, 0] on slot "Próximo" at bounding box center [0, 0] width 0 height 0
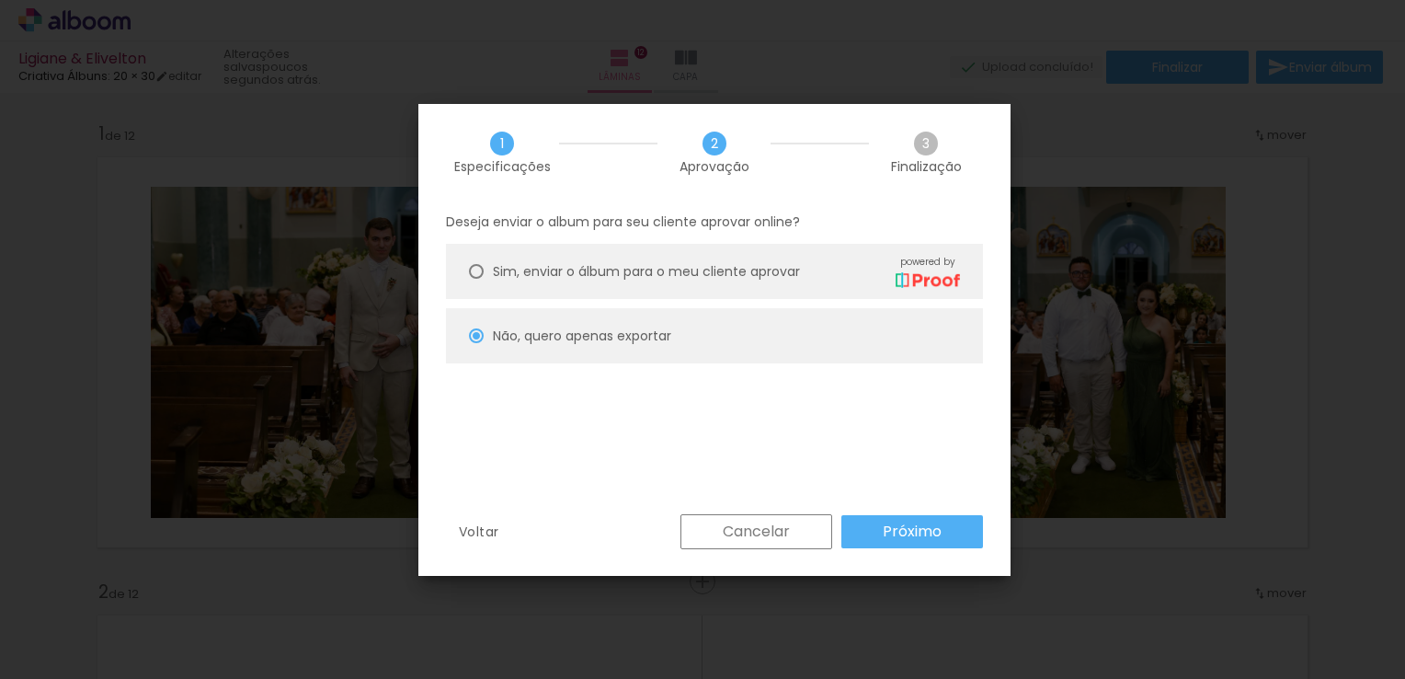
click at [0, 0] on slot "Próximo" at bounding box center [0, 0] width 0 height 0
type input "Alta, 300 DPI"
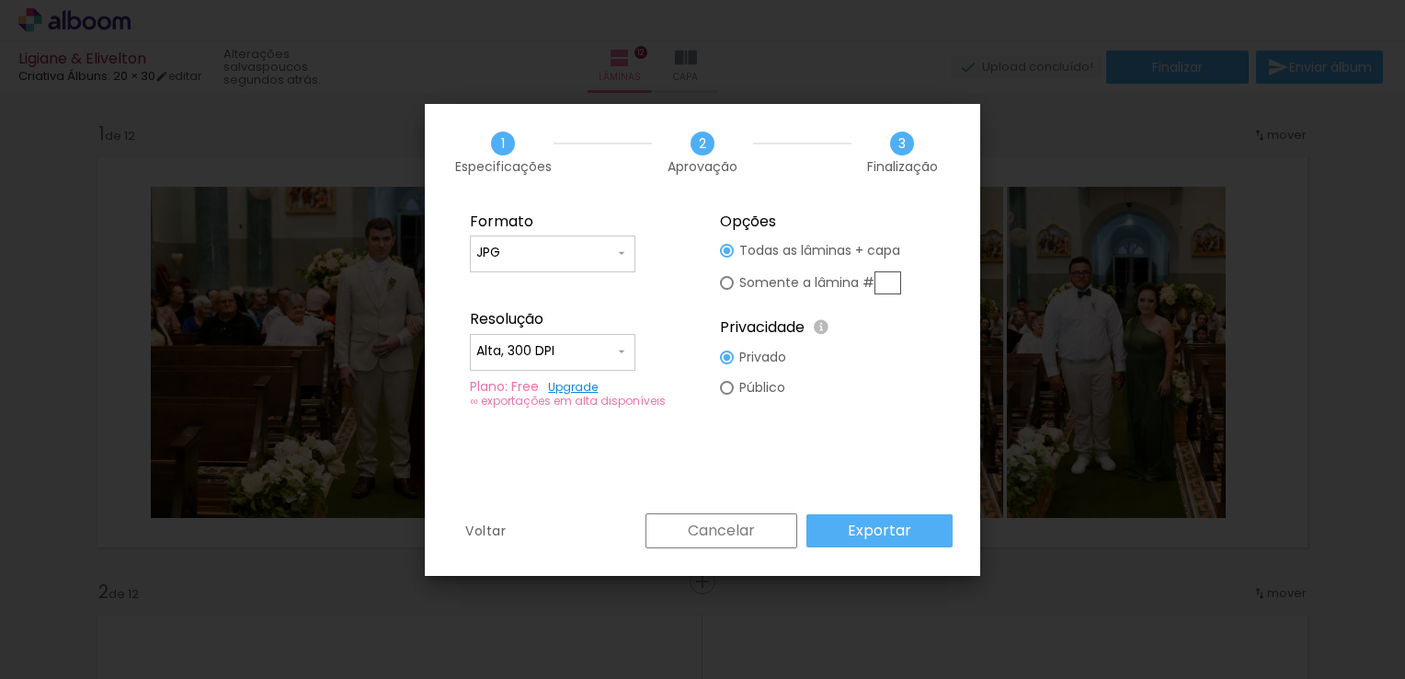
click at [0, 0] on slot "Somente a lâmina #" at bounding box center [0, 0] width 0 height 0
type paper-radio-button "on"
click at [725, 245] on div at bounding box center [727, 251] width 14 height 14
type paper-radio-button "on"
click at [0, 0] on slot "Exportar" at bounding box center [0, 0] width 0 height 0
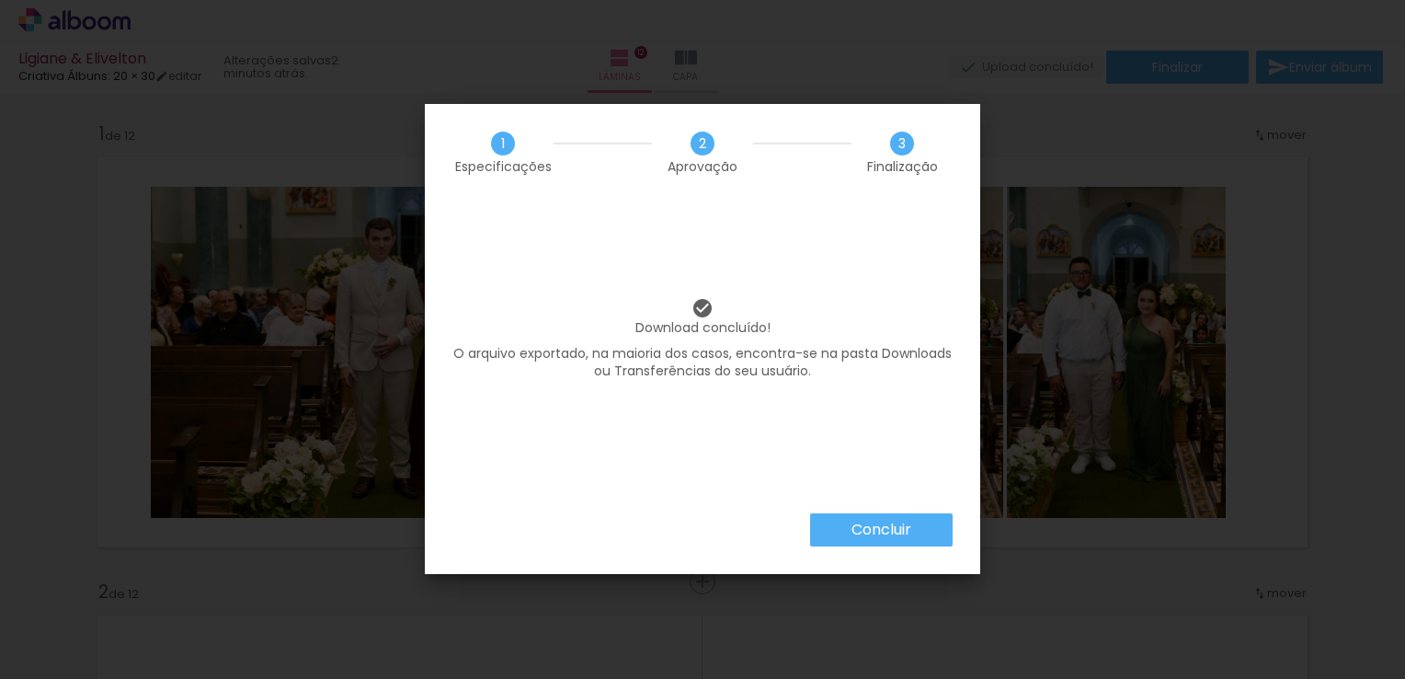
scroll to position [0, 4210]
click at [0, 0] on slot "Concluir" at bounding box center [0, 0] width 0 height 0
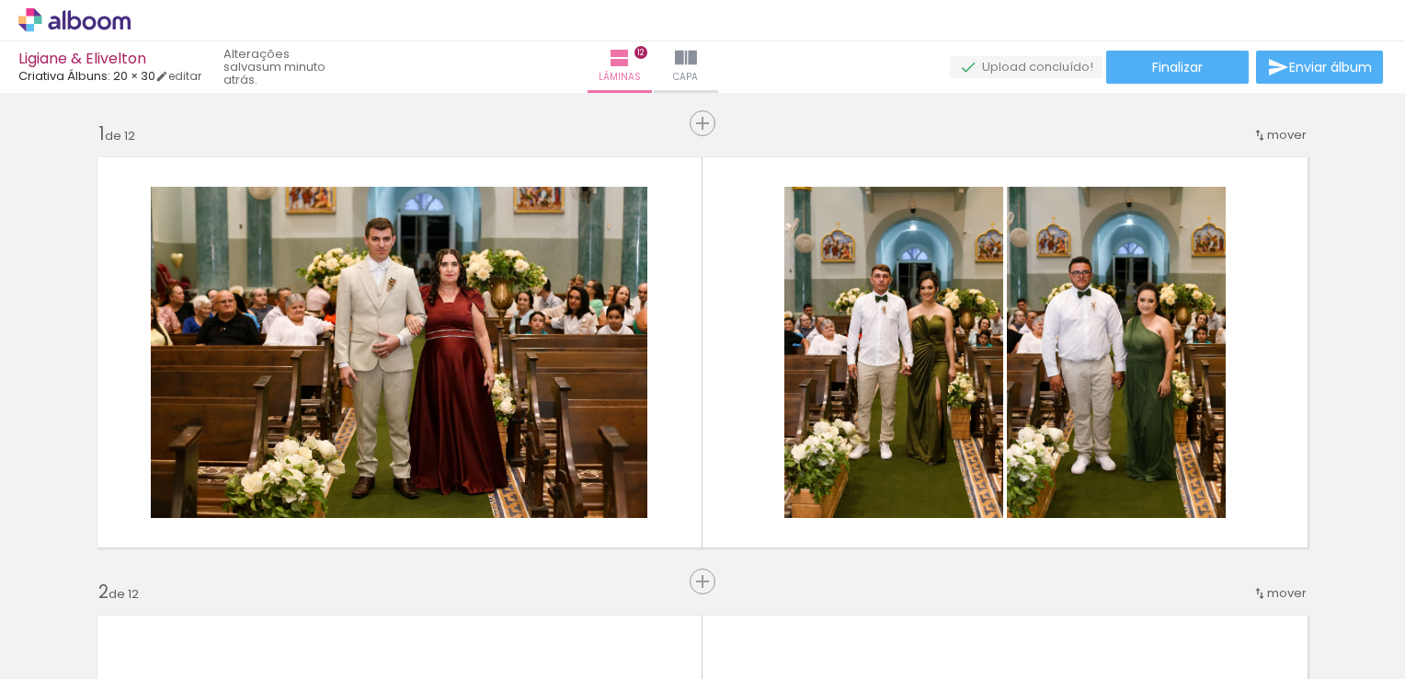
scroll to position [0, 4210]
click at [697, 64] on iron-icon at bounding box center [686, 58] width 22 height 22
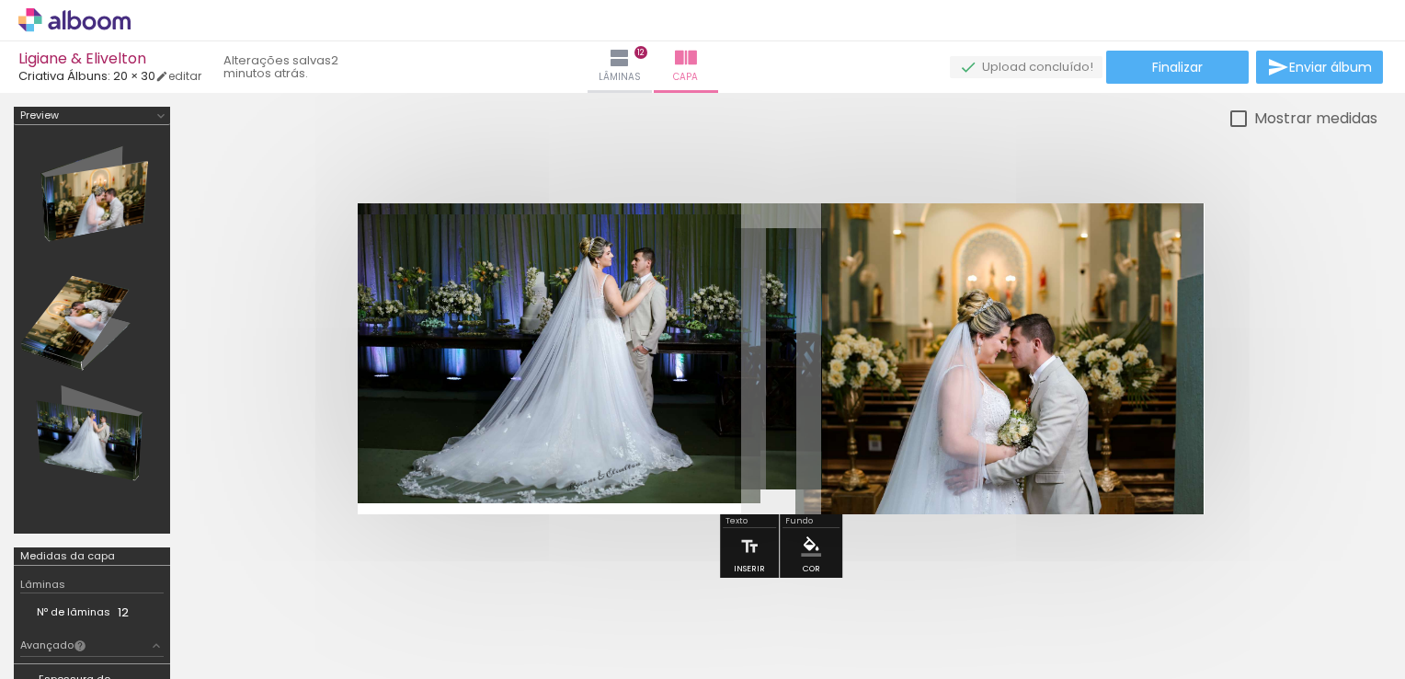
scroll to position [0, 4210]
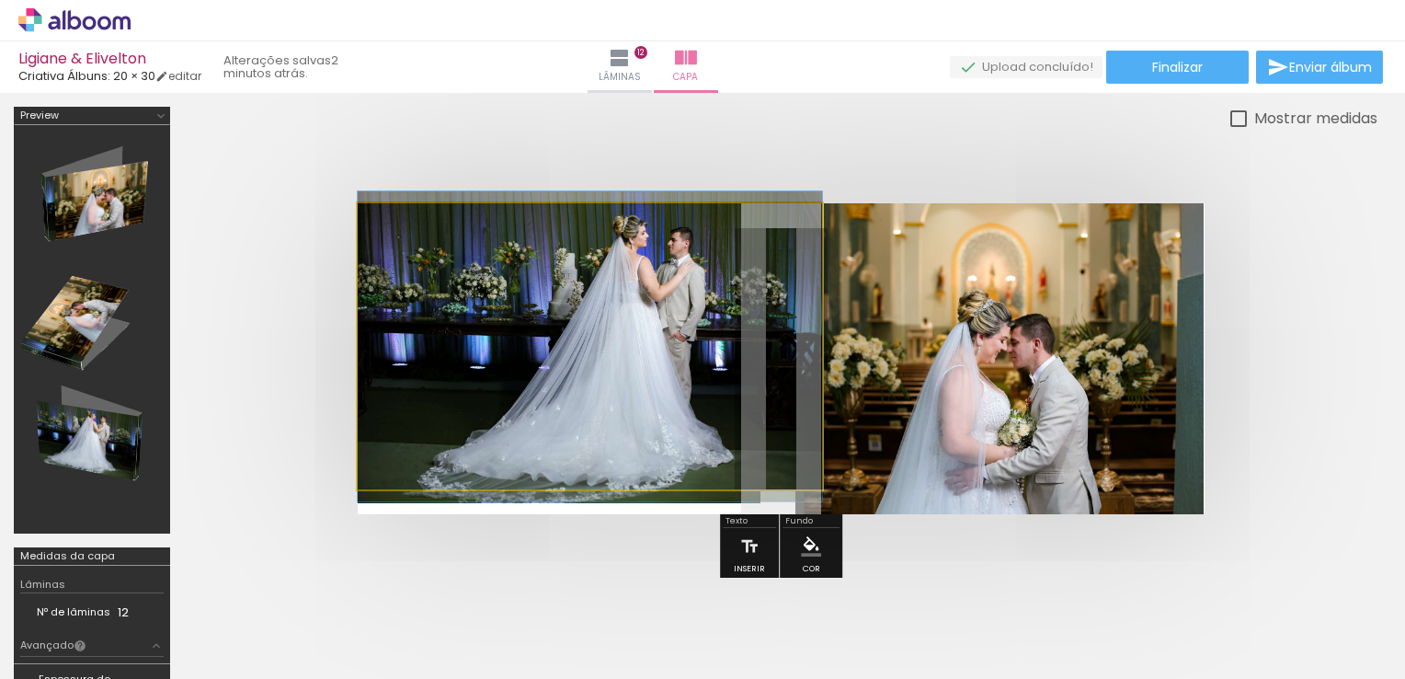
click at [812, 333] on quentale-photo at bounding box center [590, 346] width 464 height 286
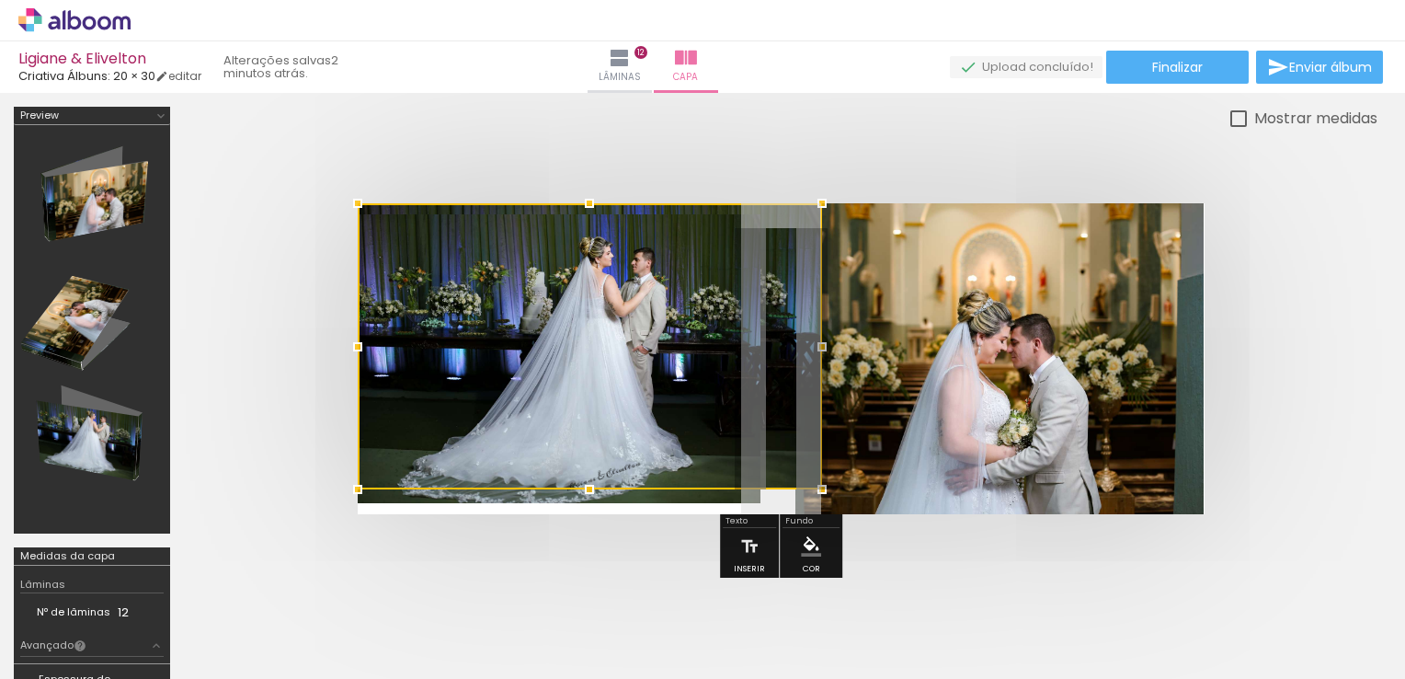
click at [935, 340] on quentale-photo at bounding box center [1000, 358] width 408 height 311
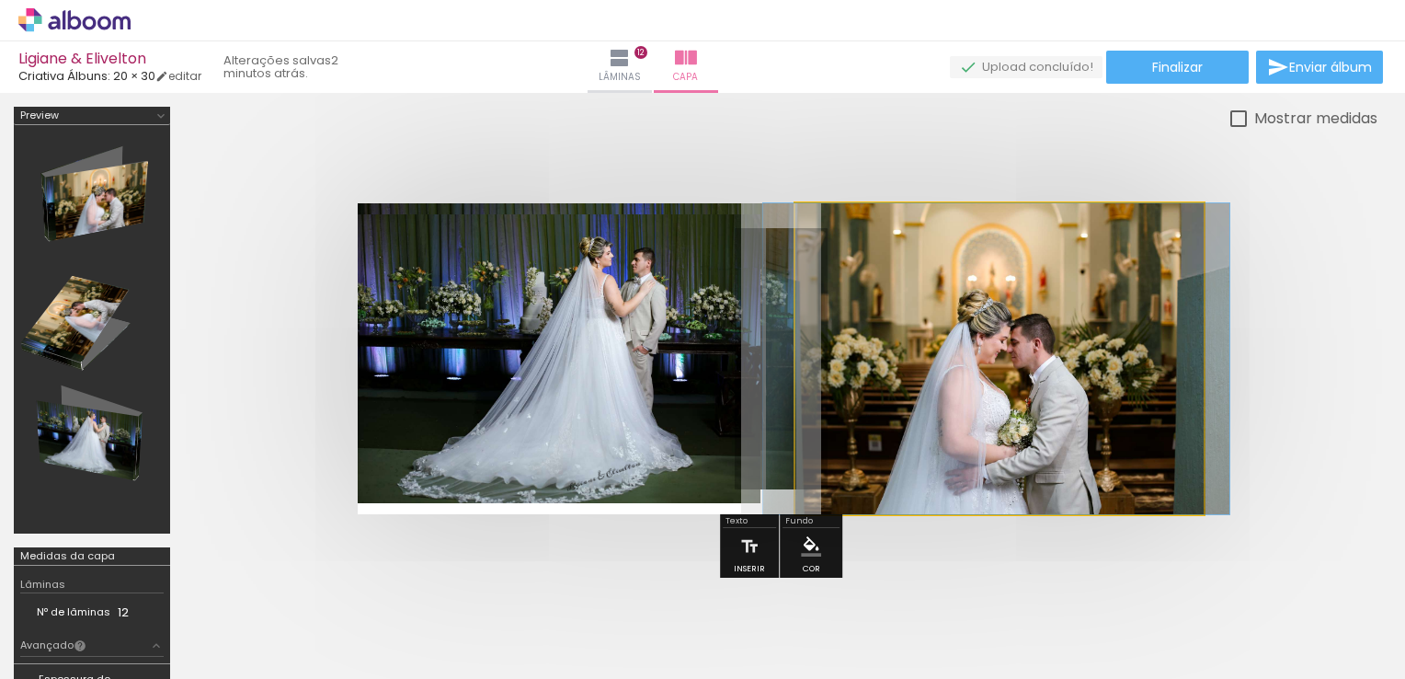
click at [935, 340] on quentale-photo at bounding box center [1000, 358] width 408 height 311
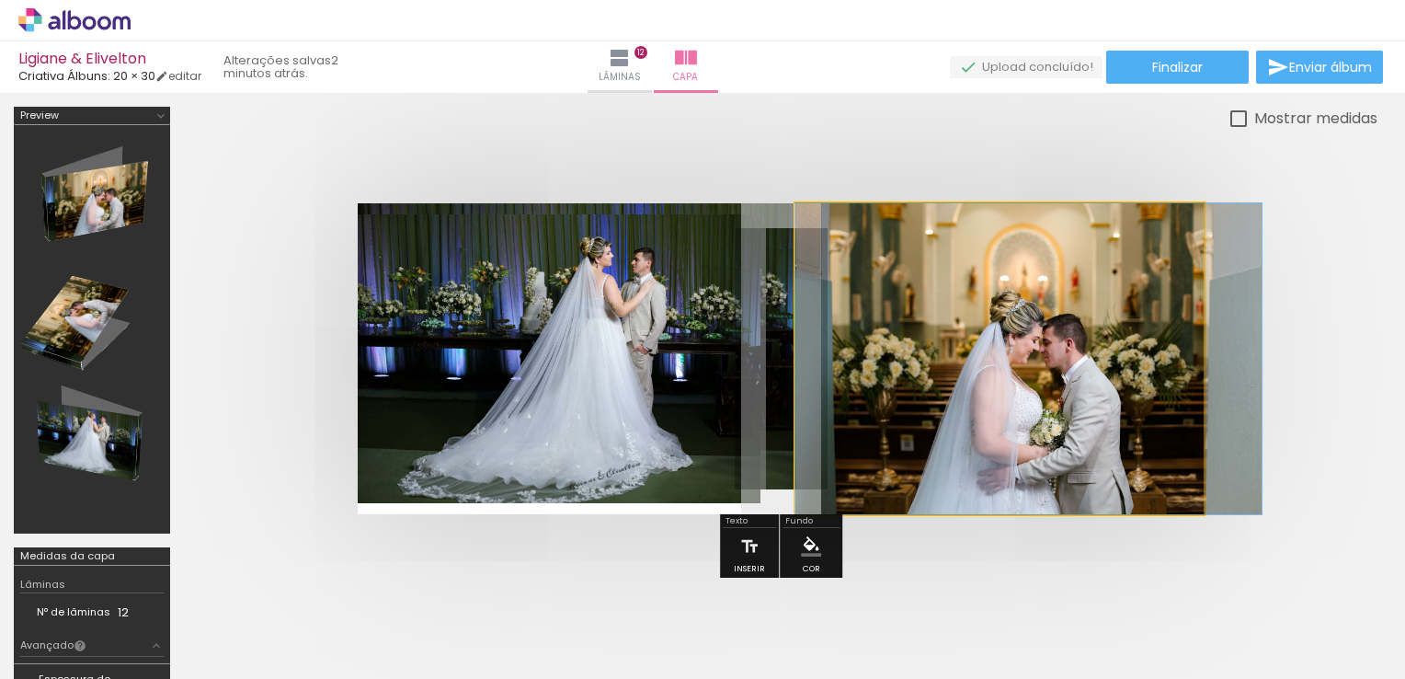
drag, startPoint x: 935, startPoint y: 340, endPoint x: 1151, endPoint y: 340, distance: 216.1
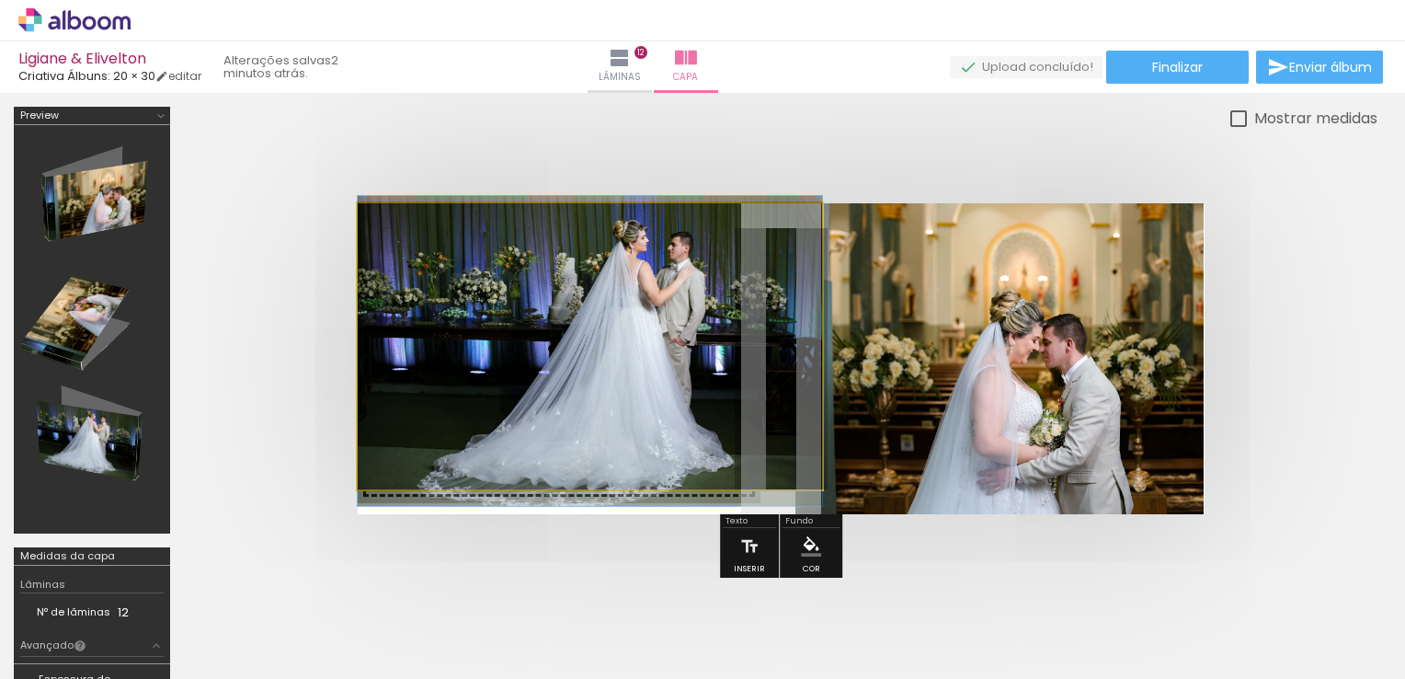
drag, startPoint x: 728, startPoint y: 355, endPoint x: 592, endPoint y: 355, distance: 136.1
click at [0, 0] on slot at bounding box center [0, 0] width 0 height 0
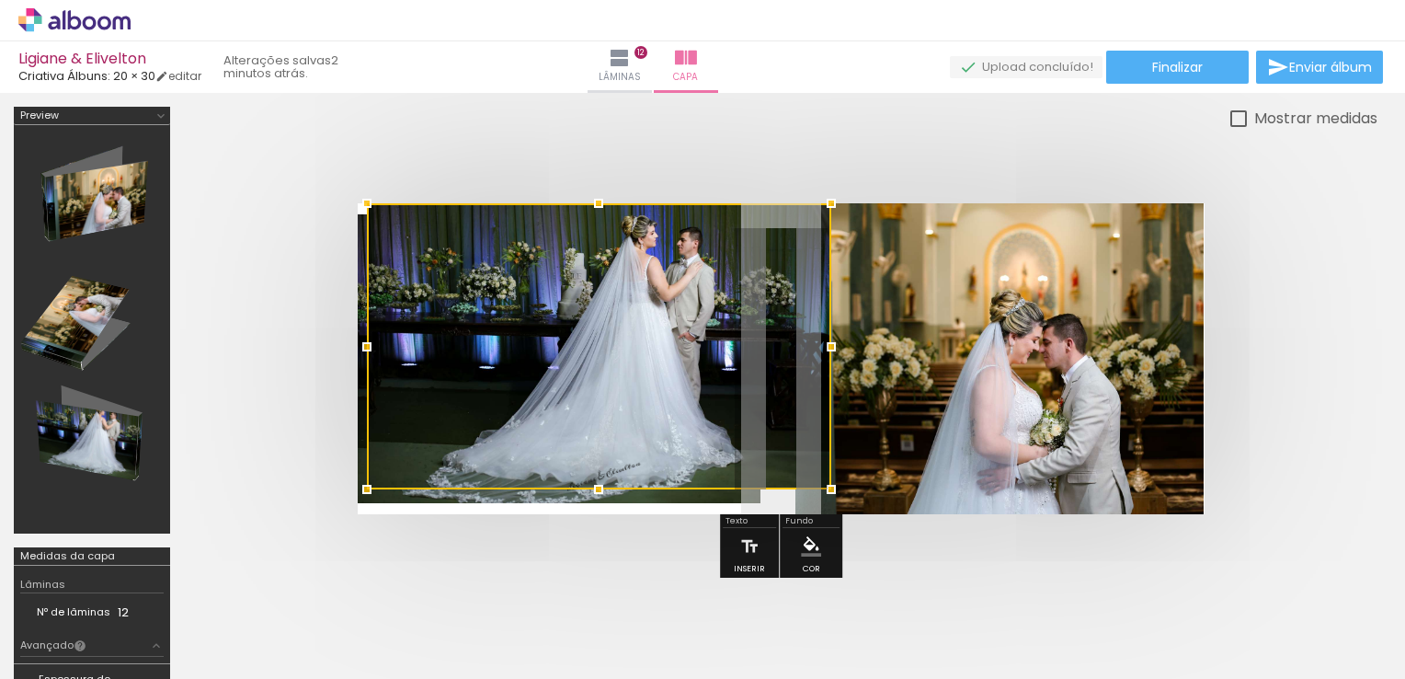
drag, startPoint x: 592, startPoint y: 393, endPoint x: 601, endPoint y: 308, distance: 85.1
click at [601, 308] on div at bounding box center [599, 346] width 464 height 286
click at [1236, 643] on div at bounding box center [1228, 617] width 91 height 61
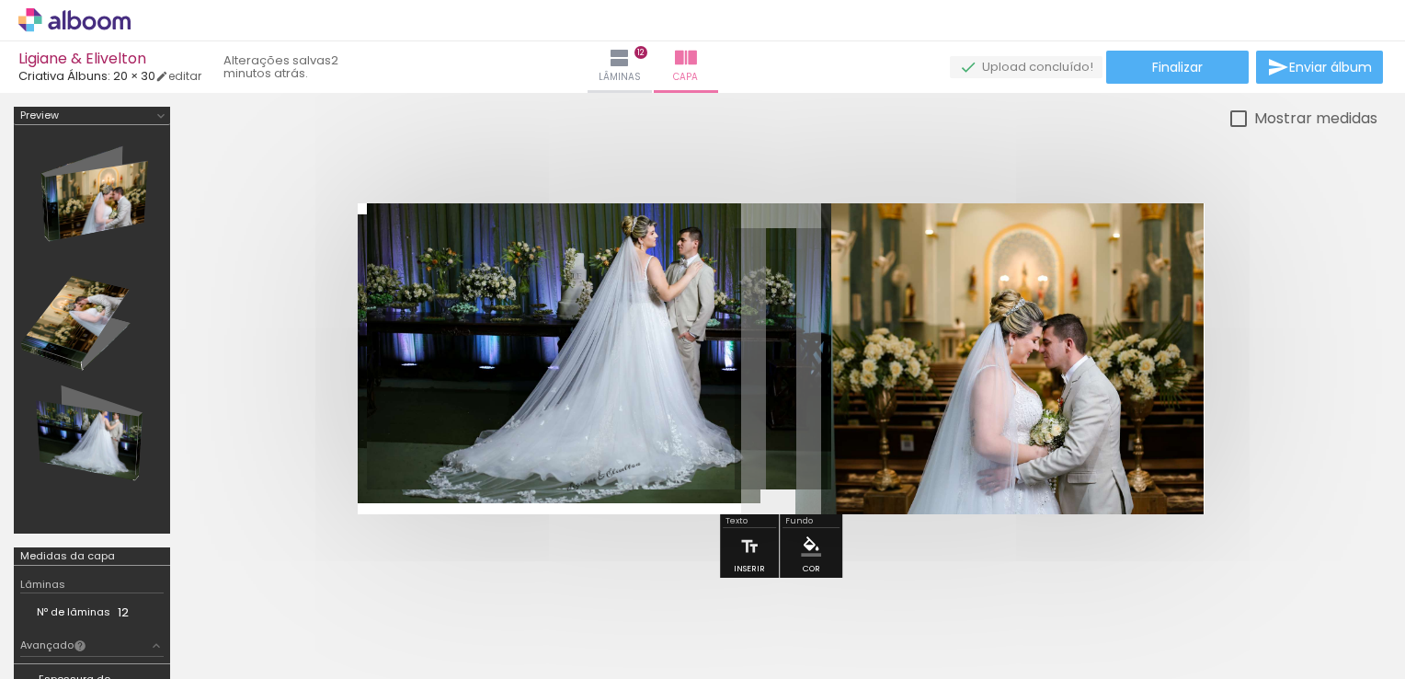
click at [1192, 580] on iron-icon at bounding box center [1187, 579] width 19 height 19
click at [1211, 619] on div at bounding box center [1228, 617] width 91 height 61
click at [1190, 576] on iron-icon at bounding box center [1187, 579] width 19 height 19
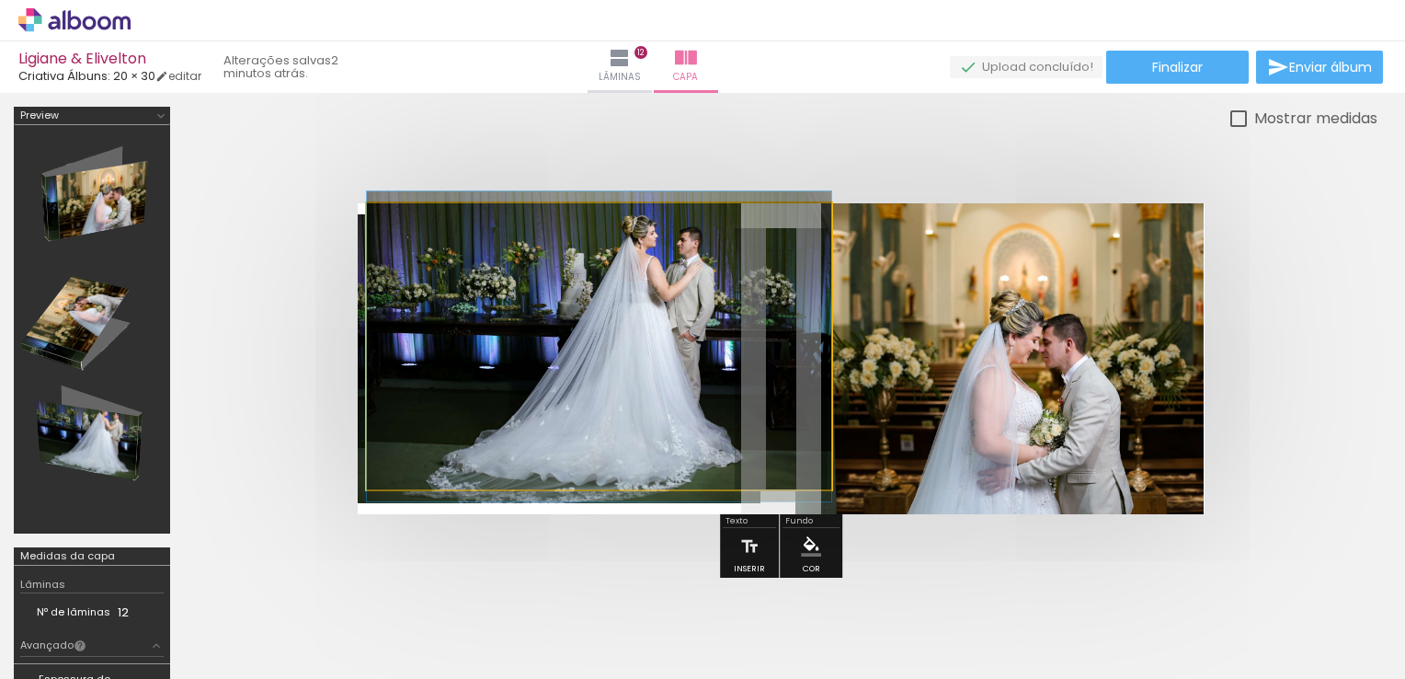
click at [751, 376] on quentale-photo at bounding box center [599, 346] width 464 height 286
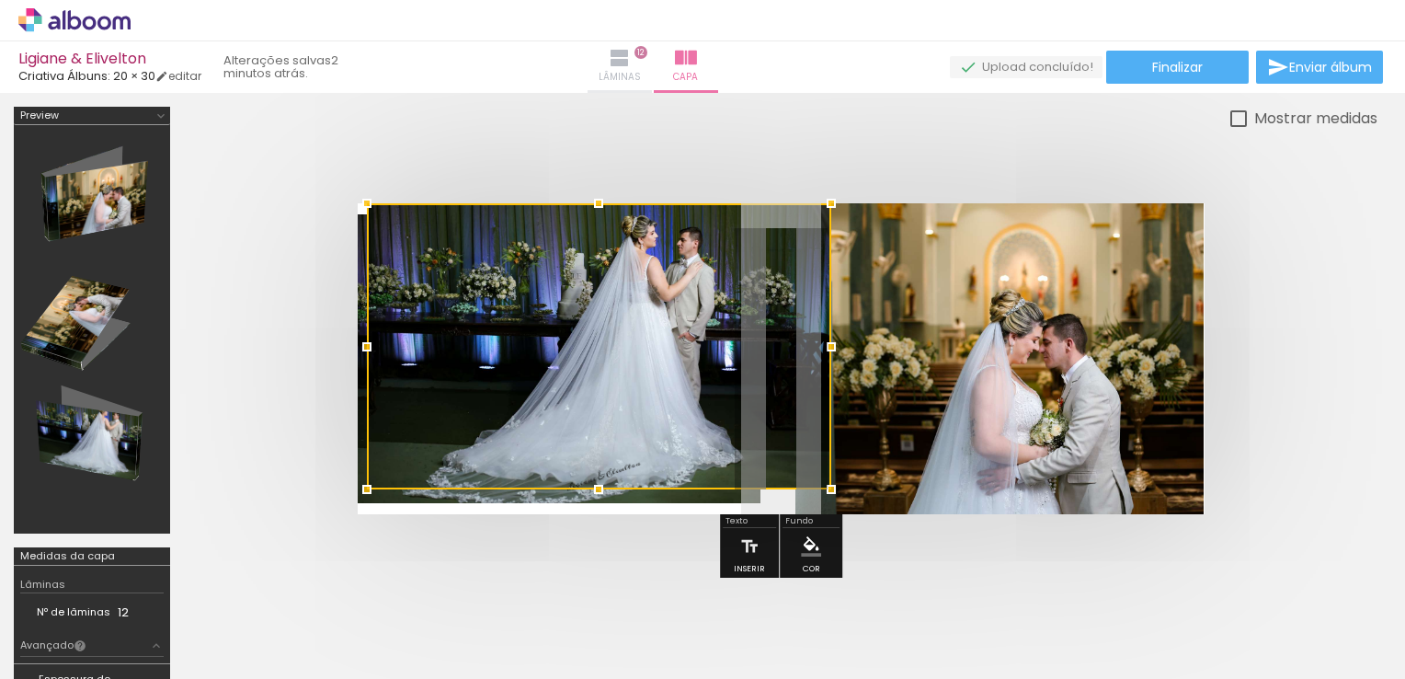
click at [641, 79] on span "Lâminas" at bounding box center [620, 77] width 42 height 17
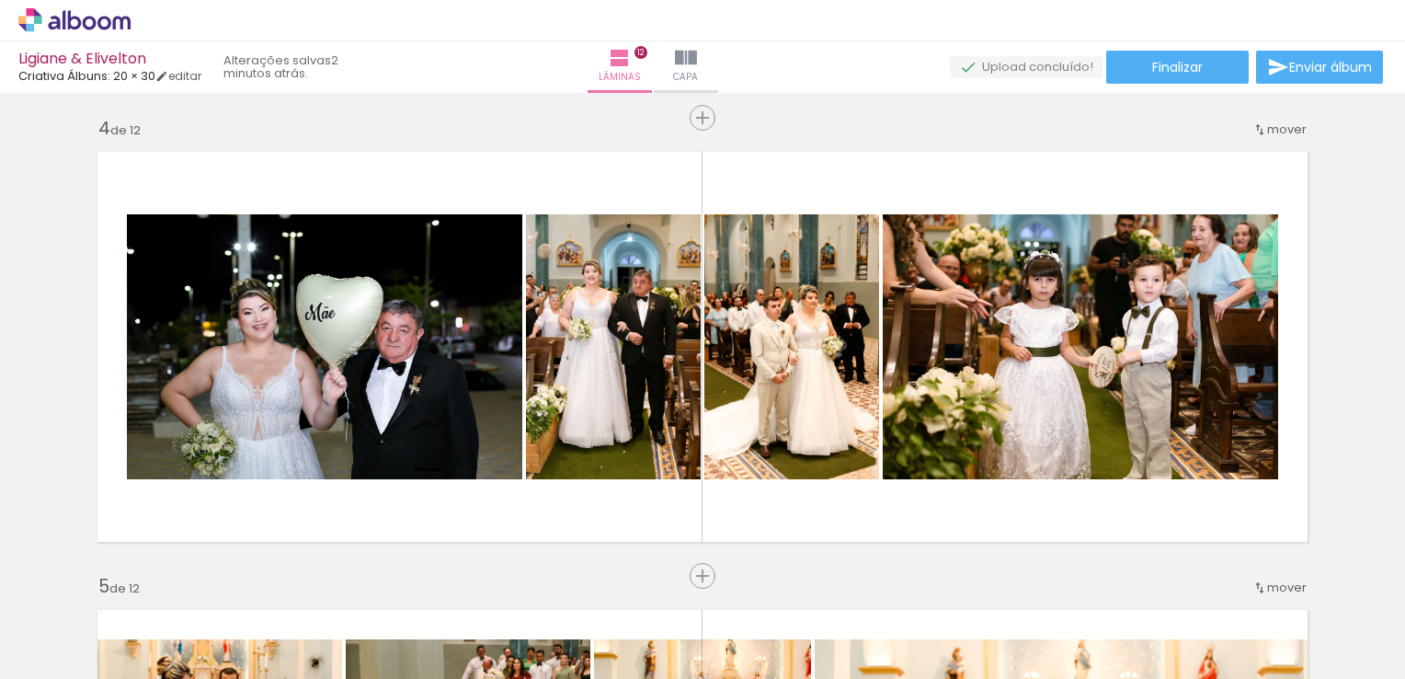
scroll to position [1931, 0]
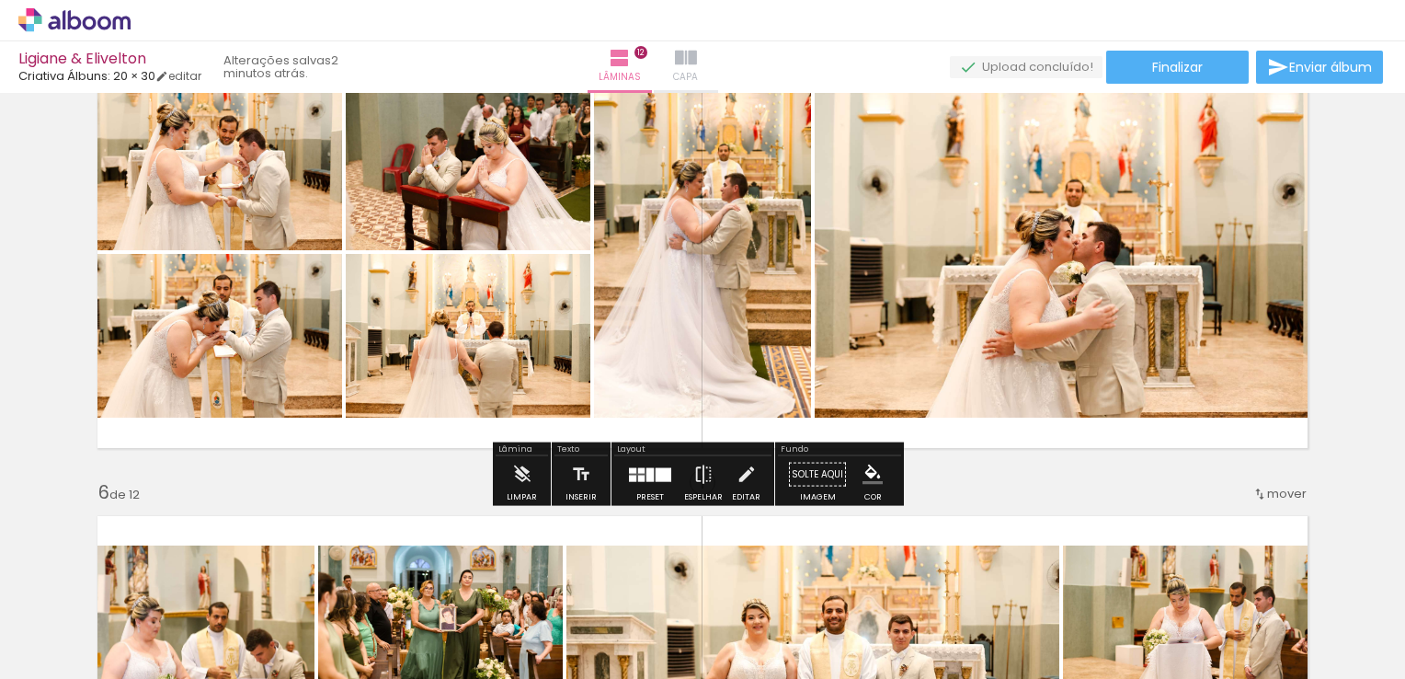
click at [718, 50] on paper-button "Capa" at bounding box center [686, 67] width 64 height 52
